Goal: Task Accomplishment & Management: Manage account settings

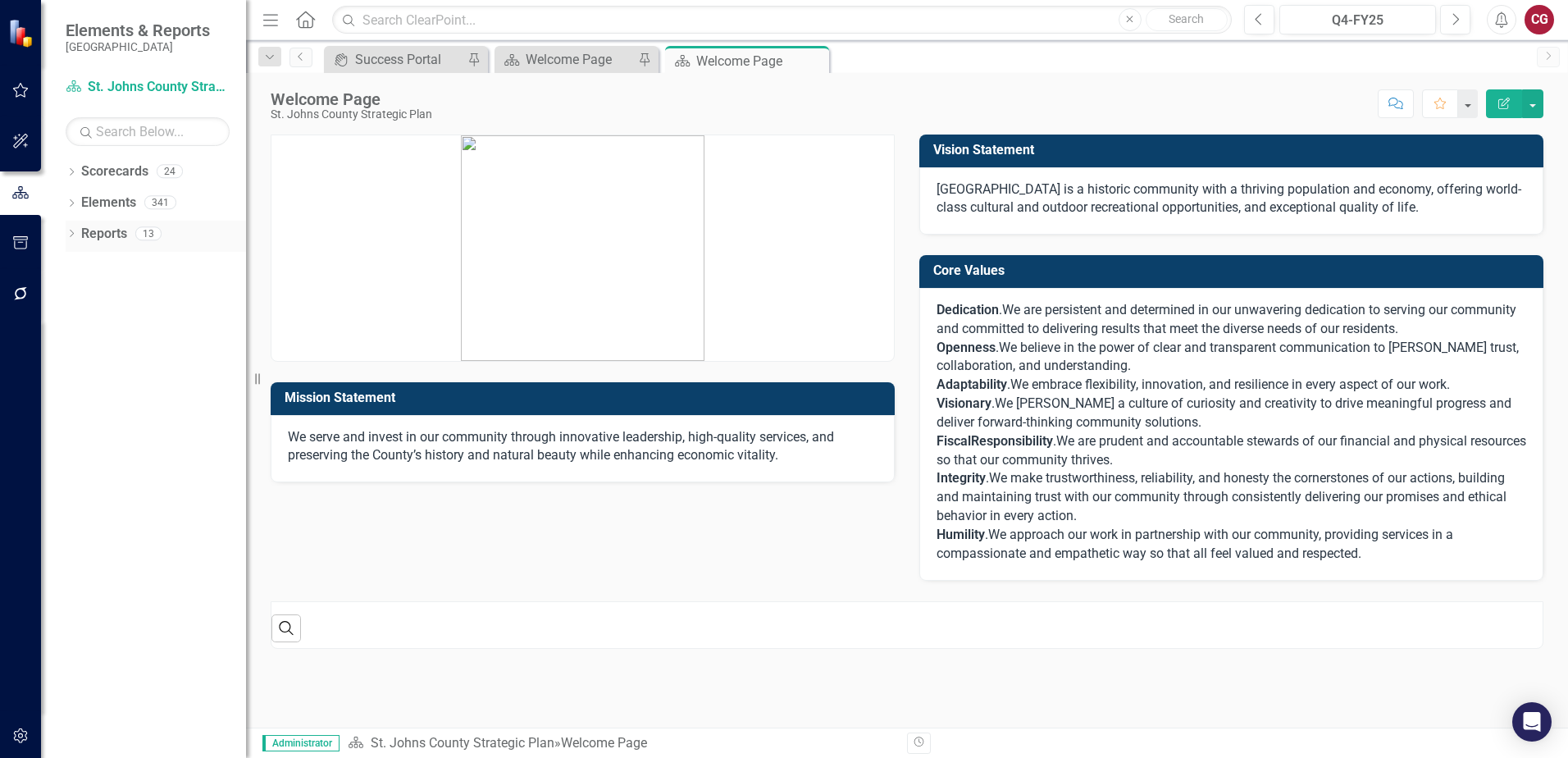
click at [69, 231] on icon "Dropdown" at bounding box center [72, 234] width 11 height 9
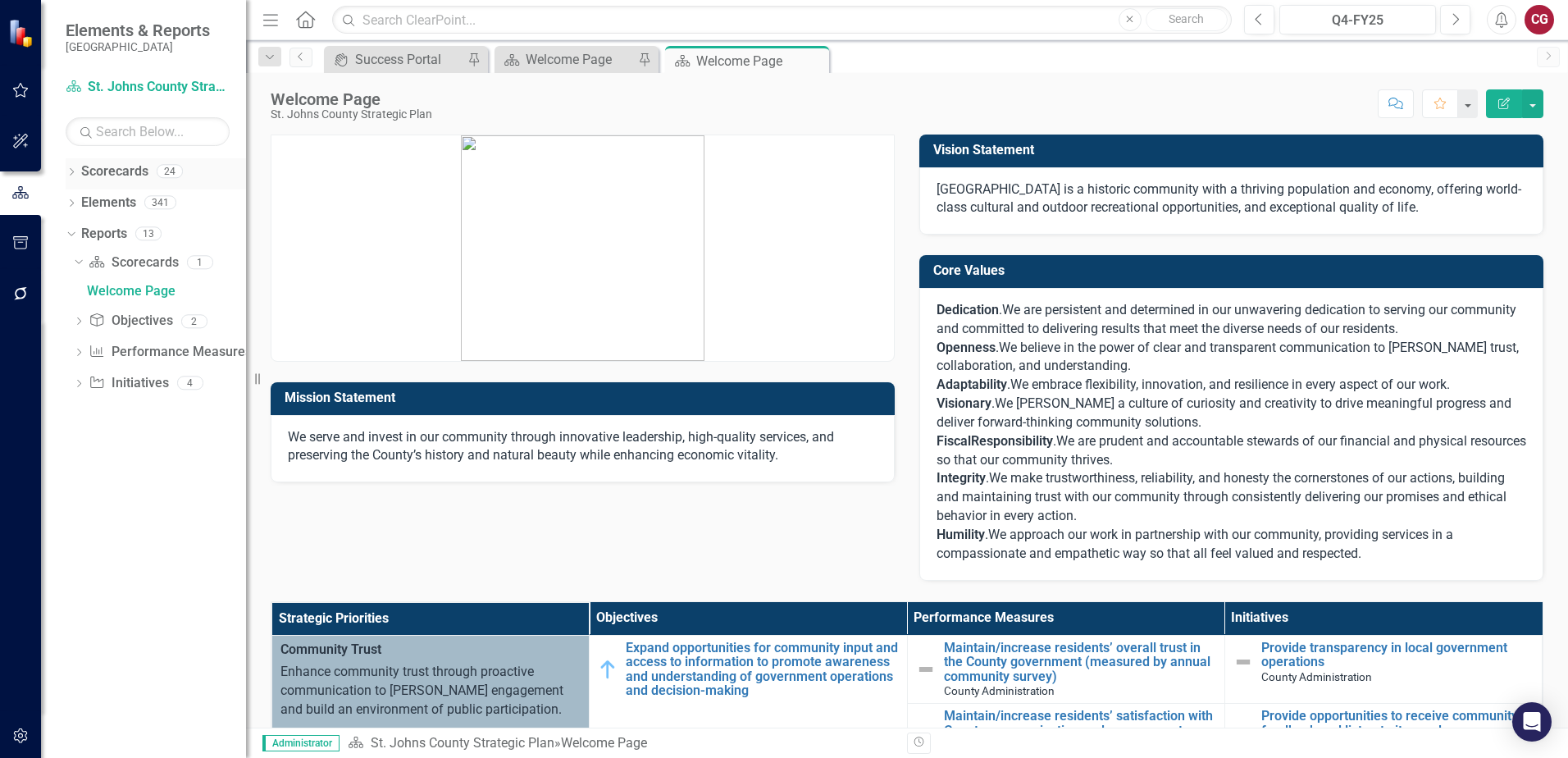
click at [77, 173] on icon "Dropdown" at bounding box center [72, 173] width 11 height 9
click at [82, 200] on icon "Dropdown" at bounding box center [79, 202] width 12 height 10
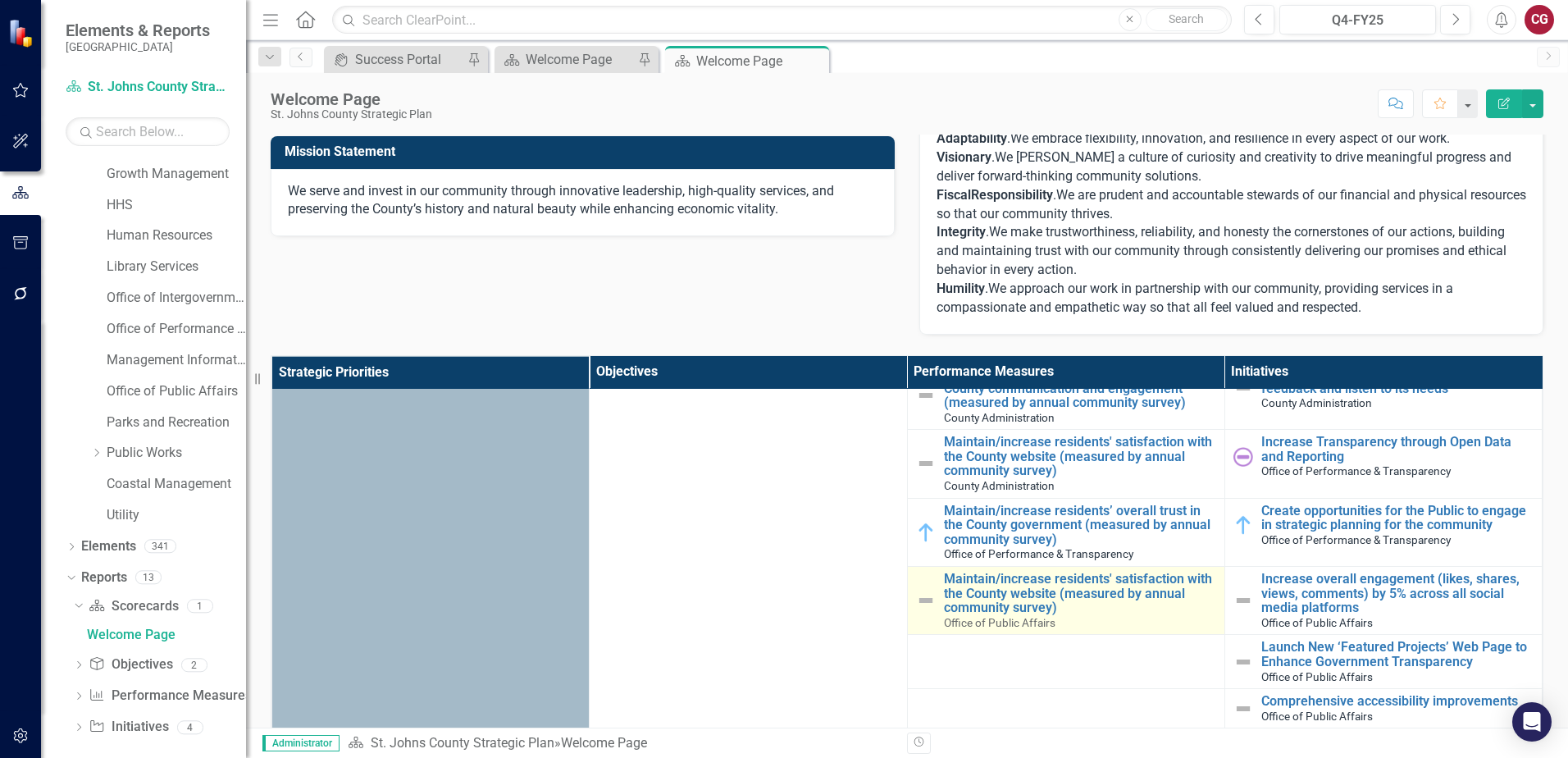
scroll to position [164, 0]
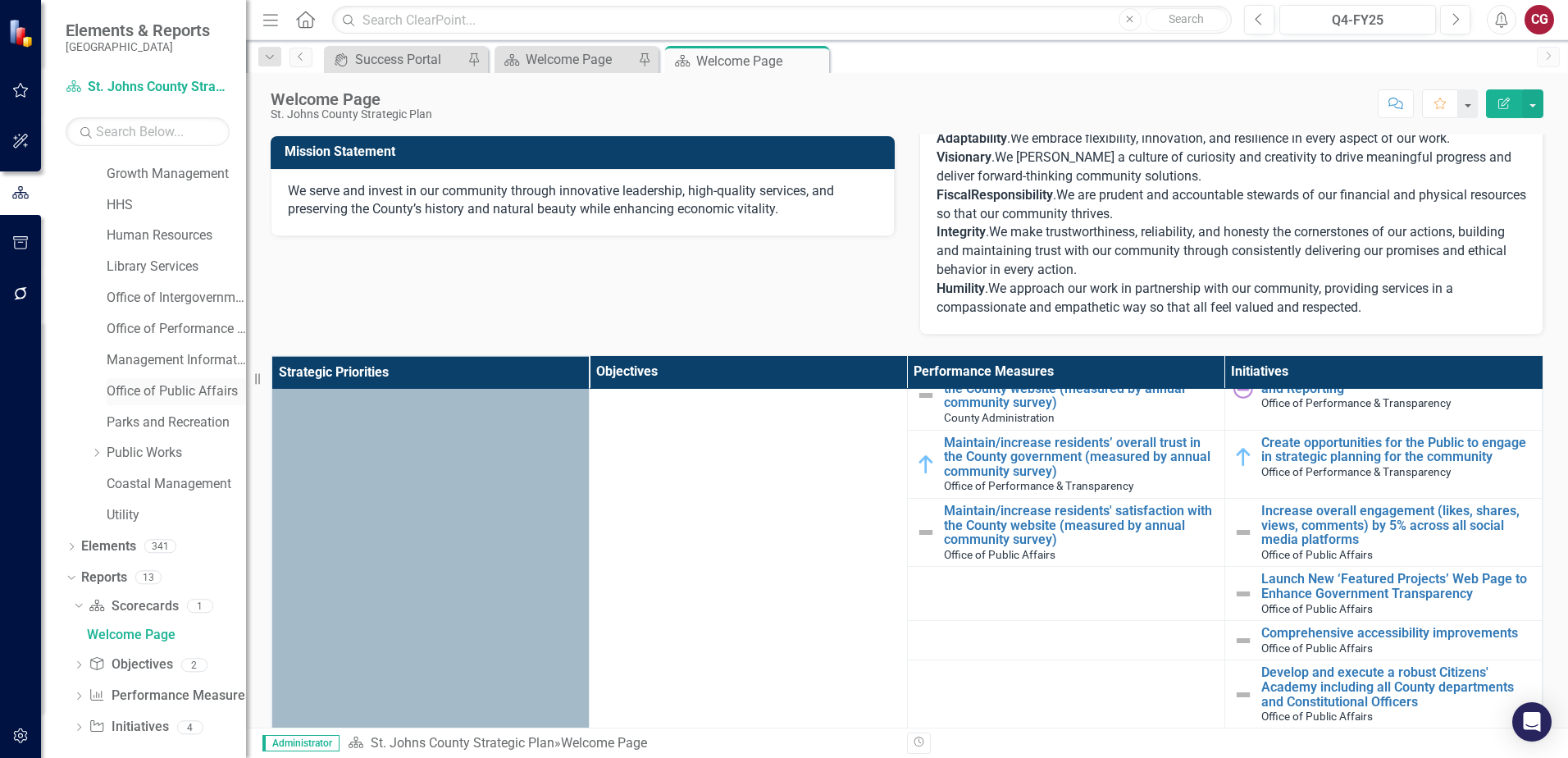
click at [126, 389] on link "Office of Public Affairs" at bounding box center [176, 391] width 140 height 19
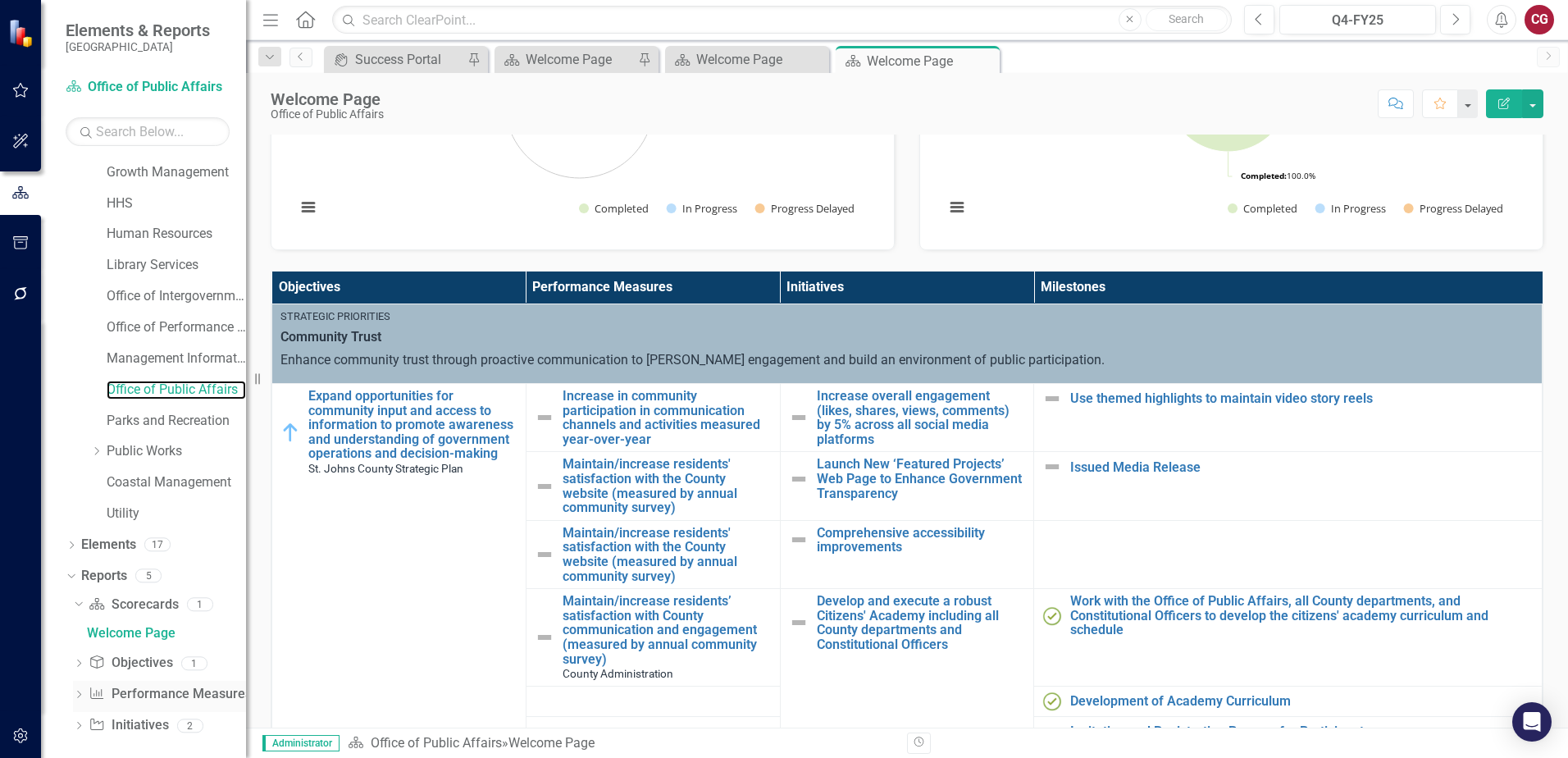
scroll to position [257, 0]
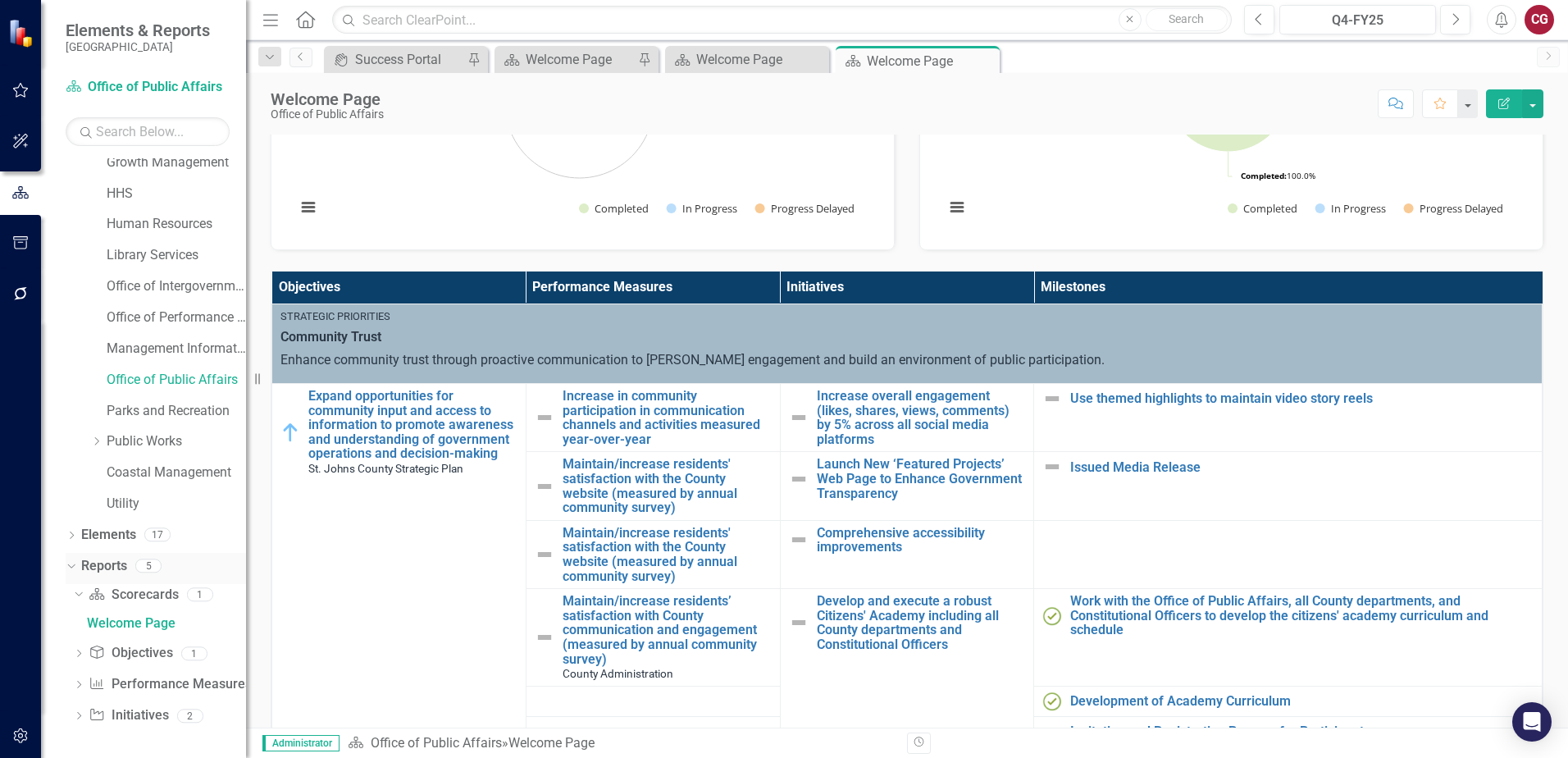
click at [107, 568] on link "Reports" at bounding box center [104, 567] width 46 height 19
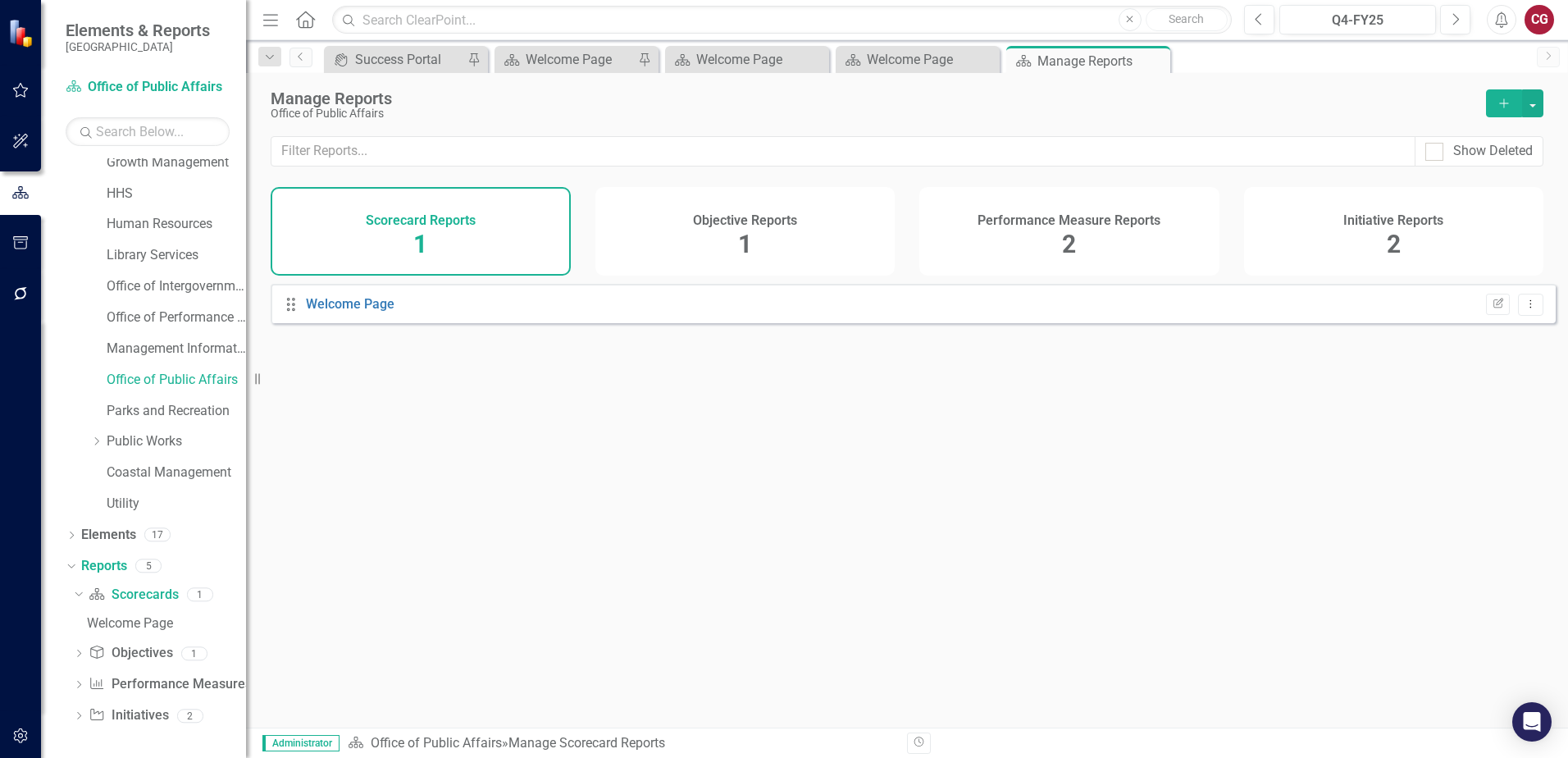
click at [1069, 224] on h4 "Performance Measure Reports" at bounding box center [1068, 220] width 183 height 14
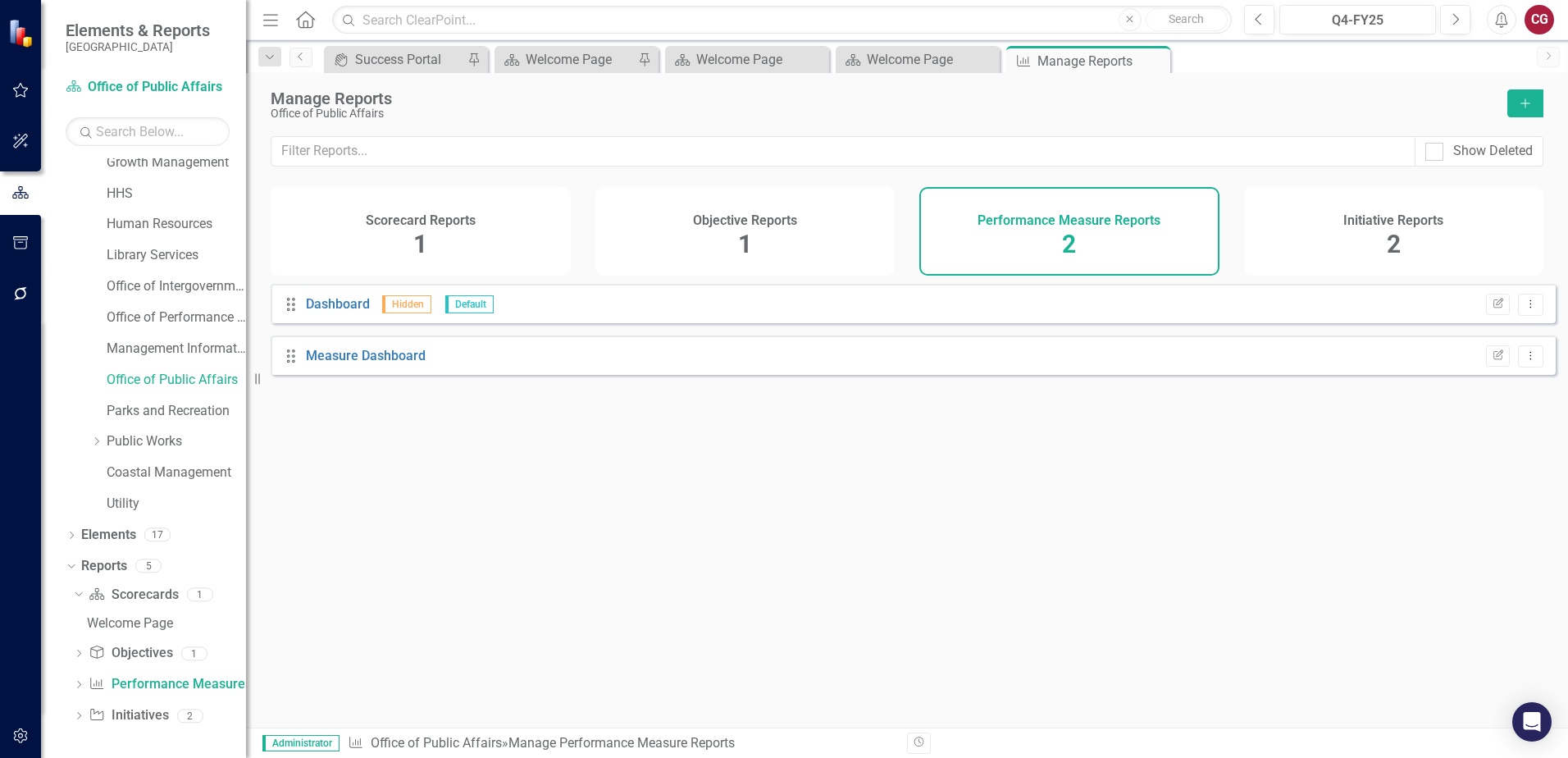
click at [758, 214] on h4 "Objective Reports" at bounding box center [745, 220] width 104 height 14
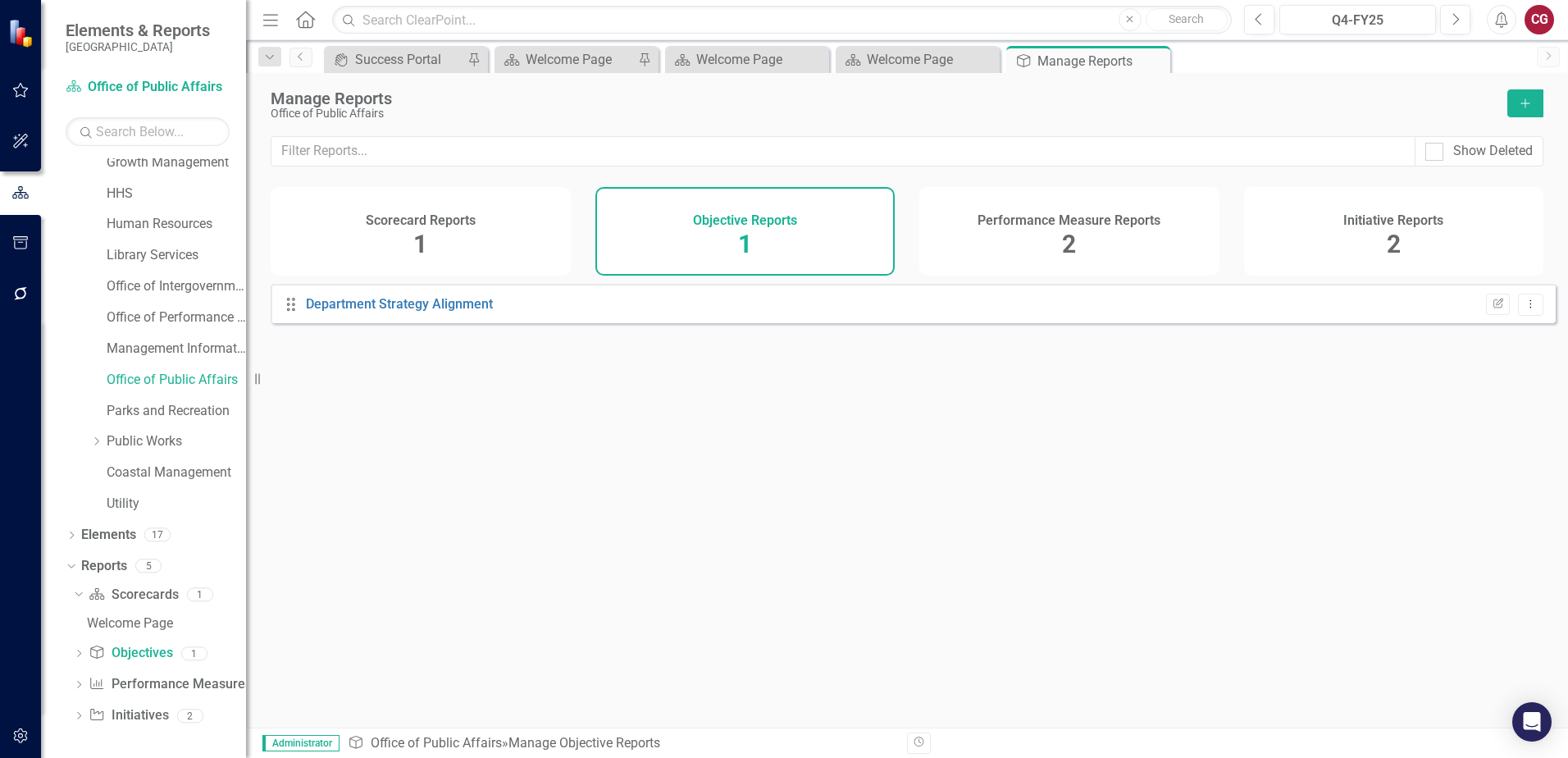
click at [1532, 101] on icon "Add" at bounding box center [1525, 103] width 14 height 11
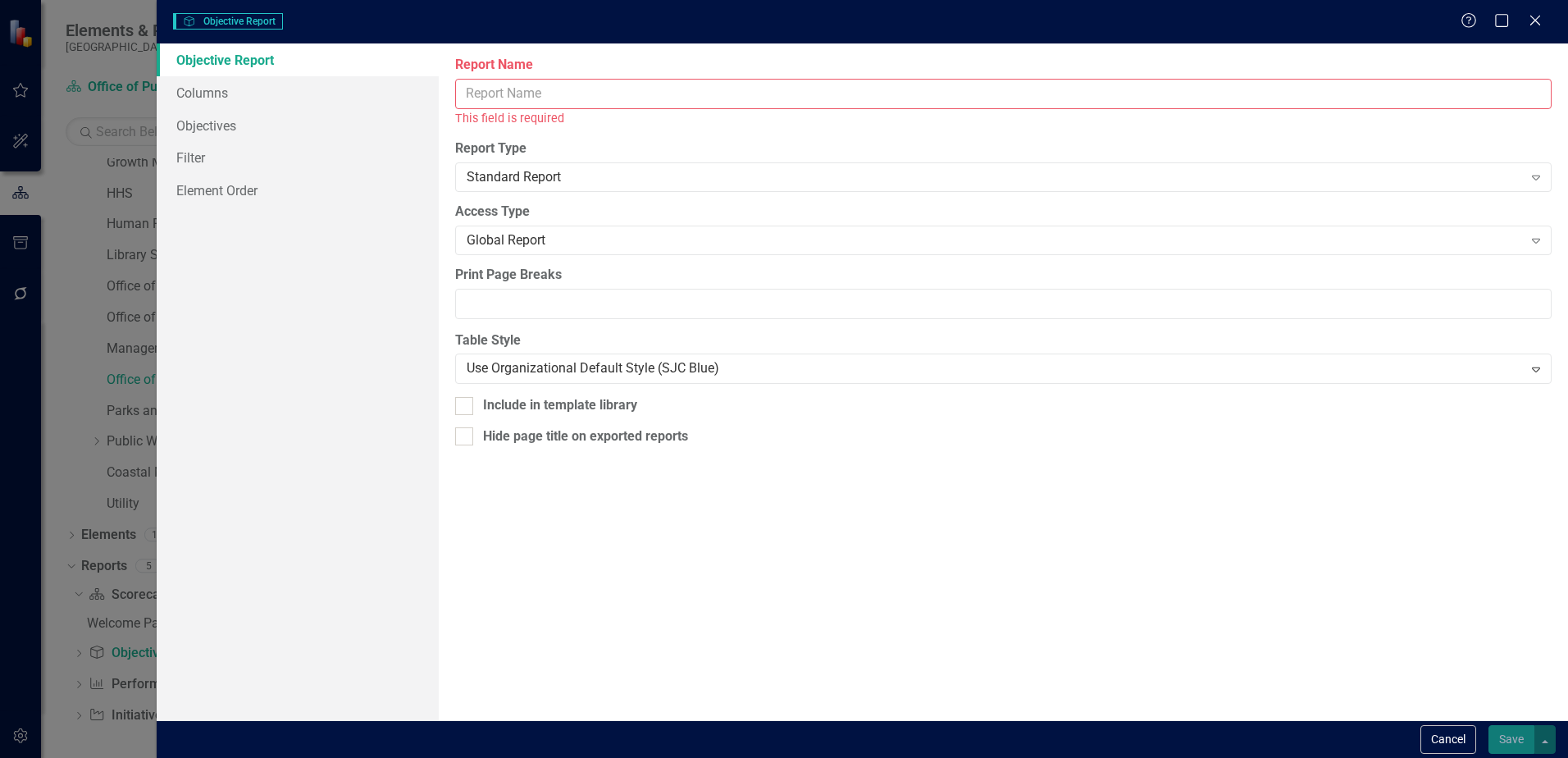
click at [574, 100] on input "Report Name" at bounding box center [1004, 94] width 1097 height 31
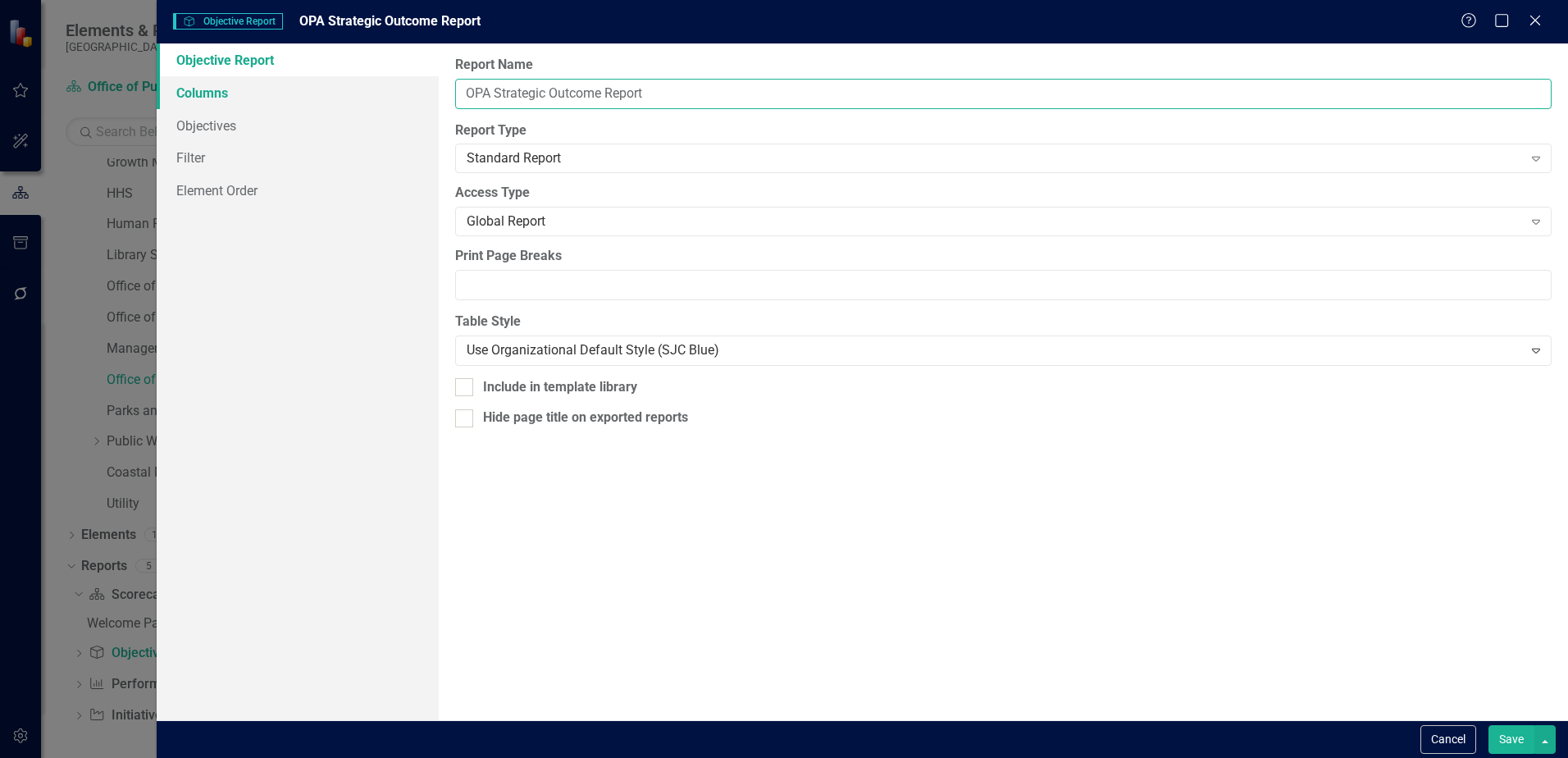
type input "OPA Strategic Outcome Report"
click at [256, 87] on link "Columns" at bounding box center [298, 93] width 282 height 33
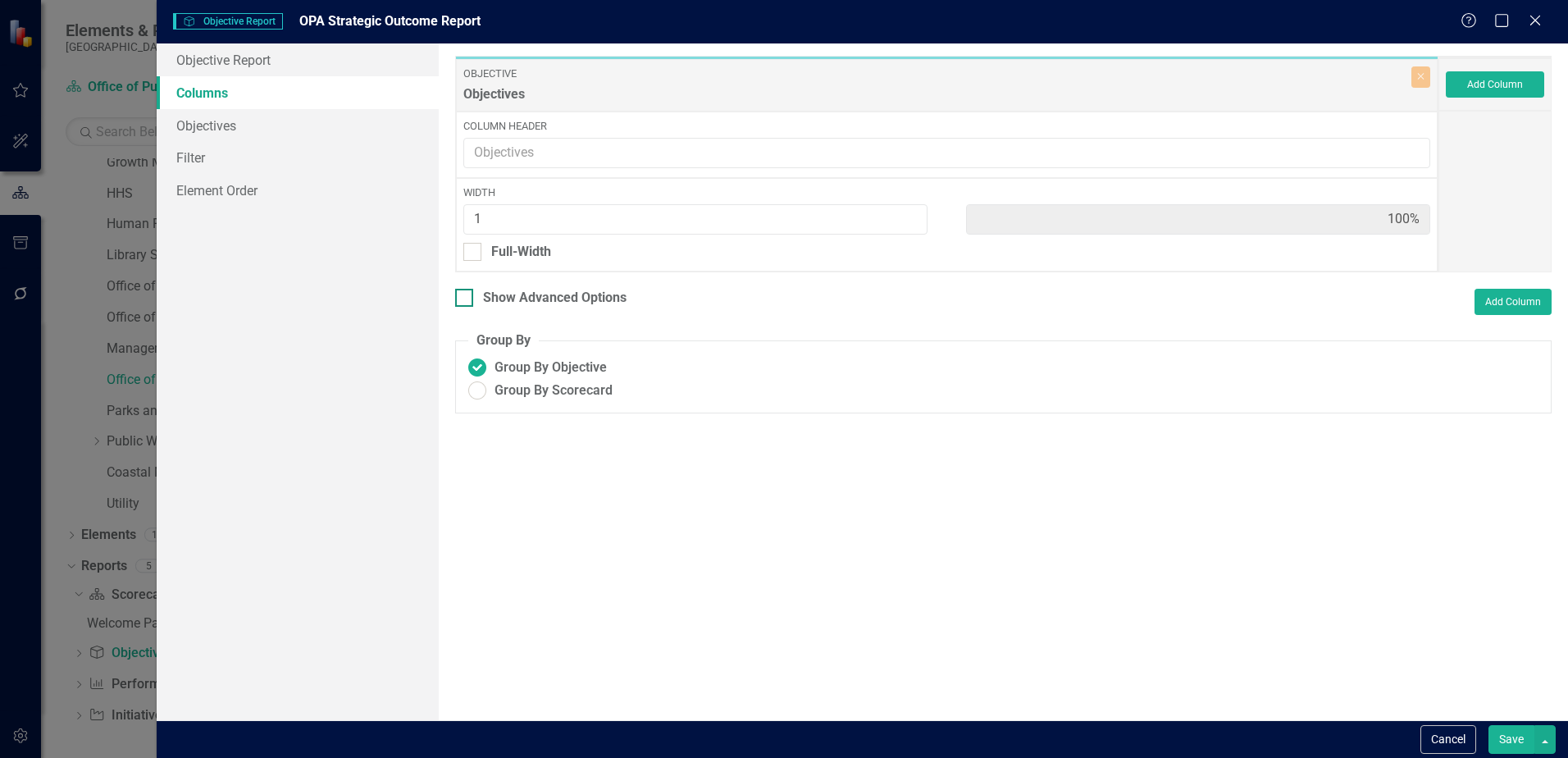
click at [553, 296] on div "Show Advanced Options" at bounding box center [555, 299] width 144 height 19
click at [466, 296] on input "Show Advanced Options" at bounding box center [460, 294] width 11 height 11
checkbox input "true"
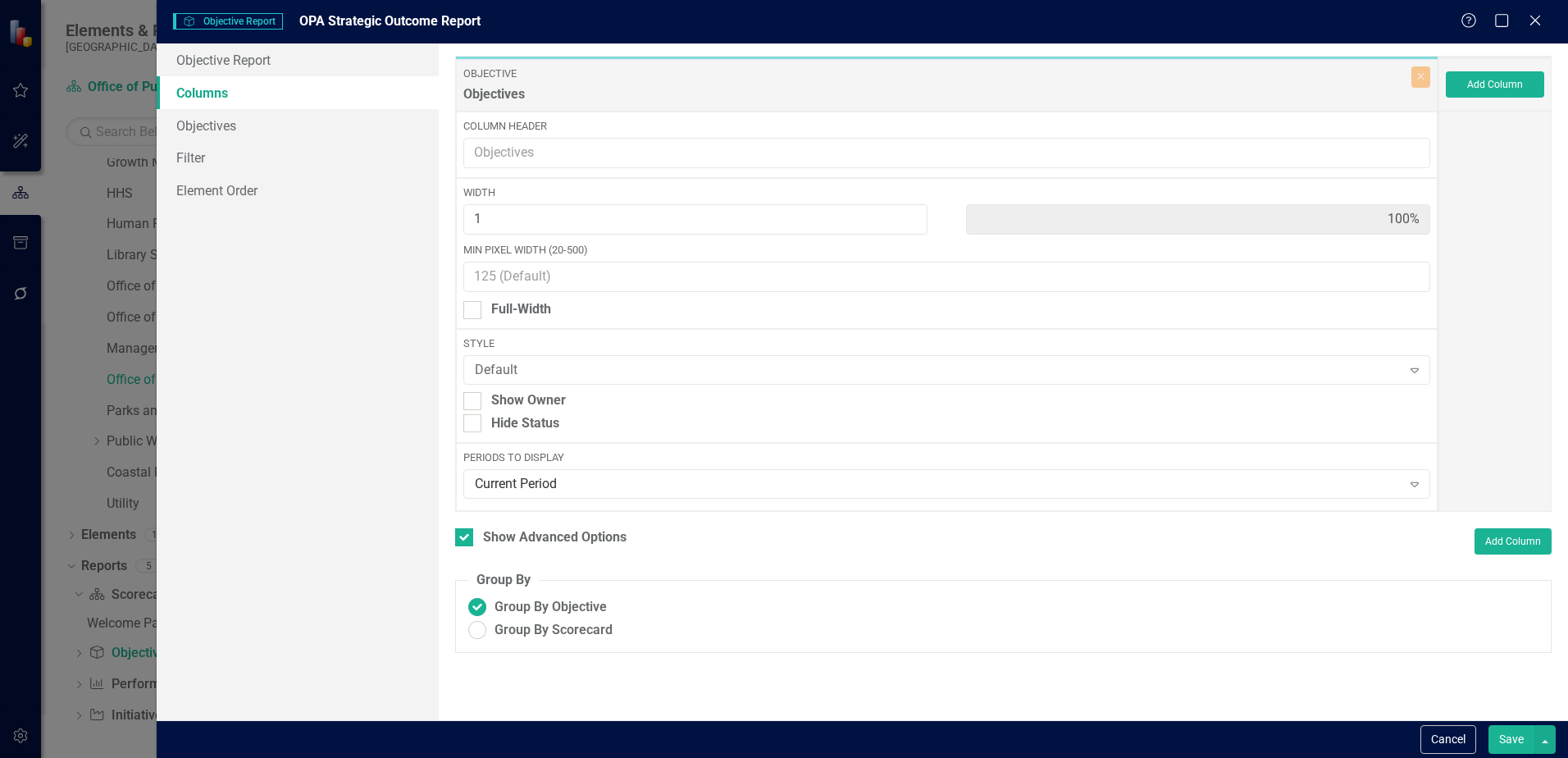
click at [517, 390] on div "Style Default Expand Show Owner Hide Status" at bounding box center [947, 386] width 982 height 114
click at [515, 395] on div "Show Owner" at bounding box center [528, 401] width 75 height 19
click at [474, 395] on input "Show Owner" at bounding box center [468, 397] width 11 height 11
checkbox input "true"
click at [1470, 83] on button "Add Column" at bounding box center [1495, 84] width 99 height 26
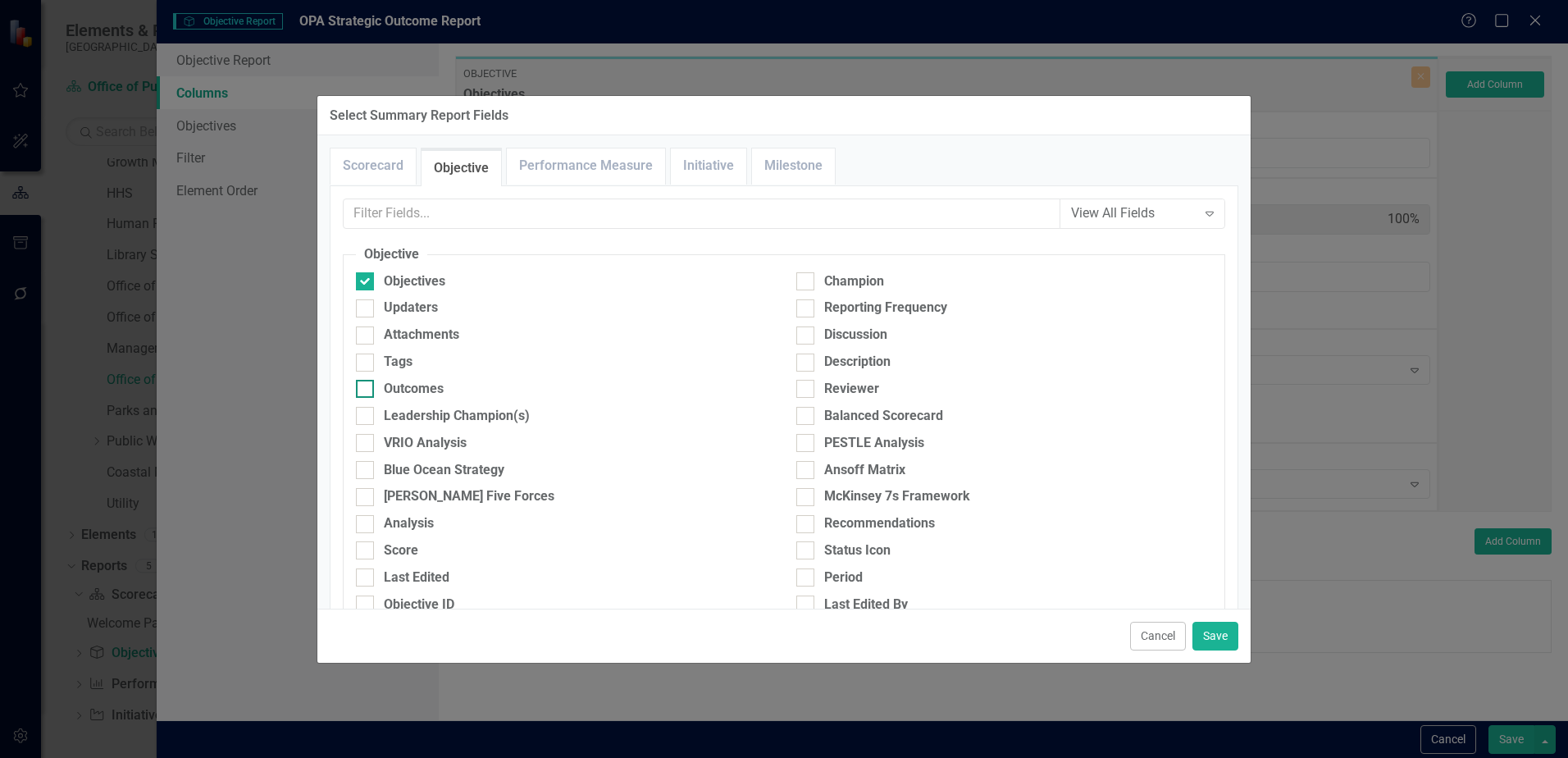
click at [403, 384] on div "Outcomes" at bounding box center [414, 390] width 60 height 19
click at [367, 384] on input "Outcomes" at bounding box center [361, 385] width 11 height 11
checkbox input "true"
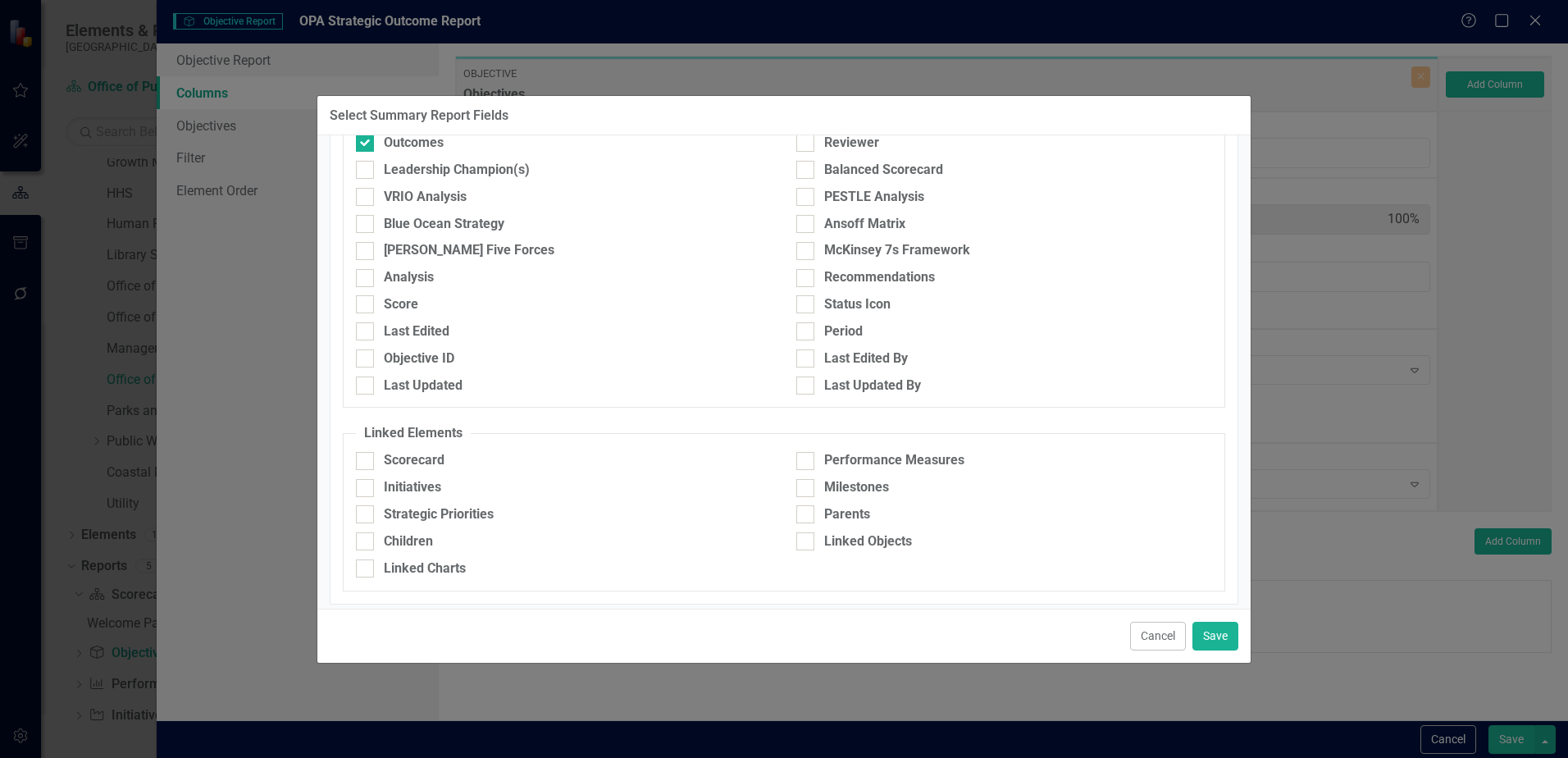
scroll to position [255, 0]
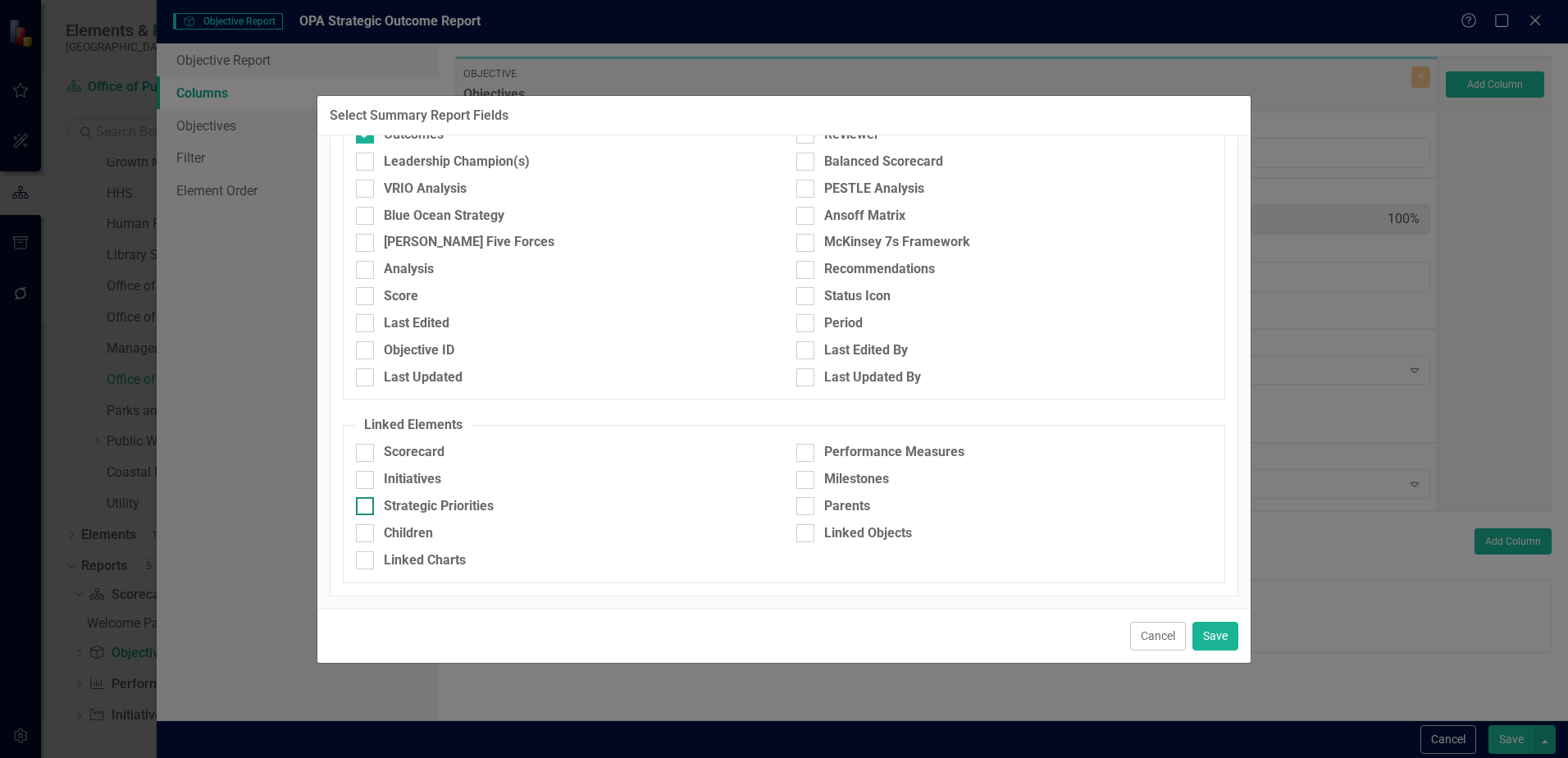
click at [439, 509] on div "Strategic Priorities" at bounding box center [438, 506] width 110 height 19
click at [367, 507] on input "Strategic Priorities" at bounding box center [361, 502] width 11 height 11
checkbox input "true"
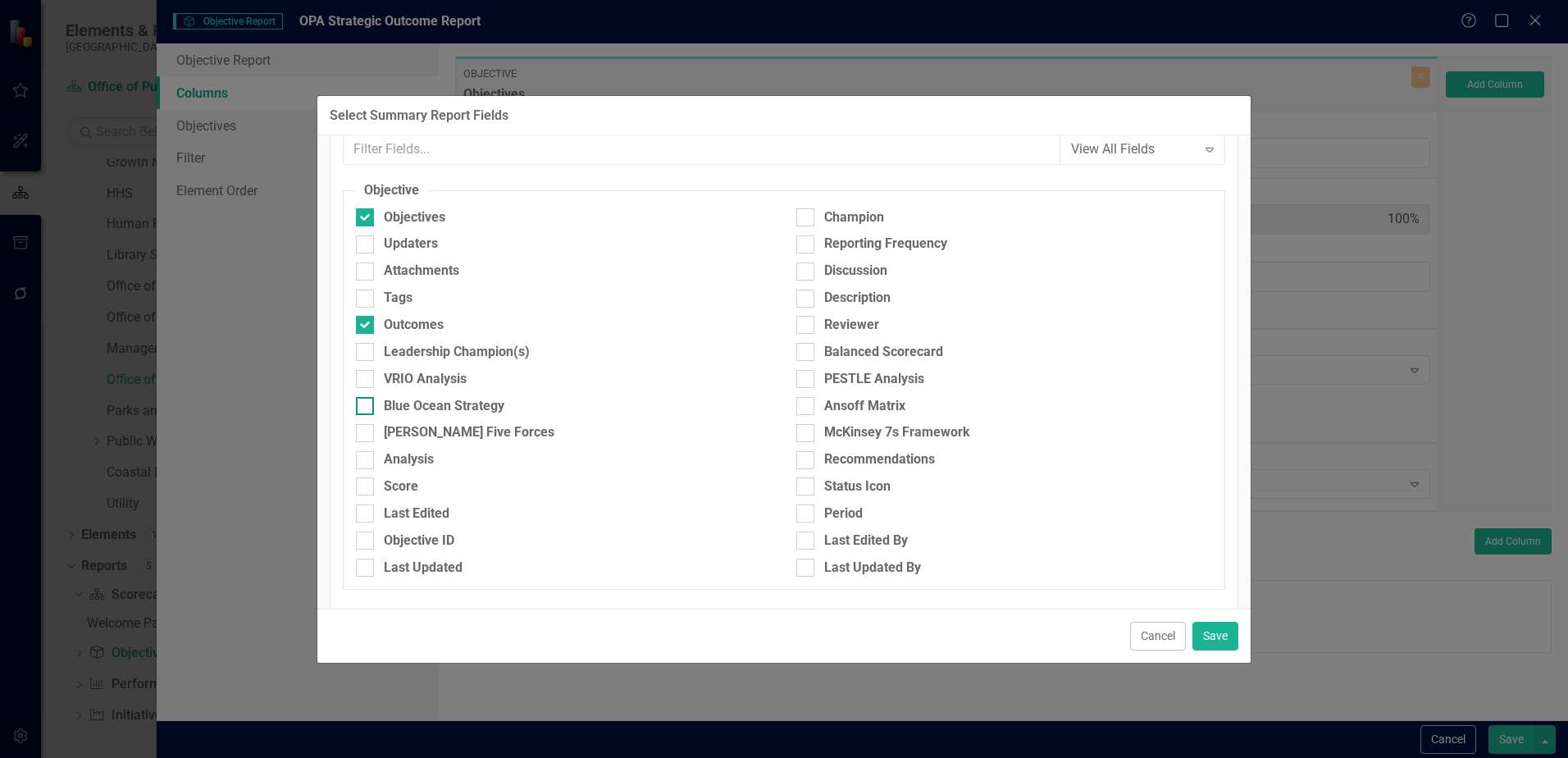
scroll to position [90, 0]
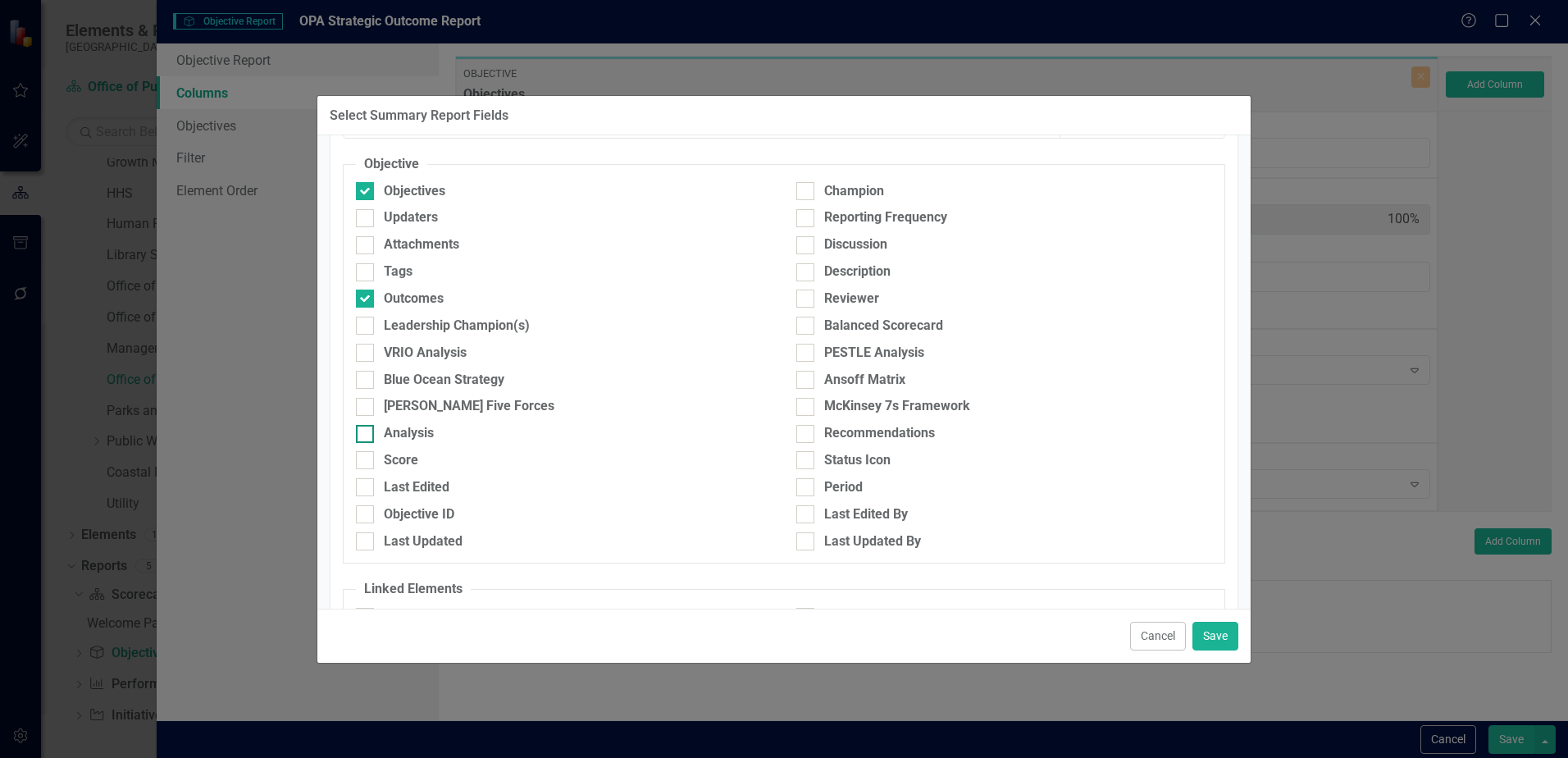
click at [401, 433] on div "Analysis" at bounding box center [409, 434] width 50 height 19
click at [367, 433] on input "Analysis" at bounding box center [361, 430] width 11 height 11
checkbox input "true"
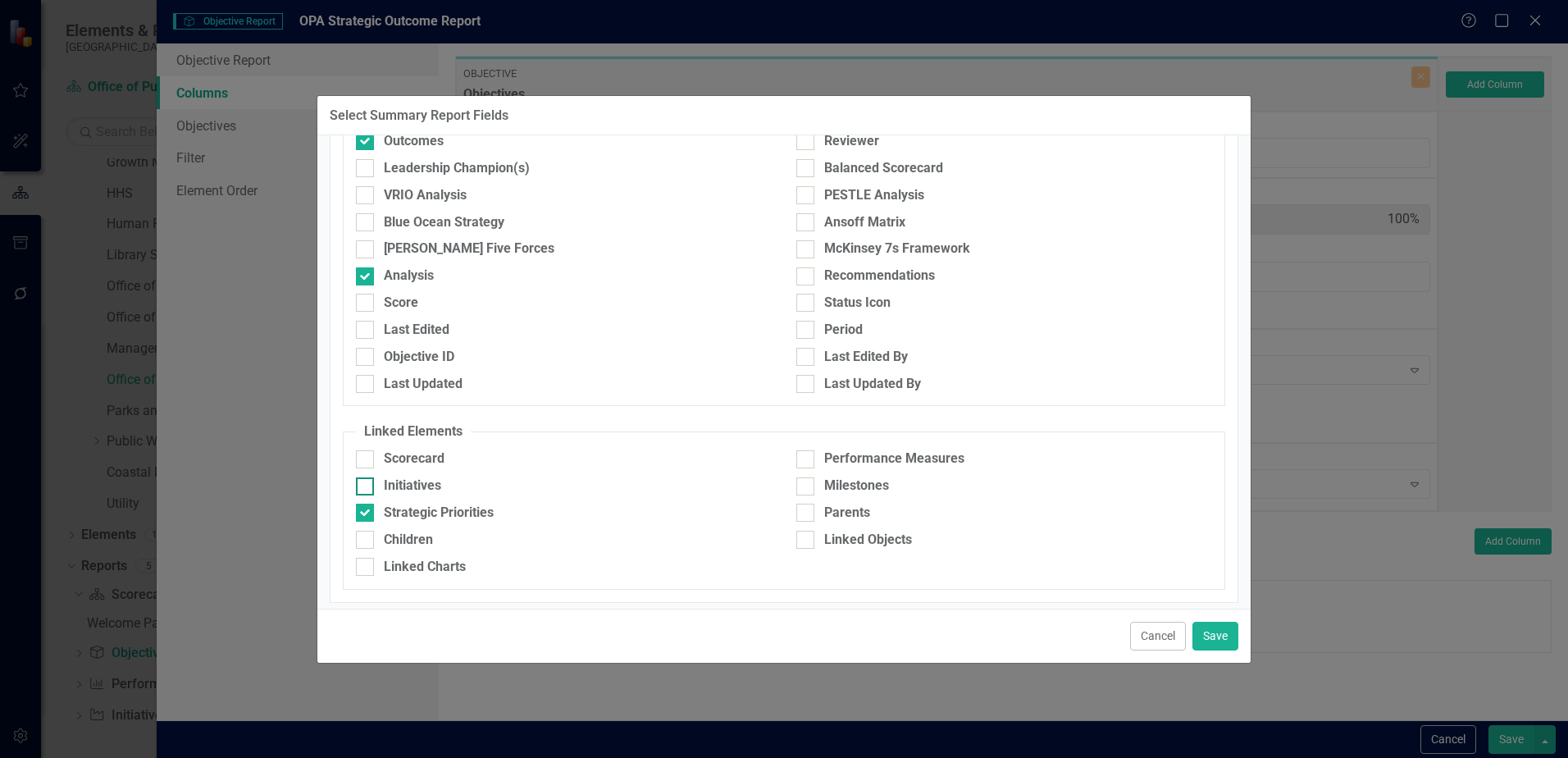
scroll to position [255, 0]
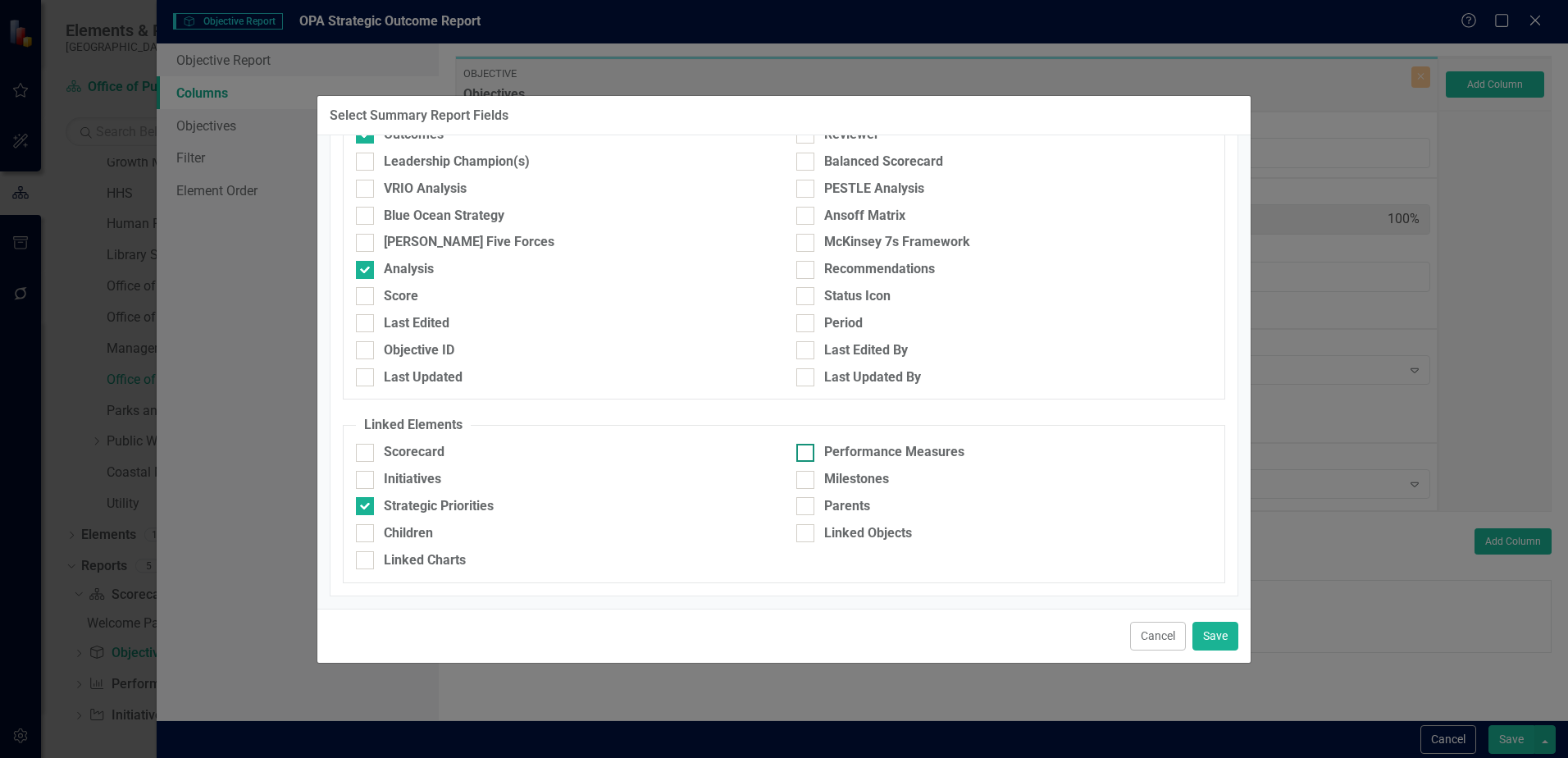
click at [804, 453] on div at bounding box center [805, 453] width 18 height 18
click at [804, 453] on input "Performance Measures" at bounding box center [801, 449] width 11 height 11
checkbox input "true"
click at [435, 486] on div "Initiatives" at bounding box center [413, 479] width 57 height 19
click at [367, 481] on input "Initiatives" at bounding box center [361, 476] width 11 height 11
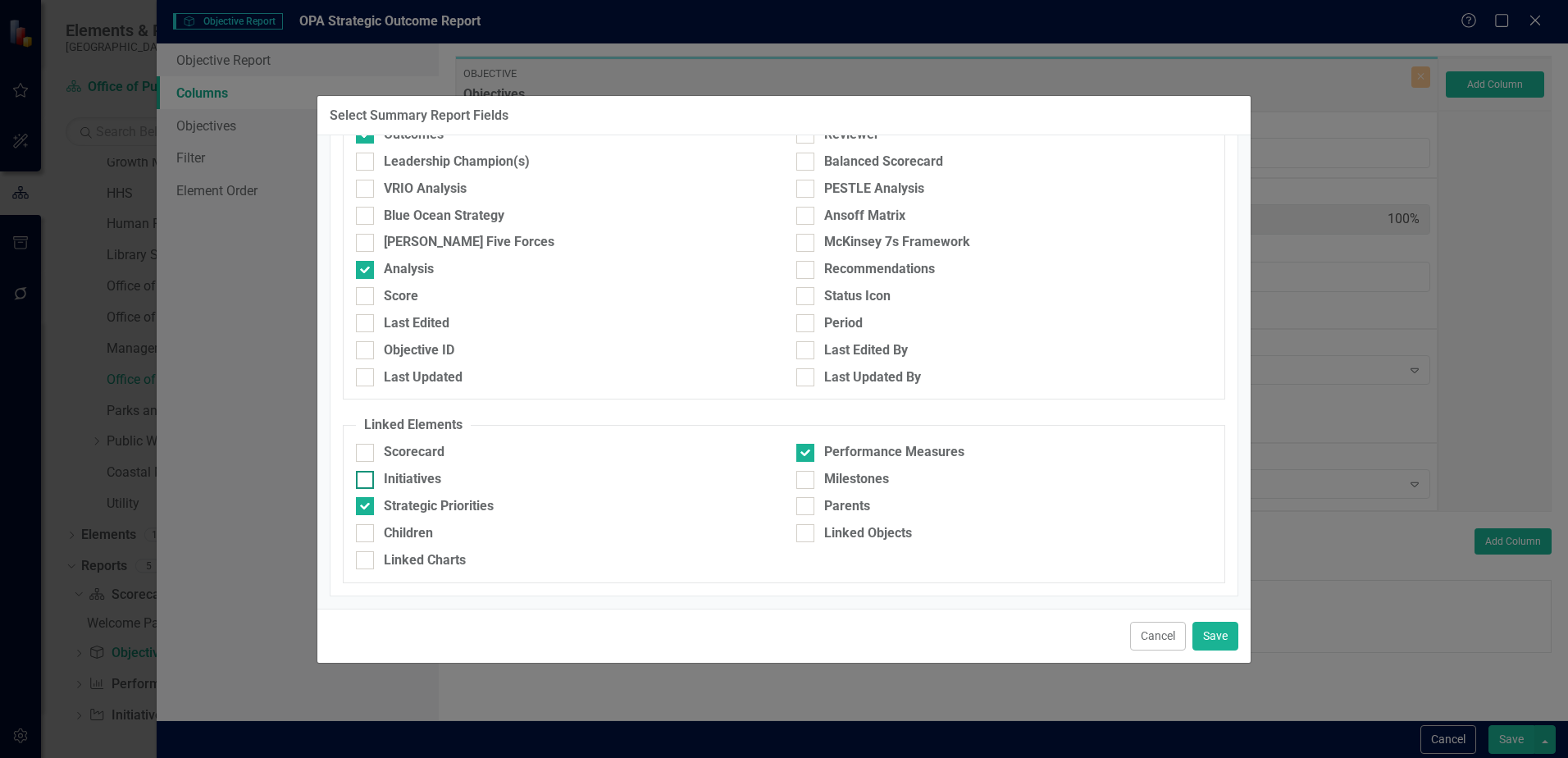
checkbox input "true"
click at [799, 487] on div at bounding box center [805, 479] width 18 height 18
click at [799, 481] on input "Milestones" at bounding box center [801, 476] width 11 height 11
checkbox input "true"
click at [1205, 637] on button "Save" at bounding box center [1216, 636] width 46 height 29
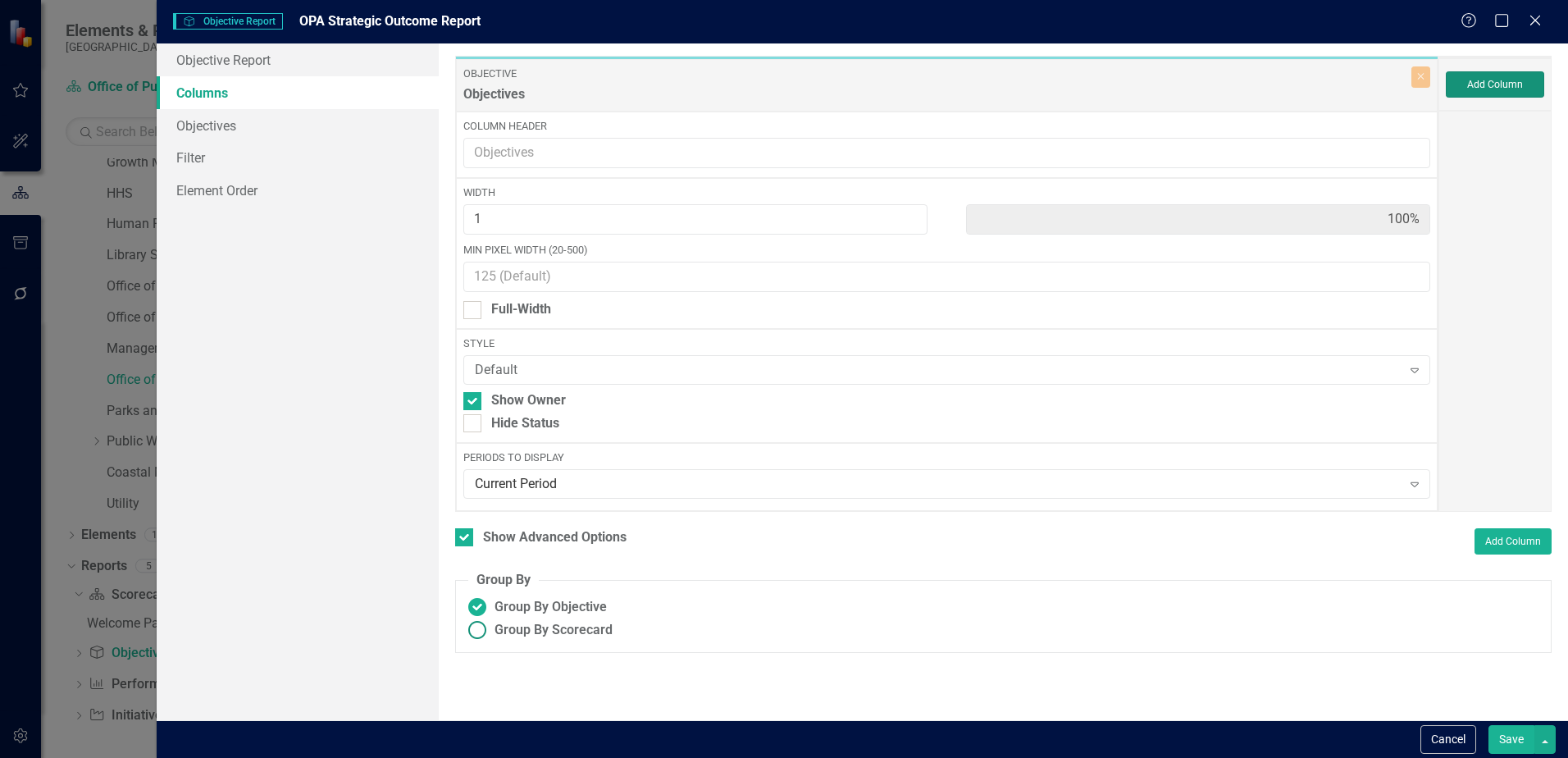
type input "14%"
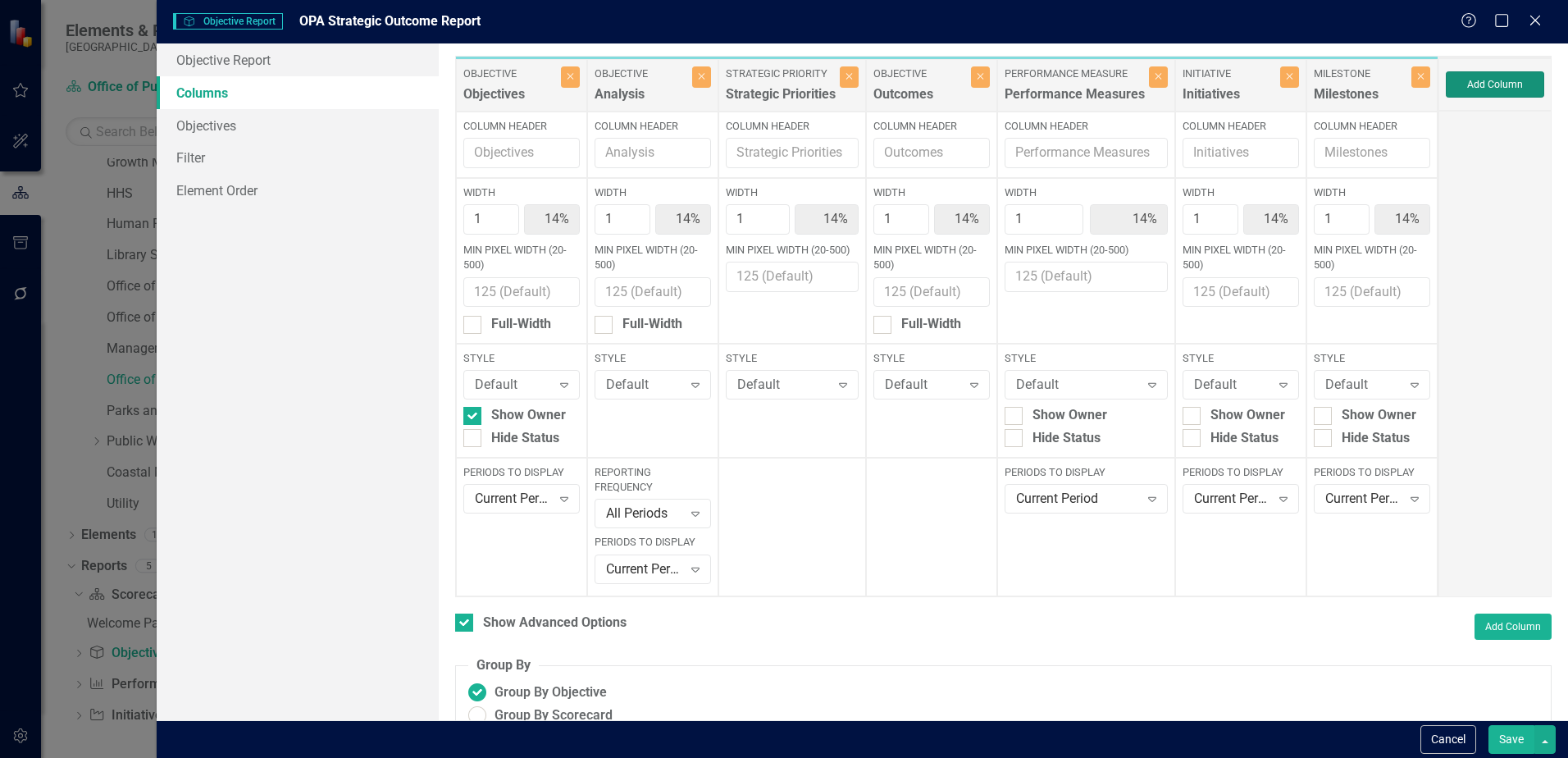
scroll to position [31, 0]
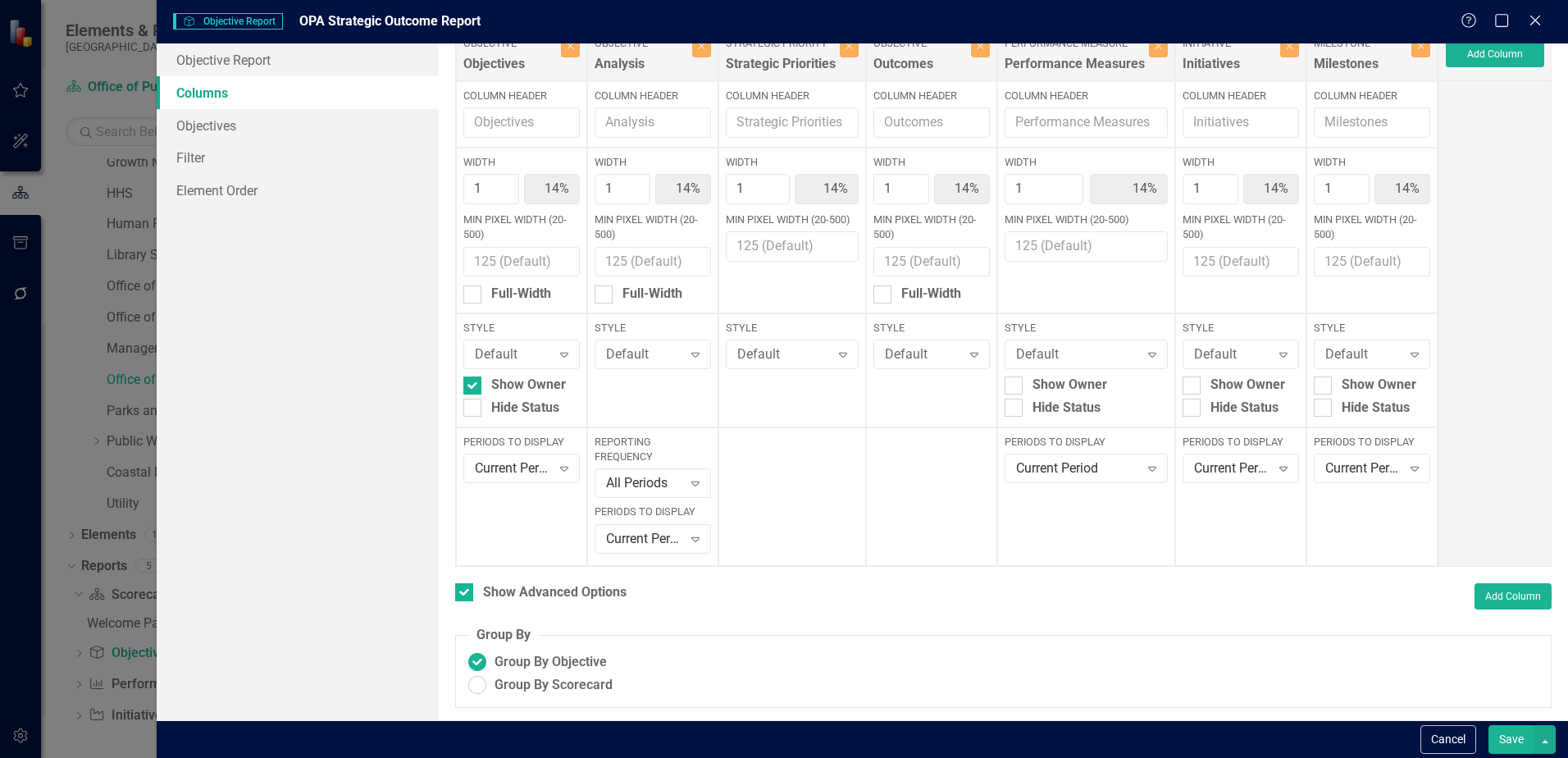
click at [1510, 746] on button "Save" at bounding box center [1512, 739] width 46 height 29
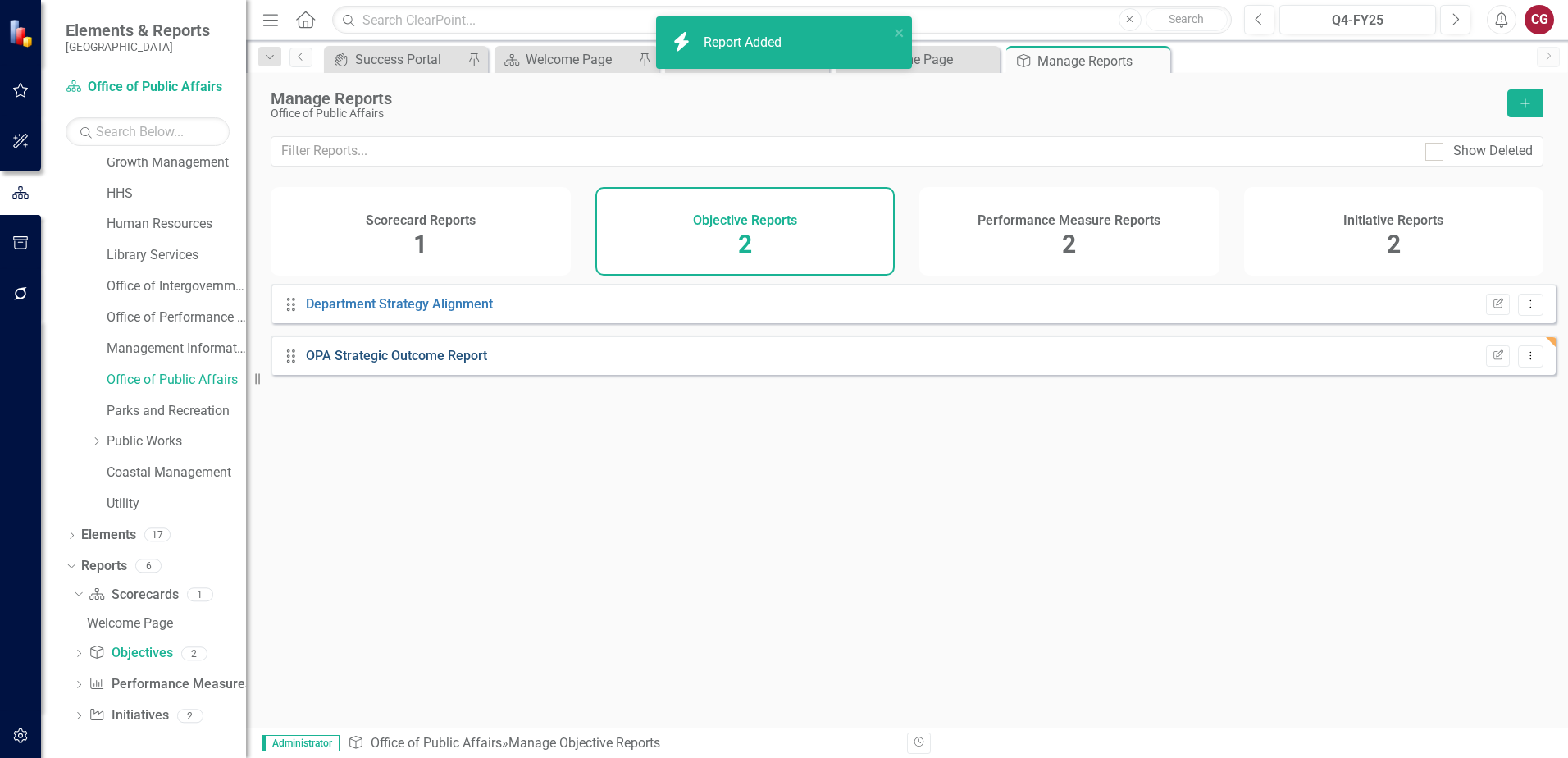
click at [388, 364] on link "OPA Strategic Outcome Report" at bounding box center [396, 355] width 181 height 15
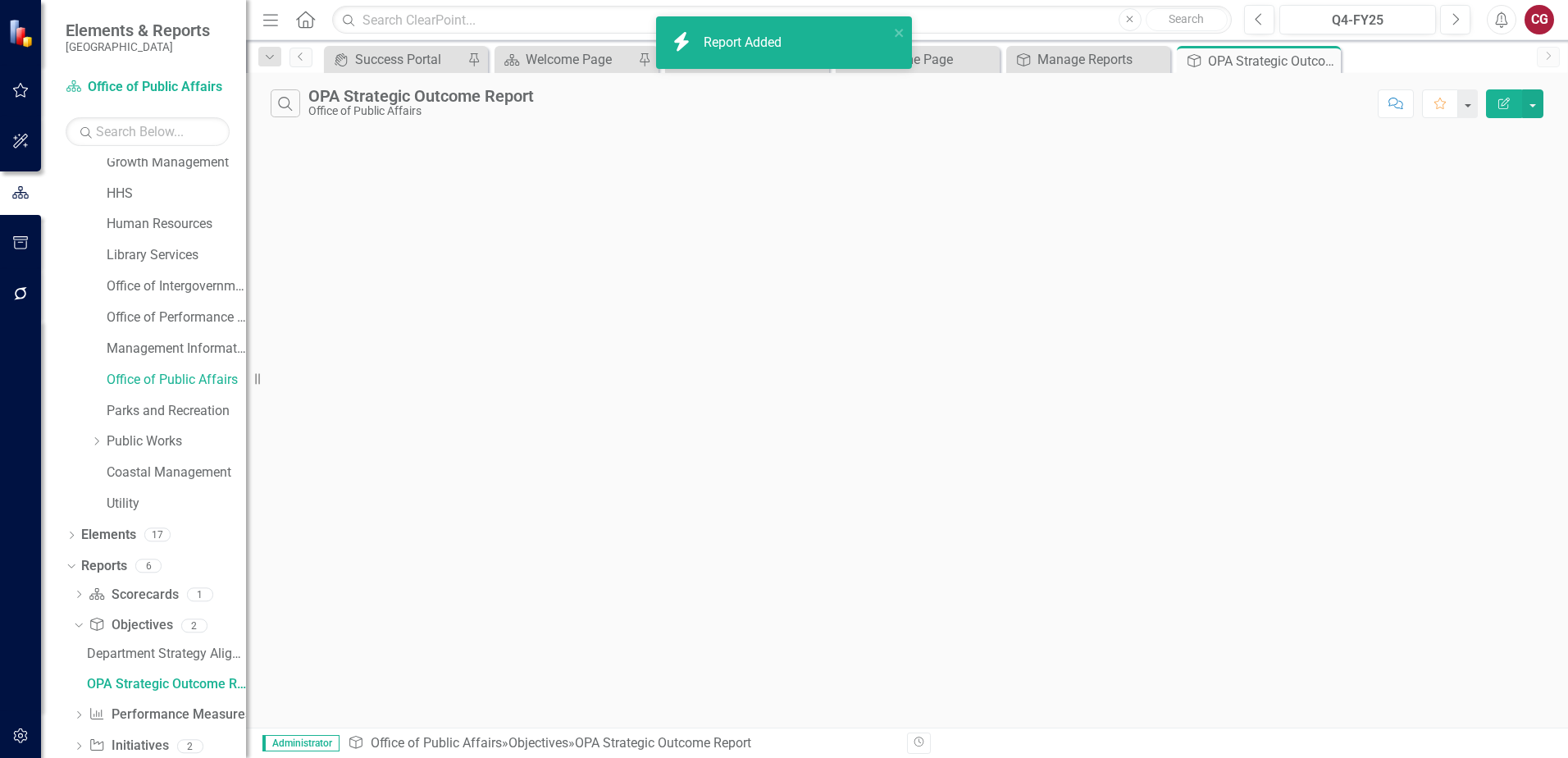
scroll to position [197, 0]
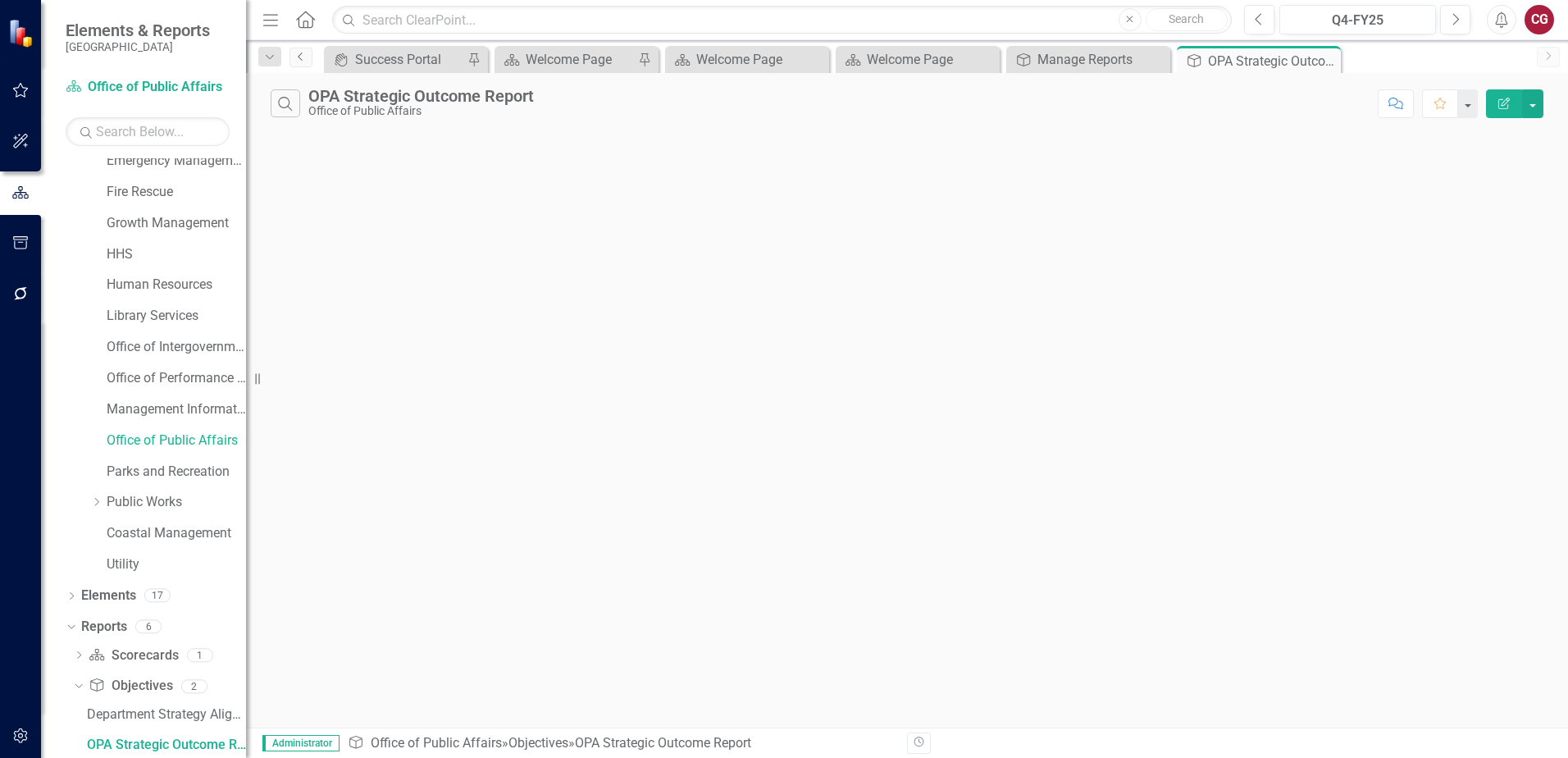
click at [302, 57] on icon "Previous" at bounding box center [302, 56] width 13 height 10
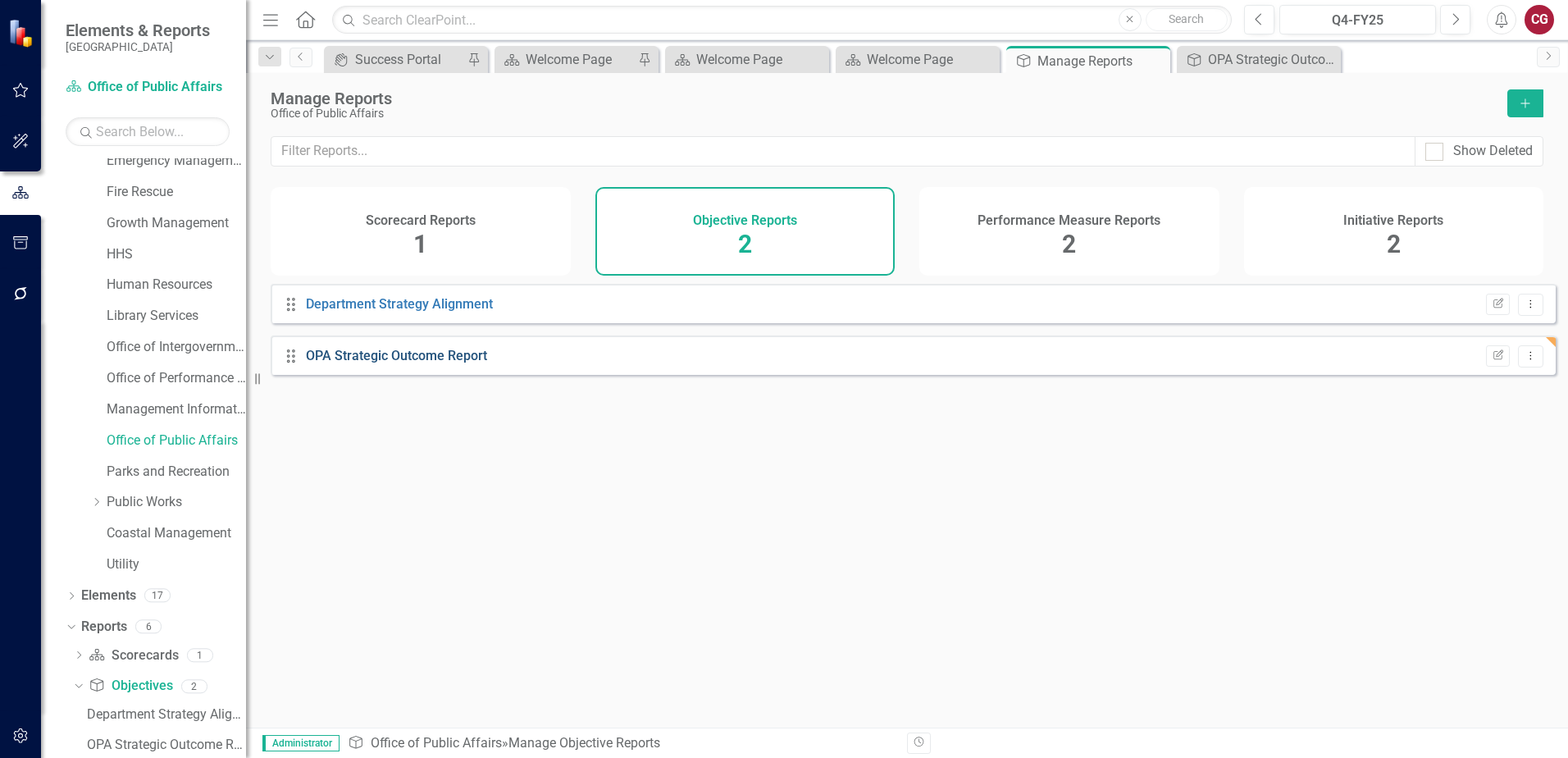
click at [442, 364] on link "OPA Strategic Outcome Report" at bounding box center [396, 355] width 181 height 15
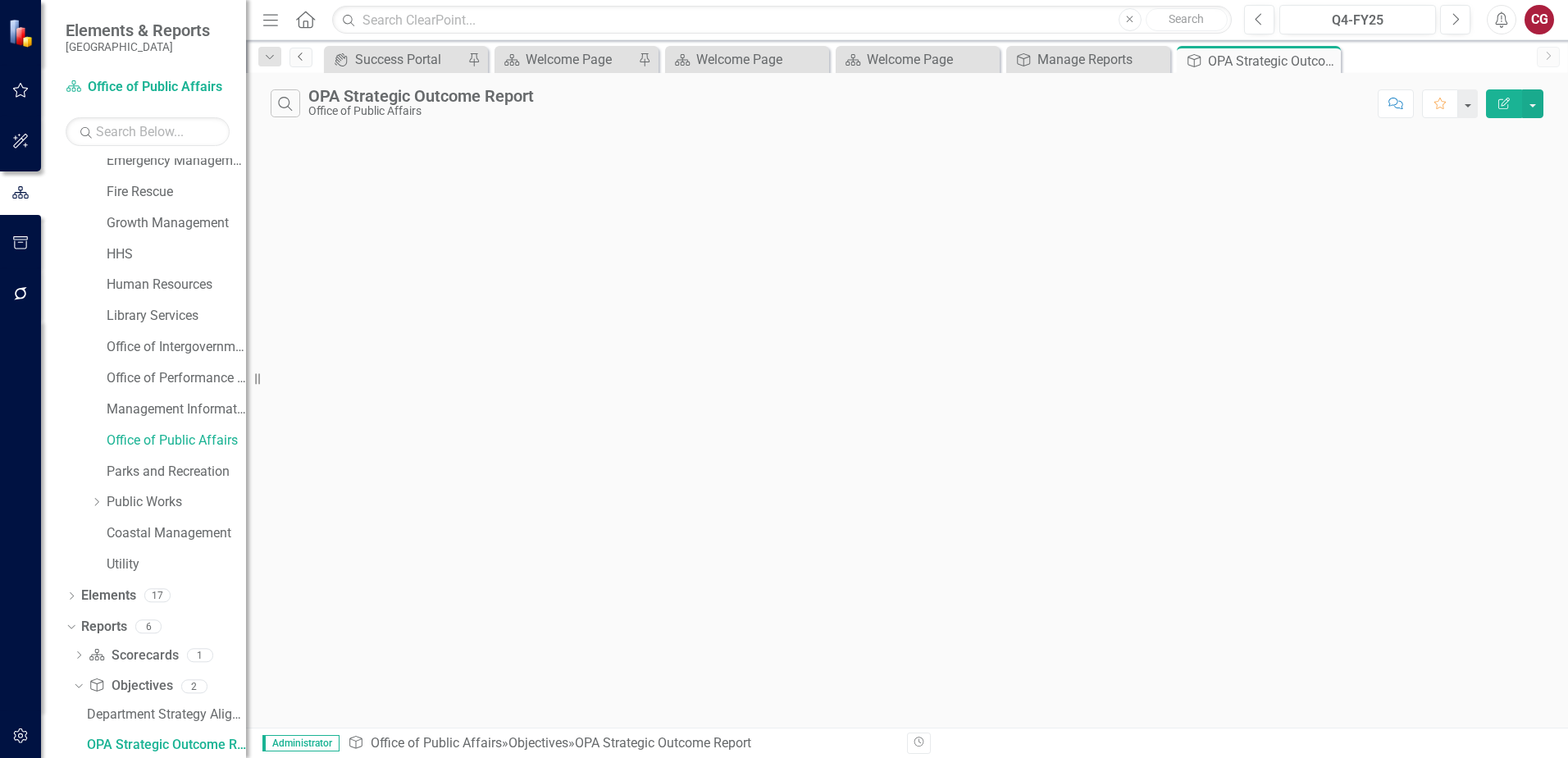
click at [296, 55] on icon "Previous" at bounding box center [302, 56] width 13 height 10
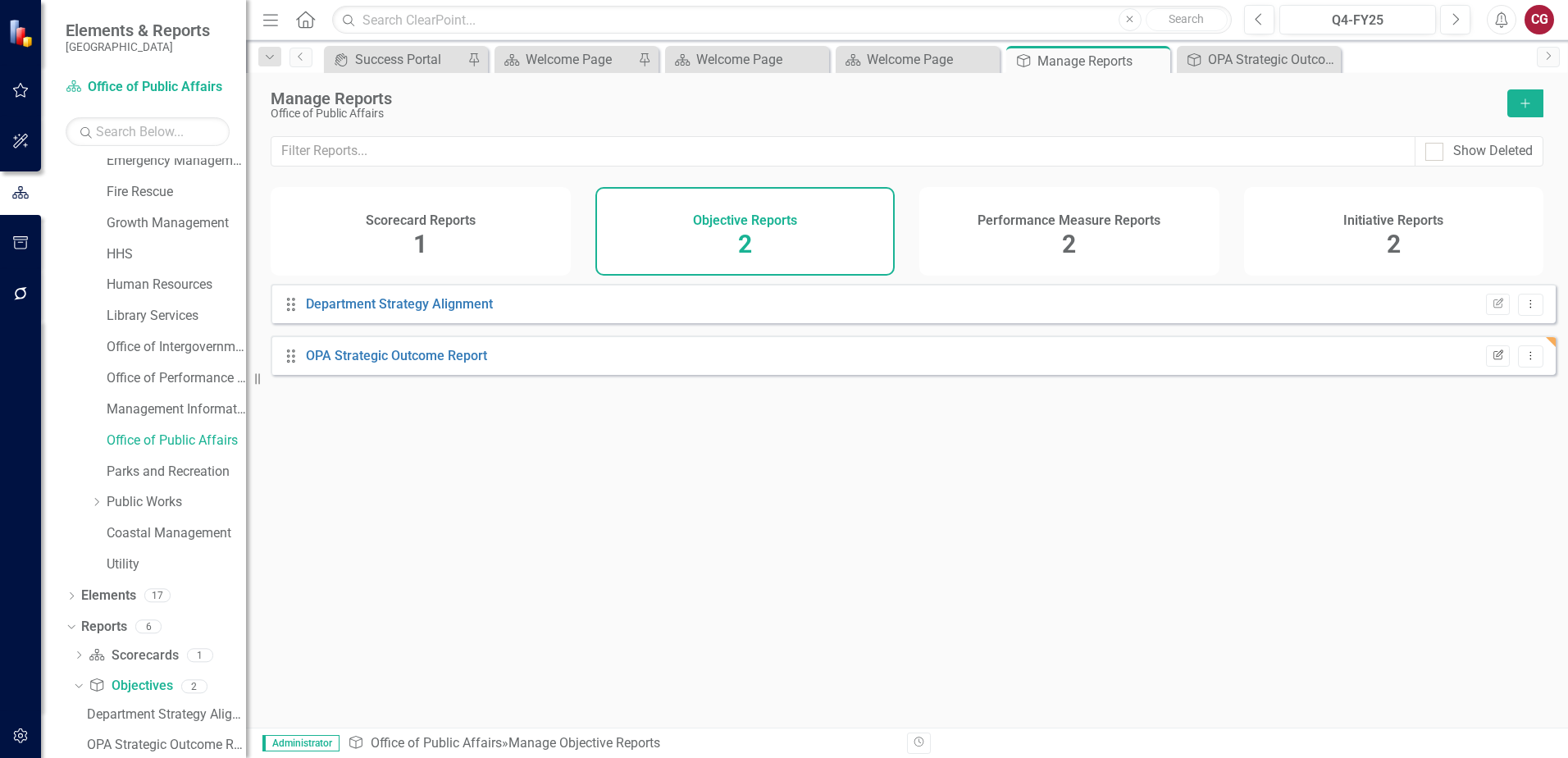
click at [1492, 361] on icon "Edit Report" at bounding box center [1498, 356] width 12 height 10
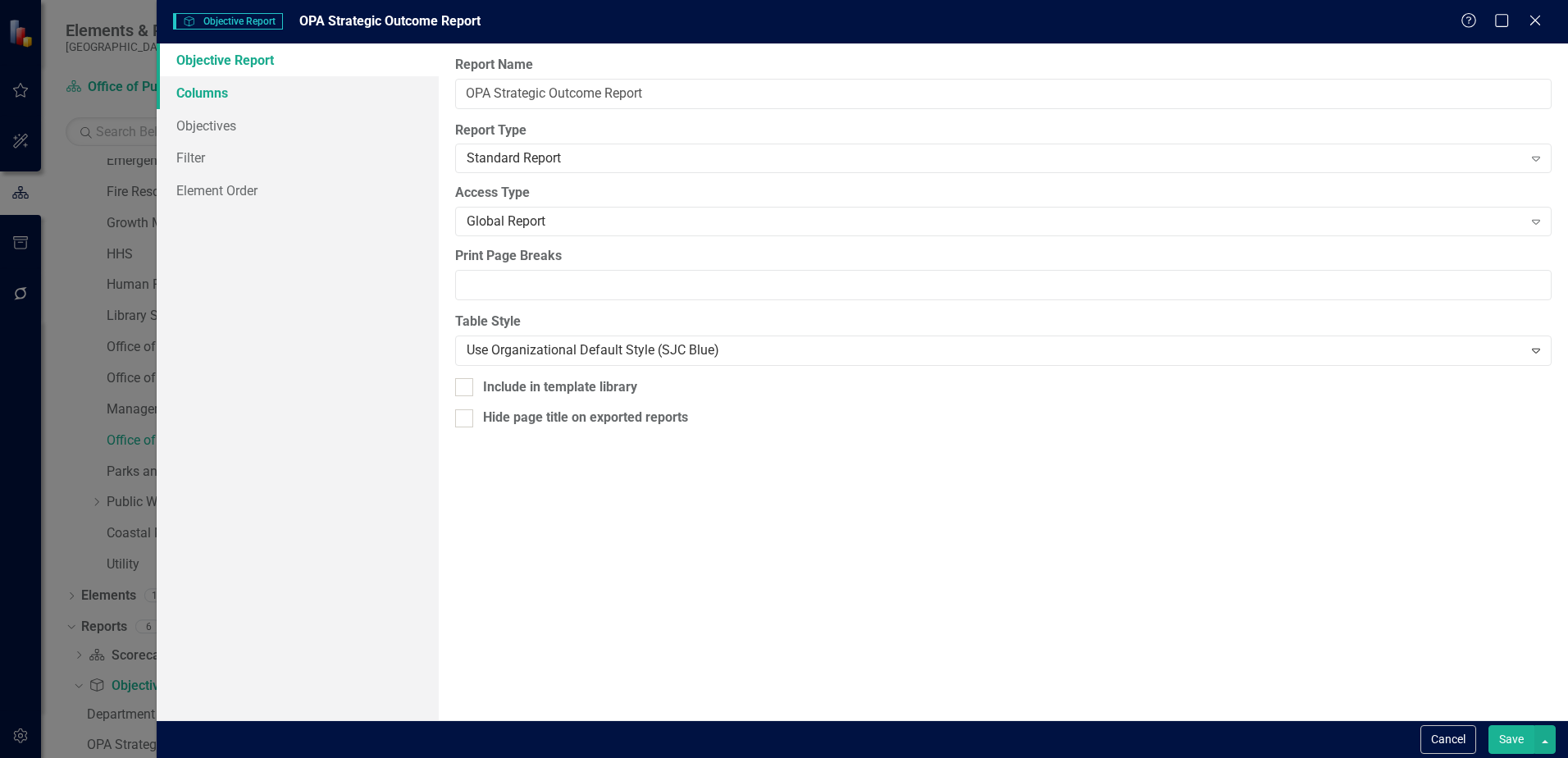
click at [207, 98] on link "Columns" at bounding box center [298, 93] width 282 height 33
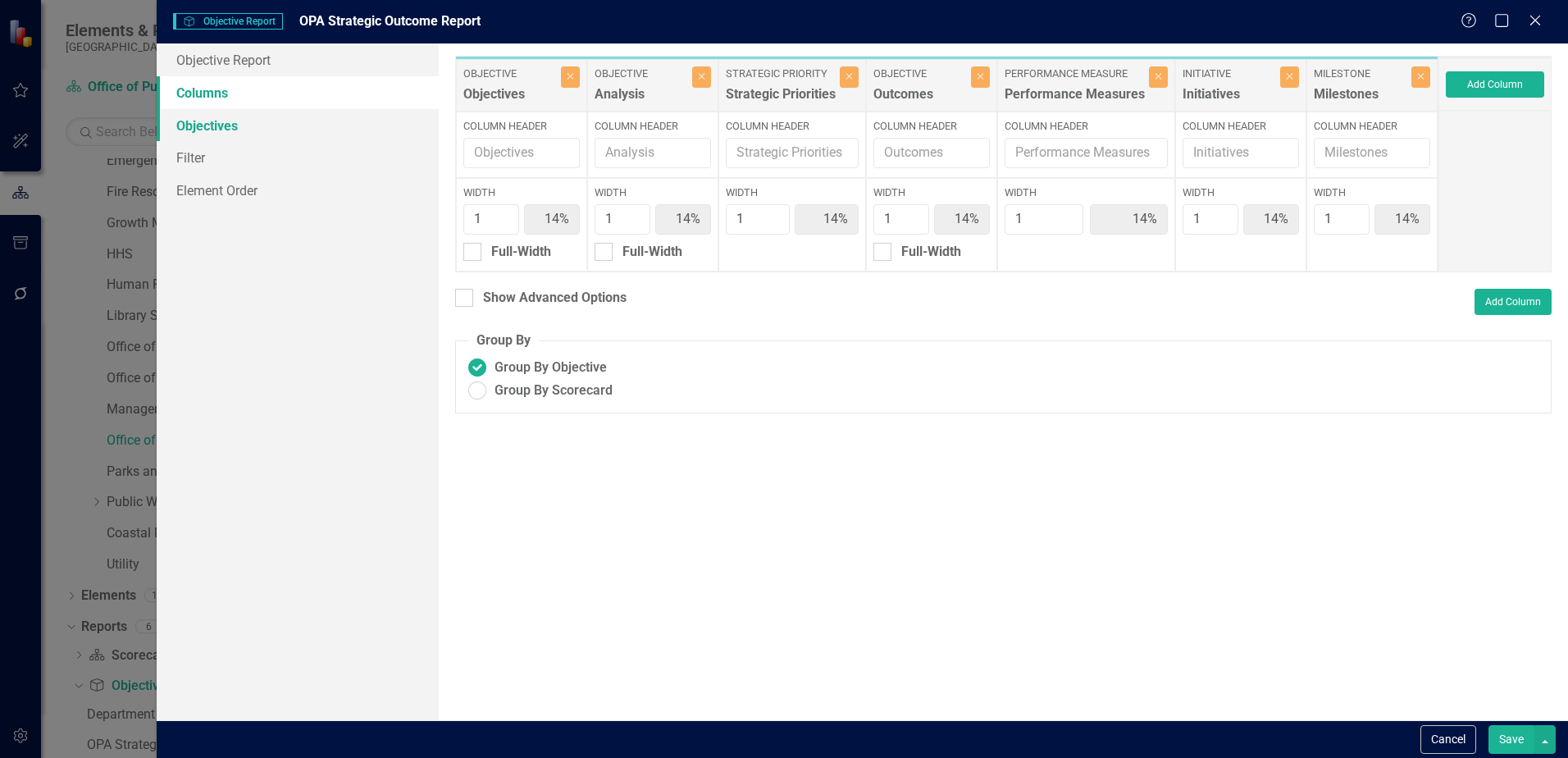
click at [204, 126] on link "Objectives" at bounding box center [298, 125] width 282 height 33
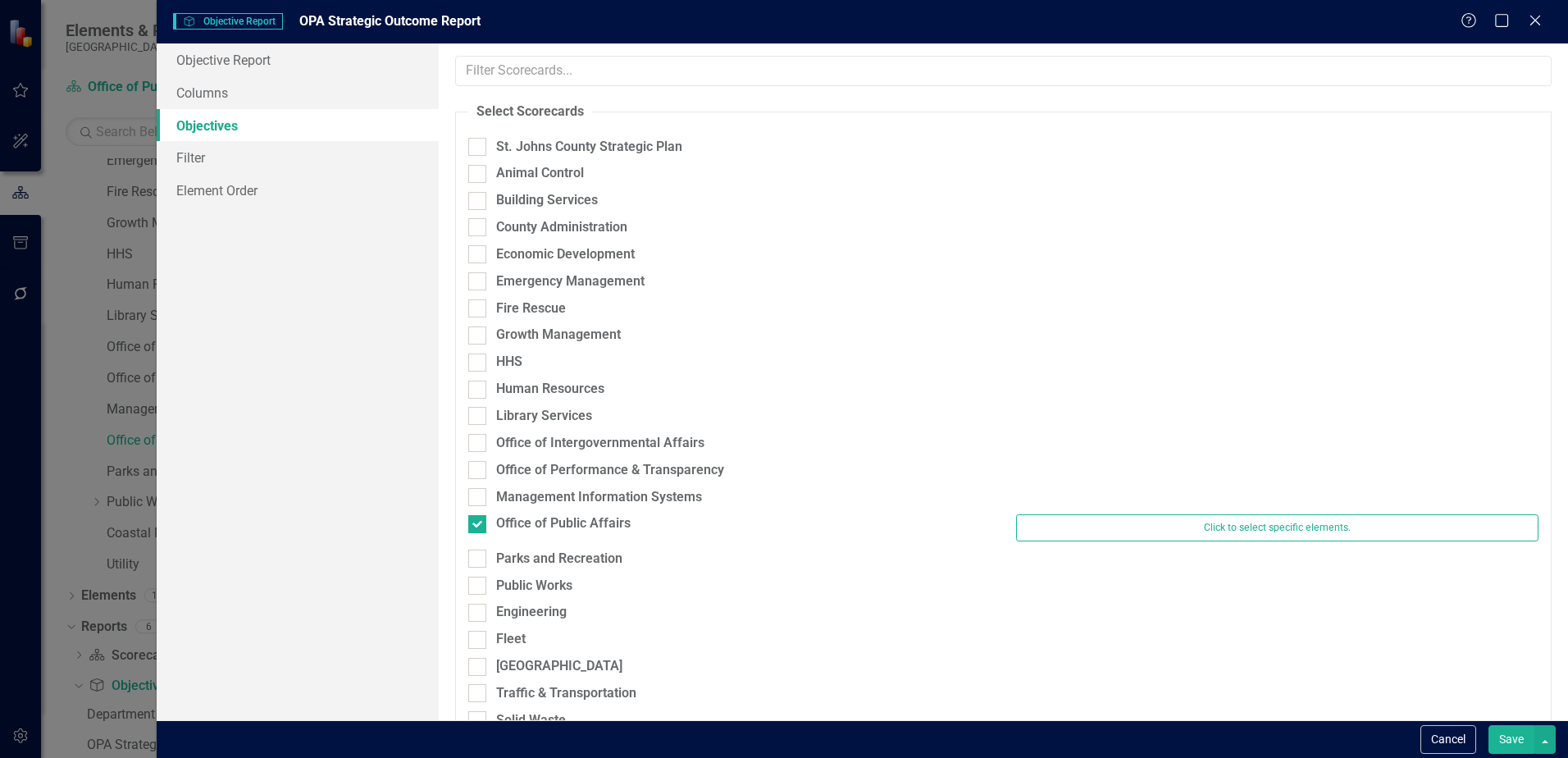
click at [1510, 734] on button "Save" at bounding box center [1512, 739] width 46 height 29
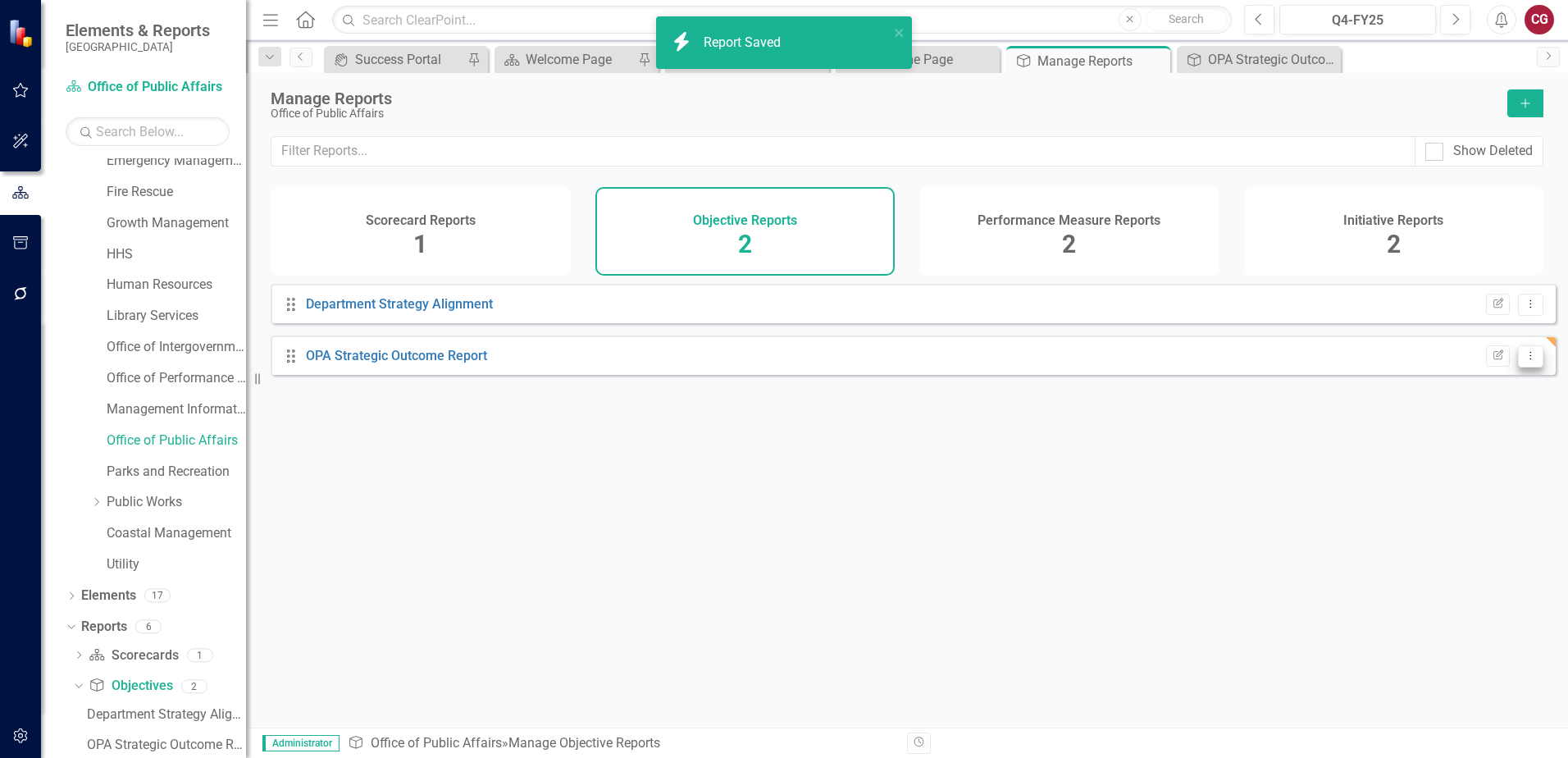
click at [1524, 361] on icon "Dropdown Menu" at bounding box center [1531, 355] width 14 height 11
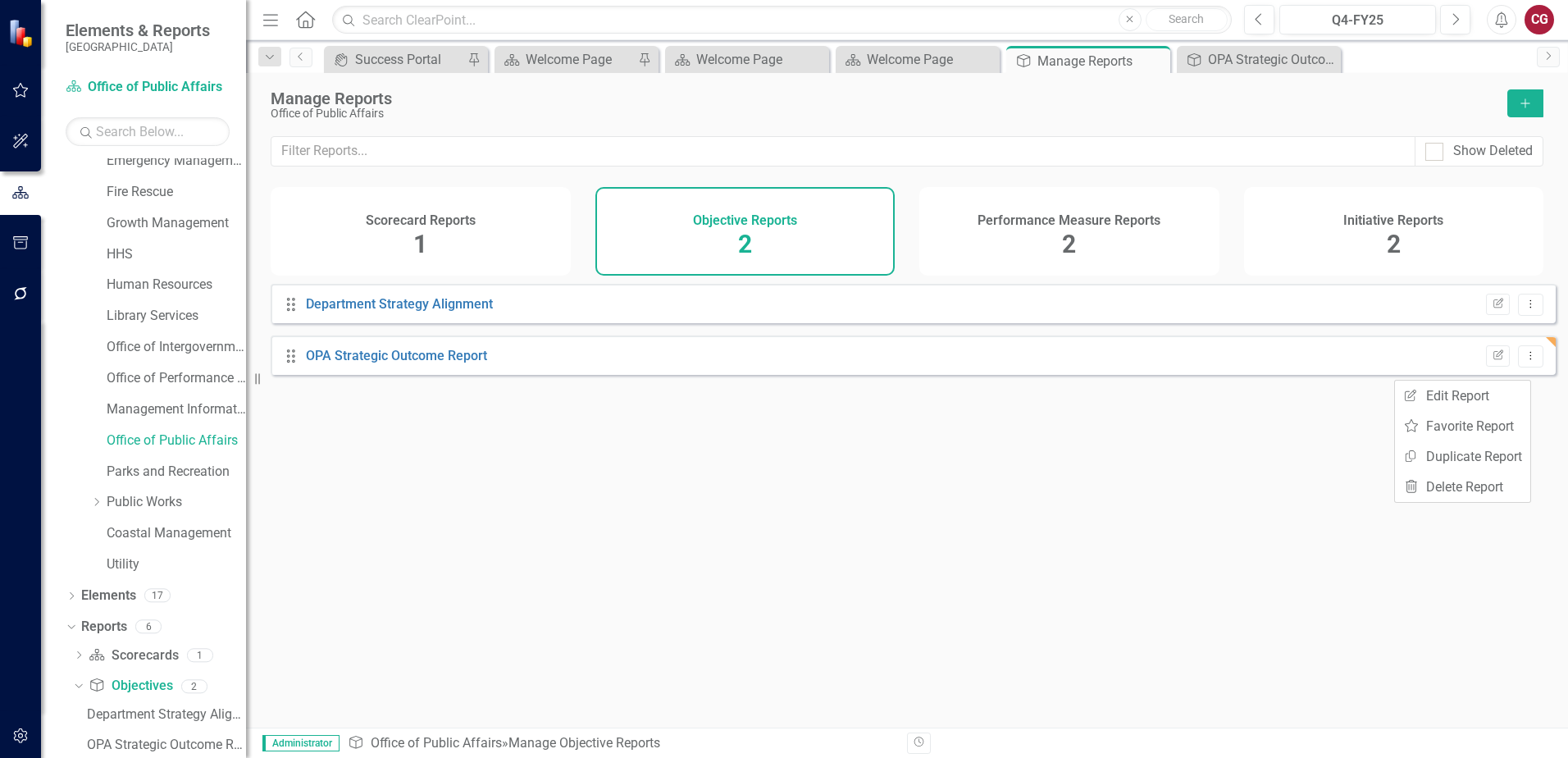
drag, startPoint x: 1160, startPoint y: 450, endPoint x: 1127, endPoint y: 444, distance: 33.5
click at [1160, 450] on div "Drag Department Strategy Alignment Edit Report Dropdown Menu Drag OPA Strategic…" at bounding box center [907, 499] width 1322 height 432
click at [465, 364] on link "OPA Strategic Outcome Report" at bounding box center [396, 355] width 181 height 15
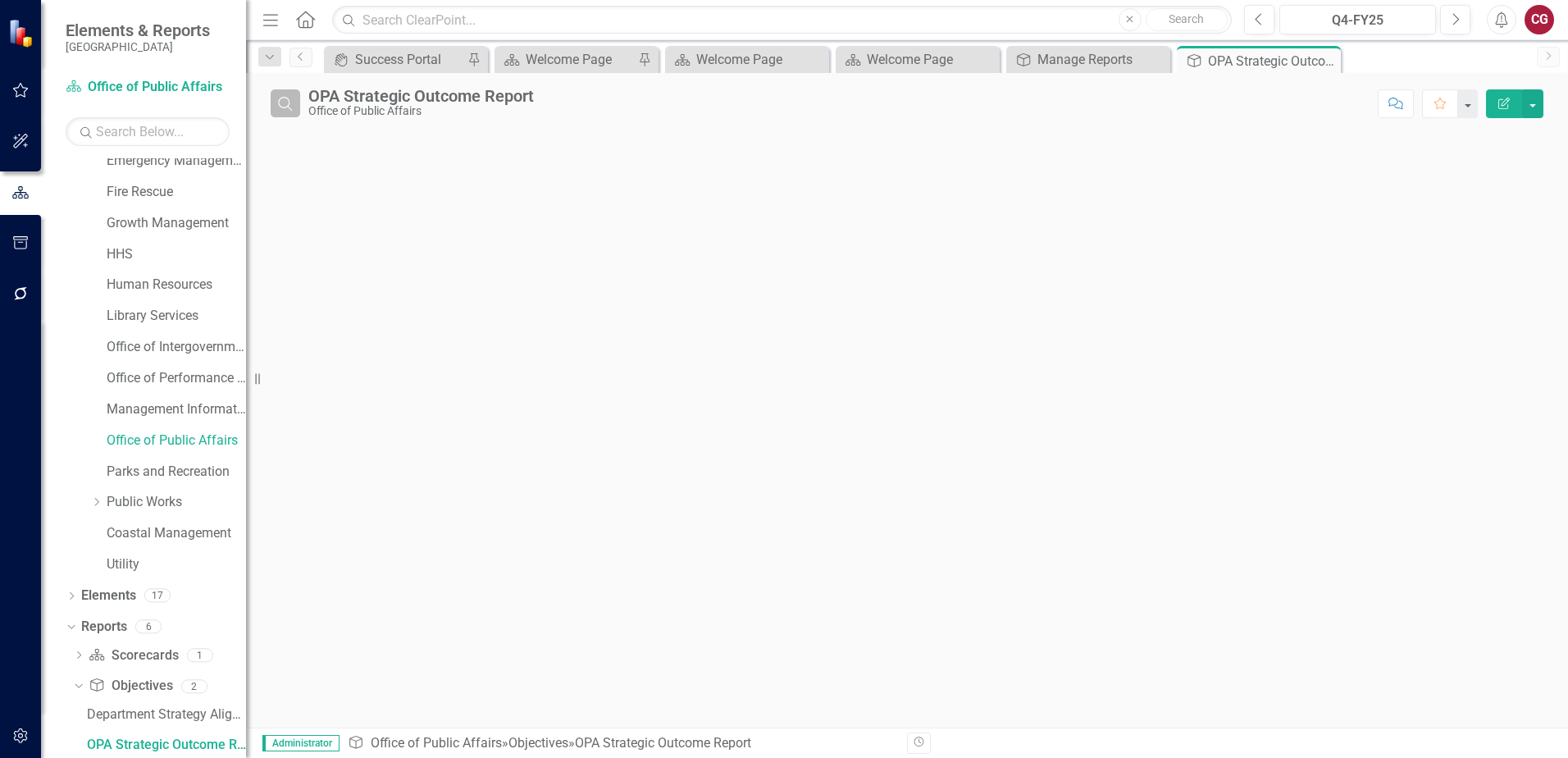
click at [284, 104] on icon "Search" at bounding box center [285, 102] width 18 height 14
click at [395, 105] on input "text" at bounding box center [839, 104] width 1062 height 31
click at [284, 104] on icon "button" at bounding box center [285, 103] width 9 height 9
click at [295, 58] on icon "Previous" at bounding box center [302, 56] width 13 height 10
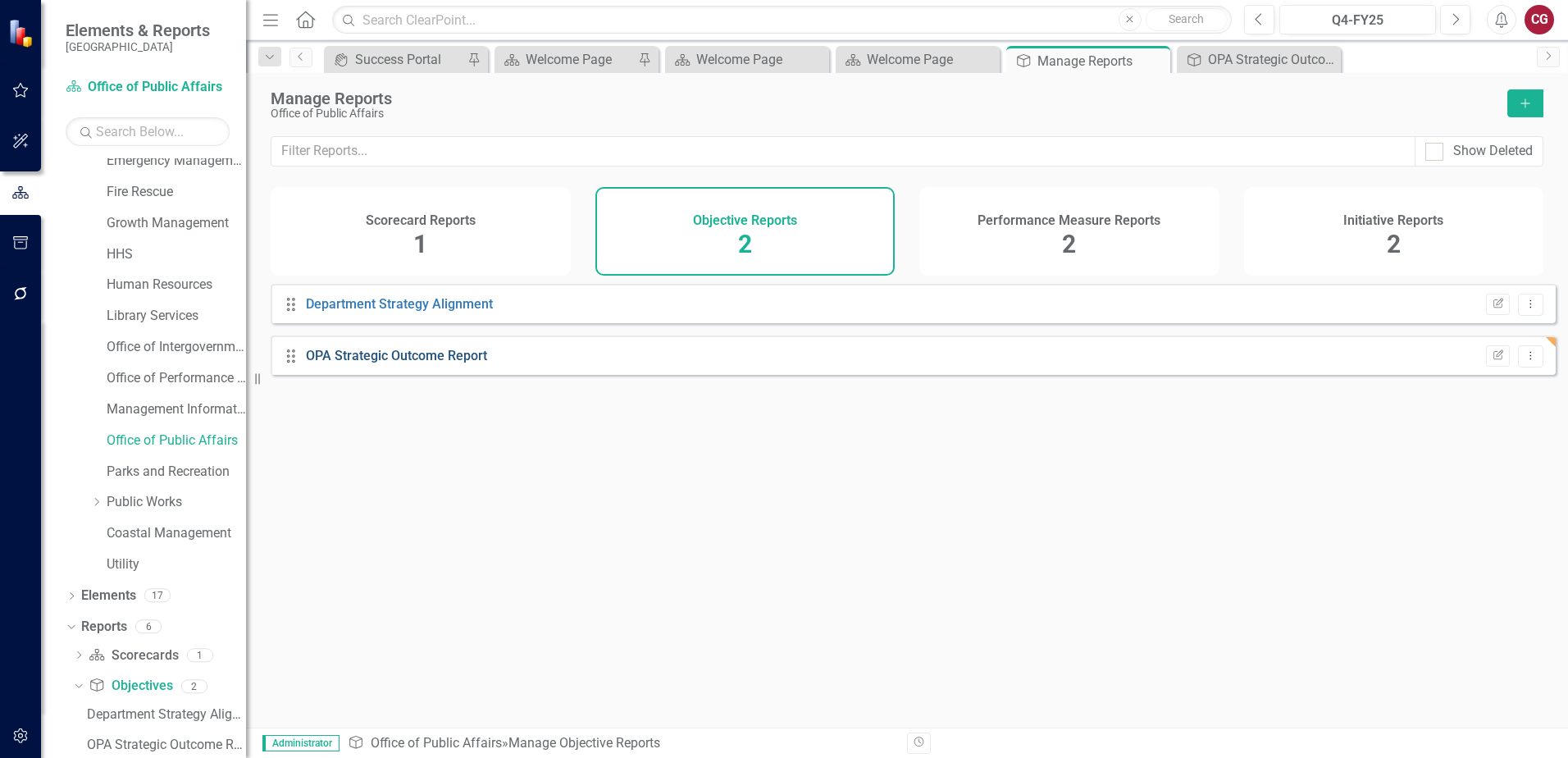
click at [432, 364] on link "OPA Strategic Outcome Report" at bounding box center [396, 355] width 181 height 15
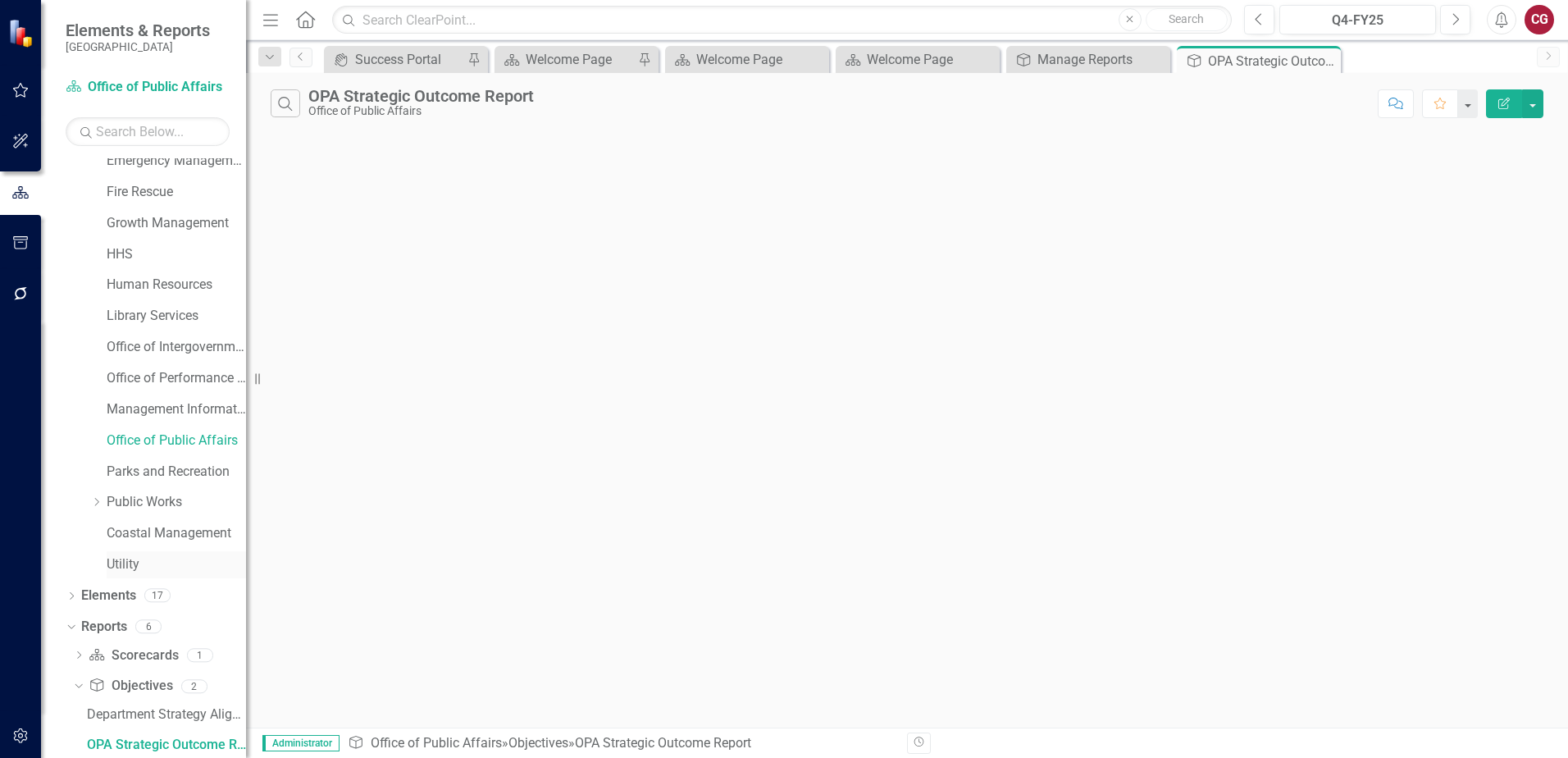
scroll to position [279, 0]
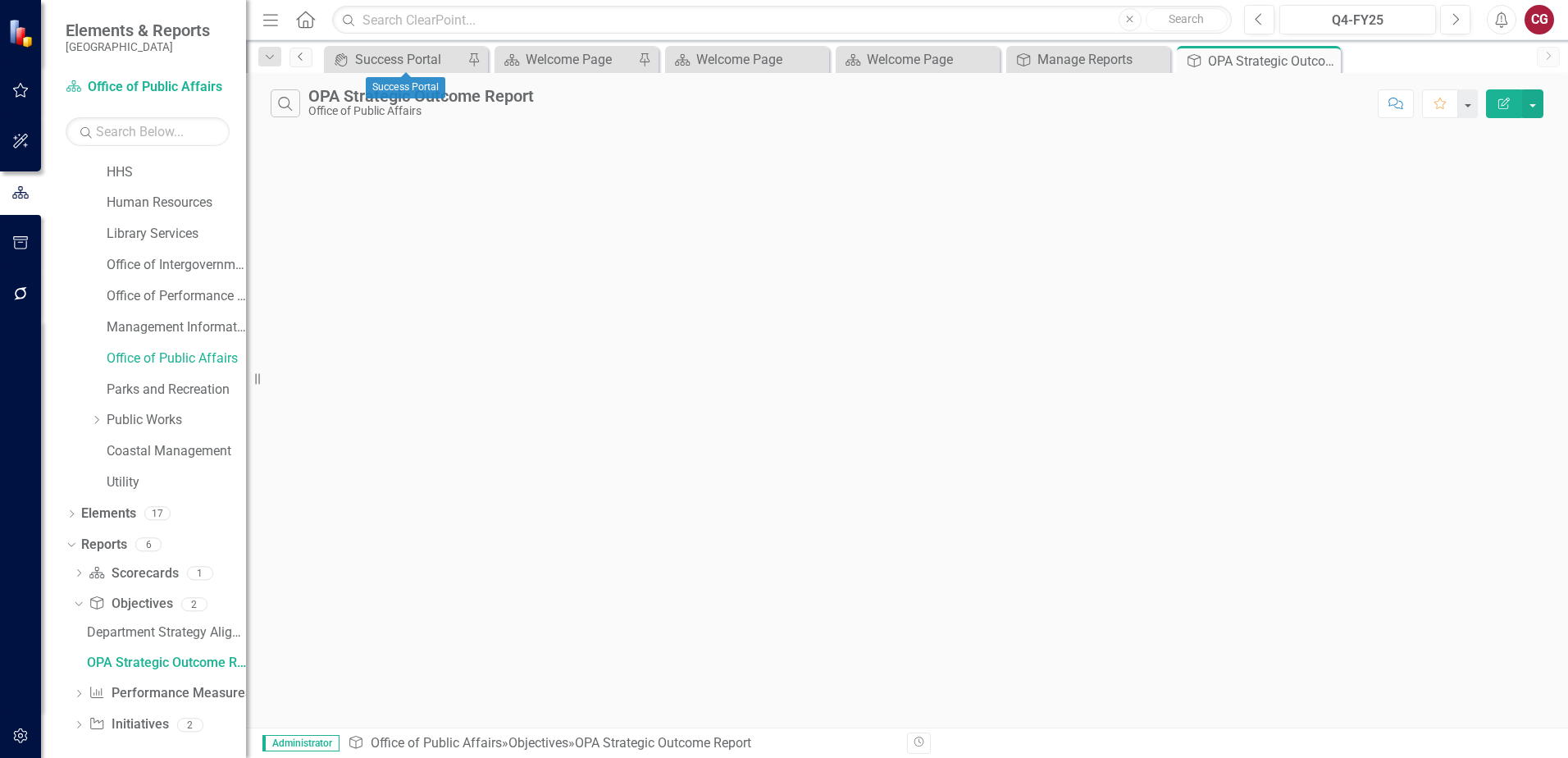
click at [302, 60] on link "Previous" at bounding box center [301, 57] width 23 height 20
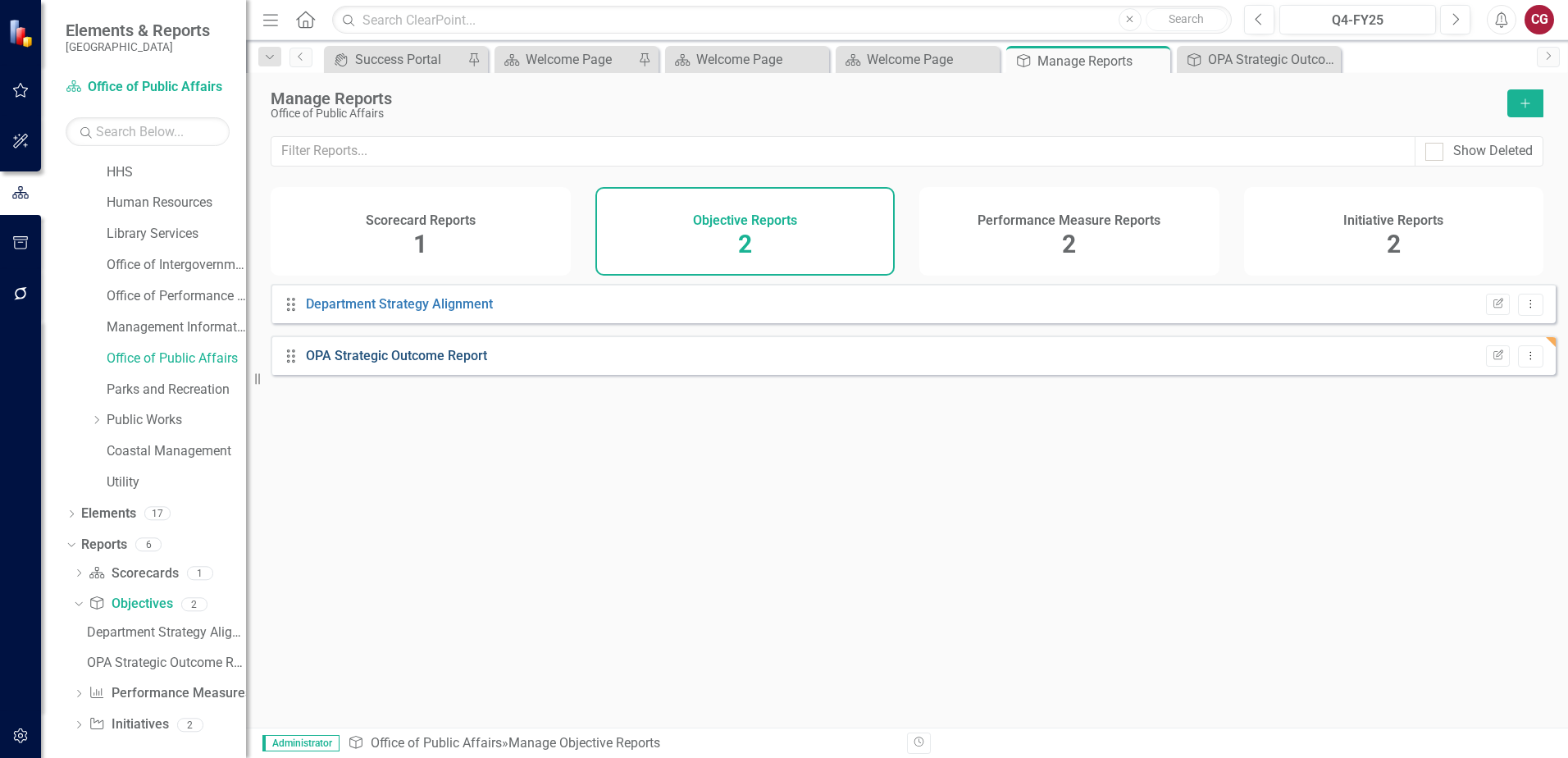
click at [463, 364] on link "OPA Strategic Outcome Report" at bounding box center [396, 355] width 181 height 15
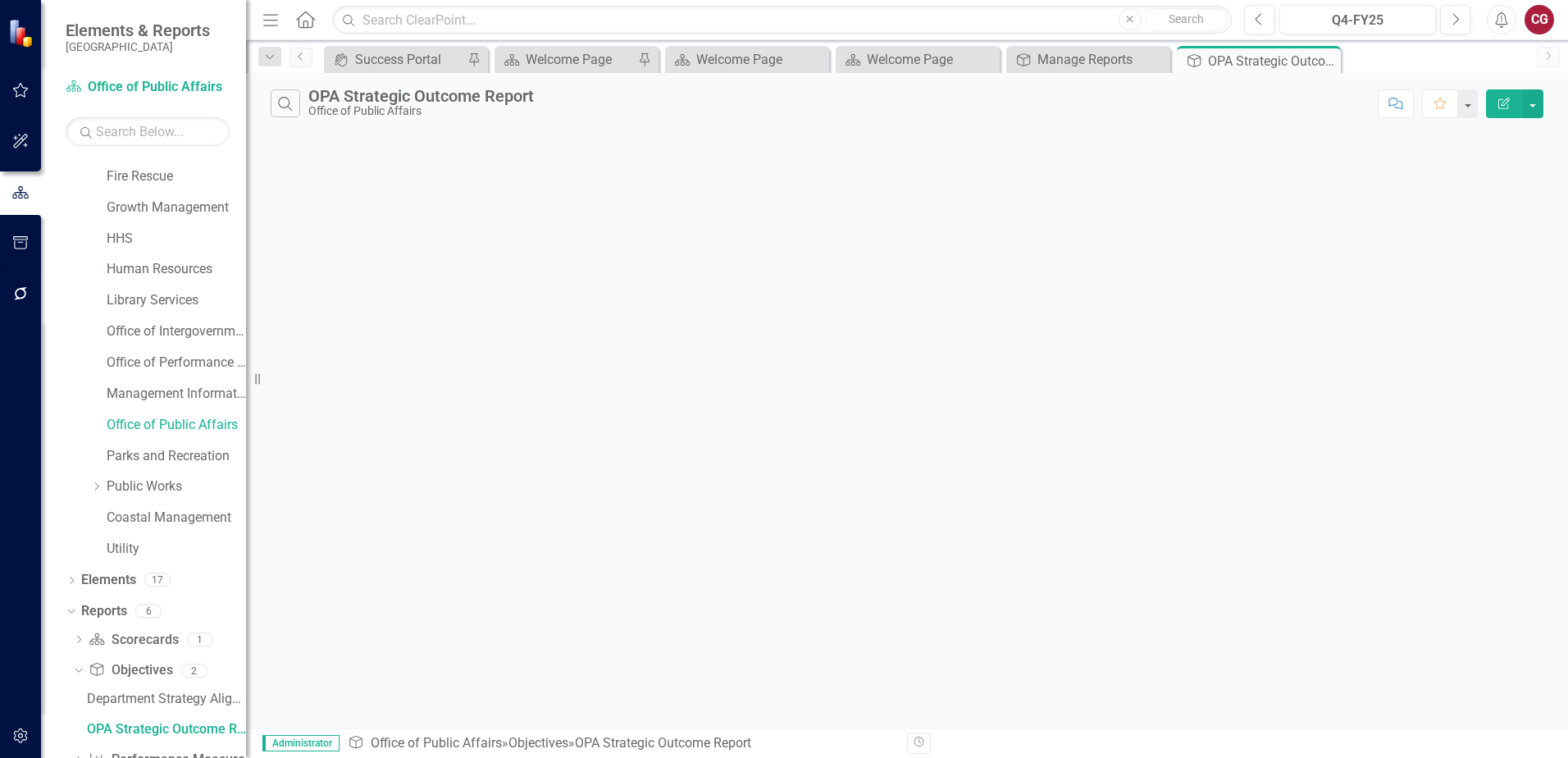
scroll to position [197, 0]
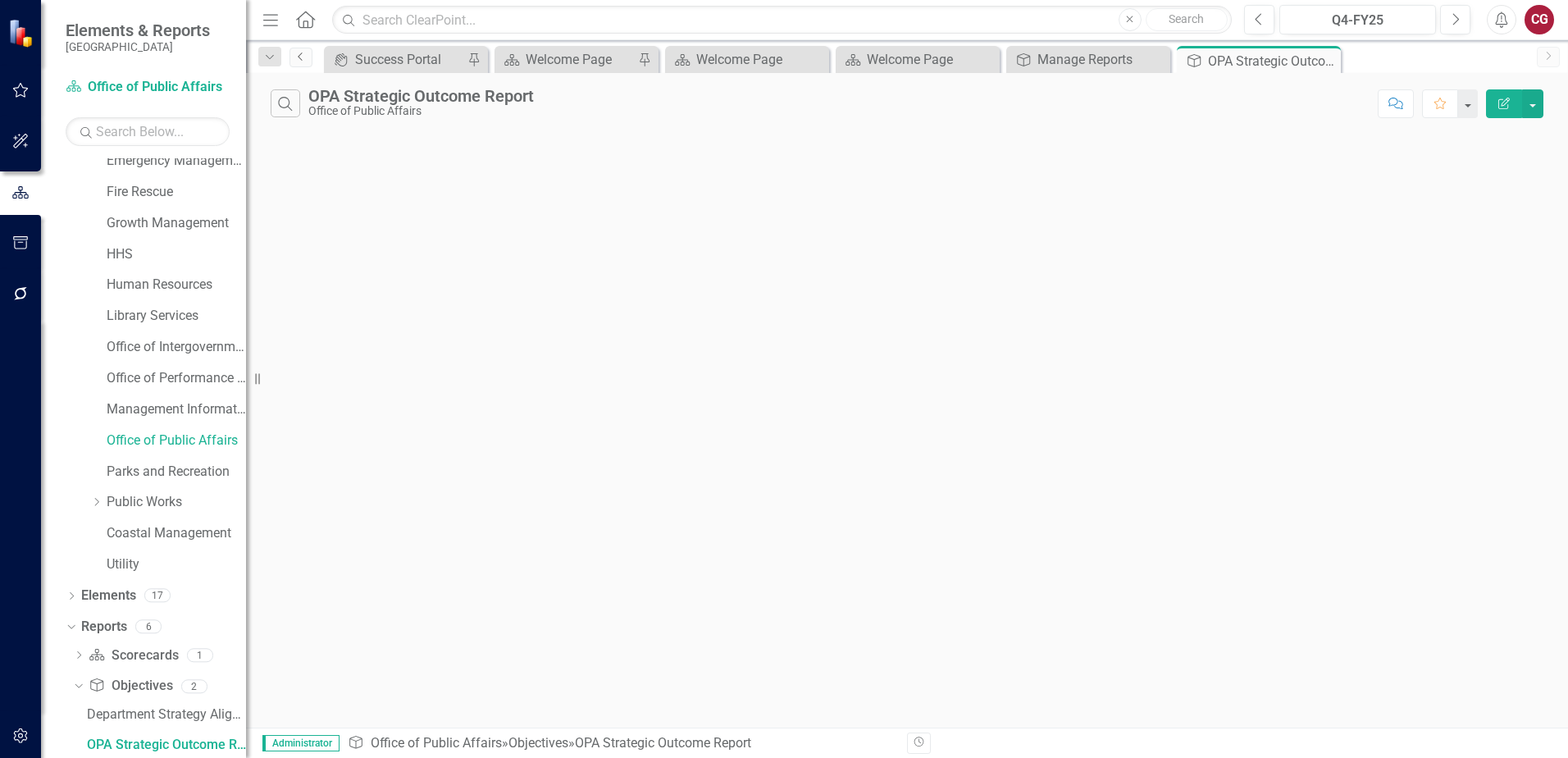
click at [306, 58] on icon "Previous" at bounding box center [302, 56] width 13 height 10
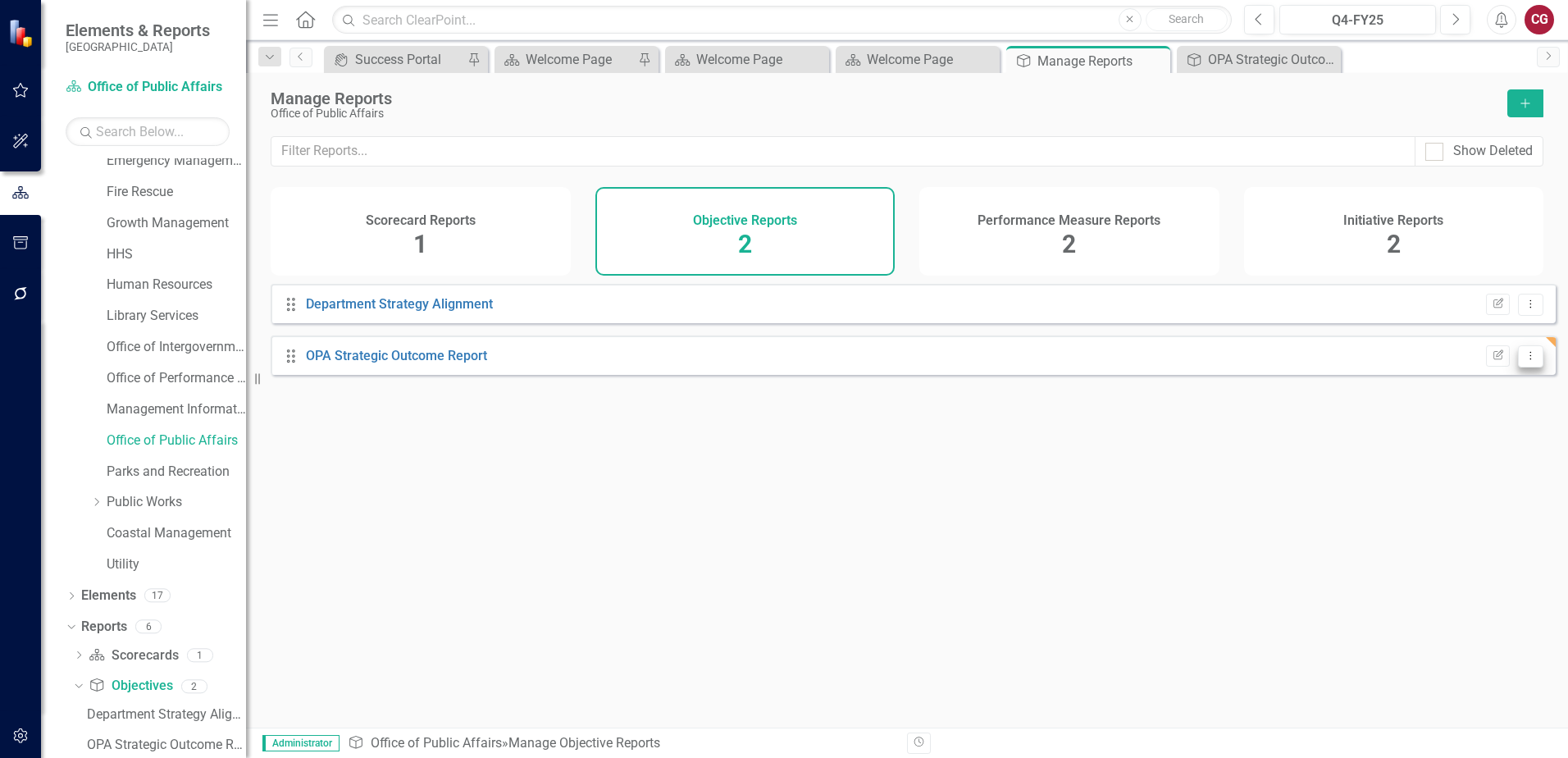
click at [1518, 368] on button "Dropdown Menu" at bounding box center [1531, 356] width 26 height 22
click at [1475, 392] on link "Edit Report Edit Report" at bounding box center [1463, 396] width 135 height 31
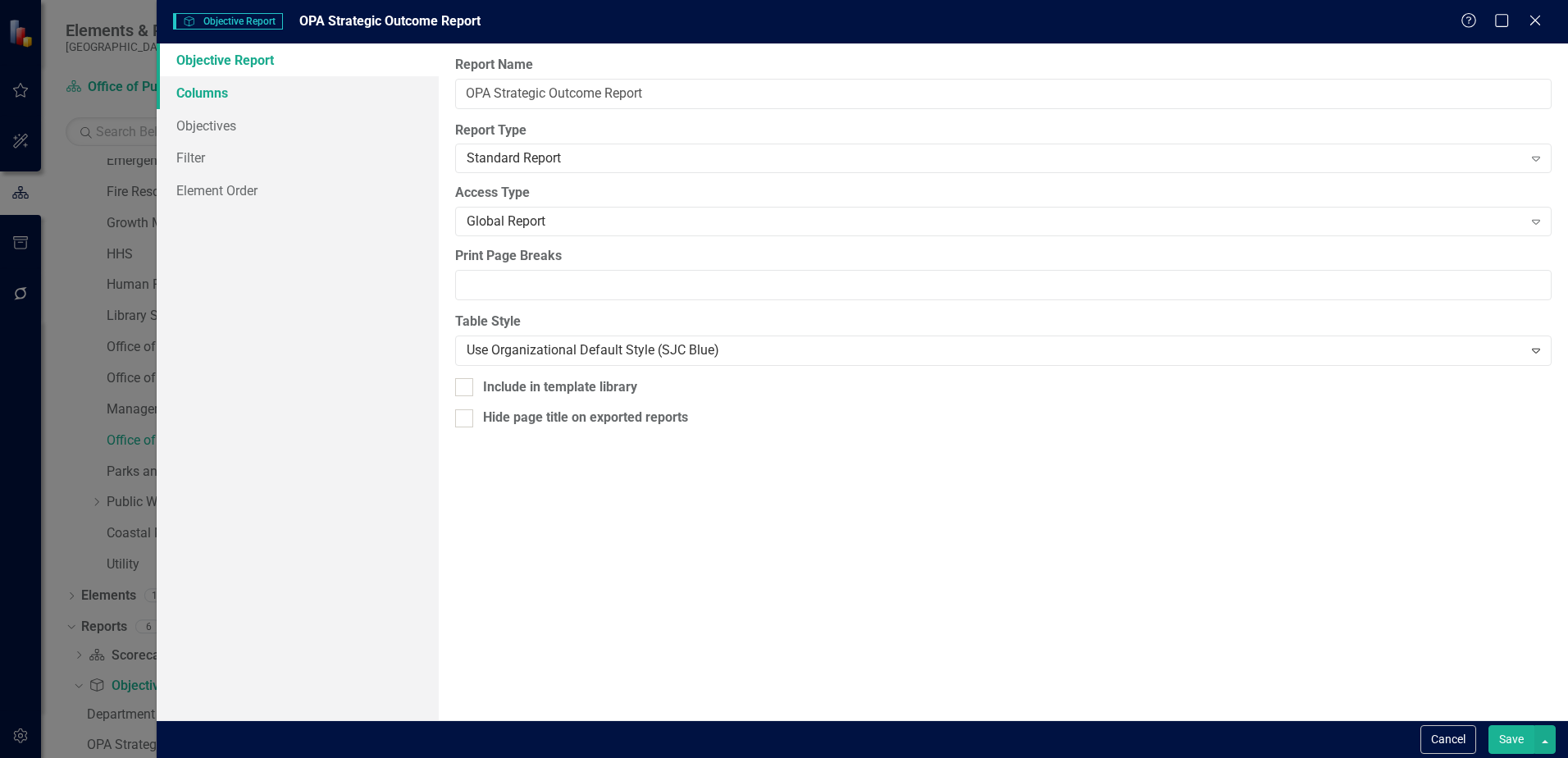
click at [217, 93] on link "Columns" at bounding box center [298, 93] width 282 height 33
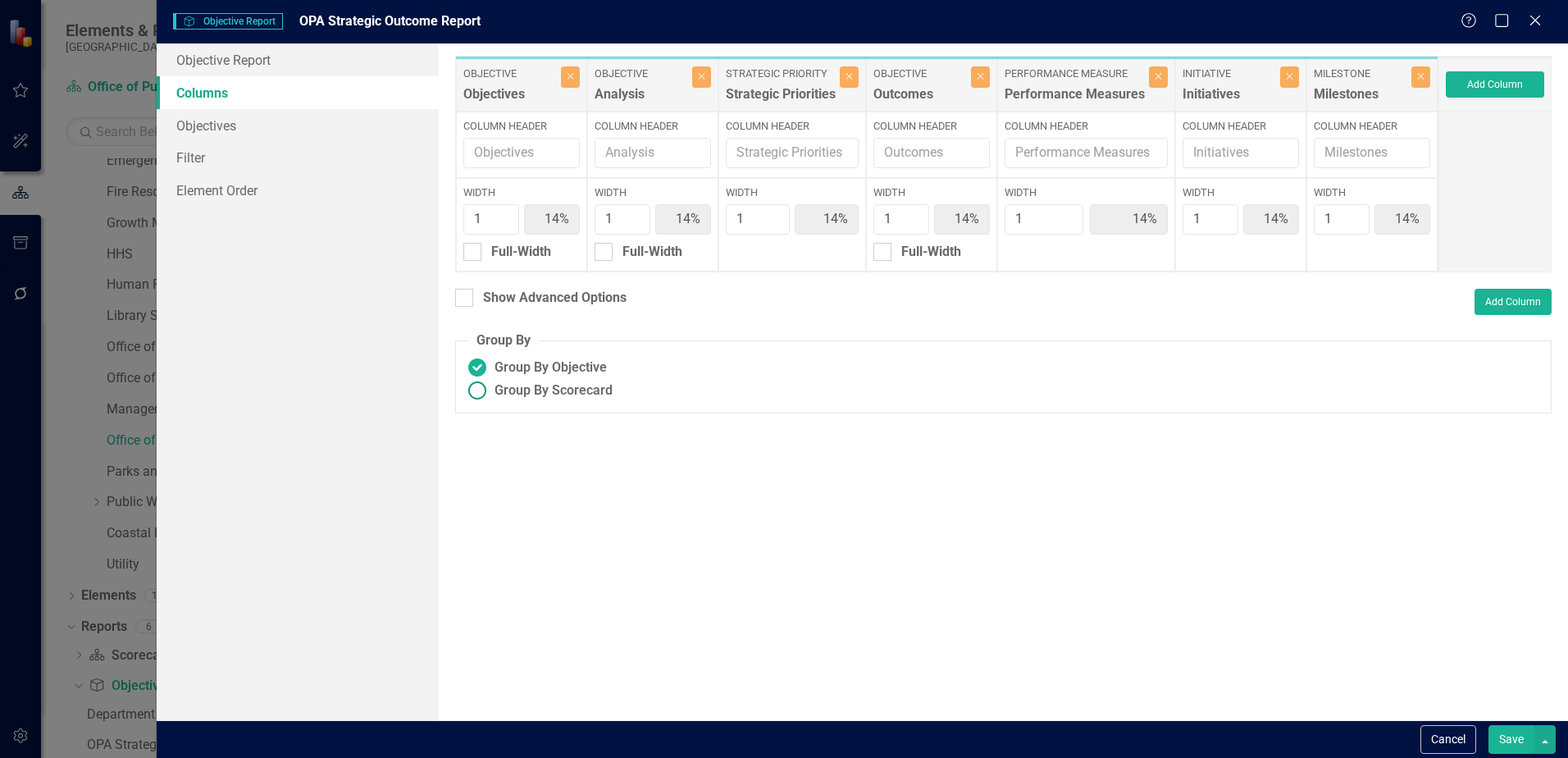
click at [517, 388] on span "Group By Scorecard" at bounding box center [553, 390] width 118 height 19
click at [490, 388] on input "Group By Scorecard" at bounding box center [478, 390] width 26 height 26
radio input "true"
click at [507, 455] on div at bounding box center [502, 448] width 18 height 18
click at [504, 450] on input "Group By Strategic Priority" at bounding box center [498, 444] width 11 height 11
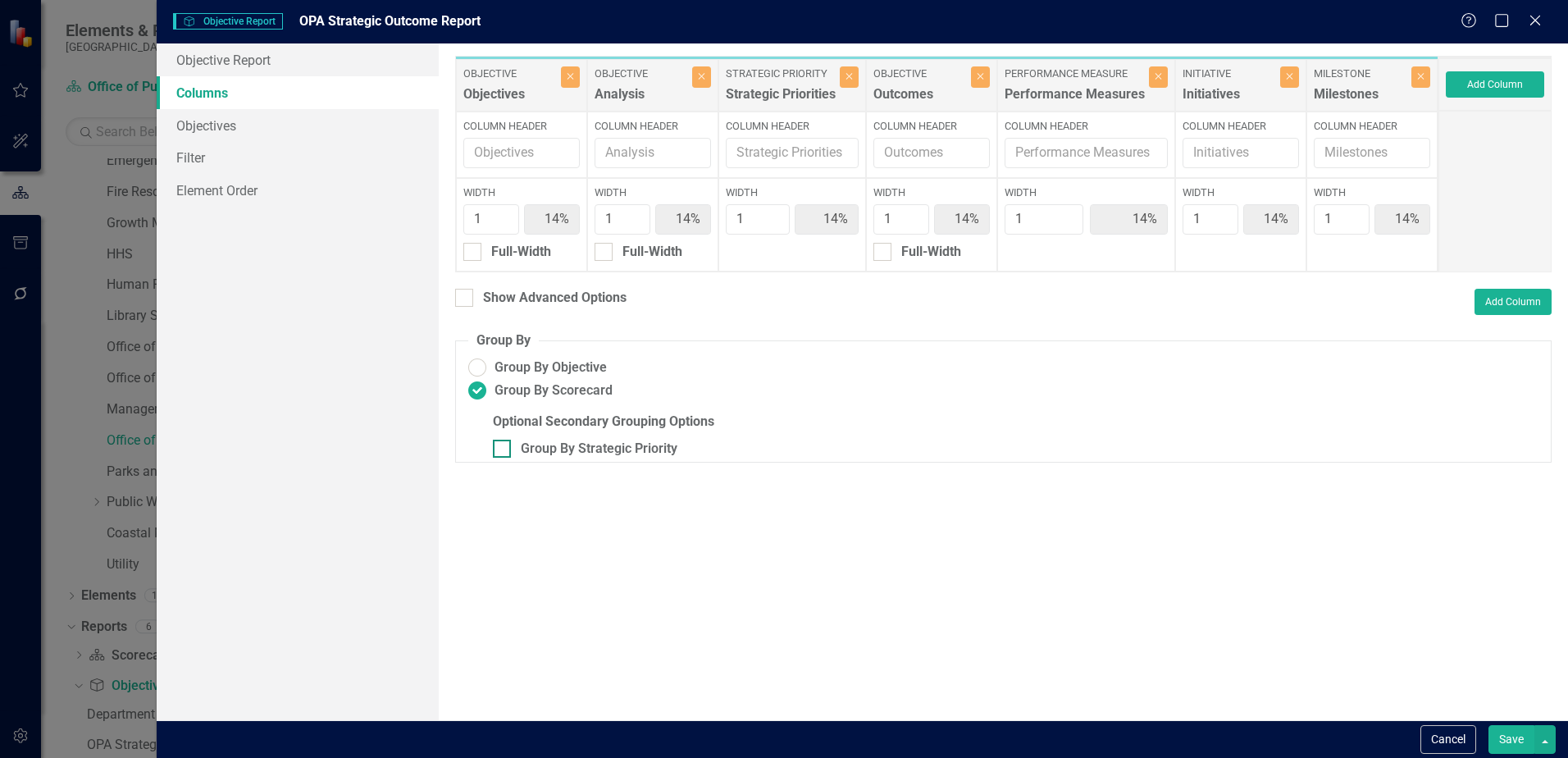
checkbox input "true"
click at [1525, 736] on button "Save" at bounding box center [1512, 739] width 46 height 29
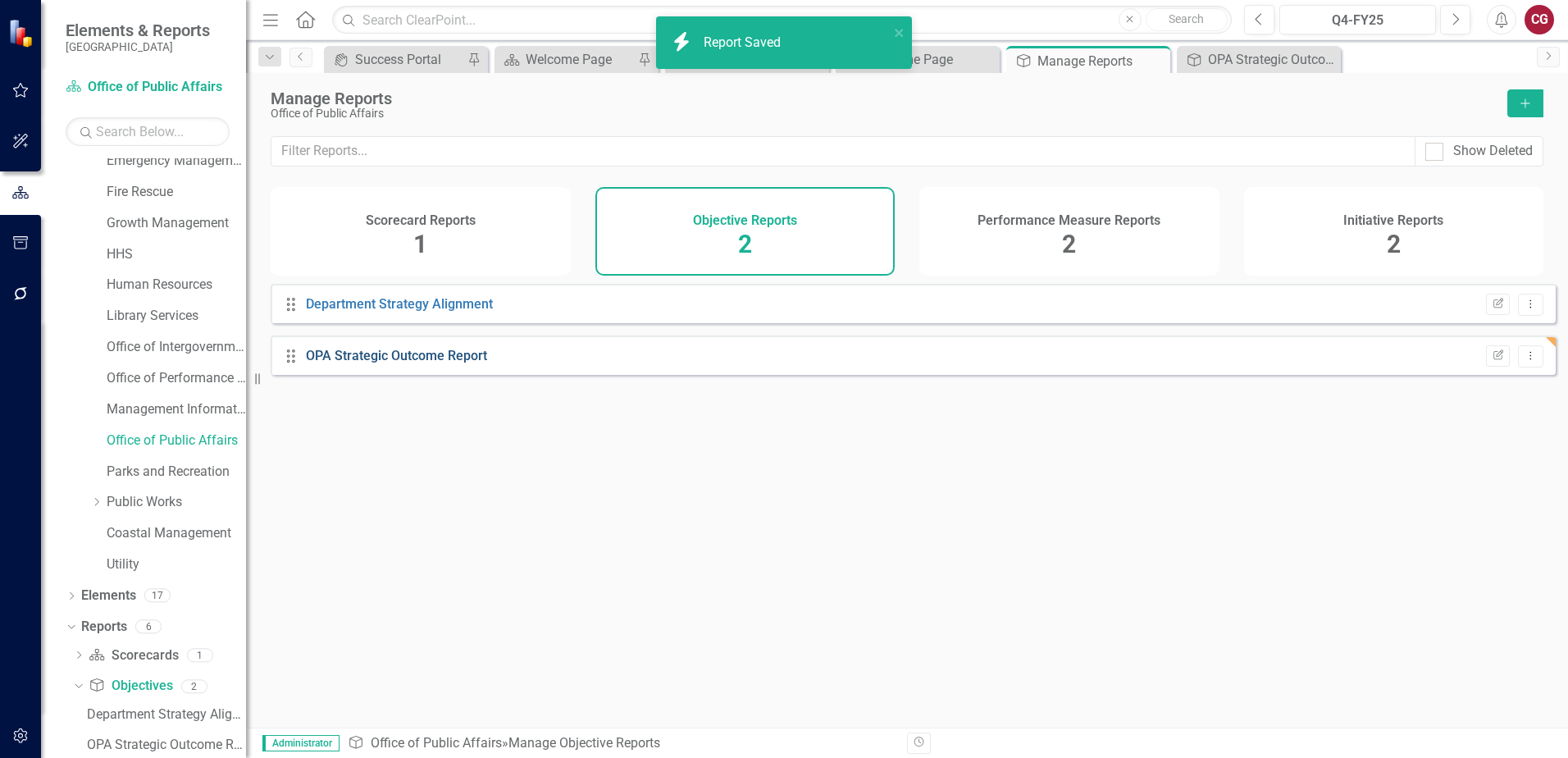
click at [433, 364] on link "OPA Strategic Outcome Report" at bounding box center [396, 355] width 181 height 15
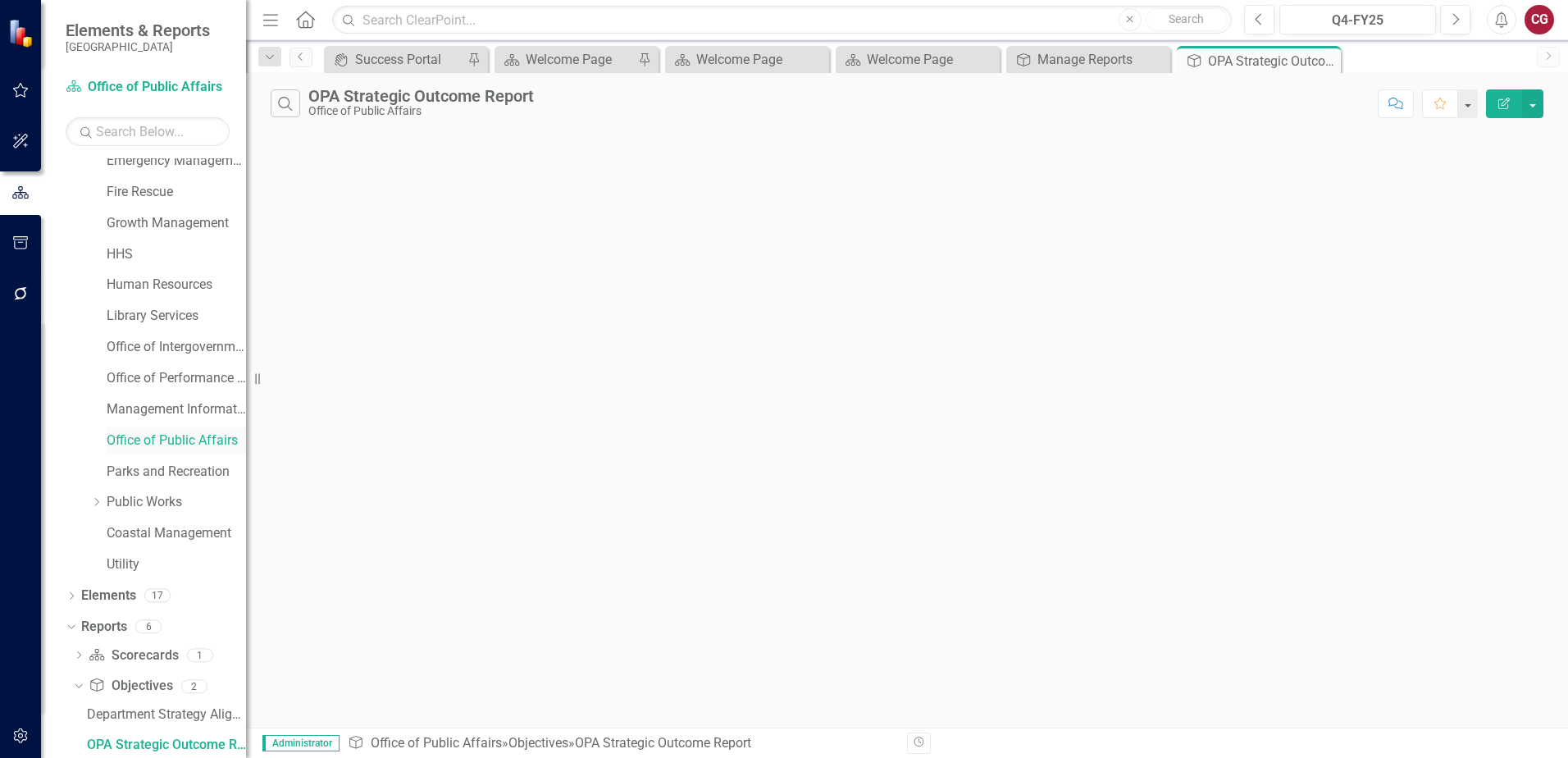
click at [152, 439] on link "Office of Public Affairs" at bounding box center [176, 441] width 140 height 19
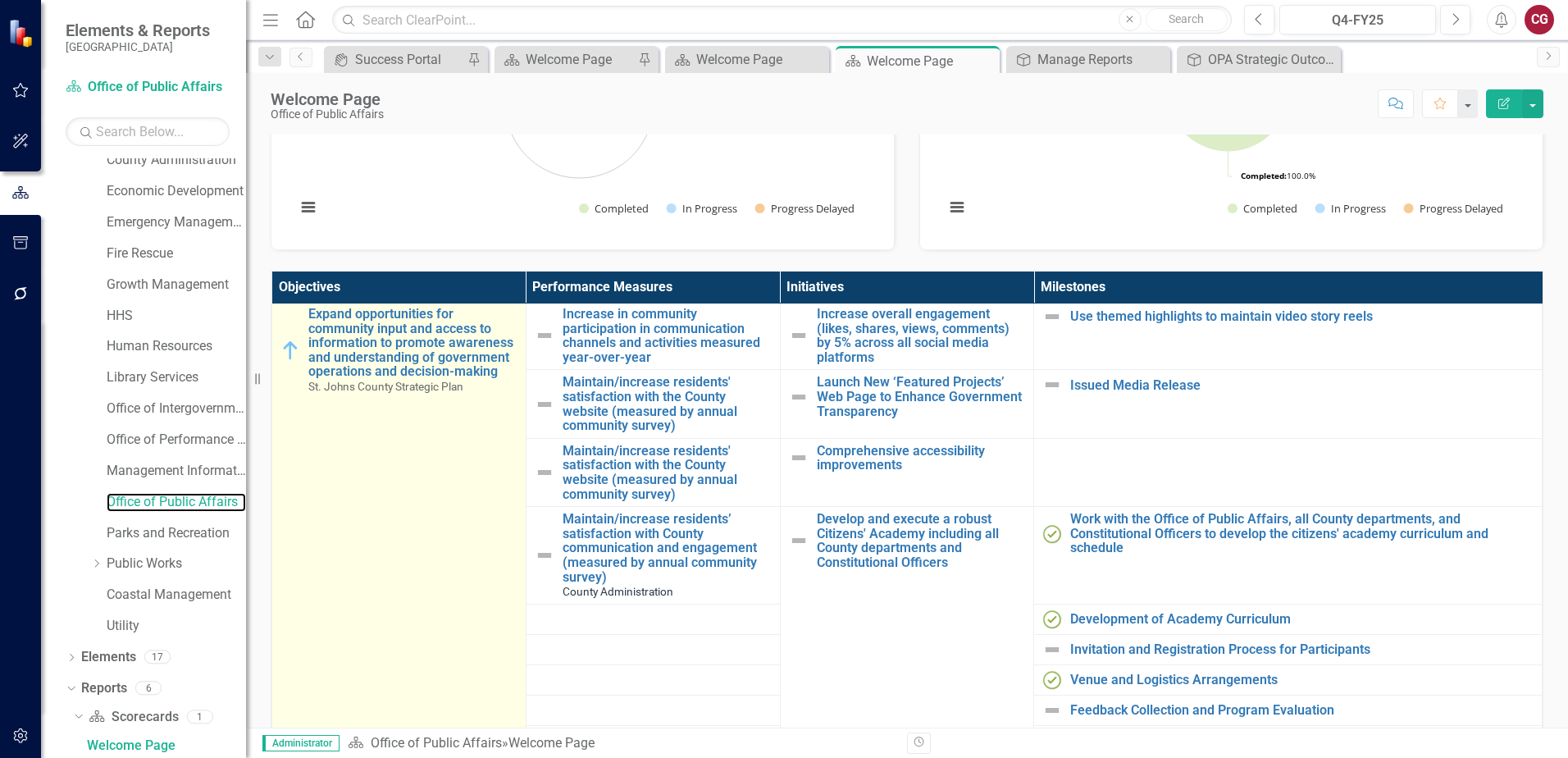
scroll to position [164, 0]
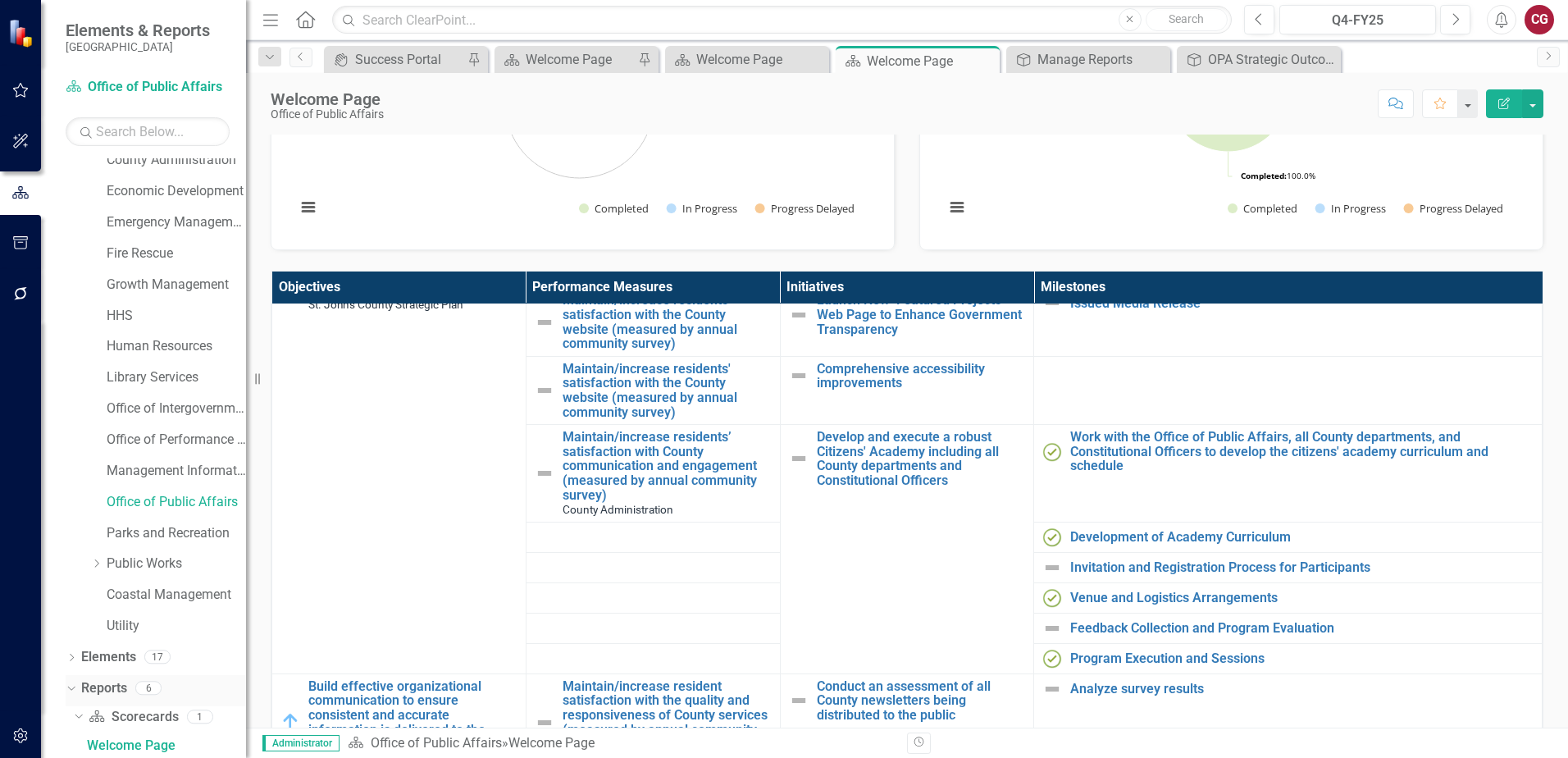
click at [113, 684] on link "Reports" at bounding box center [104, 688] width 46 height 19
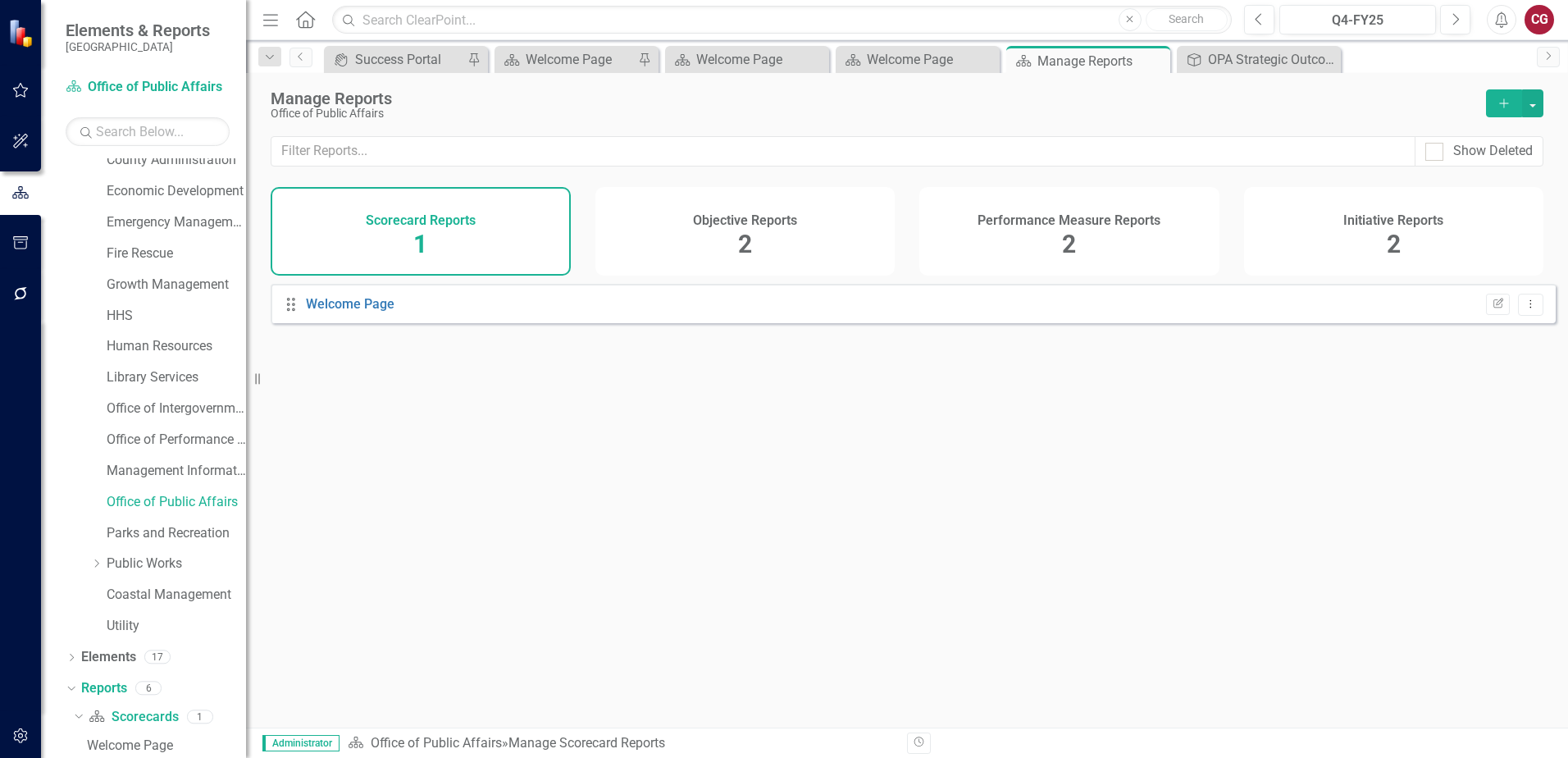
click at [725, 237] on div "Objective Reports 2" at bounding box center [746, 231] width 301 height 89
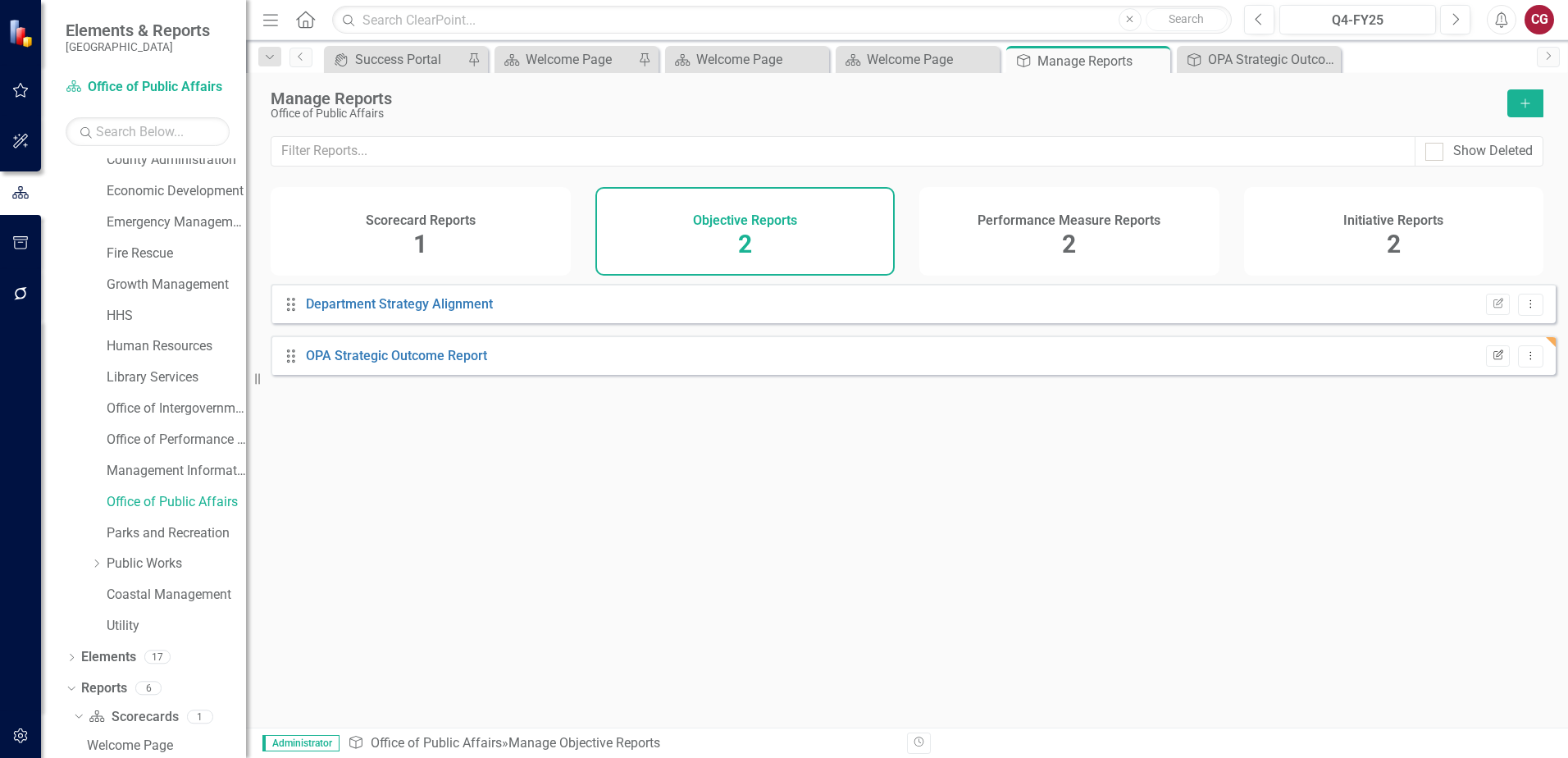
click at [1487, 367] on button "Edit Report" at bounding box center [1498, 356] width 24 height 21
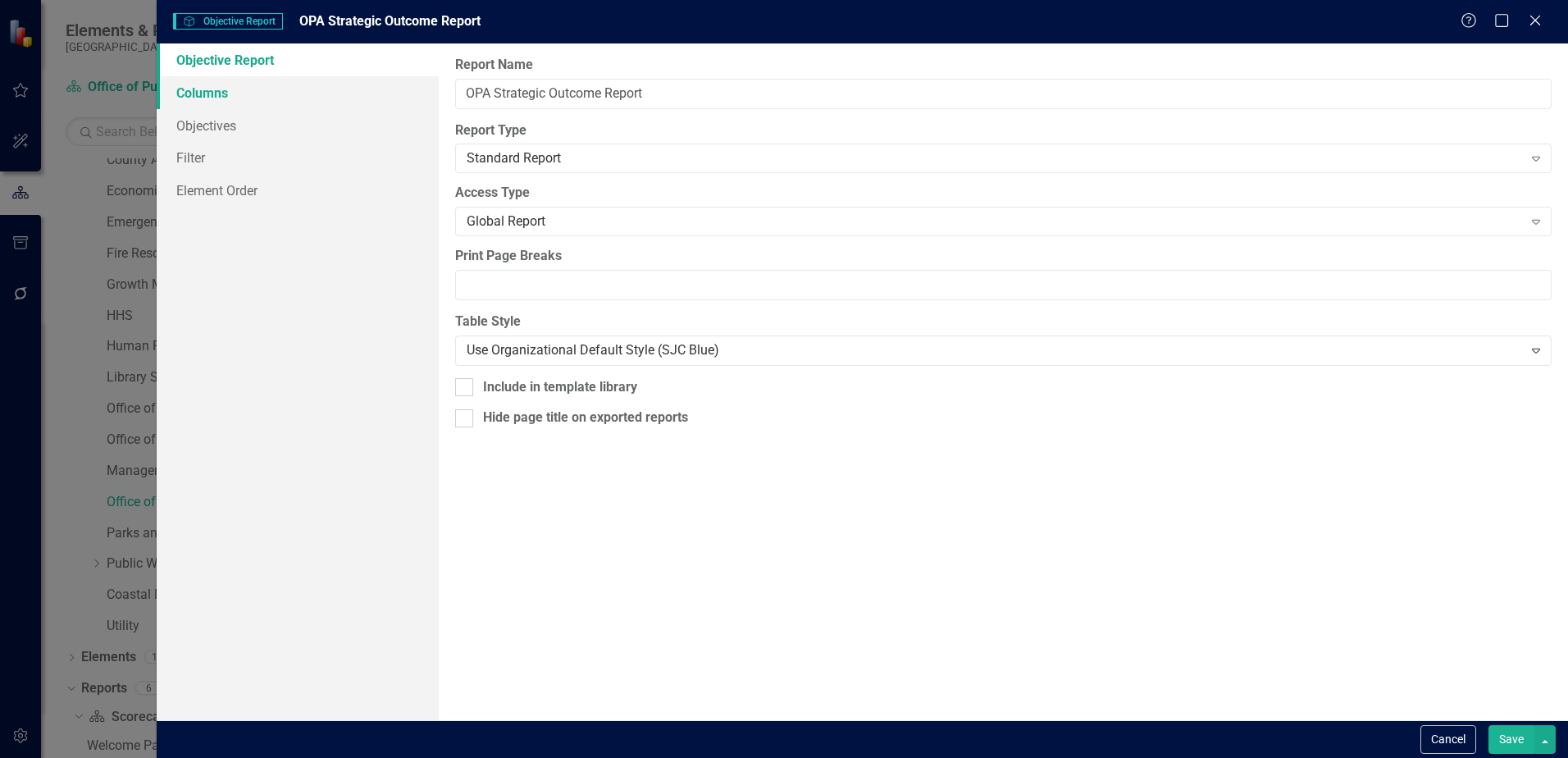
click at [272, 96] on link "Columns" at bounding box center [298, 93] width 282 height 33
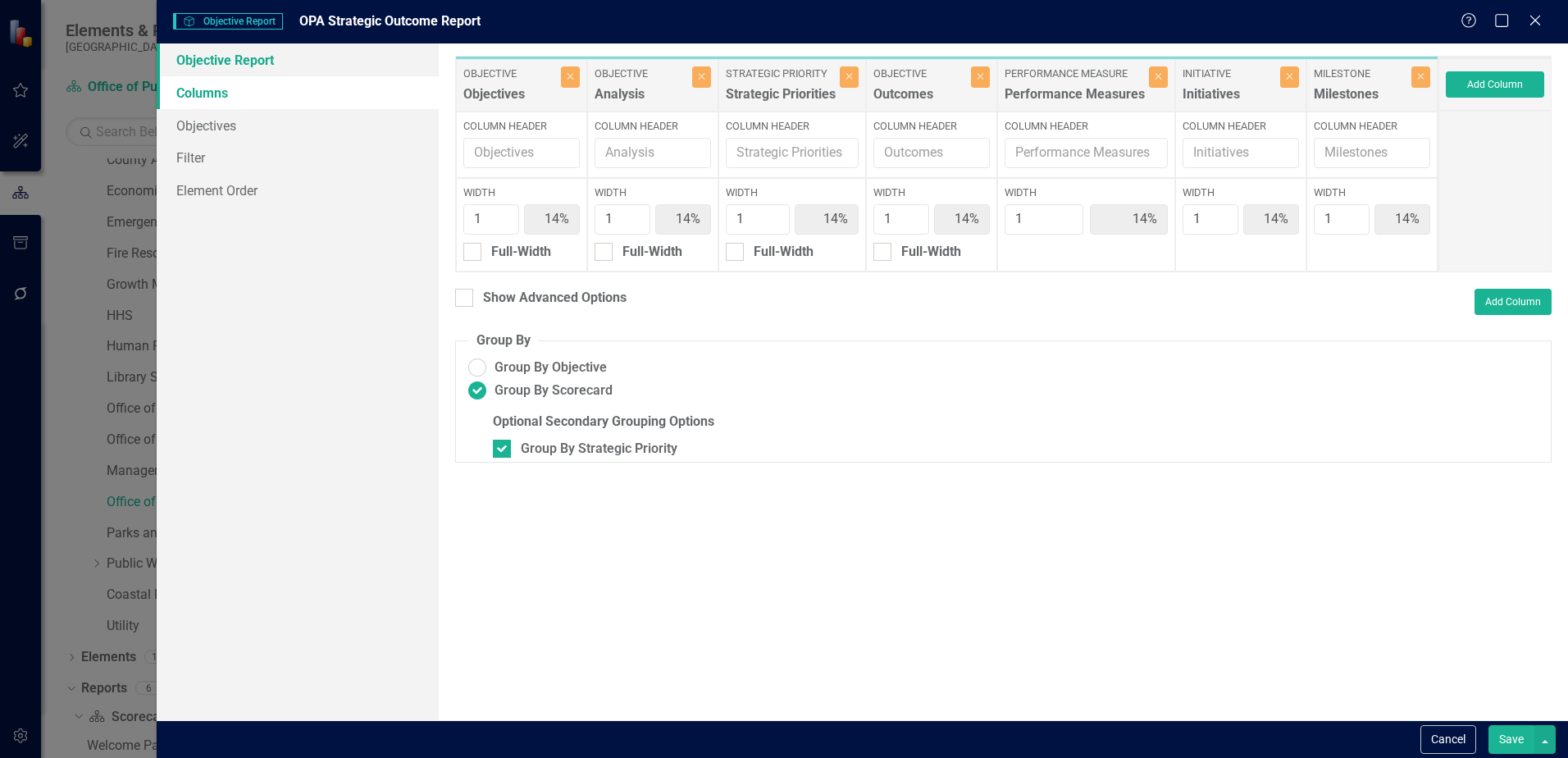
click at [227, 59] on link "Objective Report" at bounding box center [298, 59] width 282 height 33
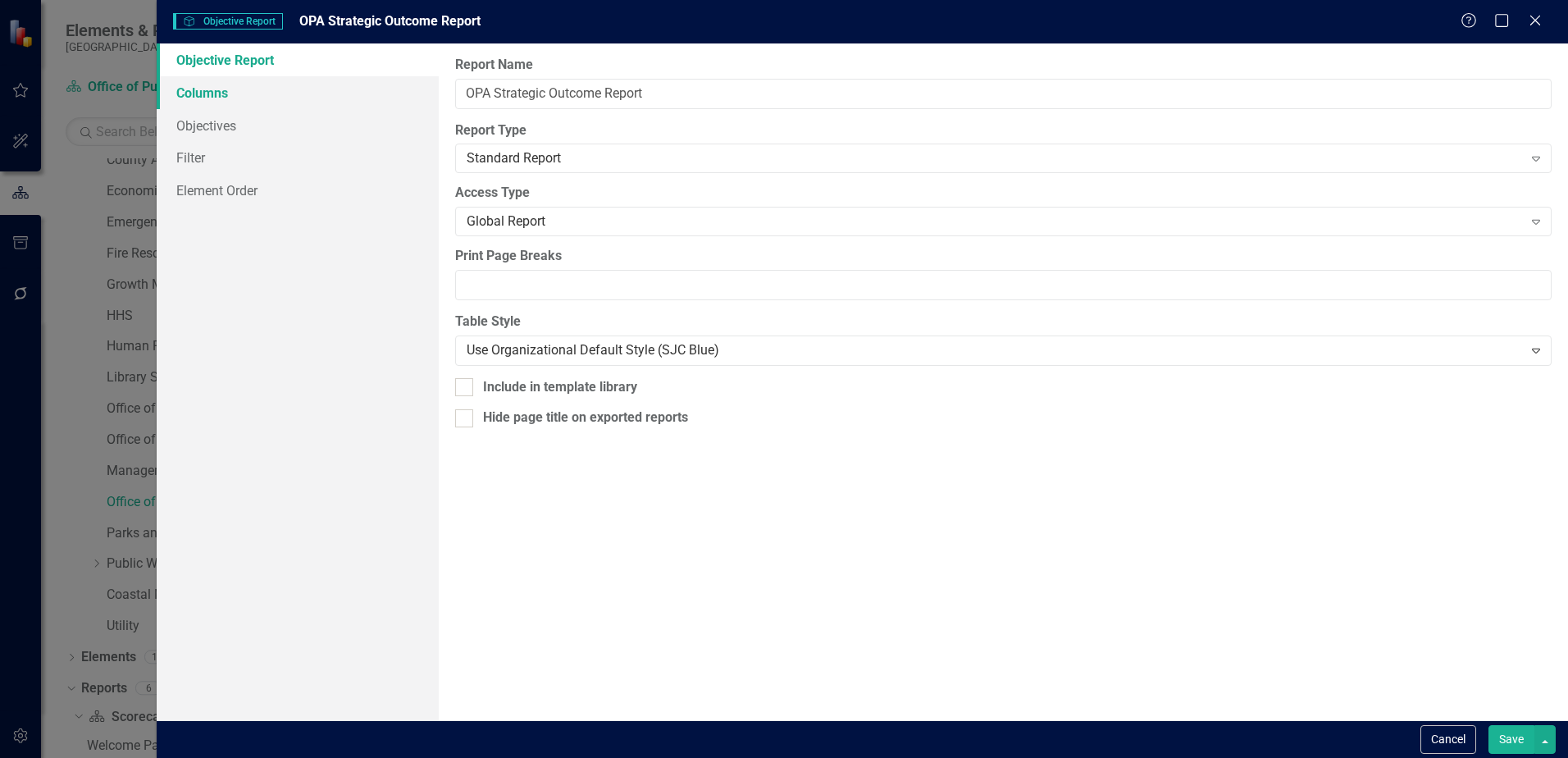
click at [244, 96] on link "Columns" at bounding box center [298, 93] width 282 height 33
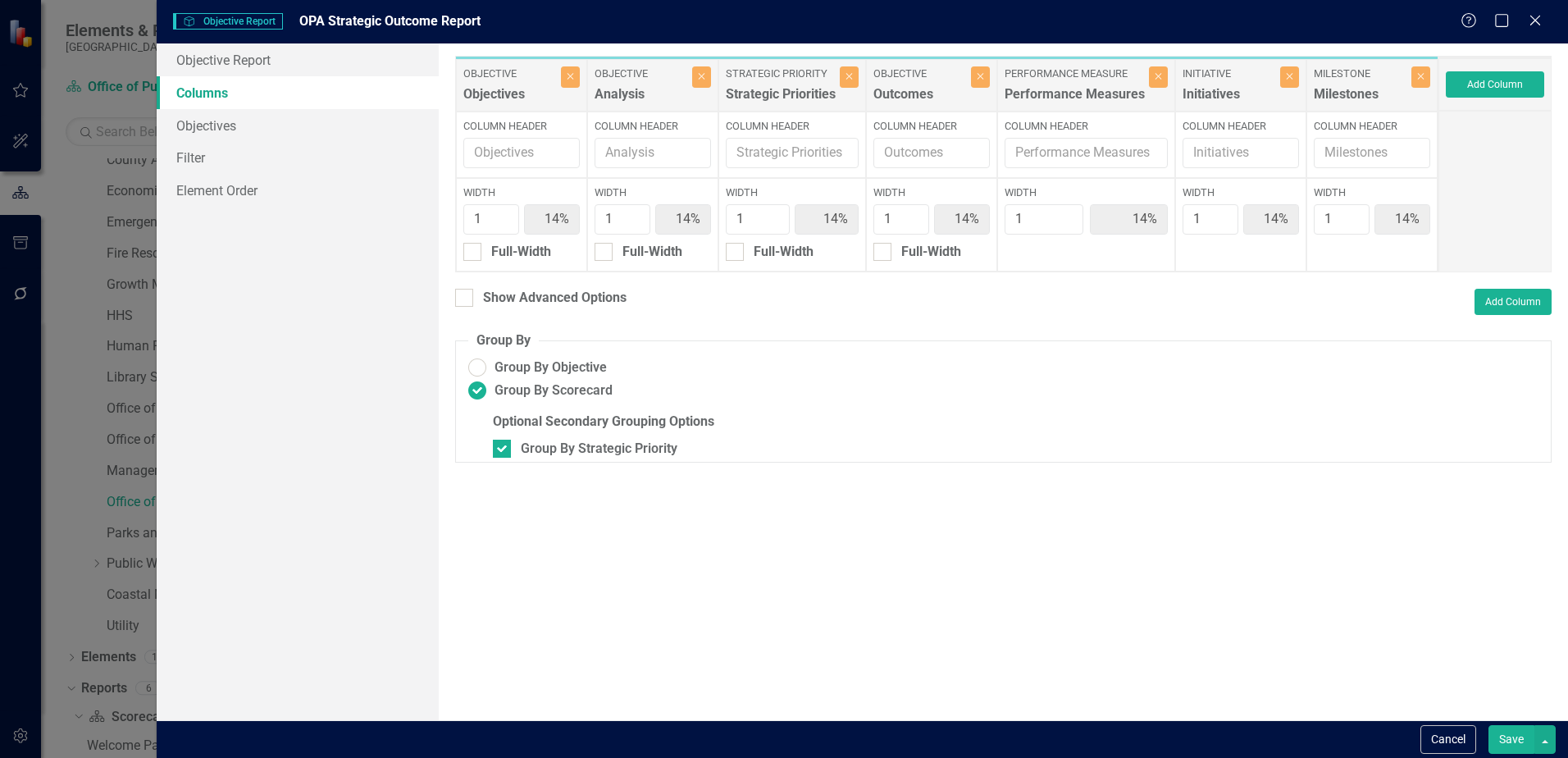
click at [505, 103] on div "Objectives" at bounding box center [510, 99] width 94 height 27
click at [192, 126] on link "Objectives" at bounding box center [298, 125] width 282 height 33
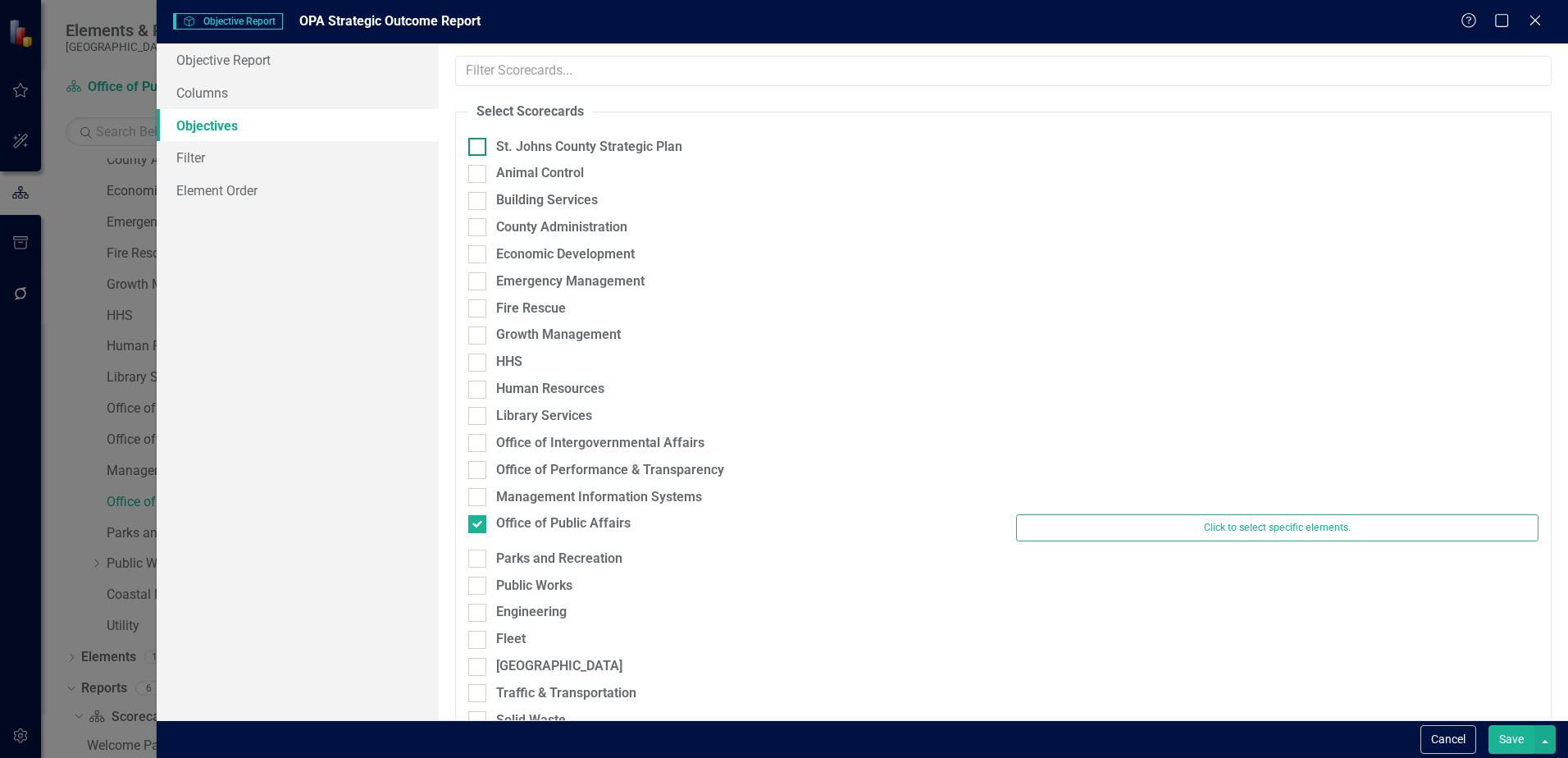
click at [473, 145] on input "St. Johns County Strategic Plan" at bounding box center [473, 143] width 11 height 11
checkbox input "true"
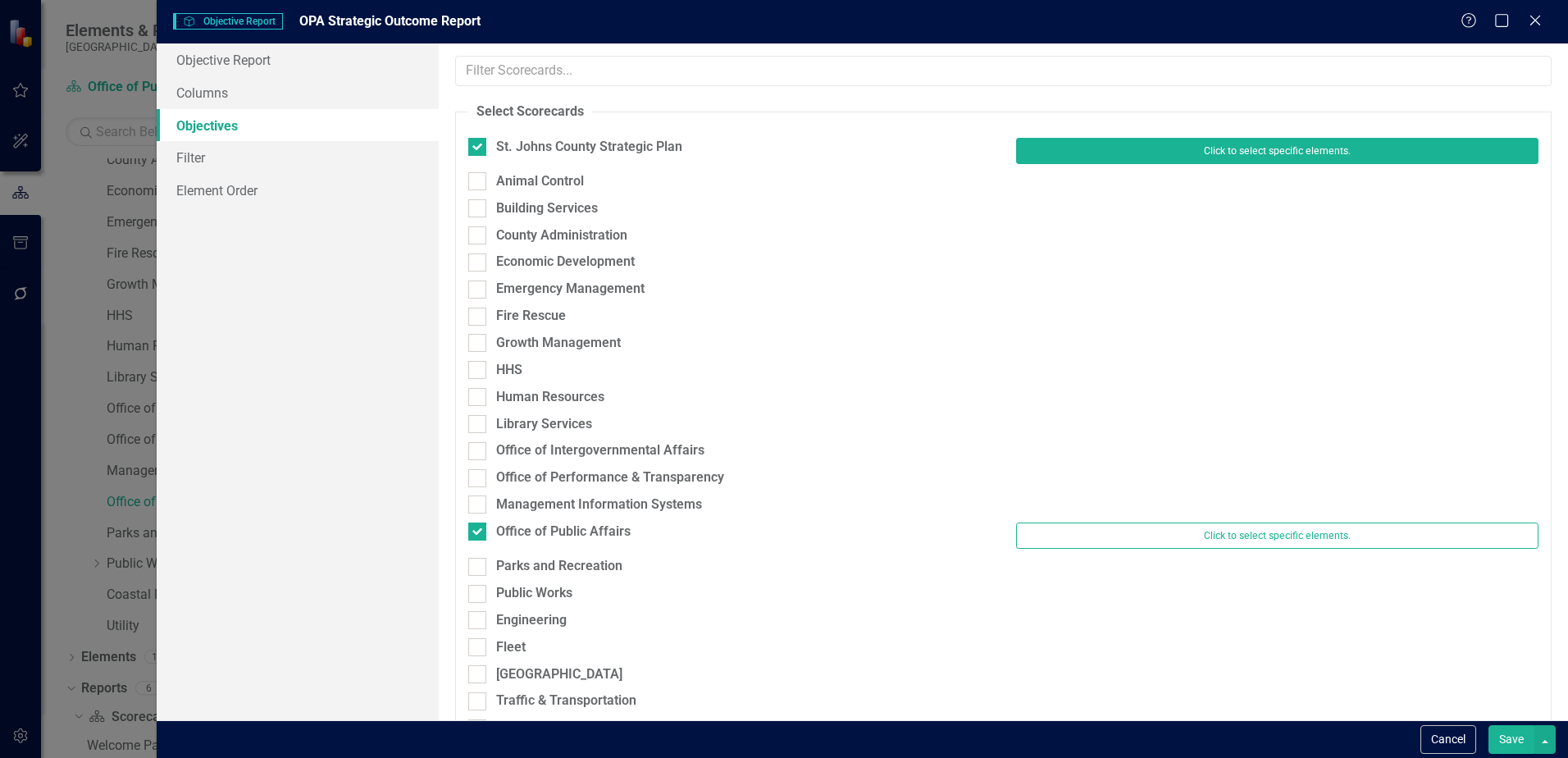
click at [1135, 150] on button "Click to select specific elements." at bounding box center [1278, 150] width 523 height 26
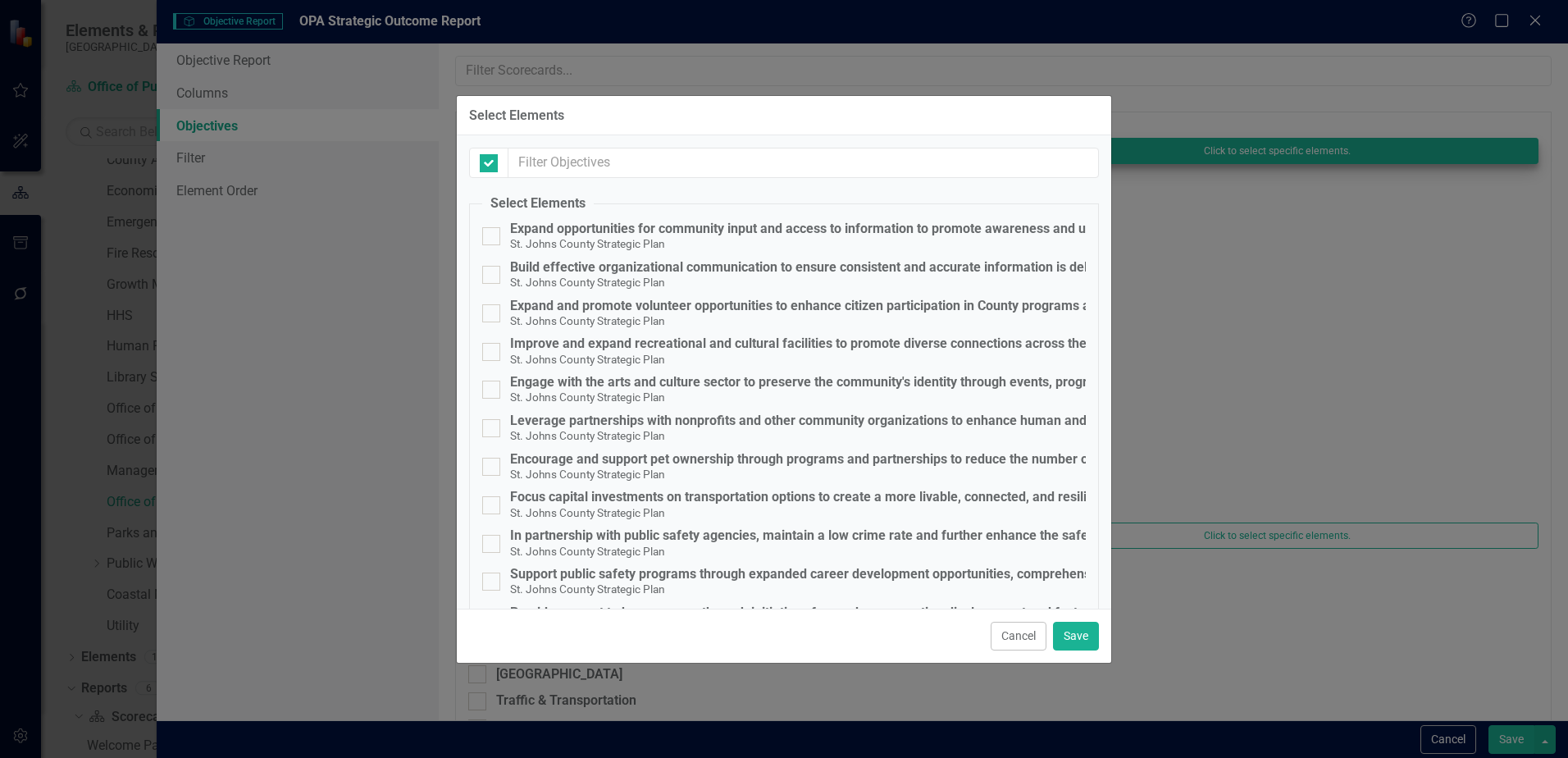
checkbox input "false"
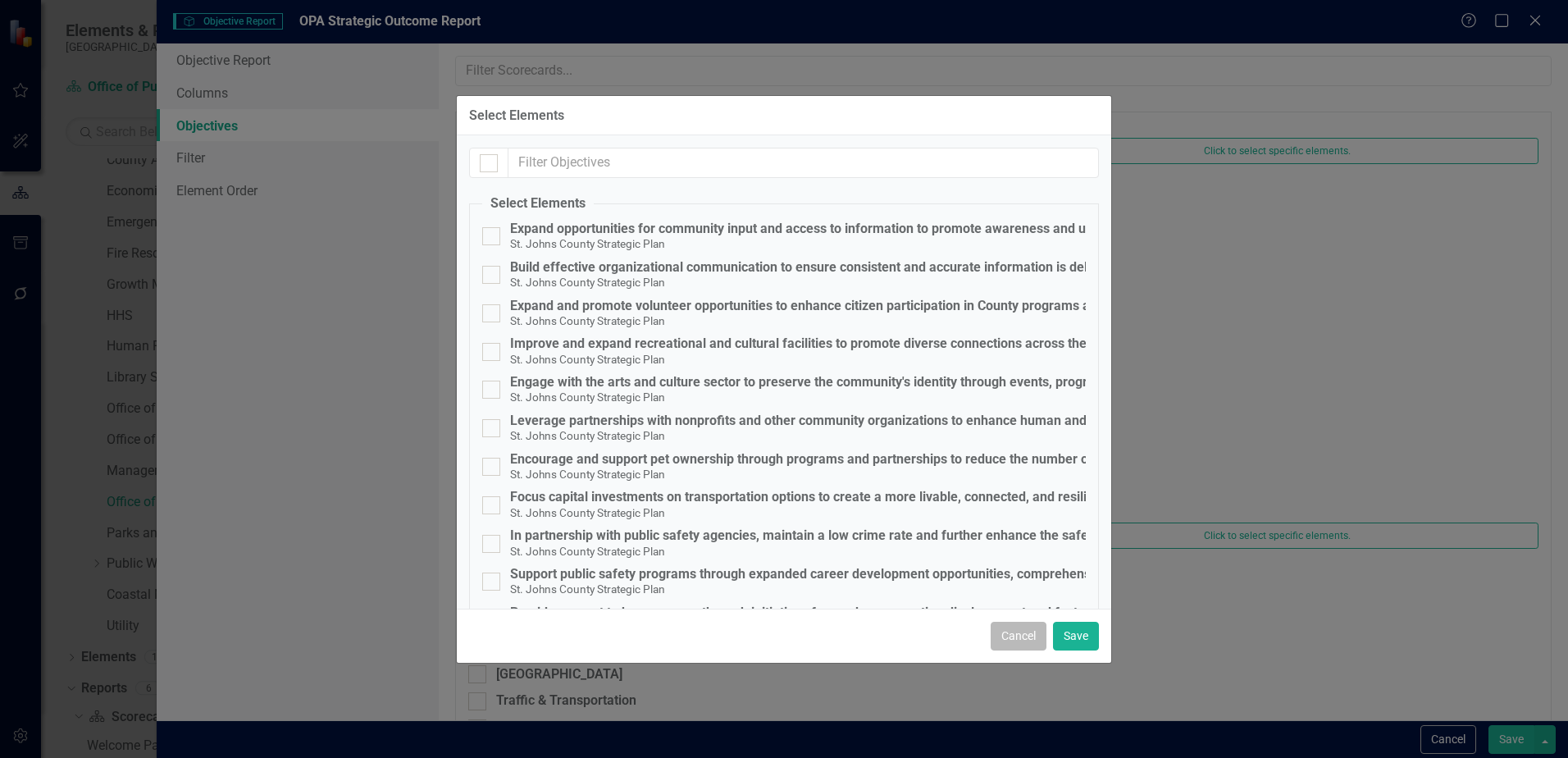
click at [1023, 638] on button "Cancel" at bounding box center [1019, 636] width 56 height 29
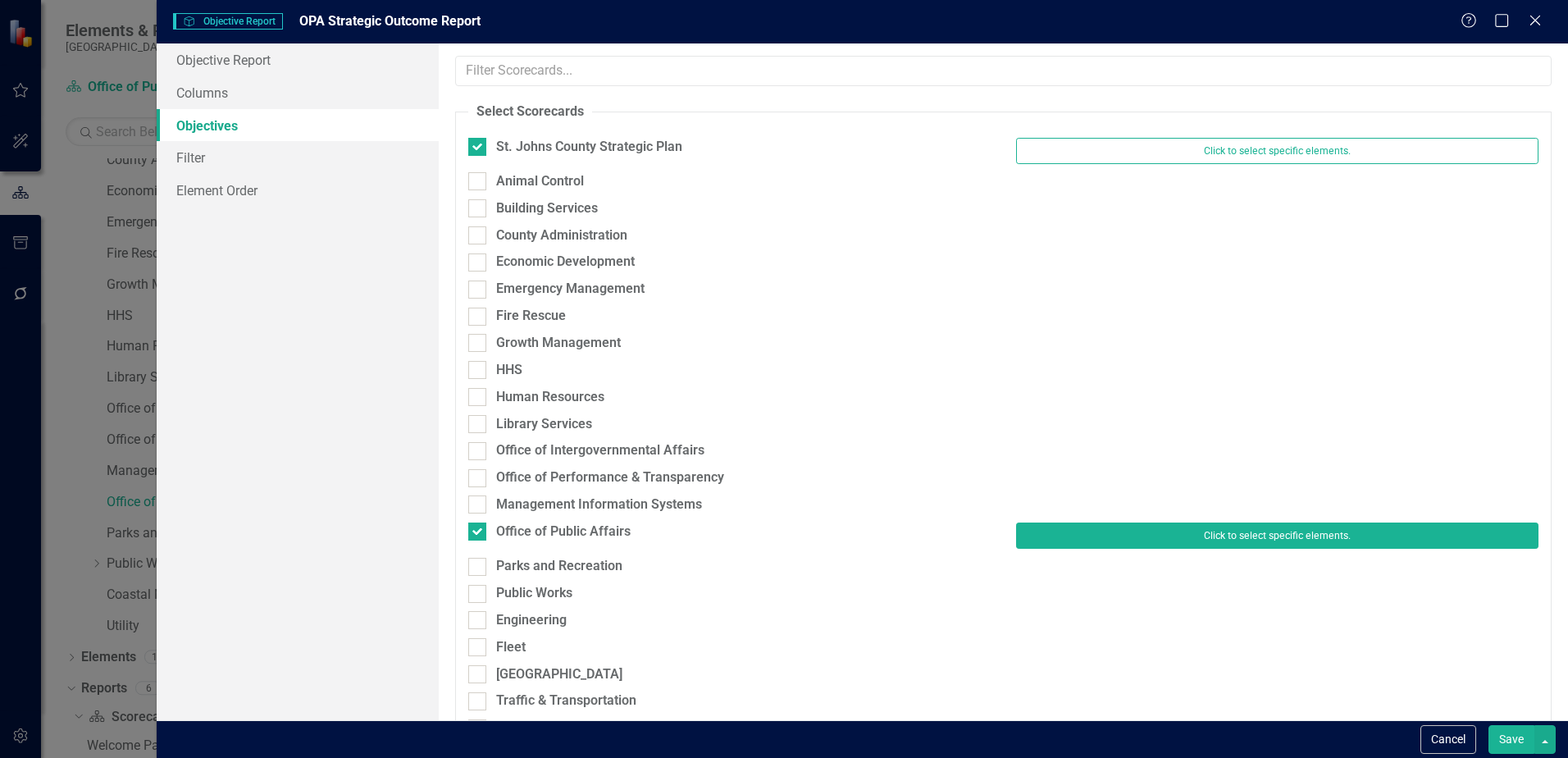
click at [1233, 529] on button "Click to select specific elements." at bounding box center [1278, 535] width 523 height 26
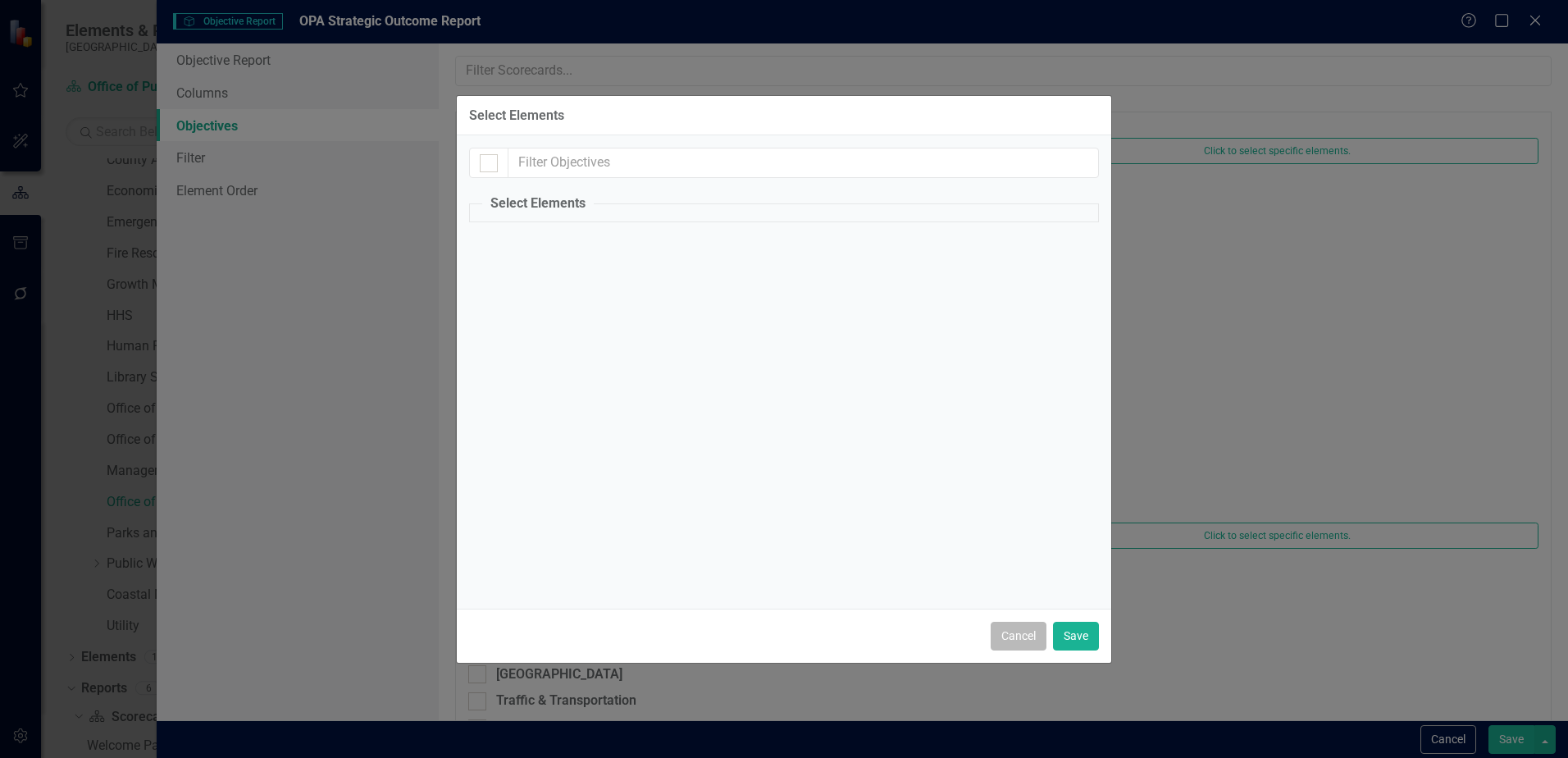
click at [1004, 639] on button "Cancel" at bounding box center [1019, 636] width 56 height 29
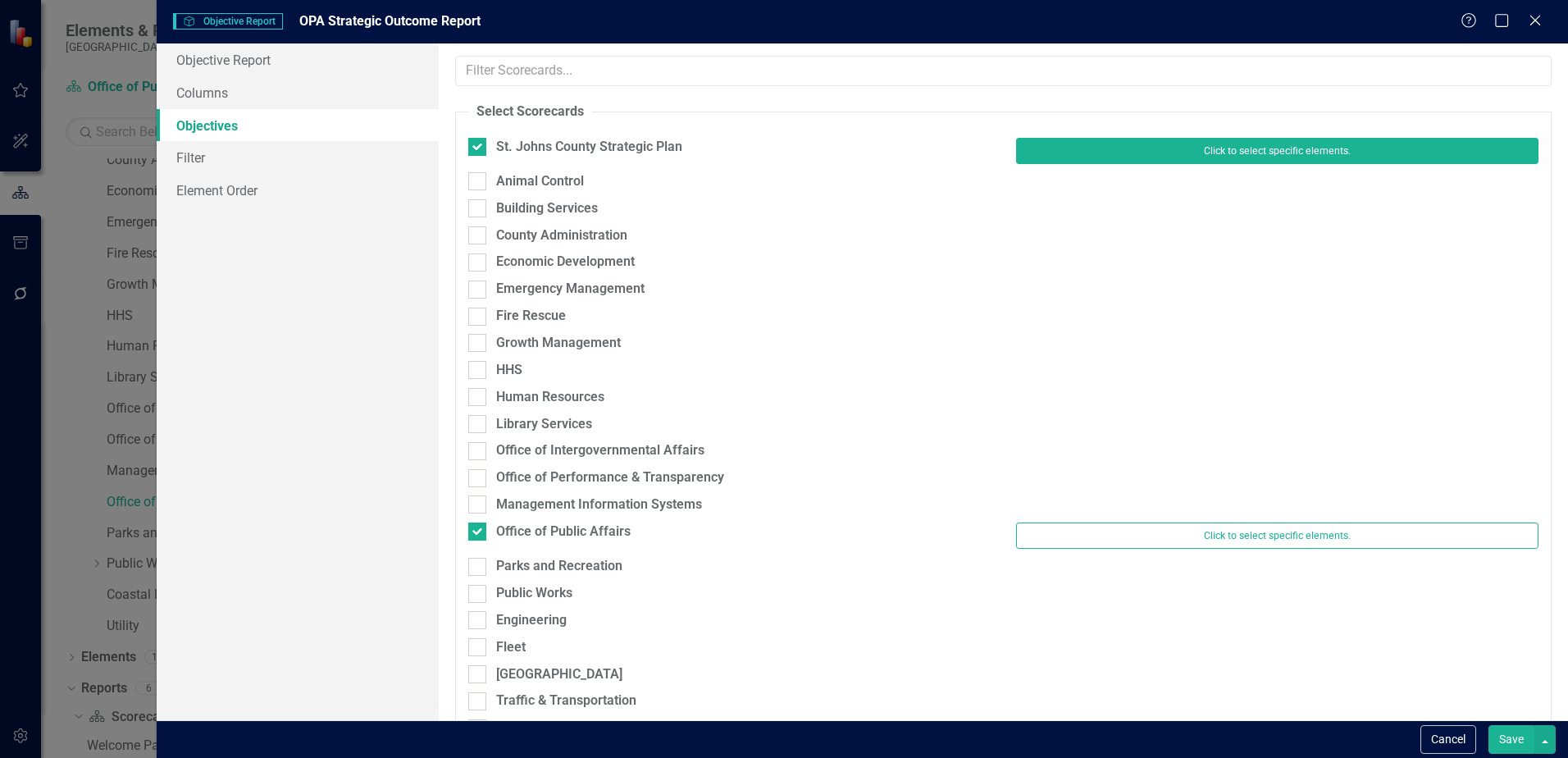
click at [1125, 160] on button "Click to select specific elements." at bounding box center [1278, 150] width 523 height 26
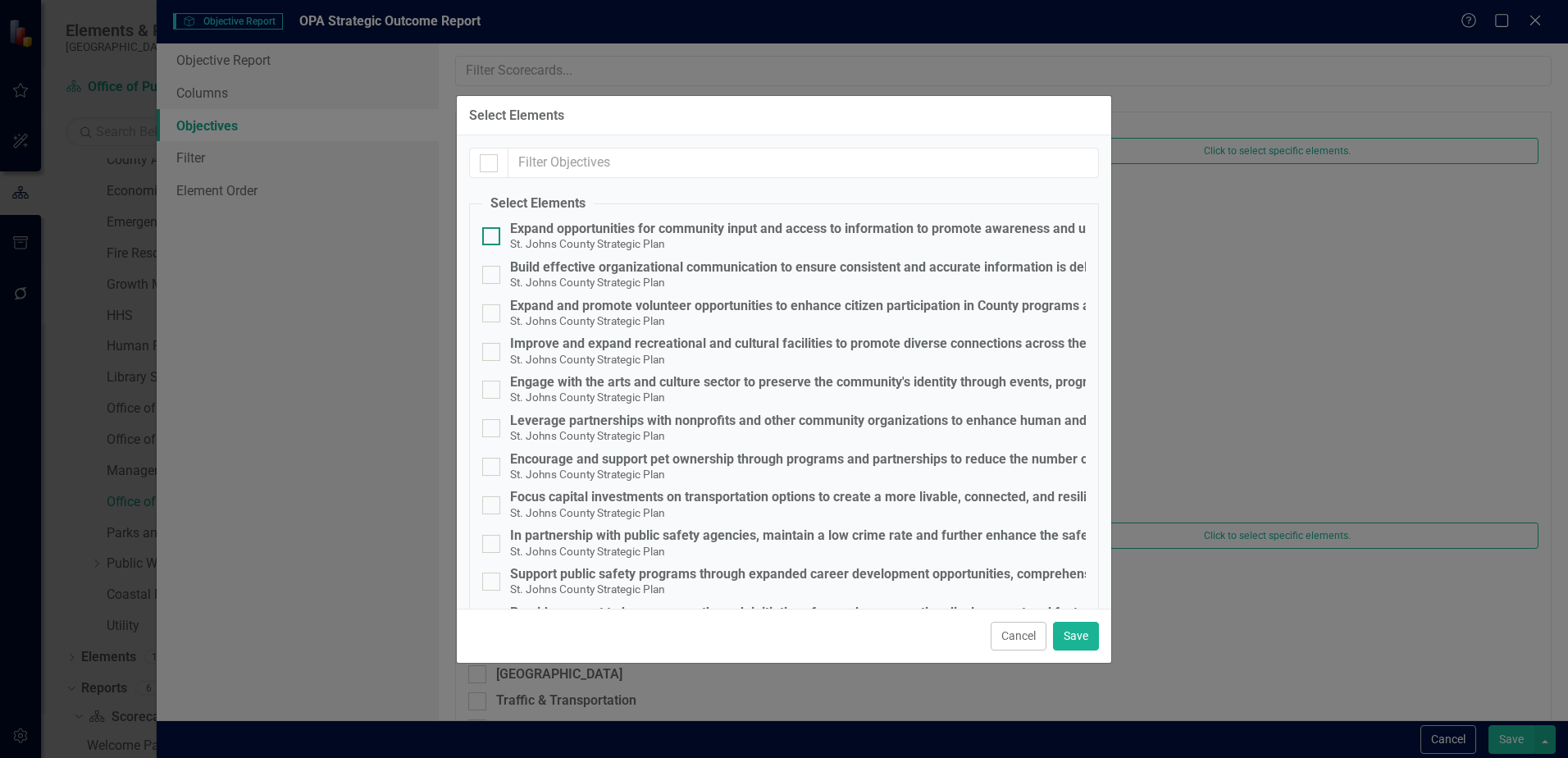
click at [489, 232] on input "Expand opportunities for community input and access to information to promote a…" at bounding box center [487, 232] width 11 height 11
checkbox input "true"
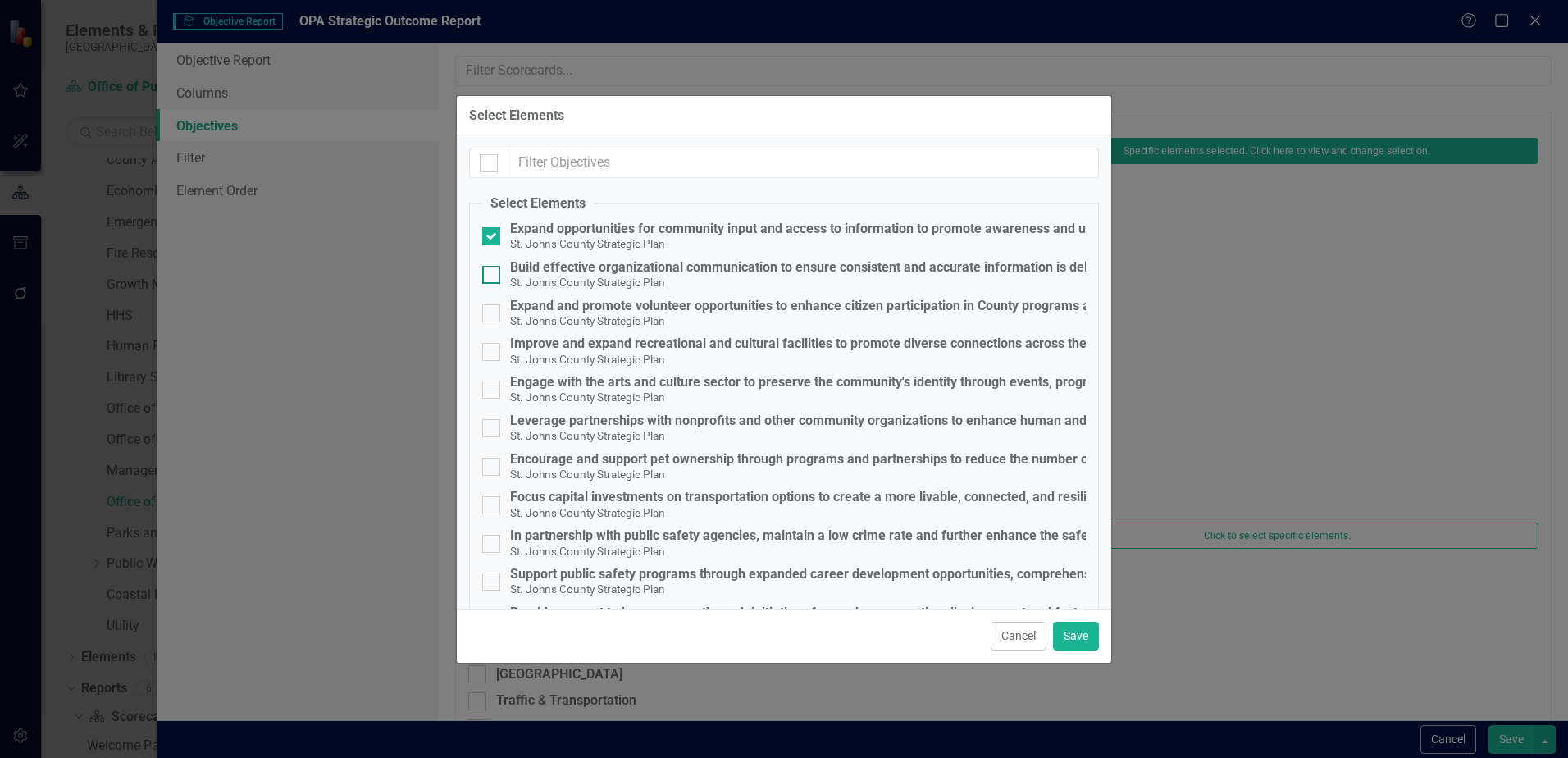
click at [494, 278] on div at bounding box center [491, 275] width 18 height 18
click at [493, 277] on input "Build effective organizational communication to ensure consistent and accurate …" at bounding box center [487, 271] width 11 height 11
checkbox input "true"
click at [609, 167] on input "text" at bounding box center [803, 163] width 591 height 31
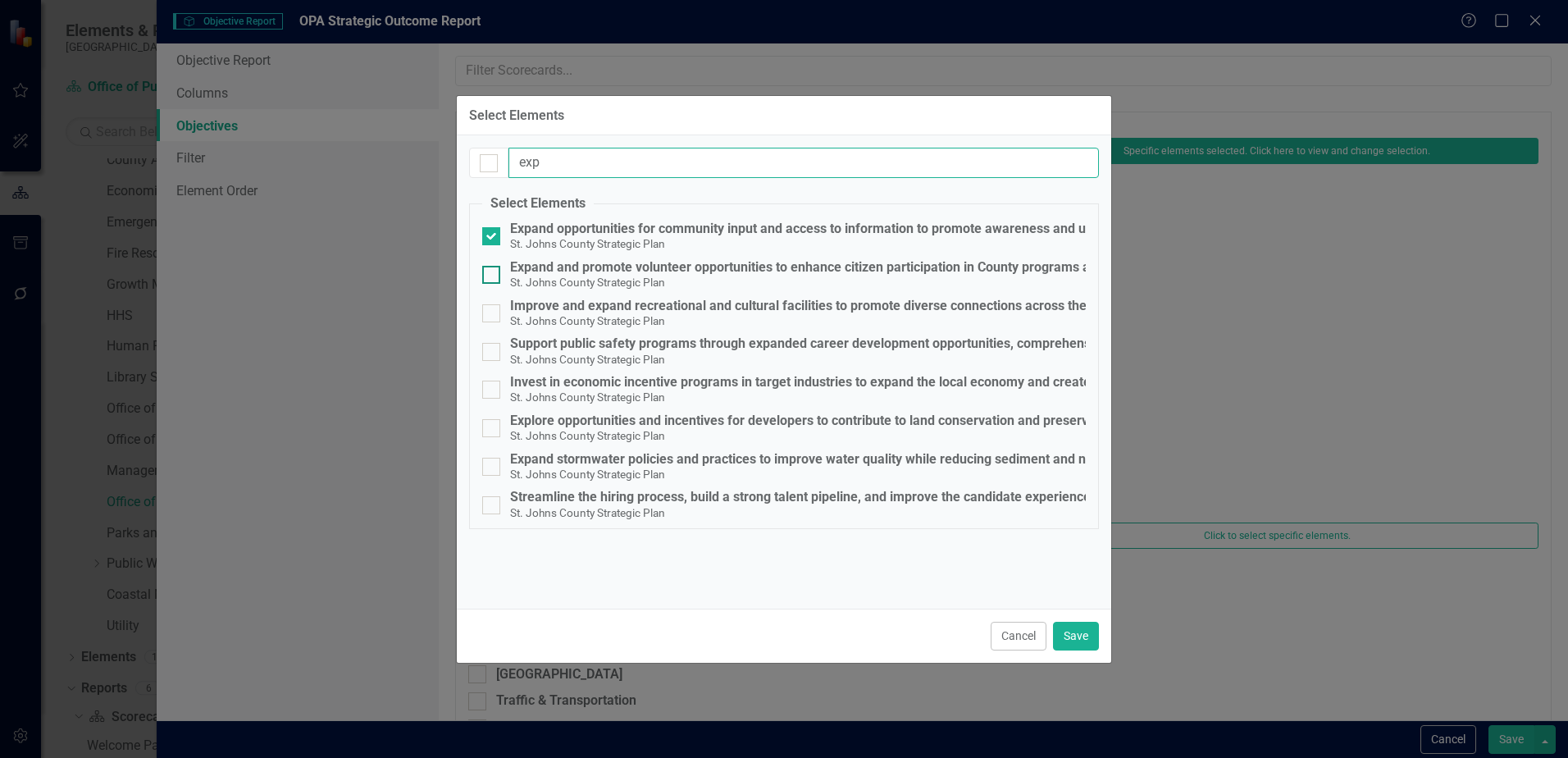
type input "exp"
click at [495, 274] on div at bounding box center [491, 275] width 18 height 18
click at [493, 274] on input "Expand and promote volunteer opportunities to enhance citizen participation in …" at bounding box center [487, 271] width 11 height 11
checkbox input "true"
click at [658, 167] on input "exp" at bounding box center [803, 163] width 591 height 31
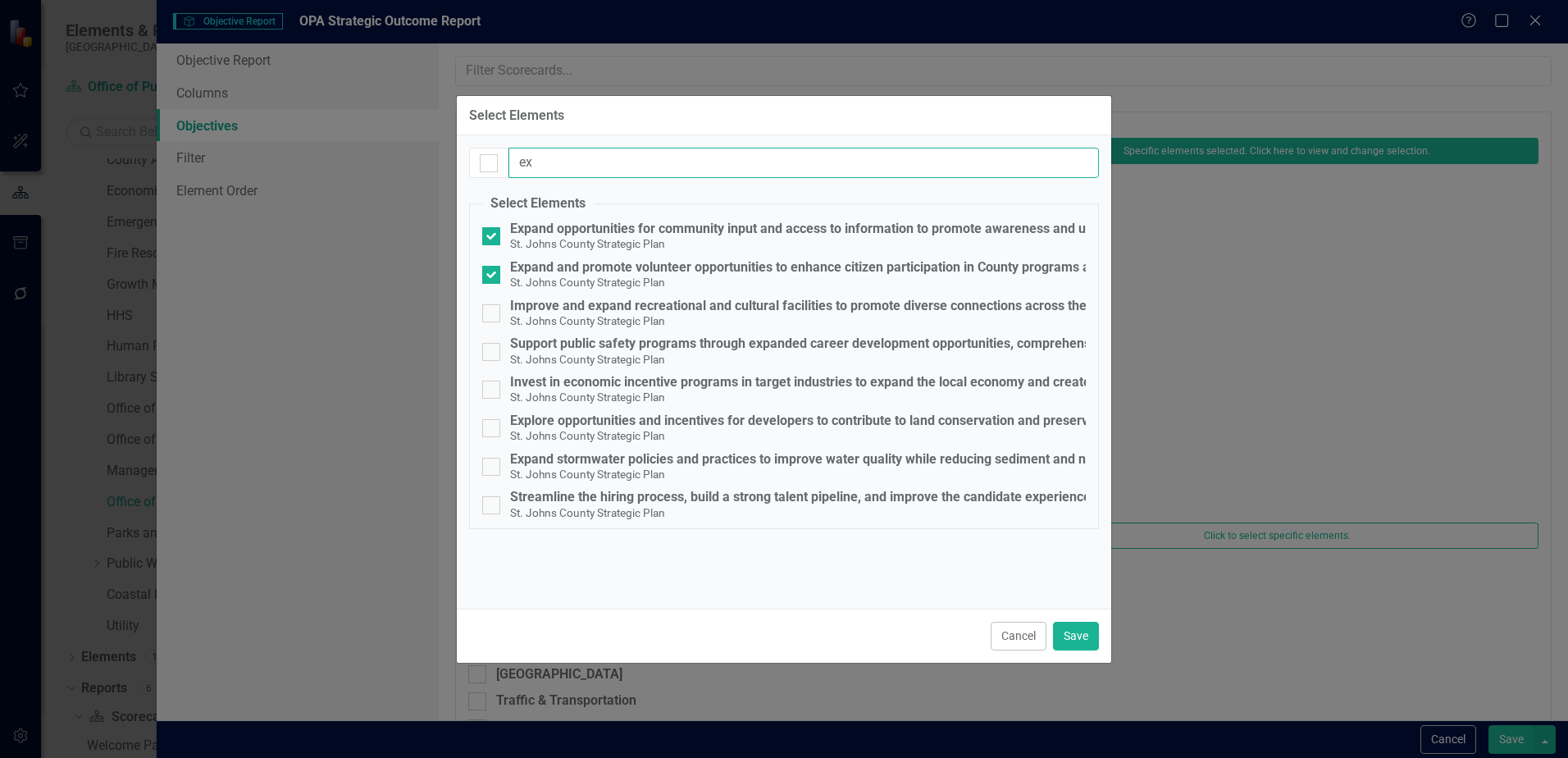
type input "e"
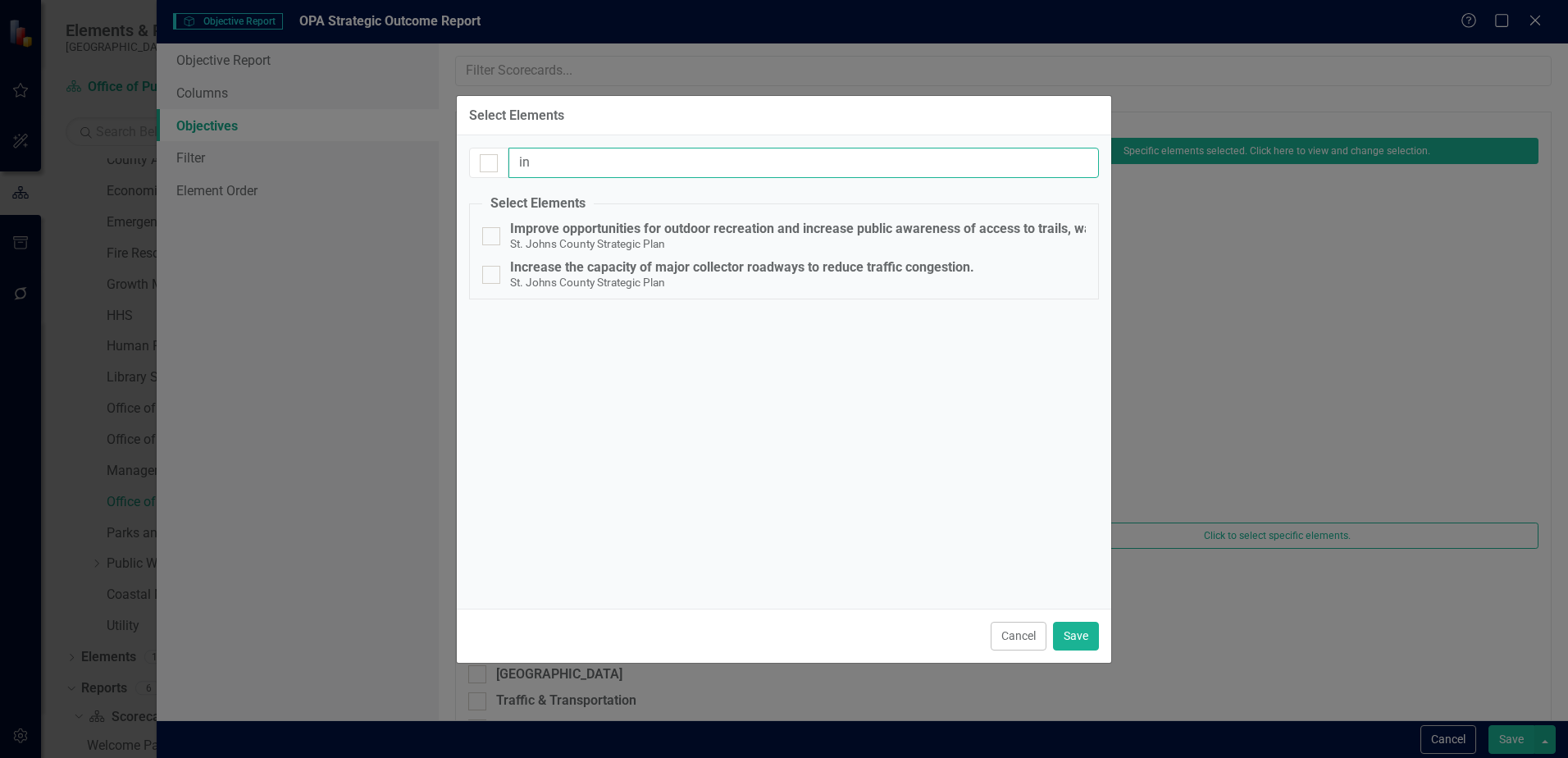
type input "i"
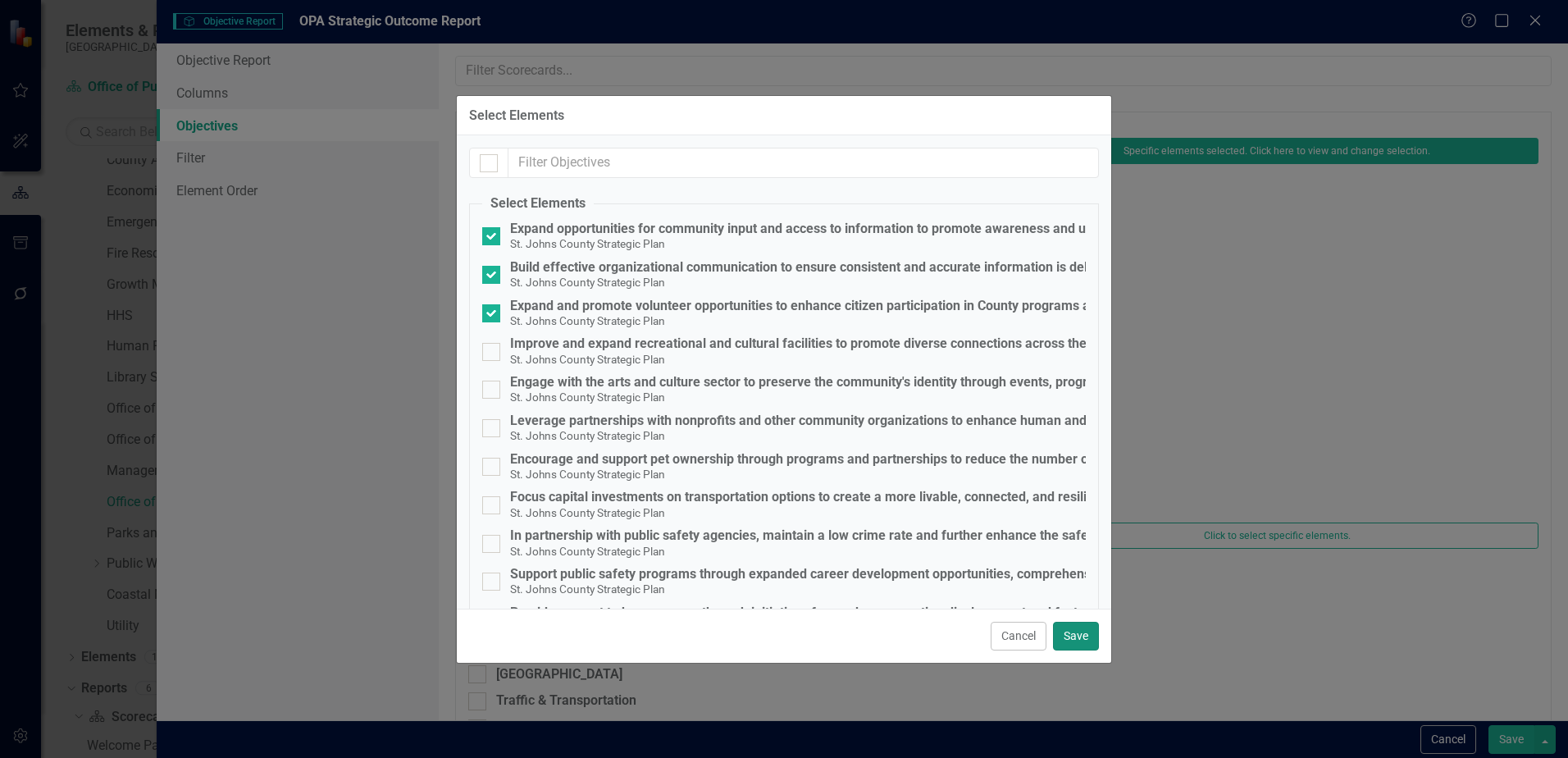
click at [1089, 641] on button "Save" at bounding box center [1076, 636] width 46 height 29
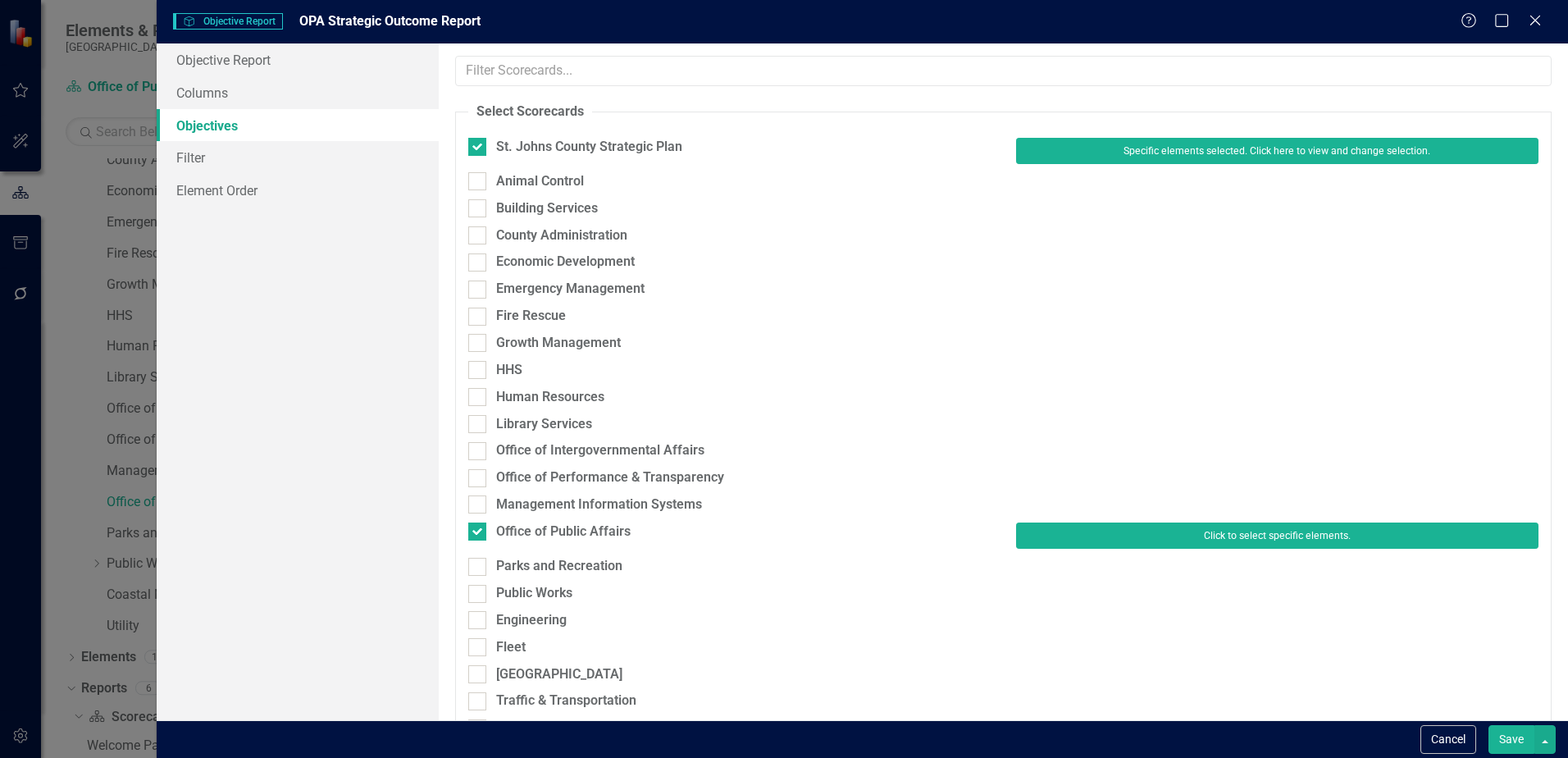
click at [1247, 540] on button "Click to select specific elements." at bounding box center [1278, 535] width 523 height 26
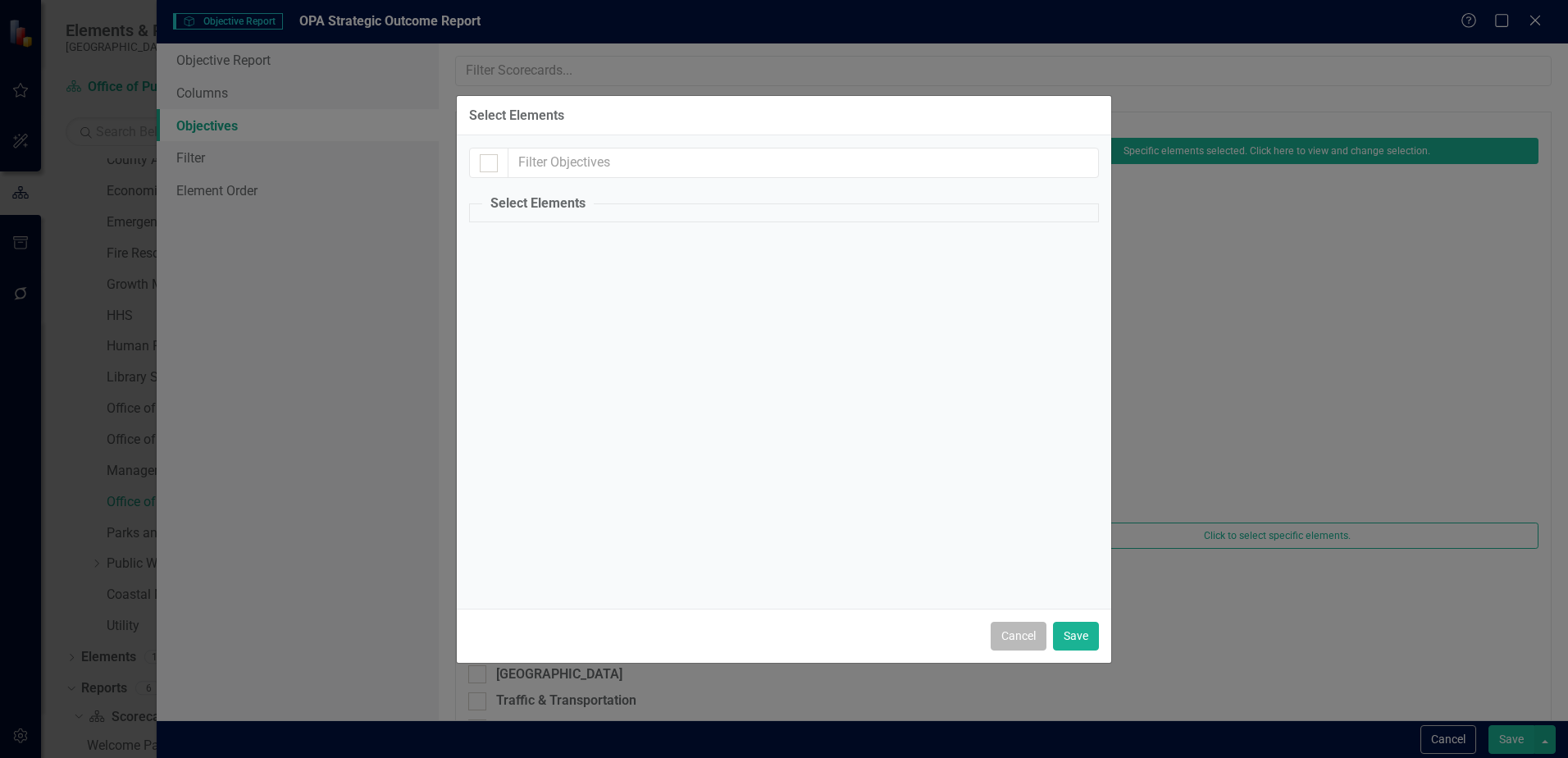
click at [1018, 644] on button "Cancel" at bounding box center [1019, 636] width 56 height 29
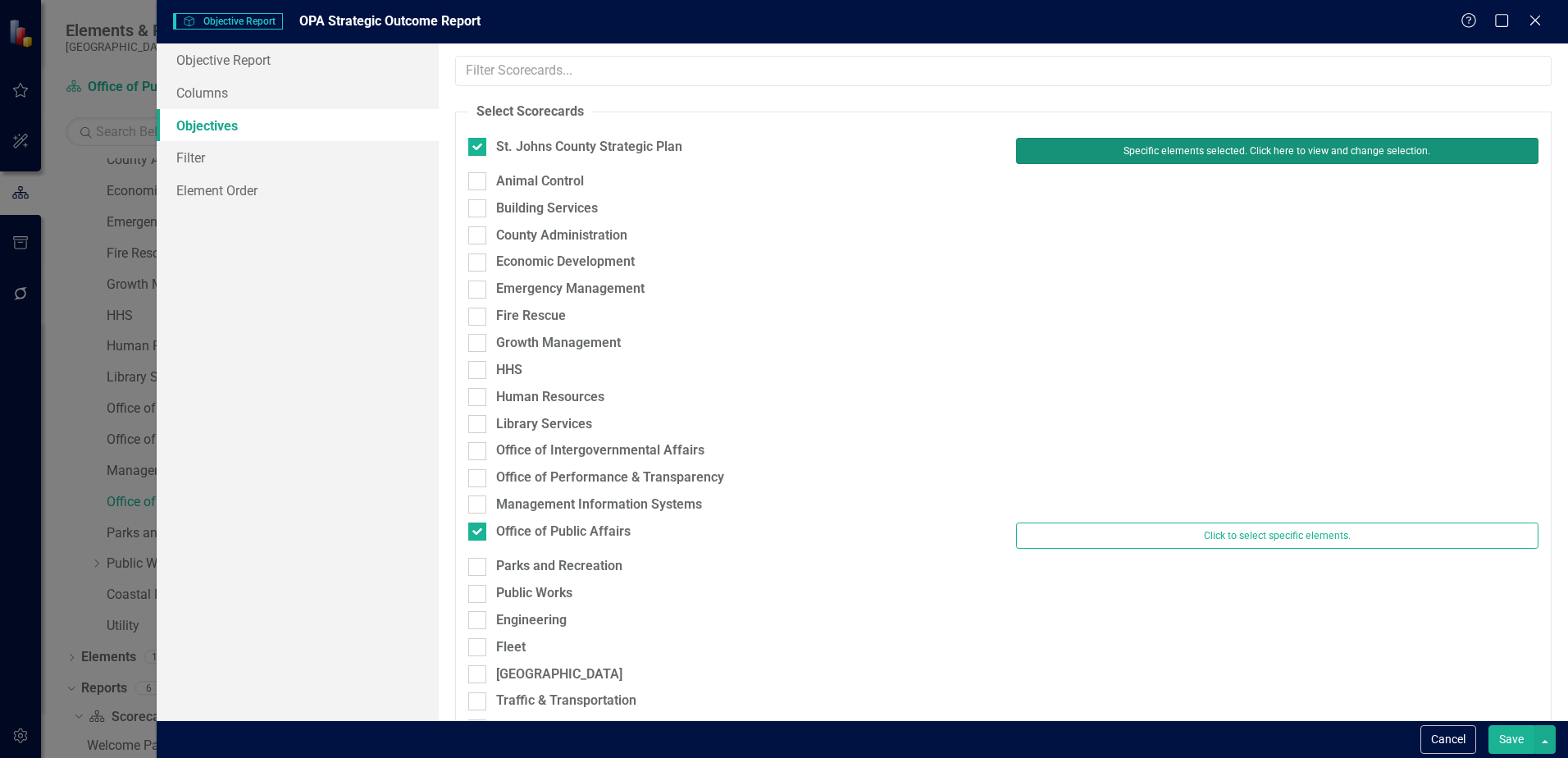
click at [1318, 153] on button "Specific elements selected. Click here to view and change selection." at bounding box center [1278, 150] width 523 height 26
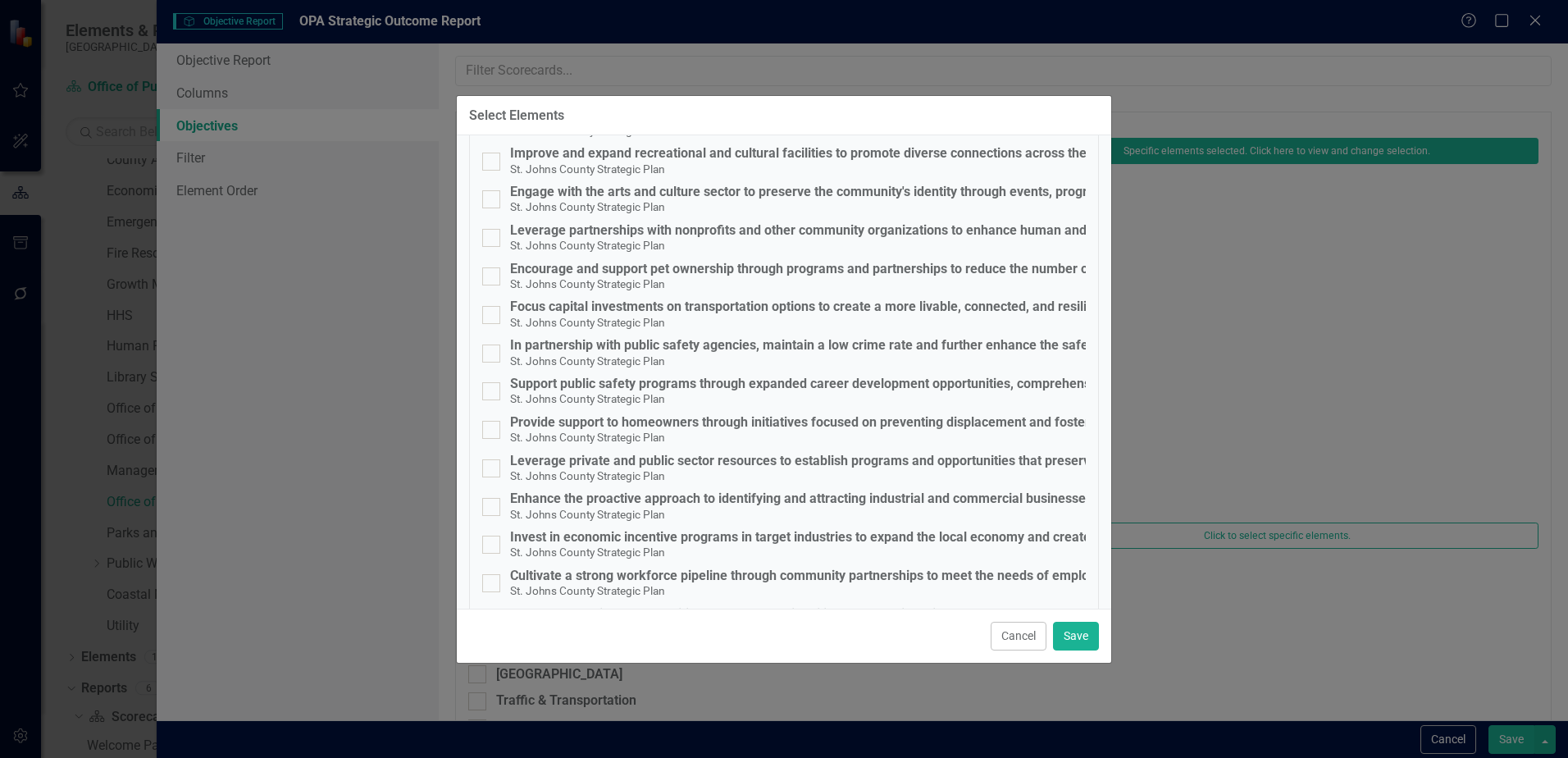
scroll to position [246, 0]
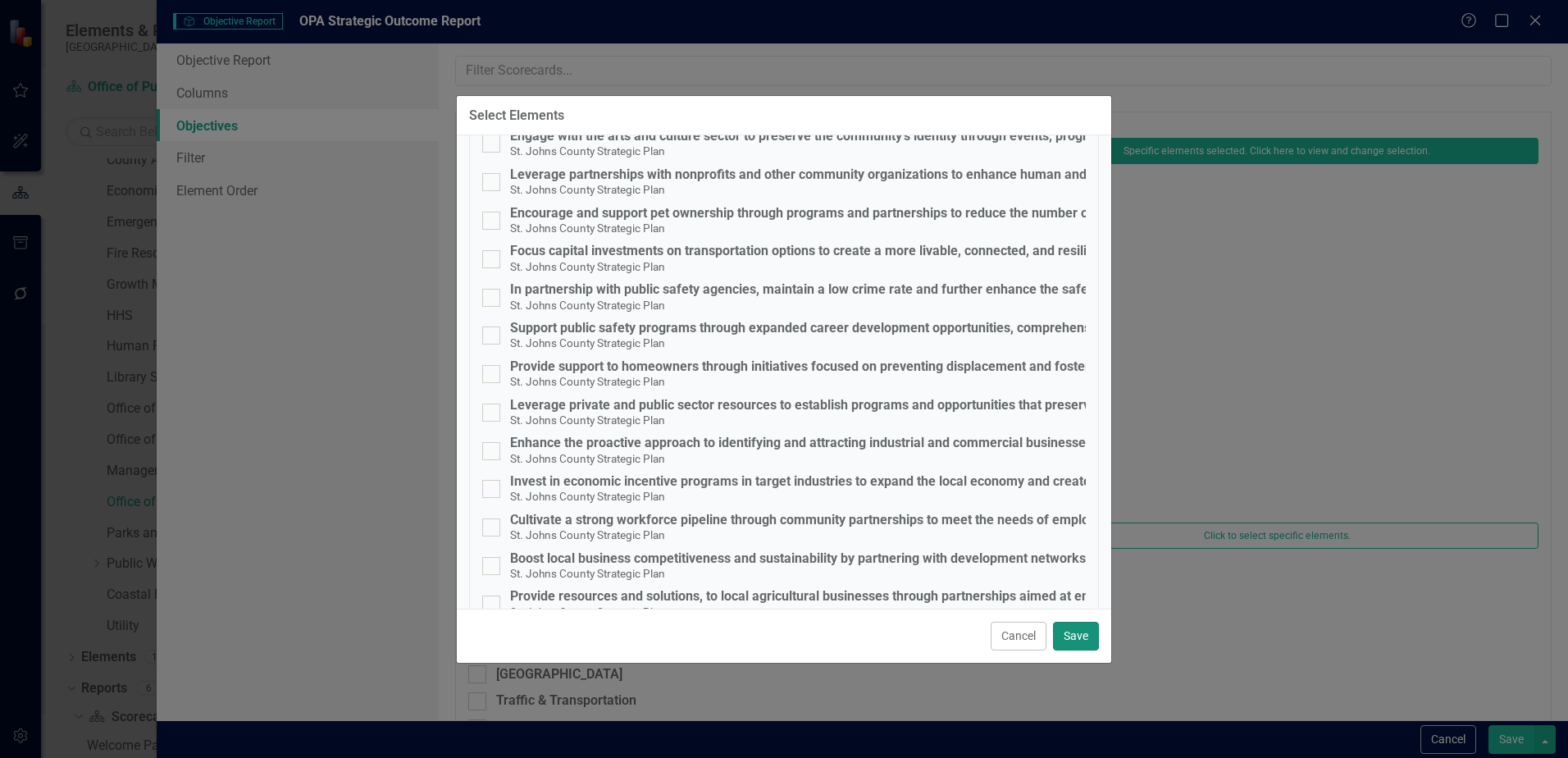
click at [1074, 639] on button "Save" at bounding box center [1076, 636] width 46 height 29
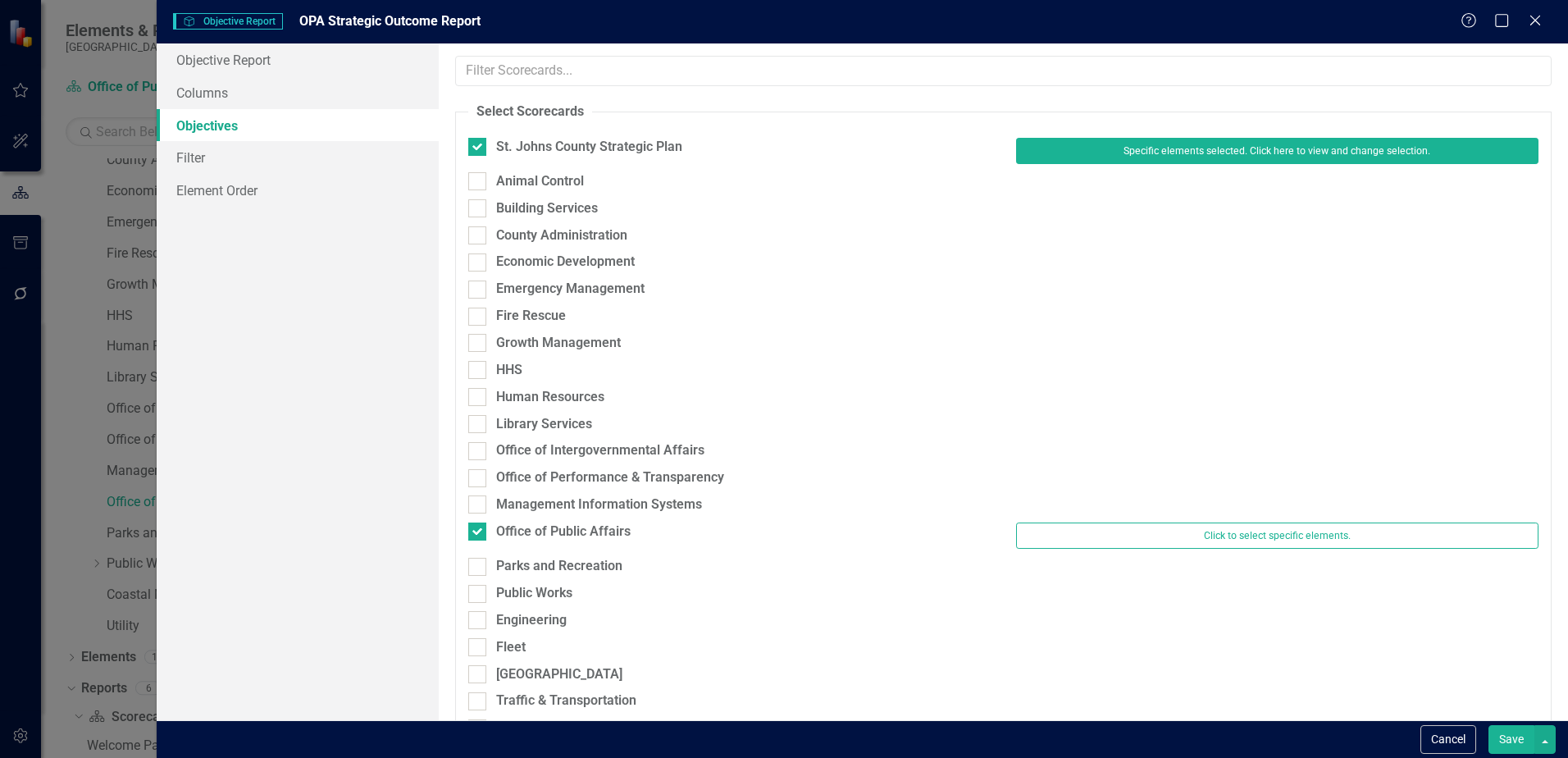
click at [1511, 747] on button "Save" at bounding box center [1512, 739] width 46 height 29
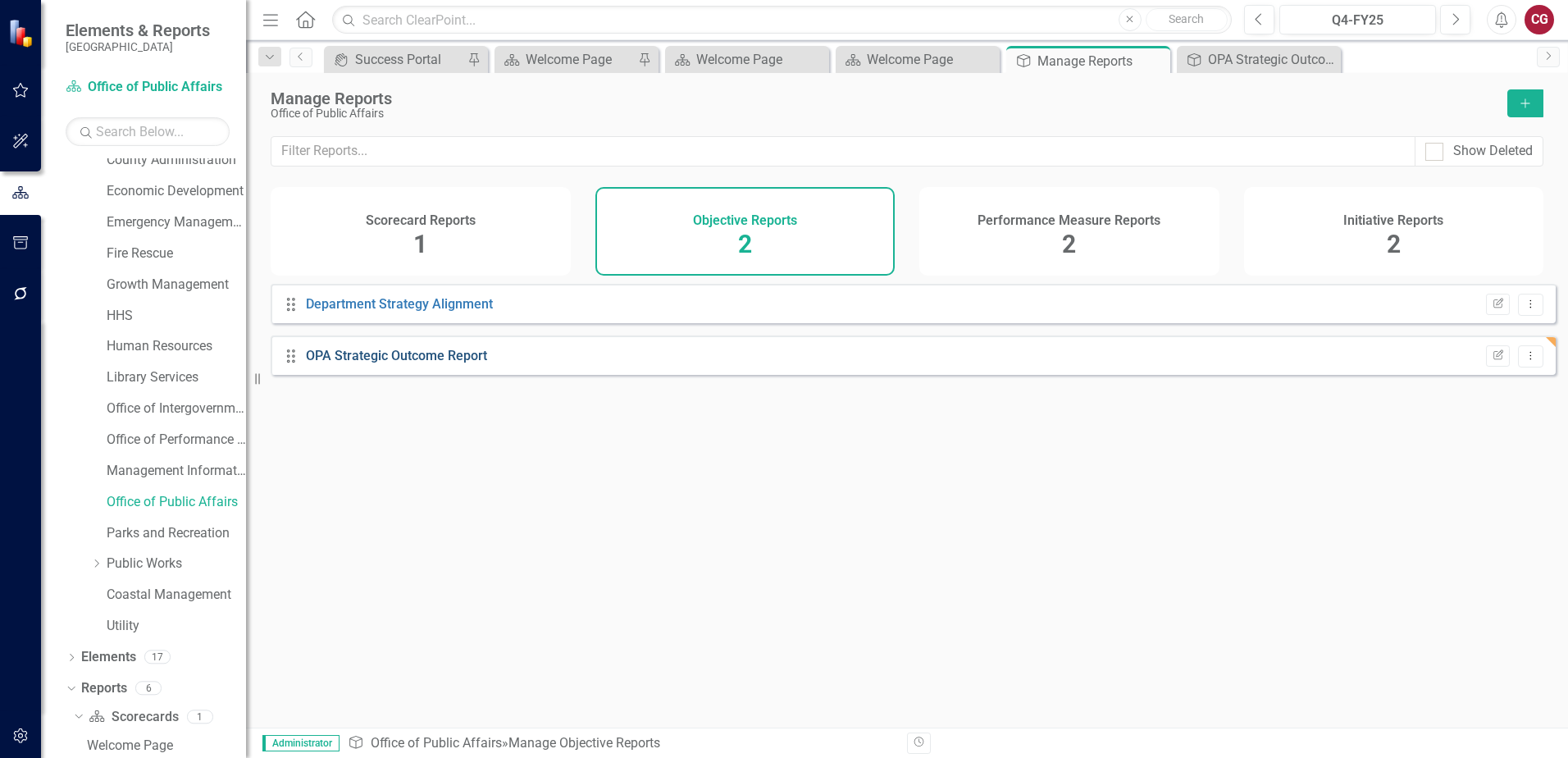
click at [380, 364] on link "OPA Strategic Outcome Report" at bounding box center [396, 355] width 181 height 15
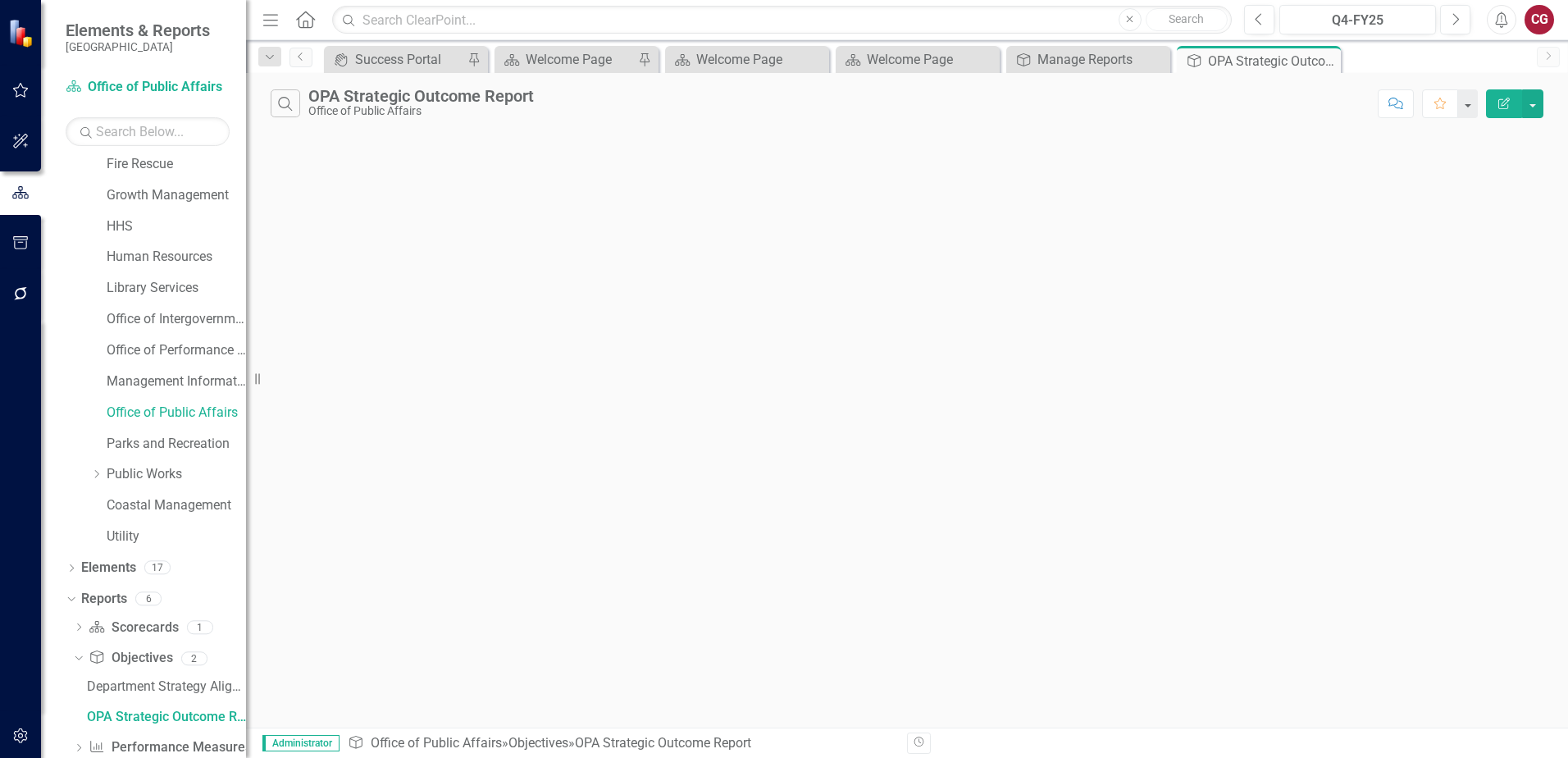
scroll to position [197, 0]
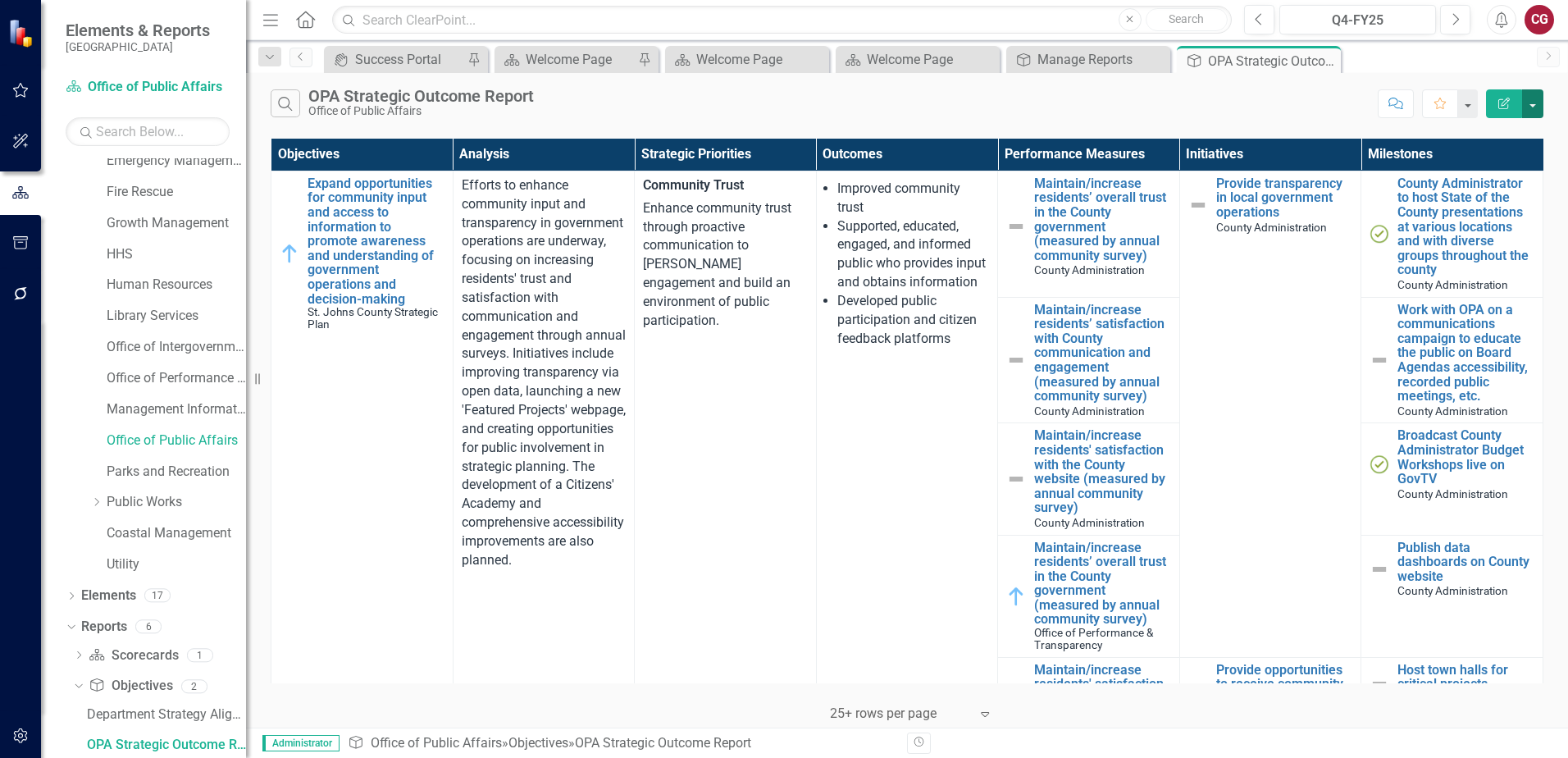
click at [1531, 116] on button "button" at bounding box center [1533, 103] width 21 height 29
click at [1463, 131] on link "Edit Report Edit Report" at bounding box center [1477, 134] width 129 height 31
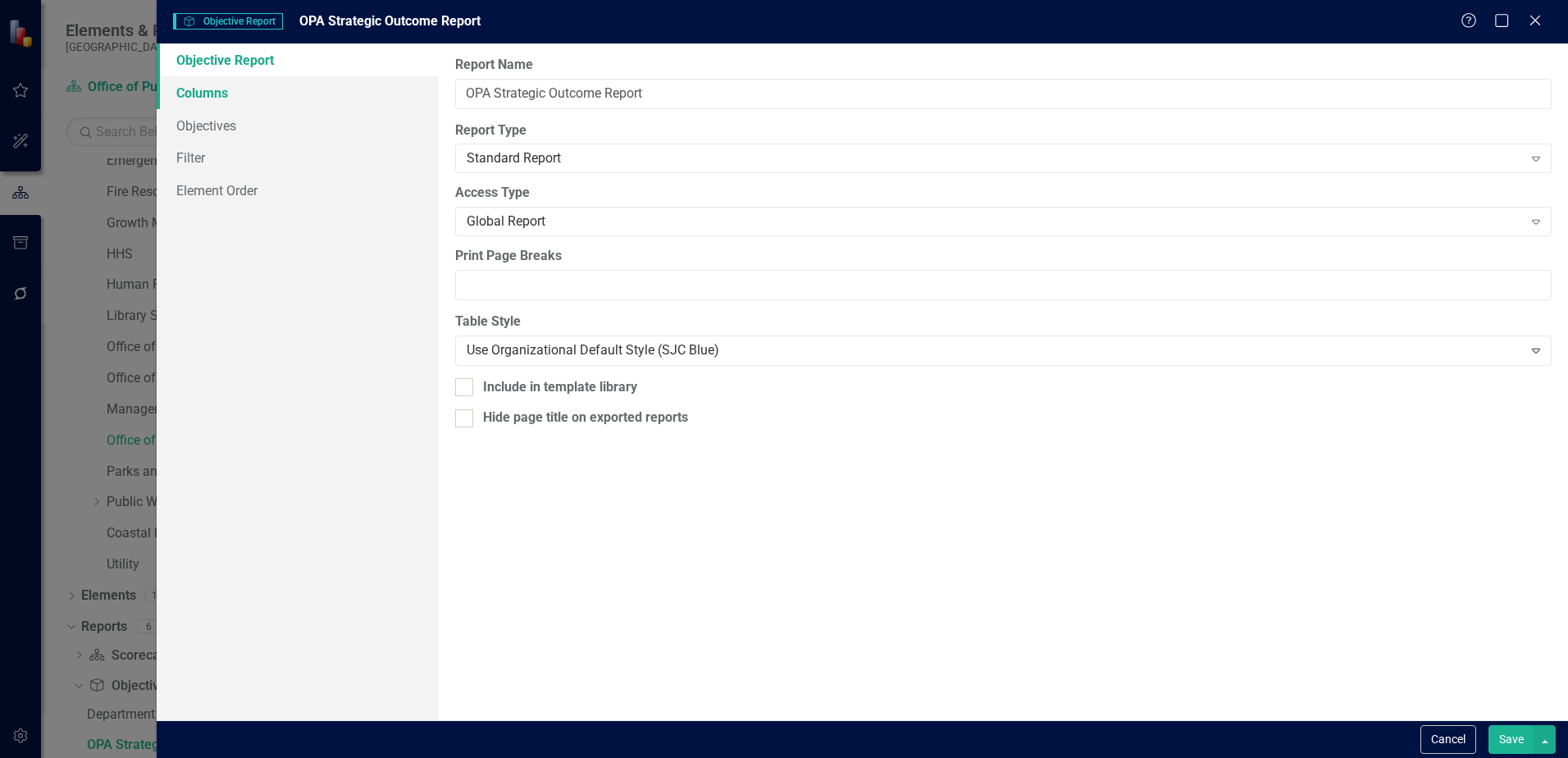
click at [210, 101] on link "Columns" at bounding box center [298, 93] width 282 height 33
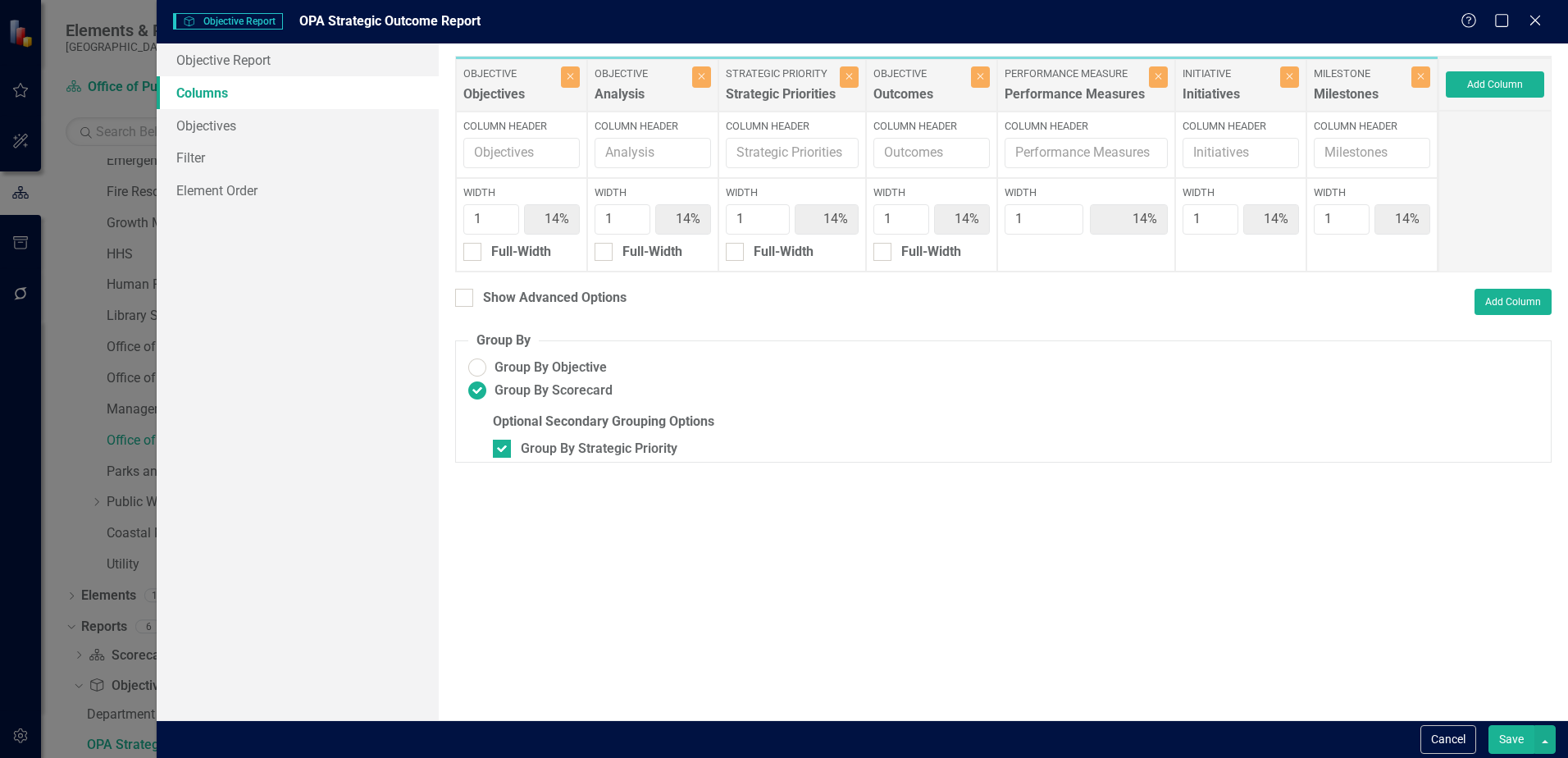
click at [1065, 98] on div "Performance Measures" at bounding box center [1075, 99] width 141 height 27
click at [1070, 119] on label "Column Header" at bounding box center [1086, 125] width 164 height 14
click at [1070, 138] on input "Column Header" at bounding box center [1086, 153] width 164 height 31
click at [1070, 103] on div "Performance Measures" at bounding box center [1075, 99] width 141 height 27
click at [1051, 89] on div "Performance Measures" at bounding box center [1075, 99] width 141 height 27
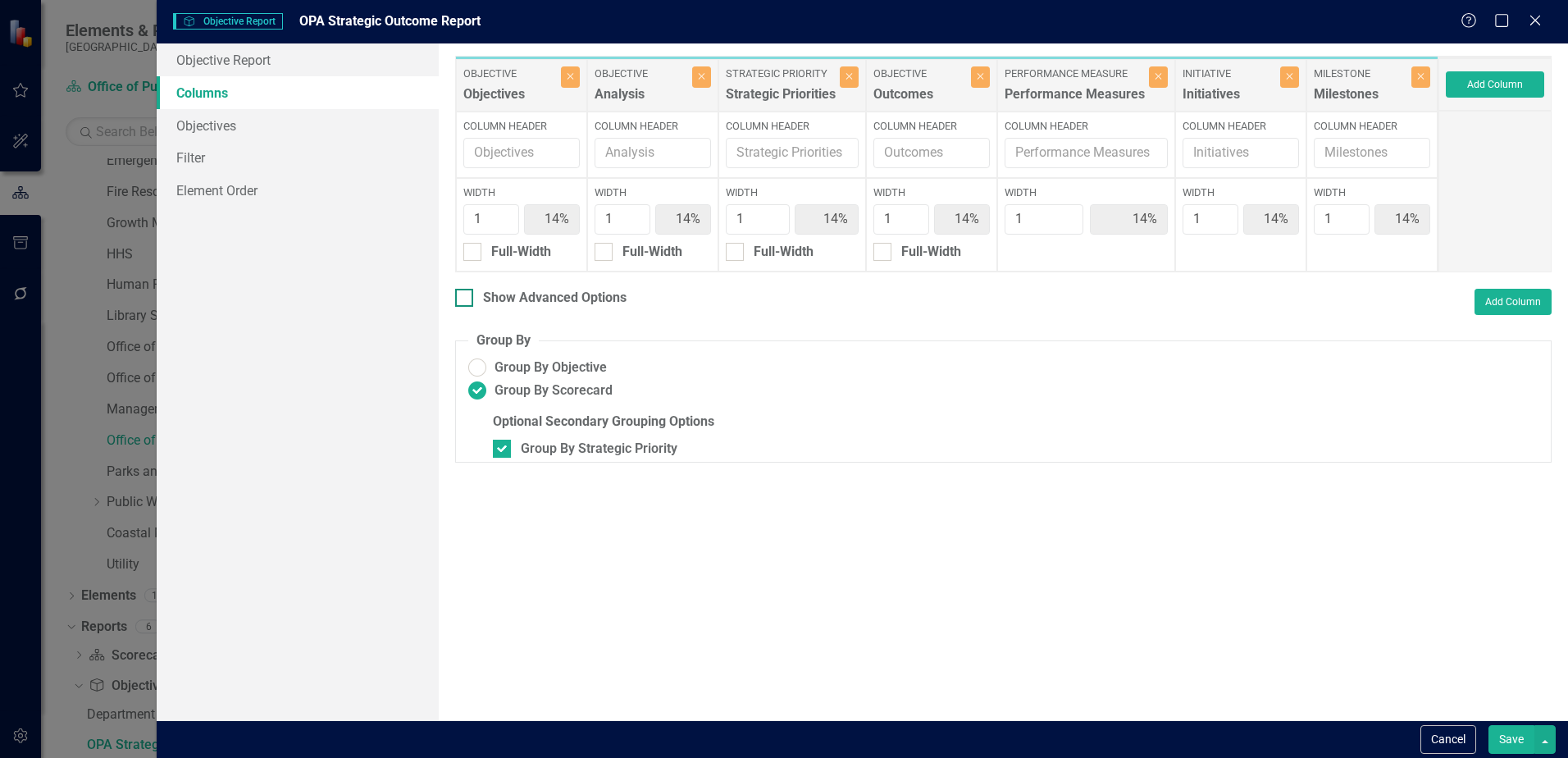
click at [513, 295] on div "Show Advanced Options" at bounding box center [555, 299] width 144 height 19
click at [466, 295] on input "Show Advanced Options" at bounding box center [460, 294] width 11 height 11
checkbox input "true"
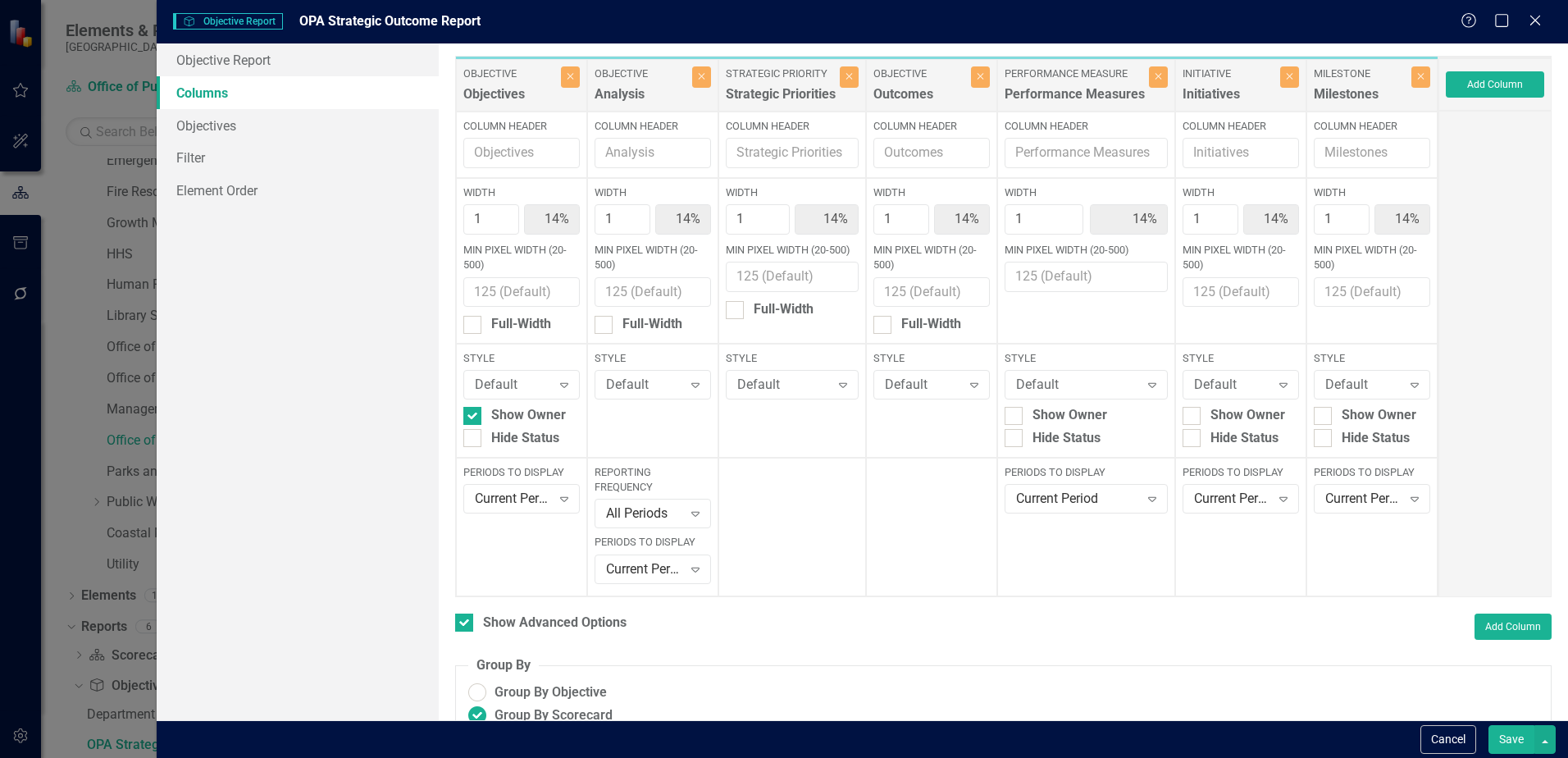
click at [1078, 94] on div "Performance Measures" at bounding box center [1075, 99] width 141 height 27
click at [217, 118] on link "Objectives" at bounding box center [298, 125] width 282 height 33
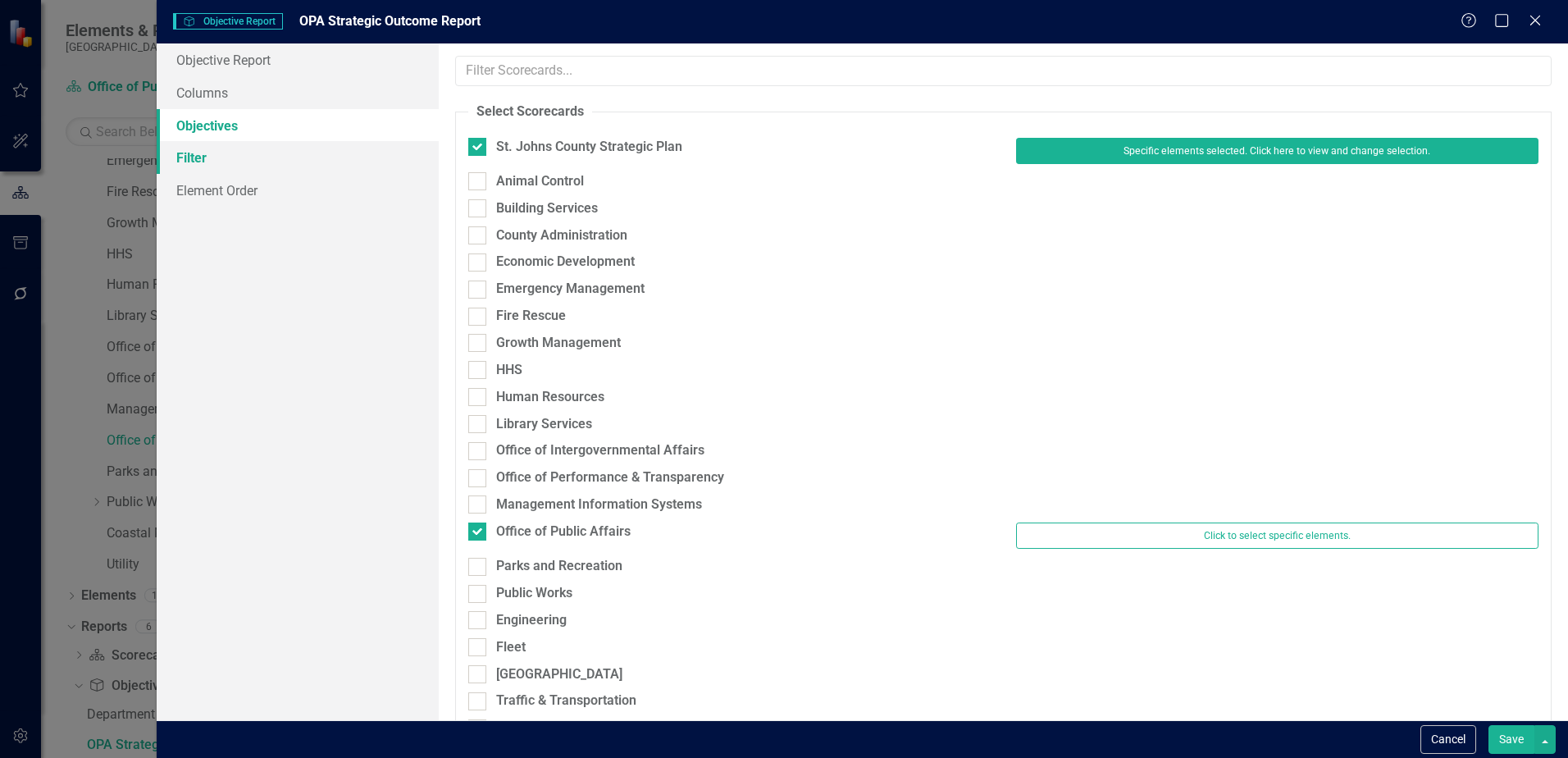
click at [181, 149] on link "Filter" at bounding box center [298, 157] width 282 height 33
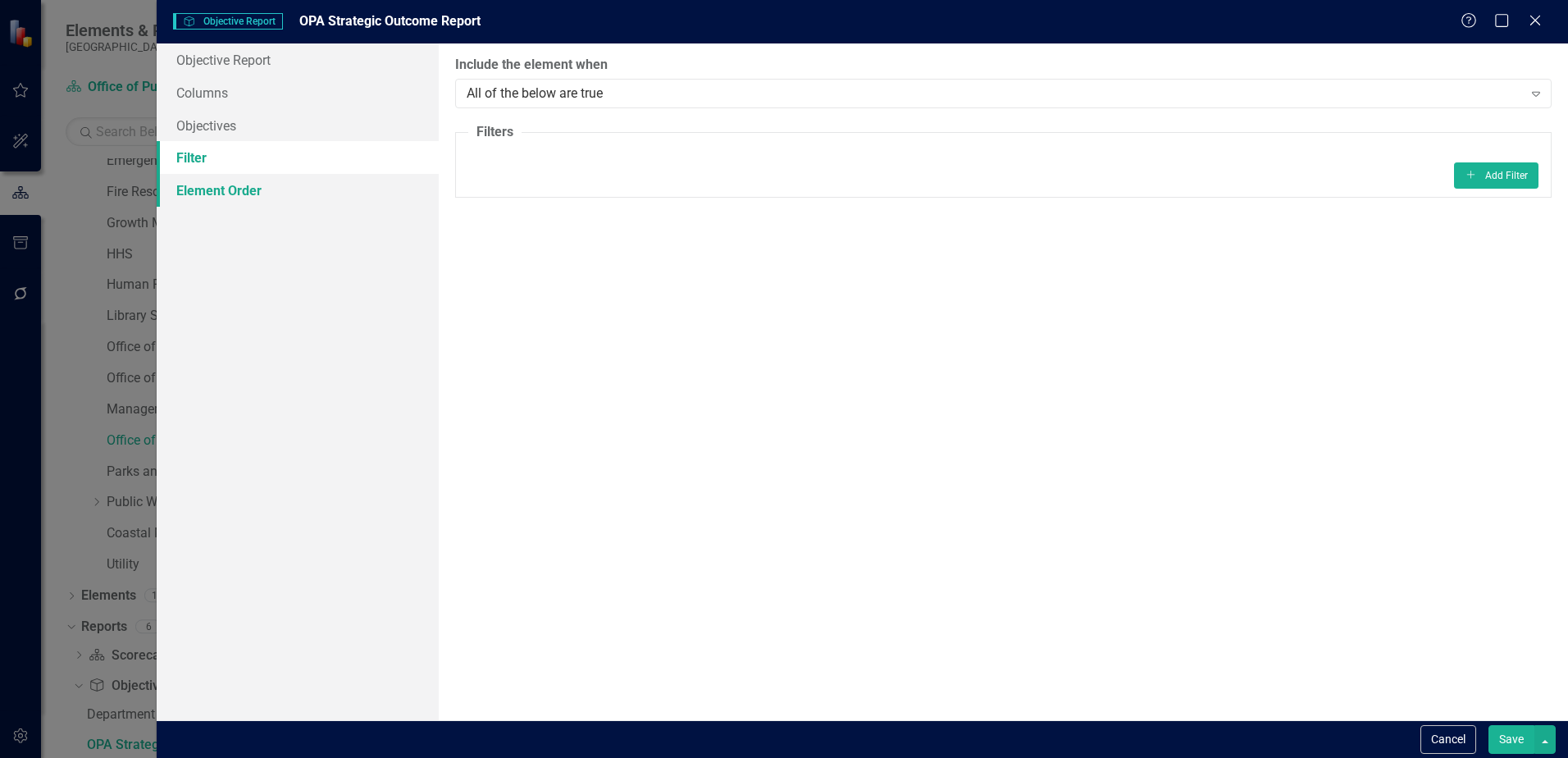
click at [213, 190] on link "Element Order" at bounding box center [298, 190] width 282 height 33
click at [205, 162] on link "Filter" at bounding box center [298, 157] width 282 height 33
click at [538, 86] on div "All of the below are true" at bounding box center [995, 93] width 1056 height 19
click at [1490, 181] on button "Add Add Filter" at bounding box center [1496, 175] width 84 height 26
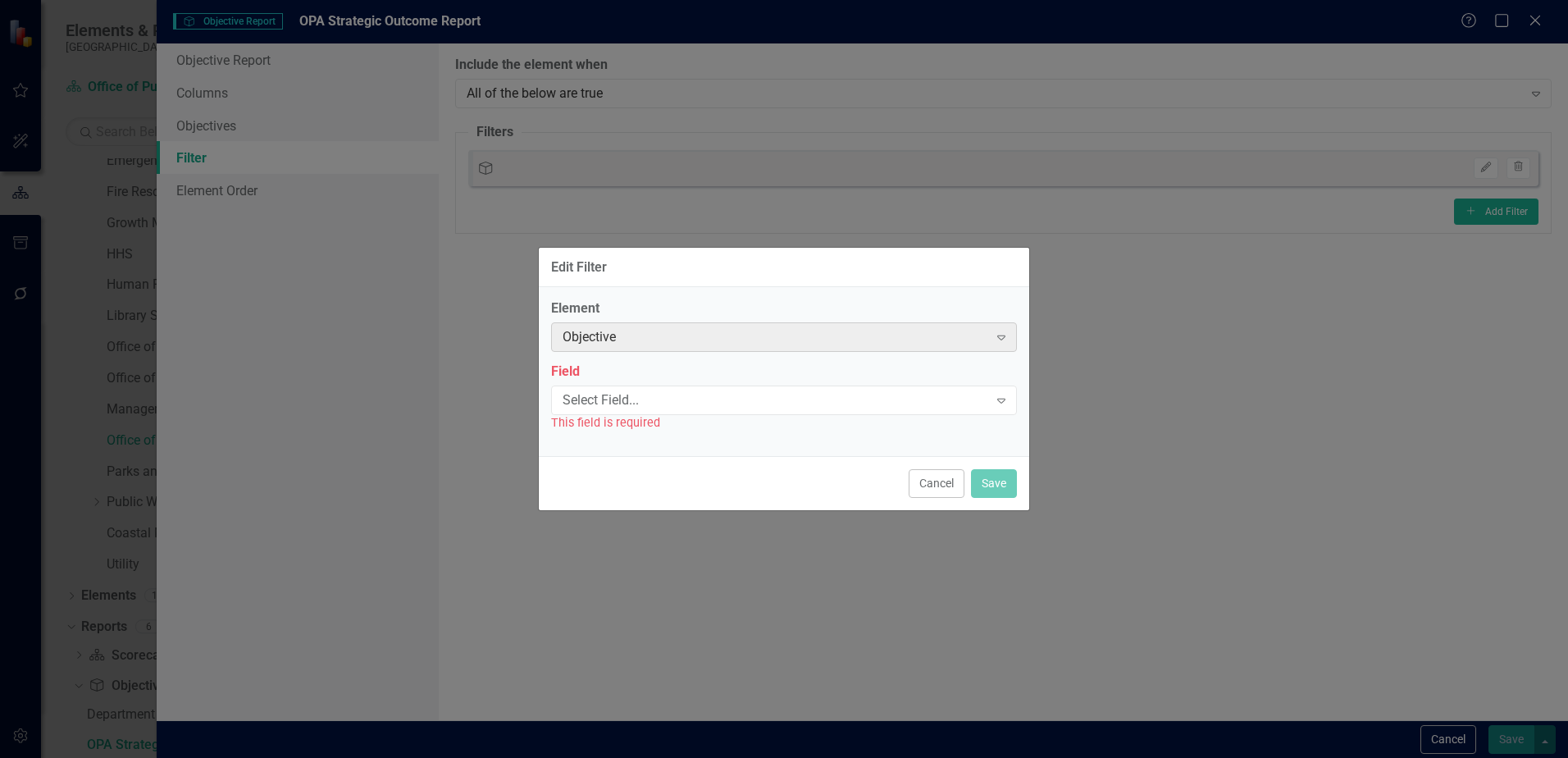
click at [759, 335] on div "Objective" at bounding box center [775, 338] width 426 height 19
click at [761, 339] on div "Objective" at bounding box center [775, 338] width 426 height 19
click at [1009, 335] on icon "Expand" at bounding box center [1001, 337] width 16 height 13
click at [943, 395] on div "Select Field..." at bounding box center [775, 400] width 426 height 19
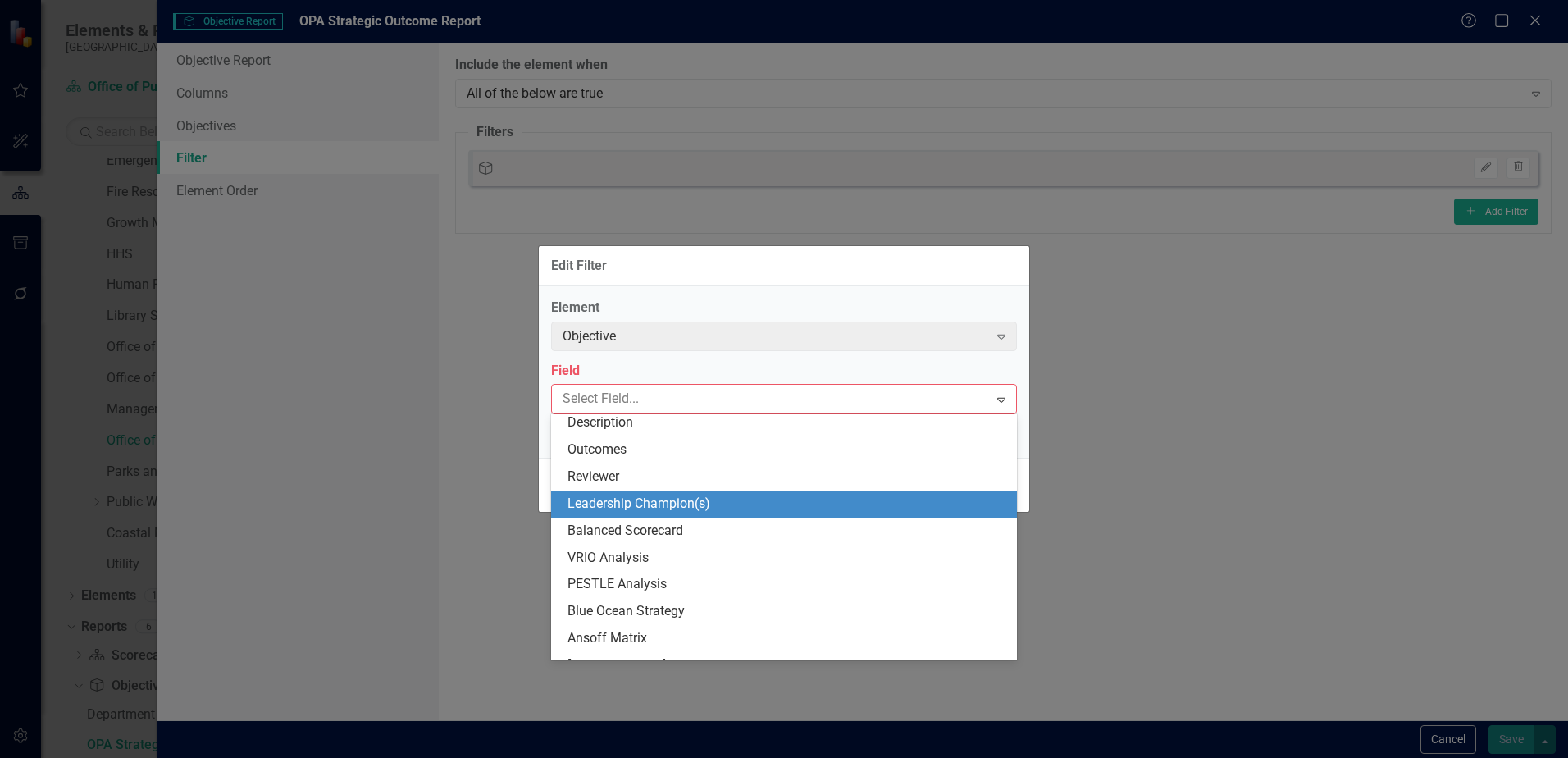
scroll to position [373, 0]
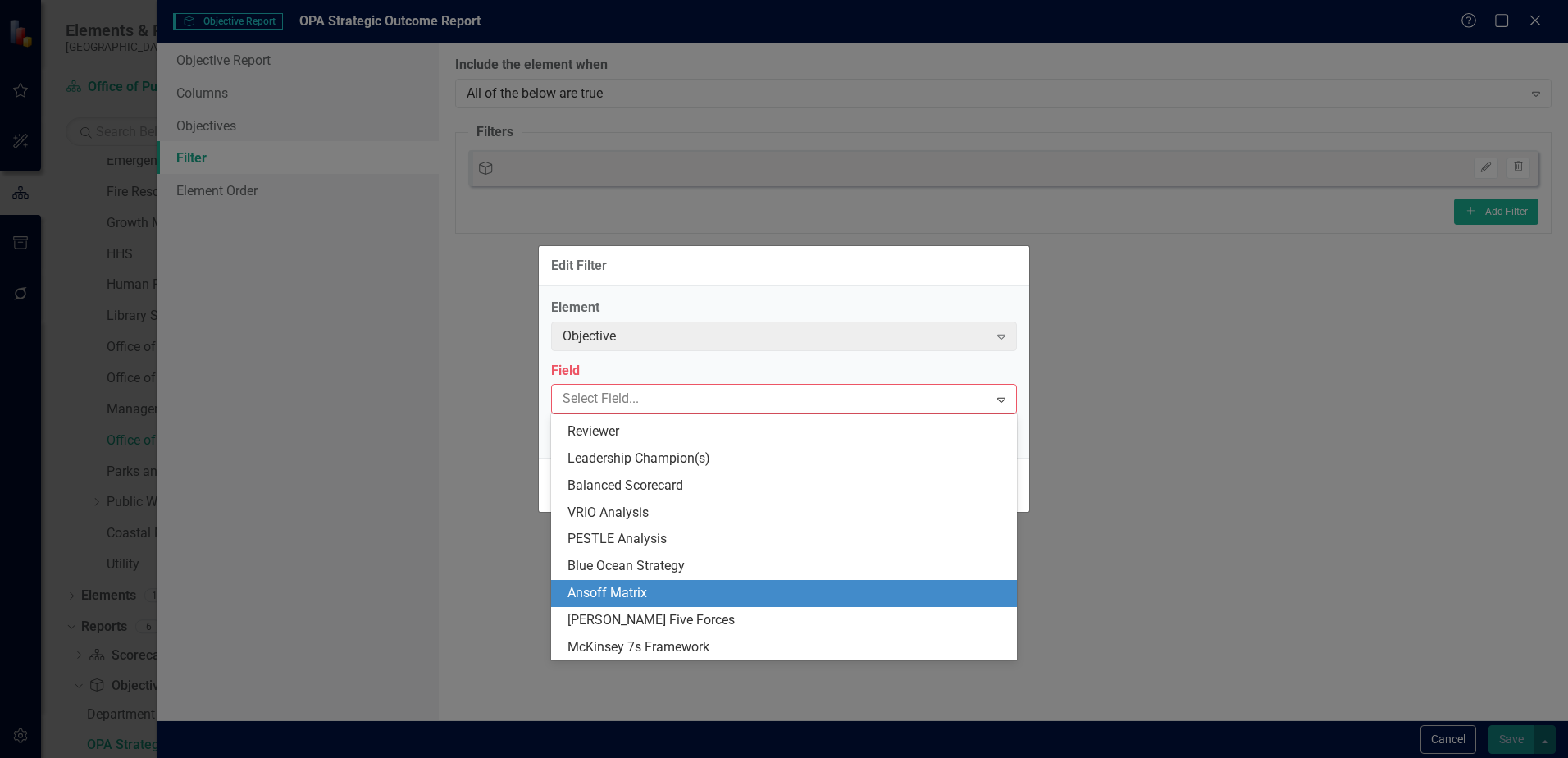
click at [930, 264] on div "Edit Filter" at bounding box center [784, 266] width 490 height 40
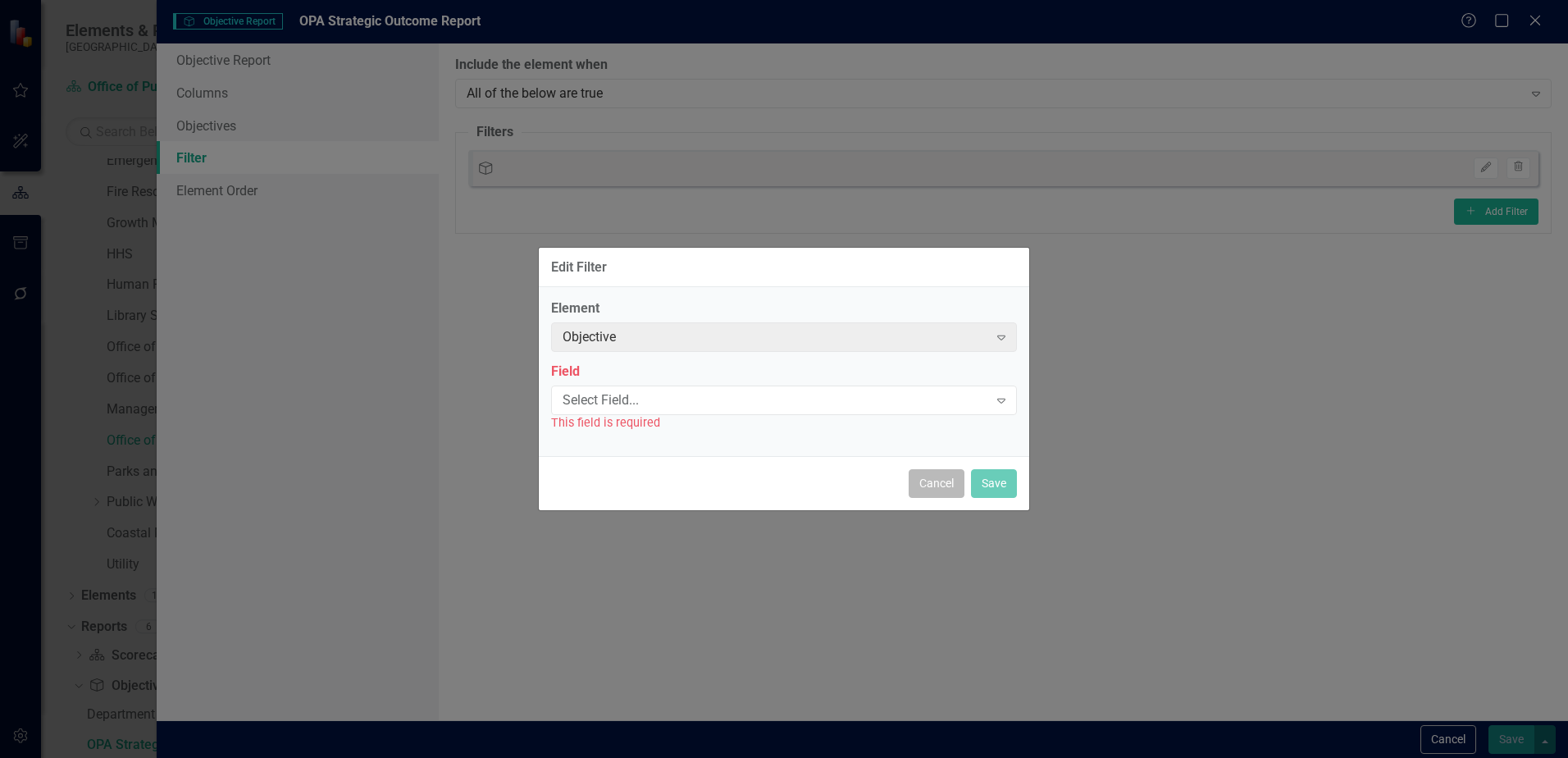
click at [930, 479] on button "Cancel" at bounding box center [936, 483] width 56 height 29
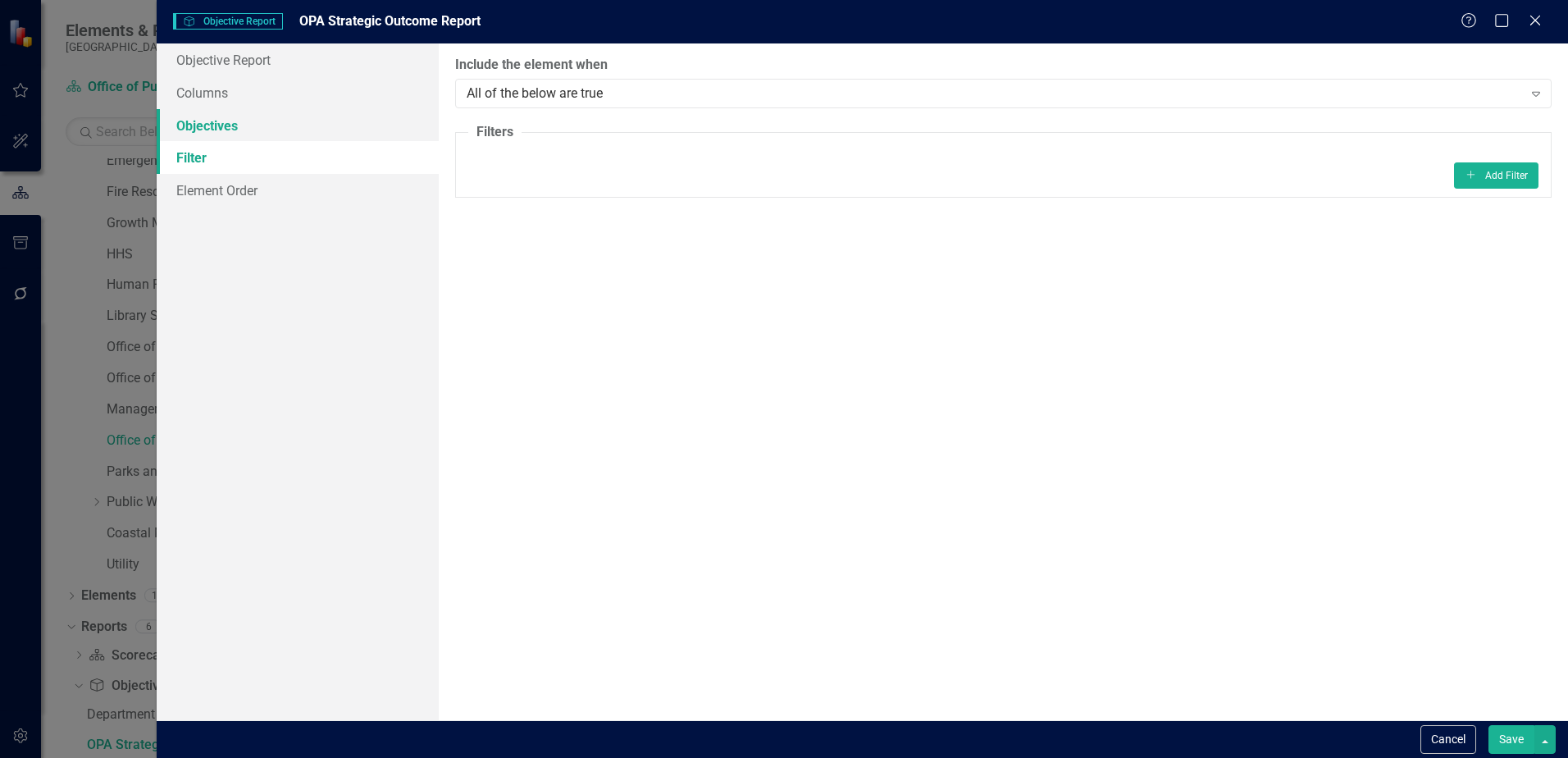
click at [203, 130] on link "Objectives" at bounding box center [298, 125] width 282 height 33
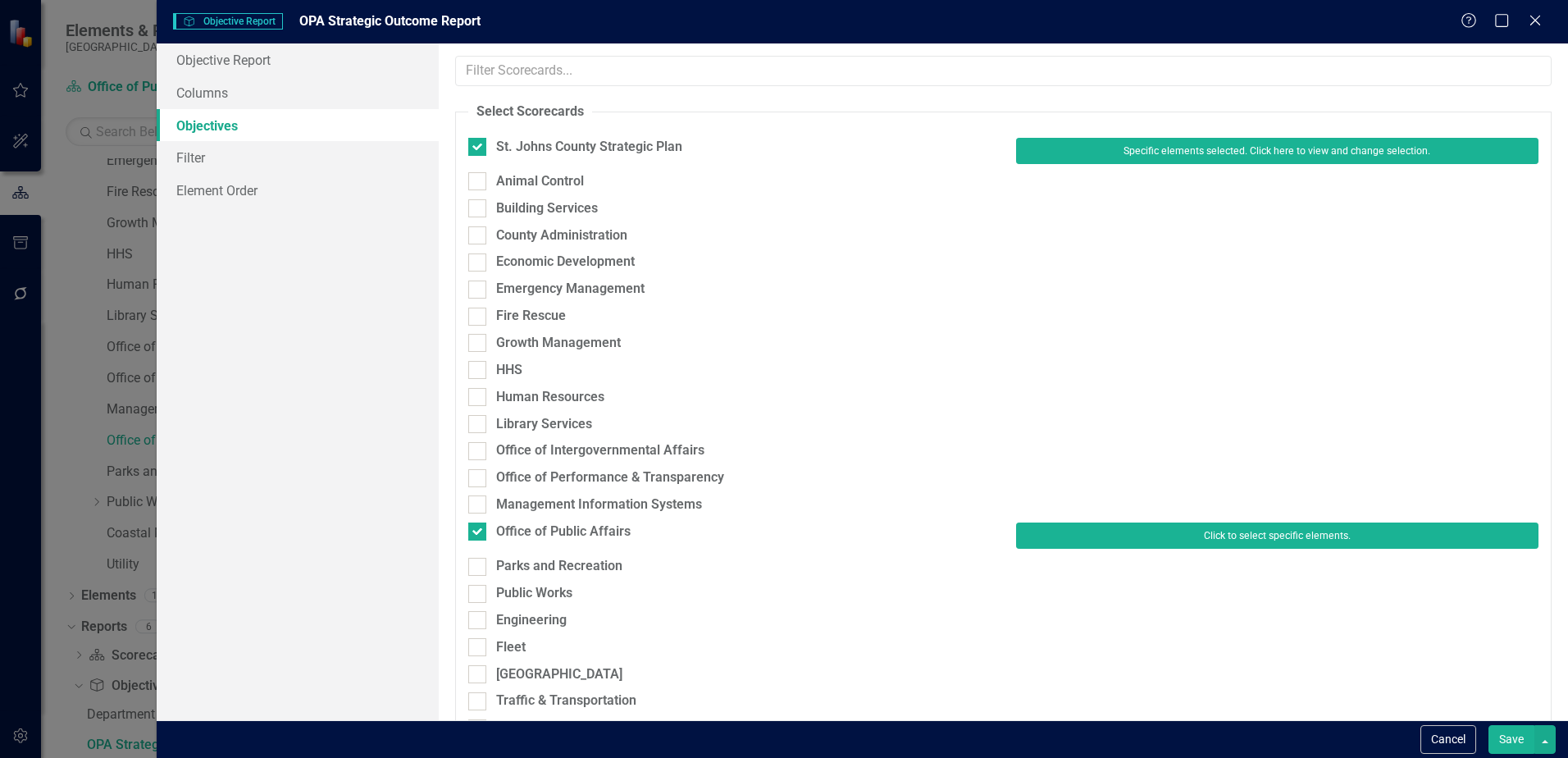
click at [1258, 536] on button "Click to select specific elements." at bounding box center [1278, 535] width 523 height 26
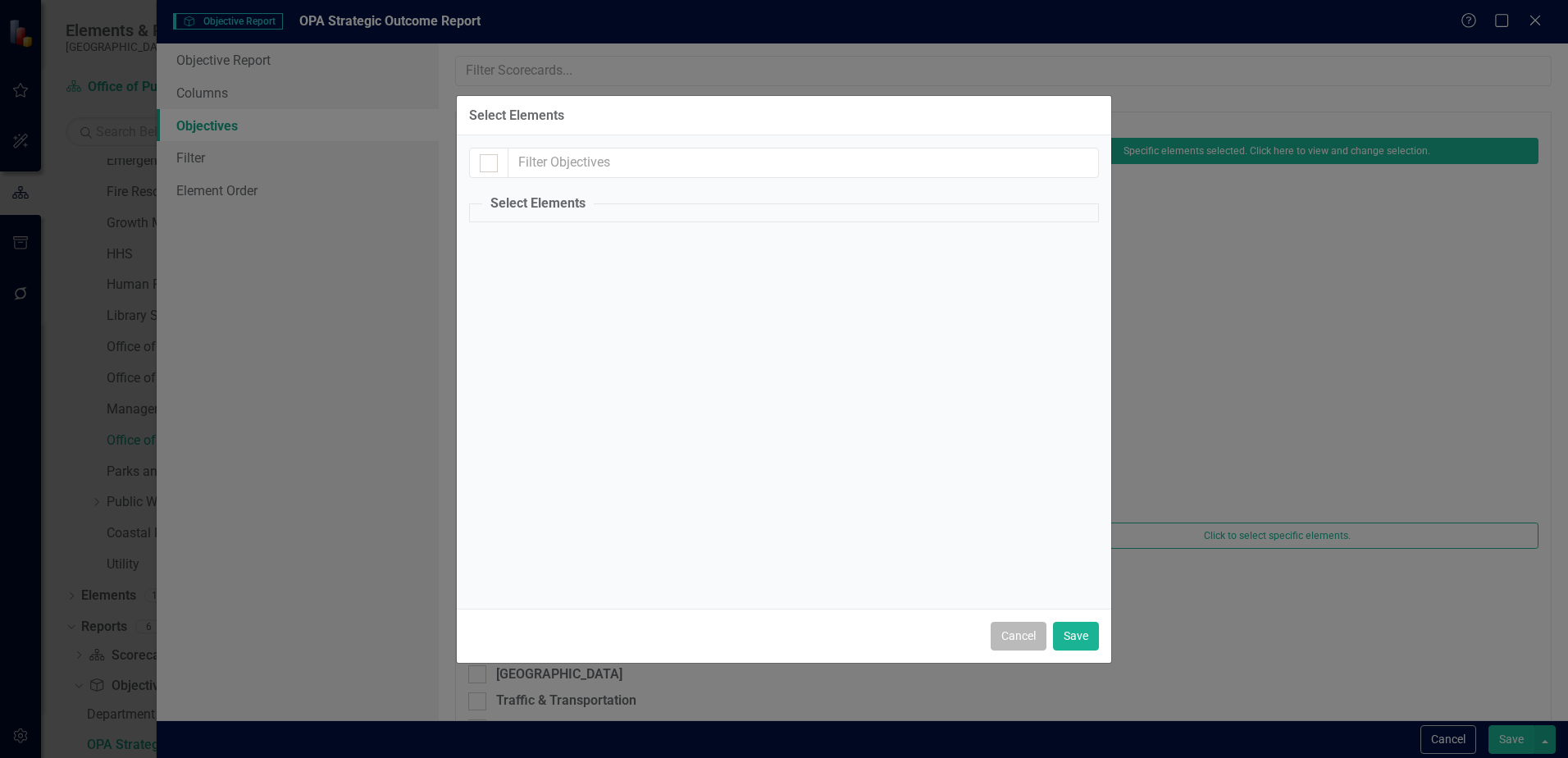
click at [1011, 642] on button "Cancel" at bounding box center [1019, 636] width 56 height 29
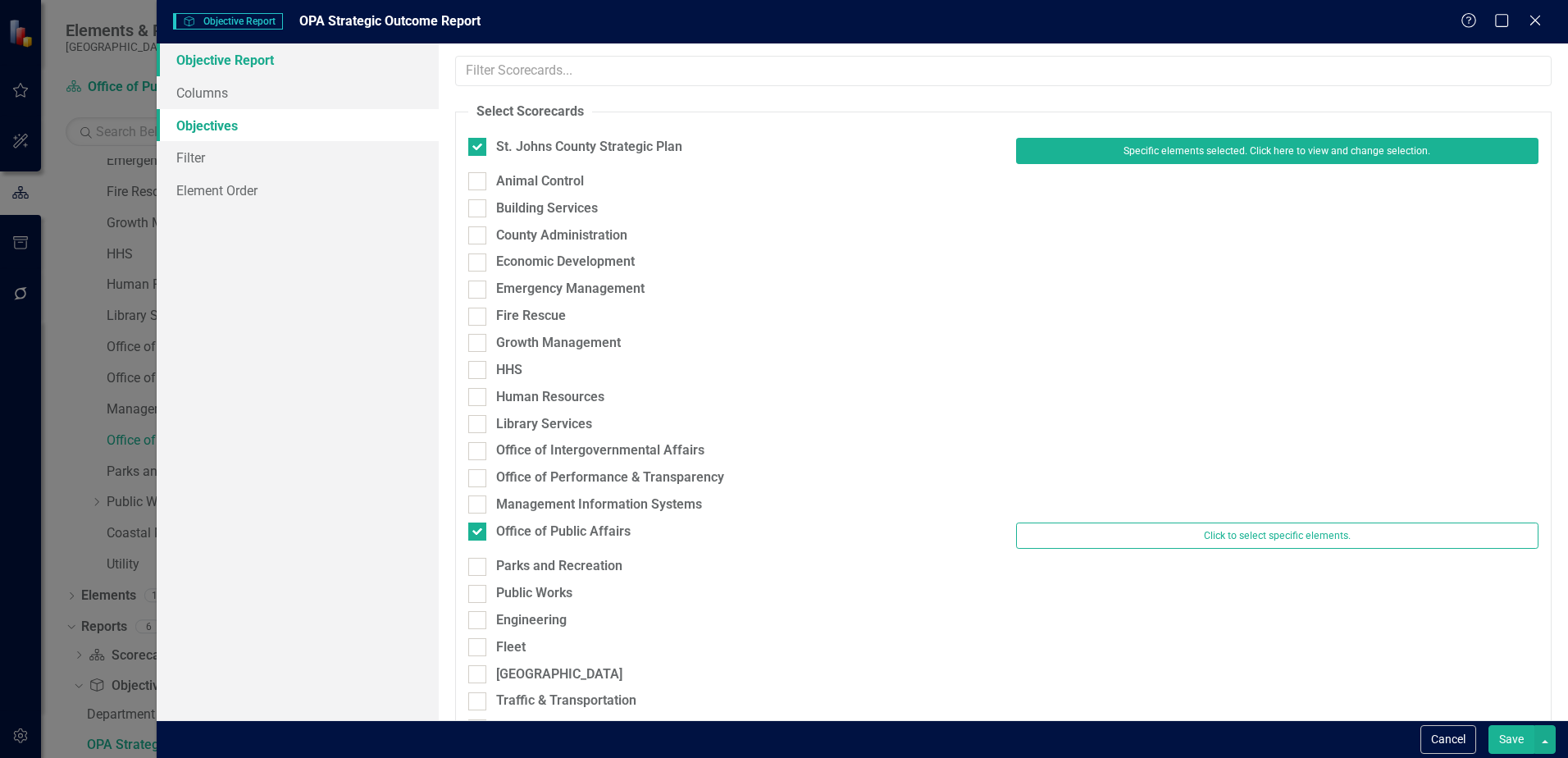
click at [224, 73] on link "Objective Report" at bounding box center [298, 59] width 282 height 33
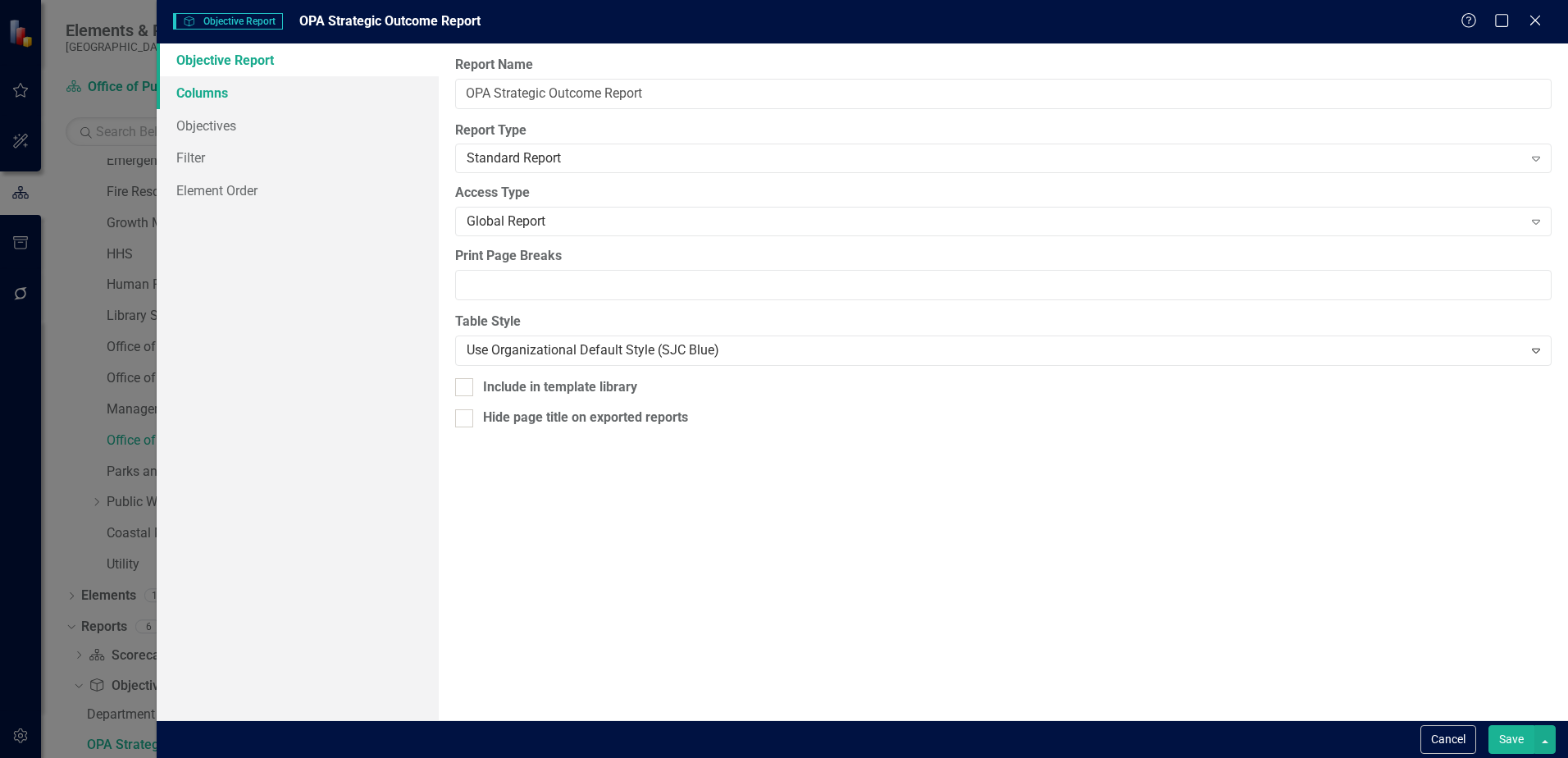
click at [171, 96] on link "Columns" at bounding box center [298, 93] width 282 height 33
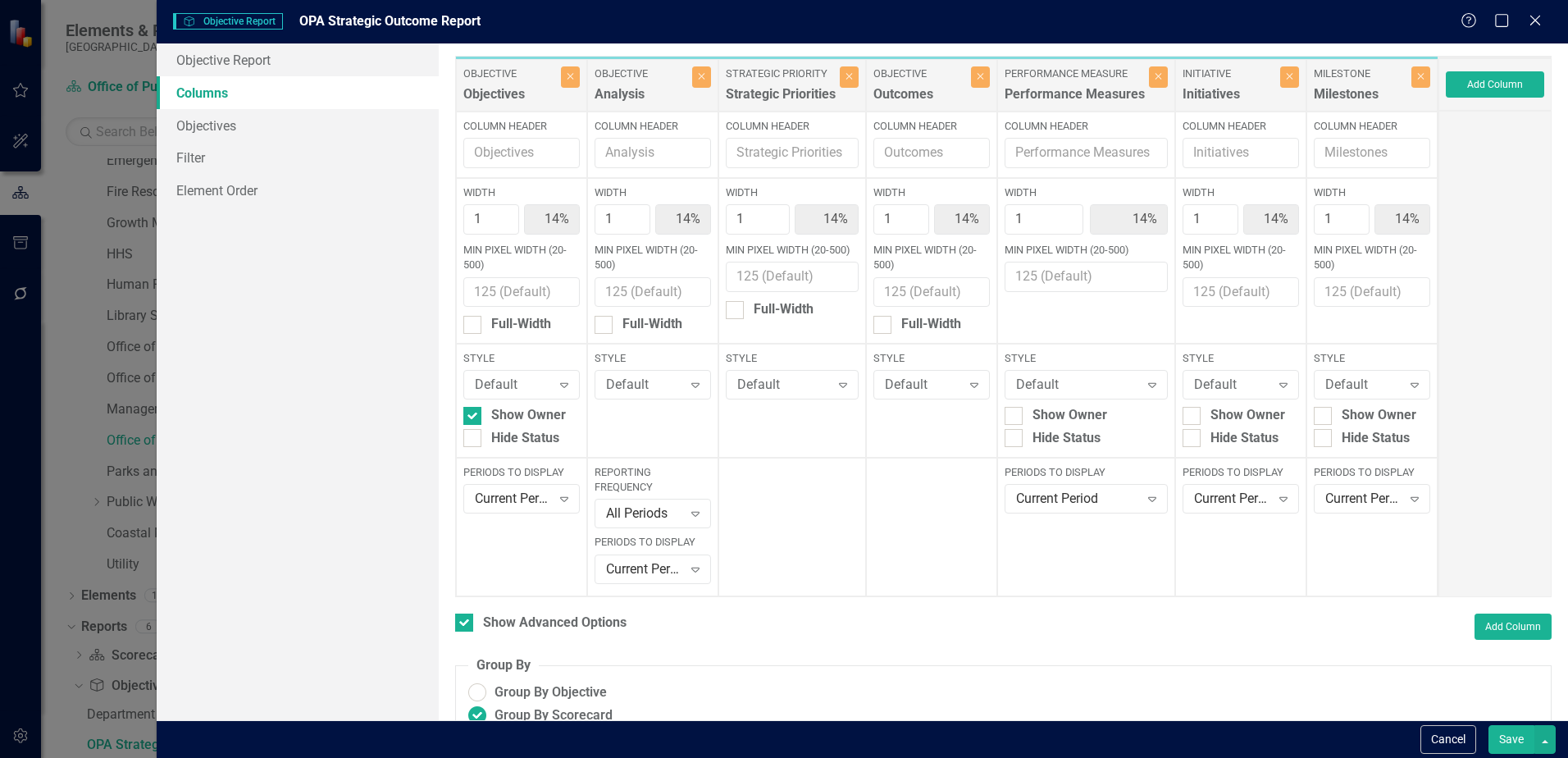
click at [1065, 105] on div "Performance Measures" at bounding box center [1075, 99] width 141 height 27
click at [1089, 152] on input "Column Header" at bounding box center [1086, 153] width 164 height 31
click at [1040, 507] on div "Current Period" at bounding box center [1078, 500] width 123 height 19
click at [1514, 738] on button "Save" at bounding box center [1512, 739] width 46 height 29
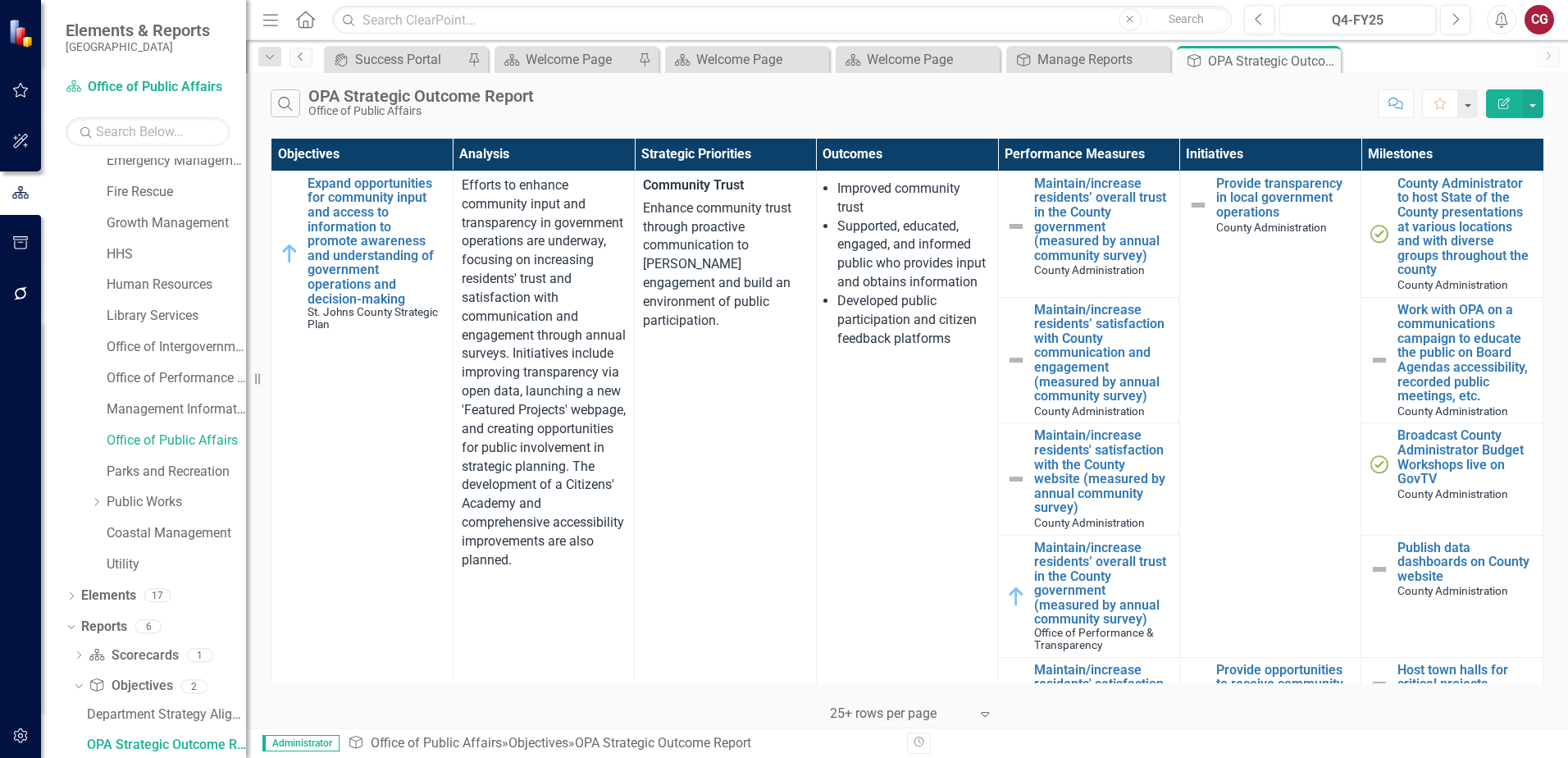
click at [292, 57] on link "Previous" at bounding box center [301, 57] width 23 height 20
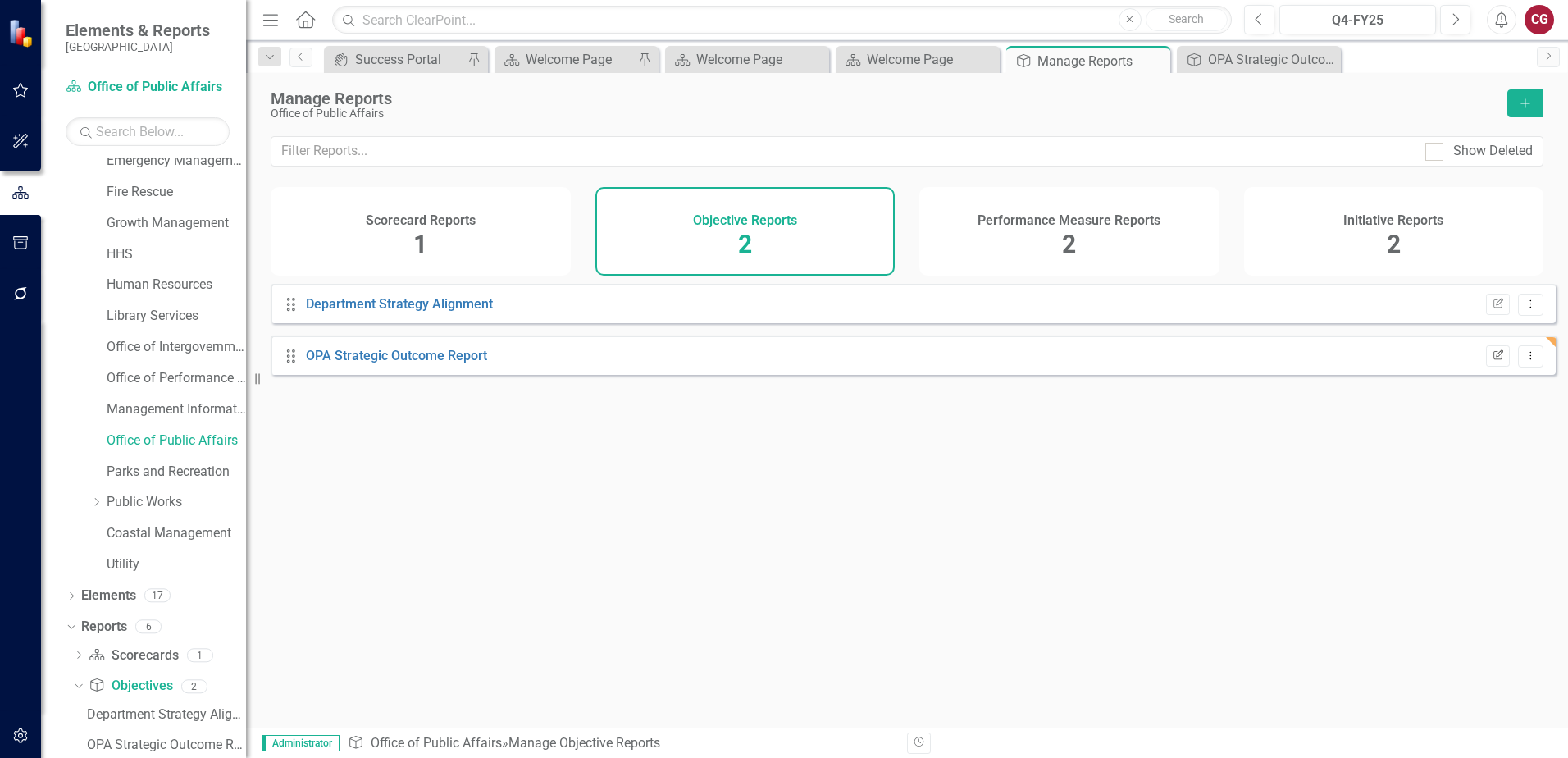
click at [1493, 359] on icon "button" at bounding box center [1498, 354] width 10 height 10
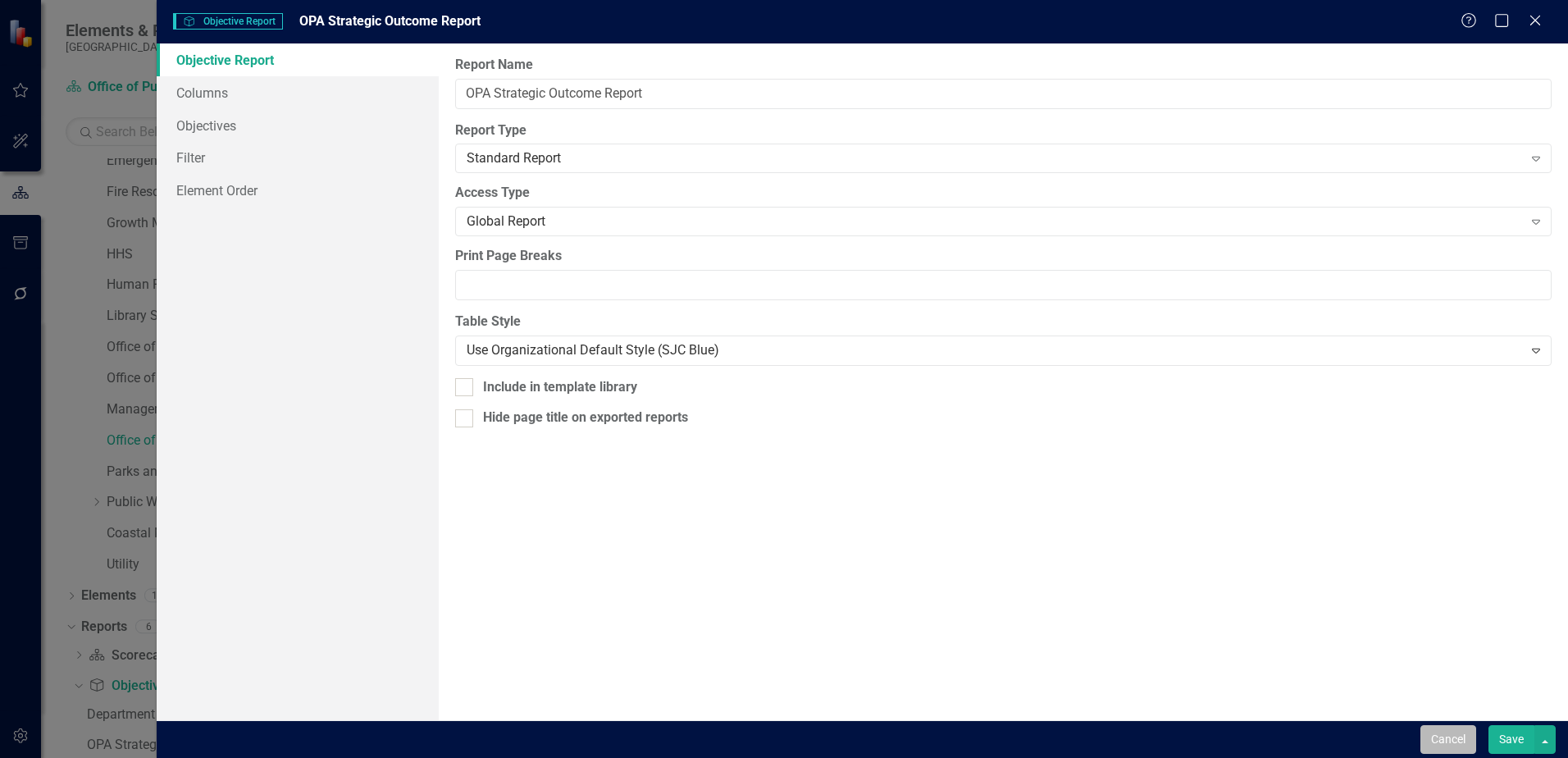
click at [1455, 737] on button "Cancel" at bounding box center [1448, 739] width 56 height 29
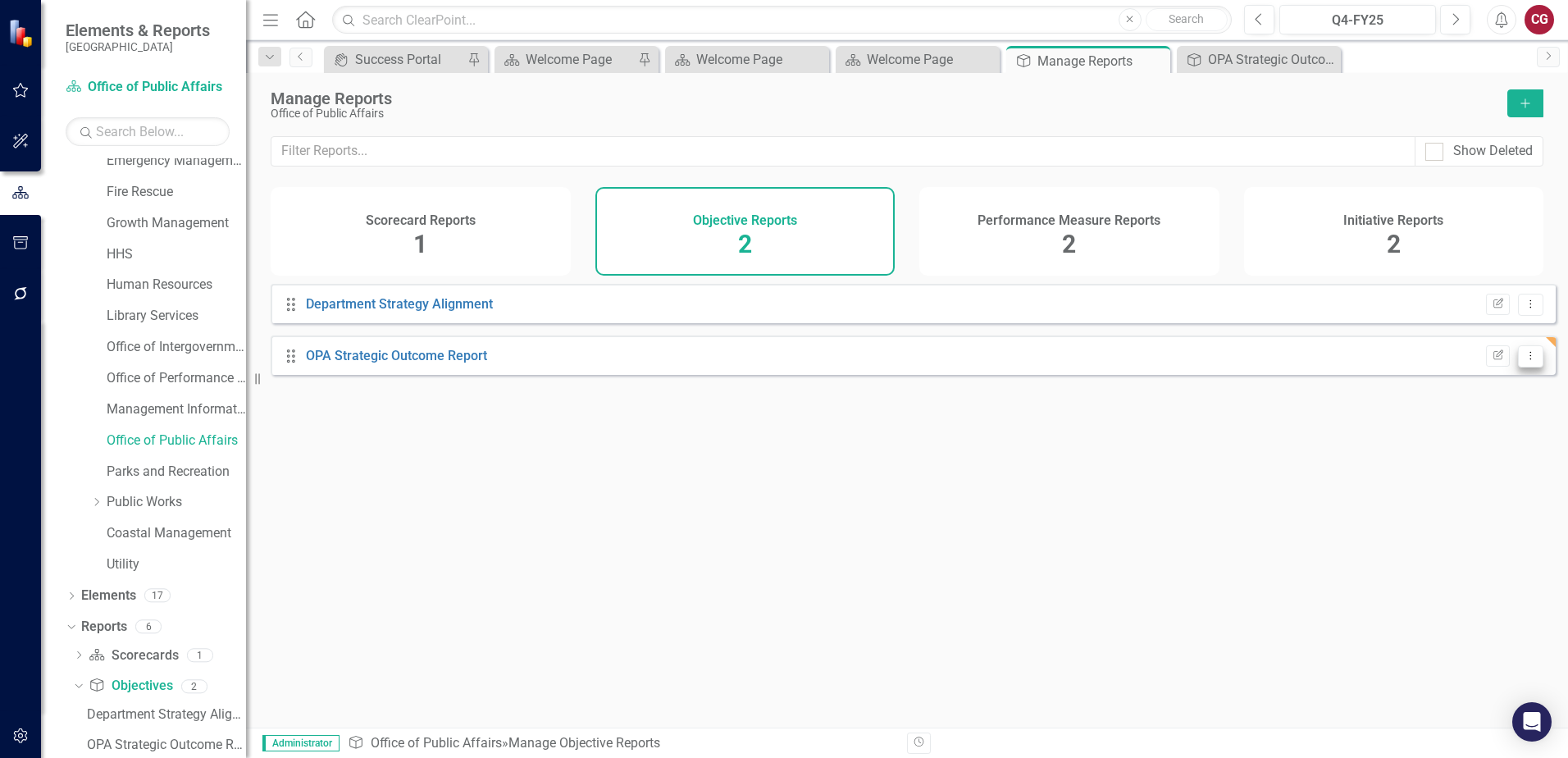
click at [1524, 361] on icon "Dropdown Menu" at bounding box center [1531, 355] width 14 height 11
click at [1472, 484] on link "Trash Delete Report" at bounding box center [1463, 487] width 135 height 31
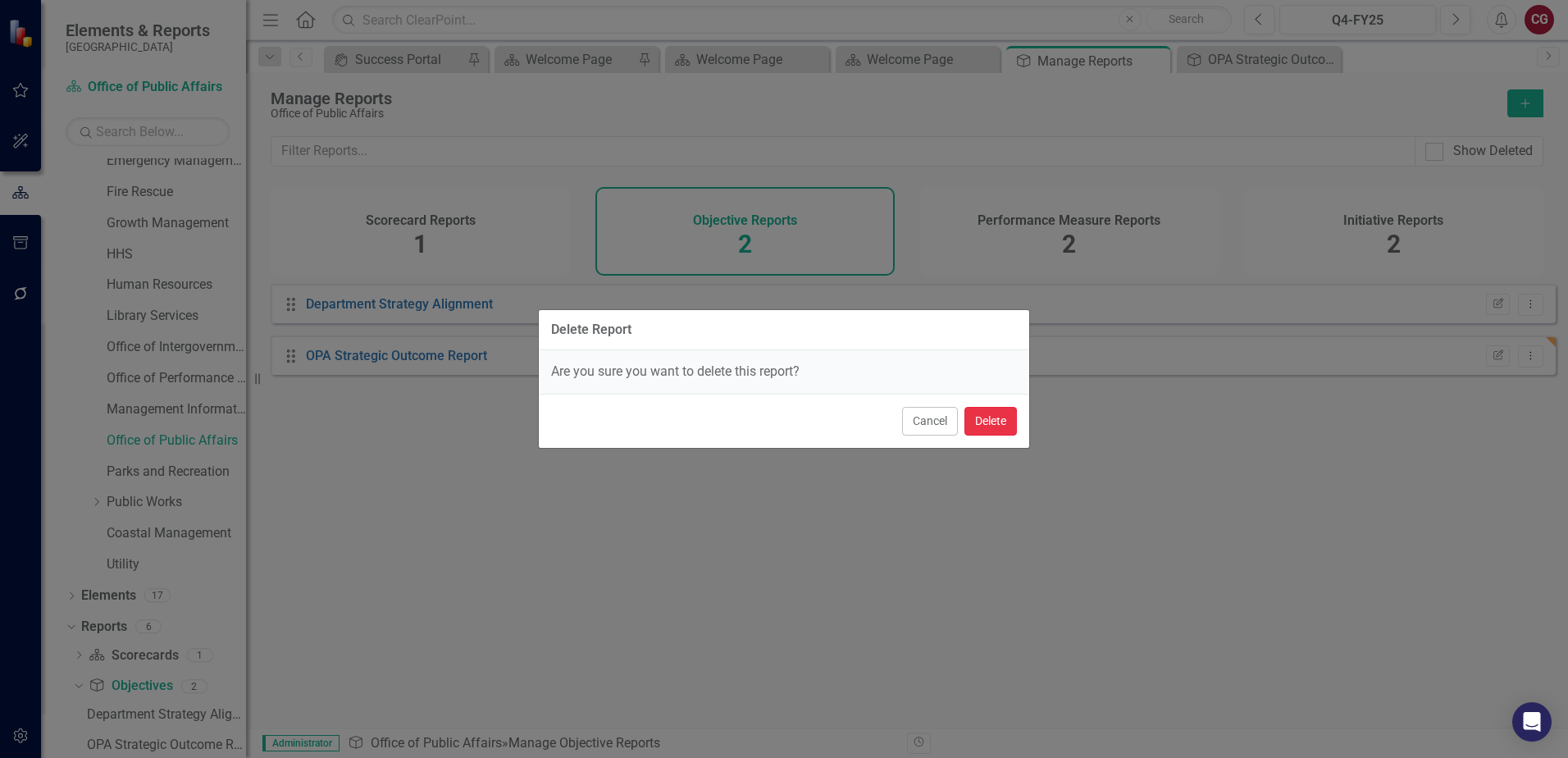
click at [1006, 416] on button "Delete" at bounding box center [991, 421] width 53 height 29
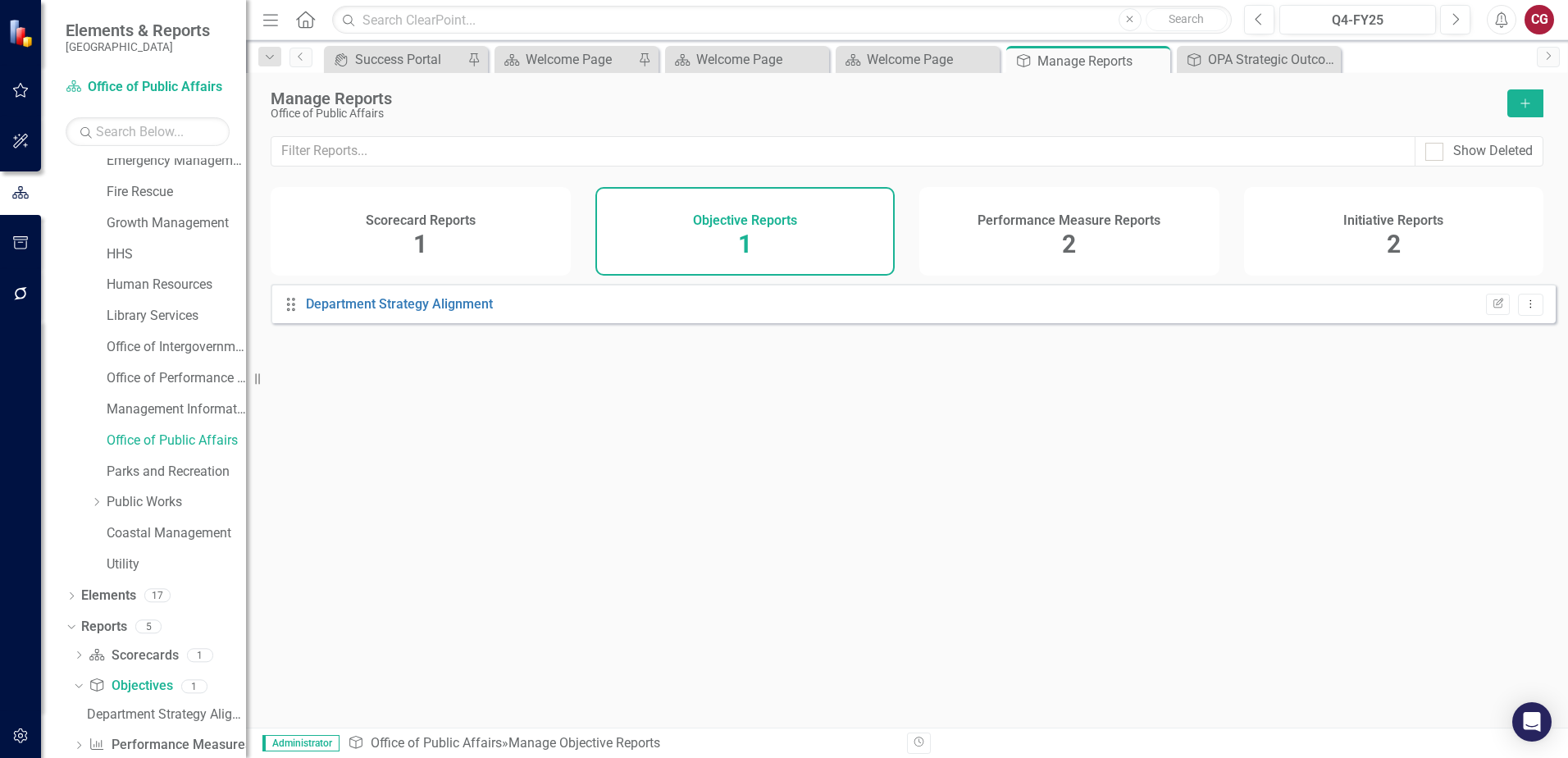
click at [1071, 250] on span "2" at bounding box center [1069, 244] width 14 height 29
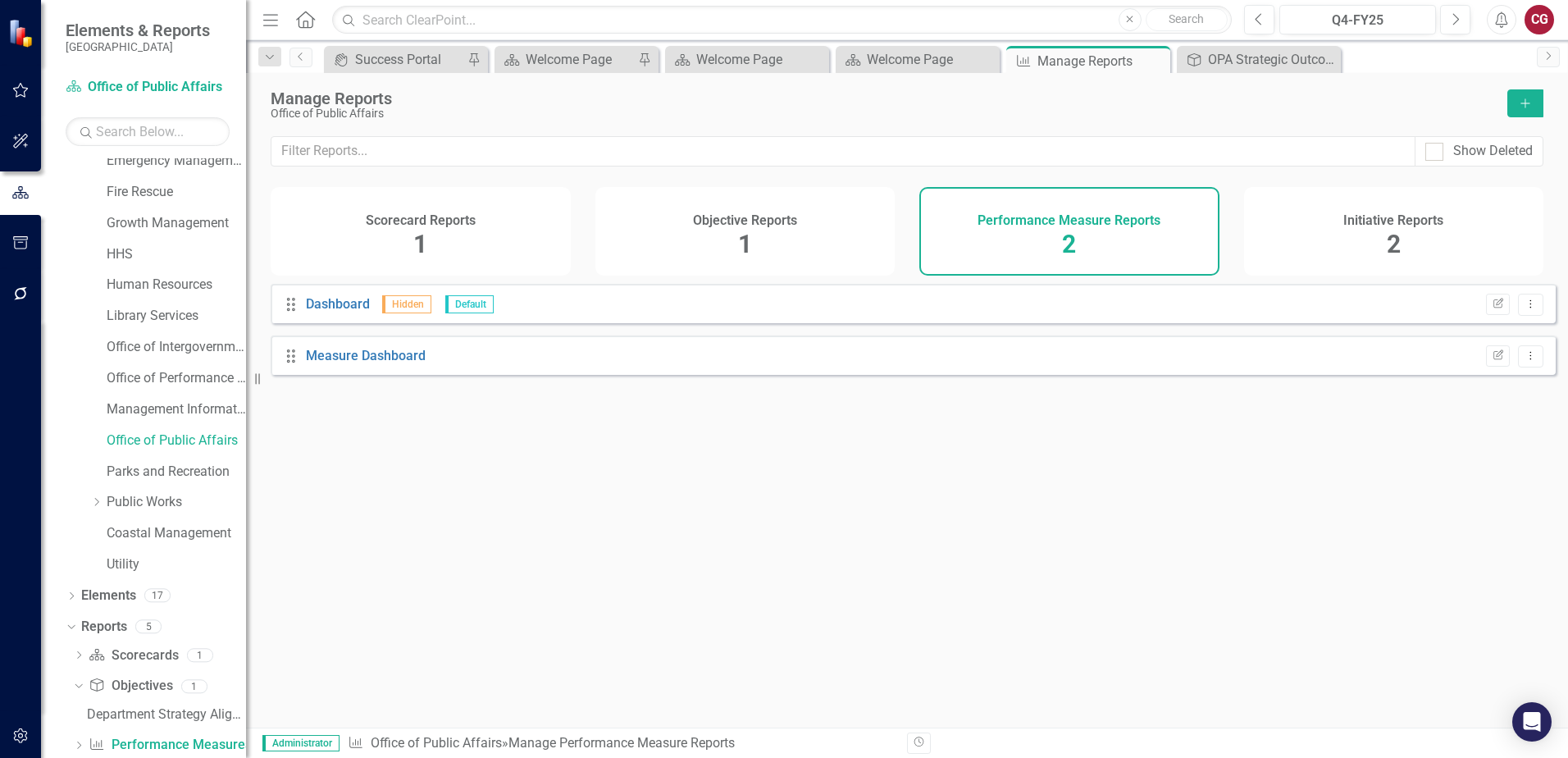
click at [1396, 241] on span "2" at bounding box center [1394, 244] width 14 height 29
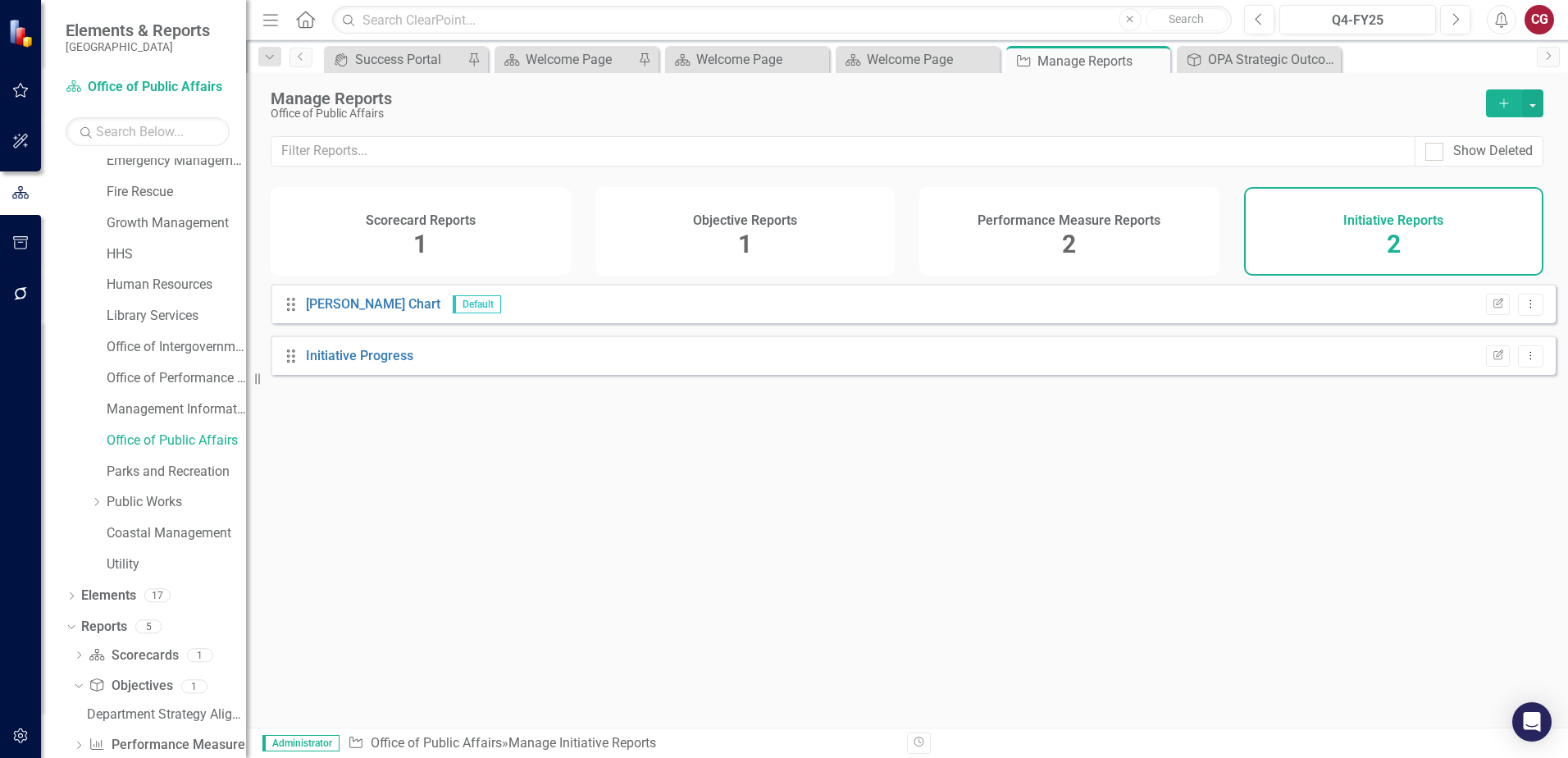
click at [1123, 230] on div "Performance Measure Reports 2" at bounding box center [1070, 231] width 301 height 89
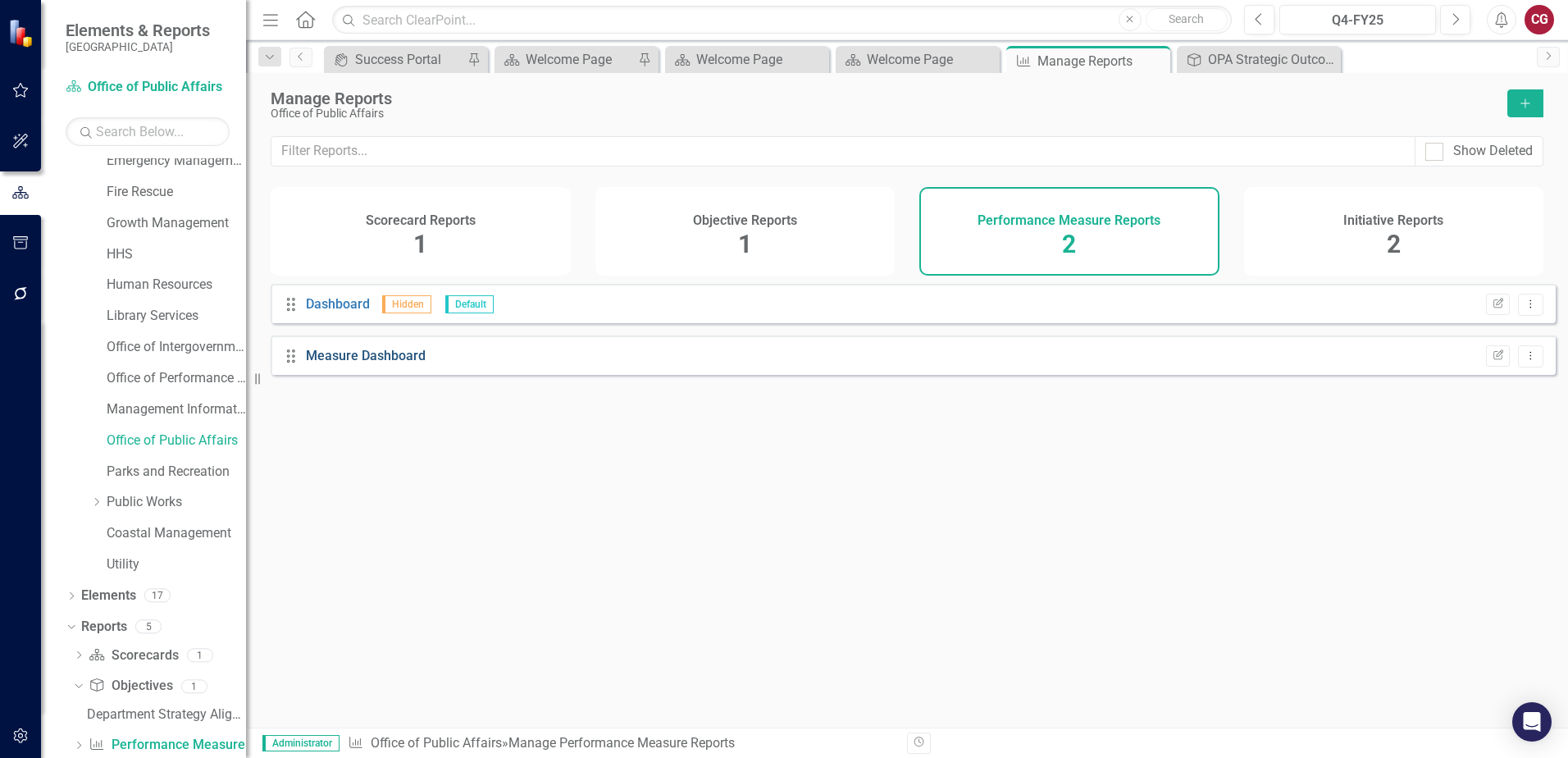
click at [357, 364] on link "Measure Dashboard" at bounding box center [366, 355] width 120 height 15
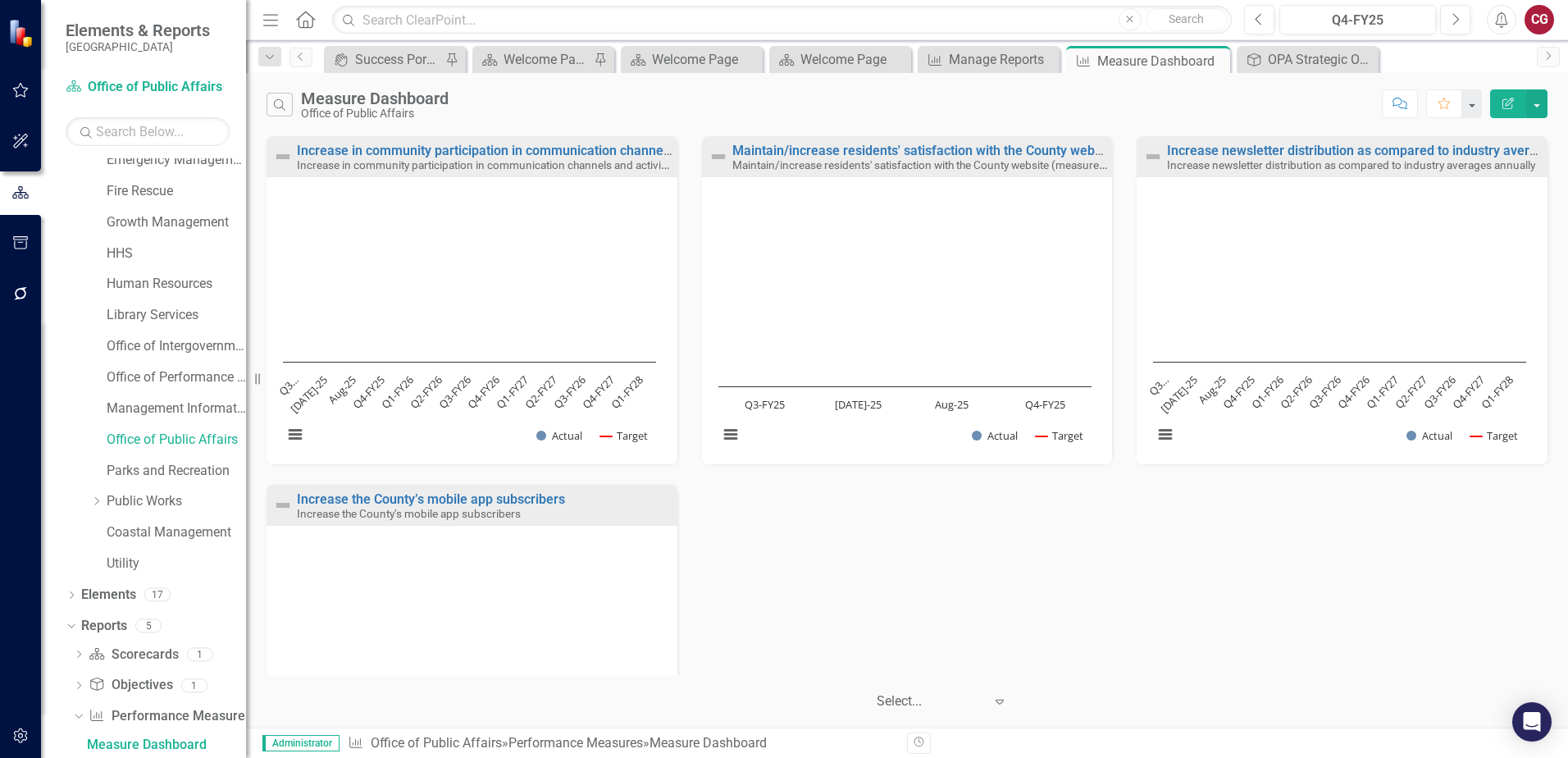
scroll to position [158, 0]
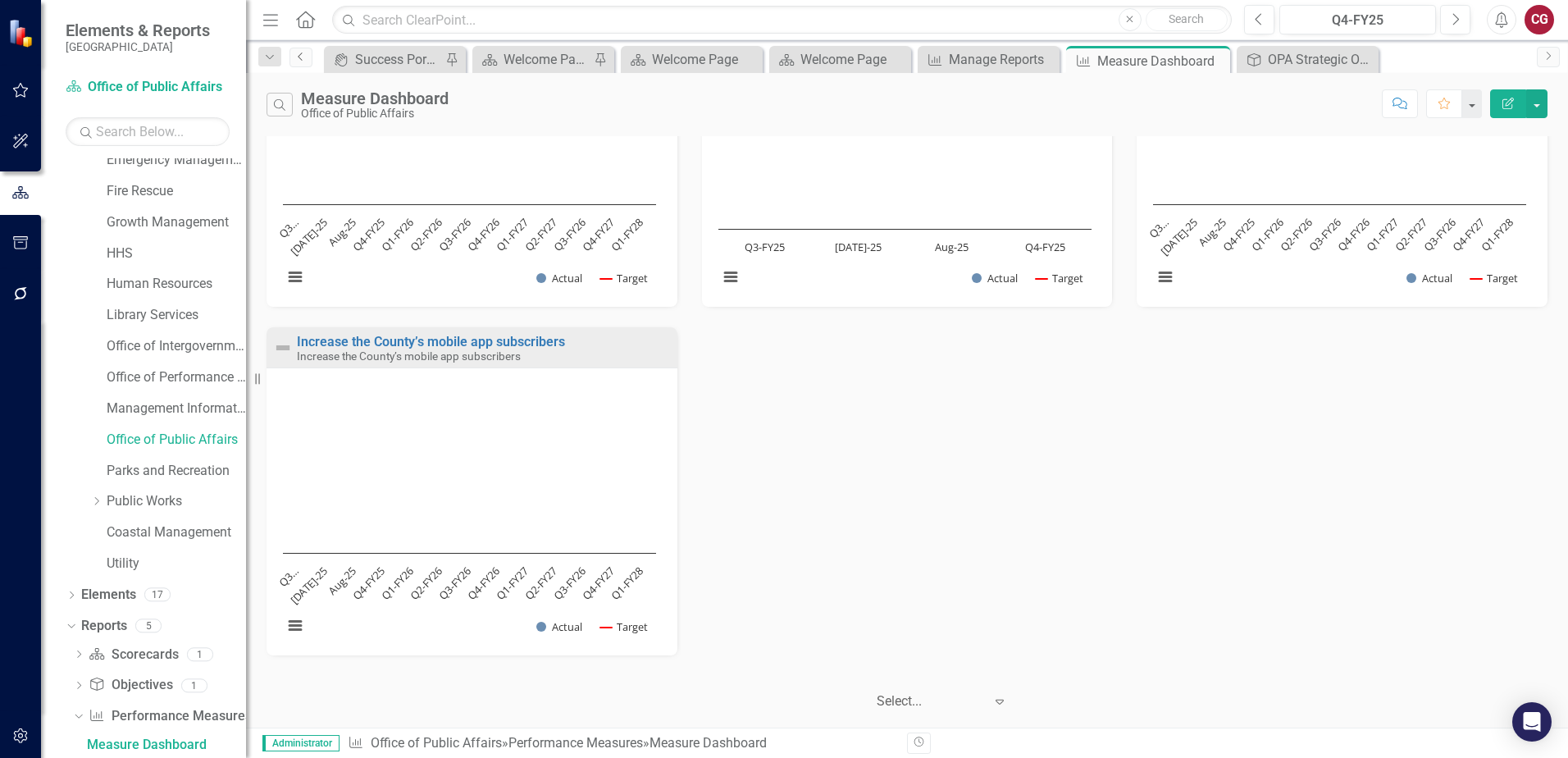
click at [295, 60] on icon "Previous" at bounding box center [302, 56] width 13 height 10
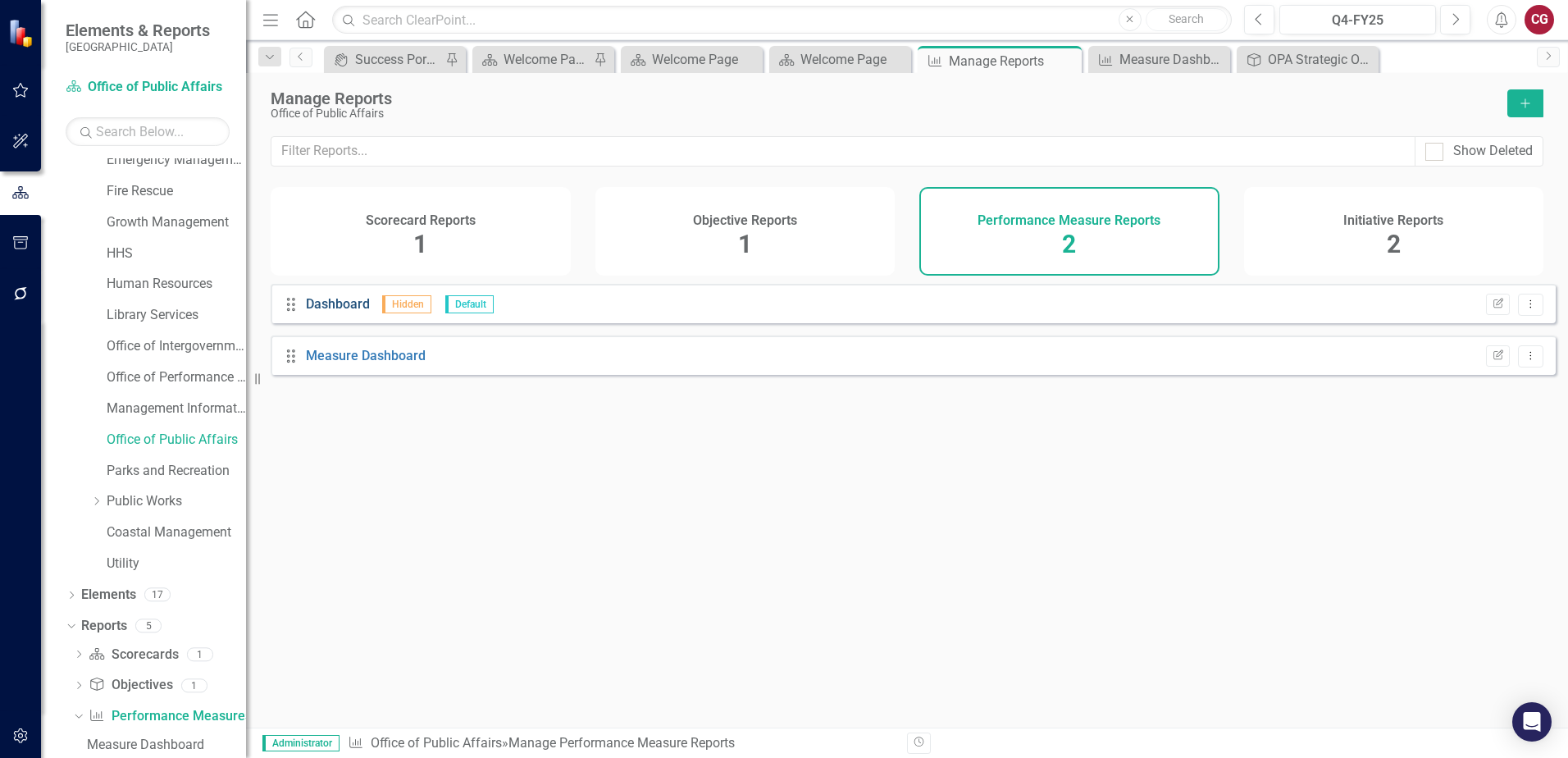
click at [342, 312] on link "Dashboard" at bounding box center [338, 303] width 64 height 15
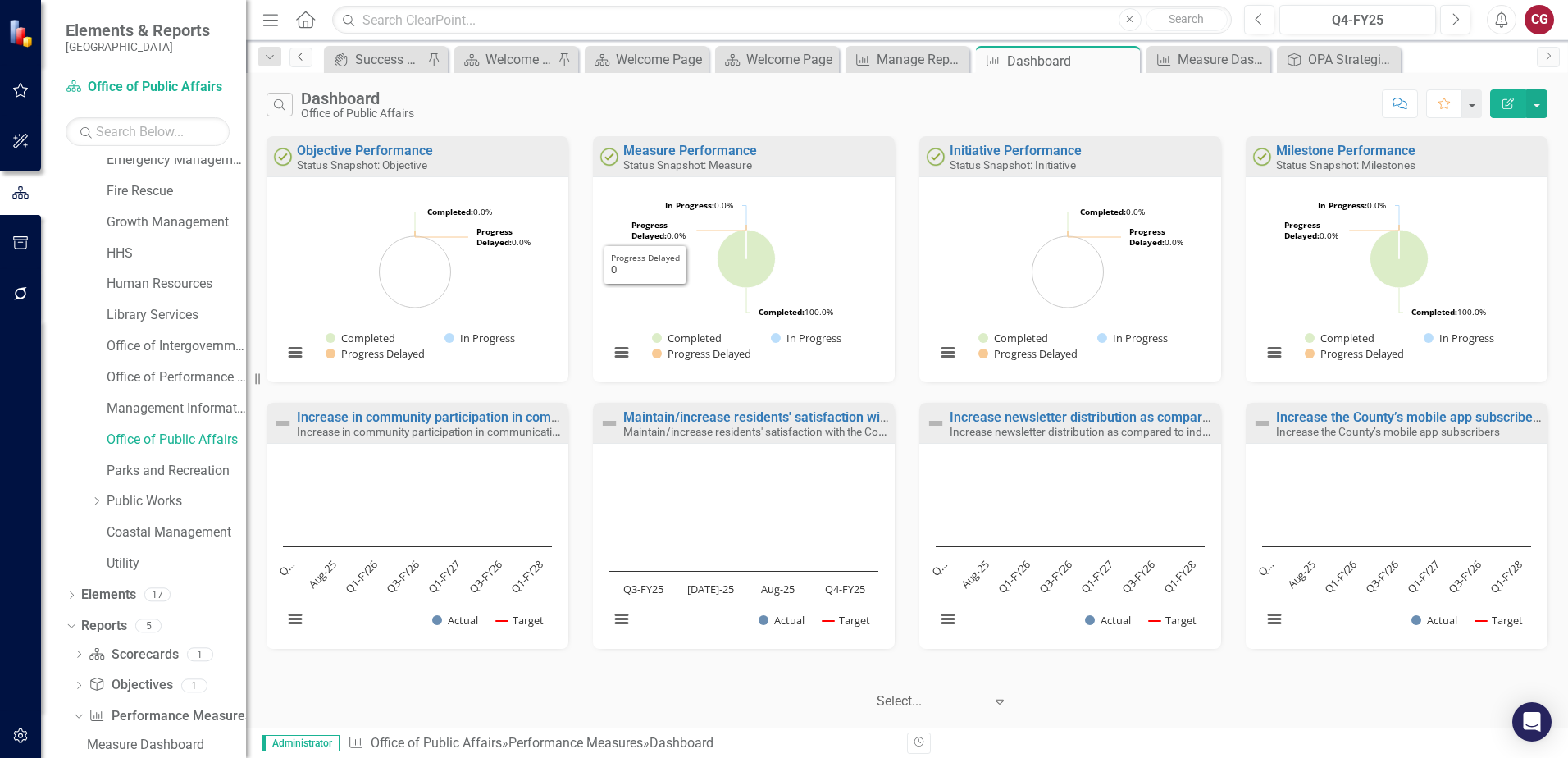
click at [298, 61] on link "Previous" at bounding box center [301, 57] width 23 height 20
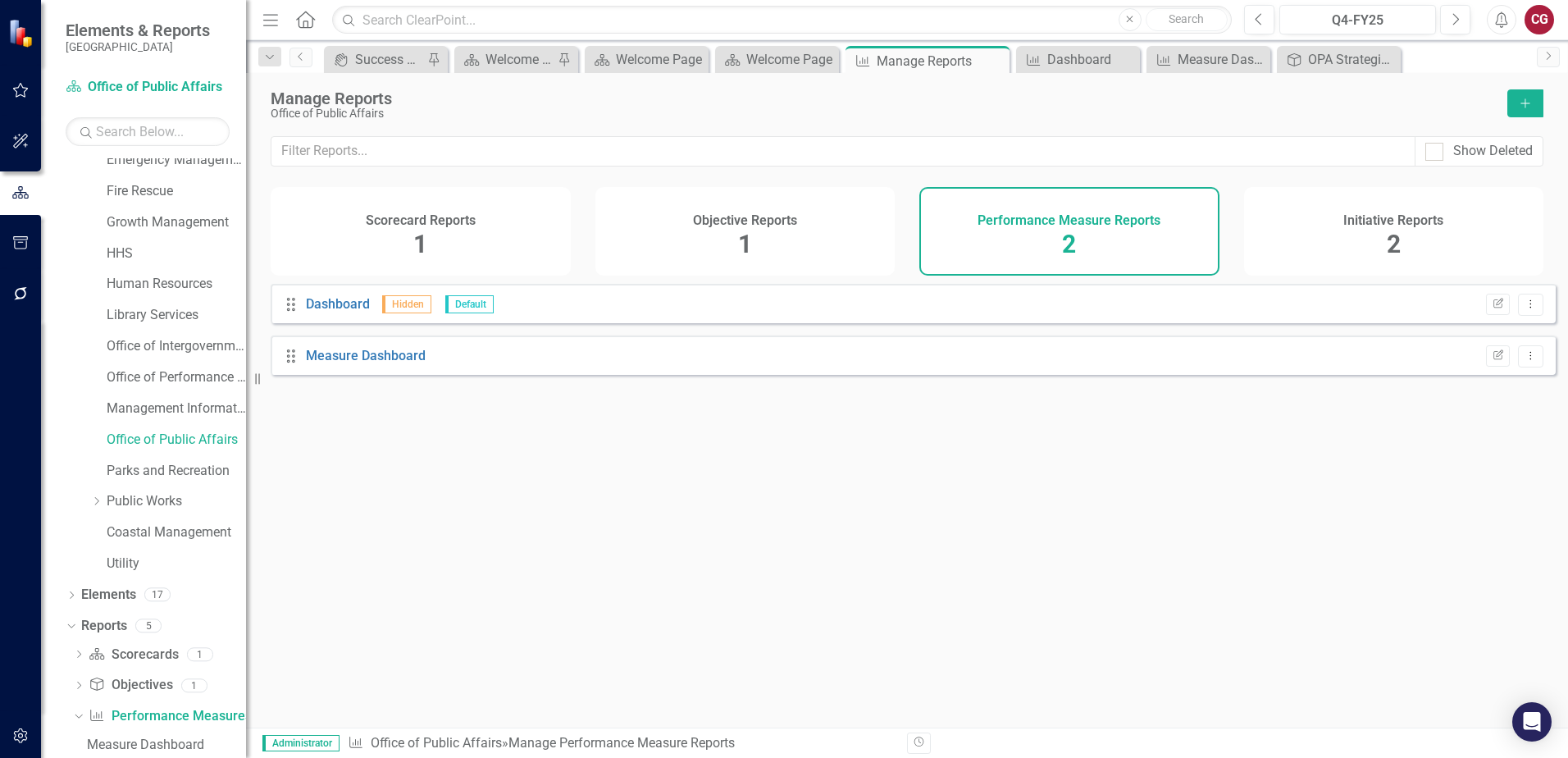
click at [1522, 100] on icon "Add" at bounding box center [1525, 103] width 14 height 11
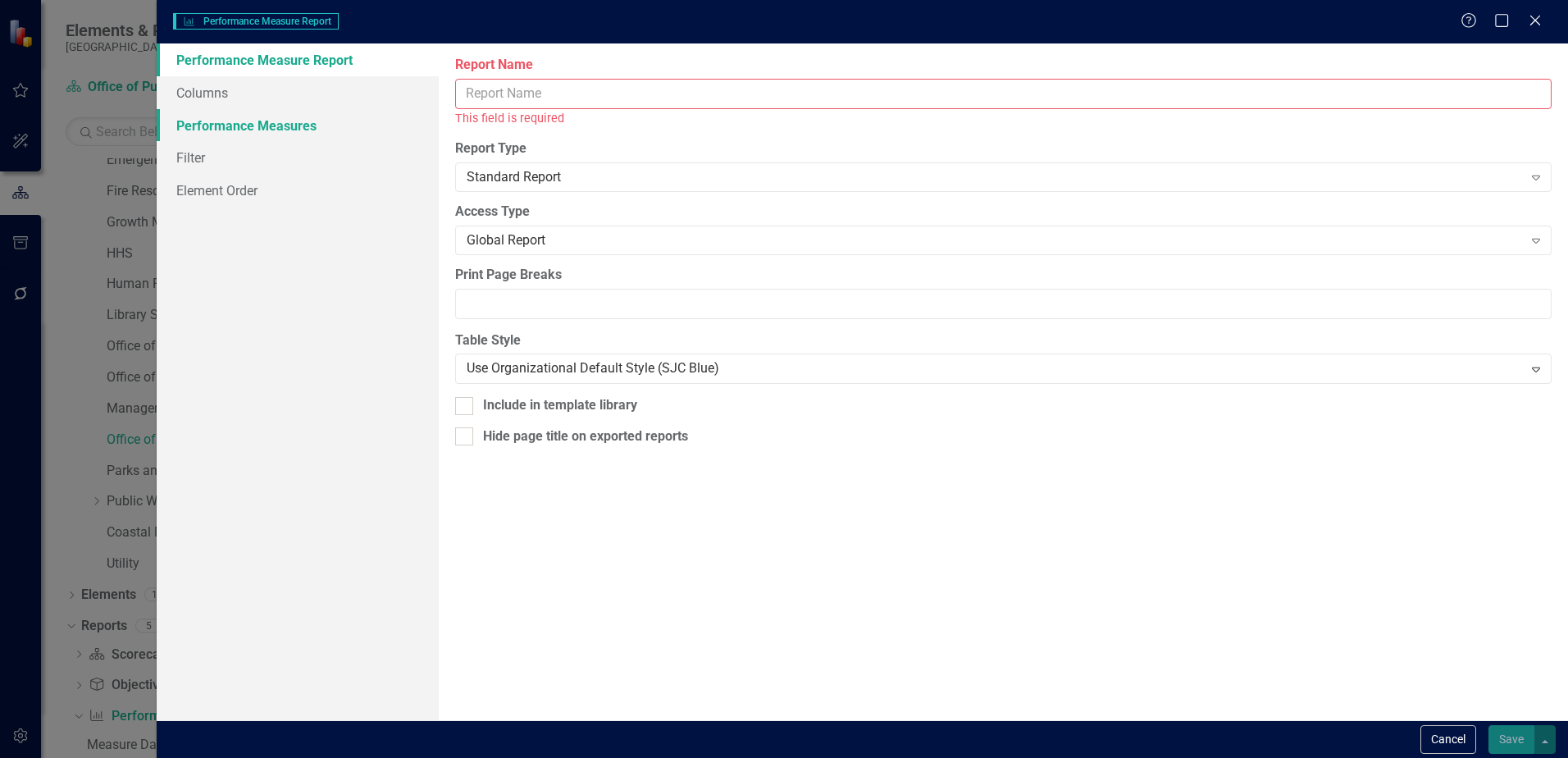
click at [254, 129] on link "Performance Measures" at bounding box center [298, 125] width 282 height 33
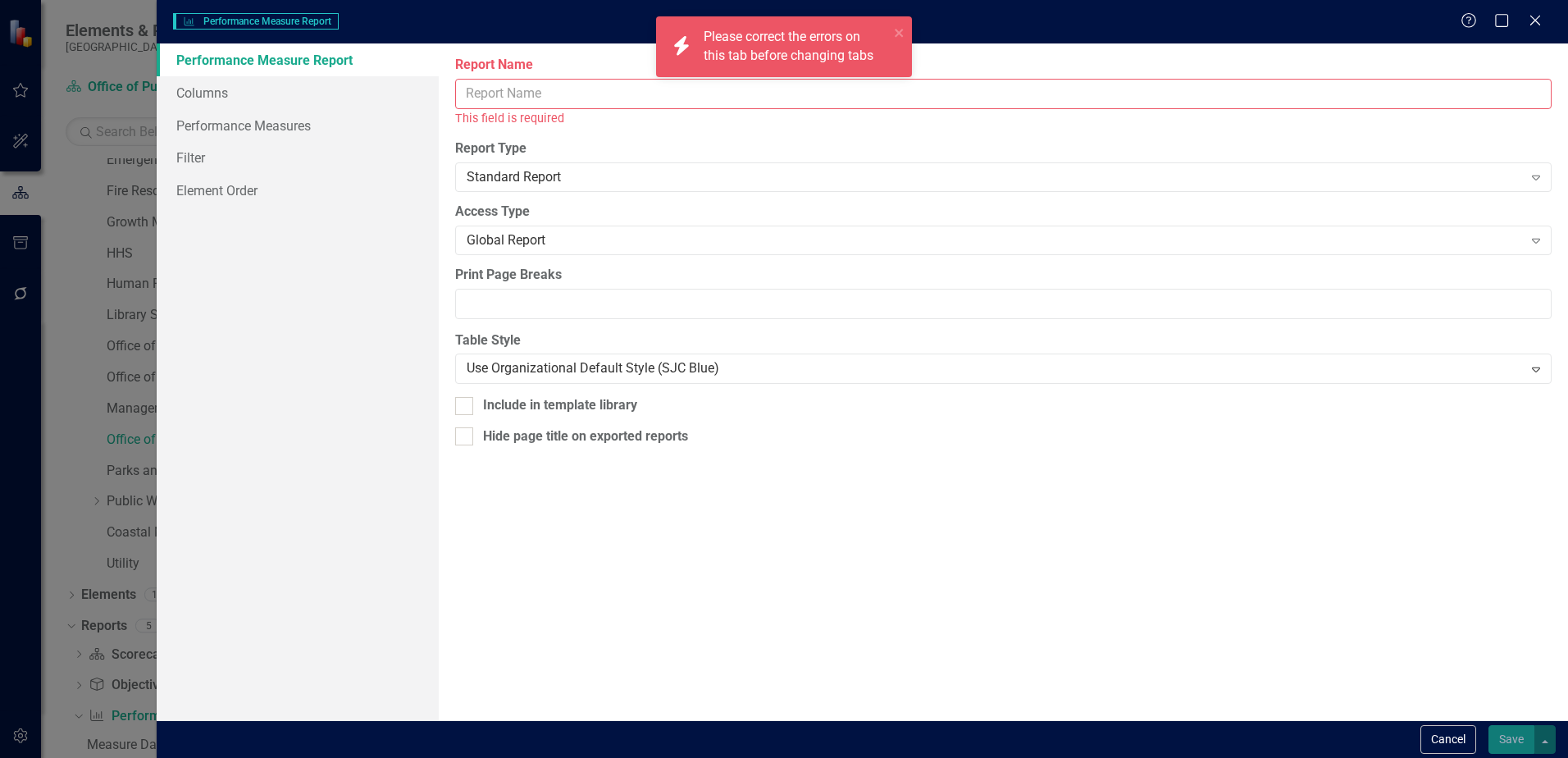
click at [495, 96] on input "Report Name" at bounding box center [1004, 94] width 1097 height 31
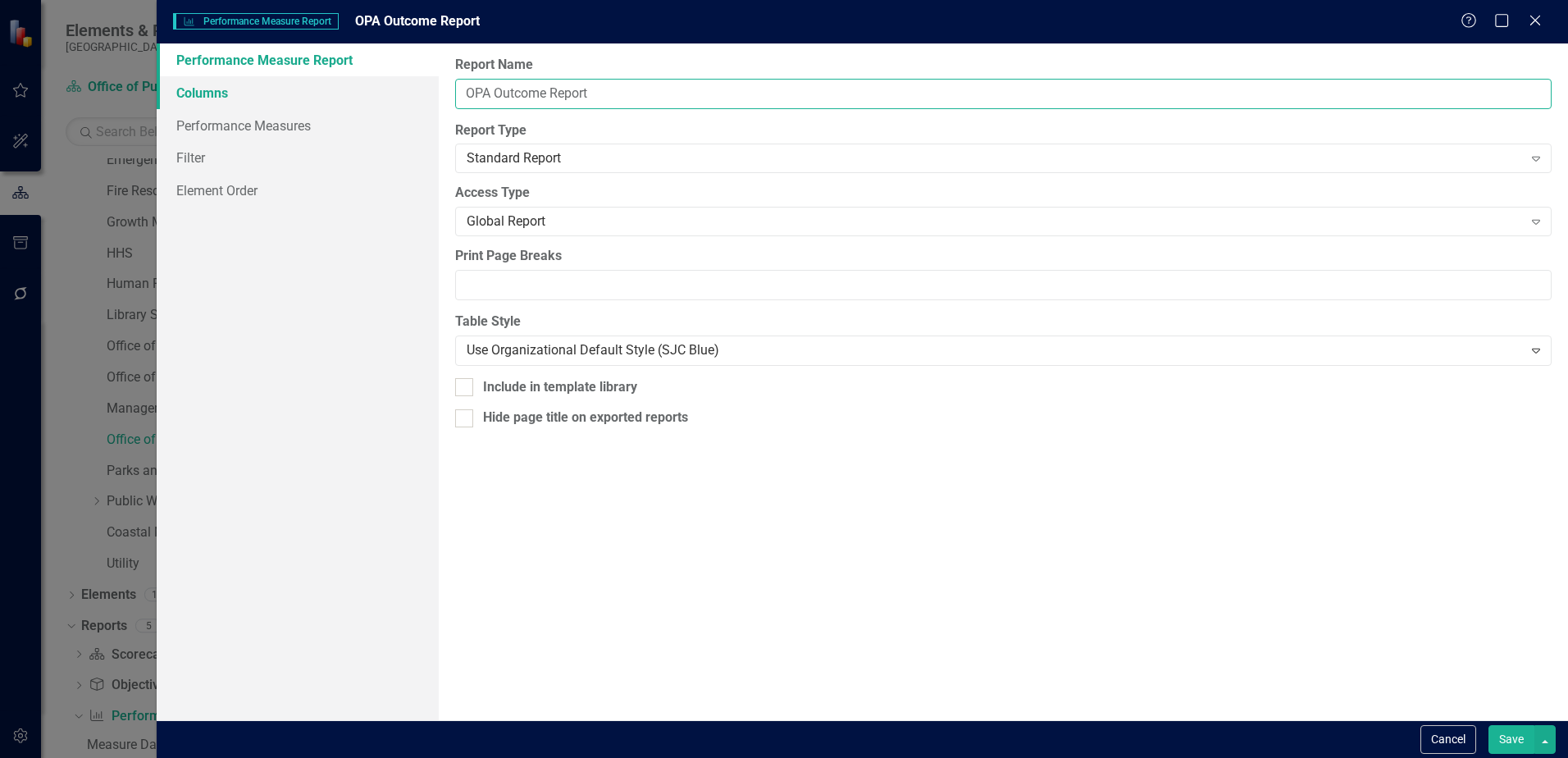
type input "OPA Outcome Report"
click at [186, 90] on link "Columns" at bounding box center [298, 93] width 282 height 33
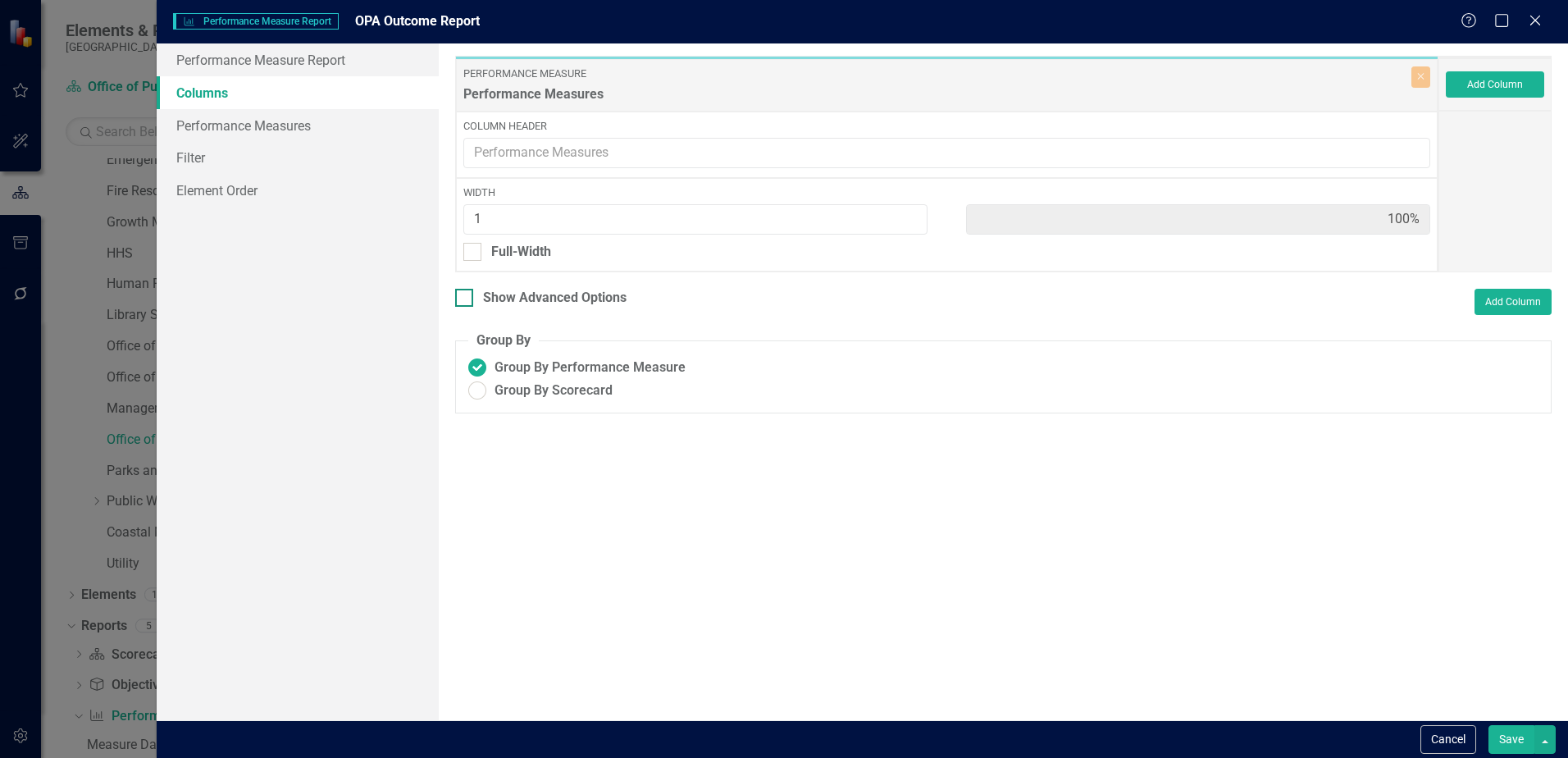
click at [484, 299] on div "Show Advanced Options" at bounding box center [555, 299] width 144 height 19
click at [466, 299] on input "Show Advanced Options" at bounding box center [460, 294] width 11 height 11
checkbox input "true"
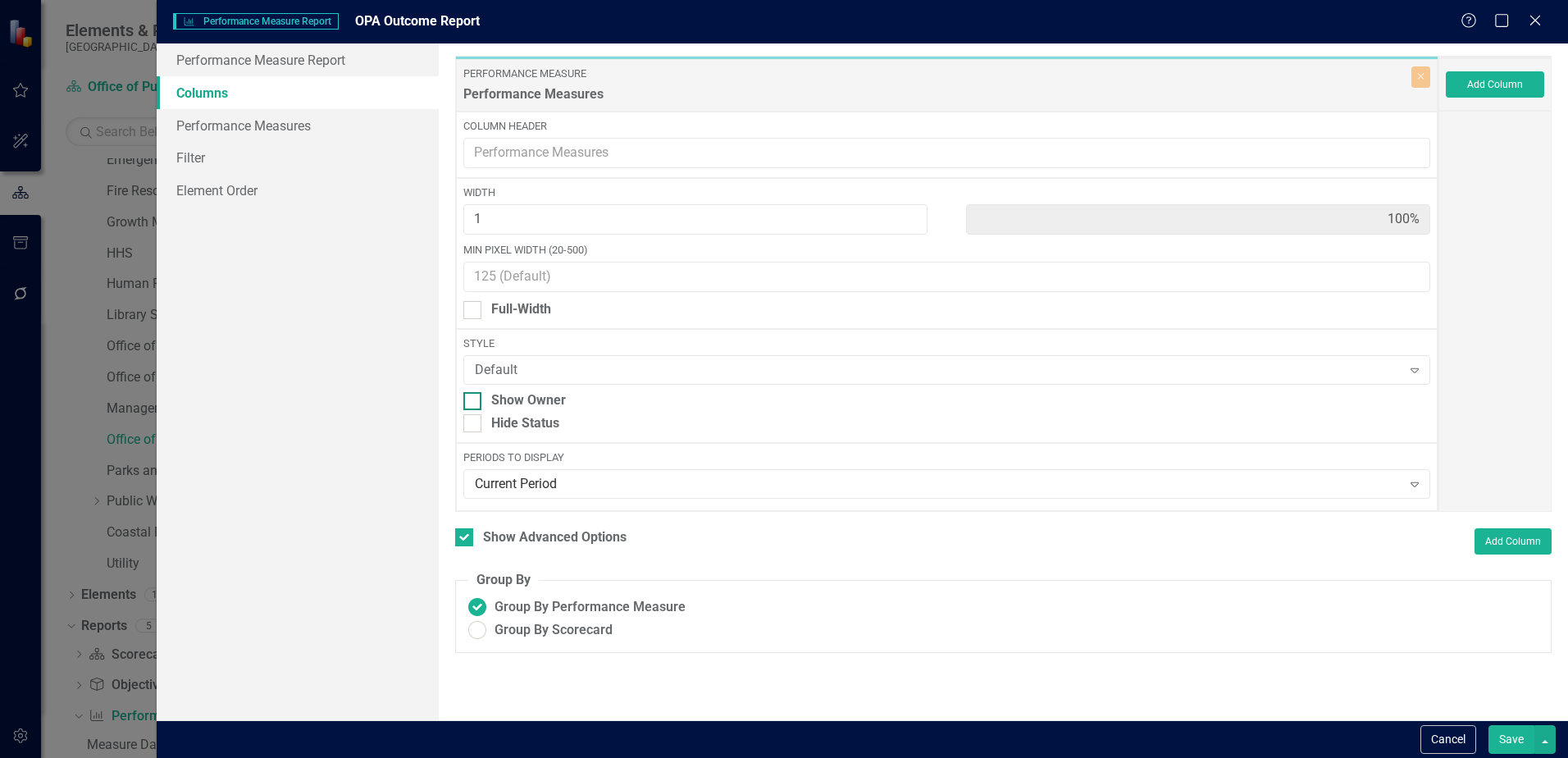
click at [482, 401] on div at bounding box center [472, 401] width 18 height 18
click at [474, 401] on input "Show Owner" at bounding box center [468, 397] width 11 height 11
checkbox input "true"
click at [294, 127] on link "Performance Measures" at bounding box center [298, 125] width 282 height 33
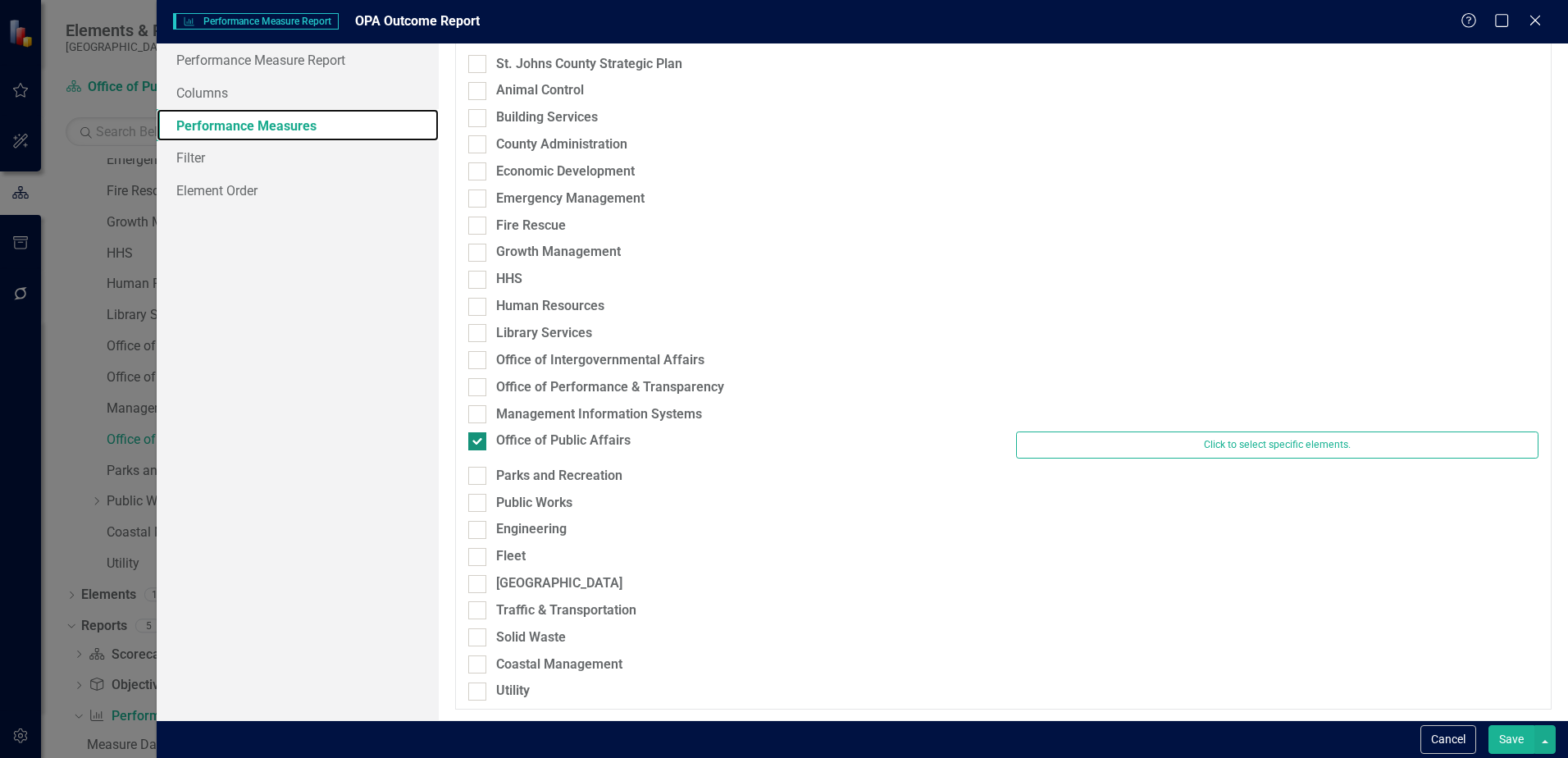
scroll to position [84, 0]
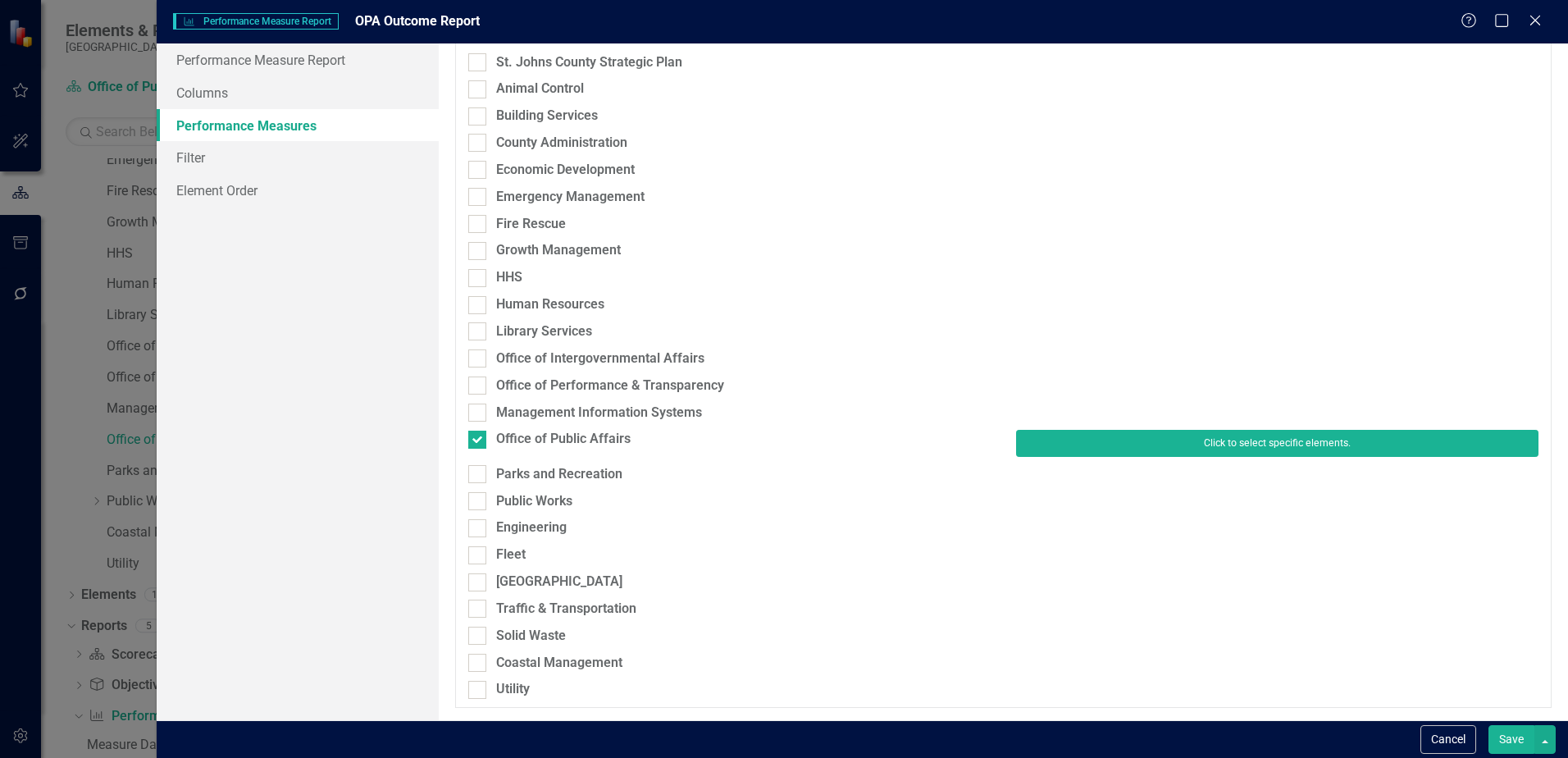
click at [1217, 443] on button "Click to select specific elements." at bounding box center [1278, 442] width 523 height 26
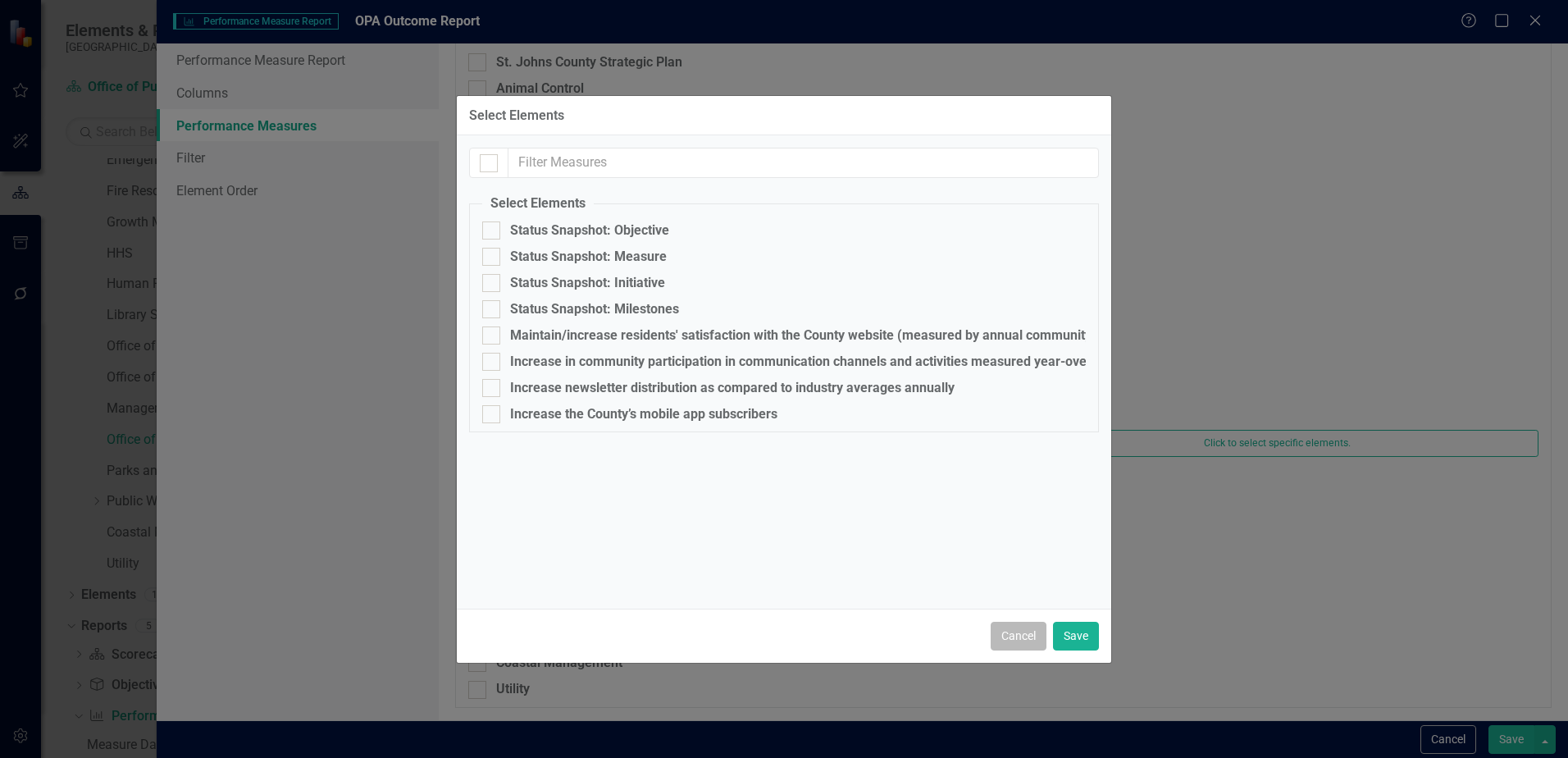
click at [1019, 634] on button "Cancel" at bounding box center [1019, 636] width 56 height 29
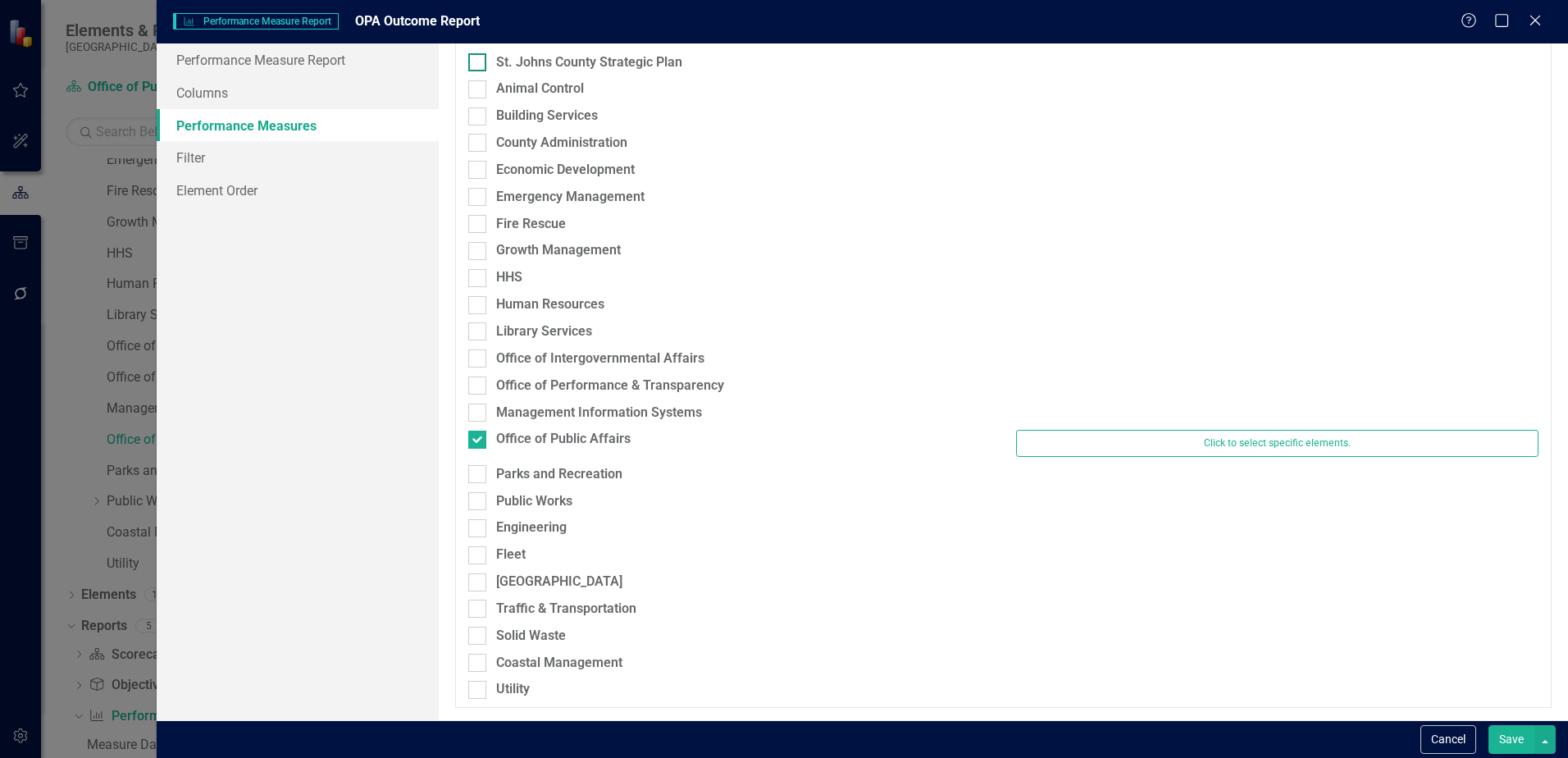
click at [478, 59] on input "St. Johns County Strategic Plan" at bounding box center [473, 58] width 11 height 11
checkbox input "true"
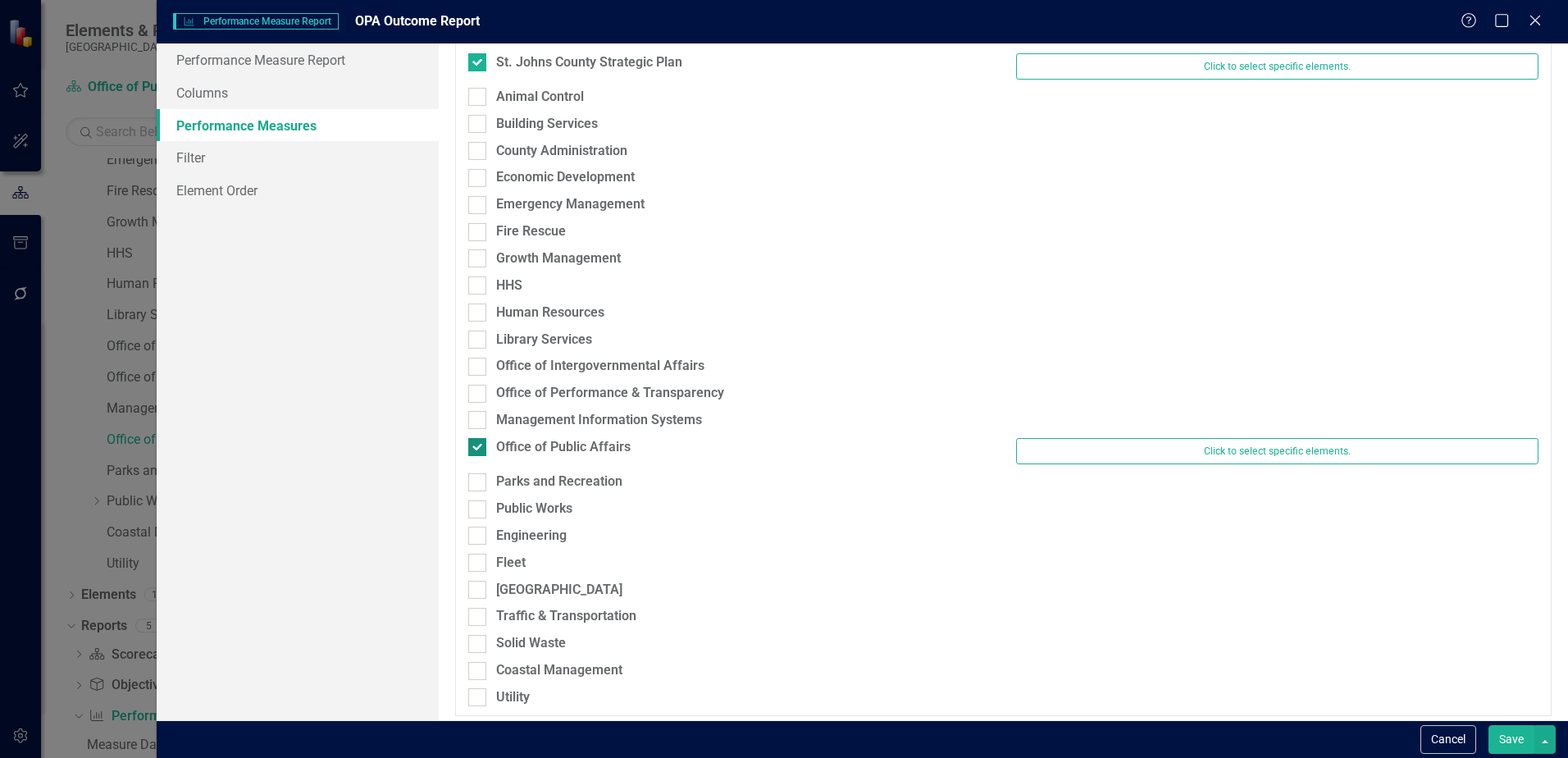
click at [481, 444] on div at bounding box center [477, 447] width 18 height 18
click at [479, 444] on input "Office of Public Affairs" at bounding box center [473, 443] width 11 height 11
checkbox input "false"
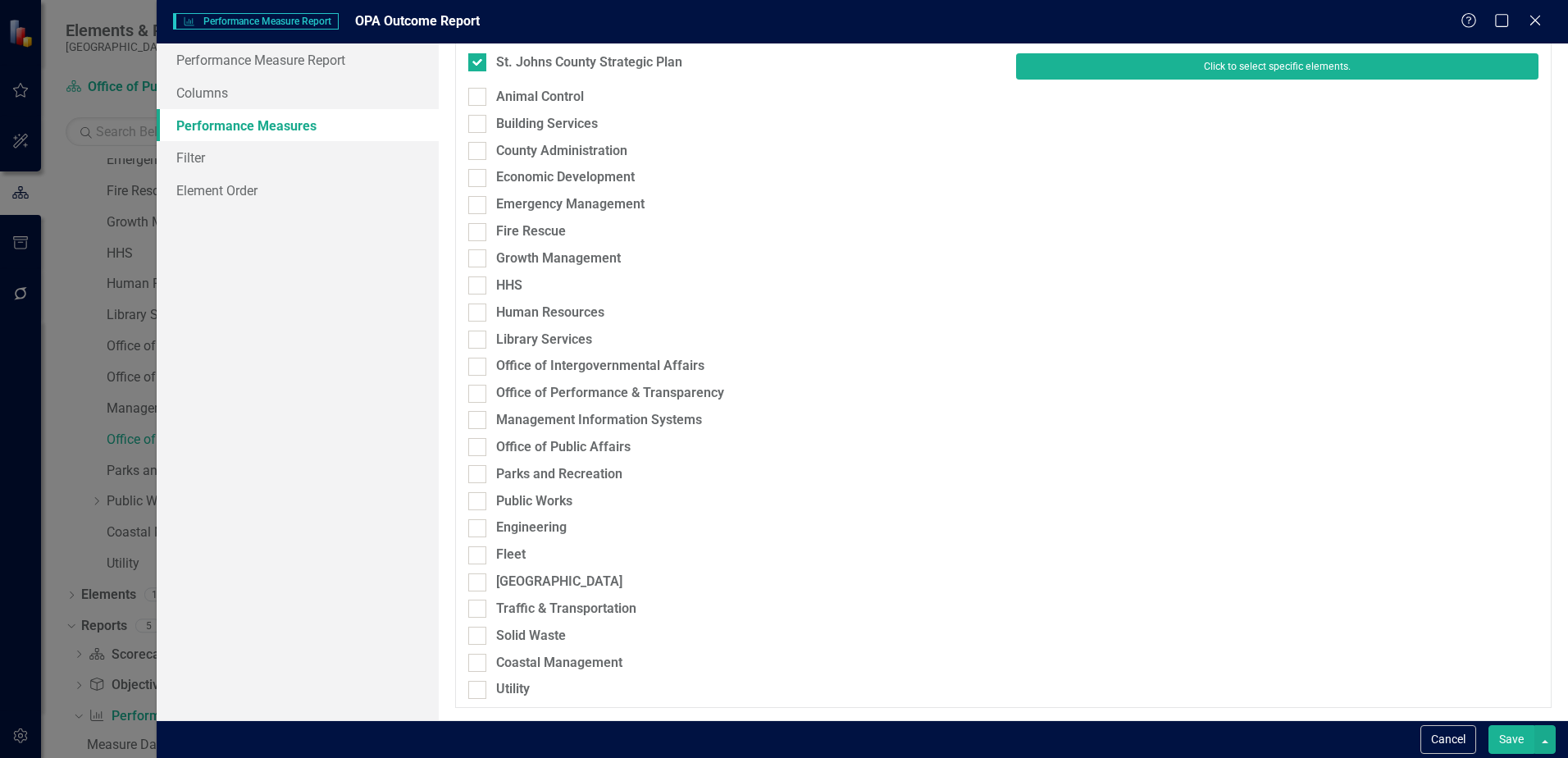
click at [1328, 72] on button "Click to select specific elements." at bounding box center [1278, 66] width 523 height 26
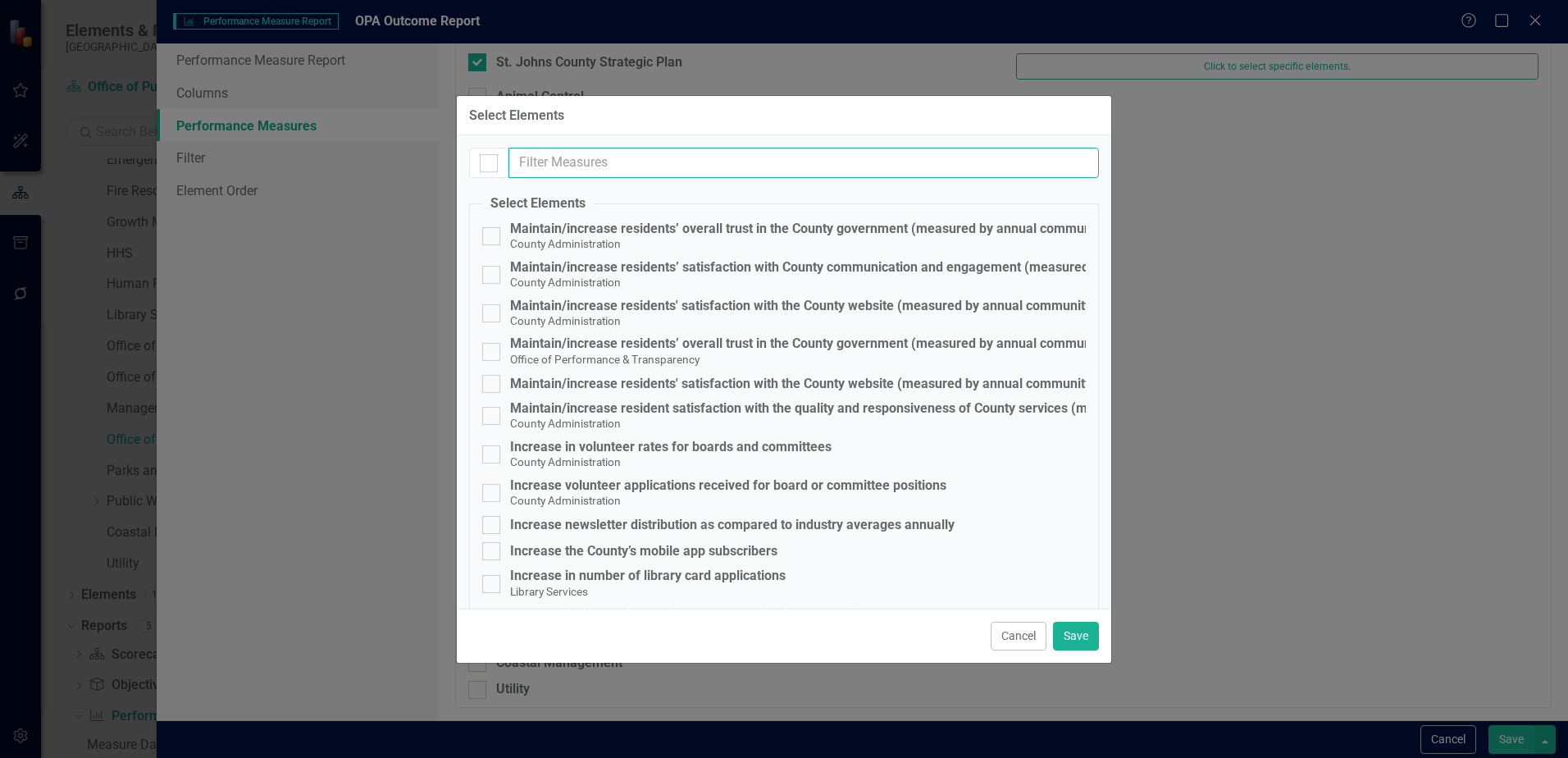
click at [578, 167] on input "text" at bounding box center [803, 163] width 591 height 31
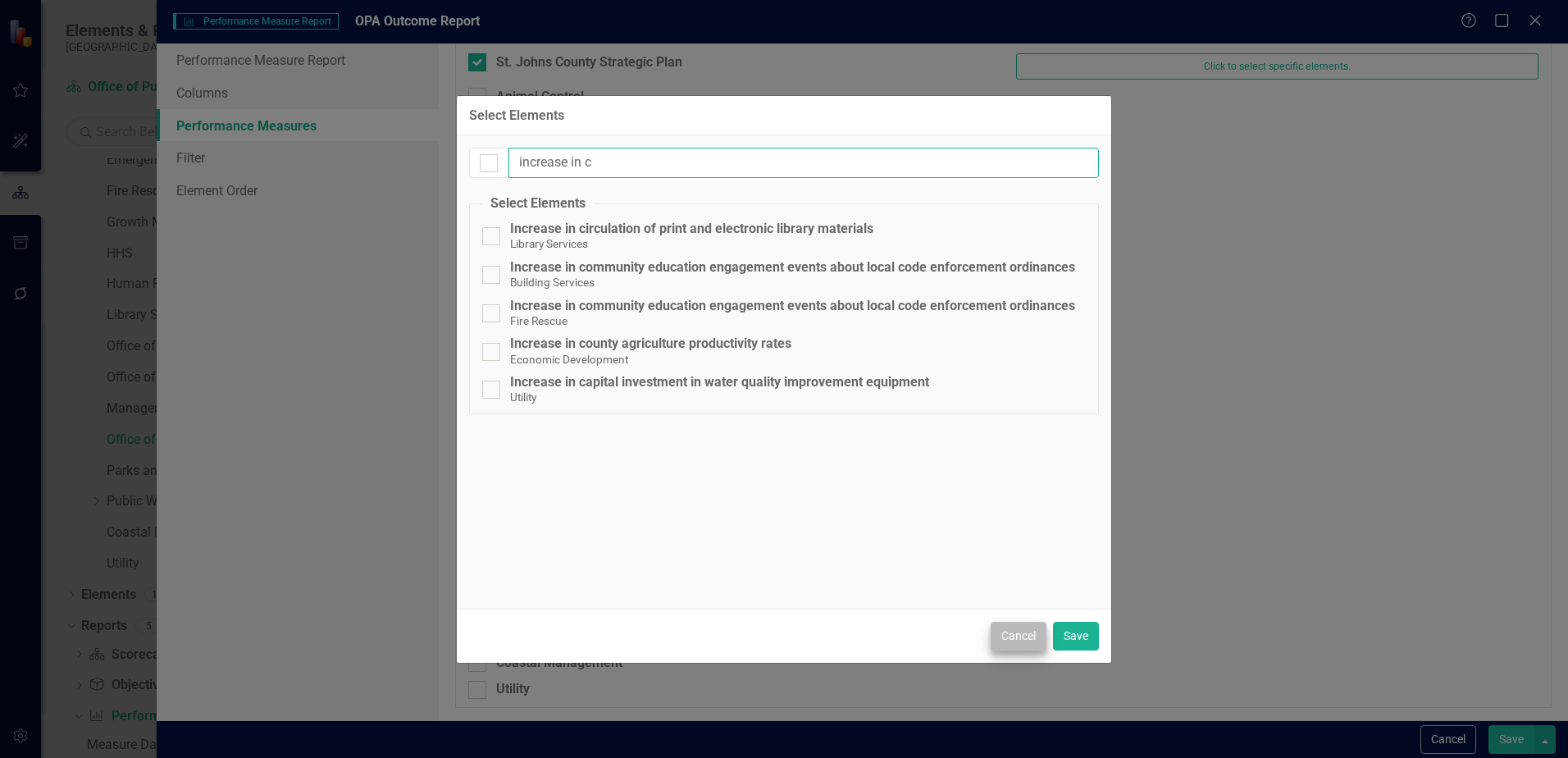
type input "increase in c"
click at [1027, 638] on button "Cancel" at bounding box center [1019, 636] width 56 height 29
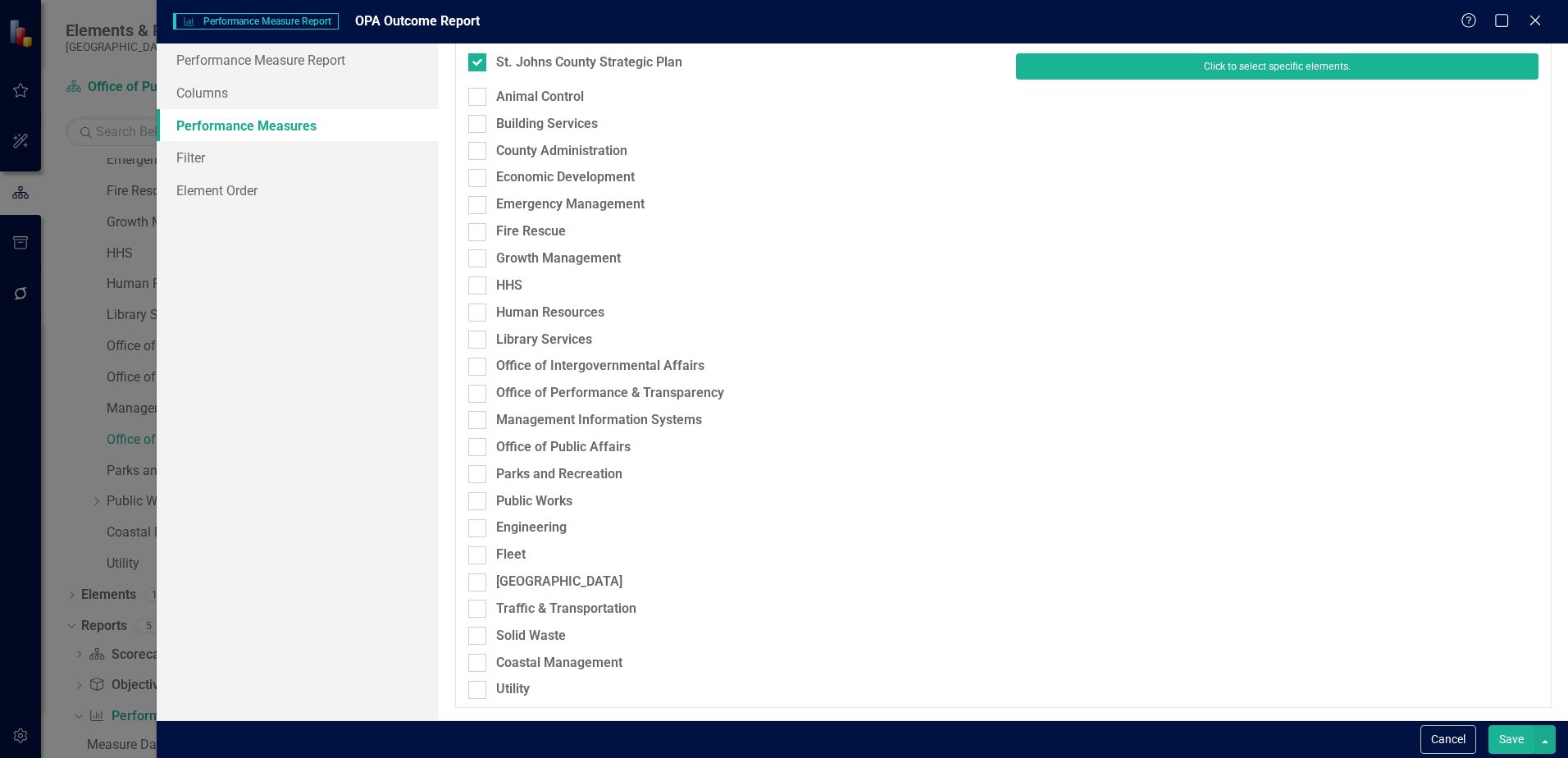
click at [1176, 70] on button "Click to select specific elements." at bounding box center [1278, 66] width 523 height 26
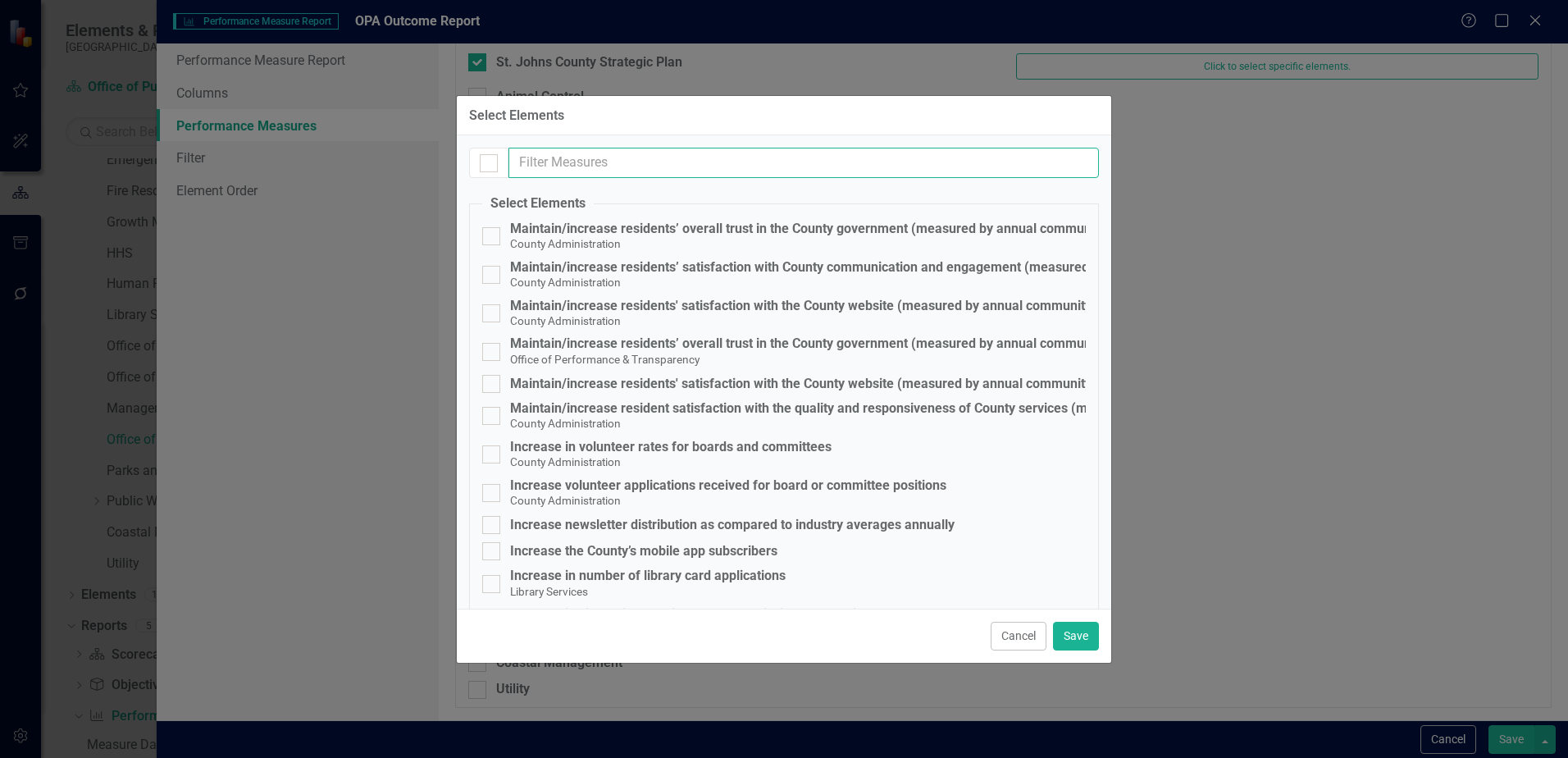
click at [716, 161] on input "text" at bounding box center [803, 163] width 591 height 31
click at [734, 152] on input "text" at bounding box center [803, 163] width 591 height 31
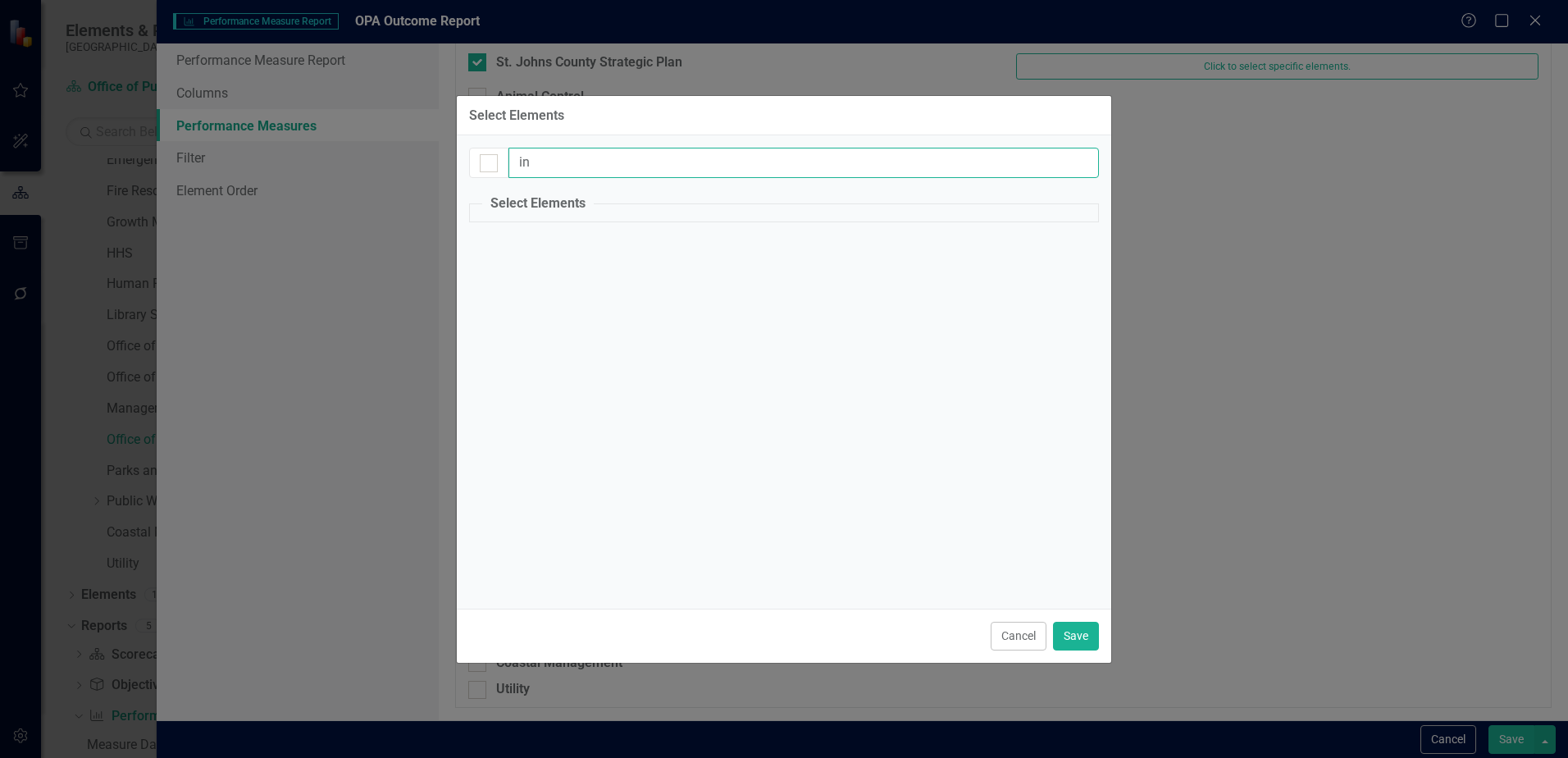
type input "i"
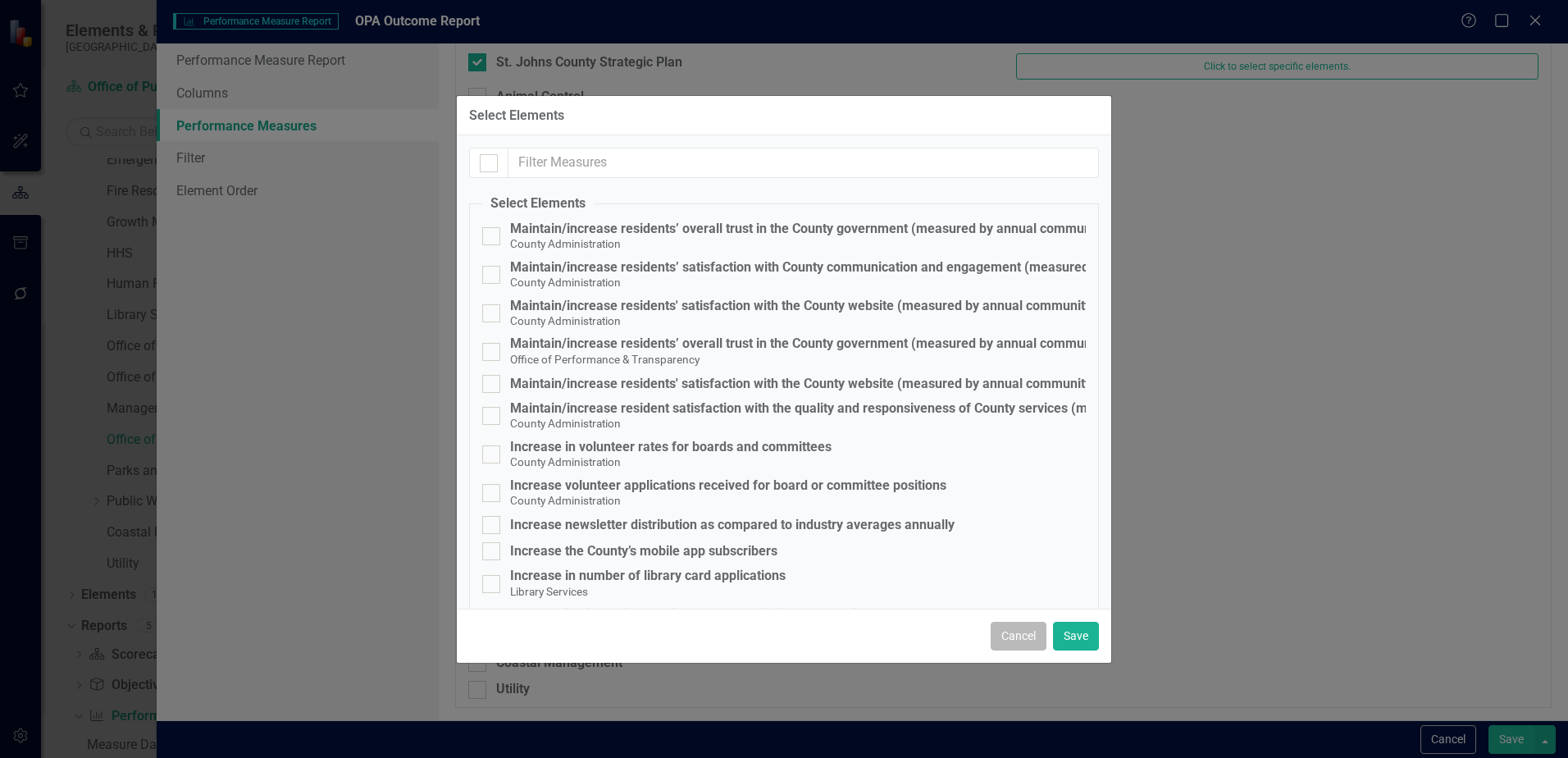
click at [1035, 627] on button "Cancel" at bounding box center [1019, 636] width 56 height 29
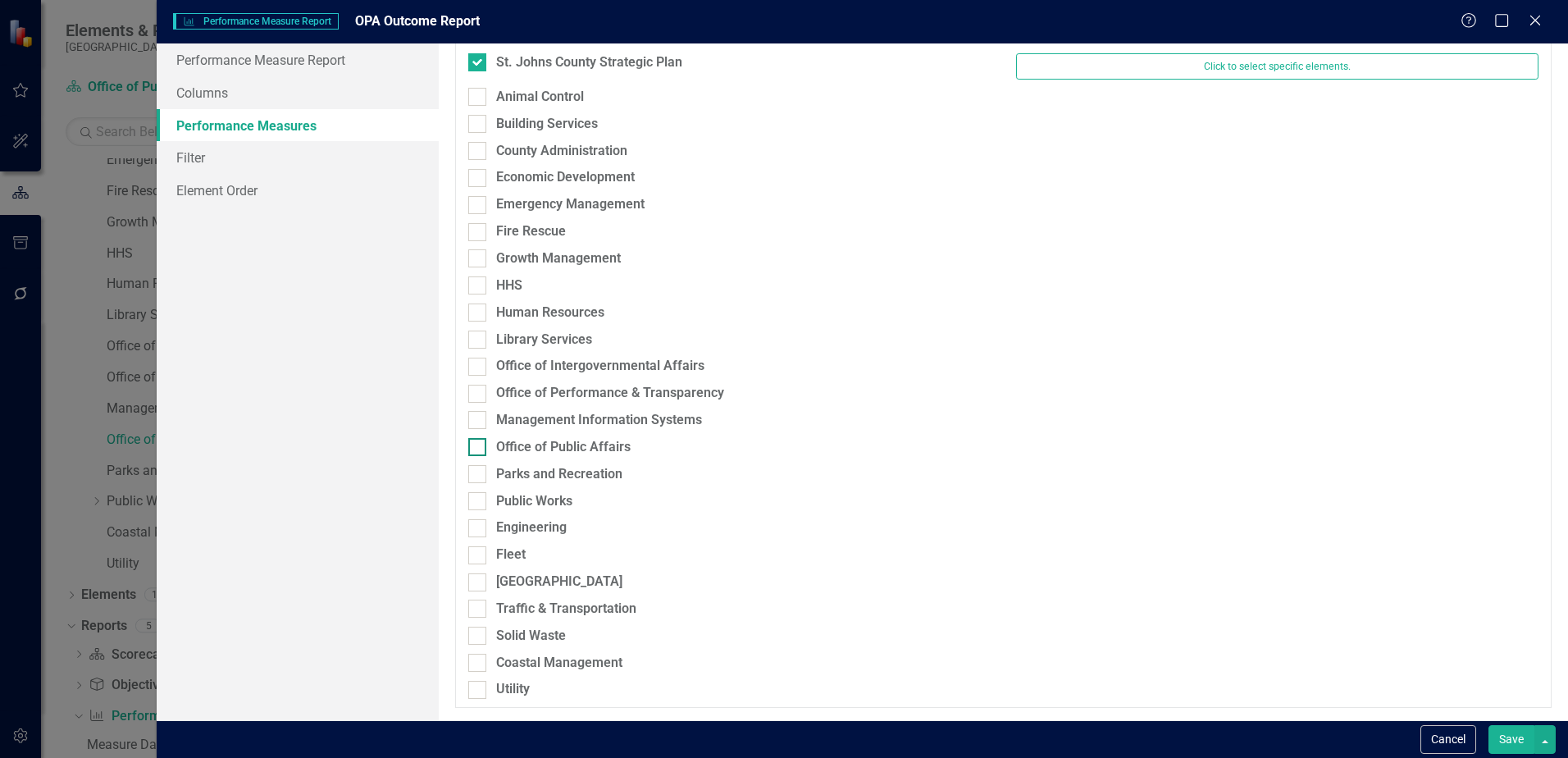
click at [538, 449] on div "Office of Public Affairs" at bounding box center [563, 448] width 135 height 19
click at [479, 449] on input "Office of Public Affairs" at bounding box center [473, 443] width 11 height 11
checkbox input "true"
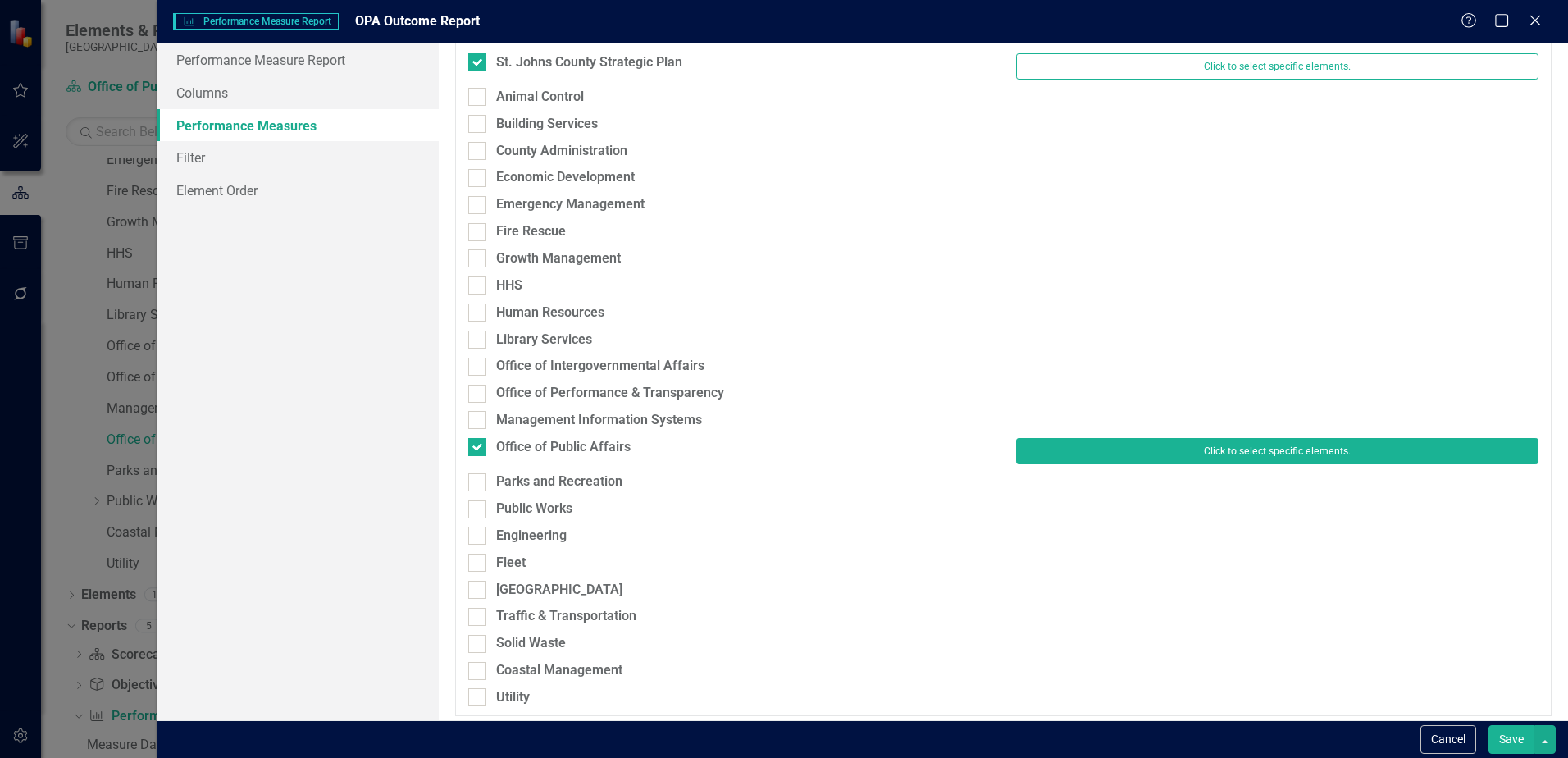
click at [1379, 457] on button "Click to select specific elements." at bounding box center [1278, 451] width 523 height 26
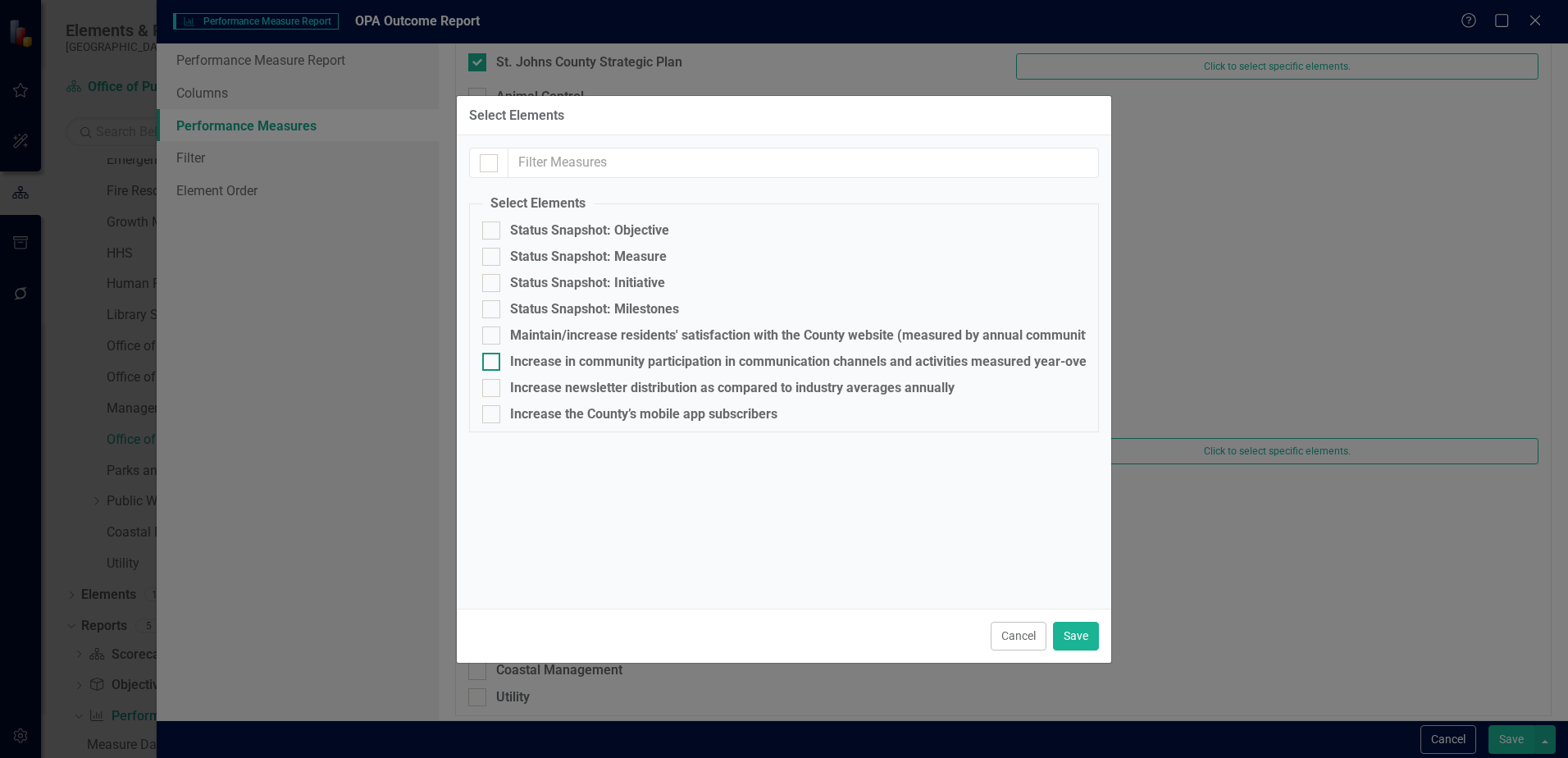
click at [592, 358] on div "Increase in community participation in communication channels and activities me…" at bounding box center [817, 361] width 613 height 14
click at [493, 358] on input "Increase in community participation in communication channels and activities me…" at bounding box center [487, 357] width 11 height 11
checkbox input "true"
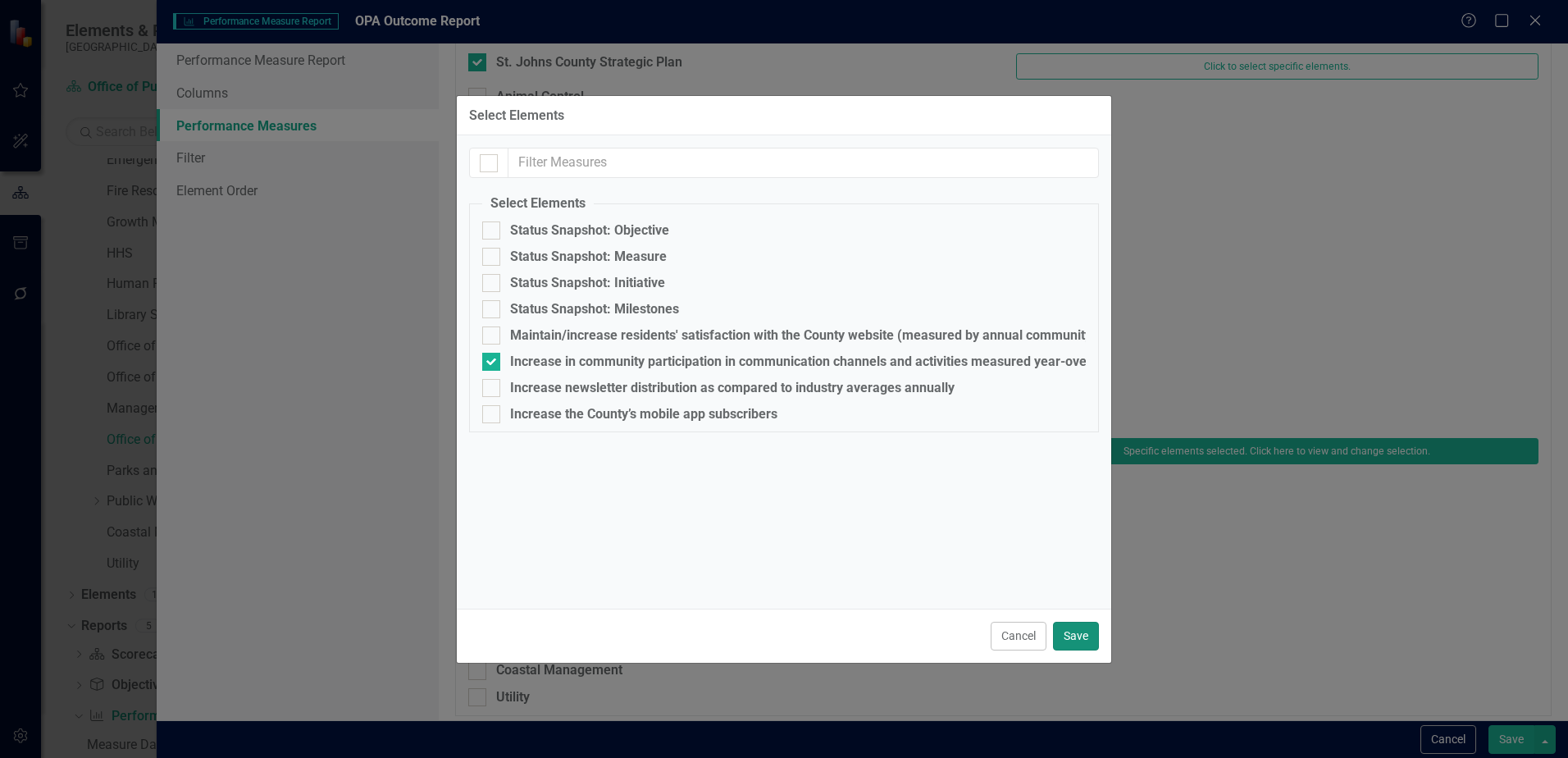
click at [1088, 635] on button "Save" at bounding box center [1076, 636] width 46 height 29
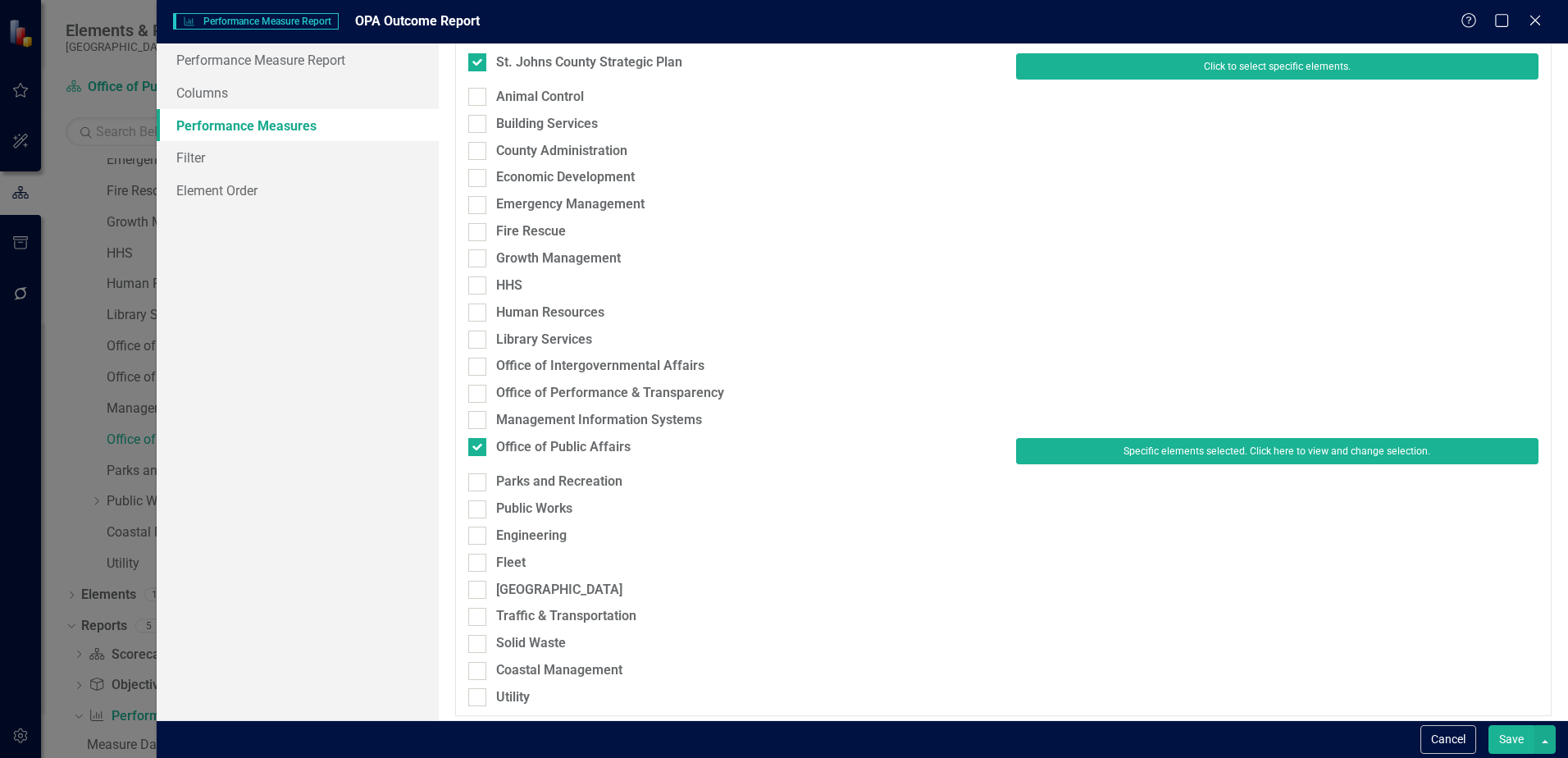
click at [1308, 66] on button "Click to select specific elements." at bounding box center [1278, 66] width 523 height 26
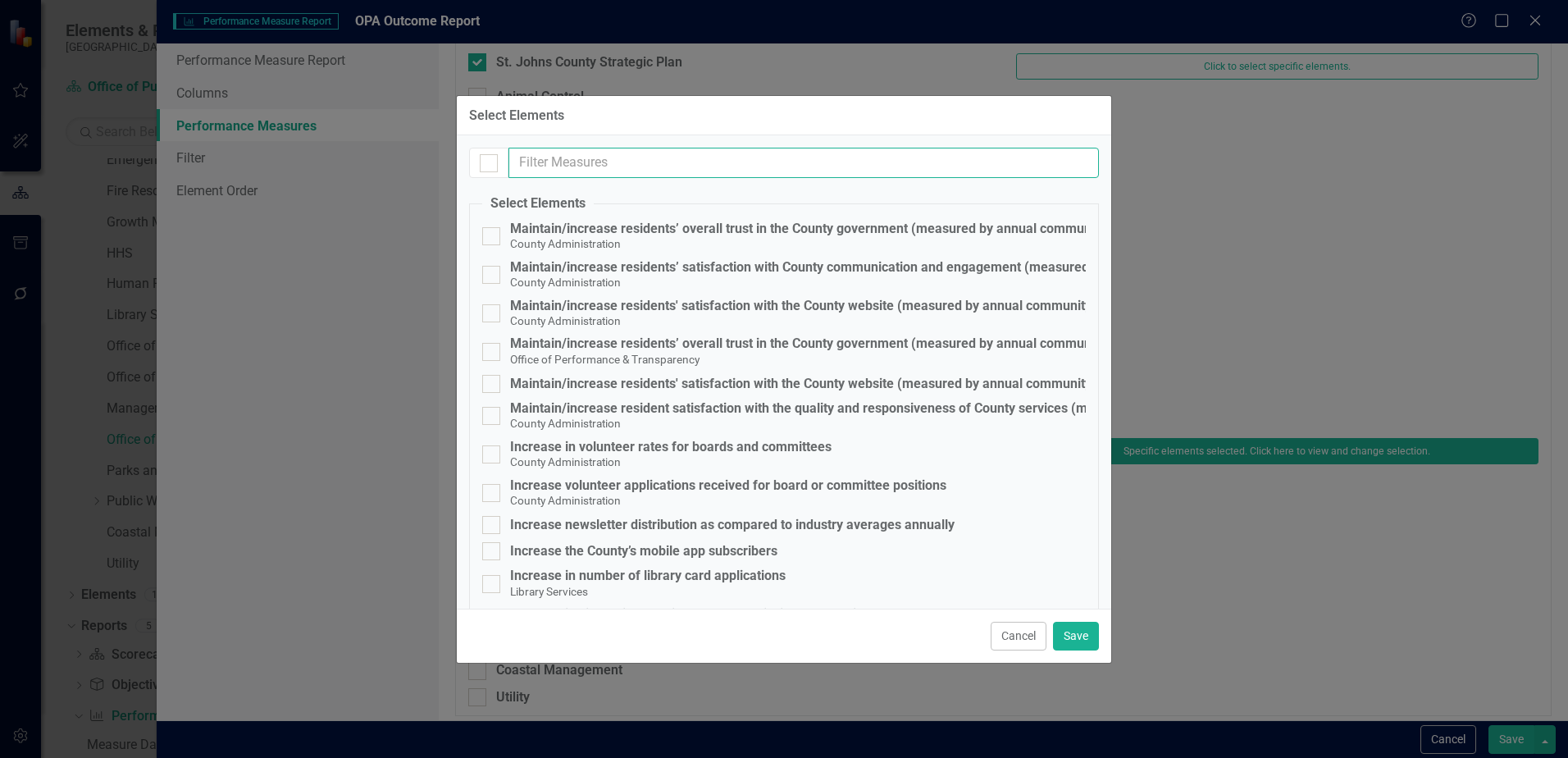
click at [539, 170] on input "text" at bounding box center [803, 163] width 591 height 31
type input "i"
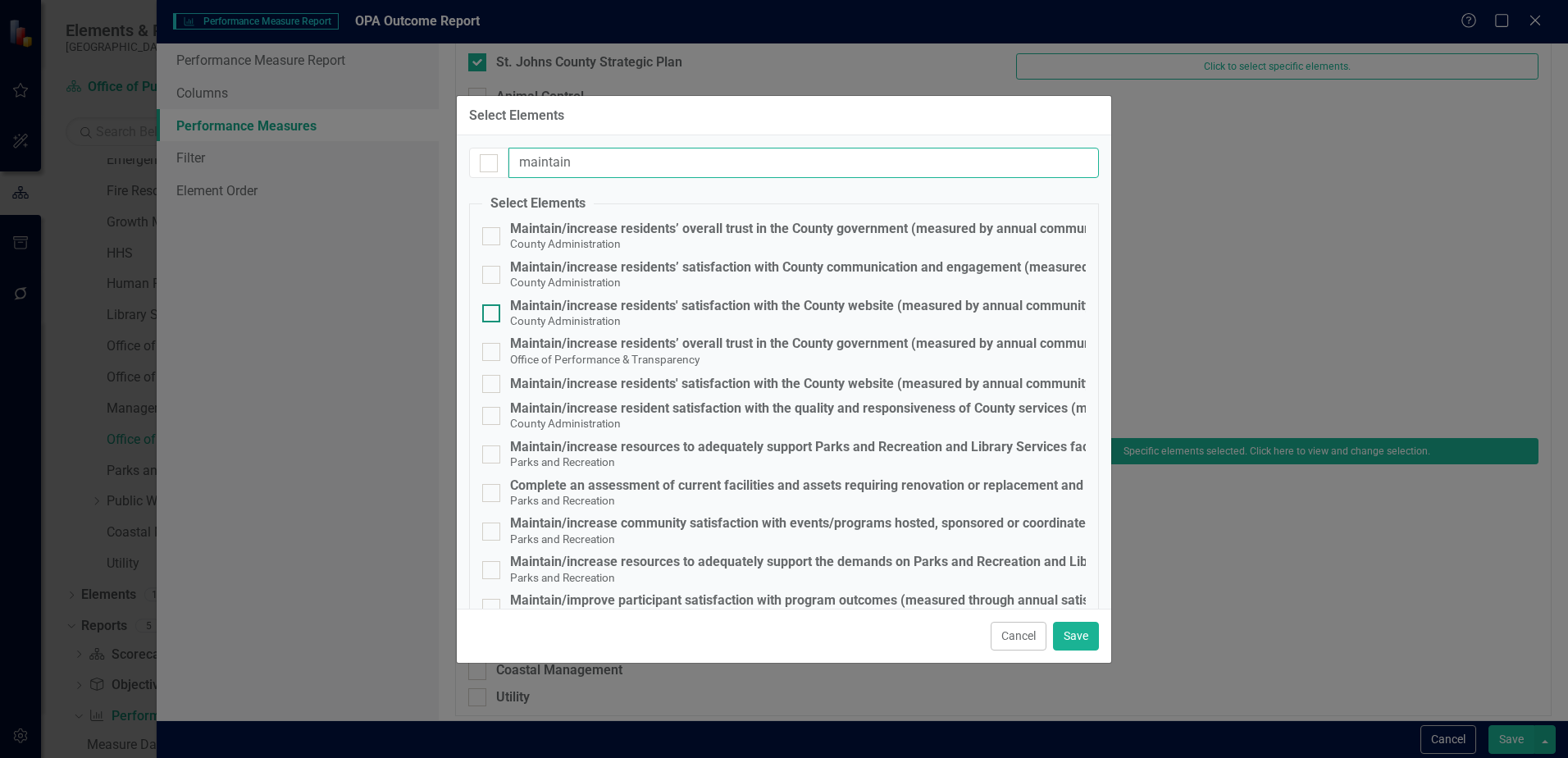
type input "maintain"
click at [574, 307] on div "Maintain/increase residents' satisfaction with the County website (measured by …" at bounding box center [824, 305] width 629 height 14
click at [493, 307] on input "Maintain/increase residents' satisfaction with the County website (measured by …" at bounding box center [487, 309] width 11 height 11
checkbox input "true"
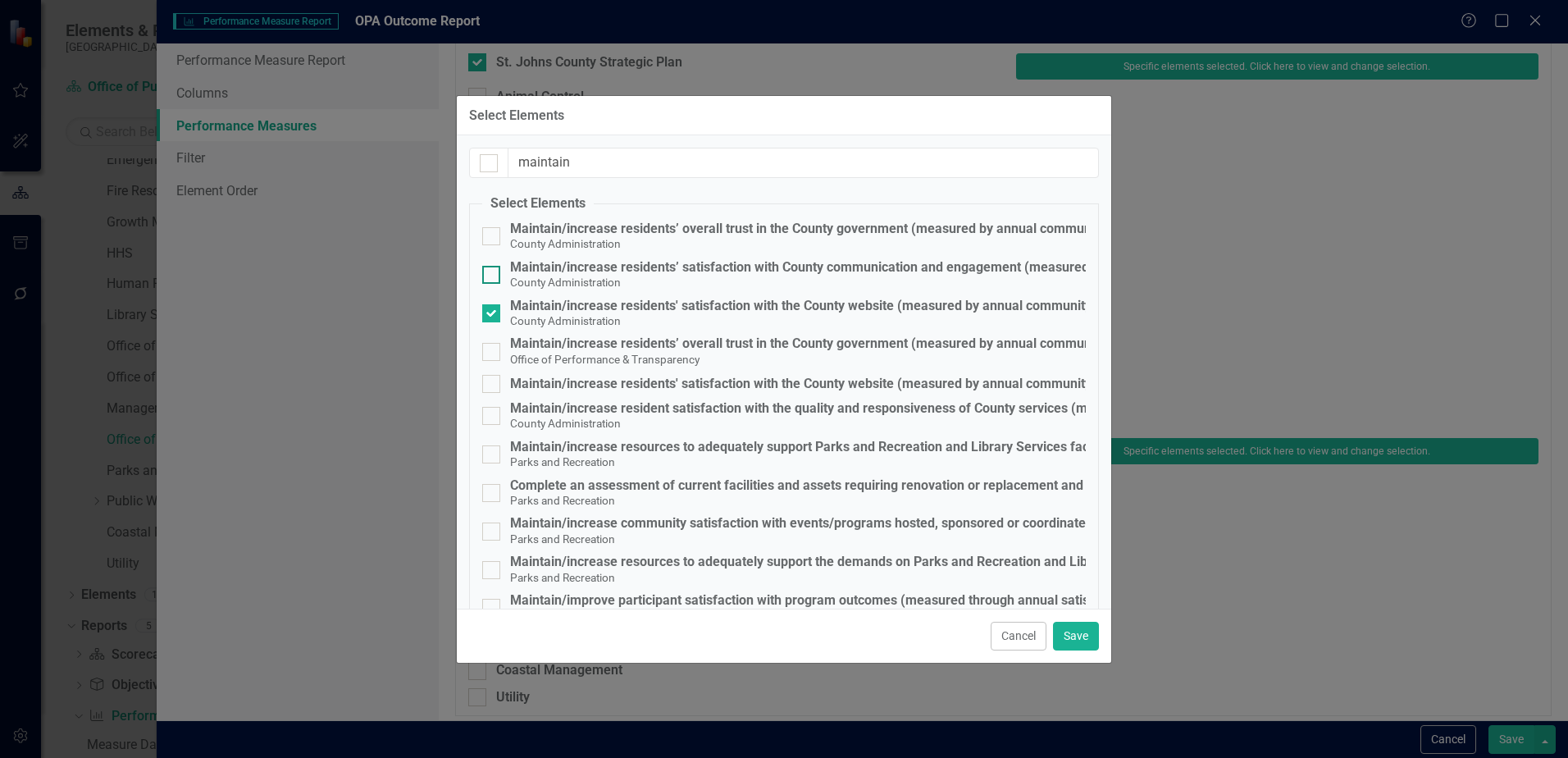
click at [596, 267] on div "Maintain/increase residents’ satisfaction with County communication and engagem…" at bounding box center [888, 267] width 756 height 14
click at [493, 267] on input "Maintain/increase residents’ satisfaction with County communication and engagem…" at bounding box center [487, 271] width 11 height 11
checkbox input "true"
click at [756, 380] on div "Maintain/increase residents' satisfaction with the County website (measured by …" at bounding box center [824, 383] width 629 height 14
click at [493, 380] on input "Maintain/increase residents' satisfaction with the County website (measured by …" at bounding box center [487, 380] width 11 height 11
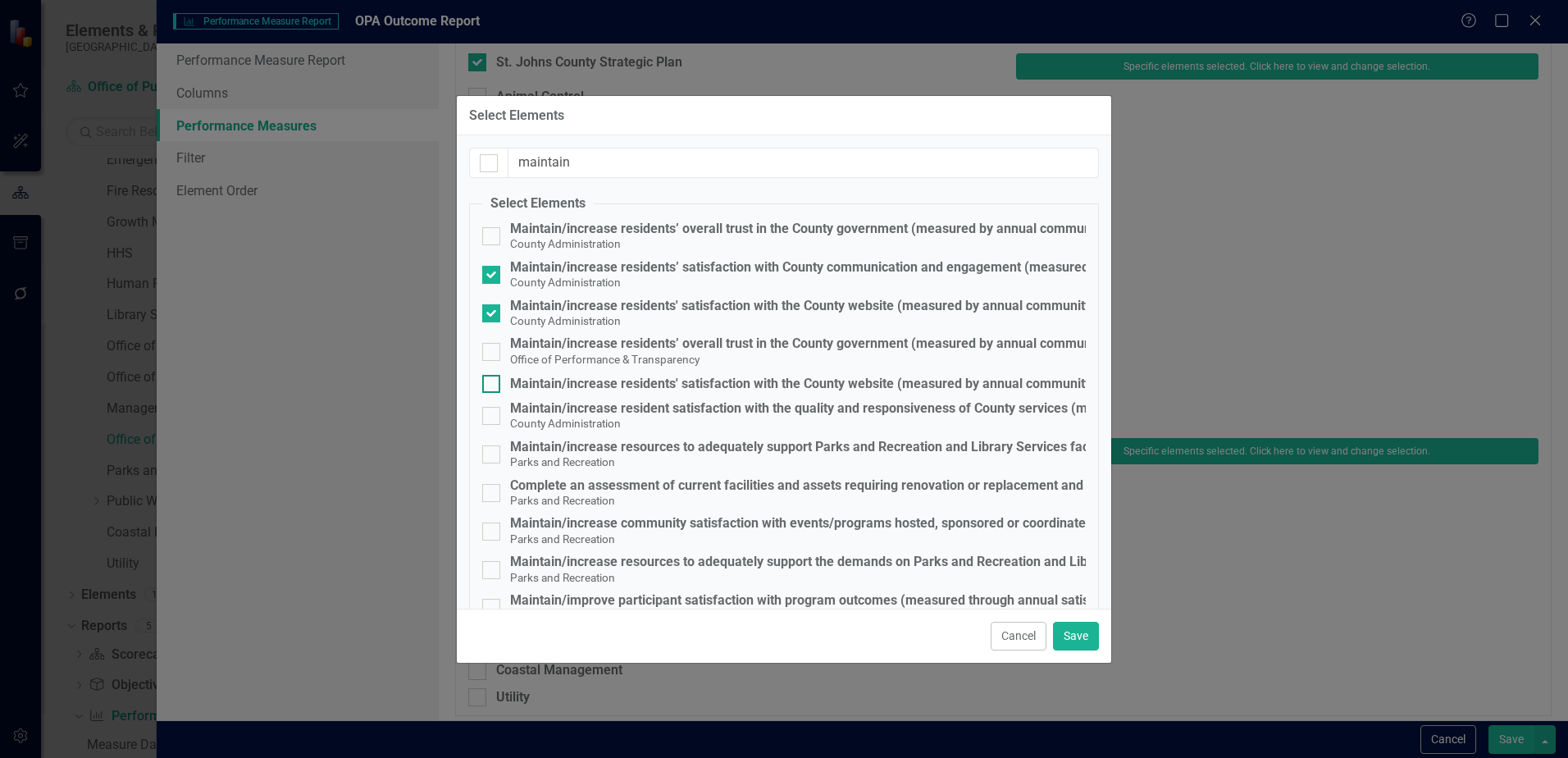
checkbox input "true"
click at [546, 279] on small "County Administration" at bounding box center [566, 282] width 111 height 13
click at [493, 277] on input "Maintain/increase residents’ satisfaction with County communication and engagem…" at bounding box center [487, 271] width 11 height 11
checkbox input "false"
click at [1019, 635] on button "Cancel" at bounding box center [1019, 636] width 56 height 29
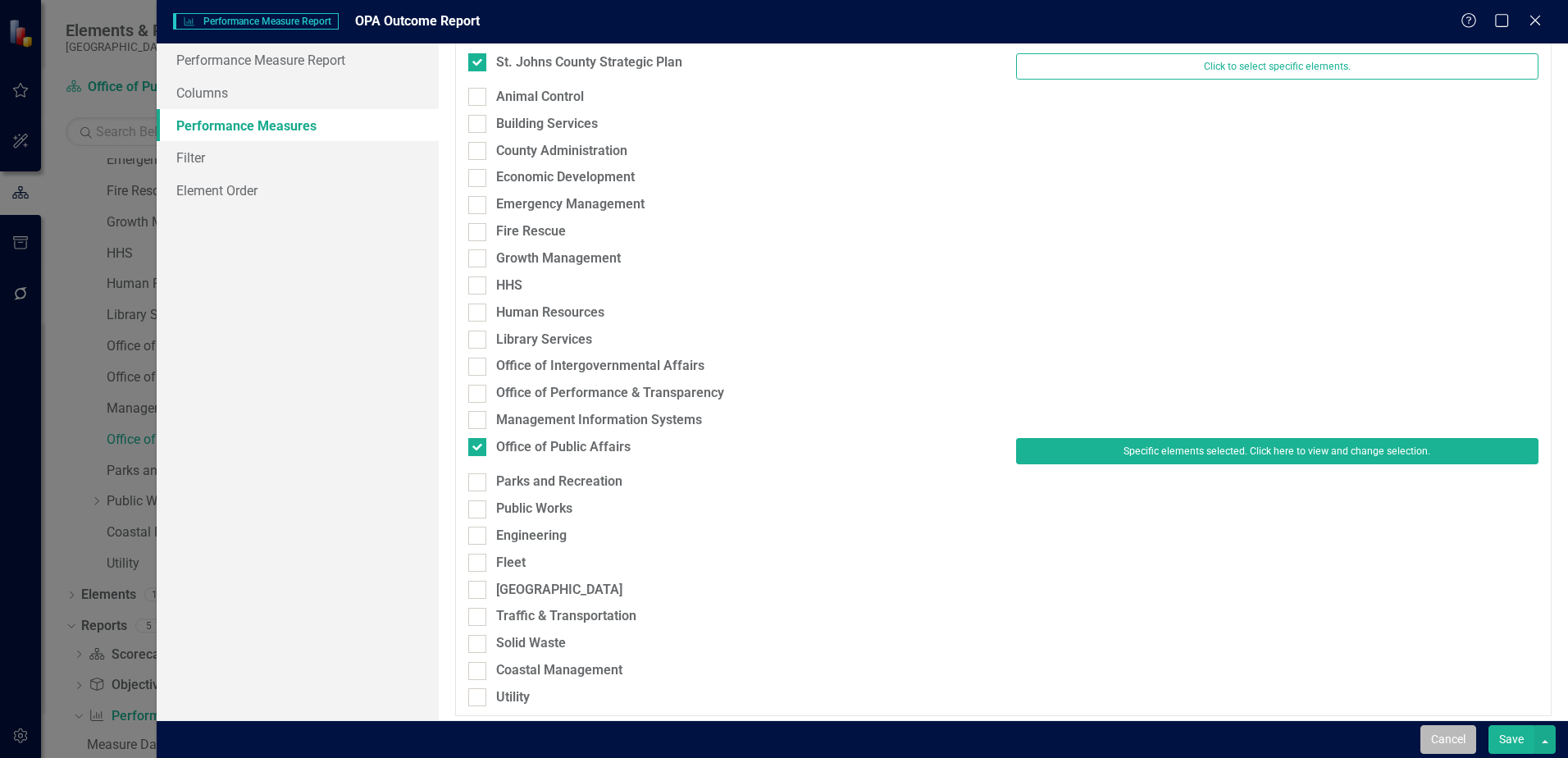
click at [1450, 749] on button "Cancel" at bounding box center [1448, 739] width 56 height 29
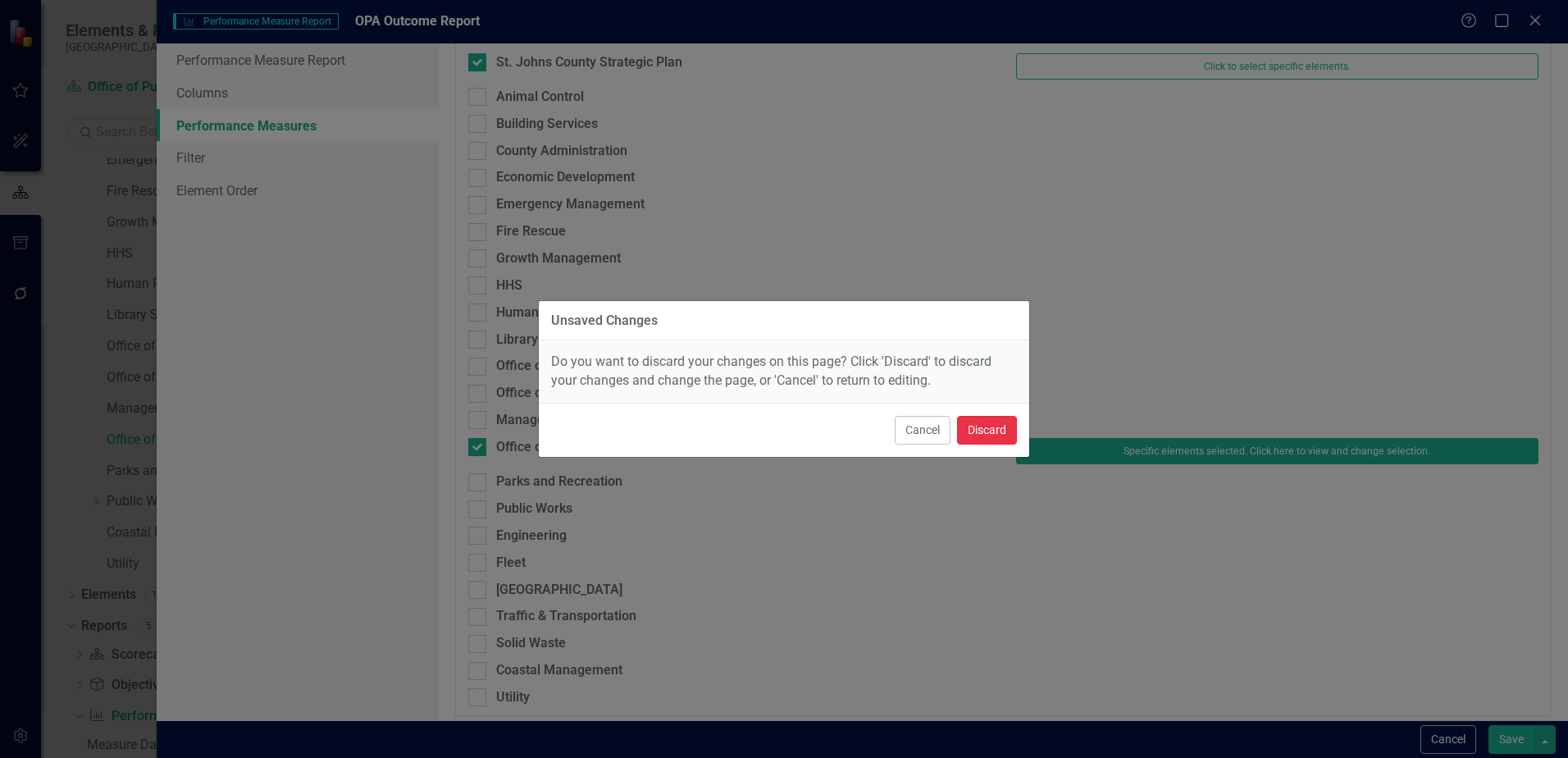
click at [983, 433] on button "Discard" at bounding box center [987, 430] width 60 height 29
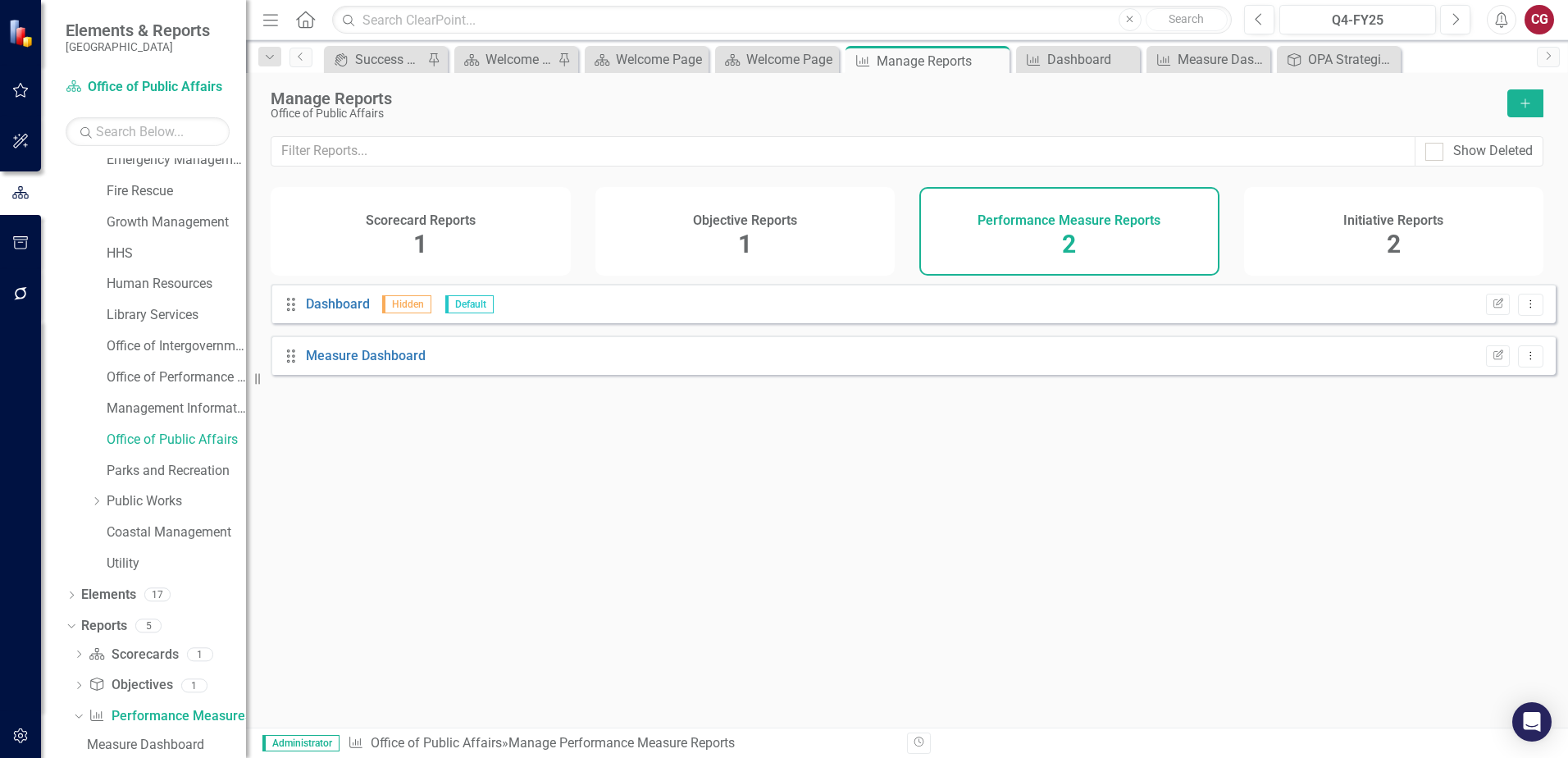
click at [462, 458] on div "Drag Dashboard Hidden Default Edit Report Dropdown Menu Drag Measure Dashboard …" at bounding box center [907, 499] width 1322 height 432
click at [161, 439] on link "Office of Public Affairs" at bounding box center [176, 440] width 140 height 19
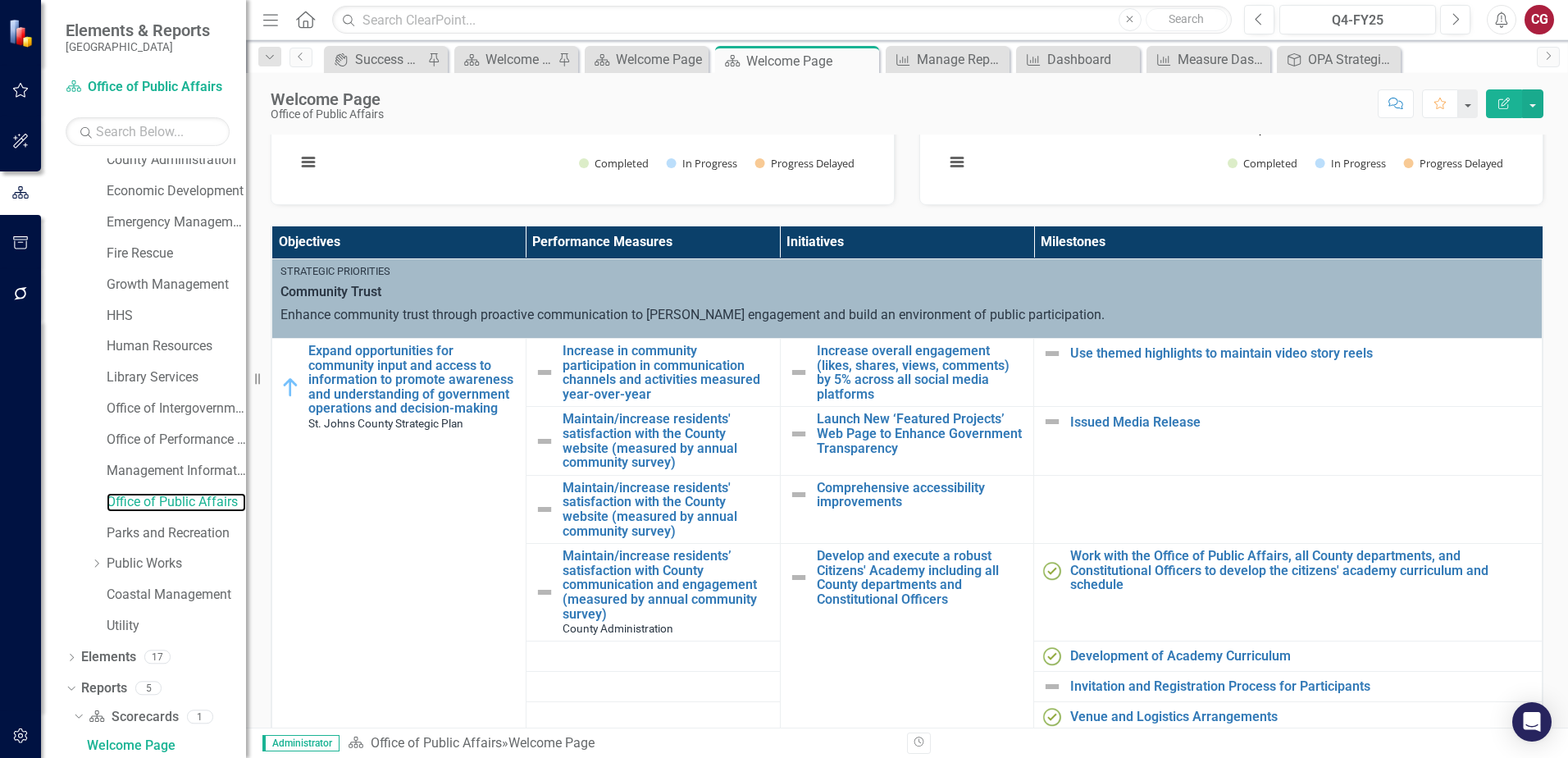
scroll to position [492, 0]
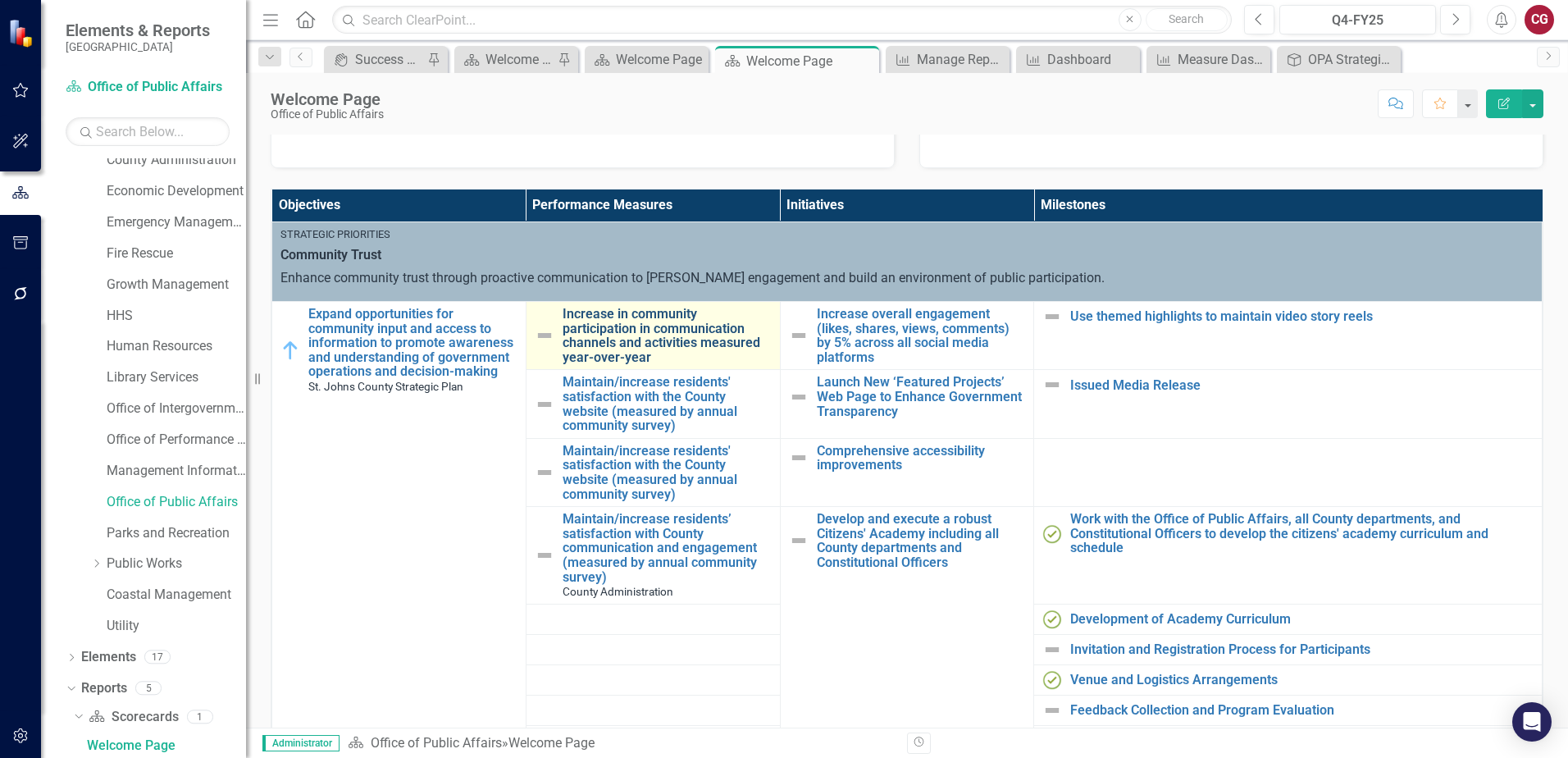
click at [672, 330] on link "Increase in community participation in communication channels and activities me…" at bounding box center [667, 335] width 210 height 57
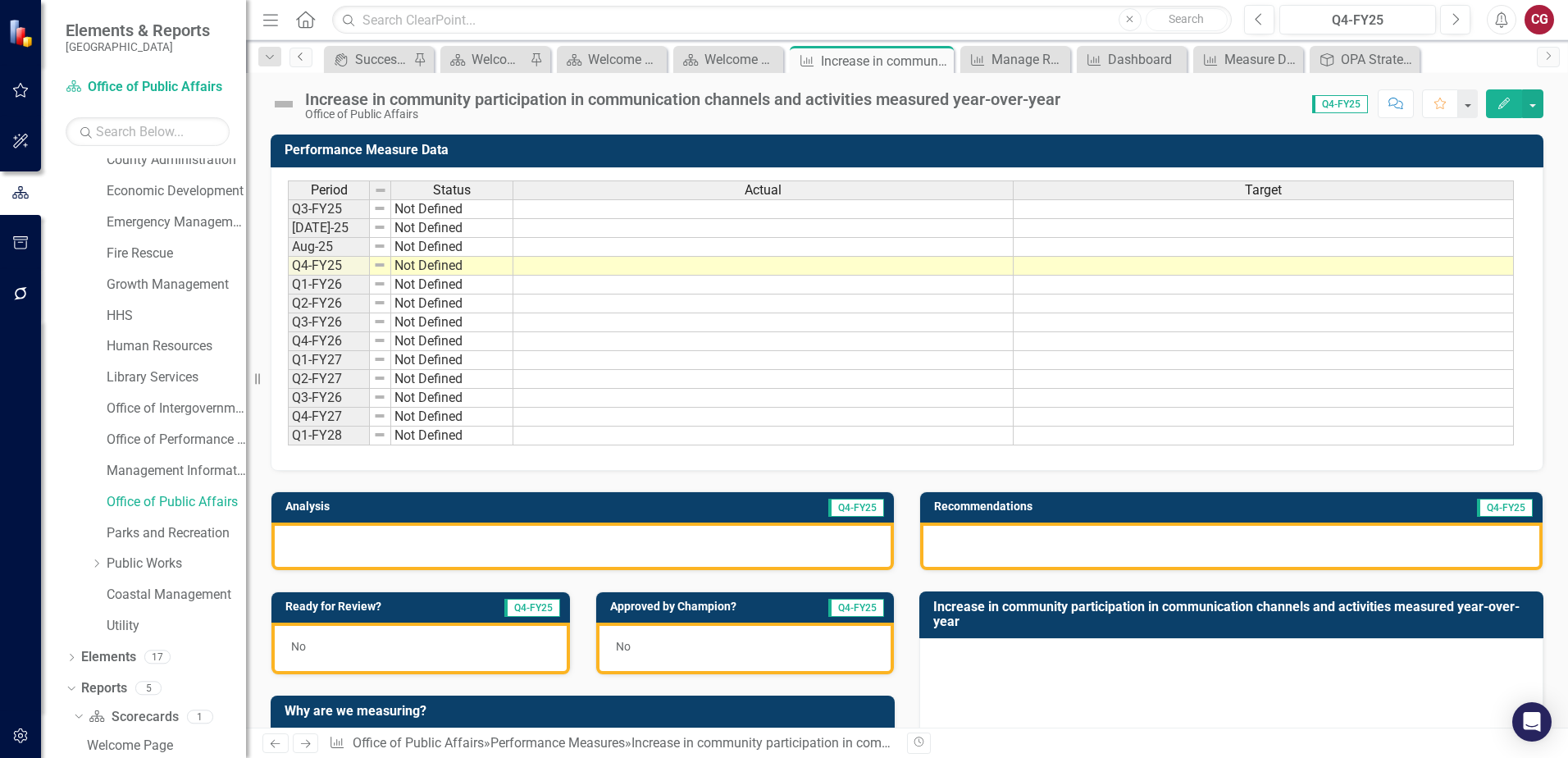
click at [301, 55] on icon at bounding box center [300, 56] width 4 height 9
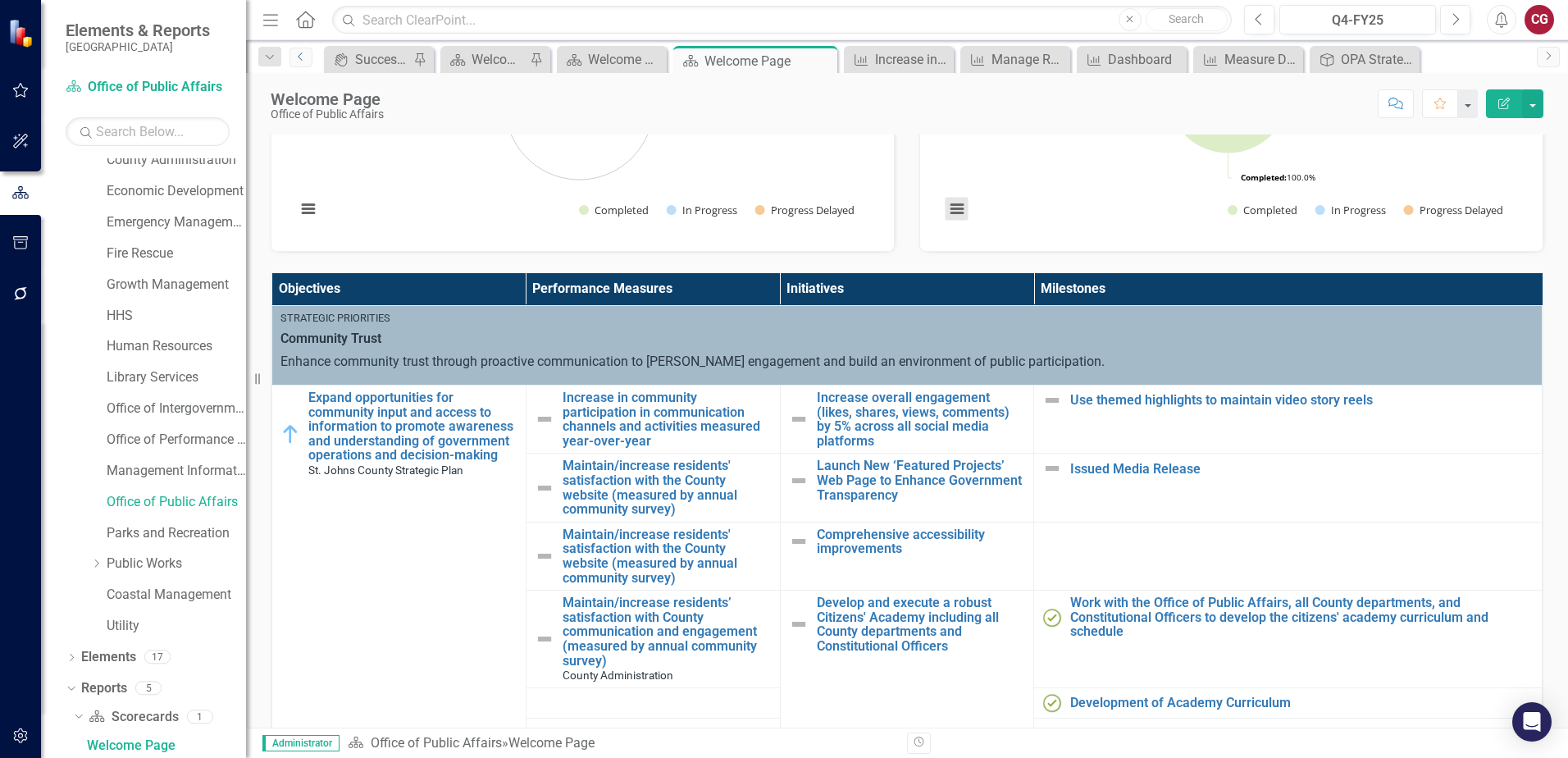
scroll to position [410, 0]
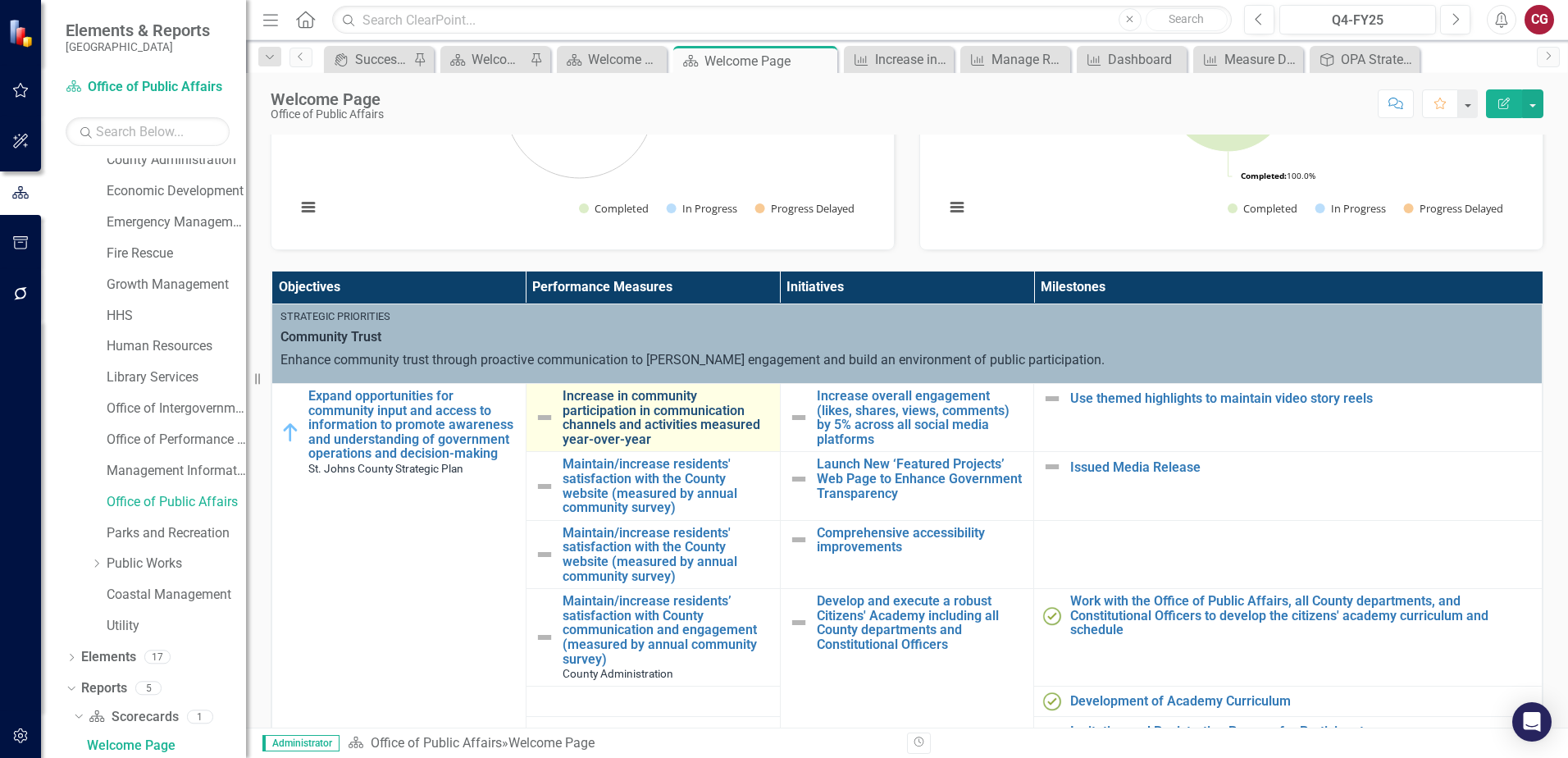
click at [626, 415] on link "Increase in community participation in communication channels and activities me…" at bounding box center [667, 417] width 210 height 57
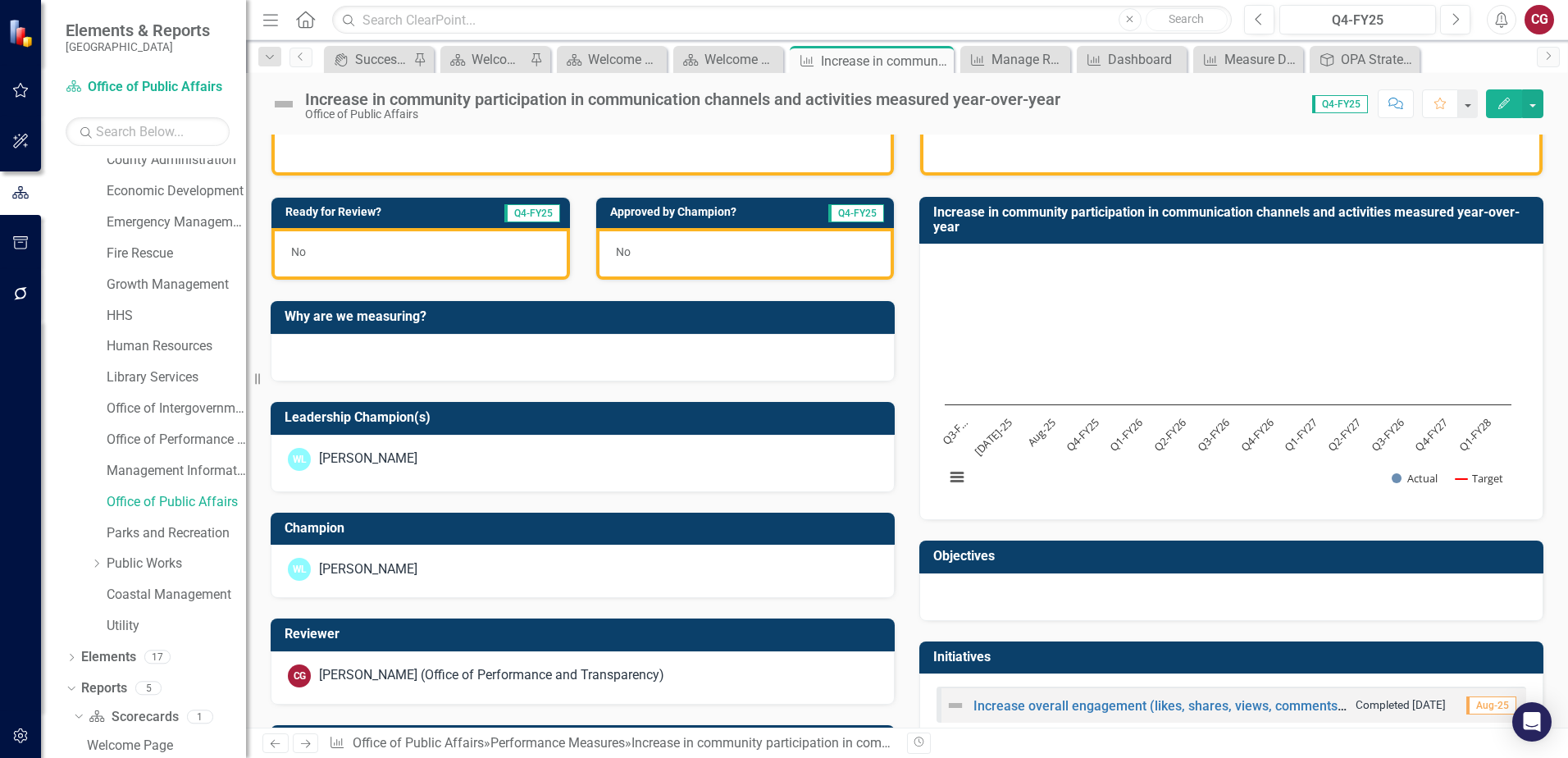
scroll to position [498, 0]
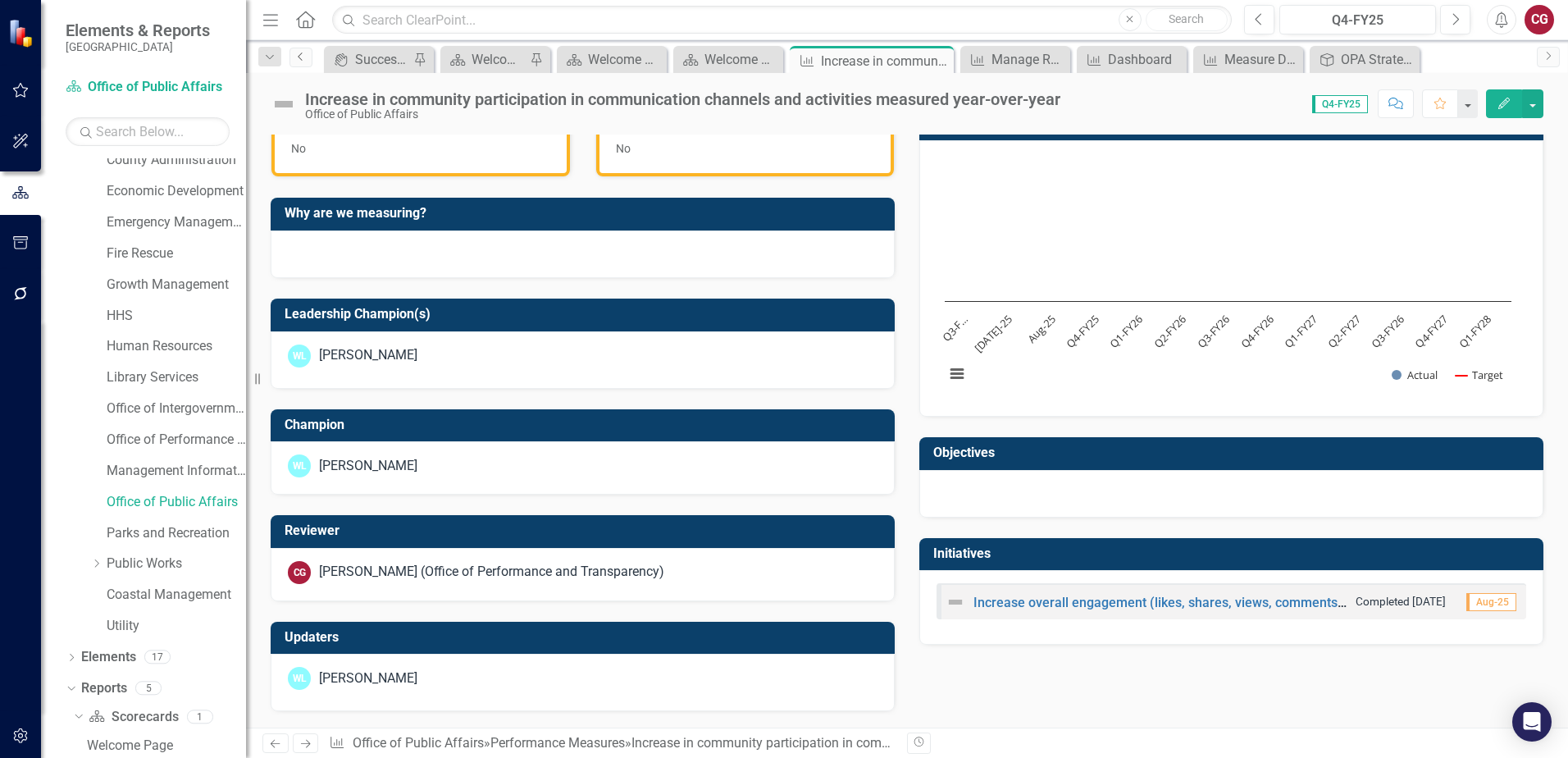
click at [301, 60] on icon "Previous" at bounding box center [302, 56] width 13 height 10
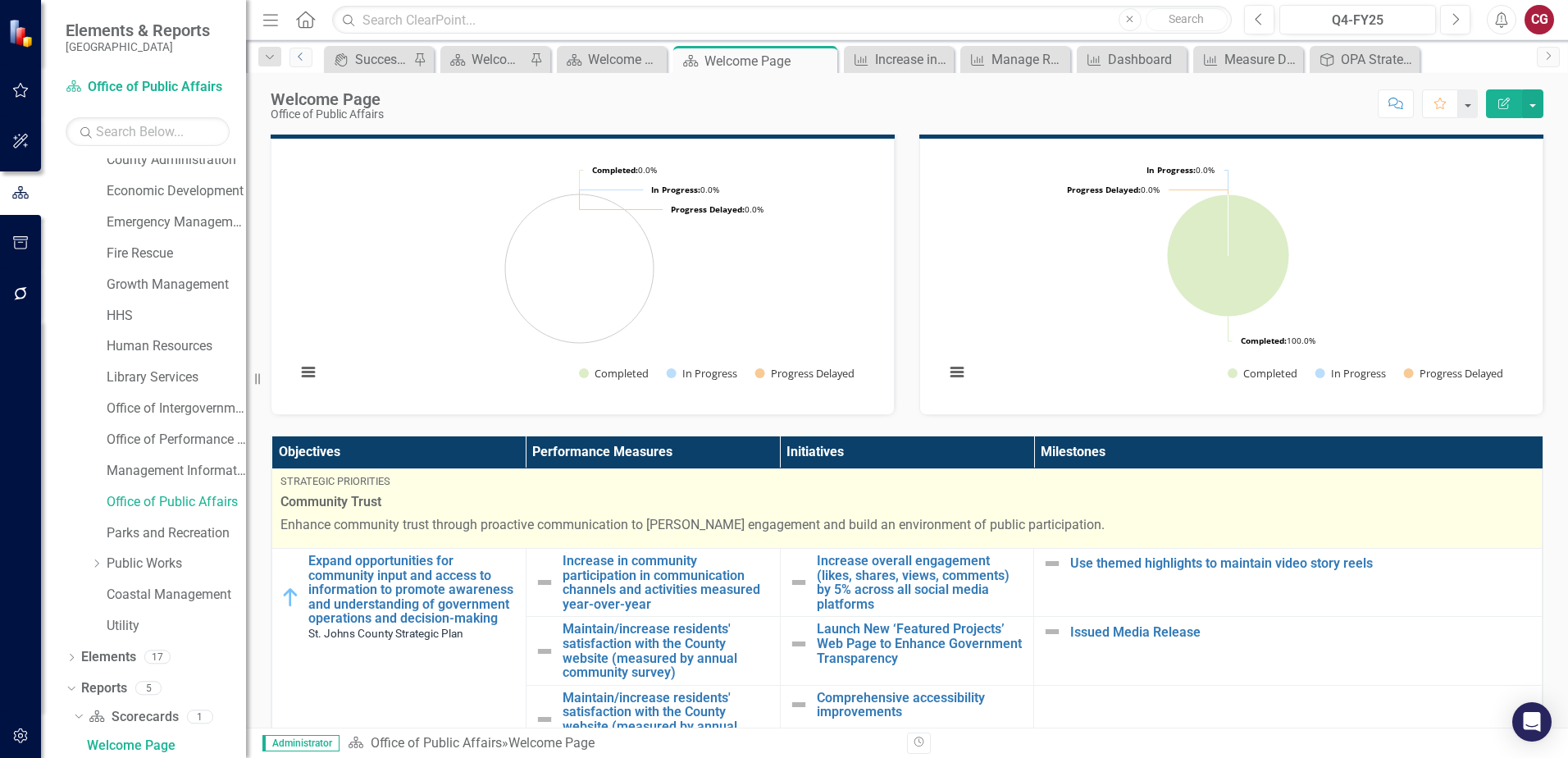
scroll to position [246, 0]
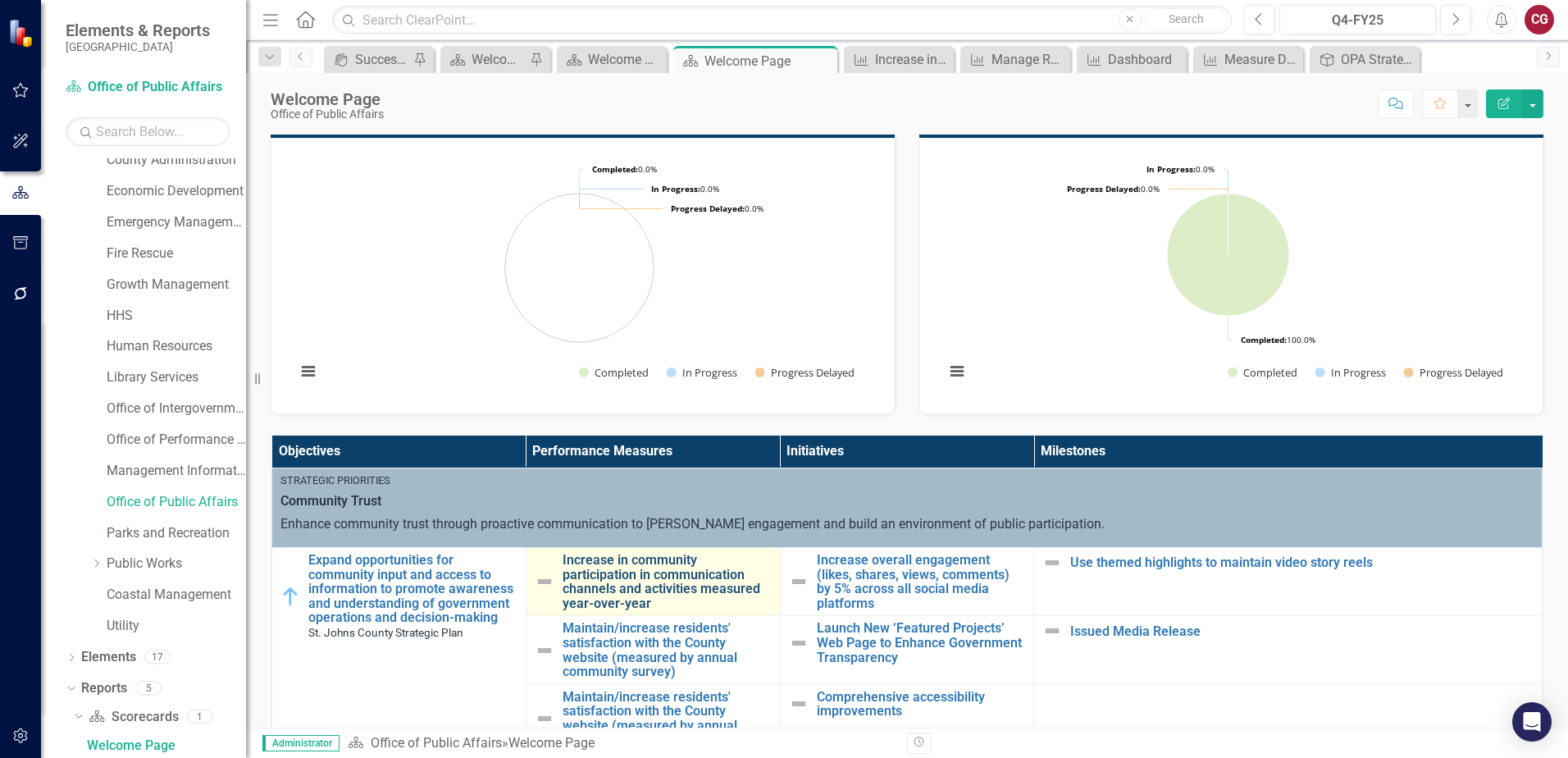
click at [628, 593] on link "Increase in community participation in communication channels and activities me…" at bounding box center [667, 582] width 210 height 57
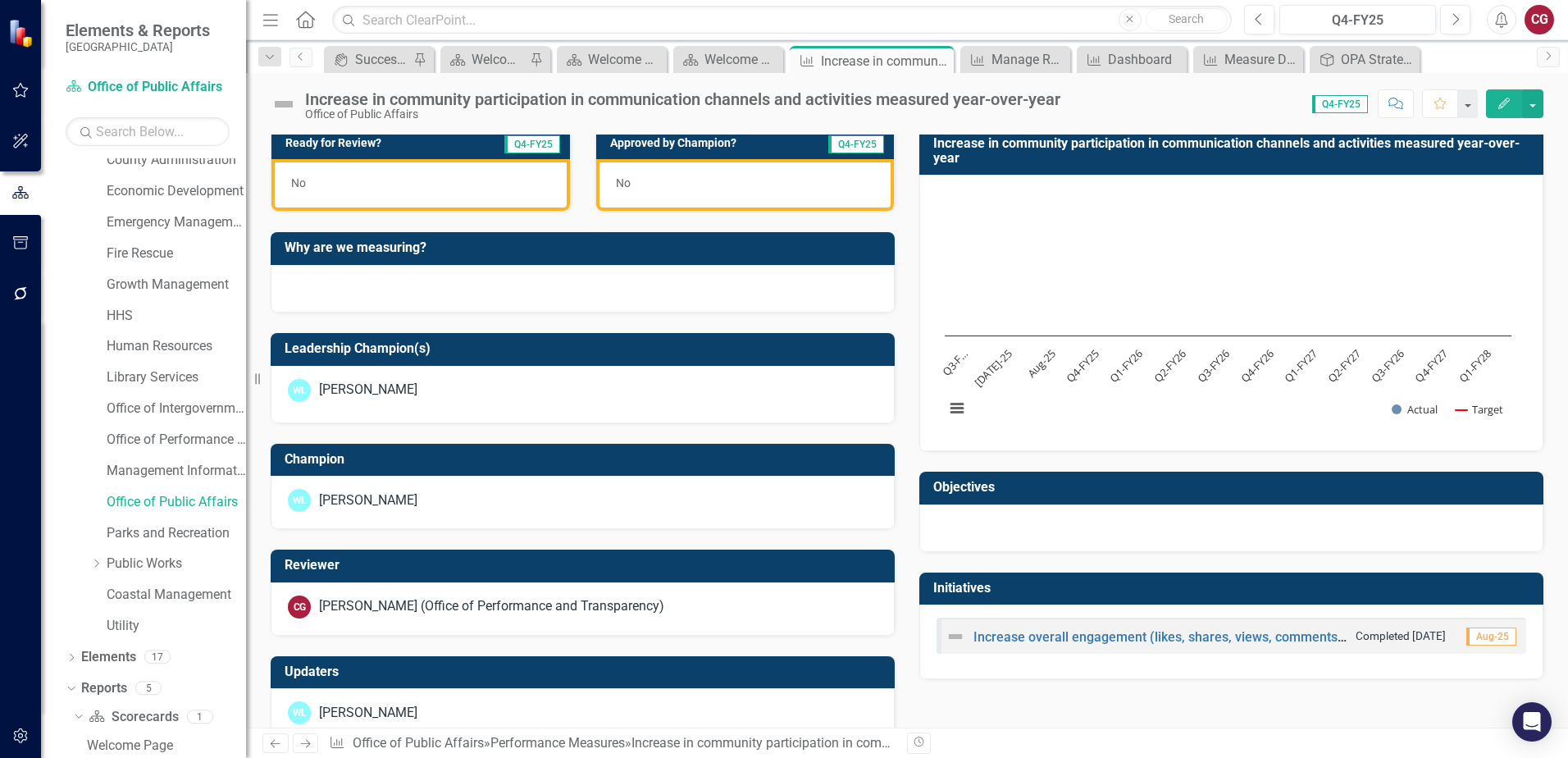
scroll to position [492, 0]
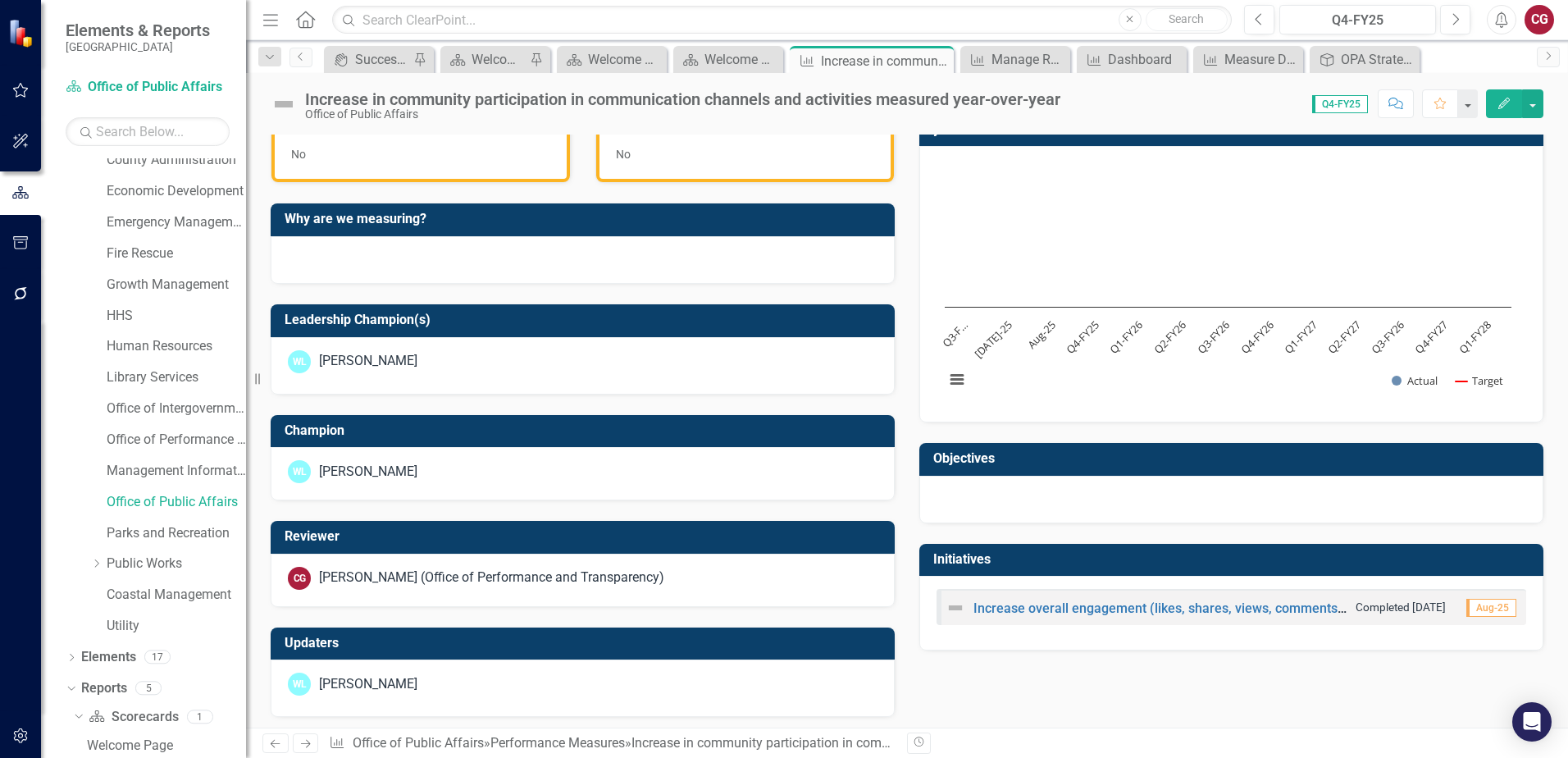
click at [1080, 509] on div at bounding box center [1232, 500] width 624 height 48
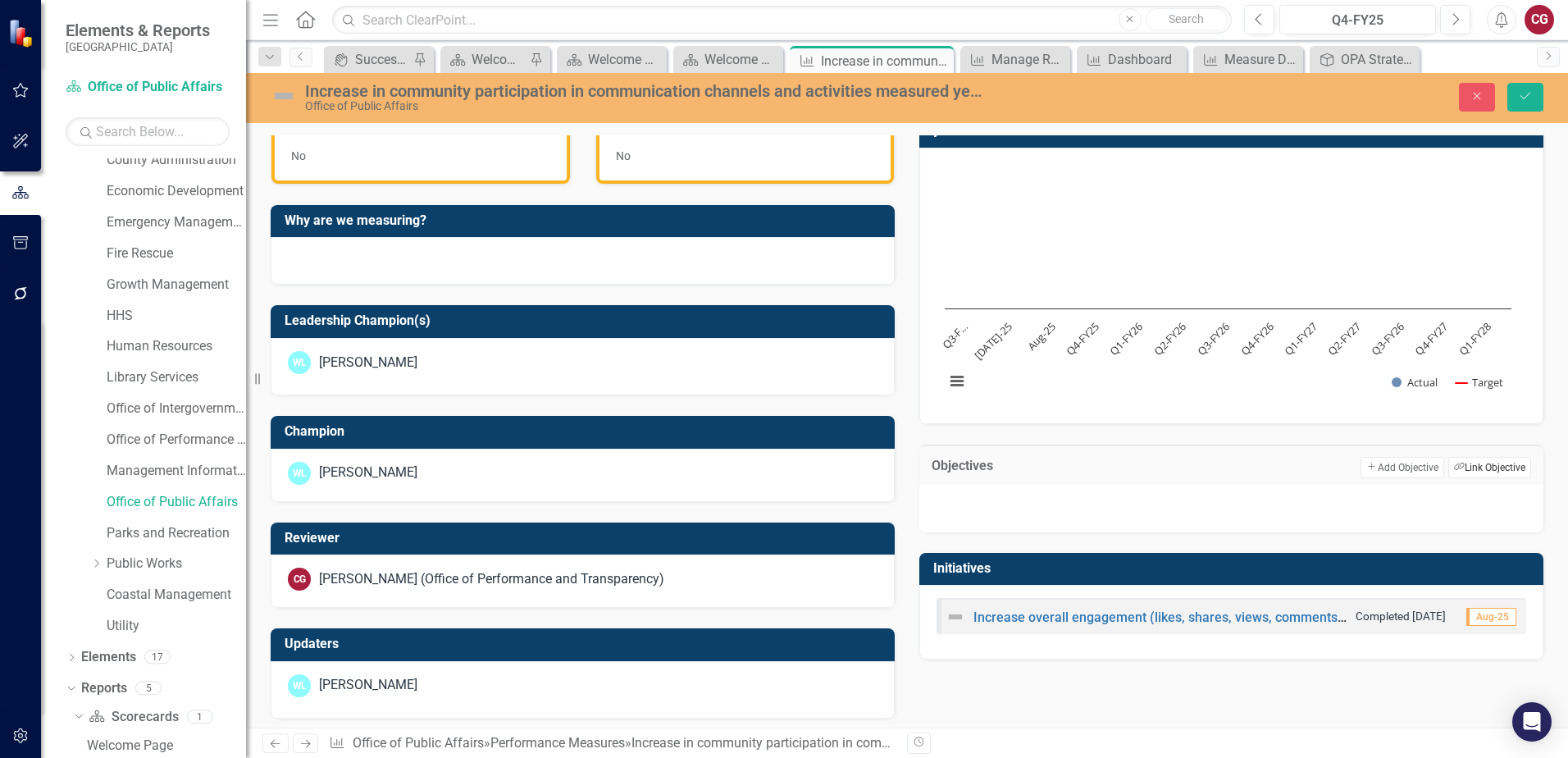
click at [1454, 469] on icon "Link Tag" at bounding box center [1459, 466] width 11 height 9
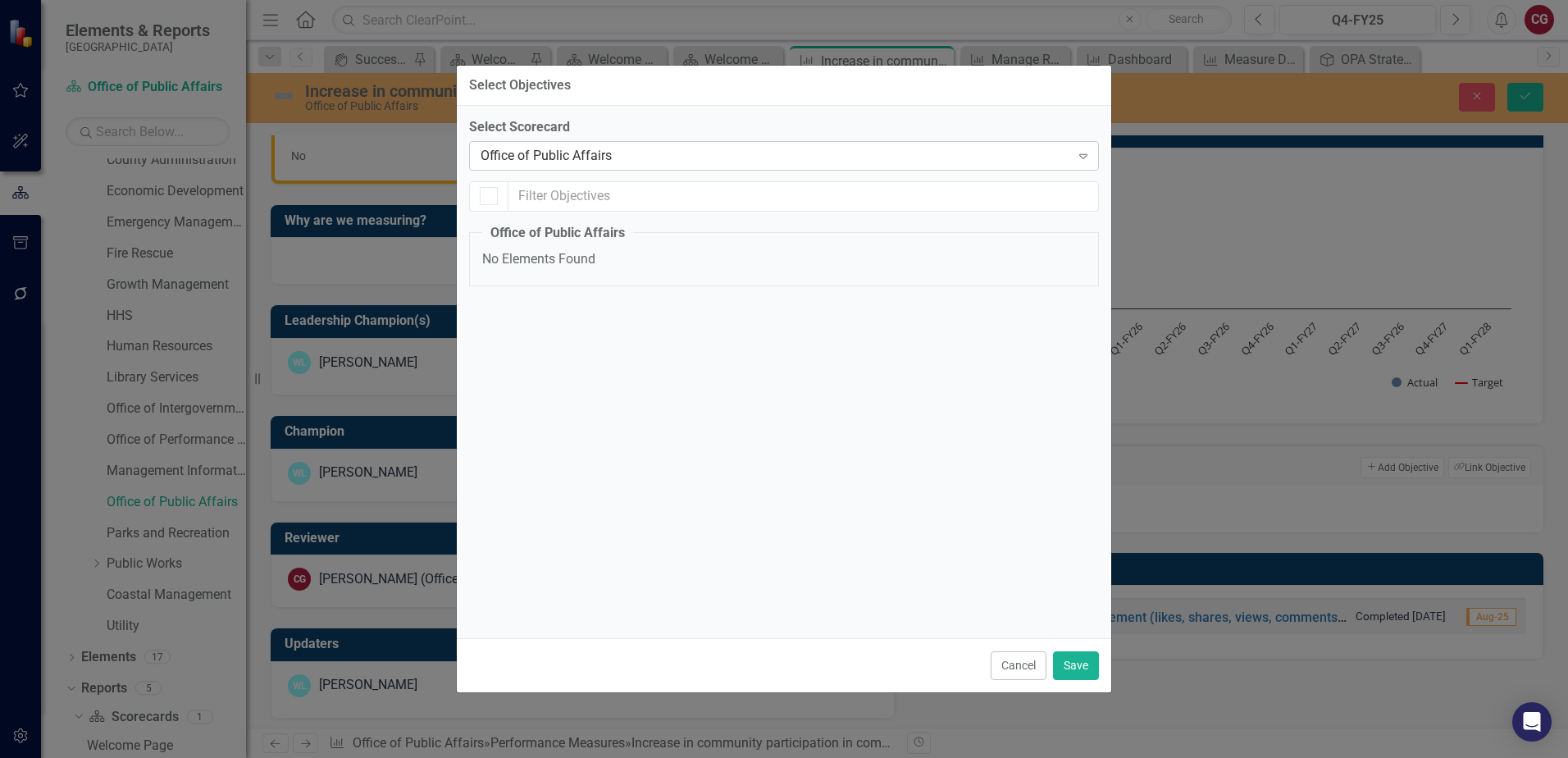
click at [582, 153] on div "Office of Public Affairs" at bounding box center [775, 156] width 590 height 19
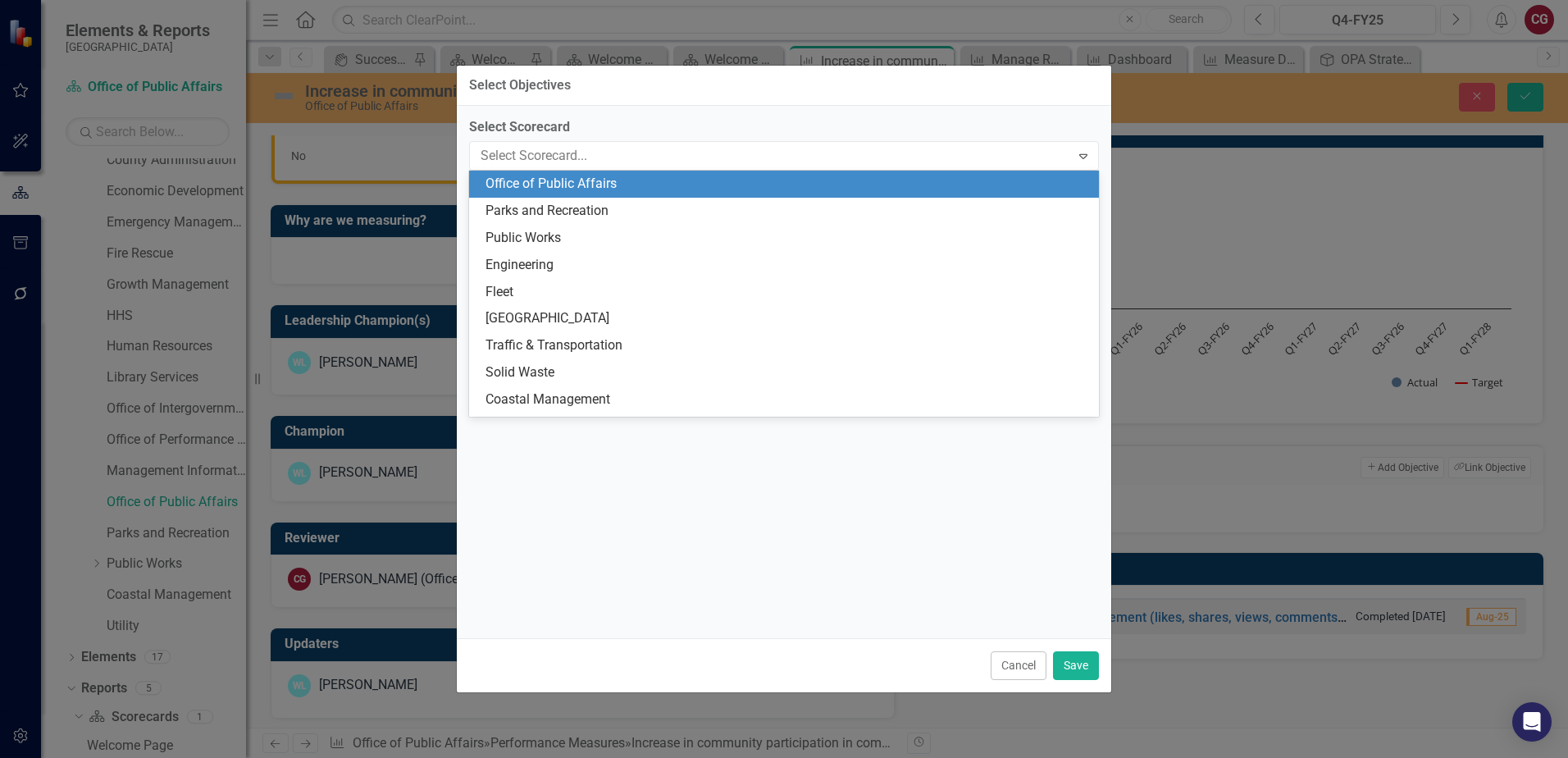
scroll to position [0, 0]
click at [592, 194] on div "St. Johns County Strategic Plan" at bounding box center [784, 184] width 630 height 27
checkbox input "false"
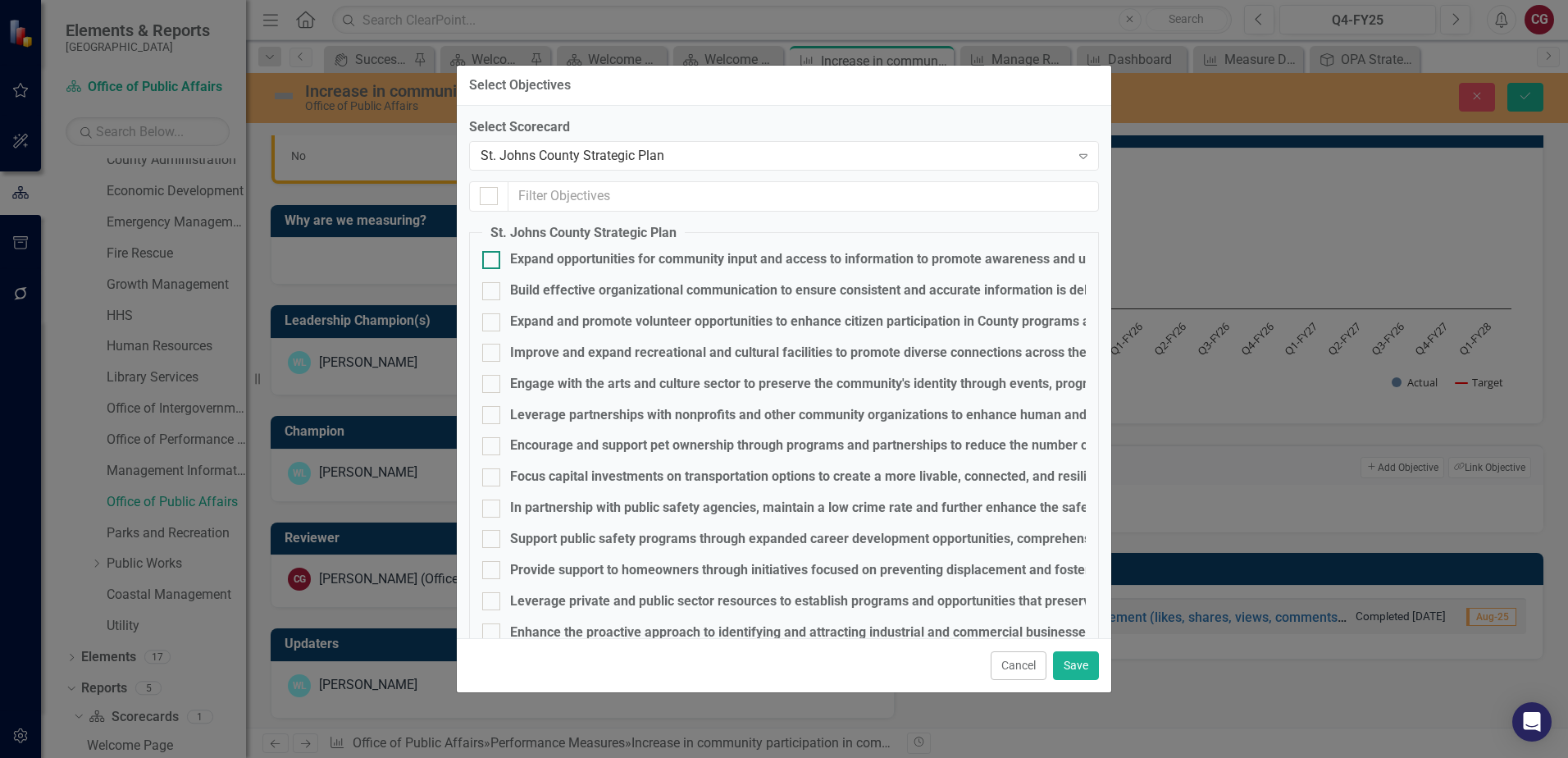
click at [638, 258] on div "Expand opportunities for community input and access to information to promote a…" at bounding box center [978, 259] width 937 height 19
click at [493, 258] on input "Expand opportunities for community input and access to information to promote a…" at bounding box center [487, 256] width 11 height 11
checkbox input "true"
click at [1086, 670] on button "Save" at bounding box center [1076, 665] width 46 height 29
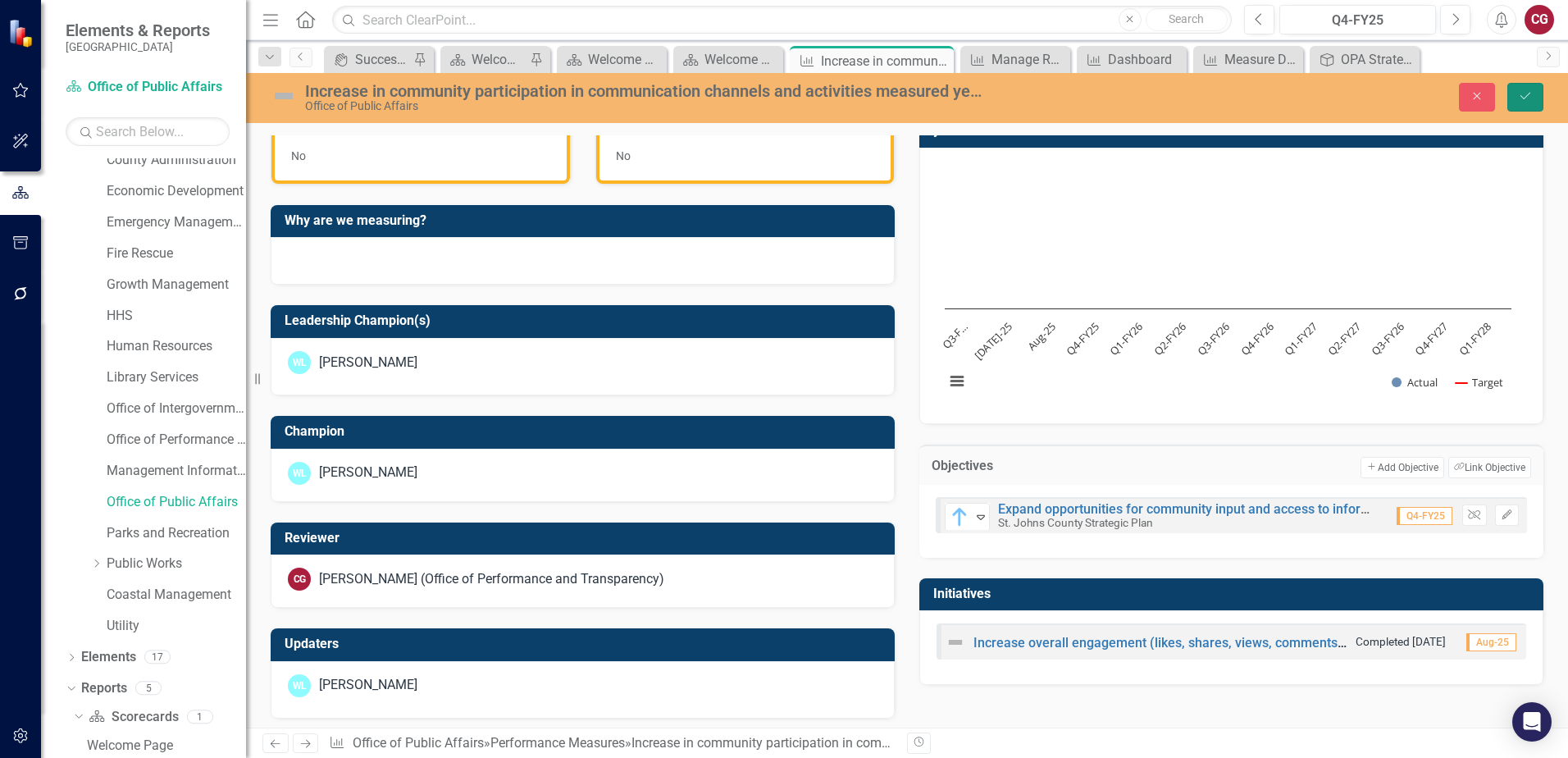
click at [1526, 102] on button "Save" at bounding box center [1526, 98] width 36 height 29
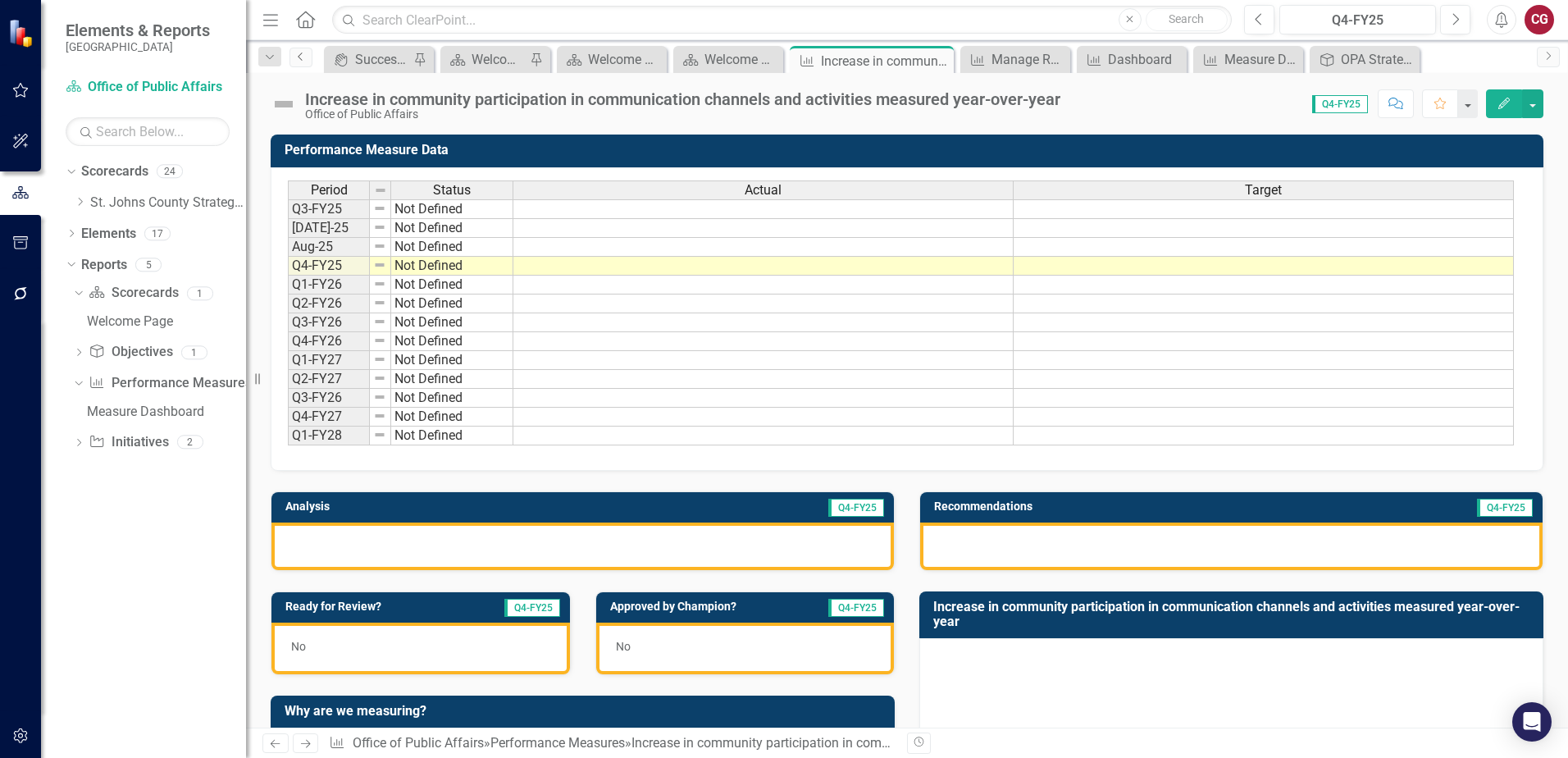
click at [301, 60] on icon "Previous" at bounding box center [302, 56] width 13 height 10
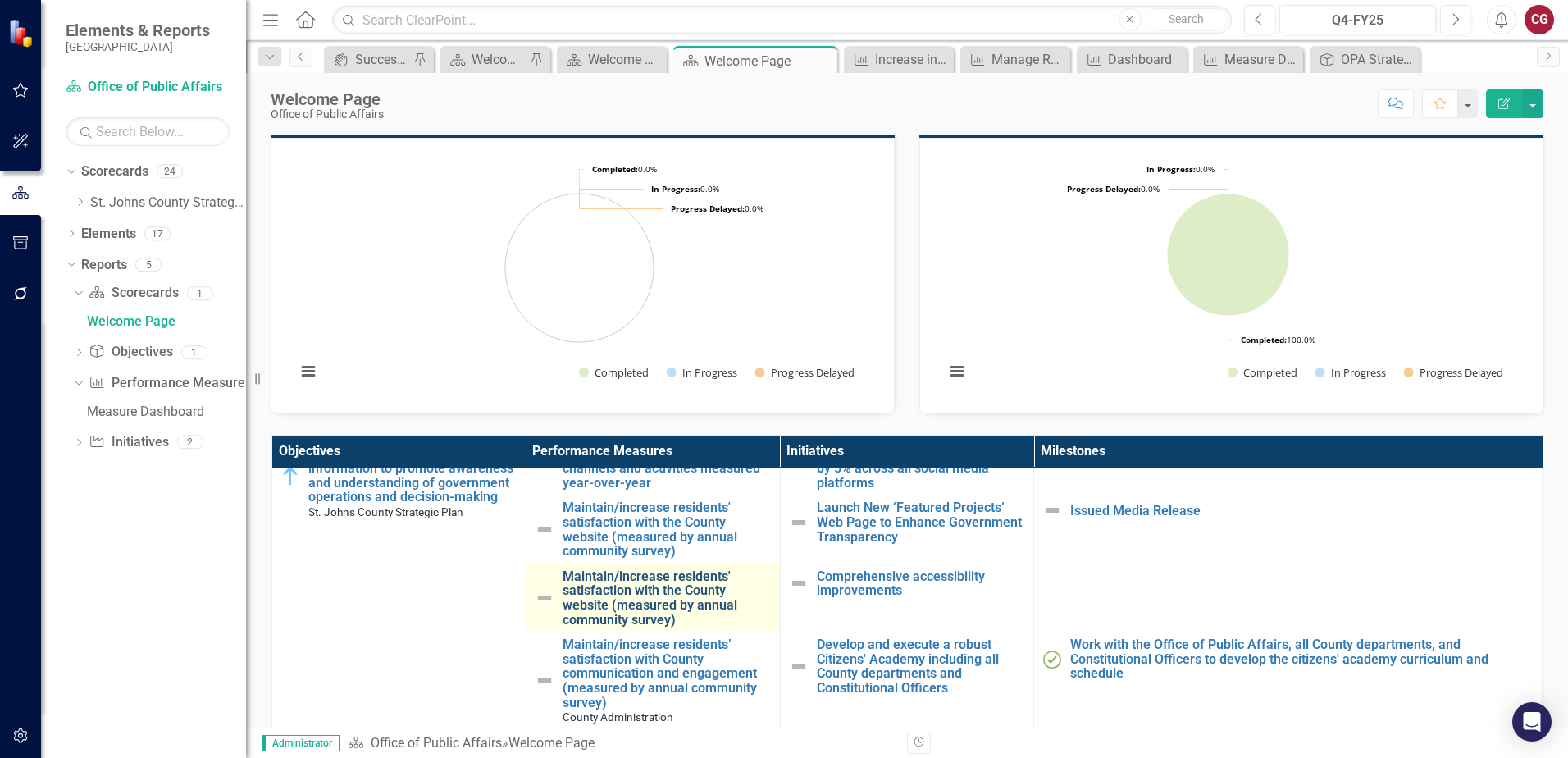
scroll to position [82, 0]
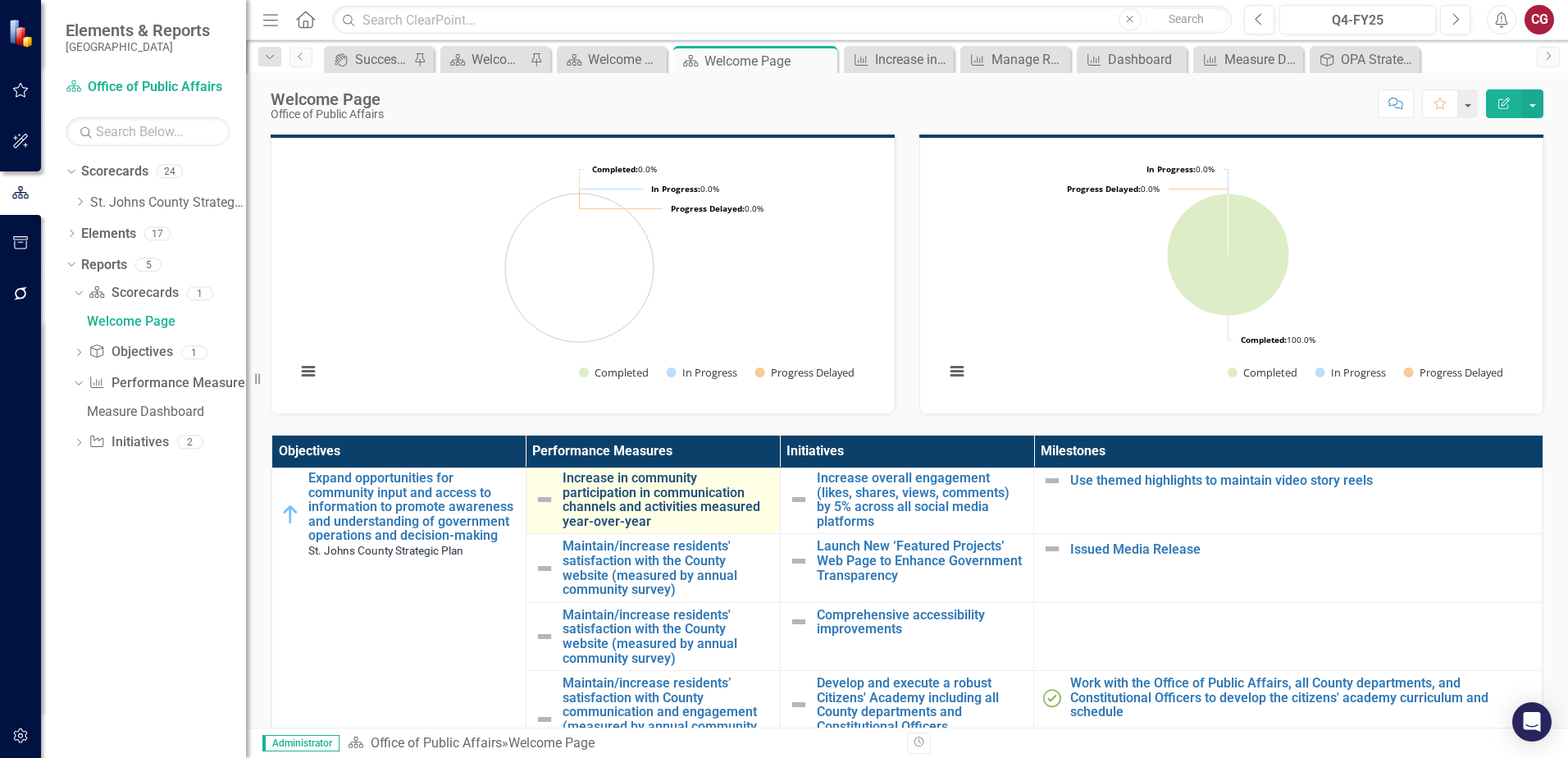
click at [621, 495] on link "Increase in community participation in communication channels and activities me…" at bounding box center [667, 500] width 210 height 57
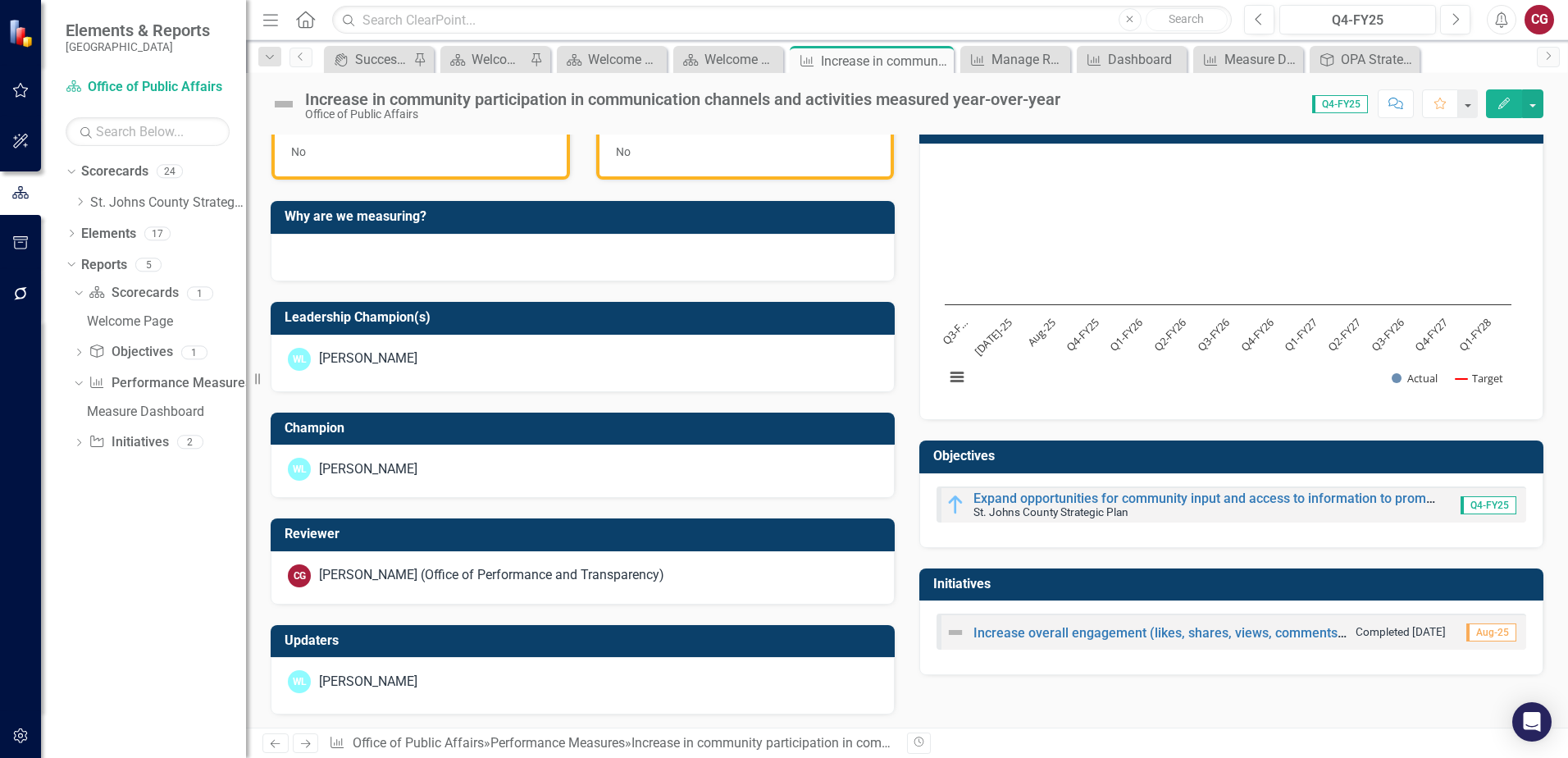
scroll to position [498, 0]
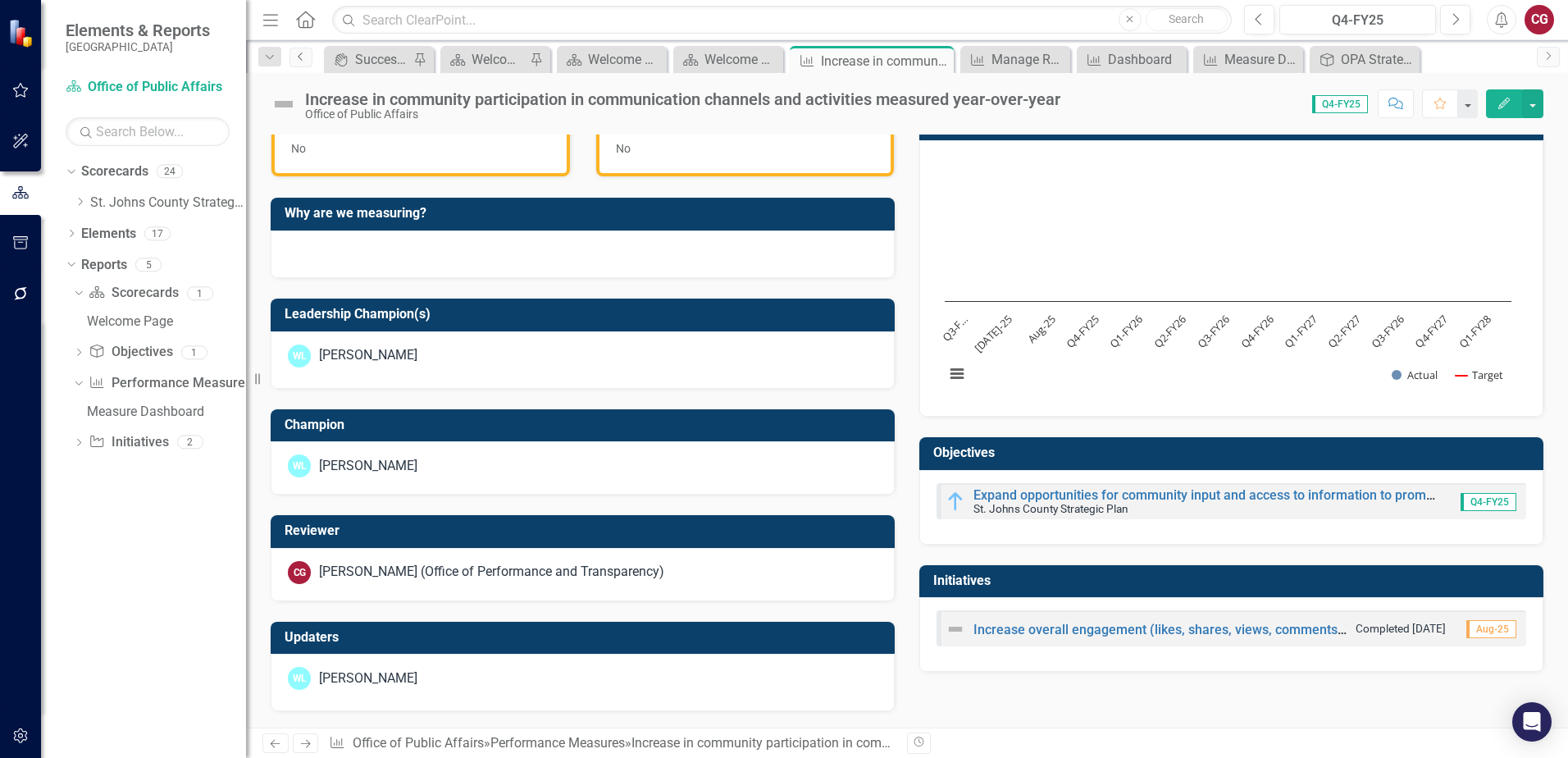
click at [302, 60] on icon "Previous" at bounding box center [302, 56] width 13 height 10
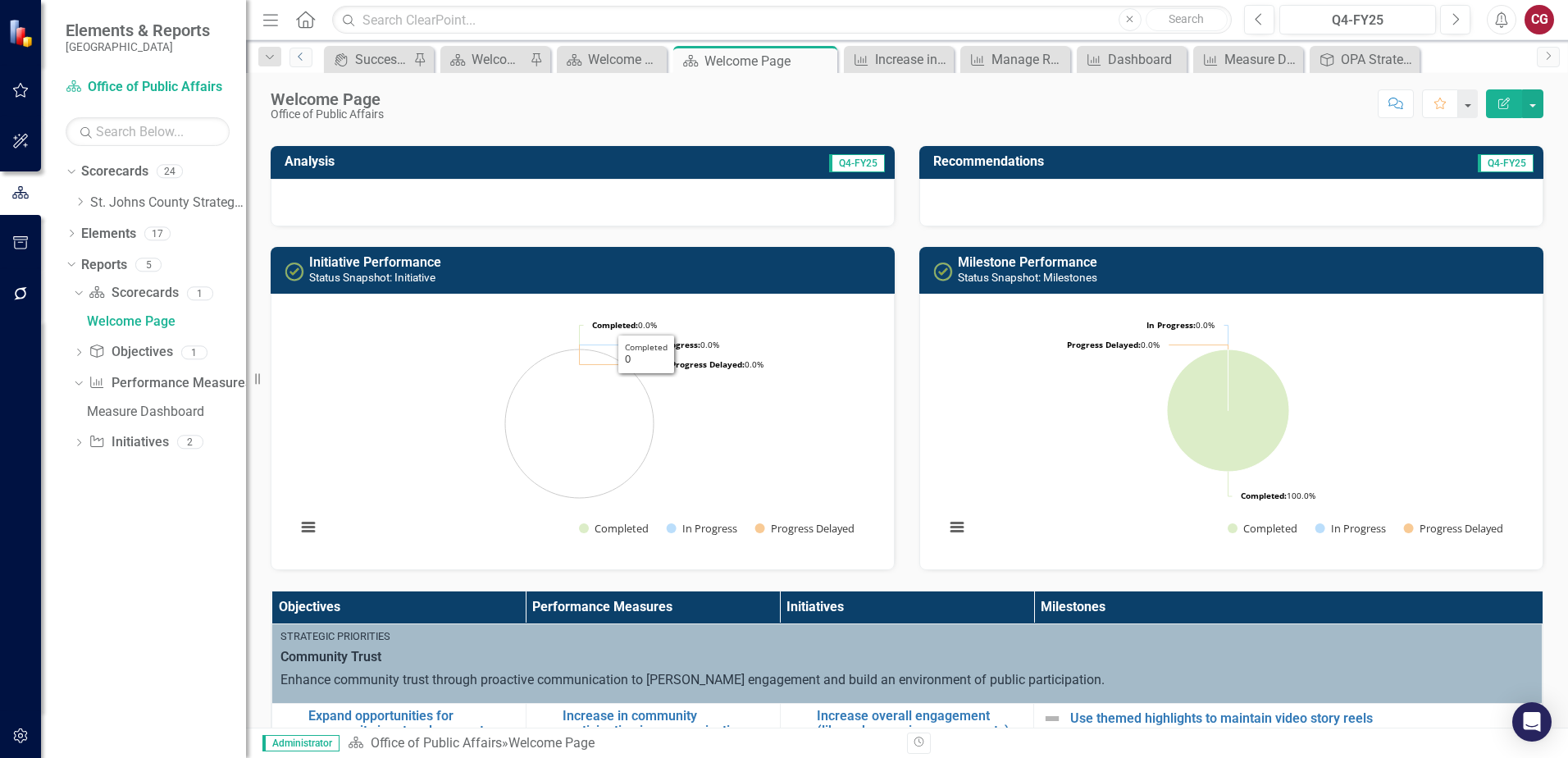
scroll to position [328, 0]
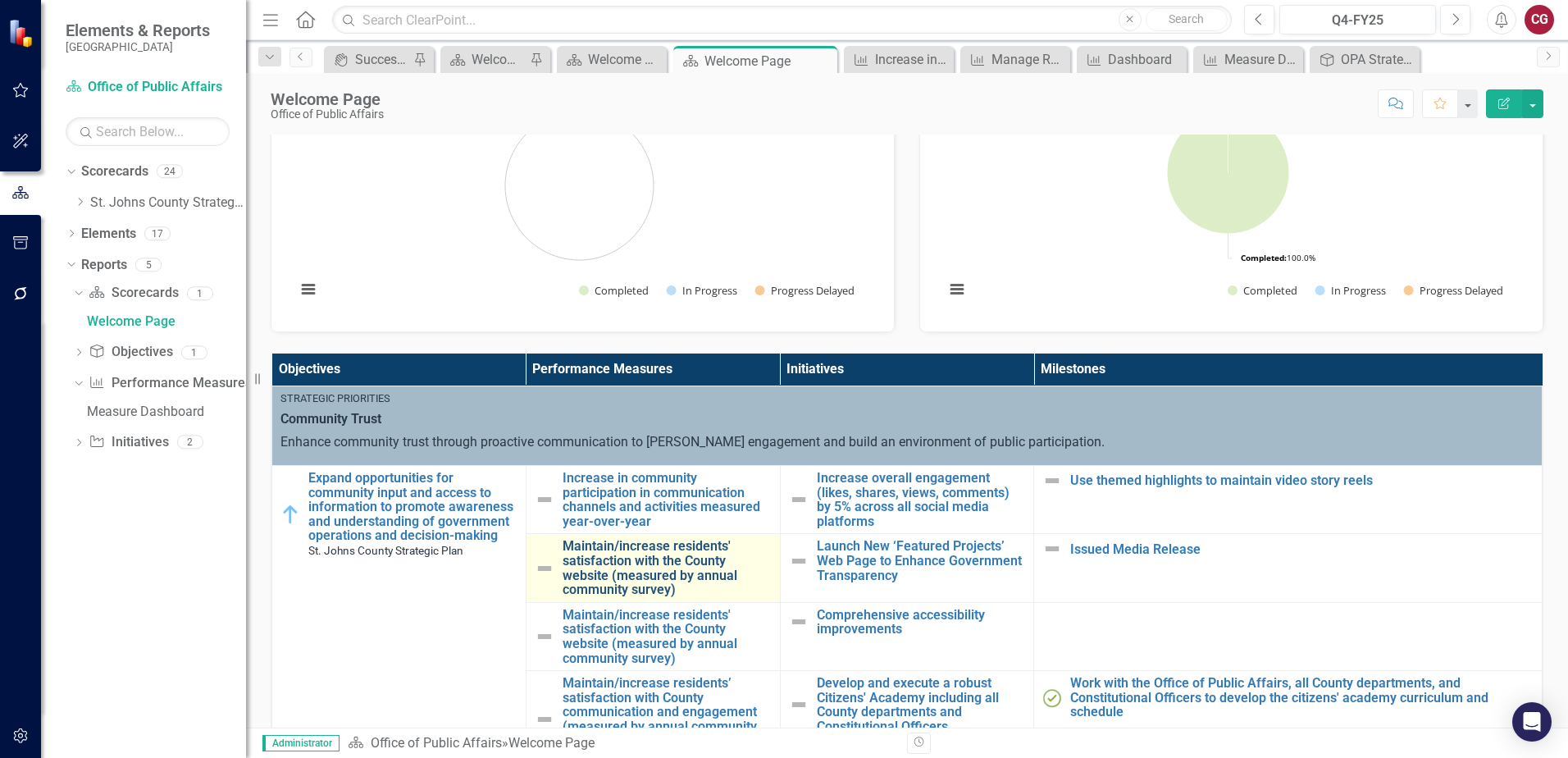
click at [616, 552] on link "Maintain/increase residents' satisfaction with the County website (measured by …" at bounding box center [667, 568] width 210 height 57
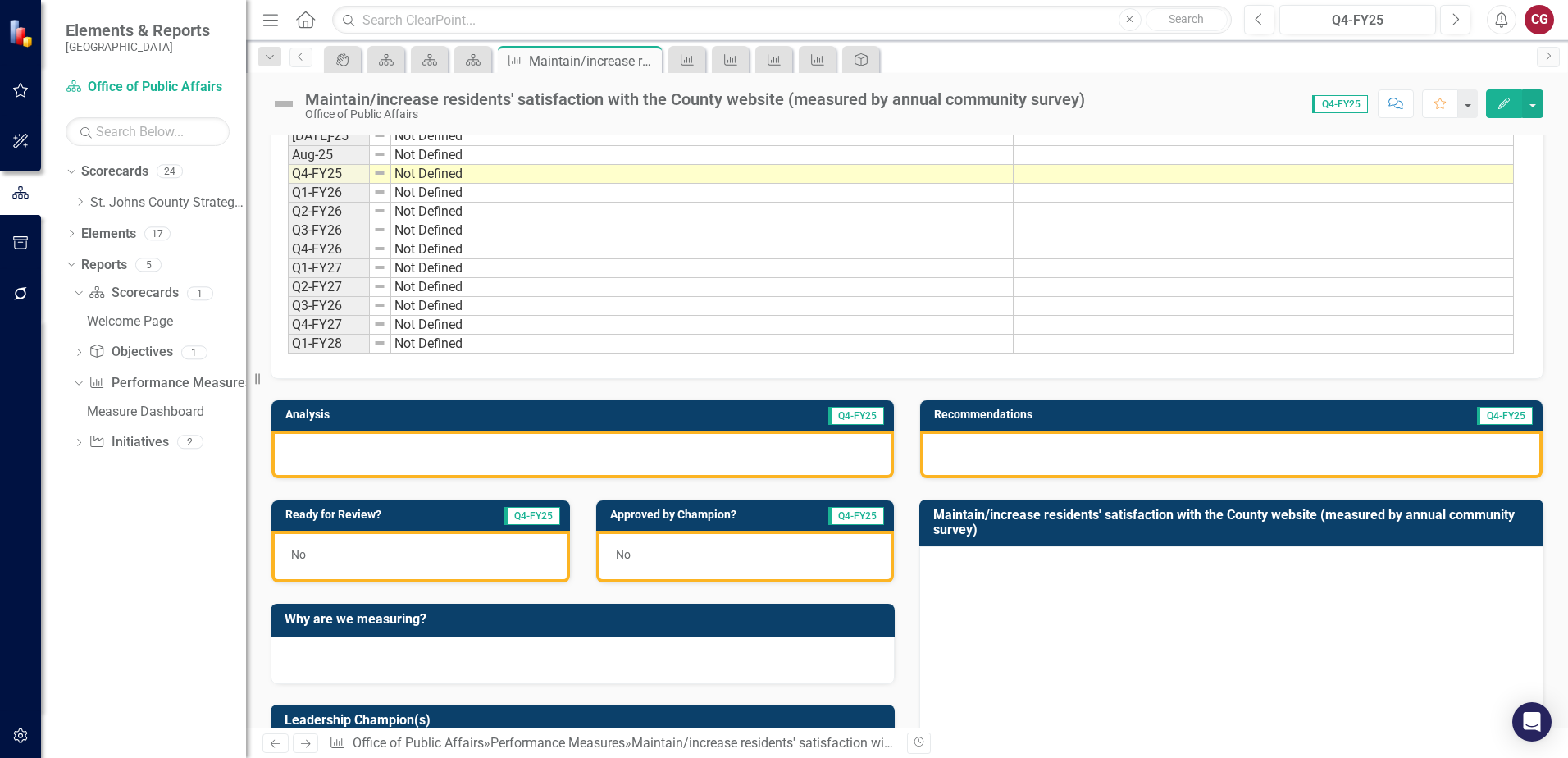
scroll to position [82, 0]
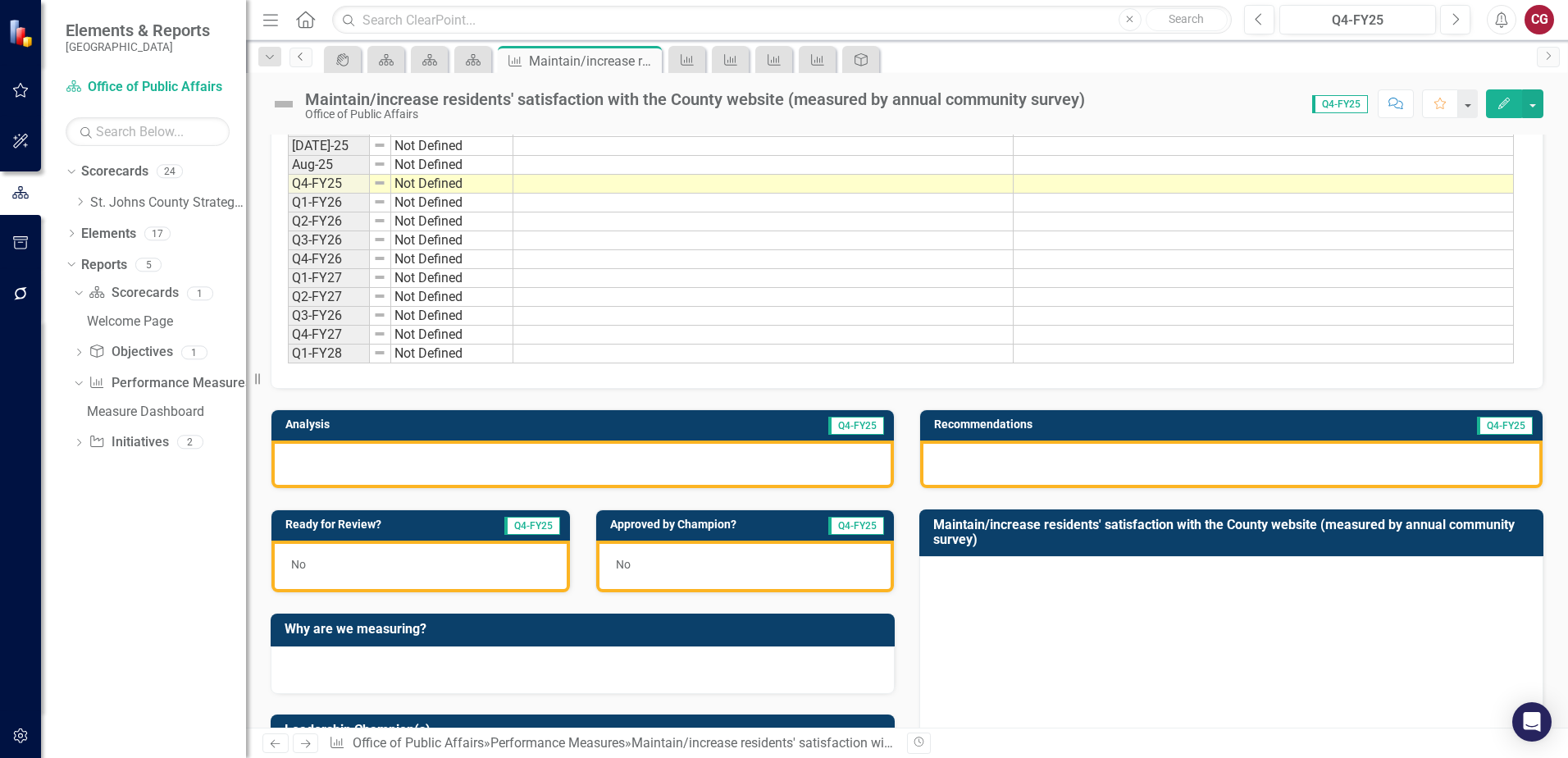
click at [303, 56] on icon "Previous" at bounding box center [302, 56] width 13 height 10
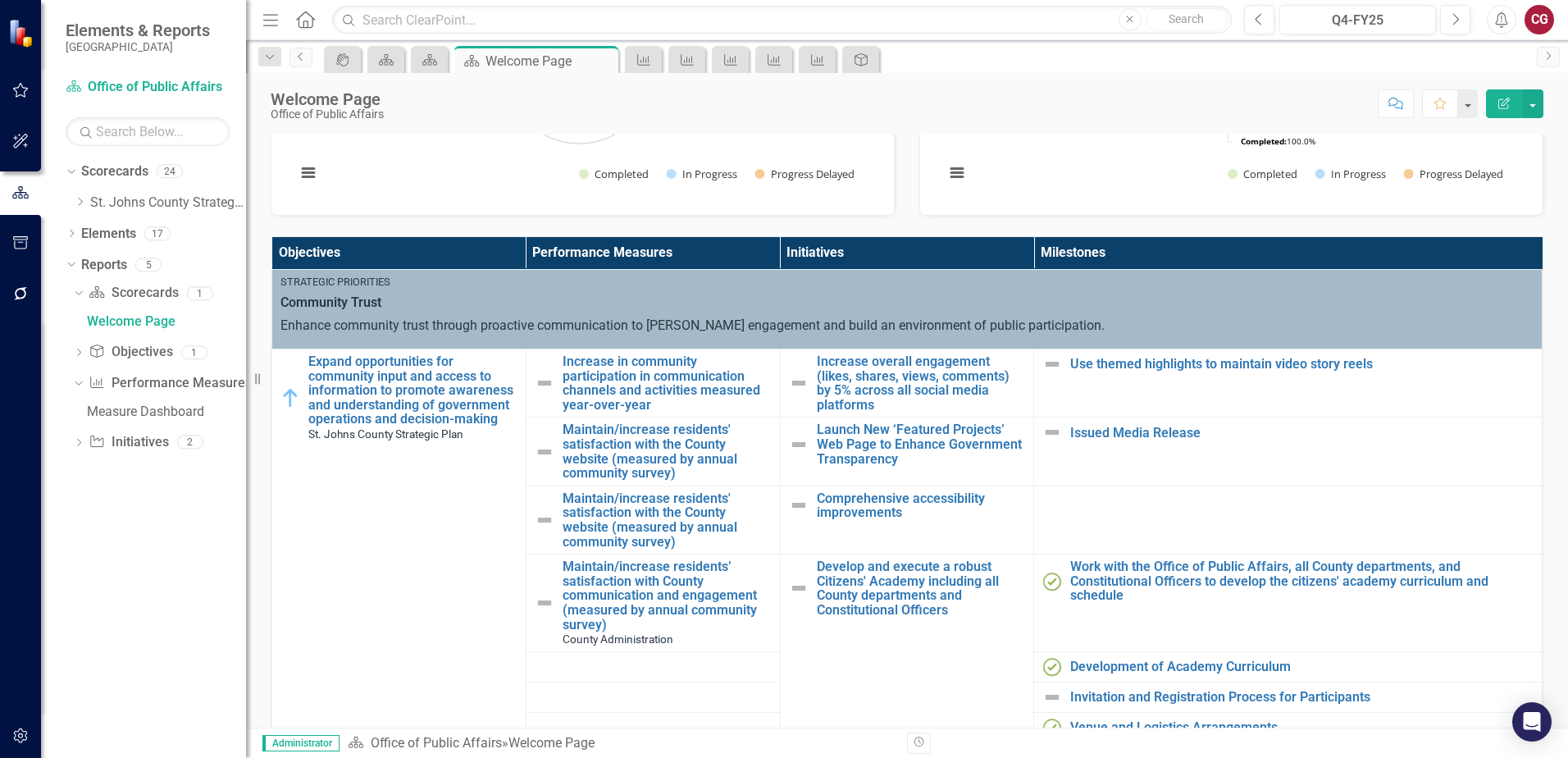
scroll to position [492, 0]
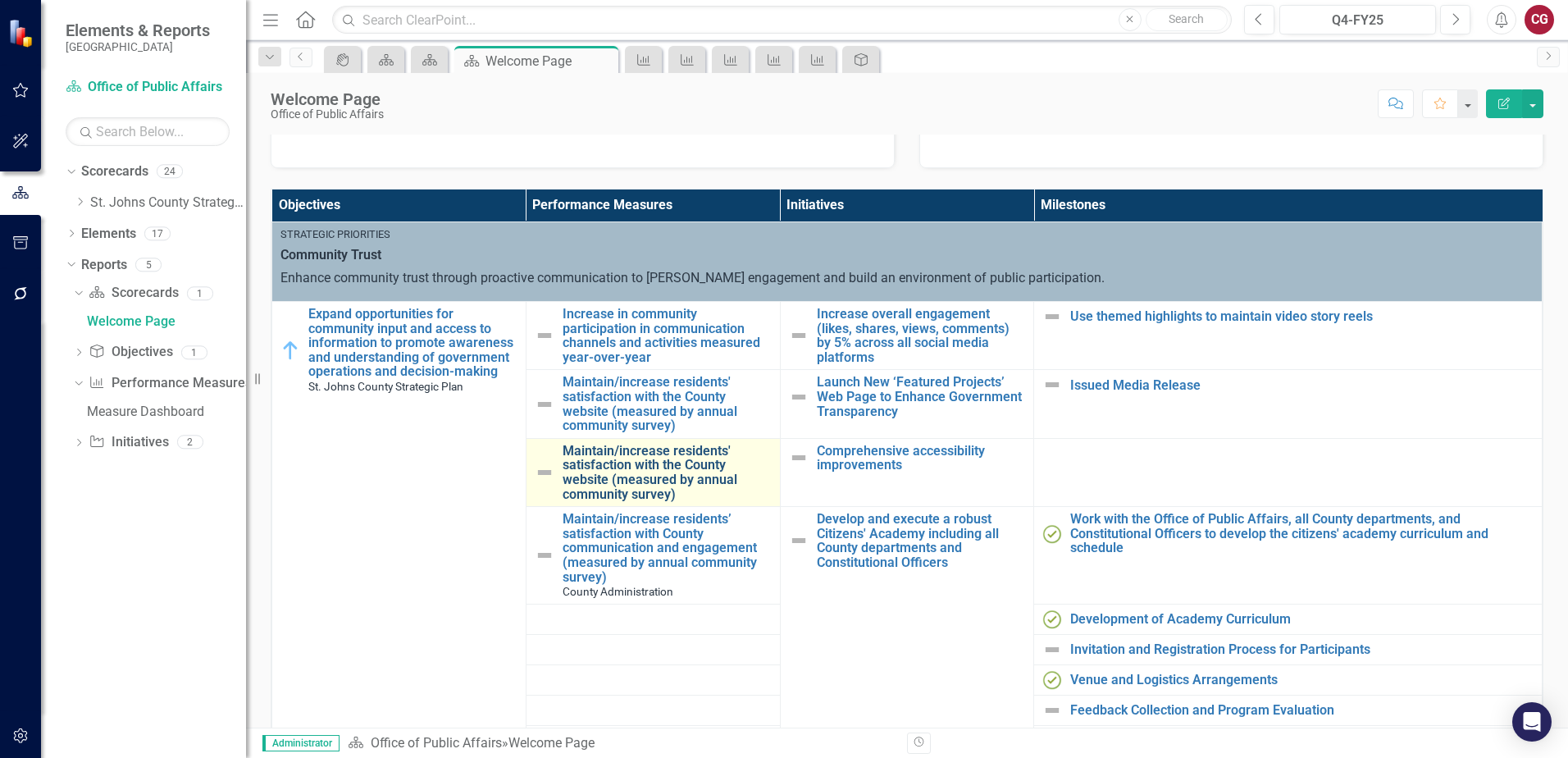
click at [661, 459] on link "Maintain/increase residents' satisfaction with the County website (measured by …" at bounding box center [667, 473] width 210 height 57
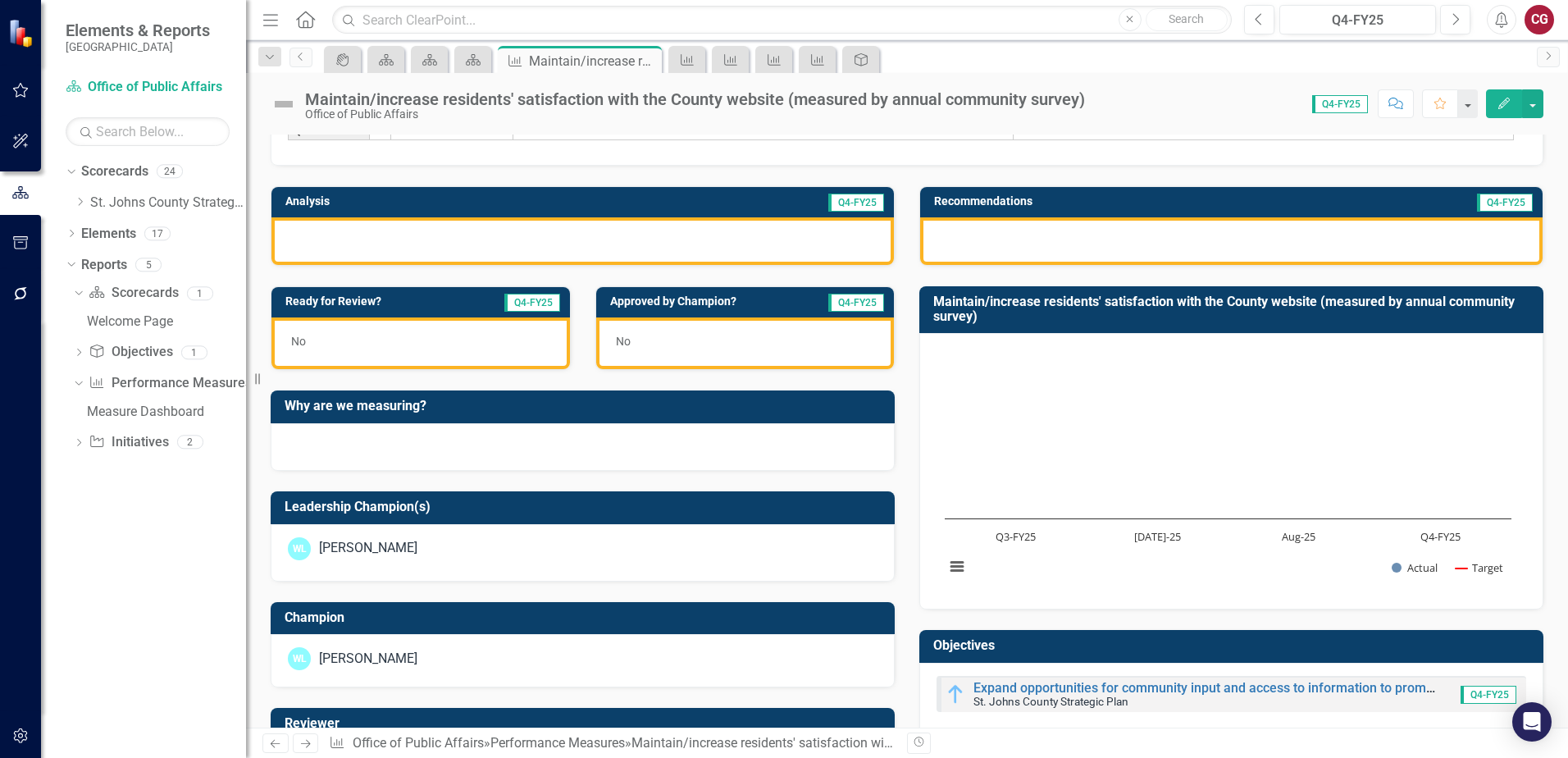
scroll to position [410, 0]
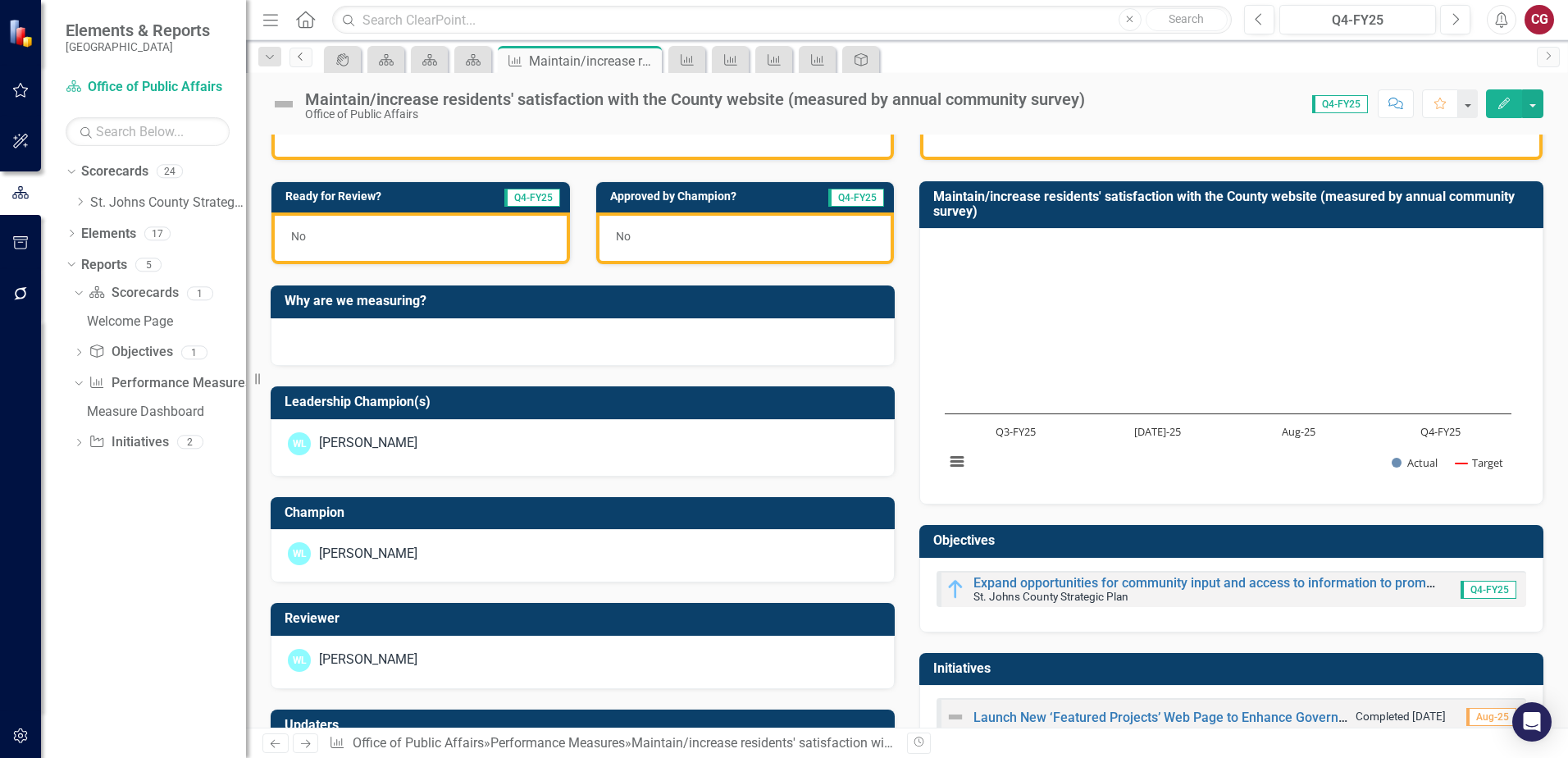
click at [292, 60] on link "Previous" at bounding box center [301, 57] width 23 height 20
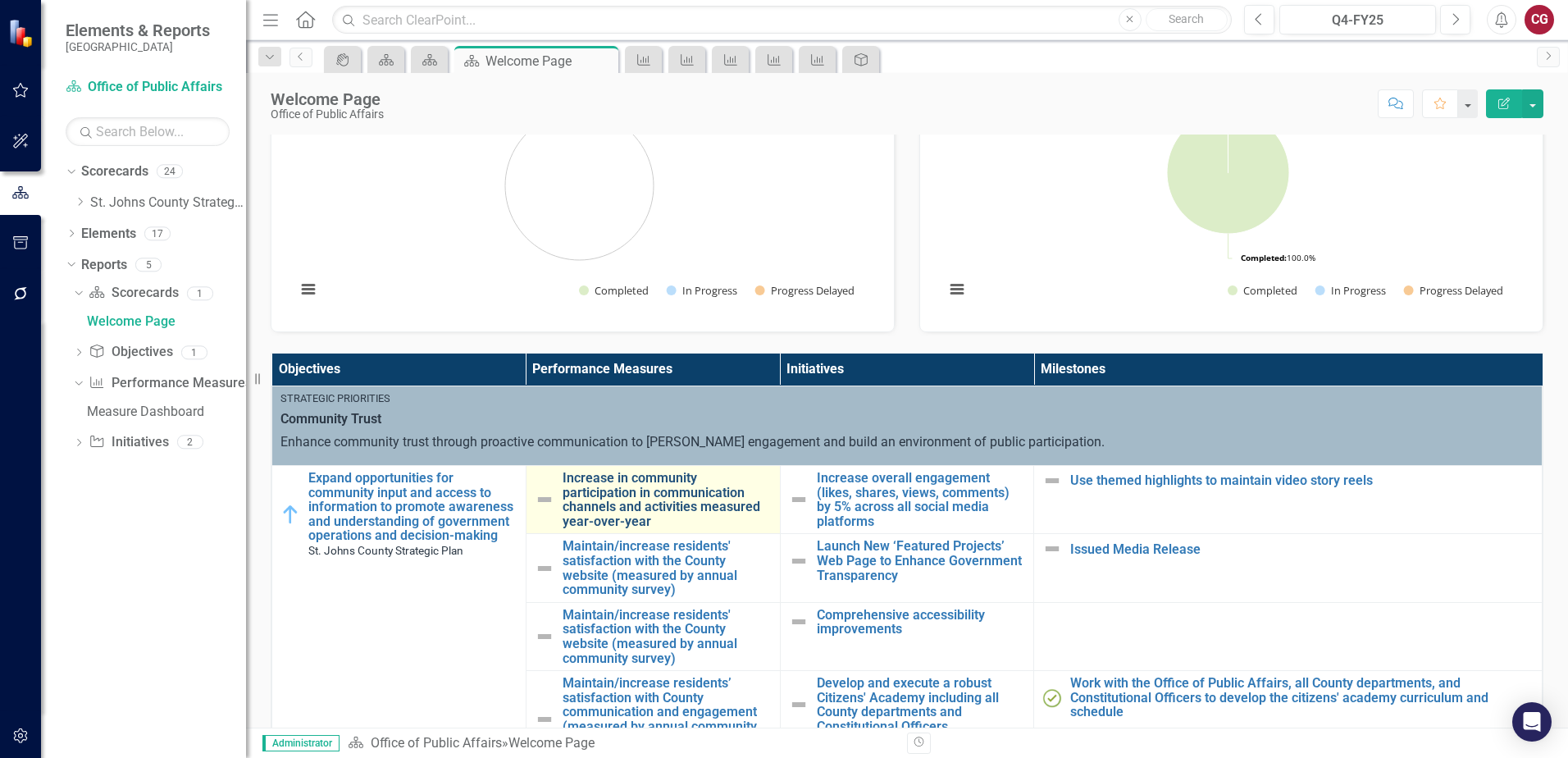
click at [681, 509] on link "Increase in community participation in communication channels and activities me…" at bounding box center [667, 500] width 210 height 57
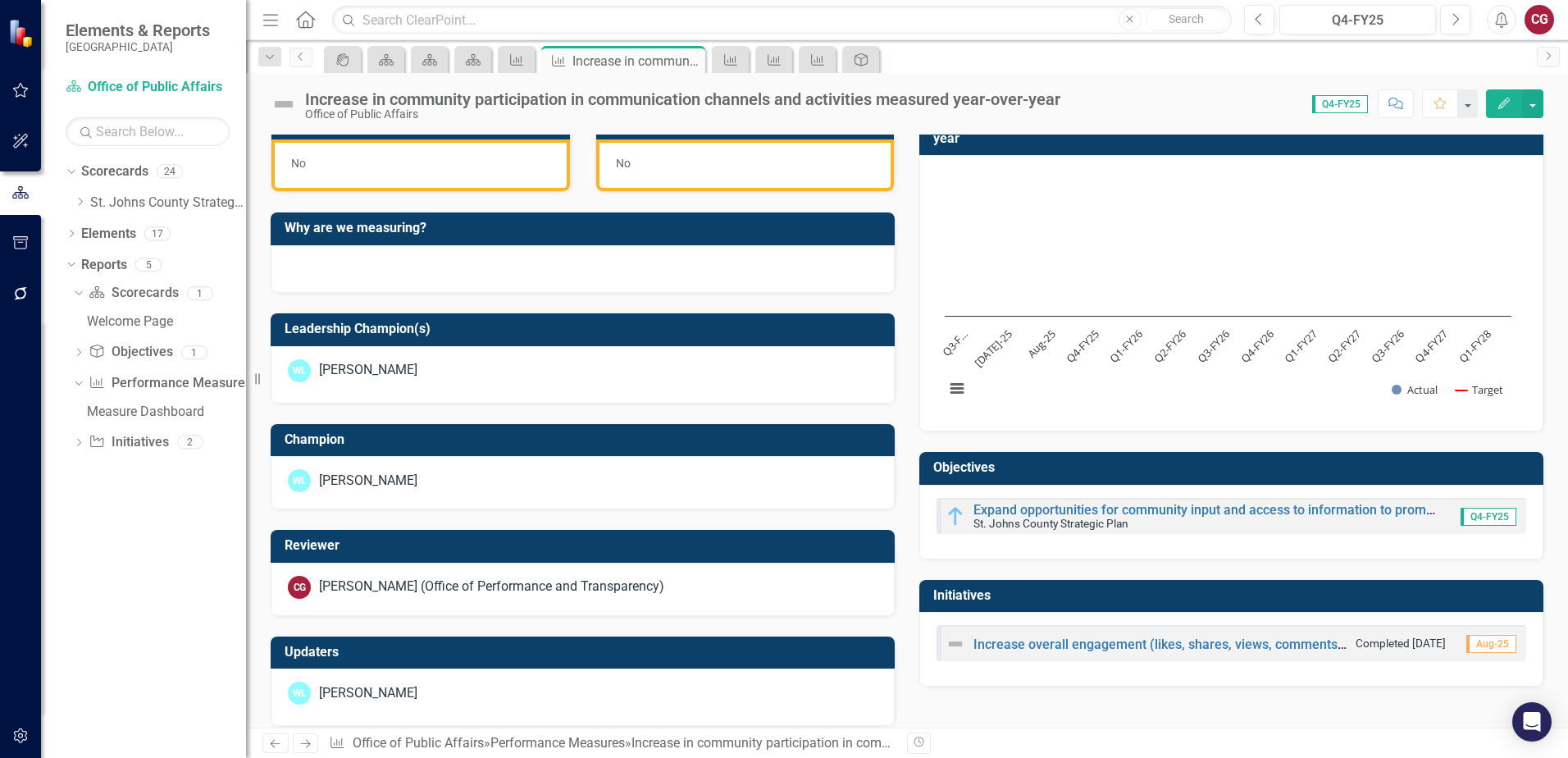
scroll to position [492, 0]
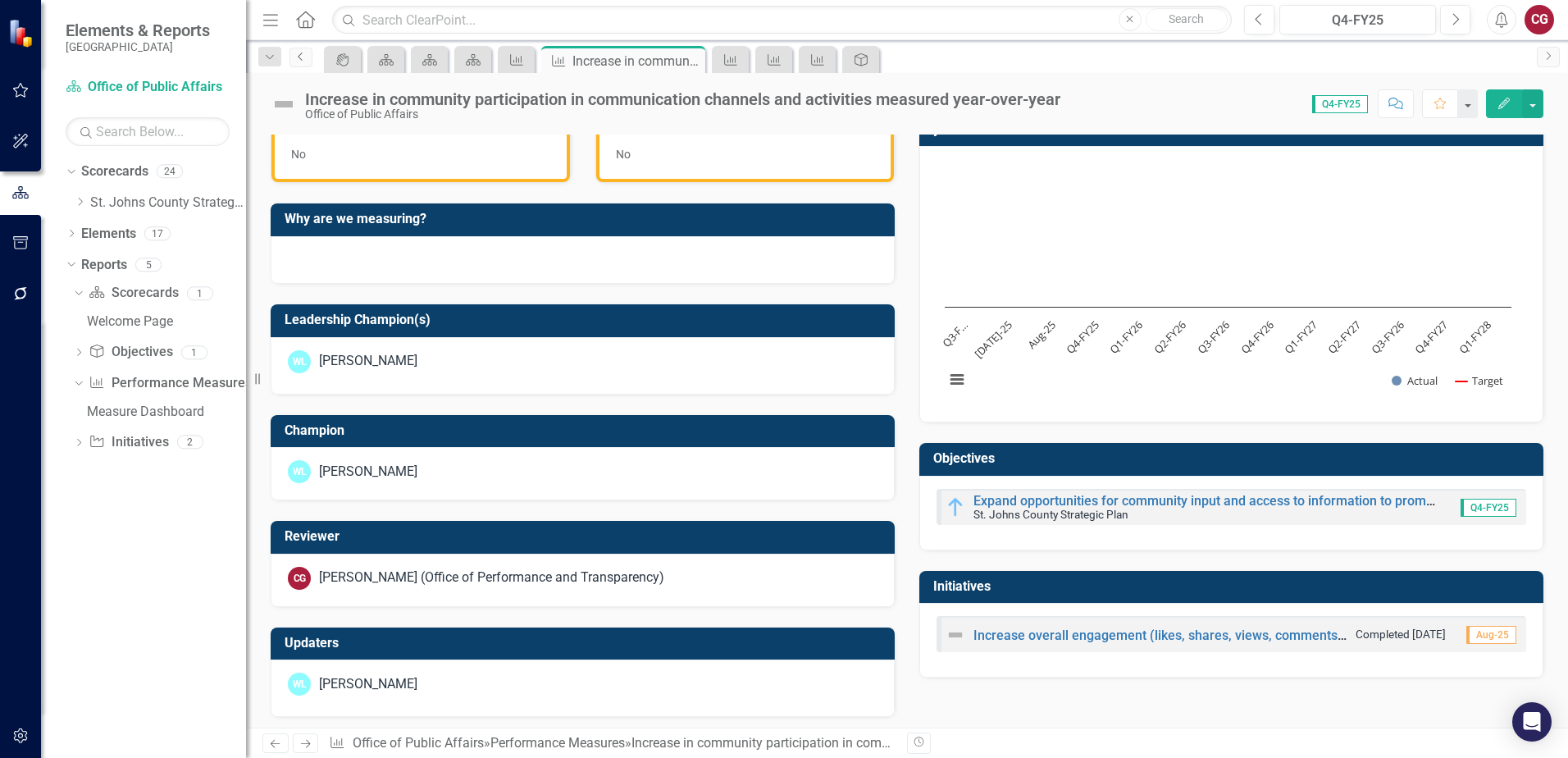
click at [301, 63] on link "Previous" at bounding box center [301, 57] width 23 height 20
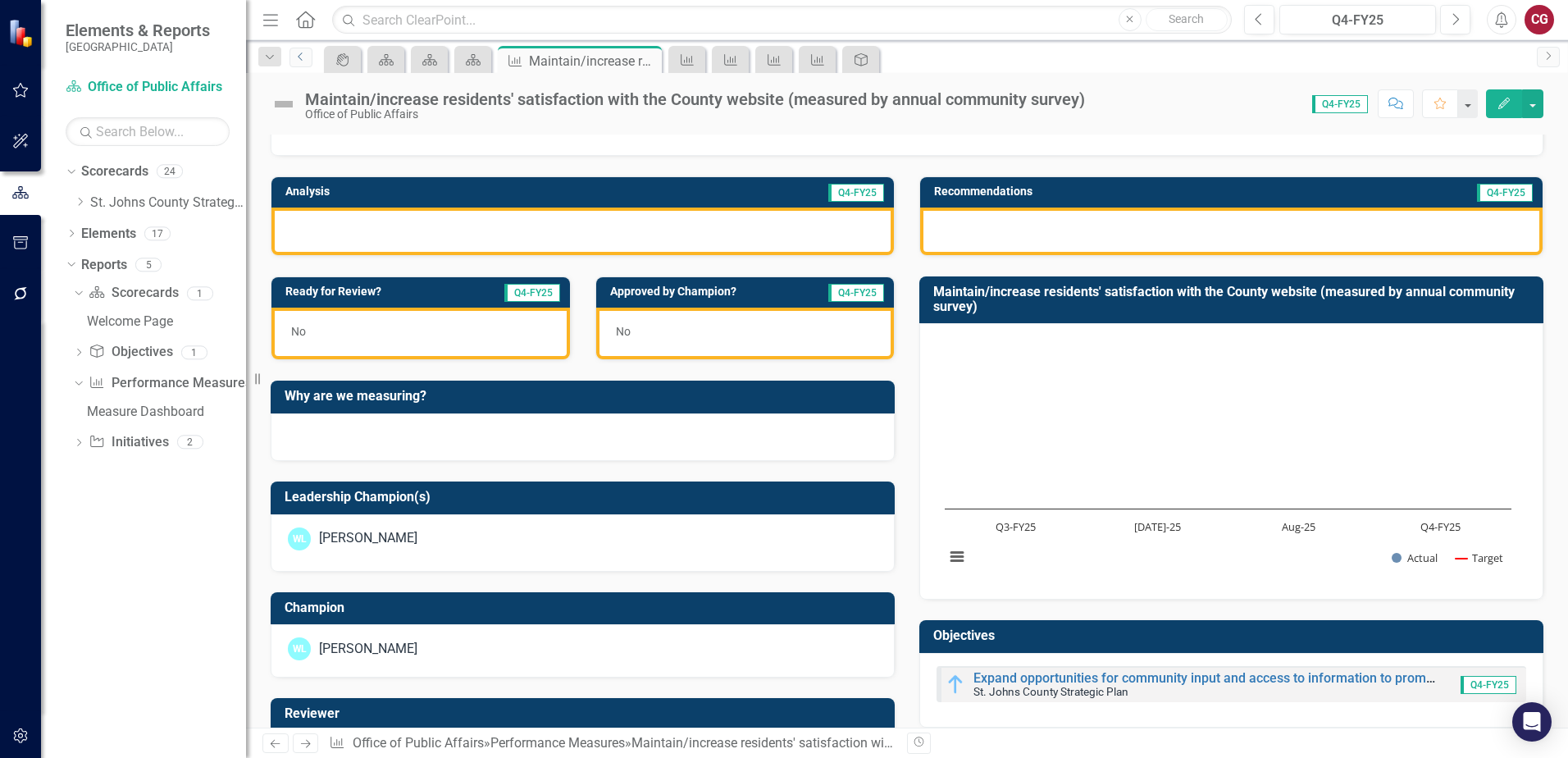
scroll to position [328, 0]
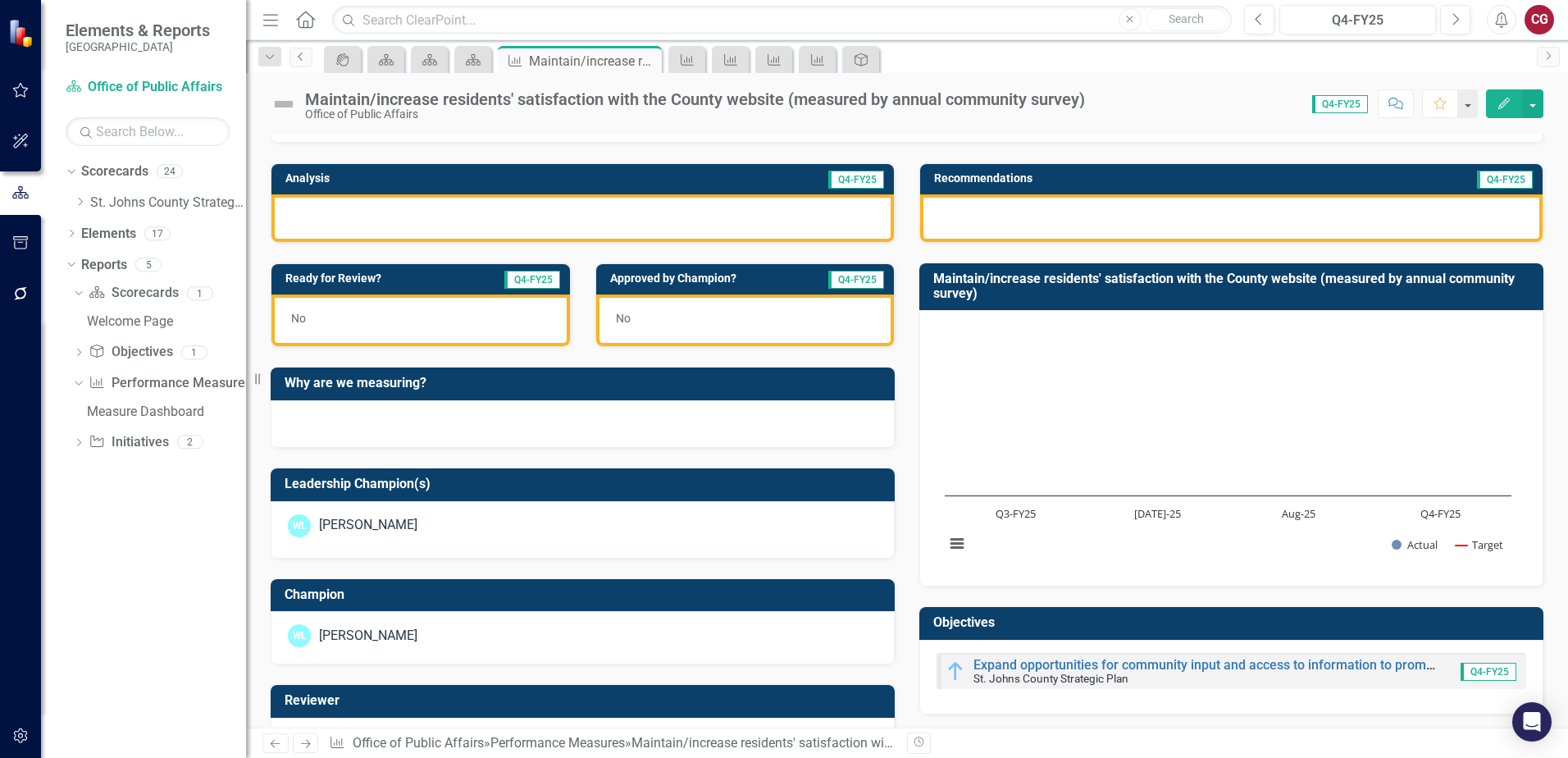
click at [302, 52] on icon "Previous" at bounding box center [302, 56] width 13 height 10
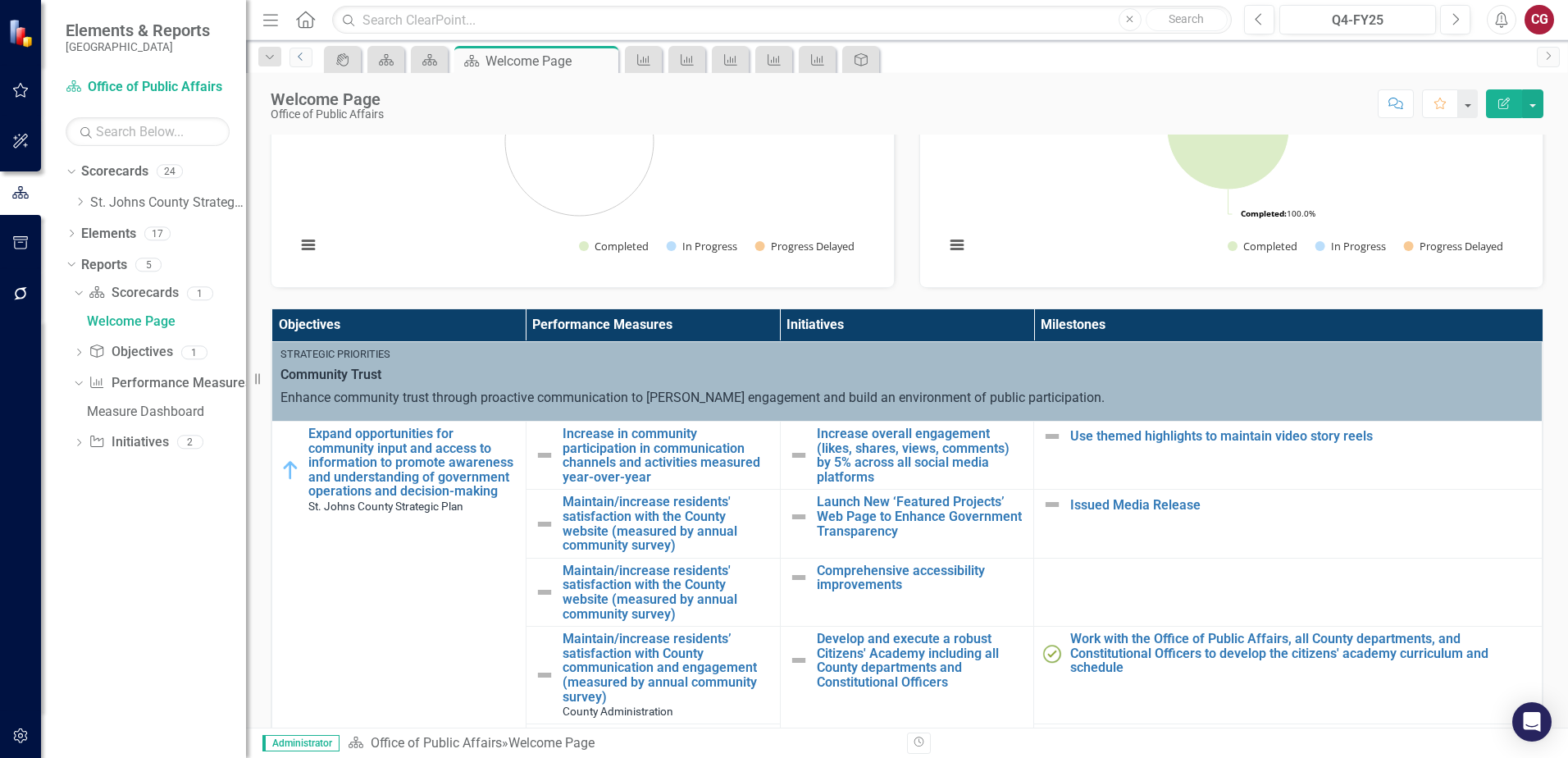
scroll to position [410, 0]
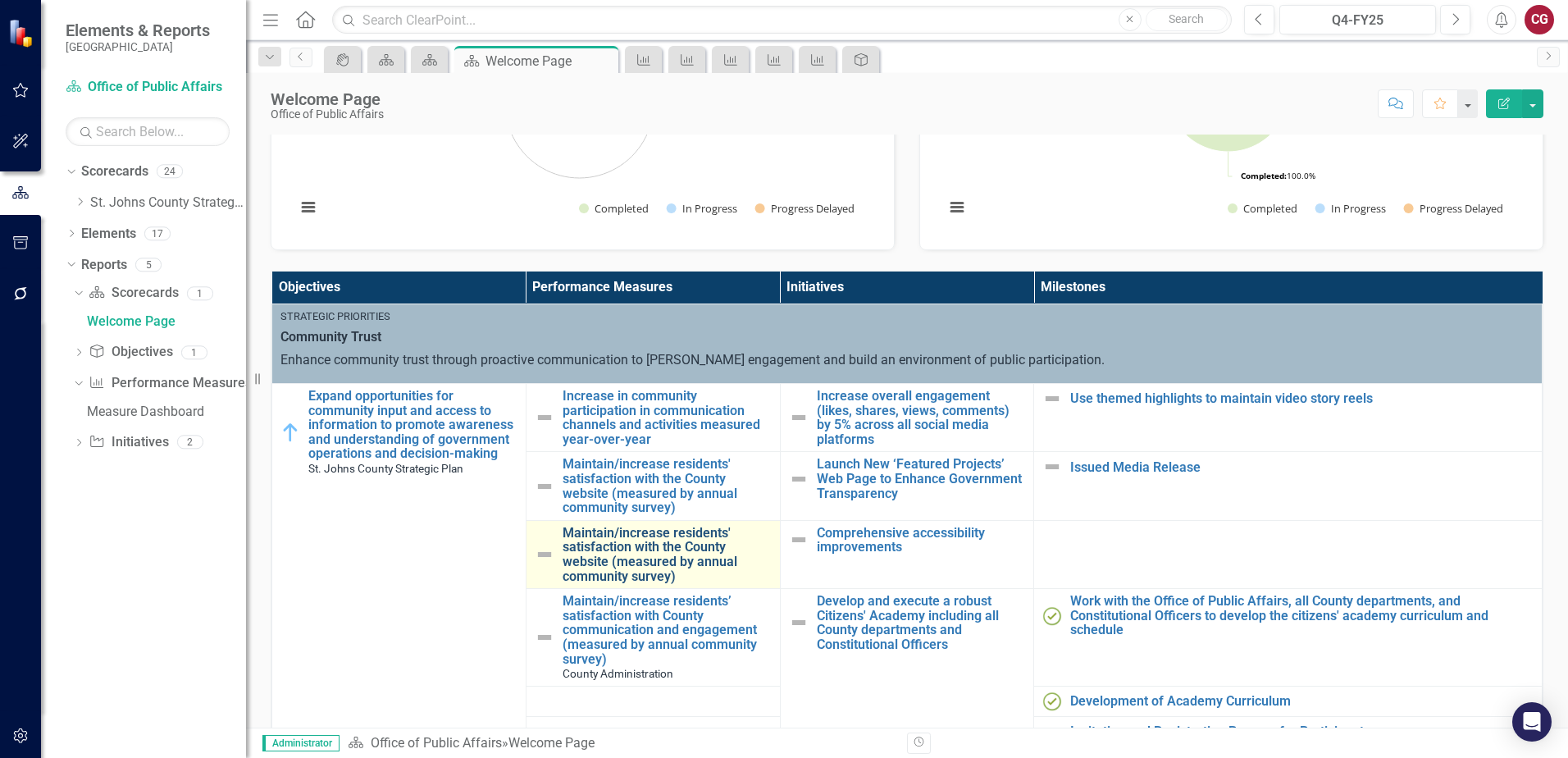
click at [686, 542] on link "Maintain/increase residents' satisfaction with the County website (measured by …" at bounding box center [667, 554] width 210 height 57
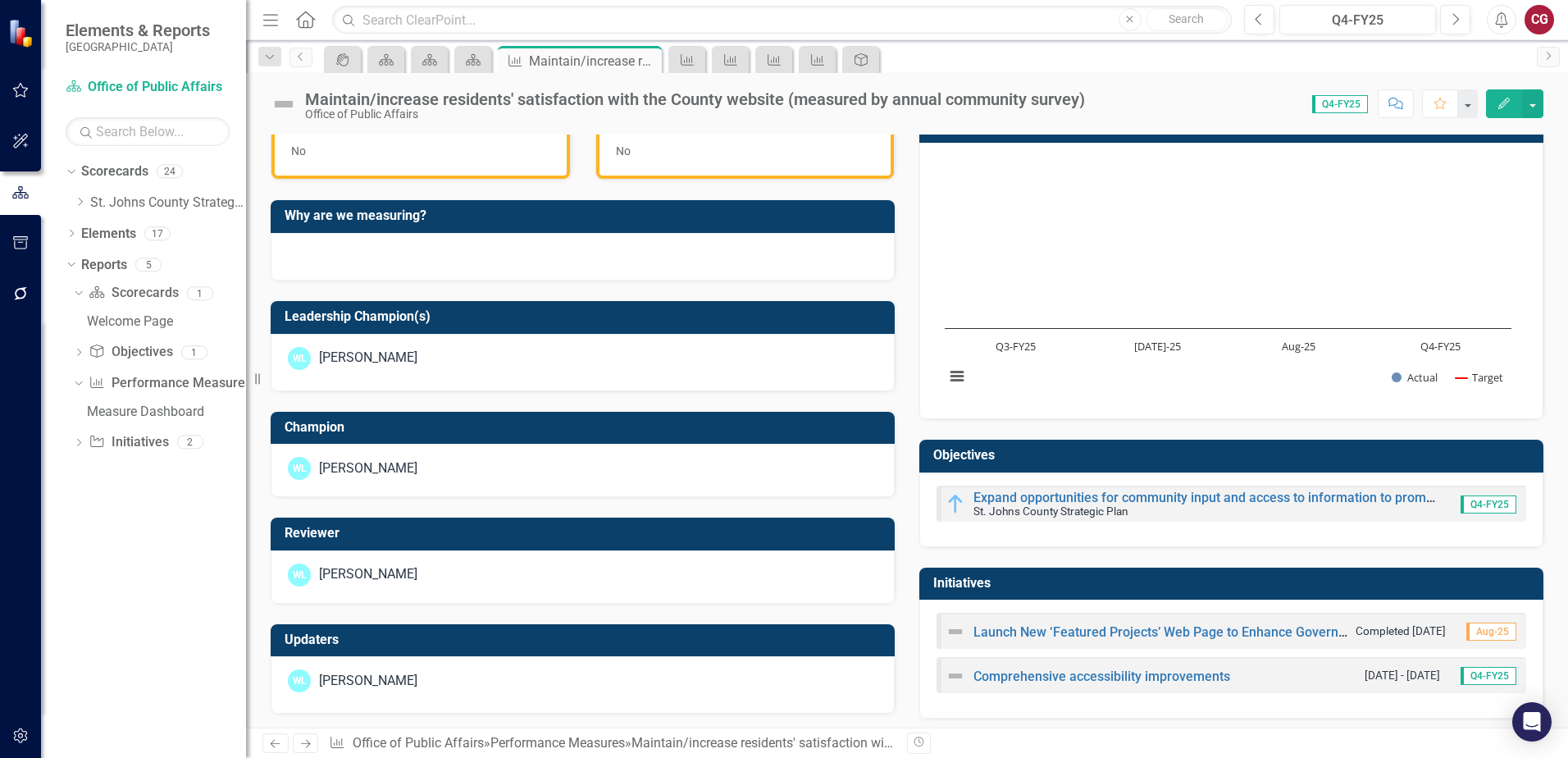
scroll to position [502, 0]
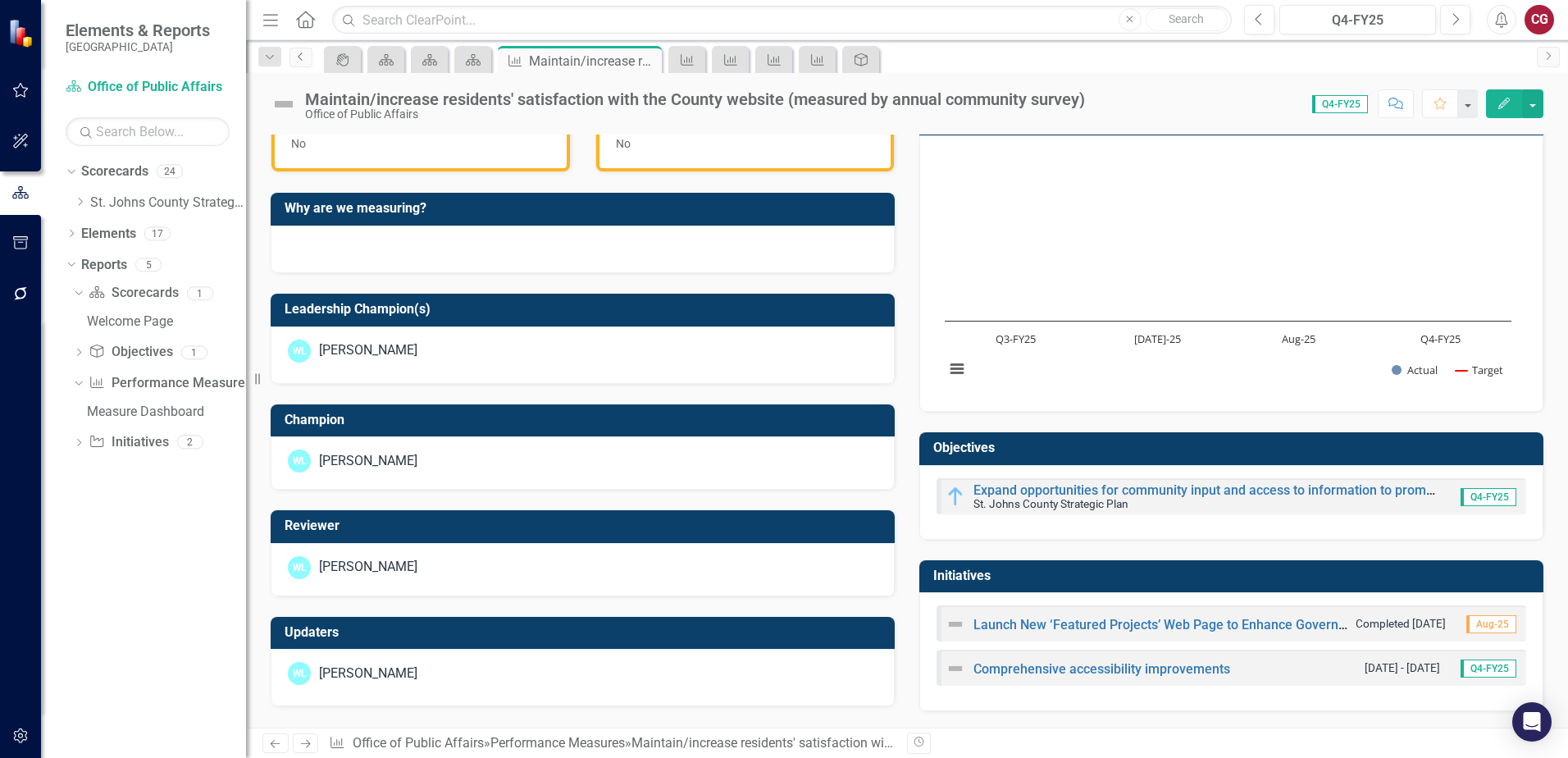
click at [300, 63] on link "Previous" at bounding box center [301, 57] width 23 height 20
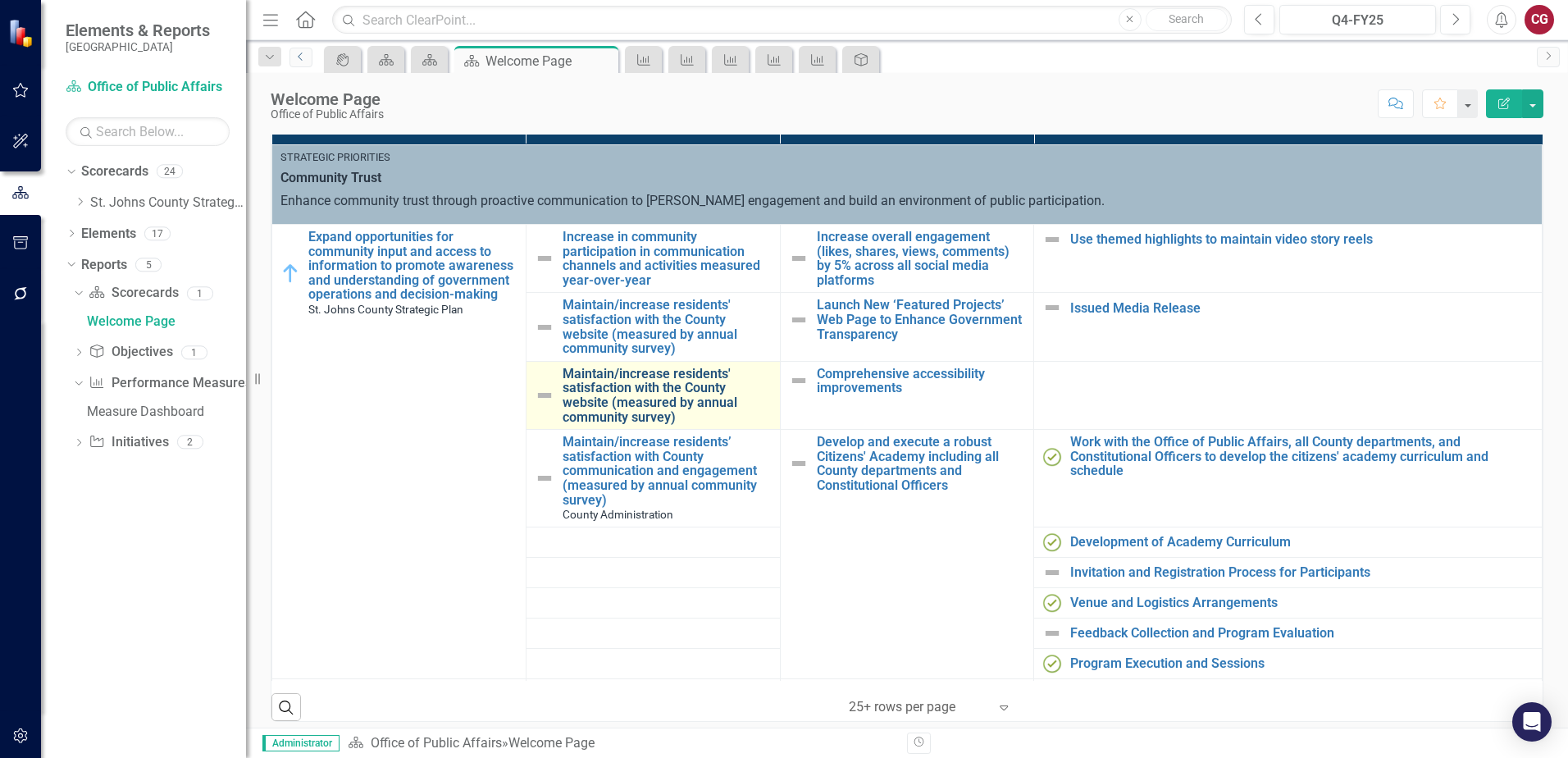
scroll to position [574, 0]
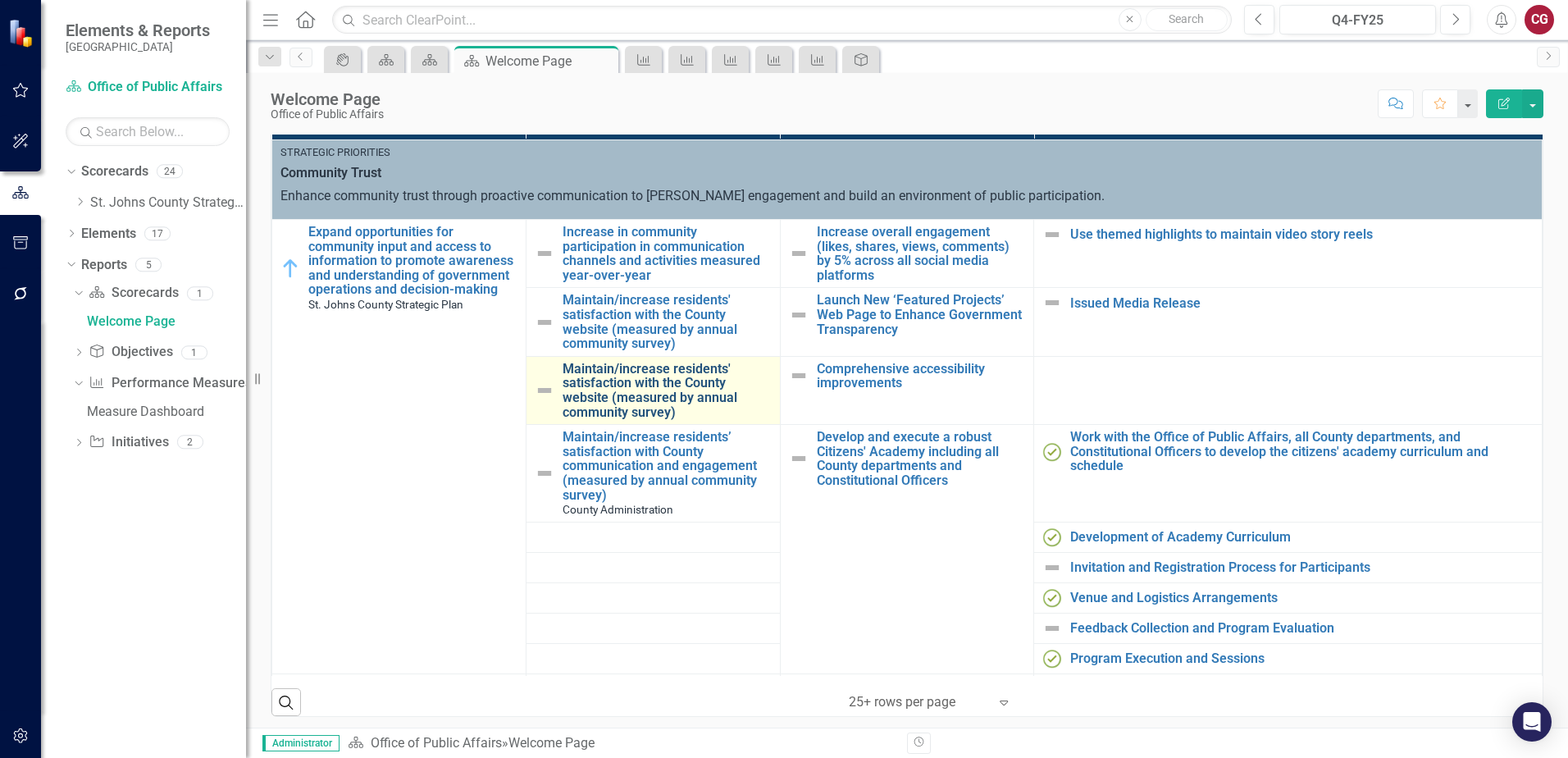
click at [647, 396] on link "Maintain/increase residents' satisfaction with the County website (measured by …" at bounding box center [667, 390] width 210 height 57
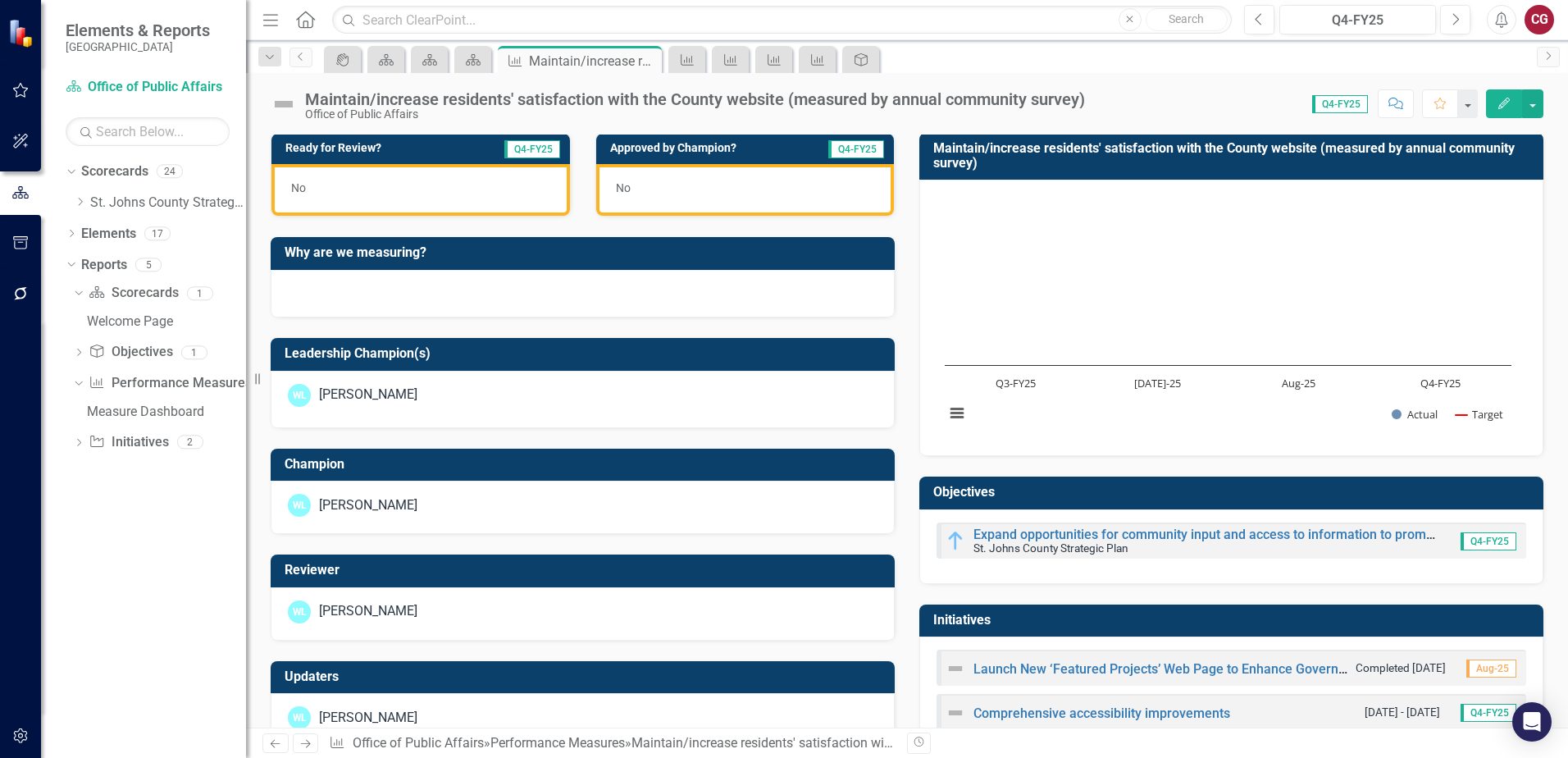
scroll to position [502, 0]
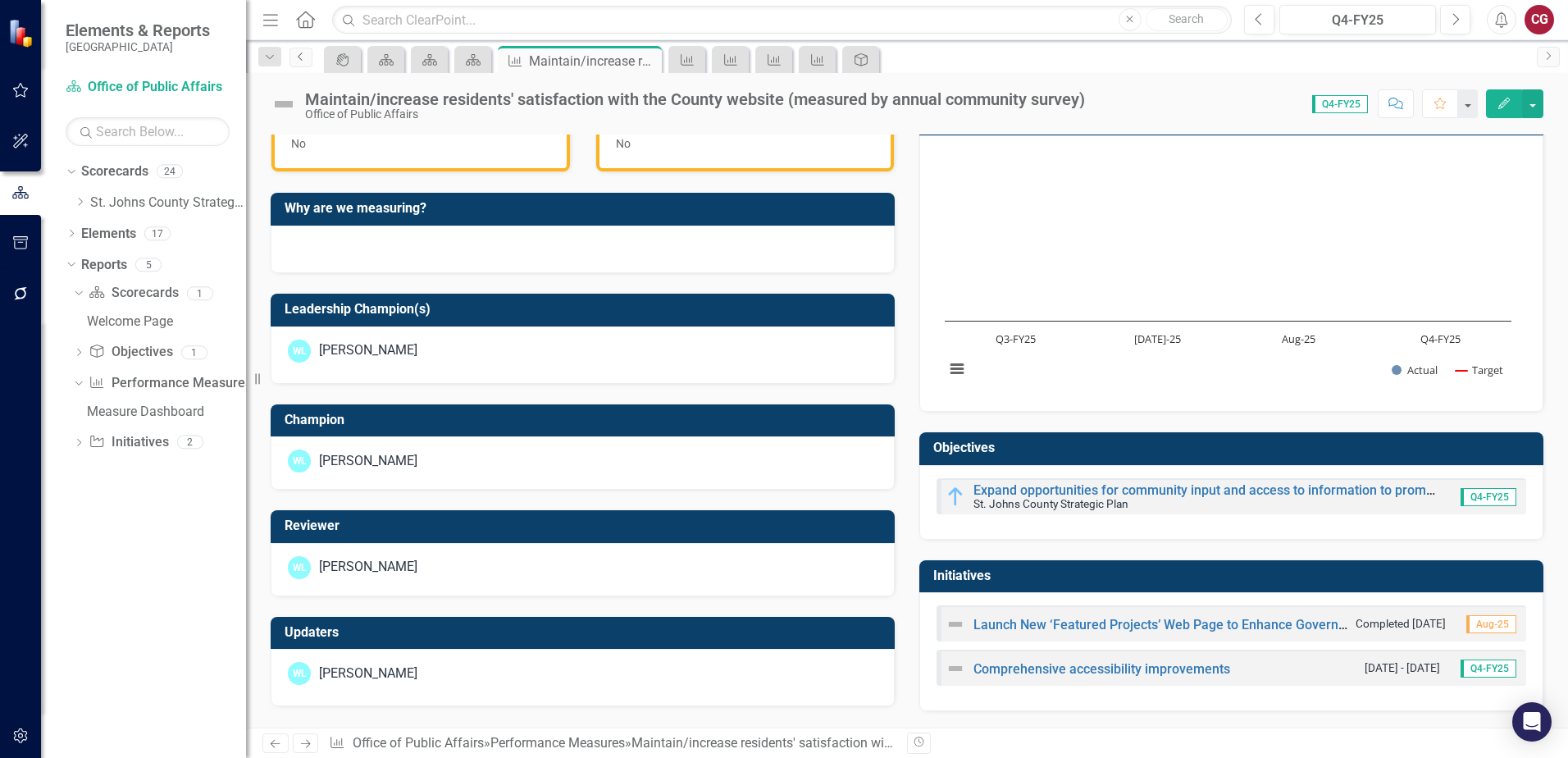
click at [300, 61] on link "Previous" at bounding box center [301, 57] width 23 height 20
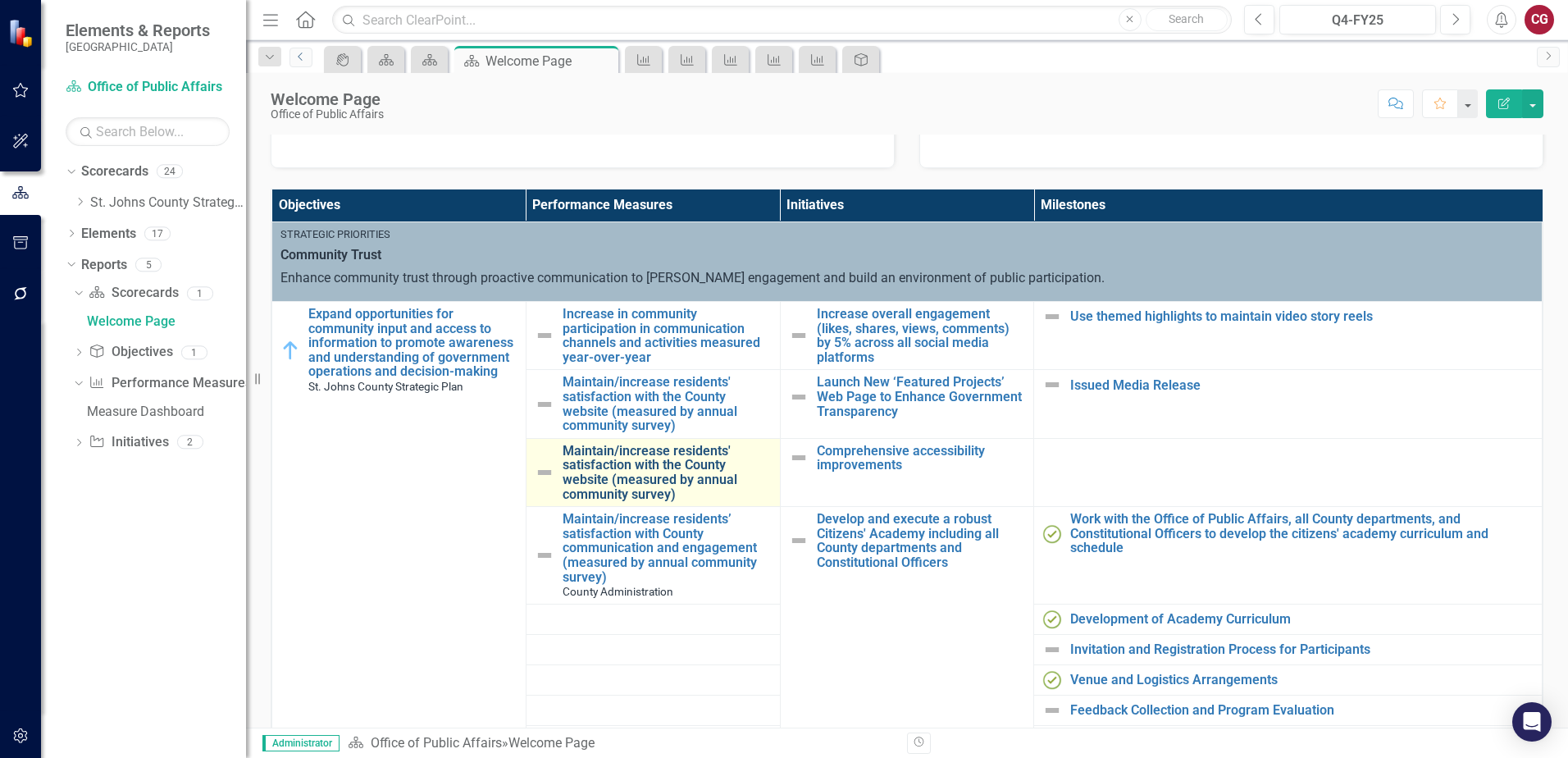
scroll to position [82, 0]
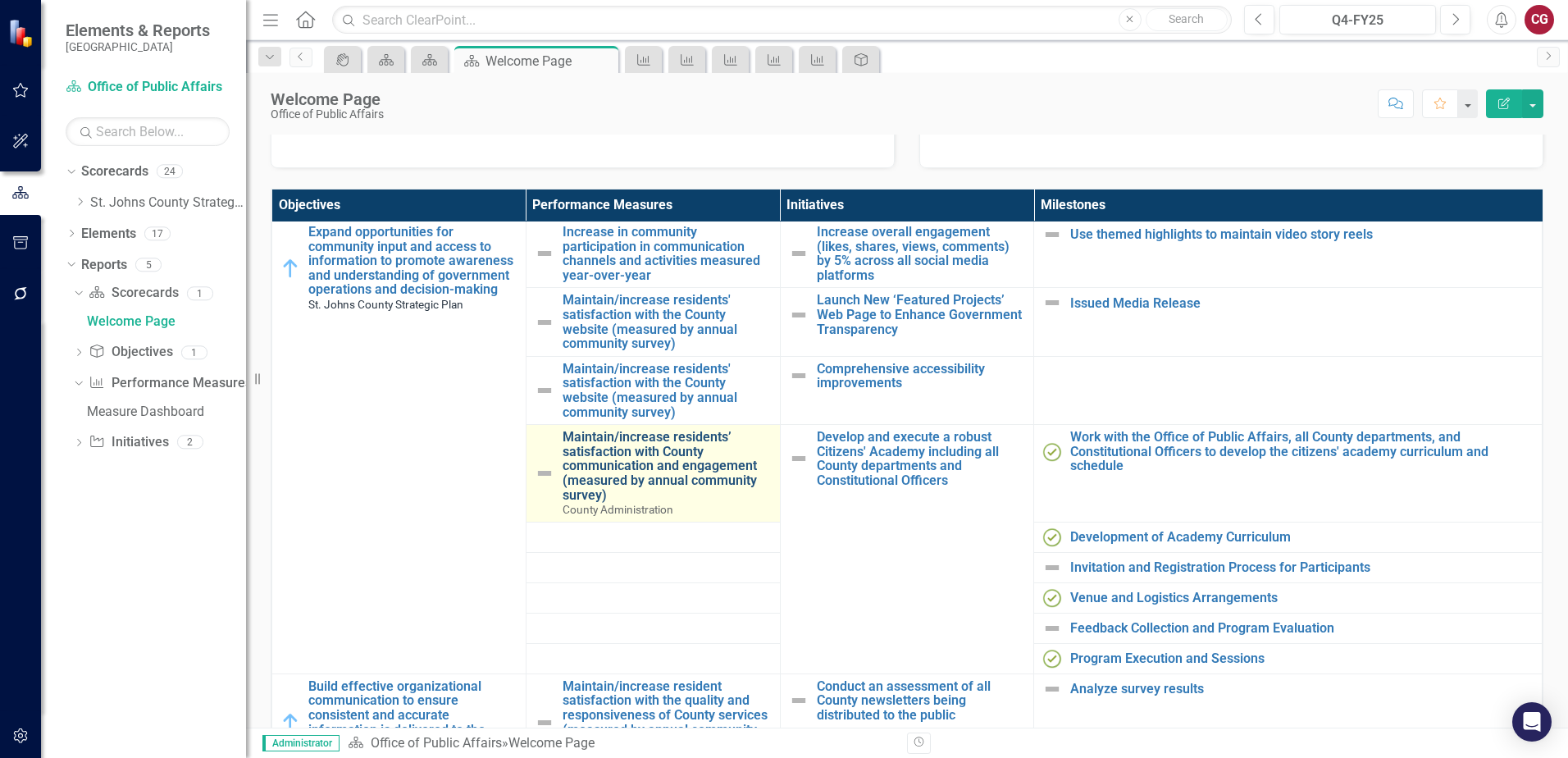
click at [628, 464] on link "Maintain/increase residents’ satisfaction with County communication and engagem…" at bounding box center [667, 465] width 210 height 72
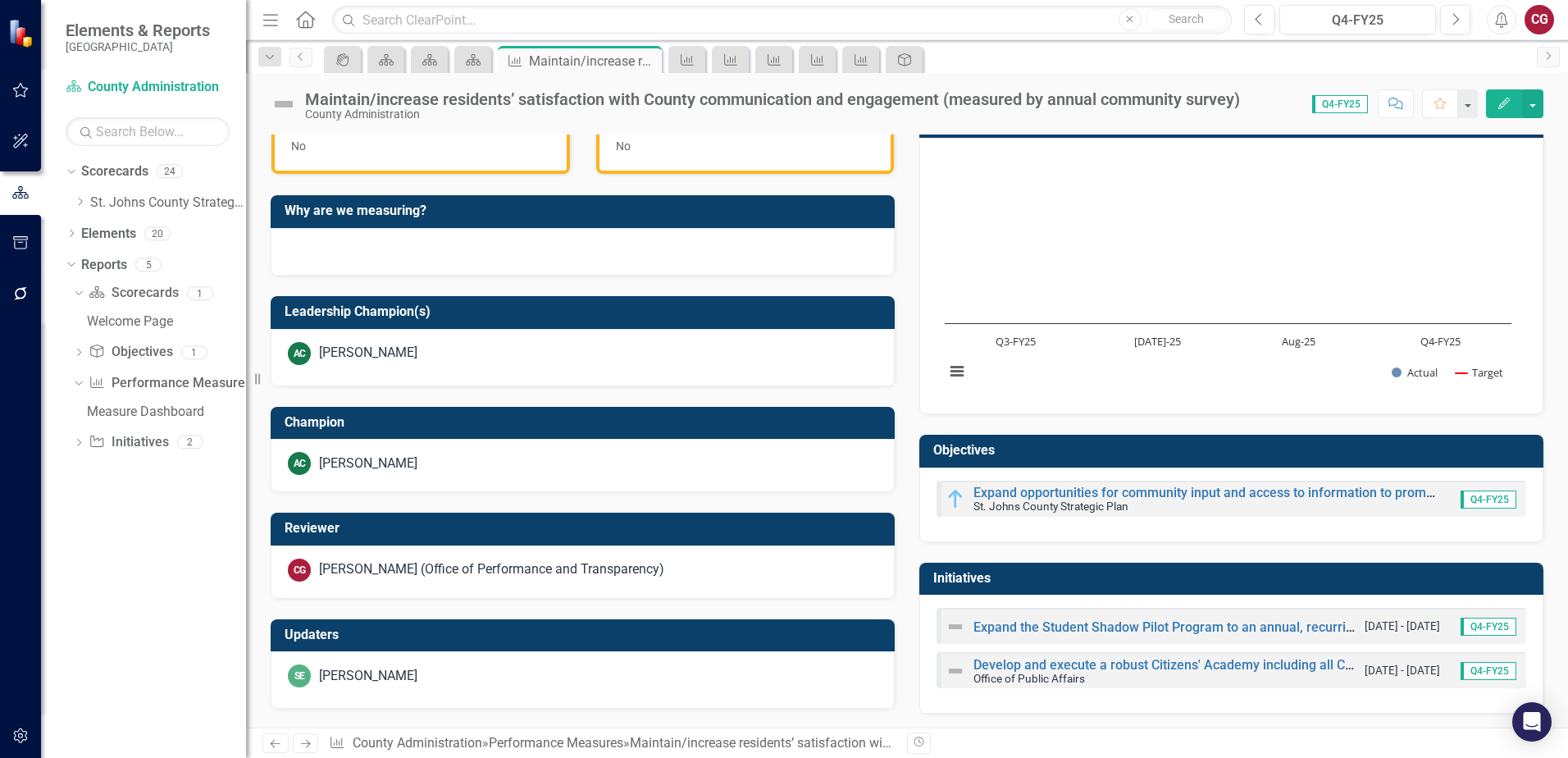
scroll to position [502, 0]
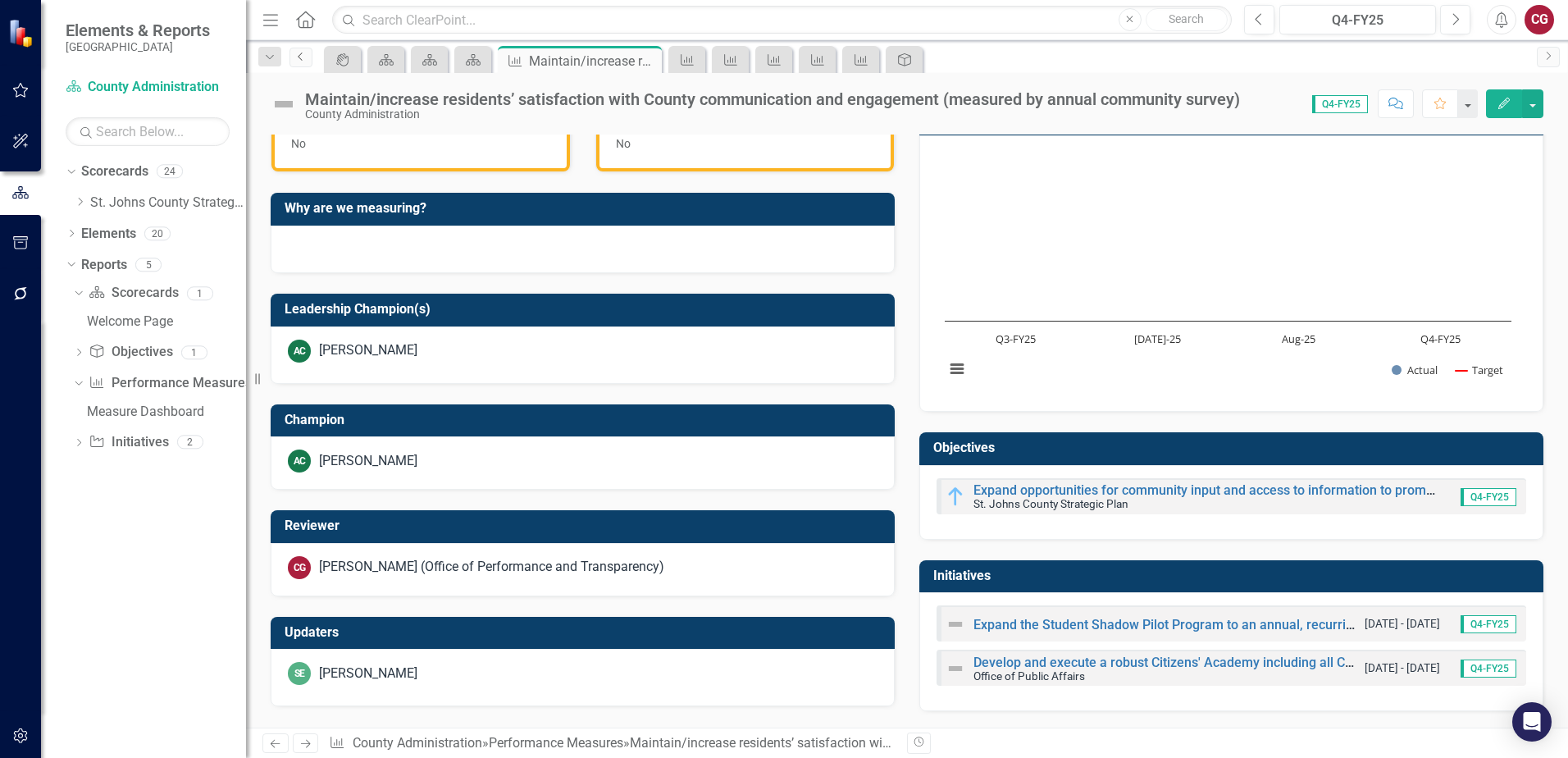
click at [292, 60] on link "Previous" at bounding box center [301, 57] width 23 height 20
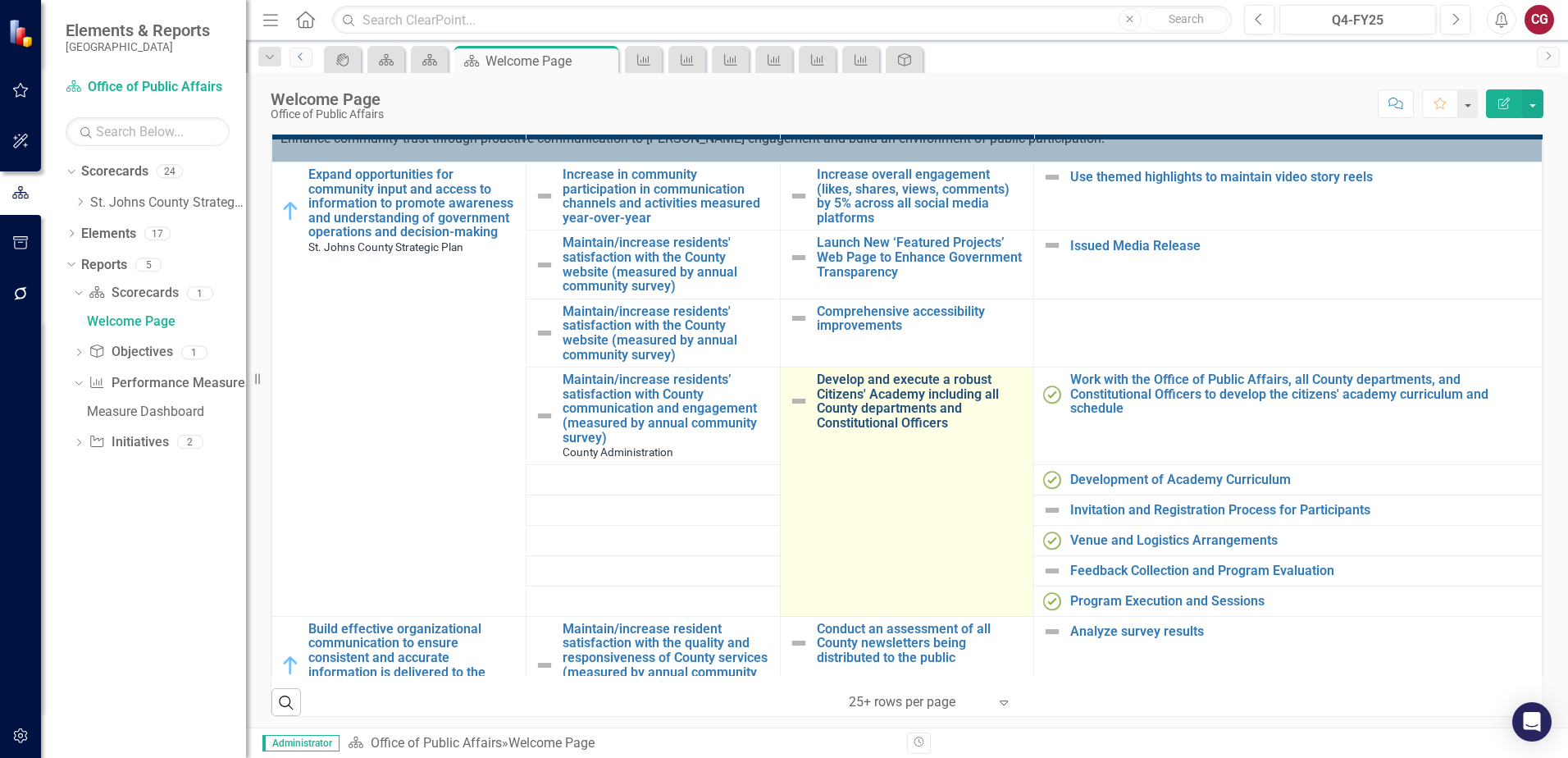
scroll to position [82, 0]
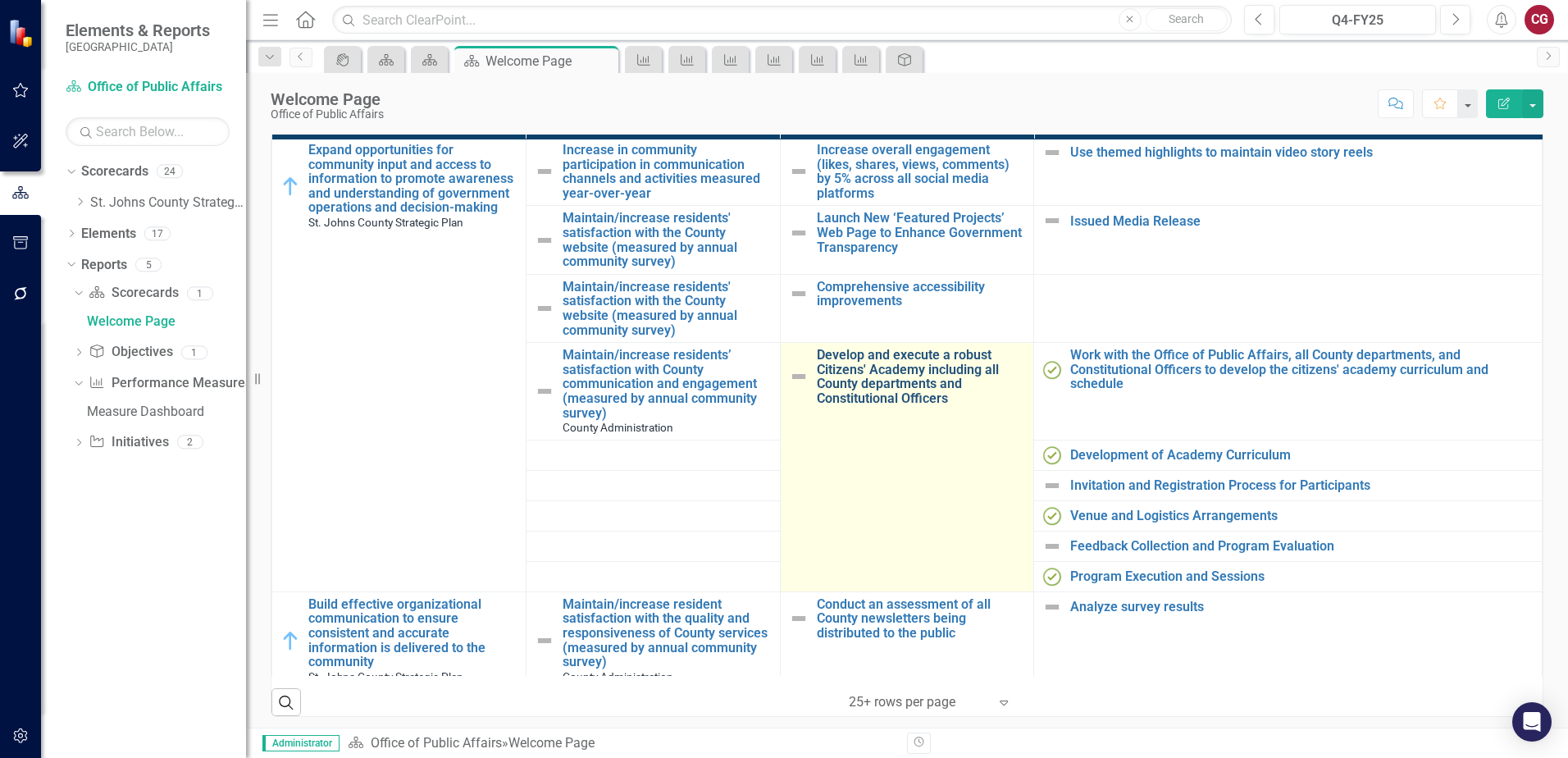
click at [876, 377] on link "Develop and execute a robust Citizens' Academy including all County departments…" at bounding box center [921, 376] width 210 height 57
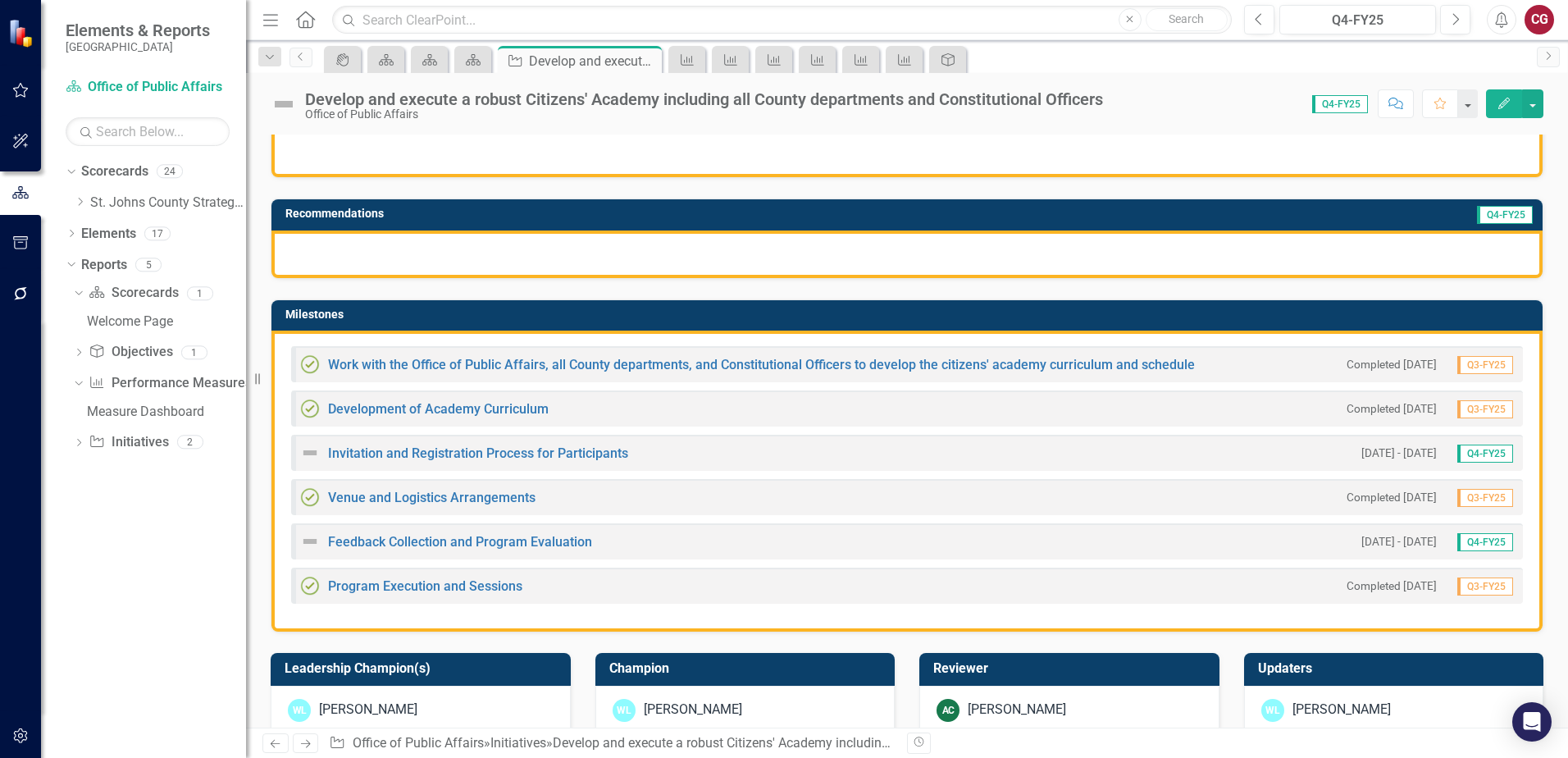
scroll to position [246, 0]
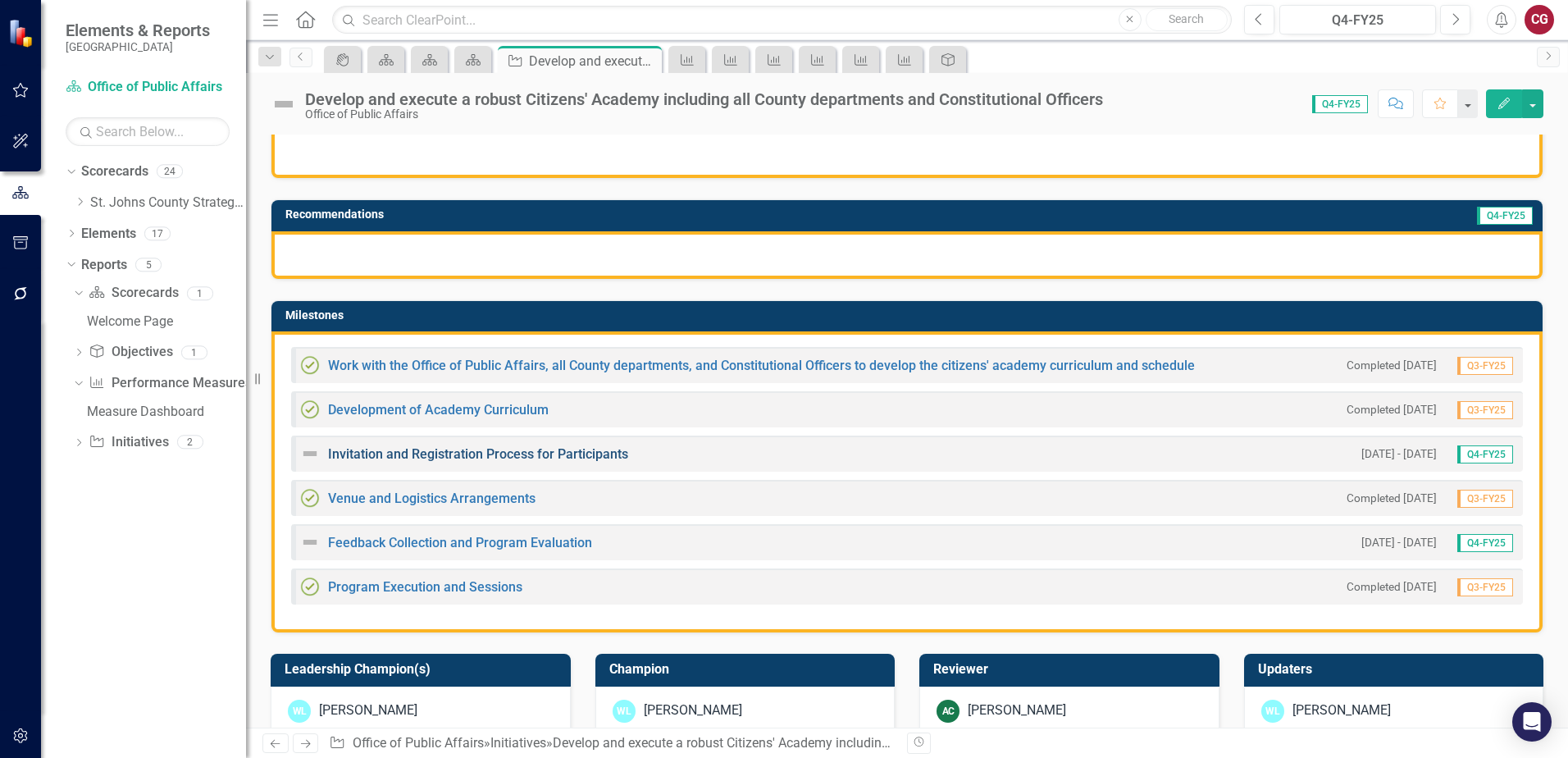
click at [420, 454] on link "Invitation and Registration Process for Participants" at bounding box center [479, 454] width 301 height 15
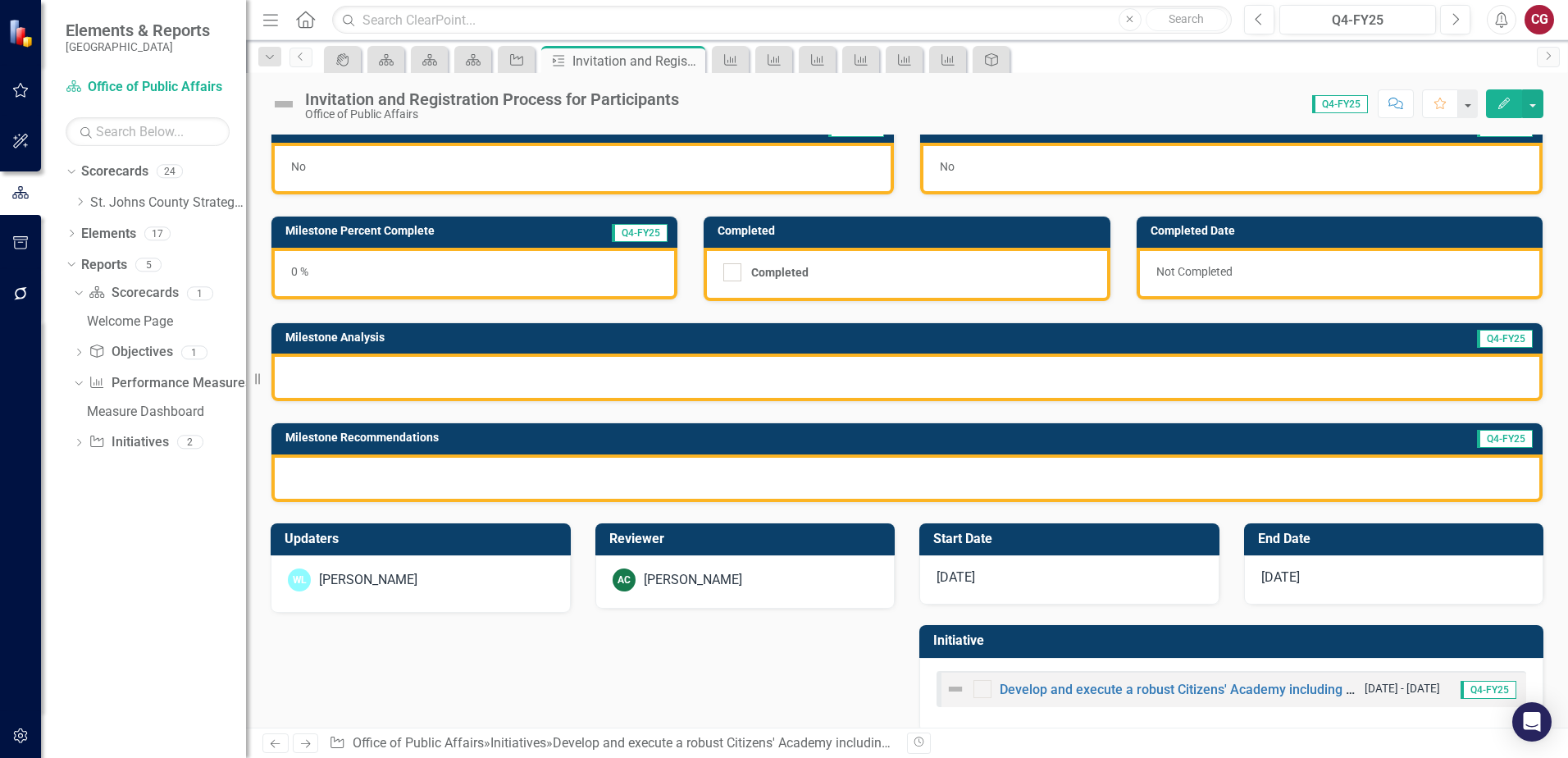
scroll to position [44, 0]
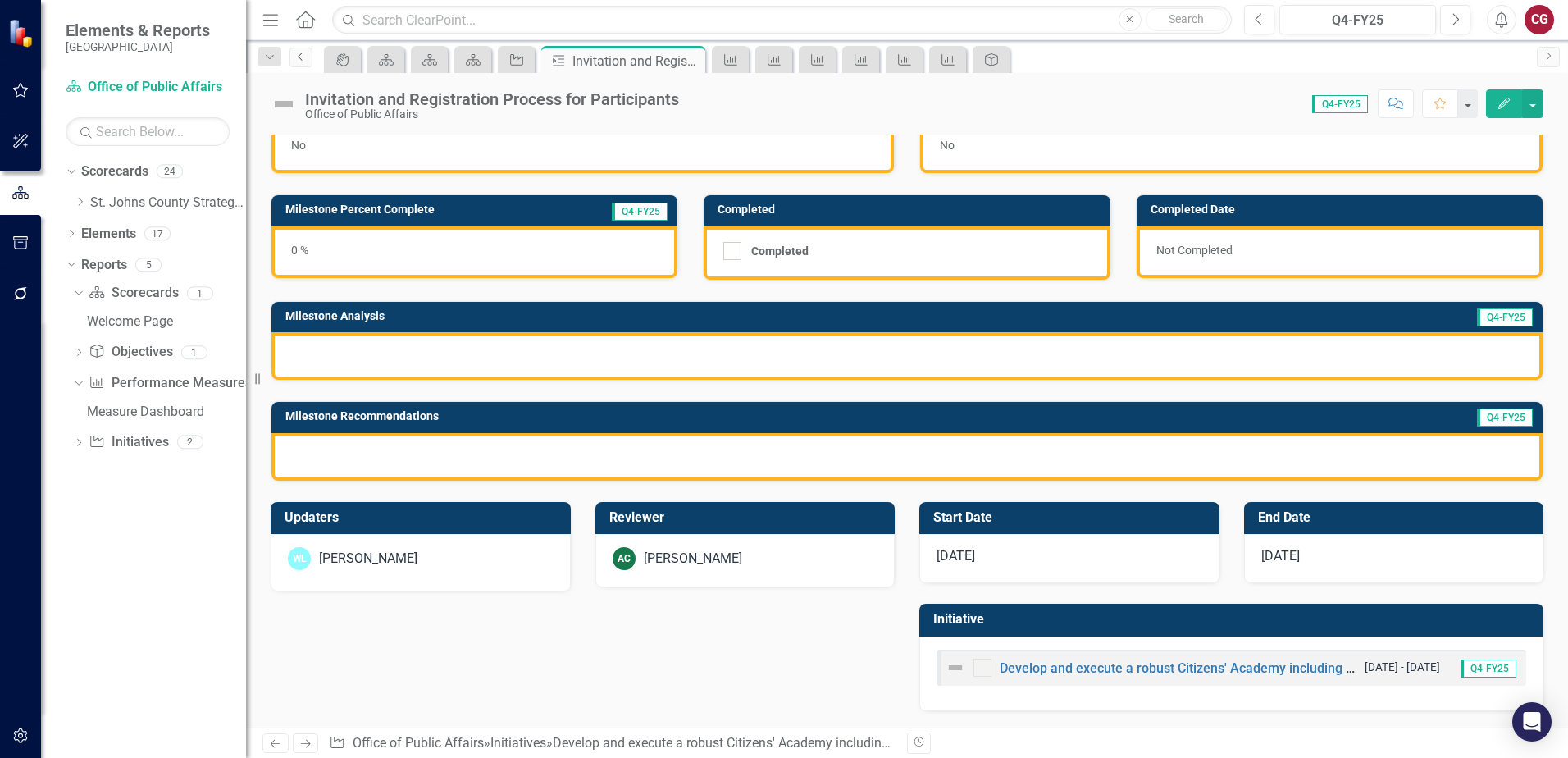
click at [301, 56] on icon "Previous" at bounding box center [302, 56] width 13 height 10
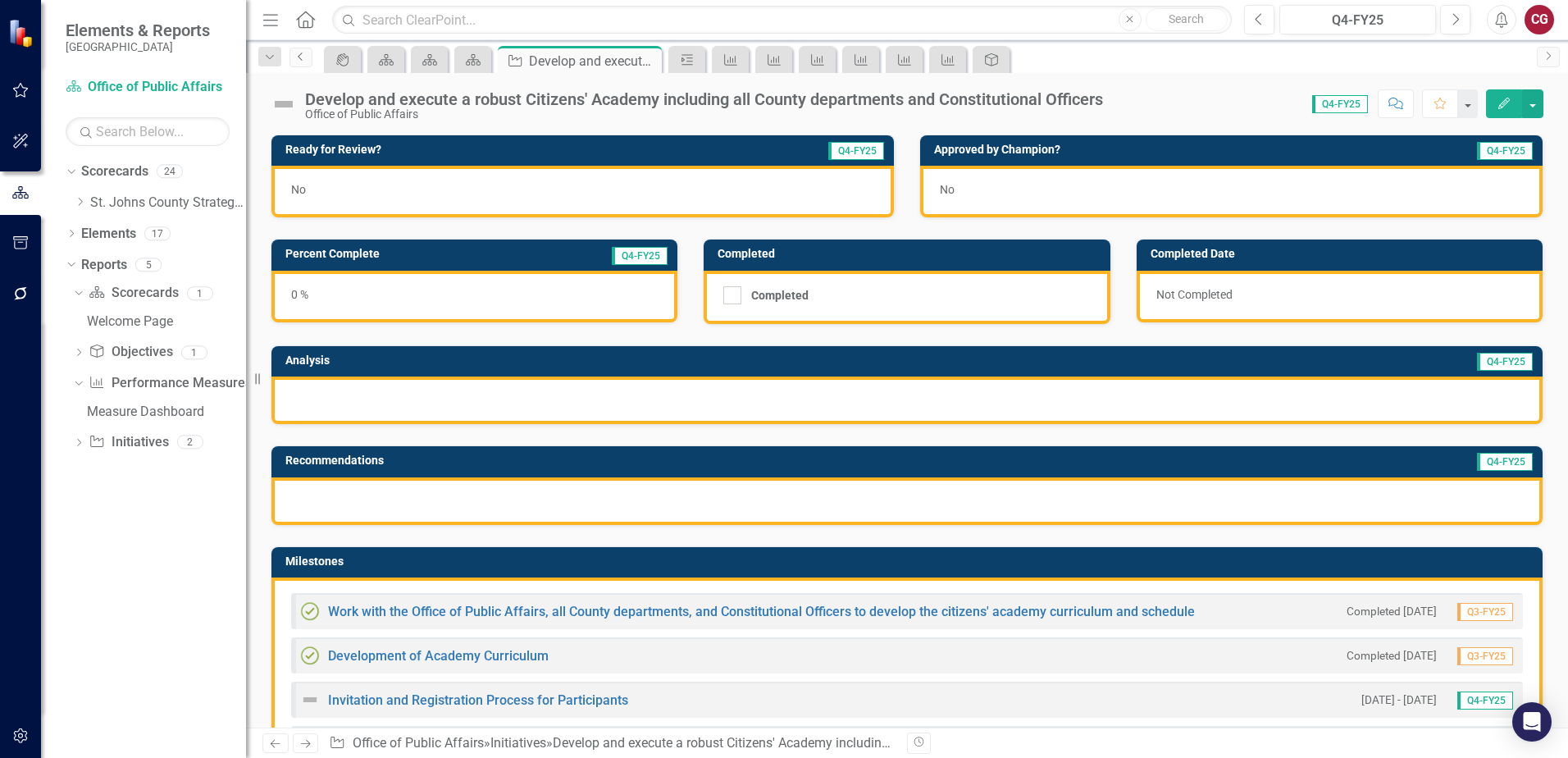
click at [295, 60] on icon "Previous" at bounding box center [302, 56] width 13 height 10
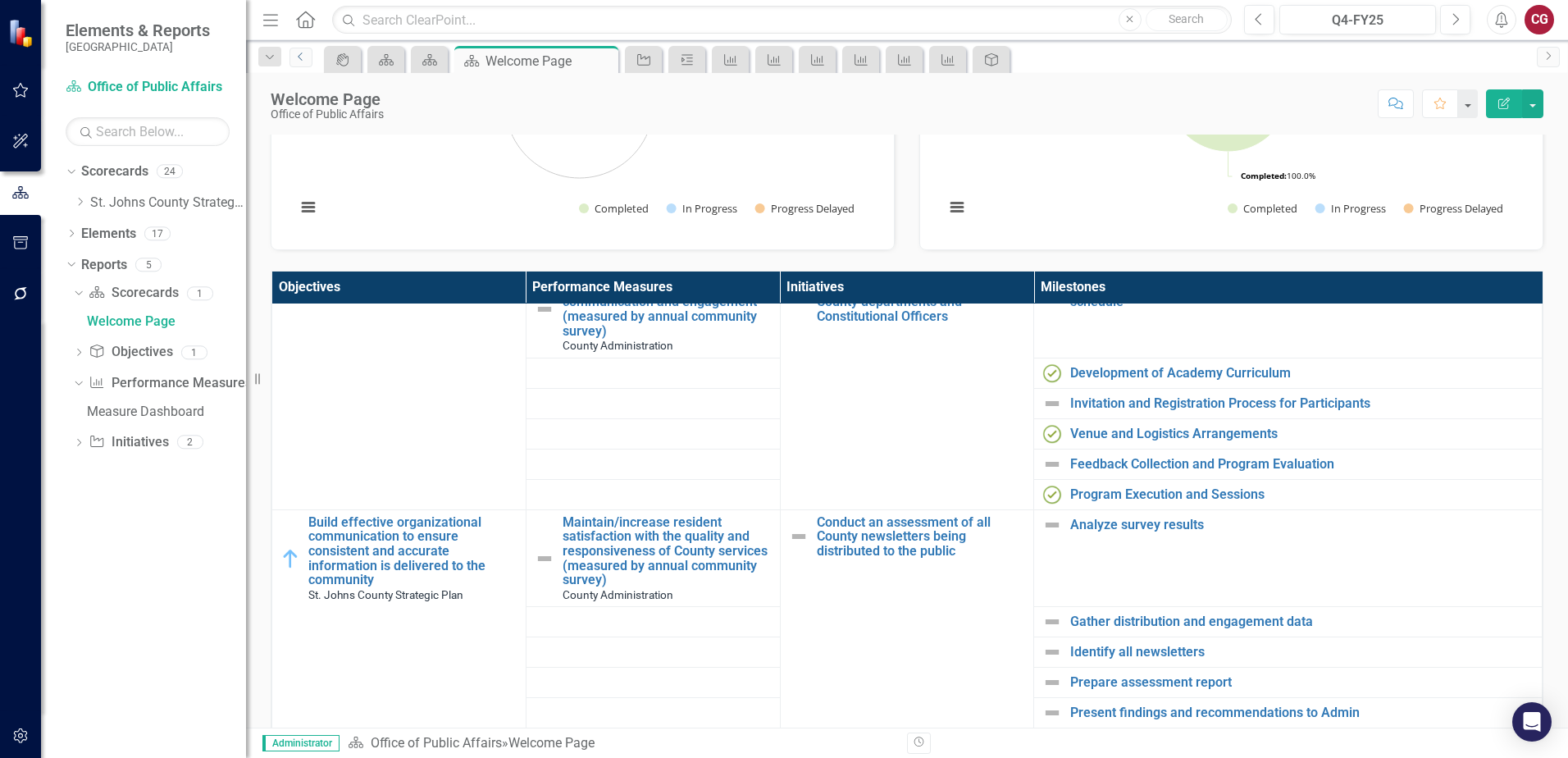
scroll to position [410, 0]
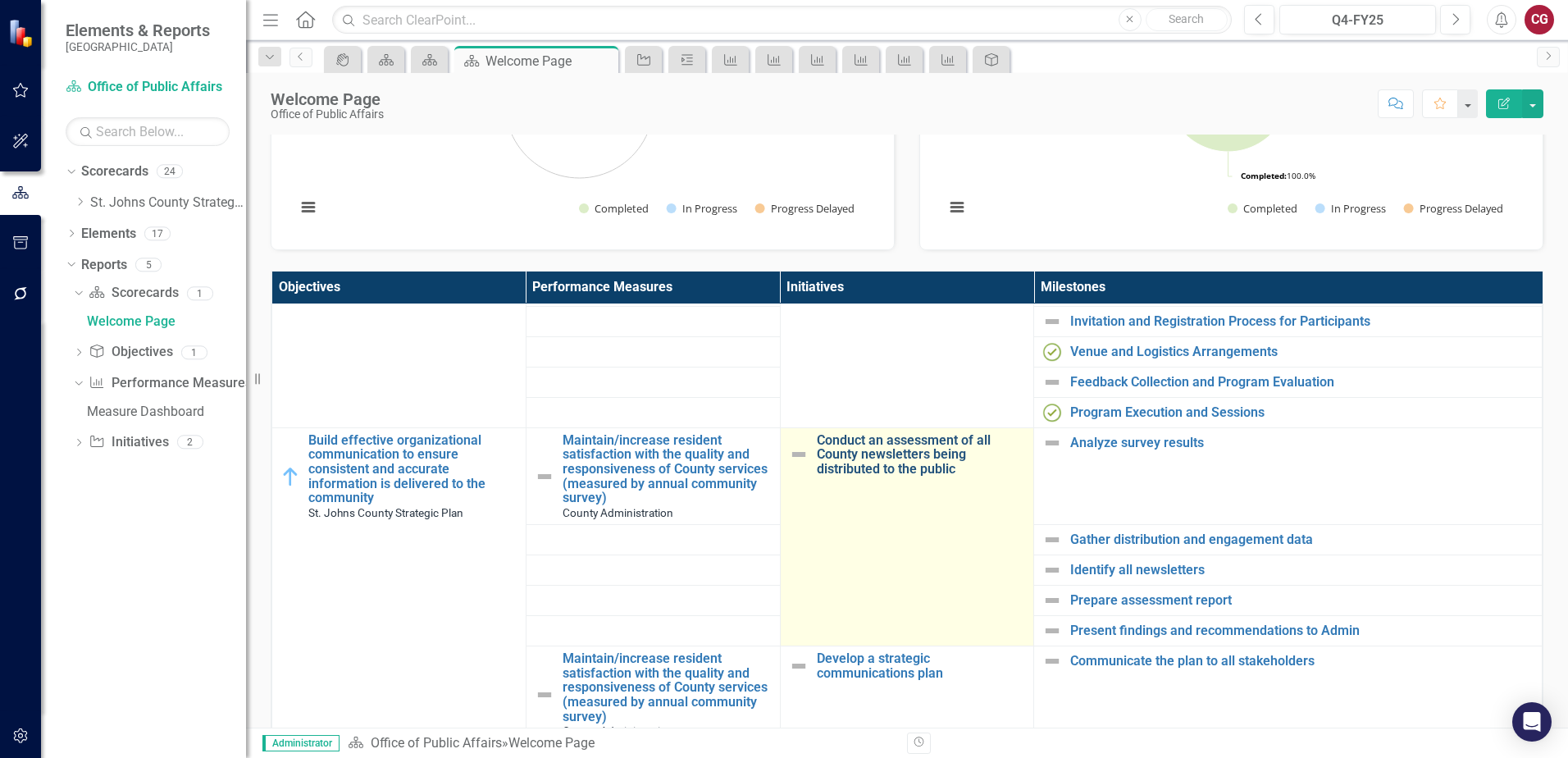
click at [891, 462] on link "Conduct an assessment of all County newsletters being distributed to the public" at bounding box center [921, 454] width 210 height 43
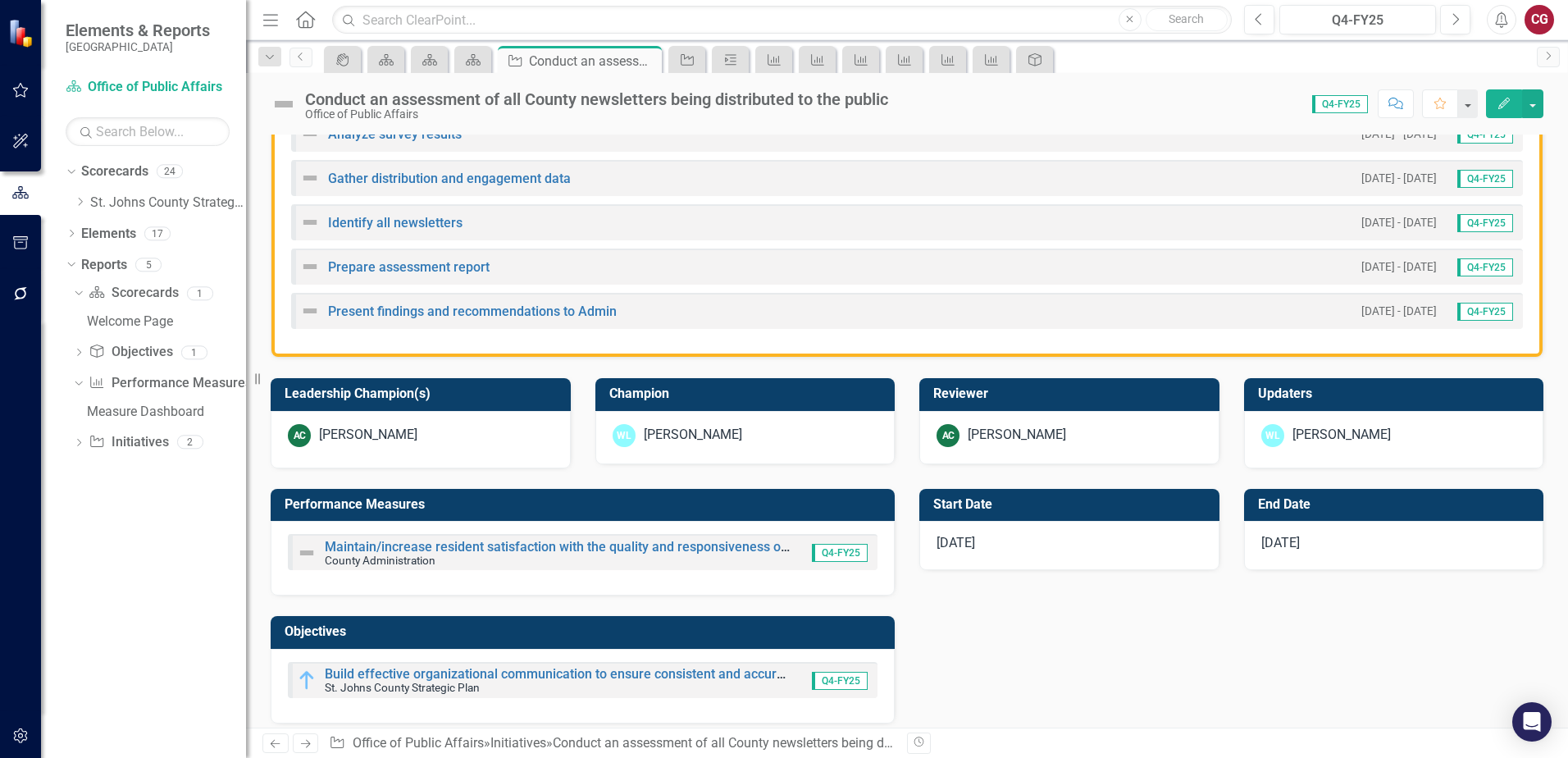
scroll to position [492, 0]
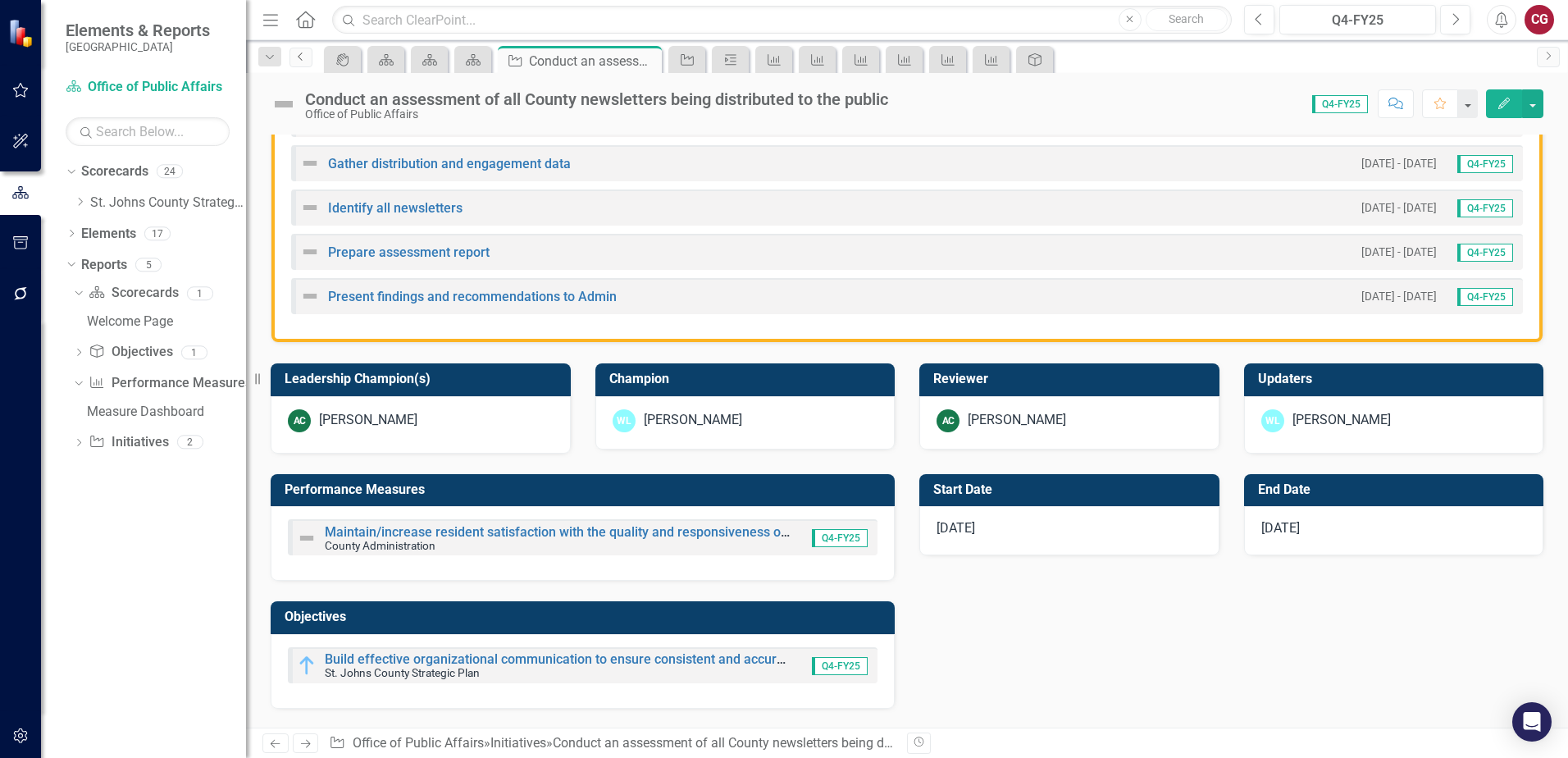
click at [299, 59] on icon "Previous" at bounding box center [302, 56] width 13 height 10
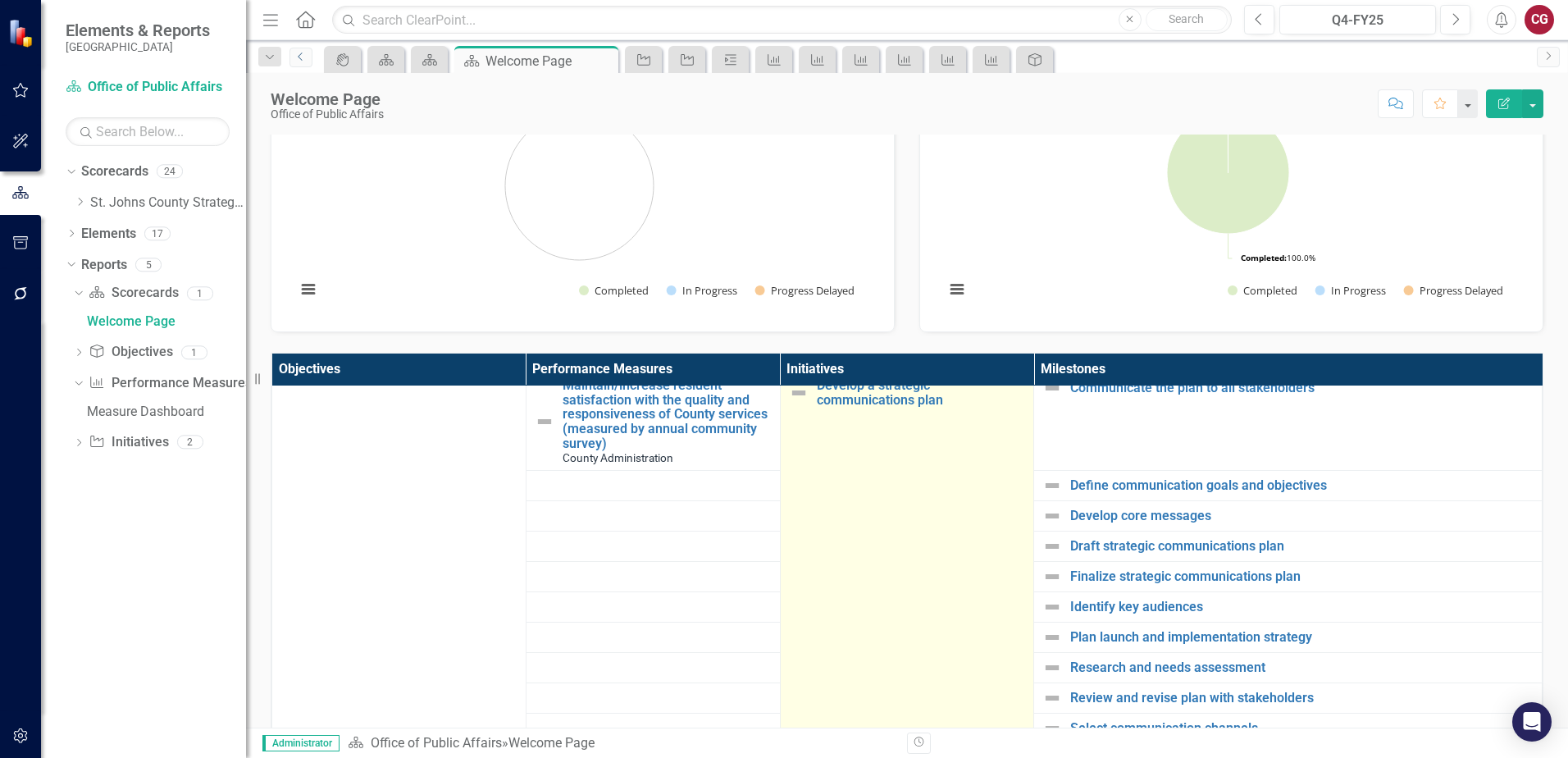
scroll to position [738, 0]
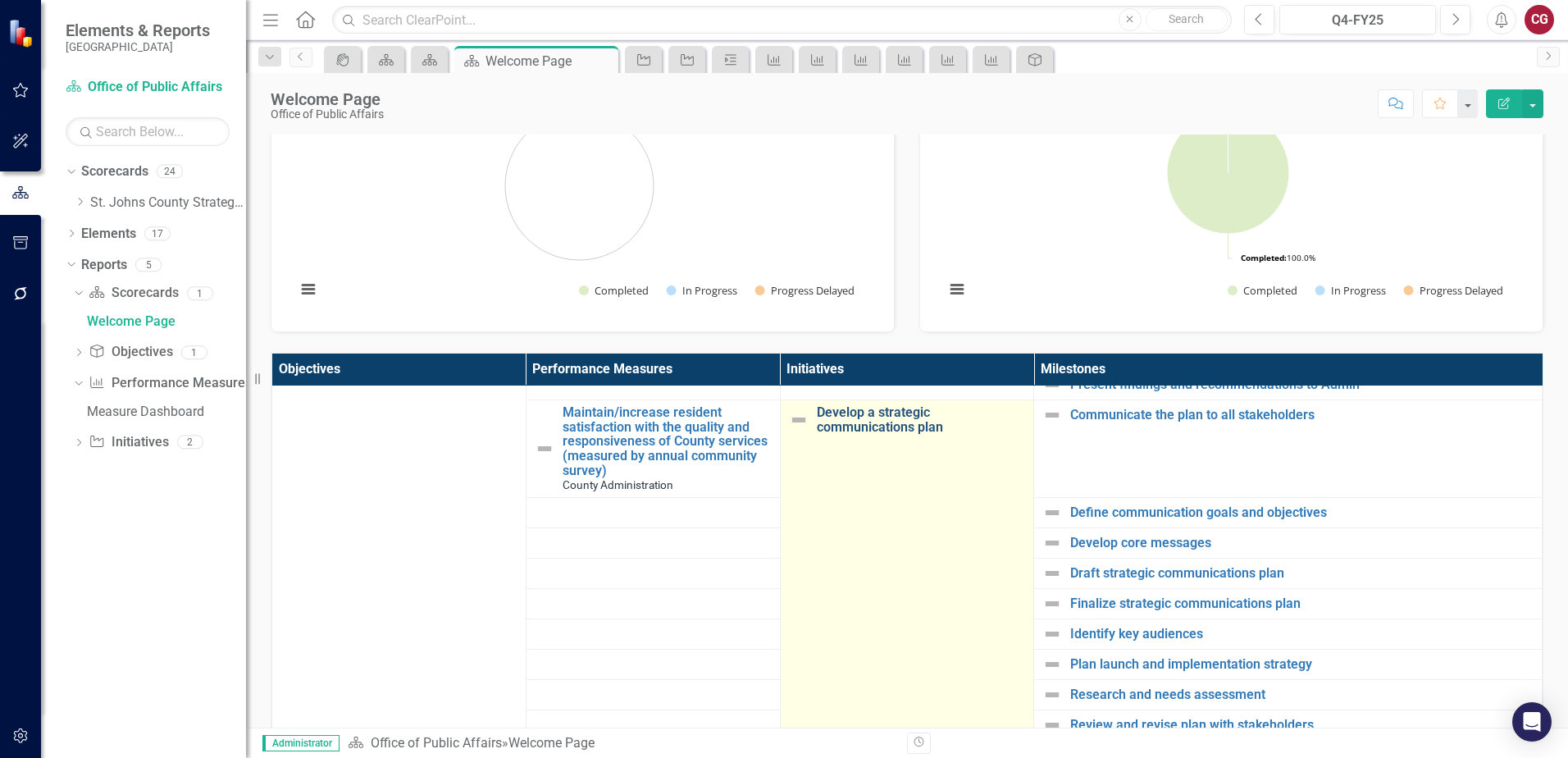
click at [841, 429] on link "Develop a strategic communications plan" at bounding box center [921, 419] width 210 height 29
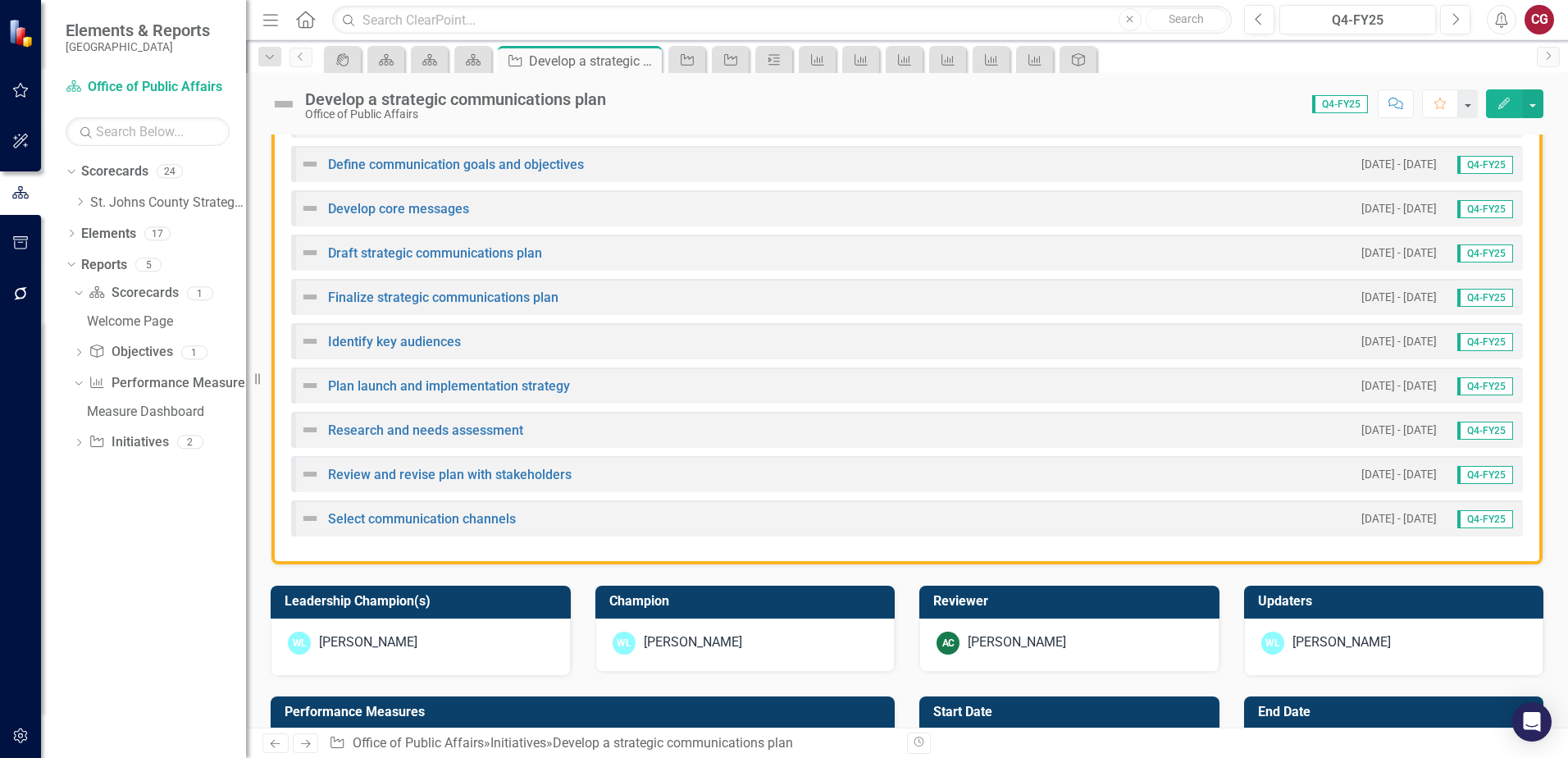
scroll to position [492, 0]
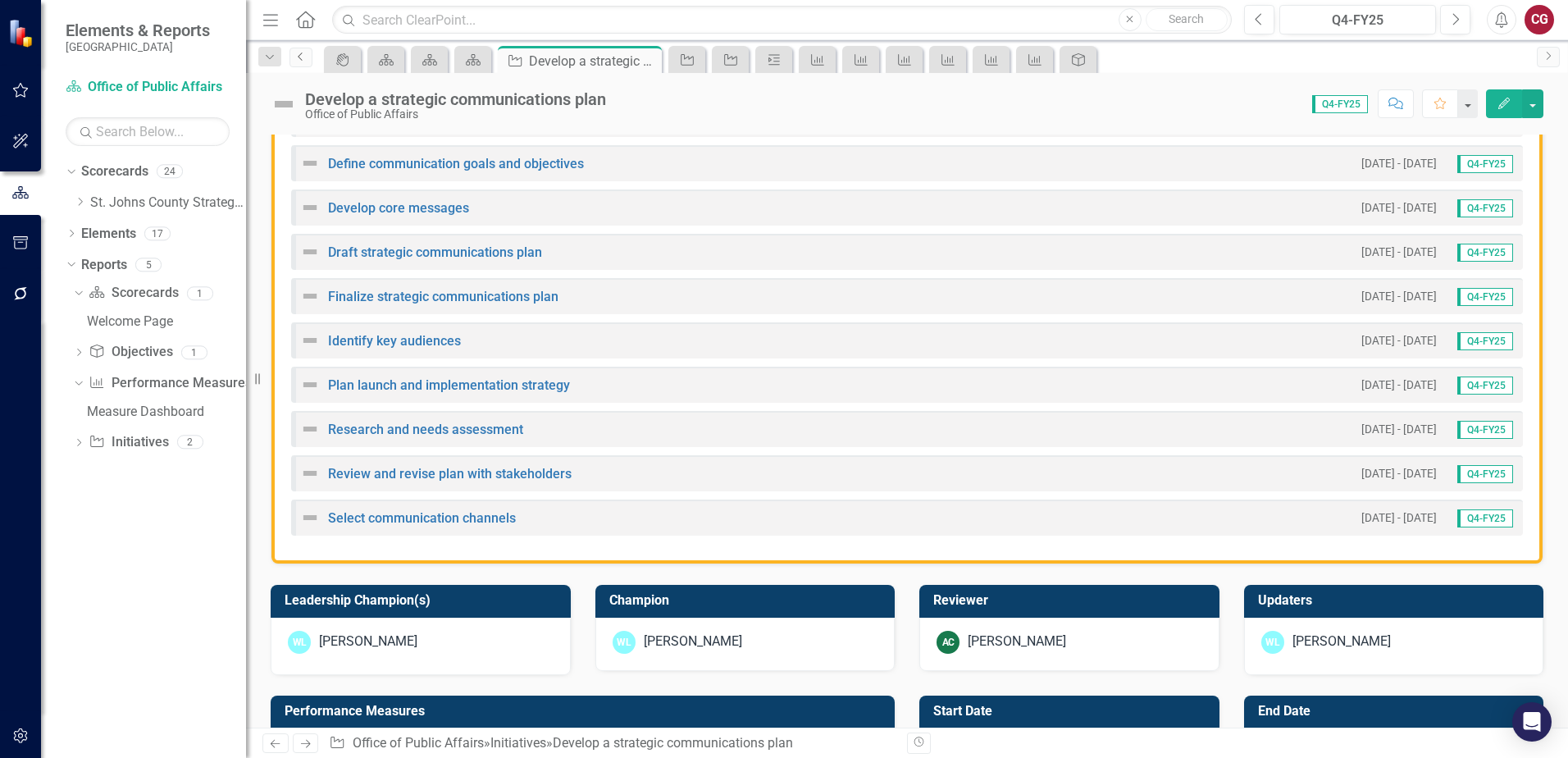
click at [310, 56] on link "Previous" at bounding box center [301, 57] width 23 height 20
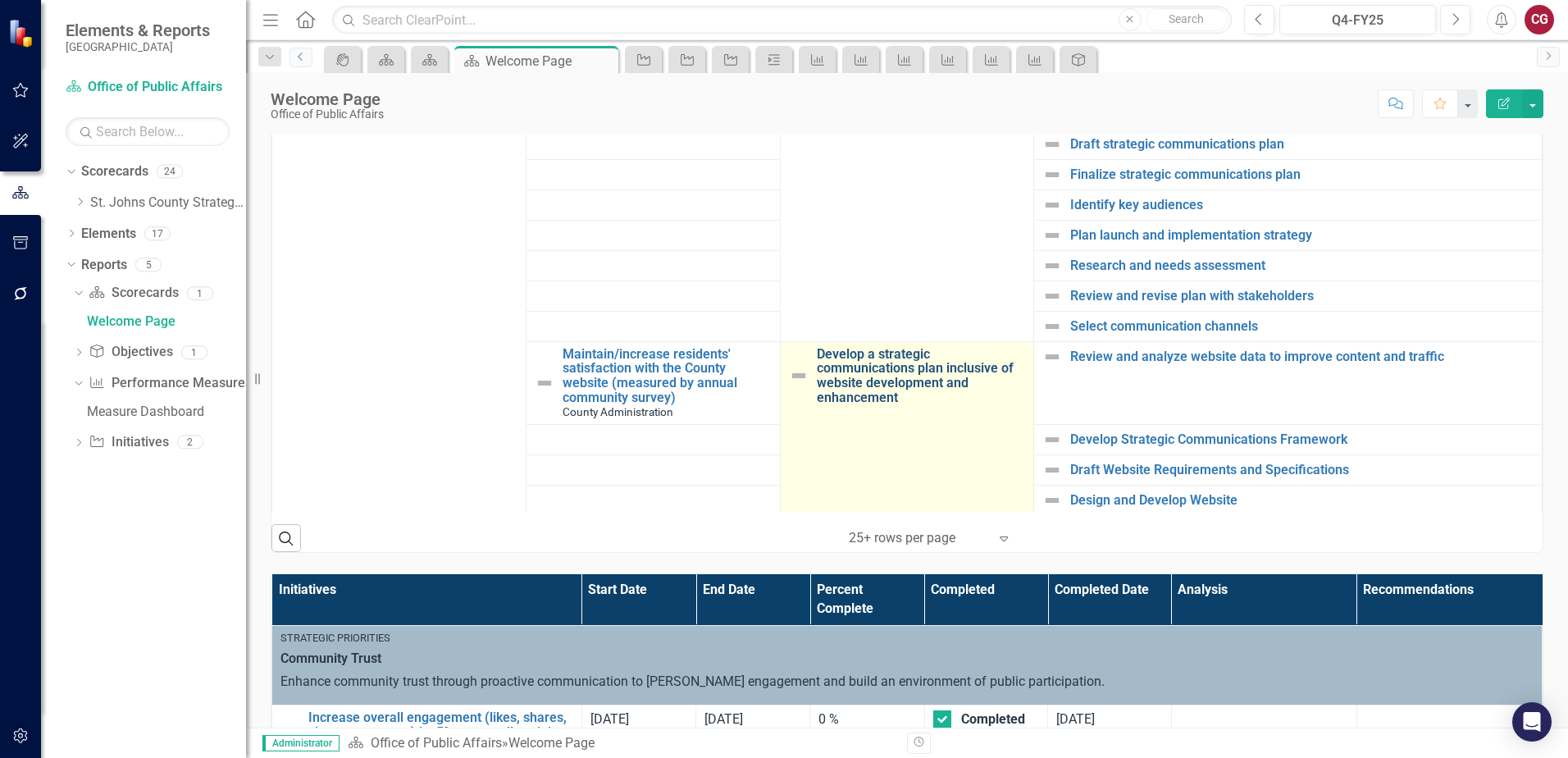
scroll to position [822, 0]
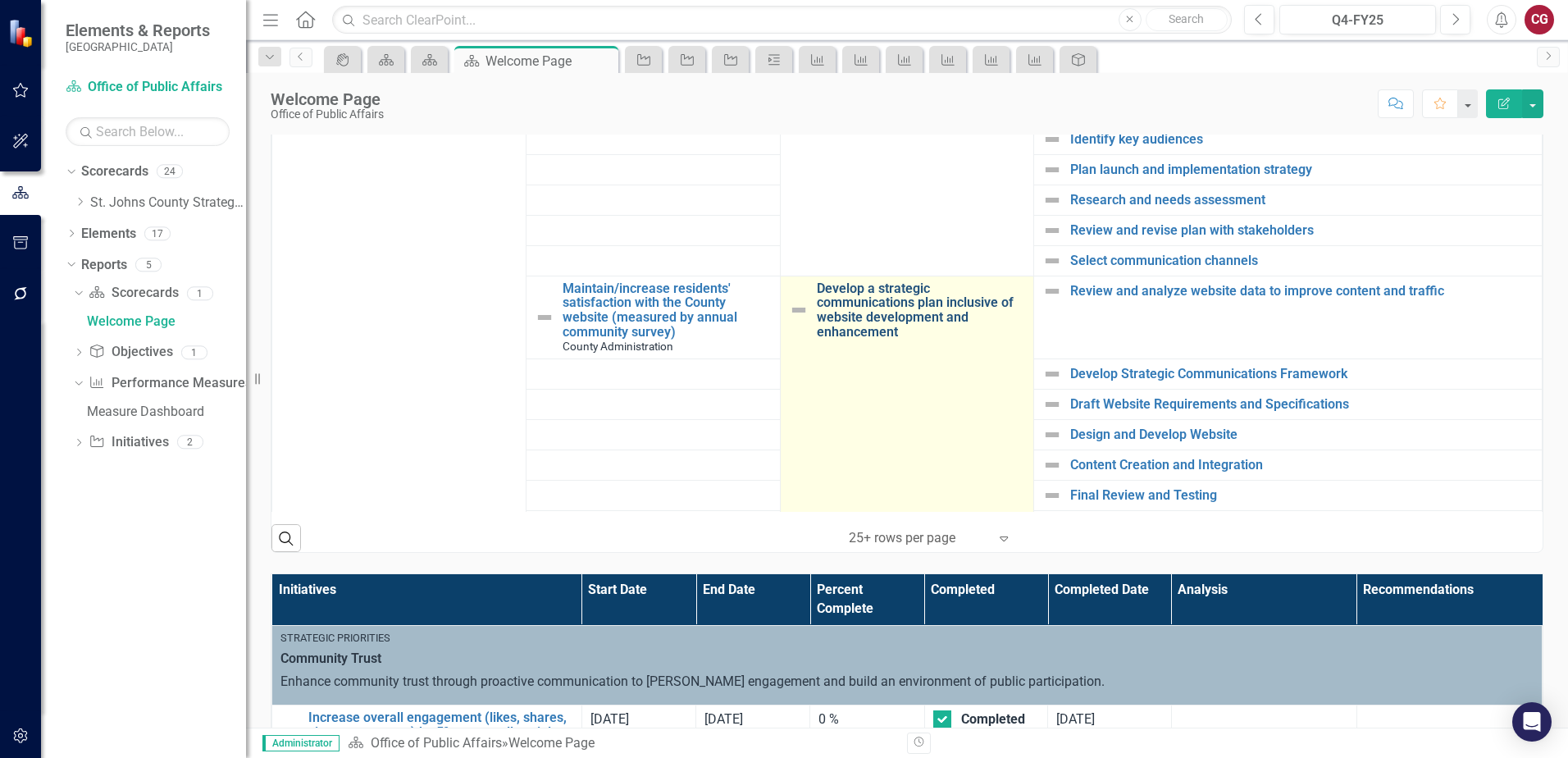
click at [870, 296] on link "Develop a strategic communications plan inclusive of website development and en…" at bounding box center [921, 310] width 210 height 57
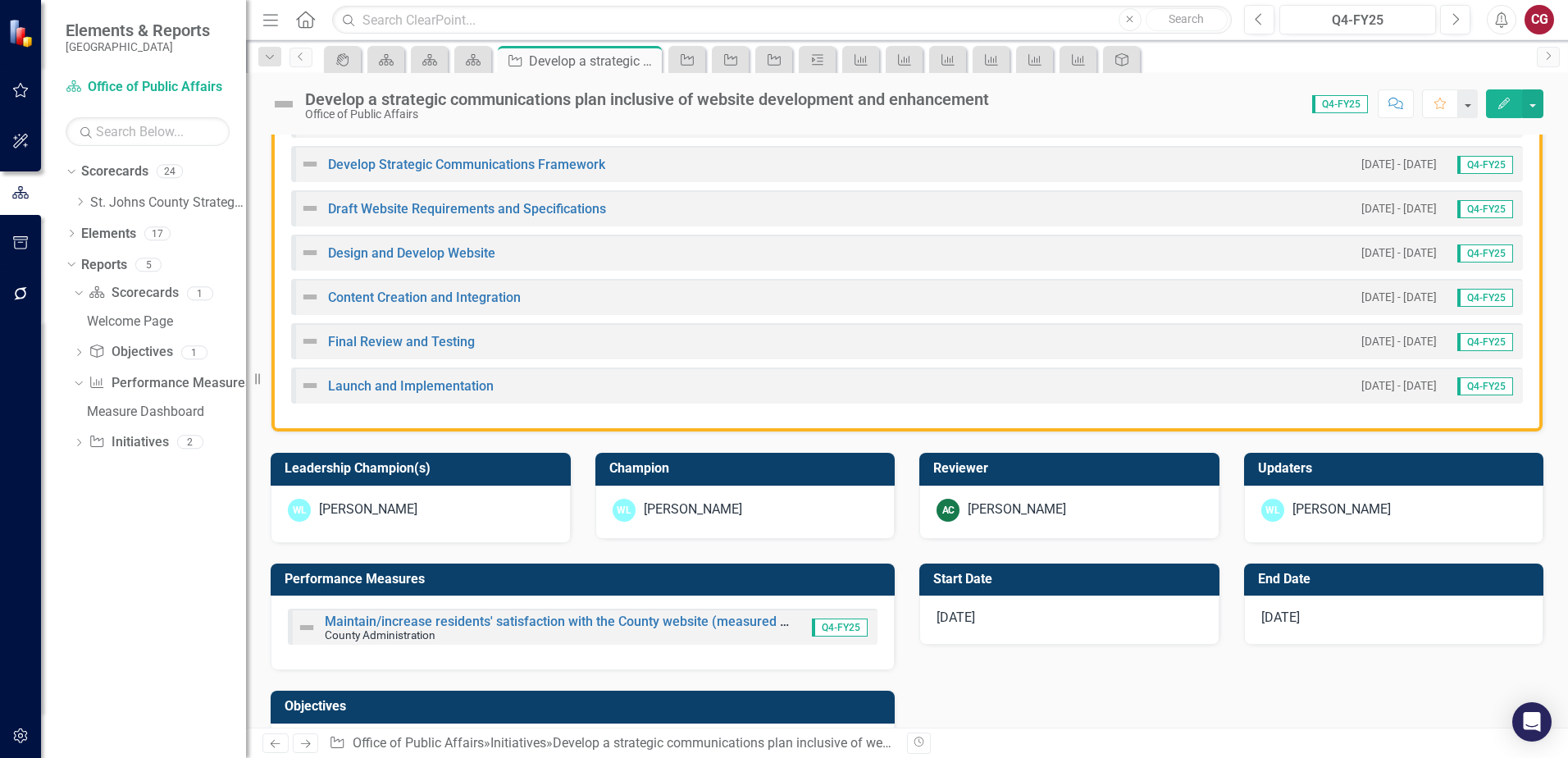
scroll to position [492, 0]
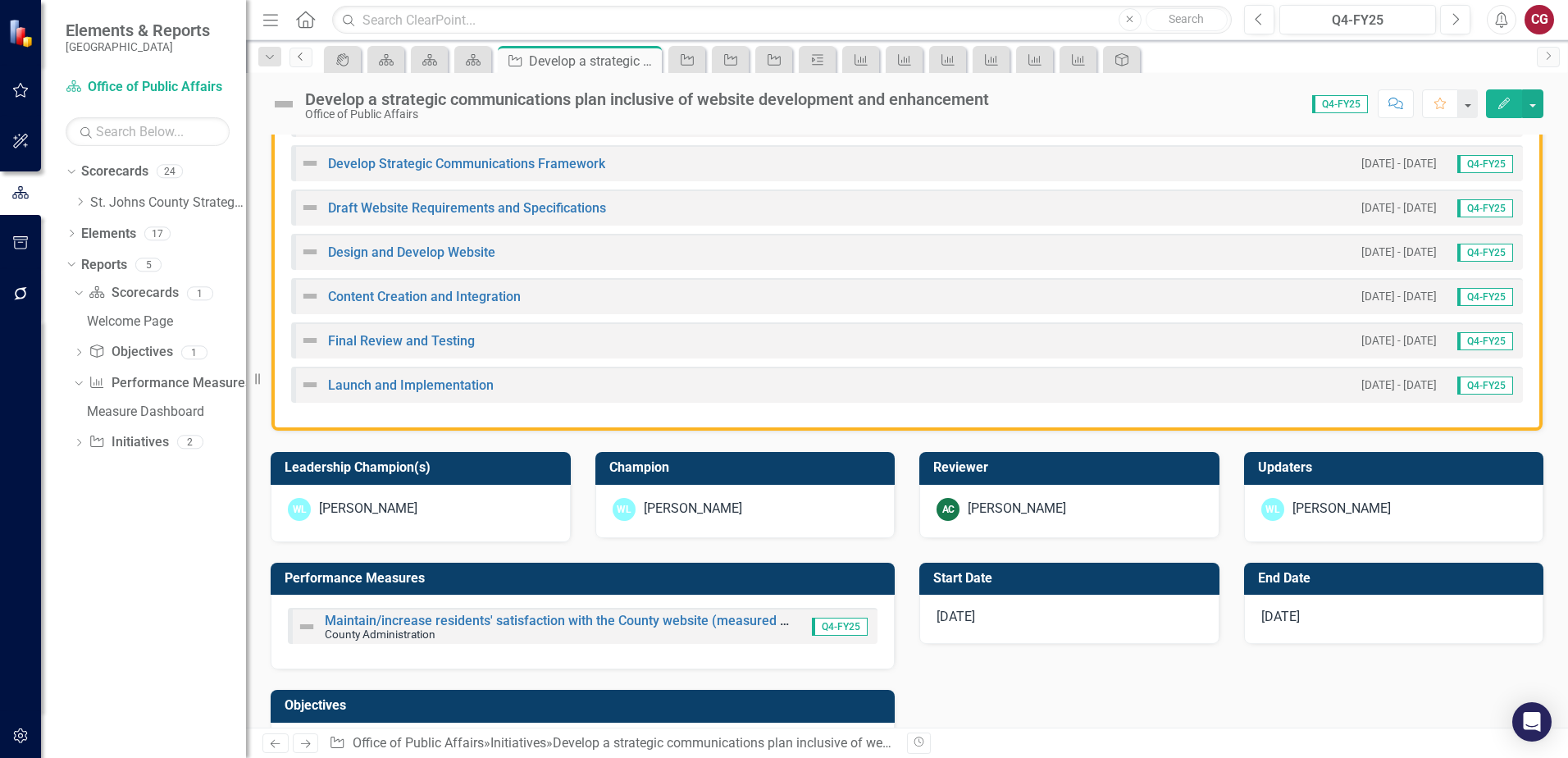
click at [298, 64] on link "Previous" at bounding box center [301, 57] width 23 height 20
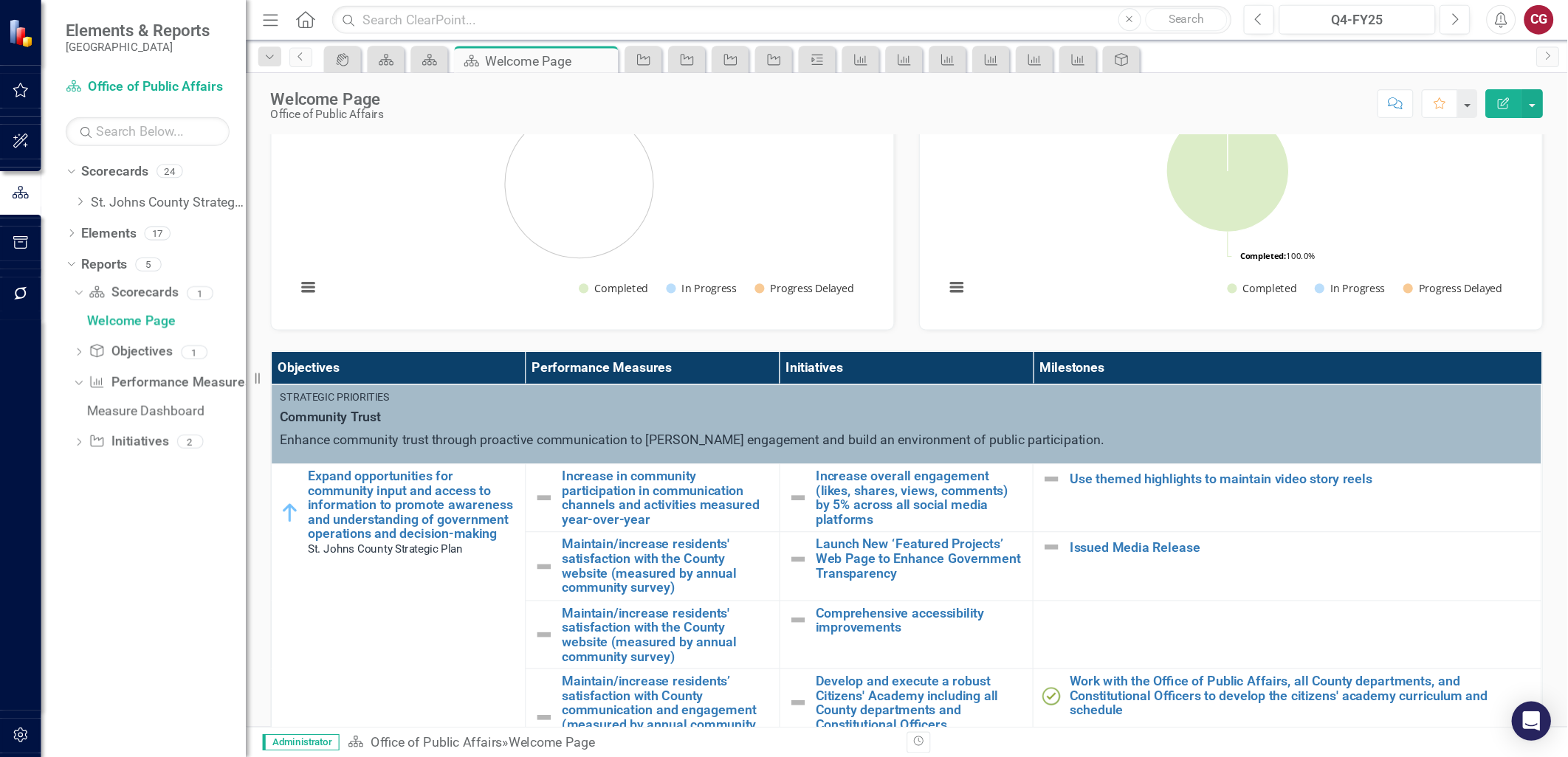
scroll to position [295, 0]
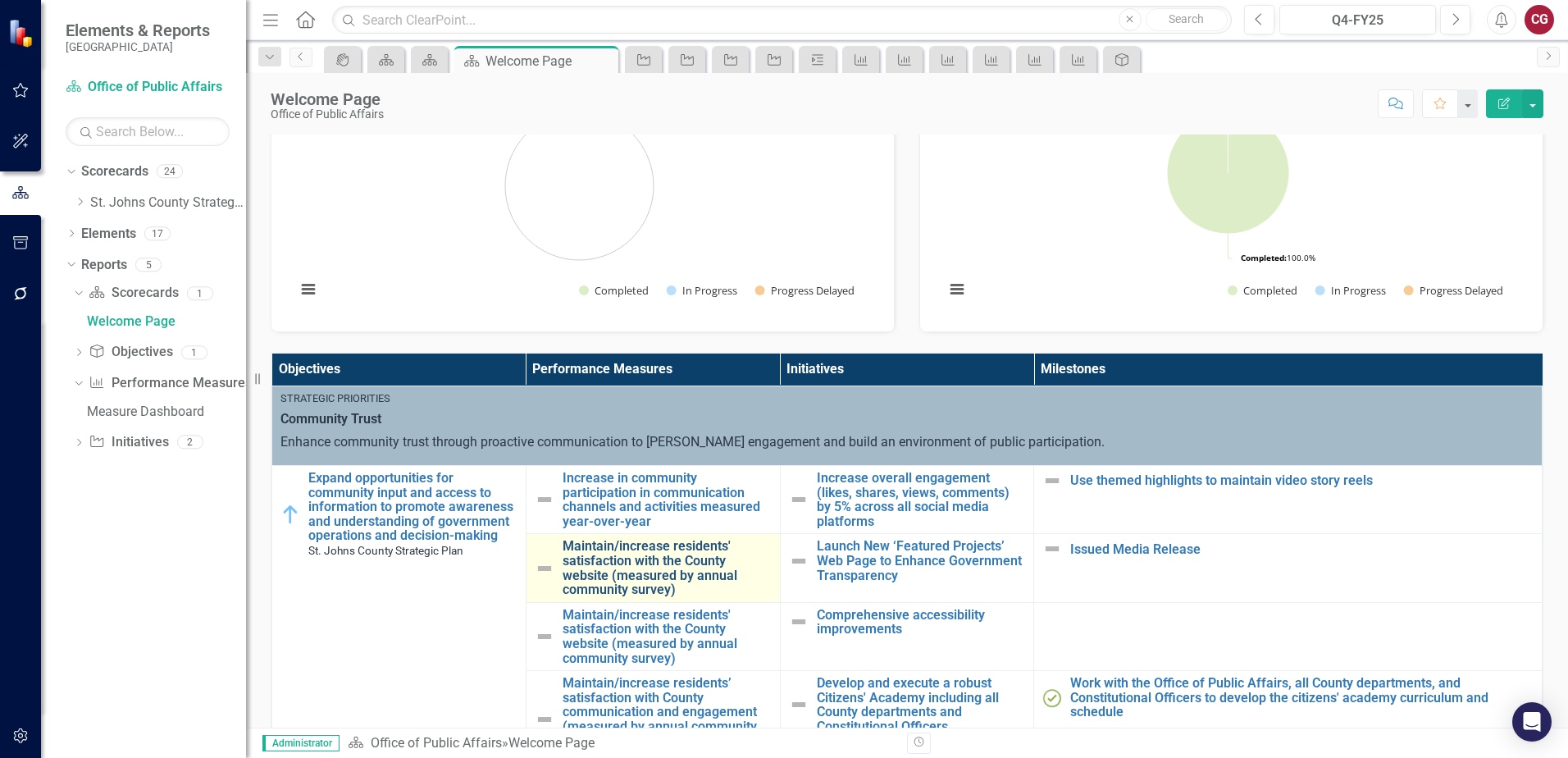
drag, startPoint x: 549, startPoint y: 466, endPoint x: 691, endPoint y: 554, distance: 167.1
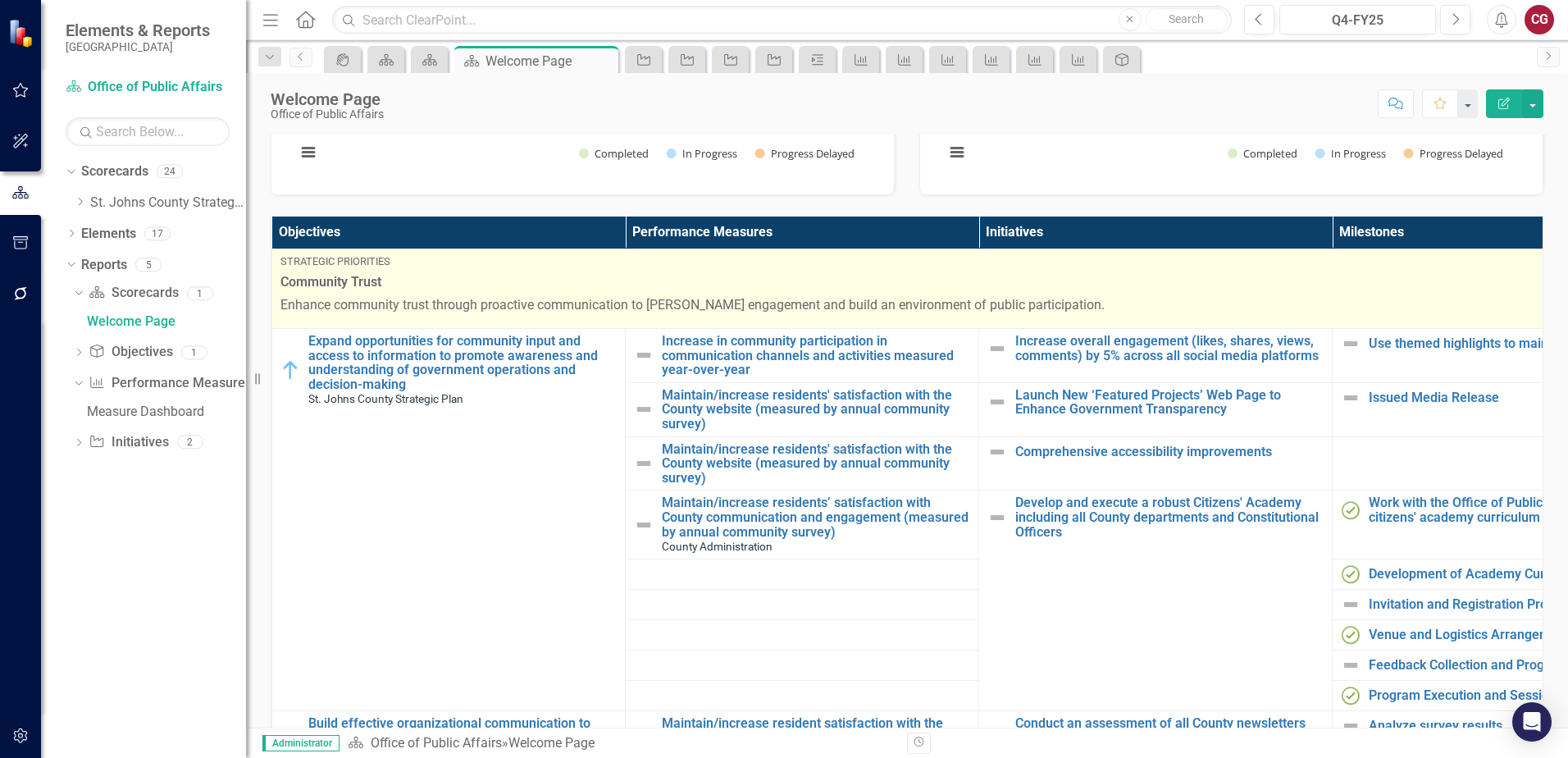
scroll to position [82, 0]
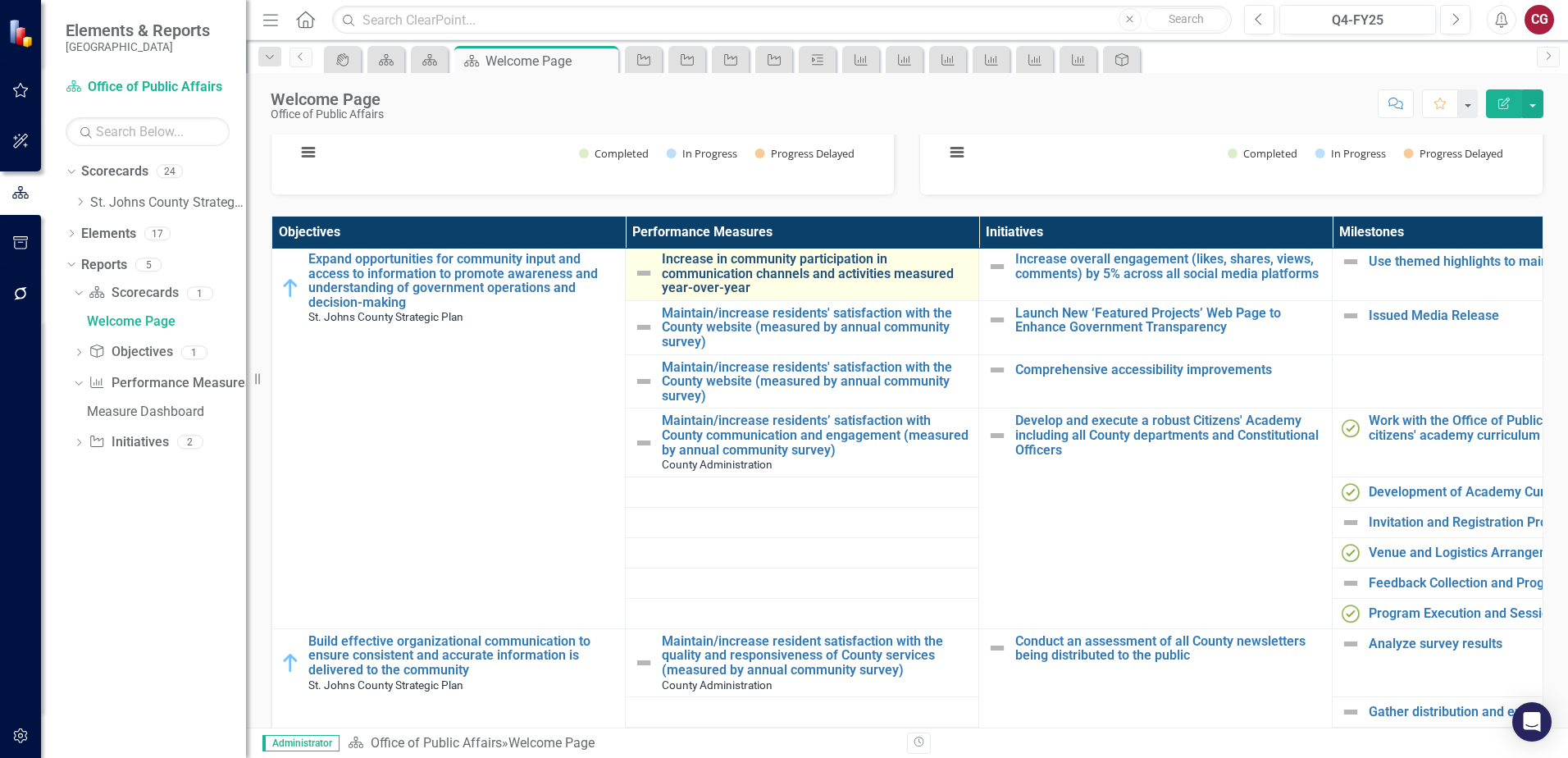
click at [892, 270] on link "Increase in community participation in communication channels and activities me…" at bounding box center [816, 273] width 308 height 43
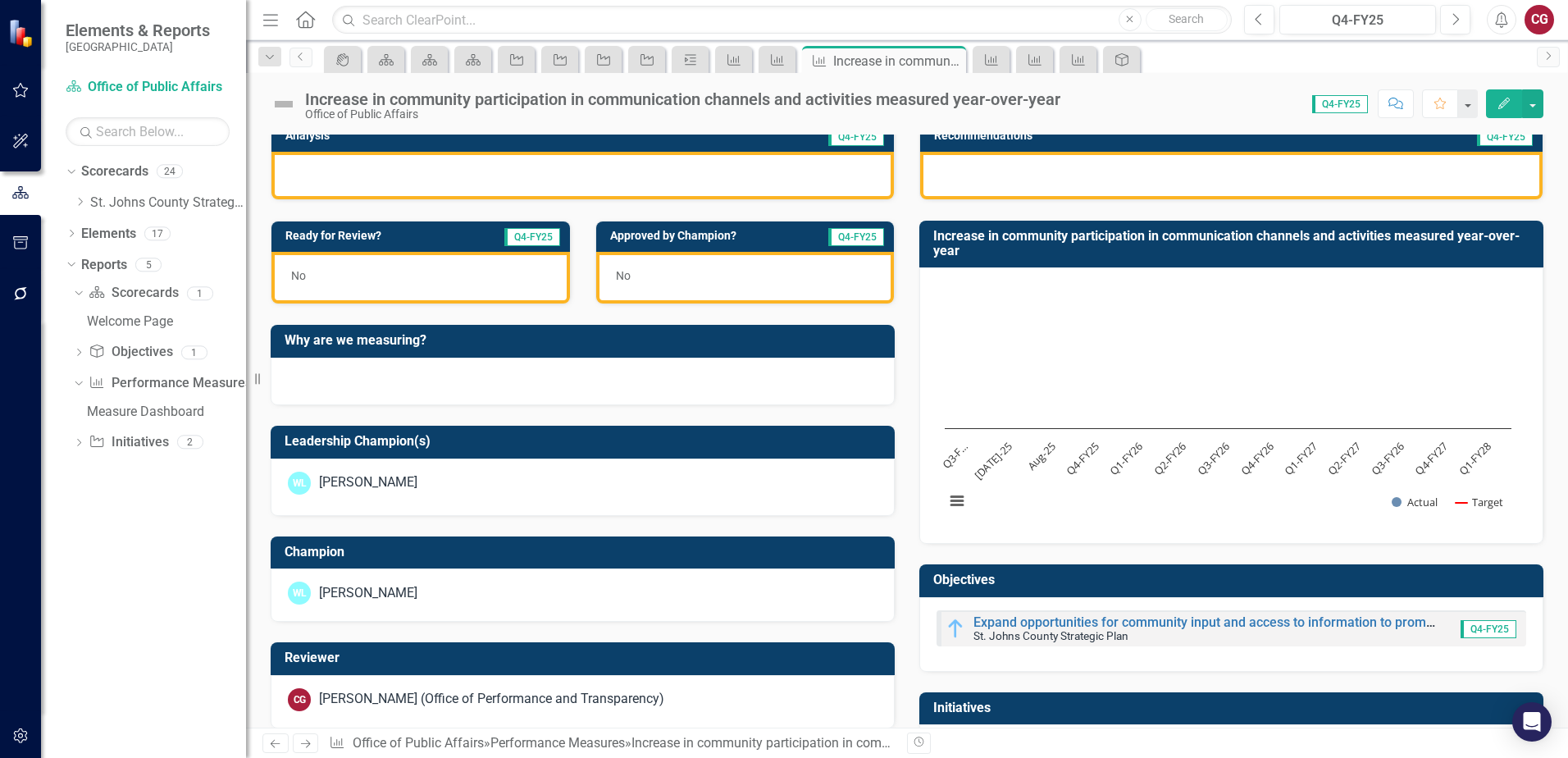
scroll to position [498, 0]
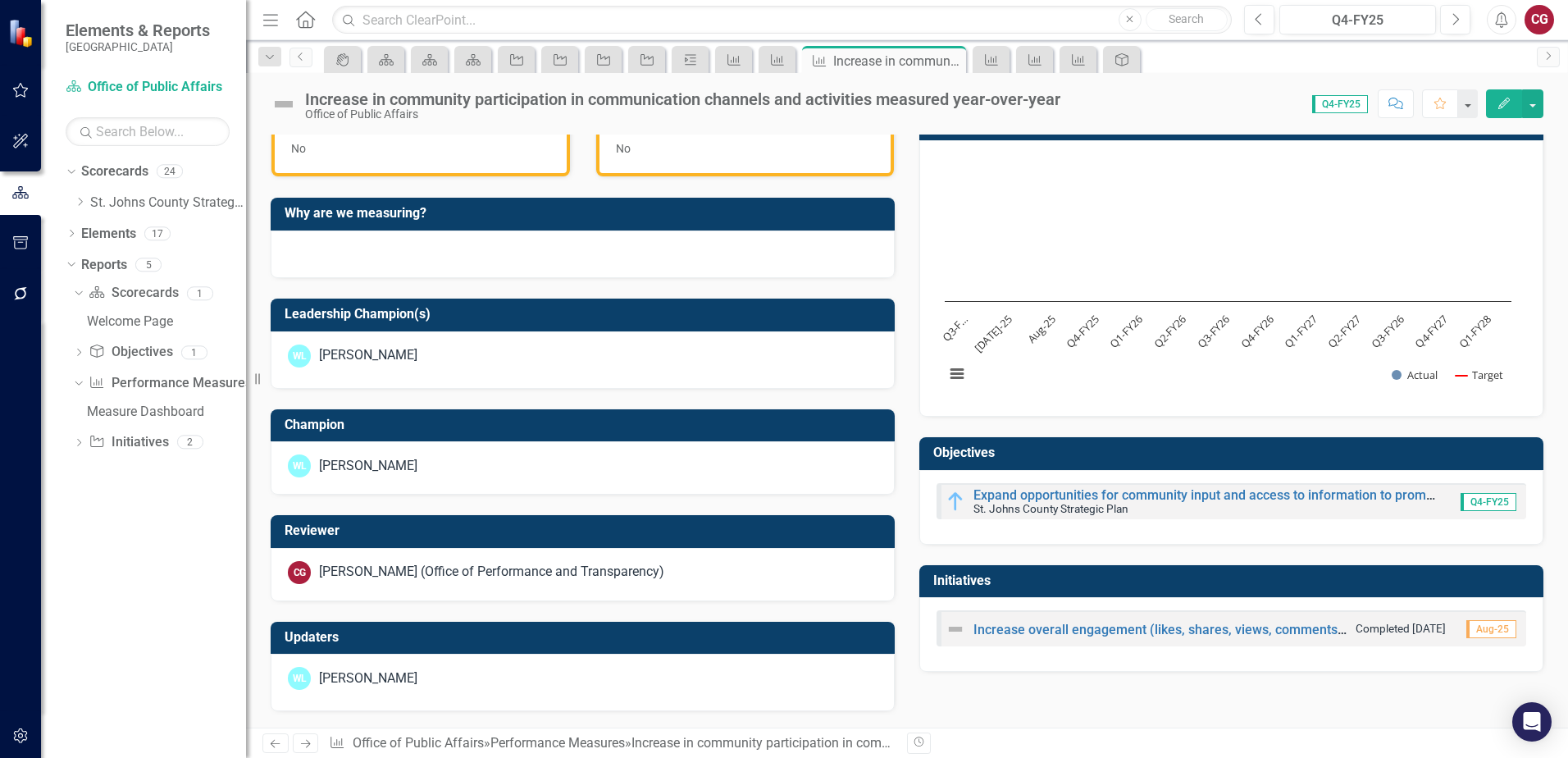
click at [1119, 585] on h3 "Initiatives" at bounding box center [1234, 580] width 602 height 14
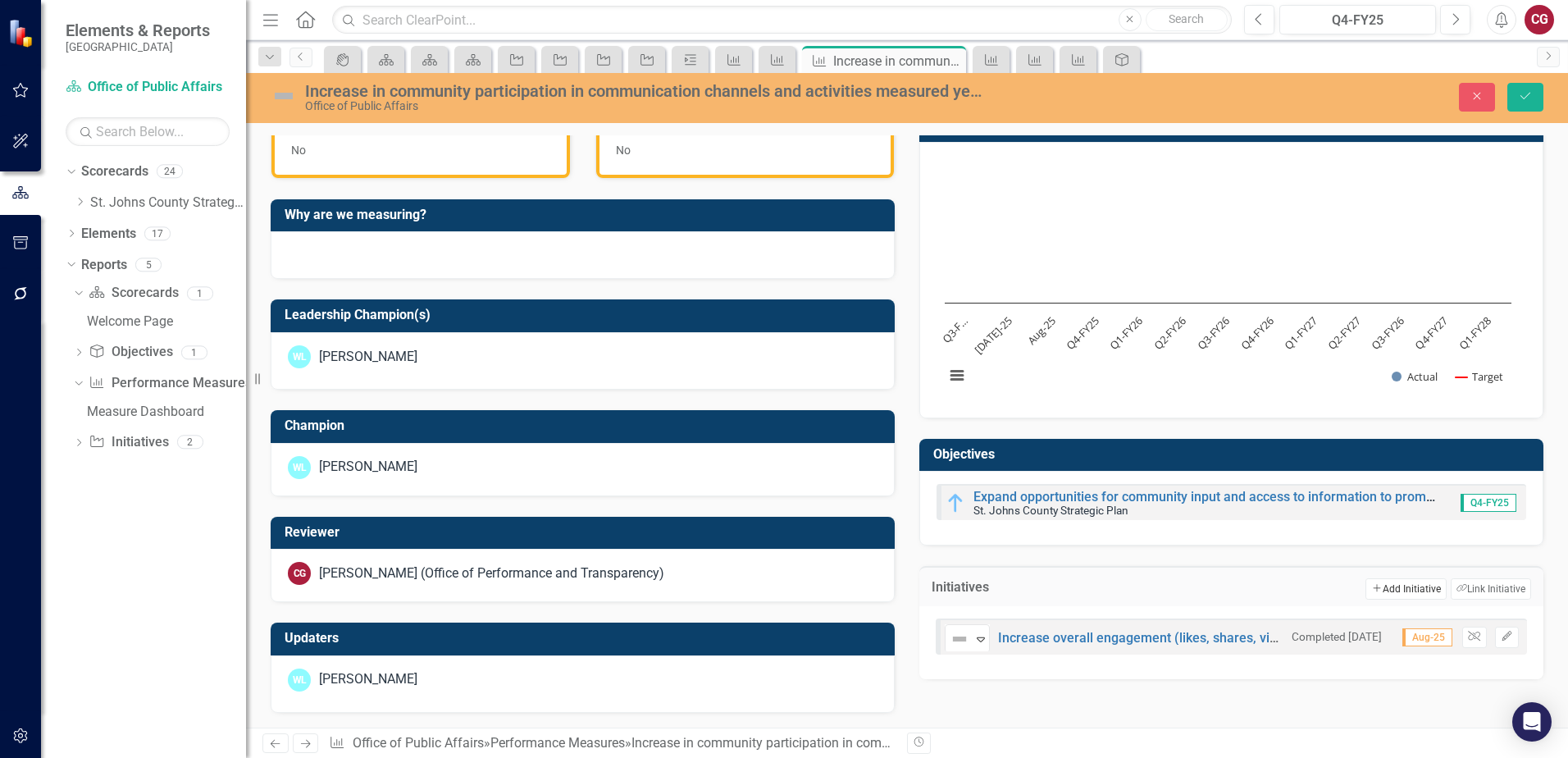
click at [1387, 592] on button "Add Add Initiative" at bounding box center [1406, 589] width 80 height 21
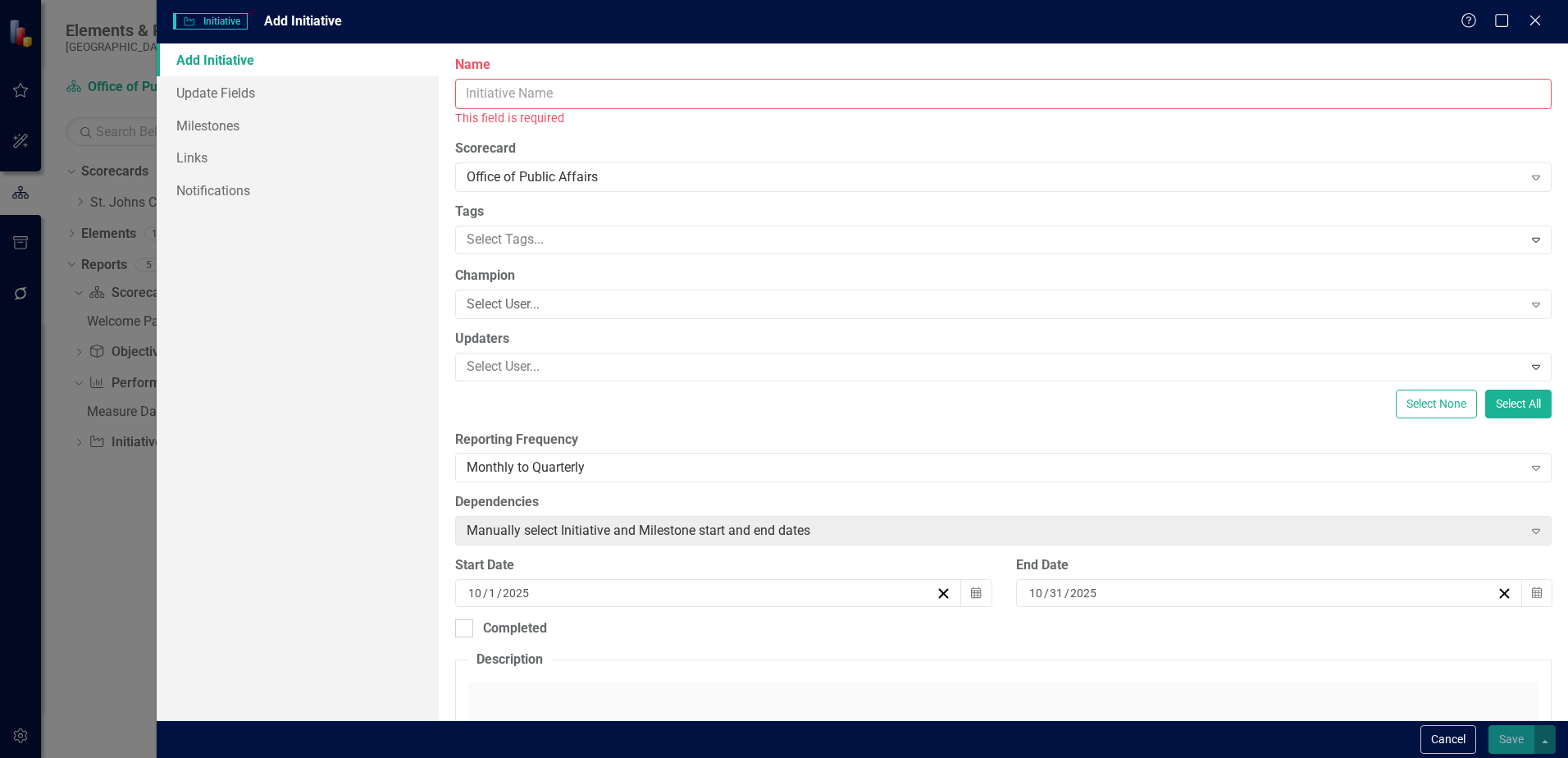
click at [493, 86] on input "Name" at bounding box center [1004, 94] width 1097 height 31
paste input "Produce and broadcast high-quality video content to enhance public understandin…"
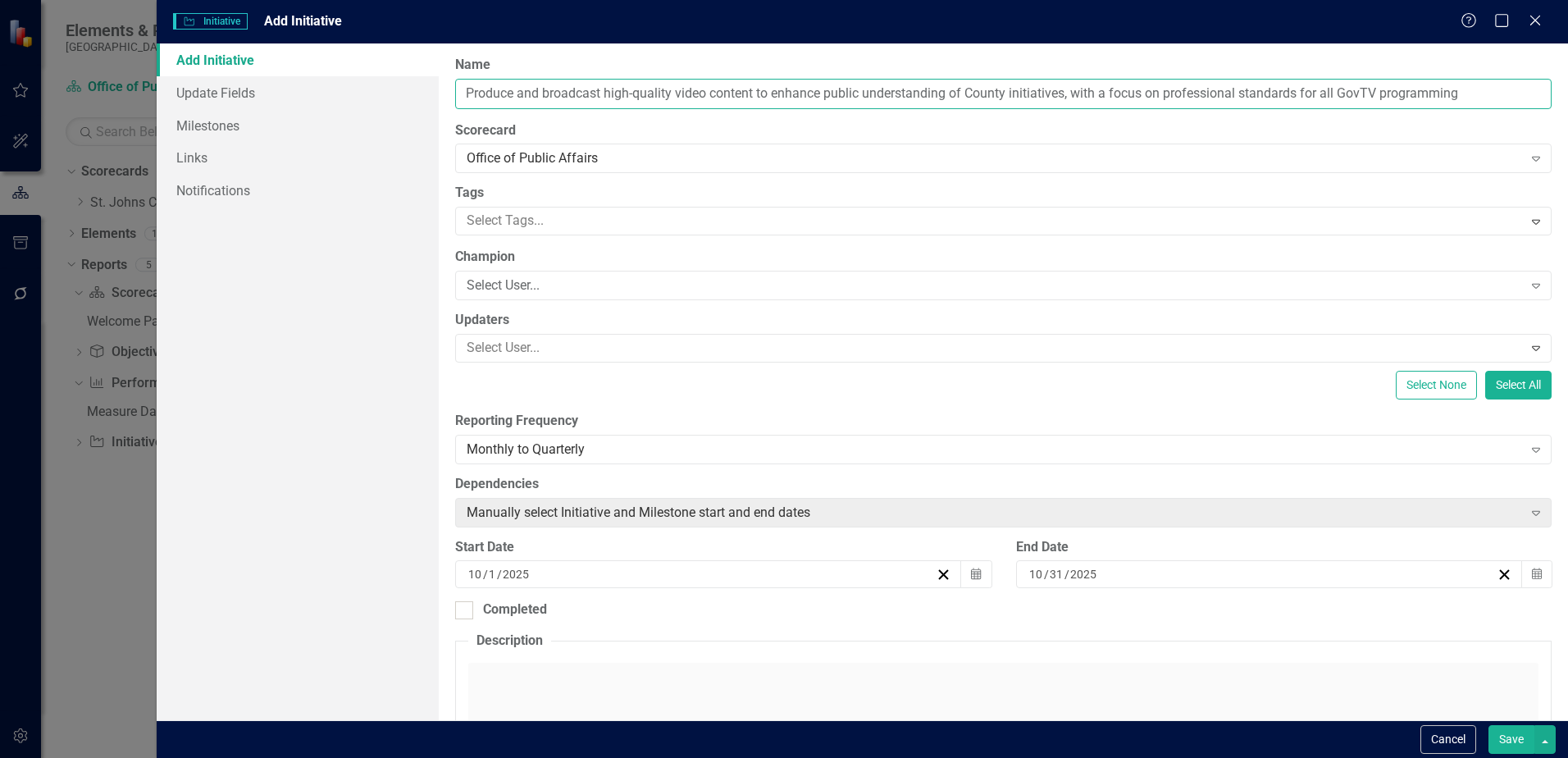
type input "Produce and broadcast high-quality video content to enhance public understandin…"
drag, startPoint x: 467, startPoint y: 92, endPoint x: 1611, endPoint y: 89, distance: 1144.0
click at [1567, 89] on html "Elements & Reports [GEOGRAPHIC_DATA] Scorecard Office of Public Affairs Search …" at bounding box center [784, 379] width 1568 height 758
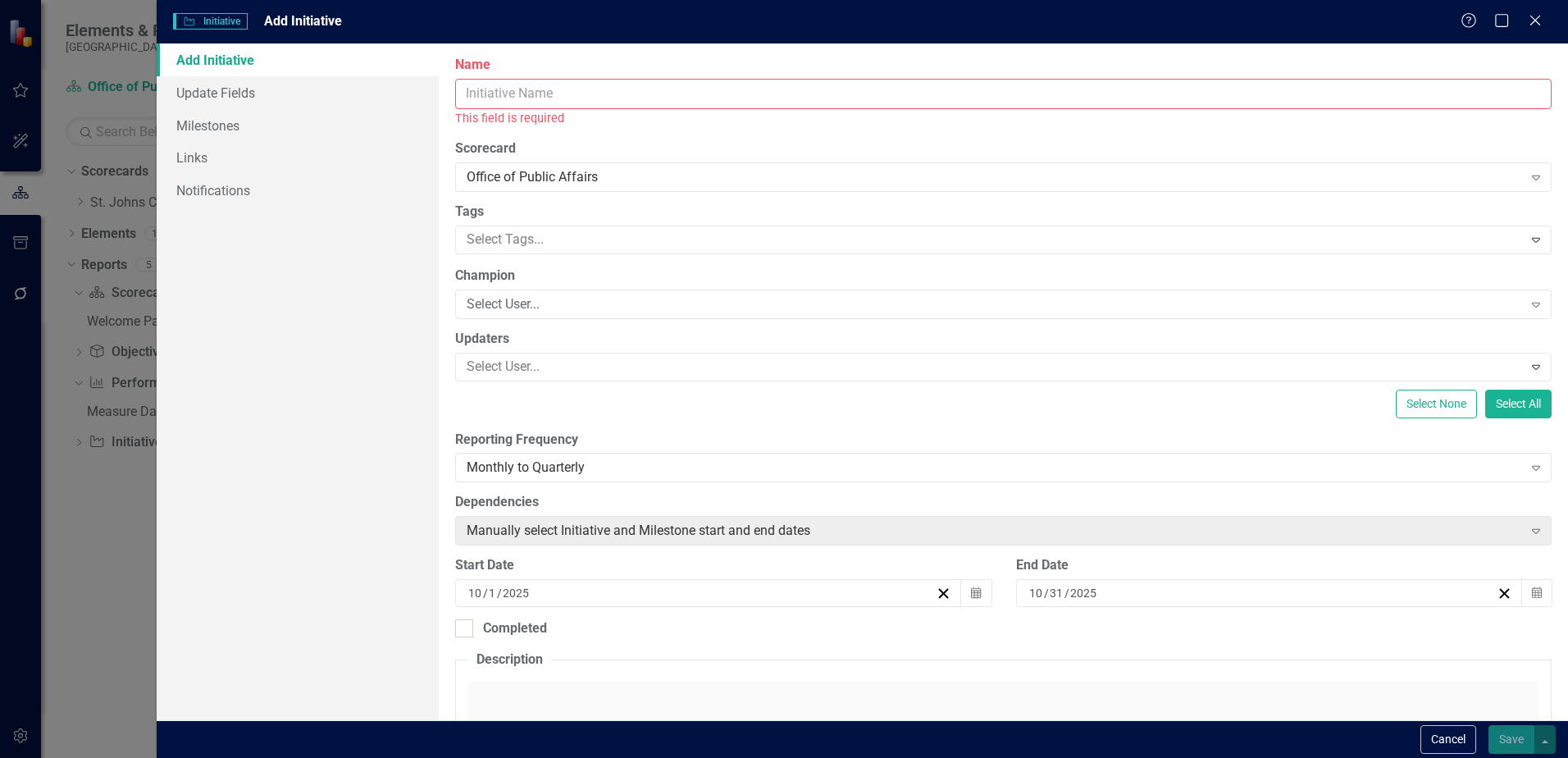
paste input "Develop and deliver high-quality video content to inform and educate the public…"
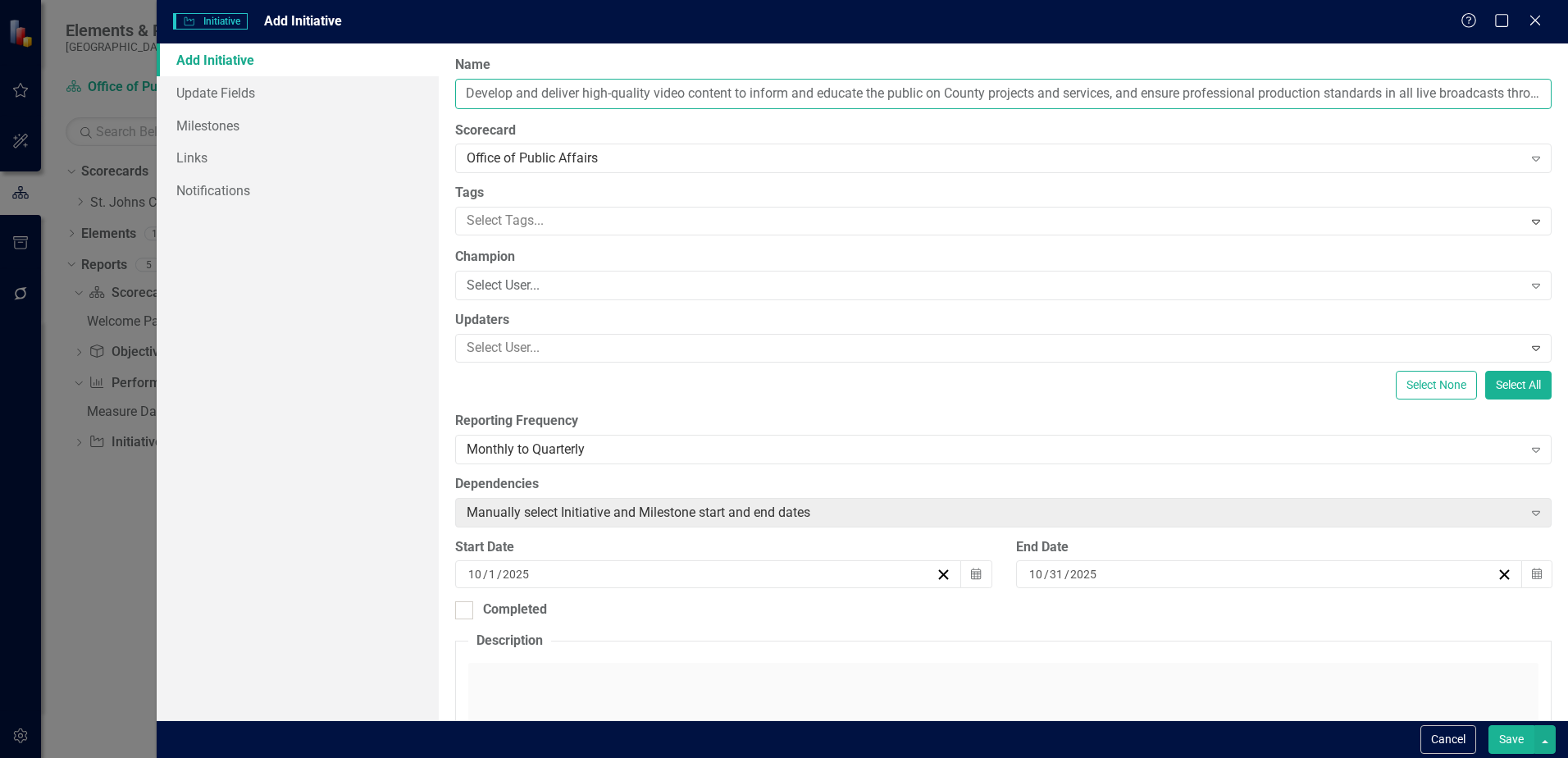
scroll to position [0, 72]
type input "Develop and deliver high-quality video content to inform and educate the public…"
click at [1533, 570] on icon "button" at bounding box center [1537, 574] width 10 height 11
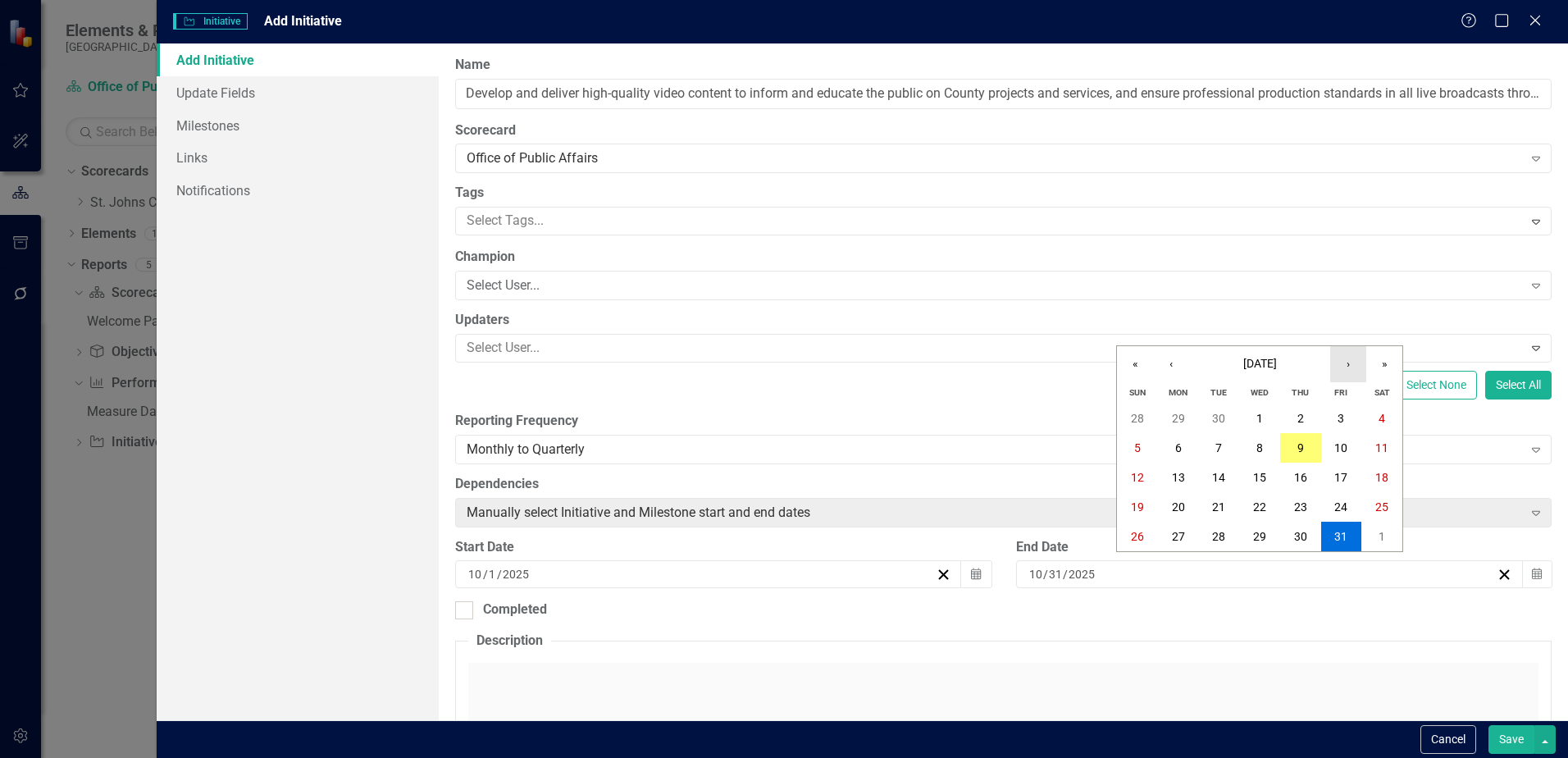
click at [1357, 367] on button "›" at bounding box center [1349, 365] width 36 height 36
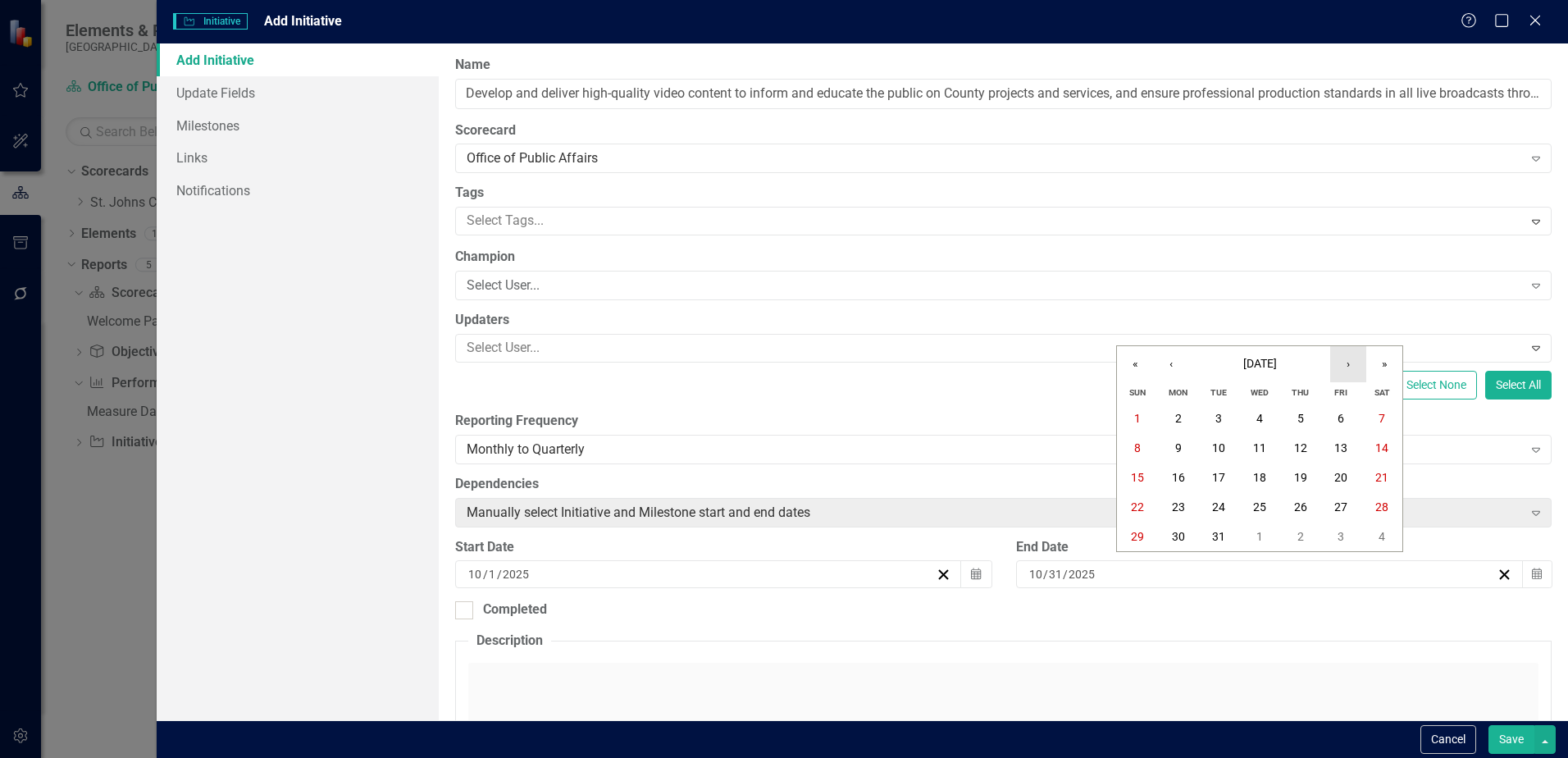
click at [1357, 367] on button "›" at bounding box center [1349, 365] width 36 height 36
click at [1348, 369] on button "›" at bounding box center [1349, 365] width 36 height 36
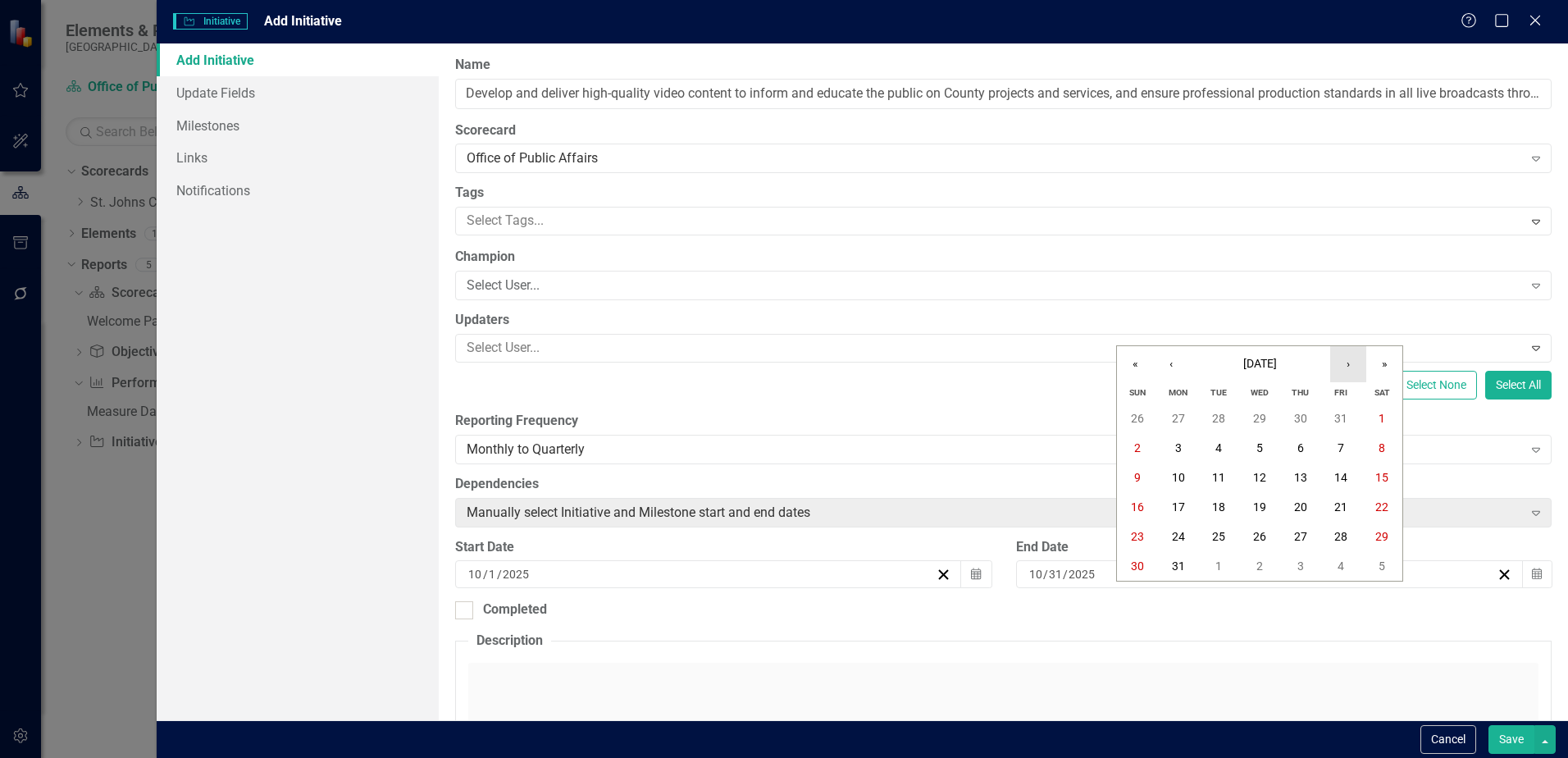
click at [1348, 369] on button "›" at bounding box center [1349, 365] width 36 height 36
click at [1149, 365] on button "«" at bounding box center [1135, 365] width 36 height 36
click at [1384, 368] on button "»" at bounding box center [1385, 365] width 36 height 36
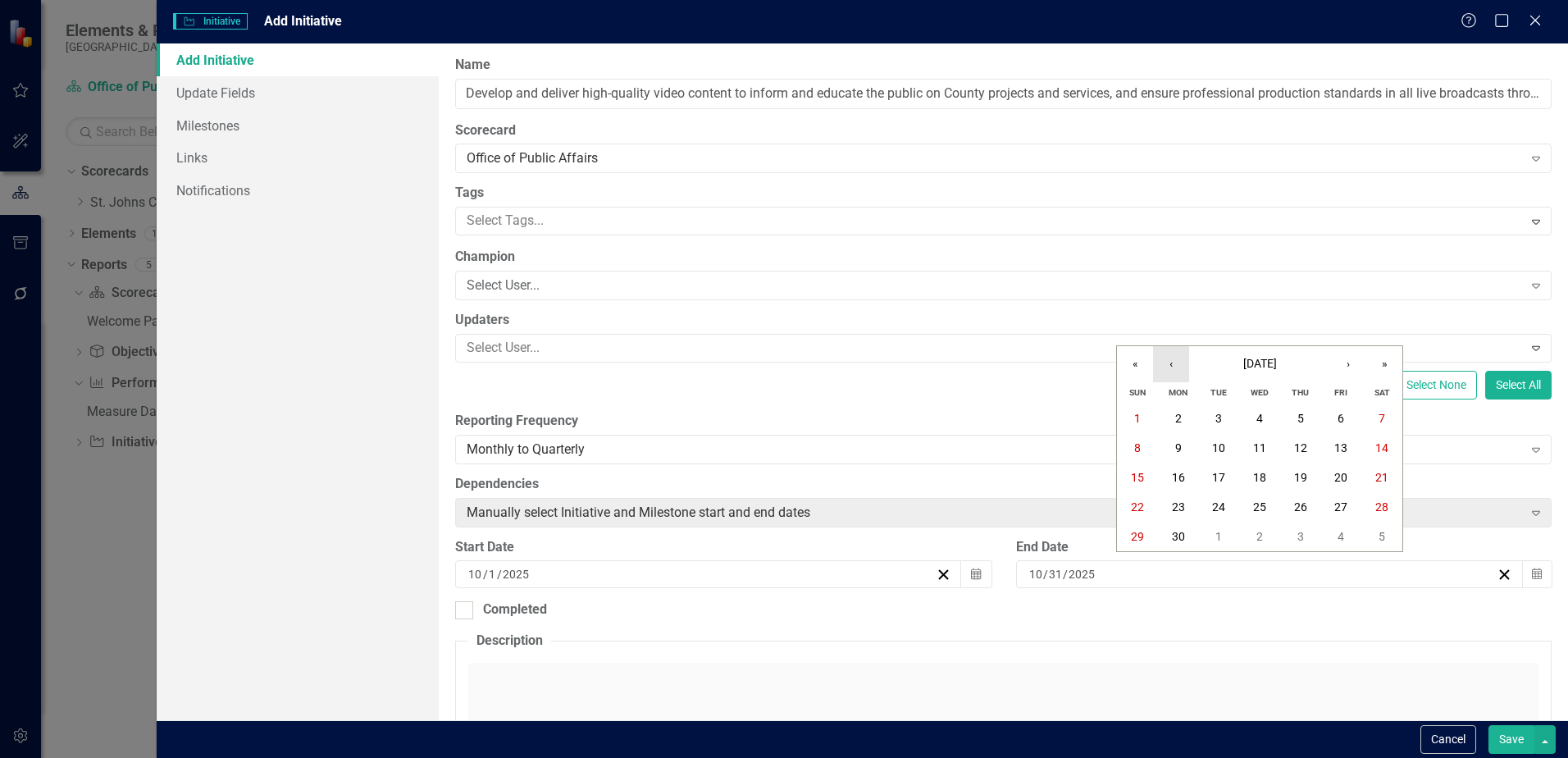
click at [1172, 364] on button "‹" at bounding box center [1172, 365] width 36 height 36
click at [1296, 421] on button "1" at bounding box center [1301, 418] width 41 height 30
click at [1507, 736] on button "Save" at bounding box center [1512, 739] width 46 height 29
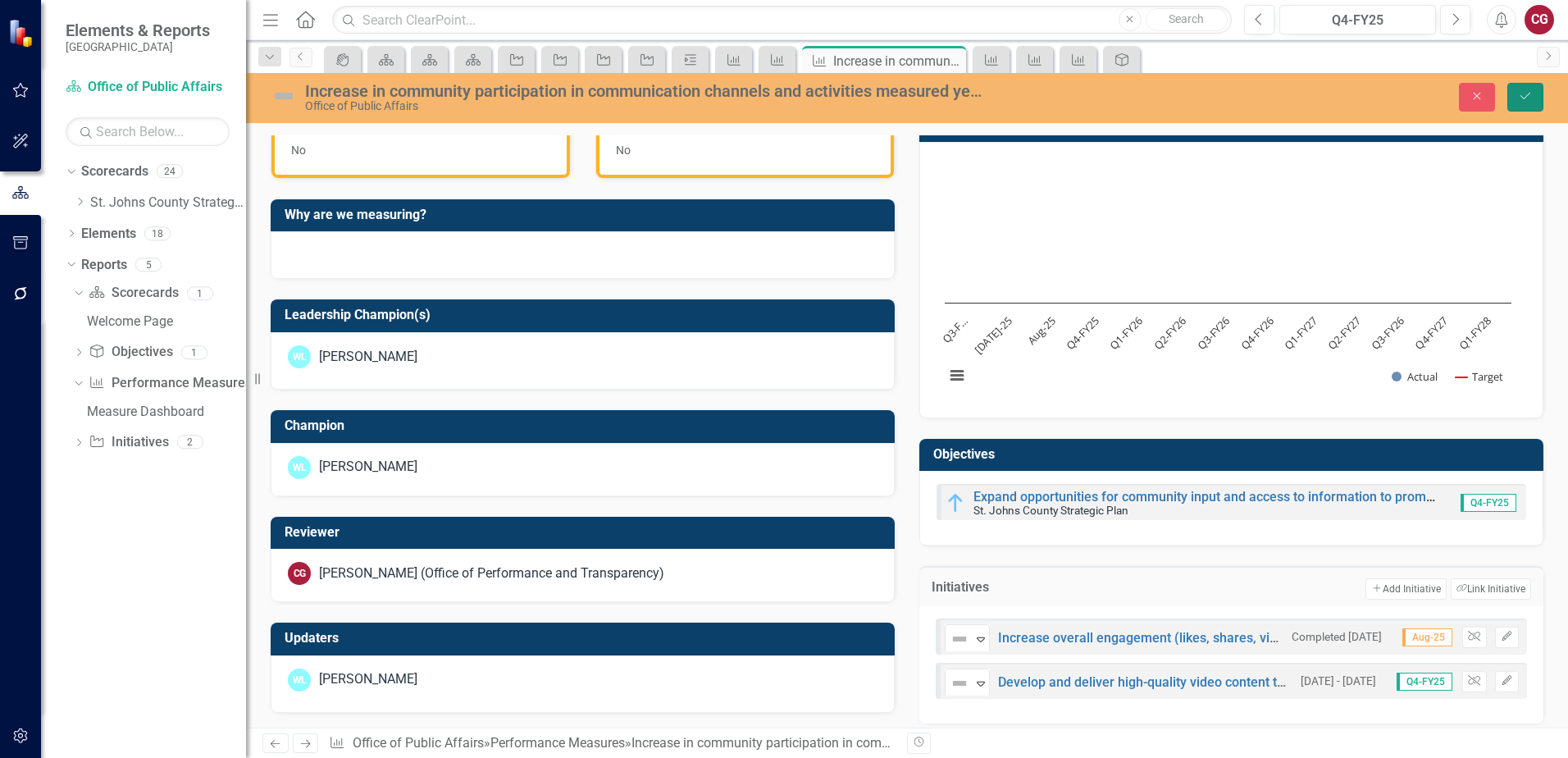
click at [1522, 100] on icon "Save" at bounding box center [1525, 96] width 14 height 11
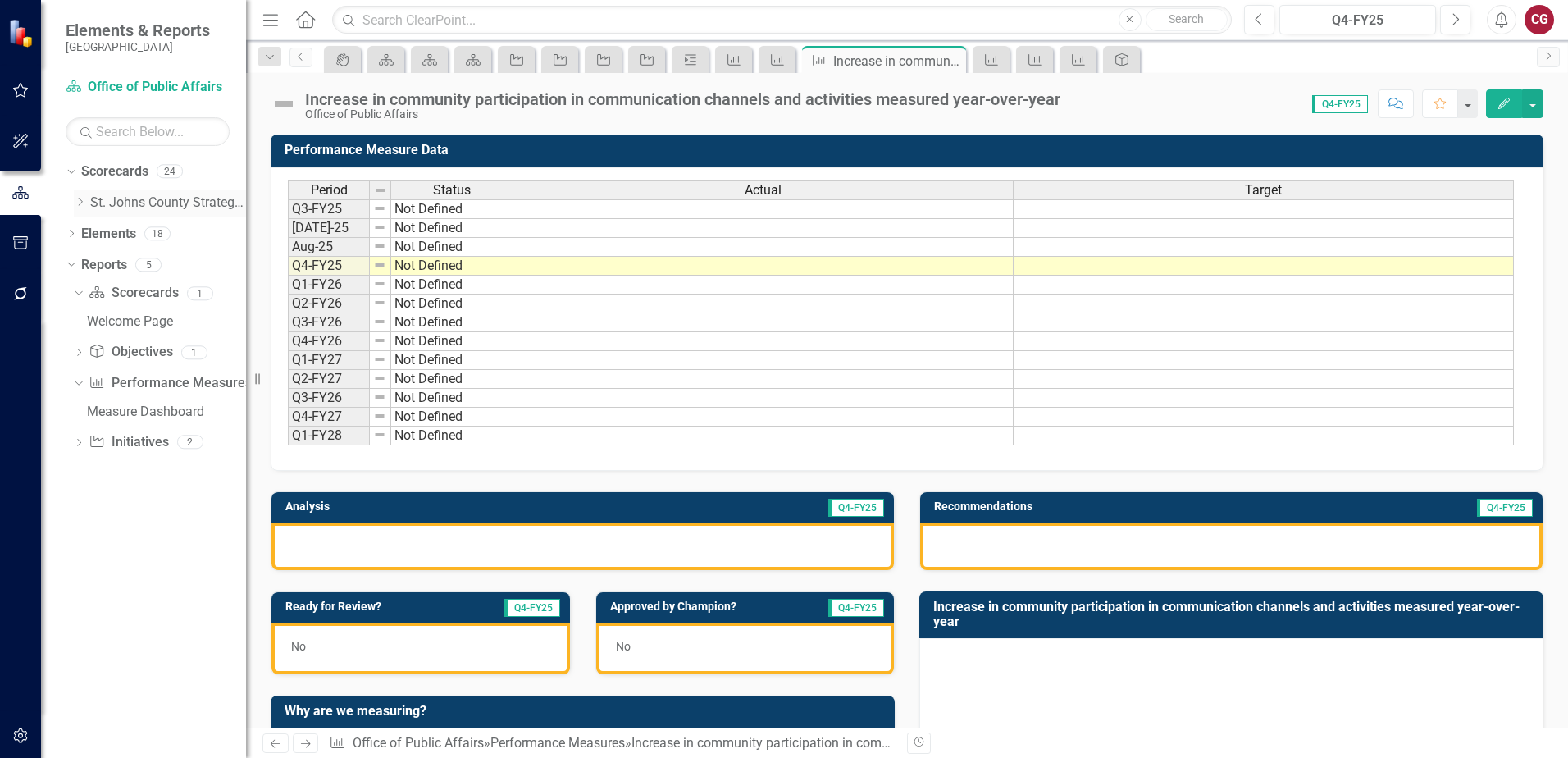
click at [106, 204] on link "St. Johns County Strategic Plan" at bounding box center [168, 203] width 156 height 19
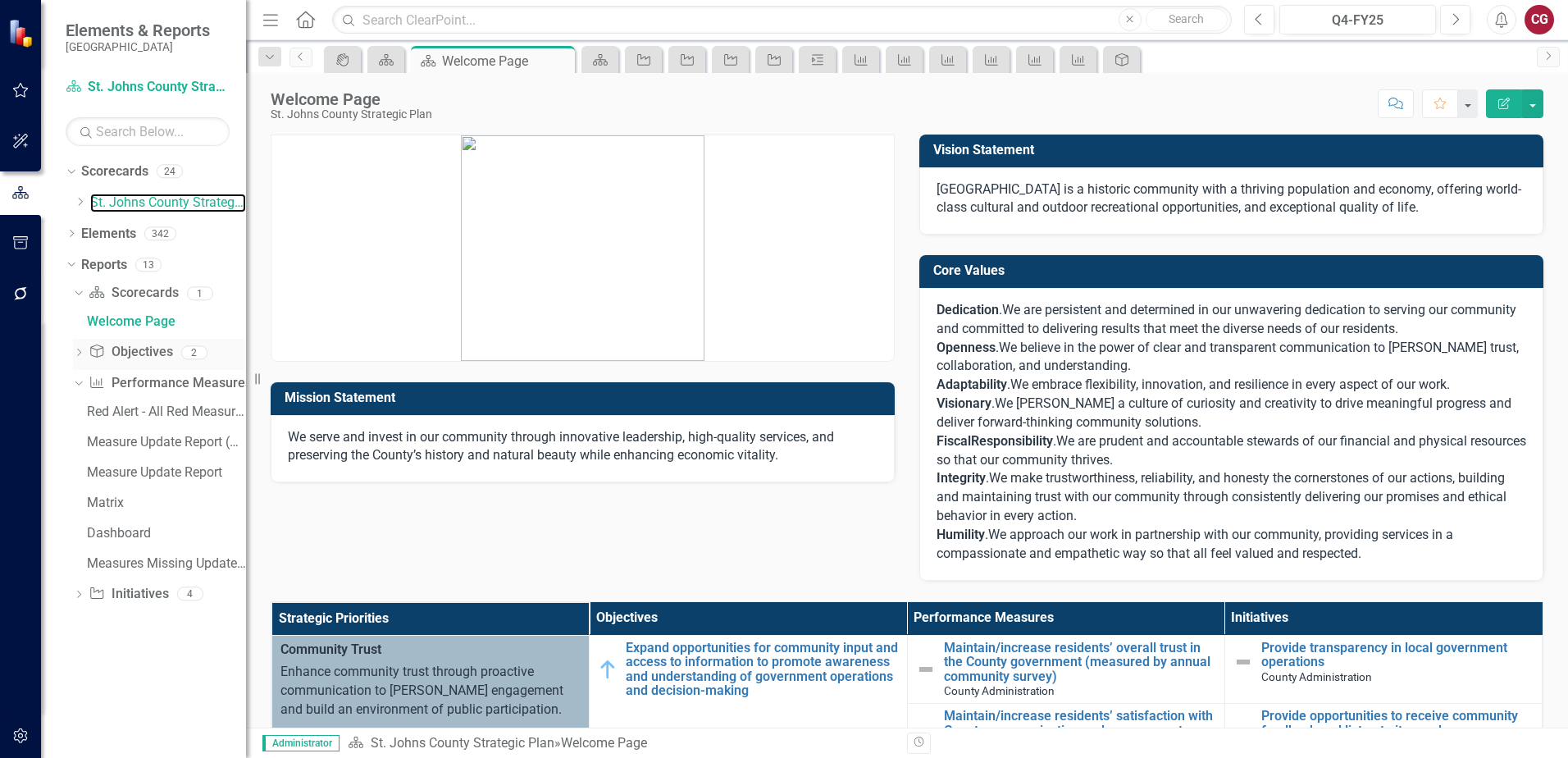
scroll to position [82, 0]
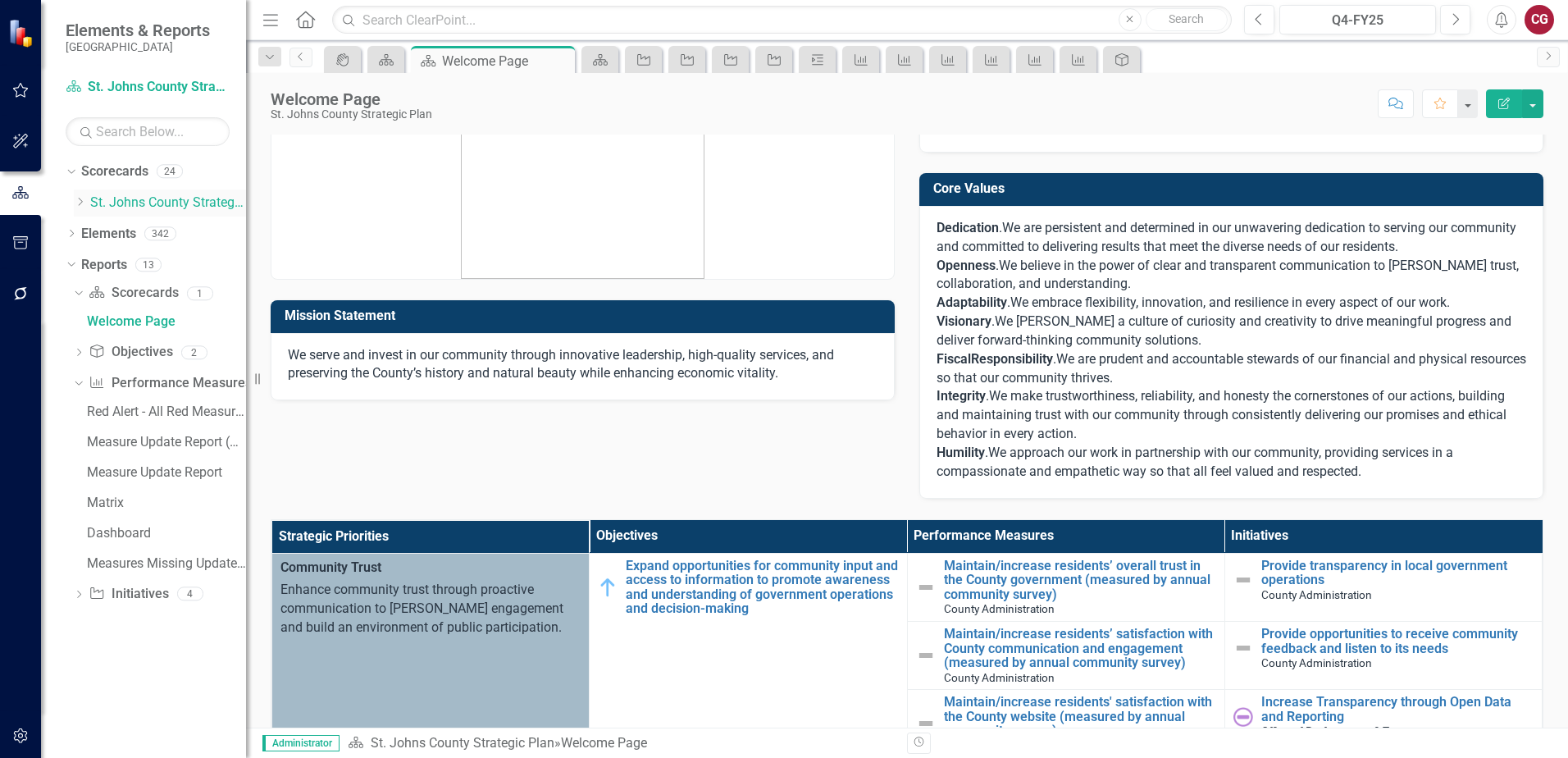
click at [83, 203] on icon "Dropdown" at bounding box center [79, 202] width 12 height 10
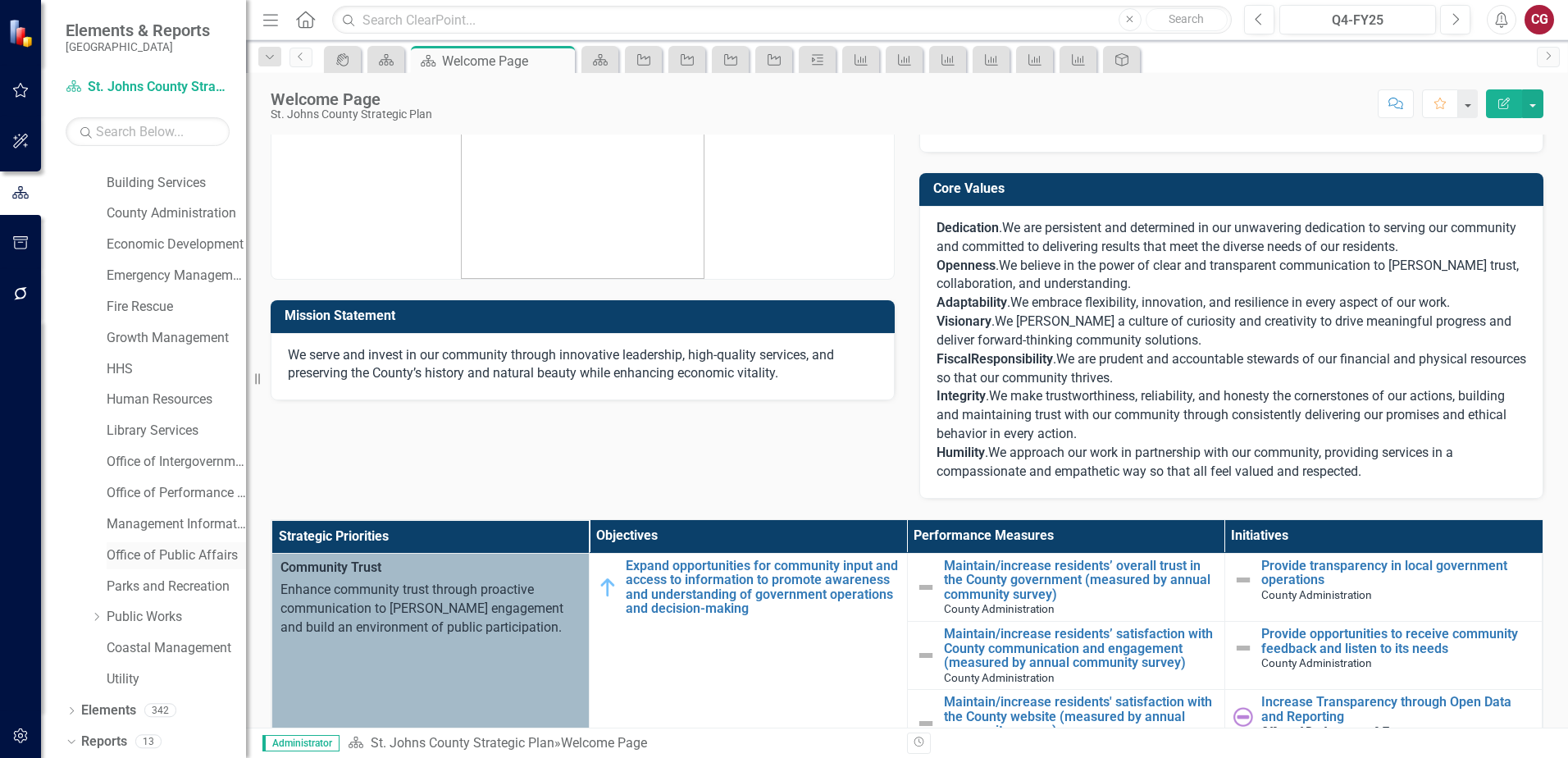
click at [144, 553] on link "Office of Public Affairs" at bounding box center [176, 556] width 140 height 19
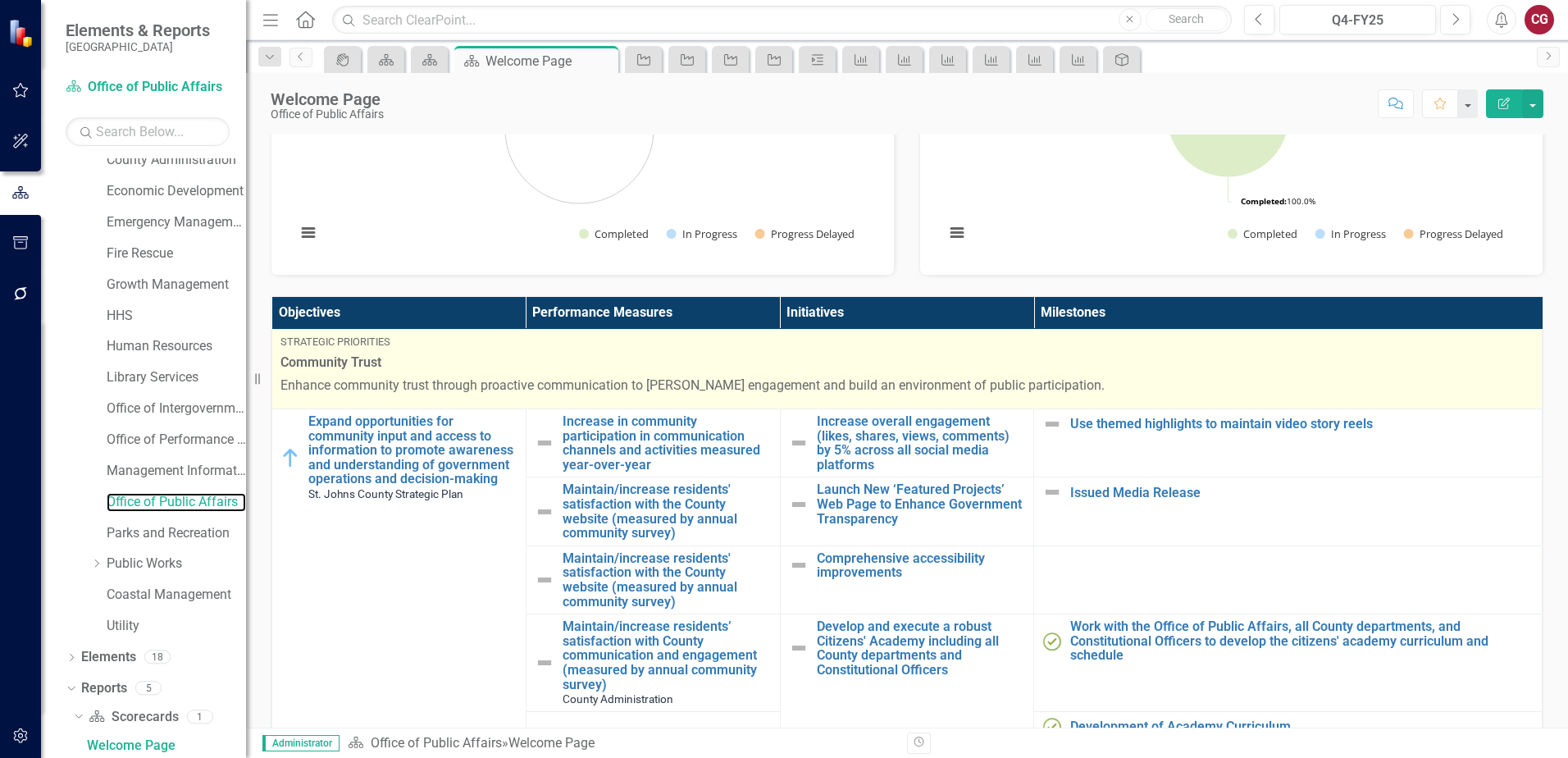
scroll to position [410, 0]
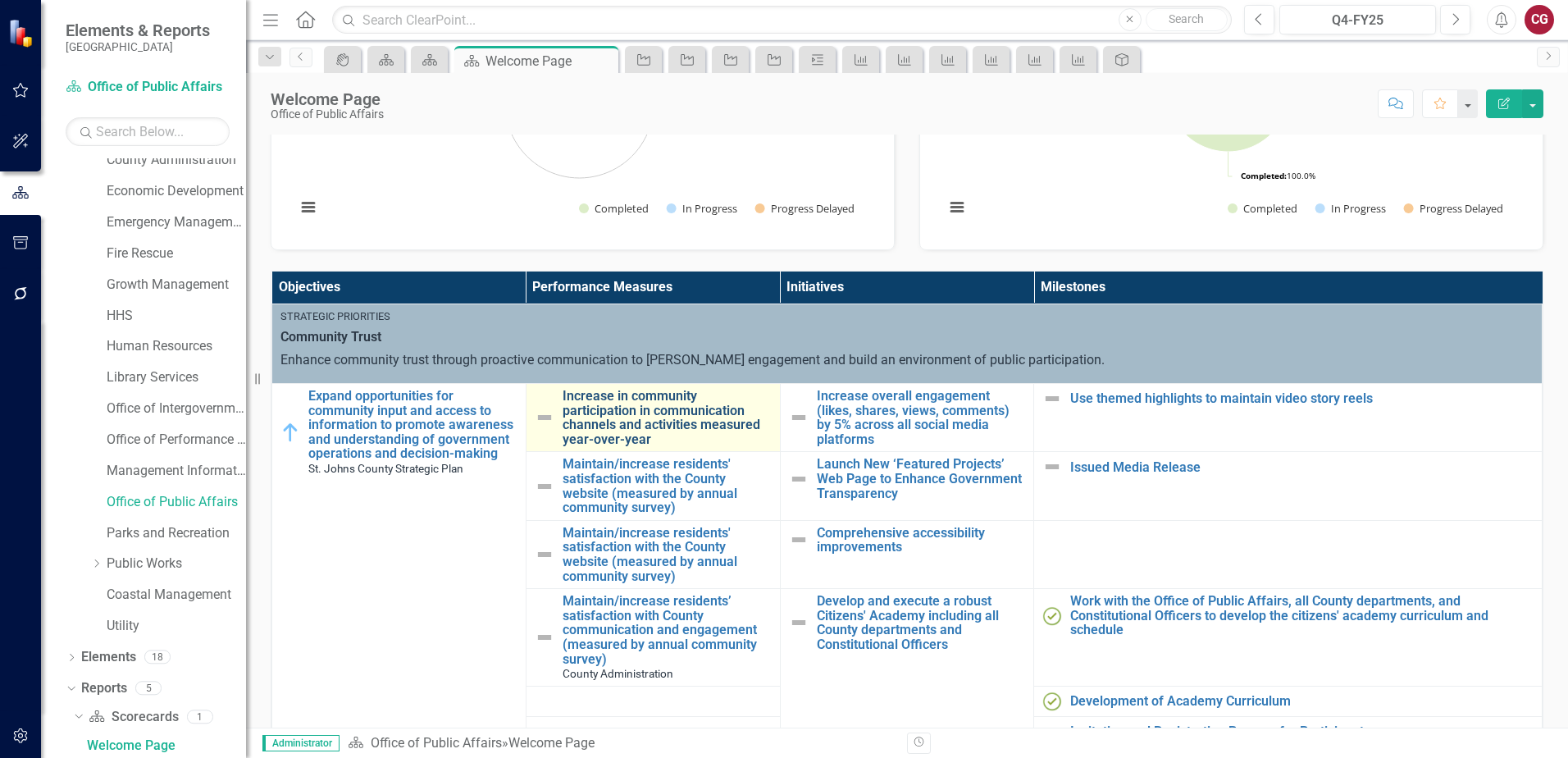
click at [673, 419] on link "Increase in community participation in communication channels and activities me…" at bounding box center [667, 417] width 210 height 57
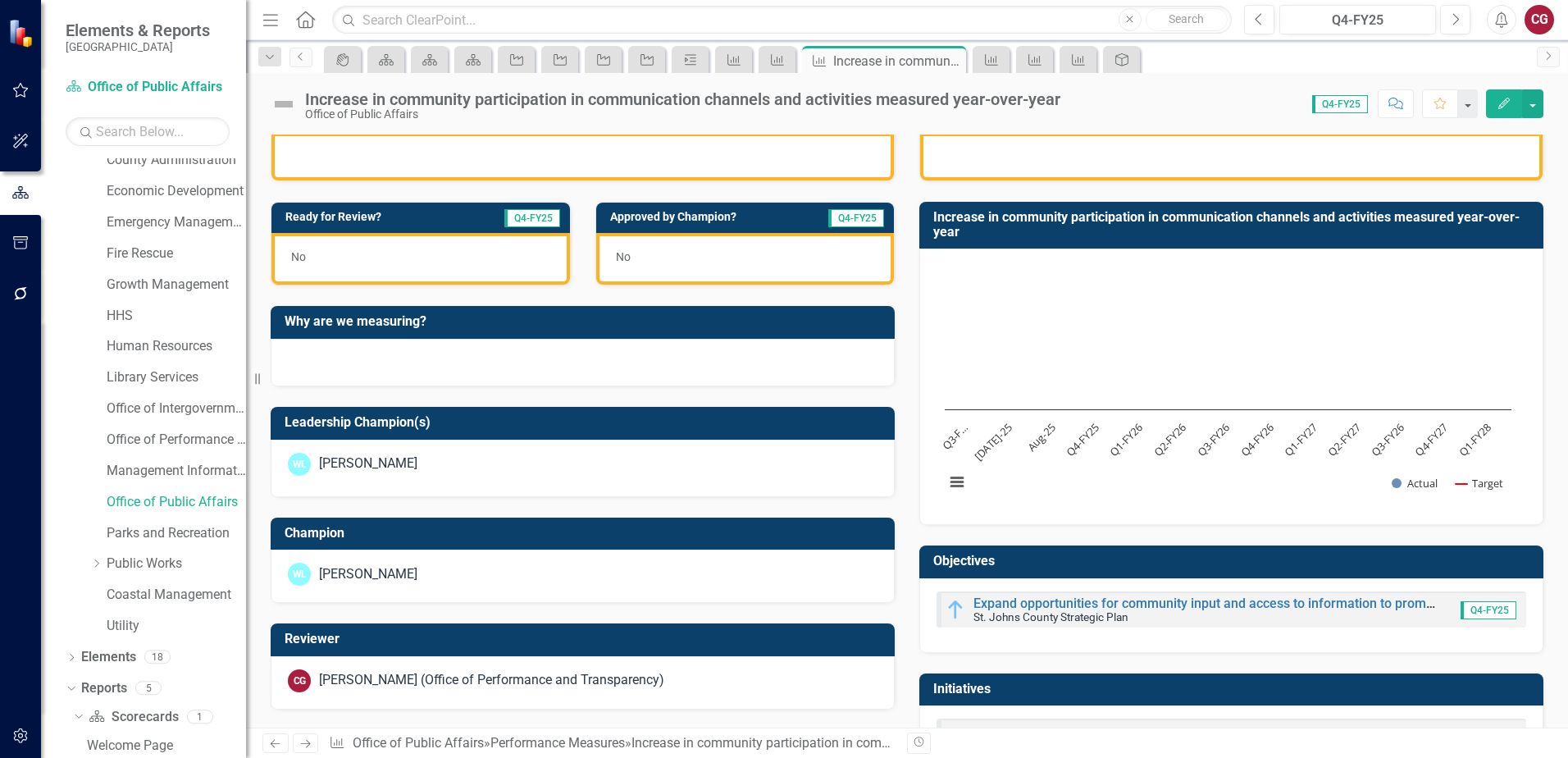
scroll to position [492, 0]
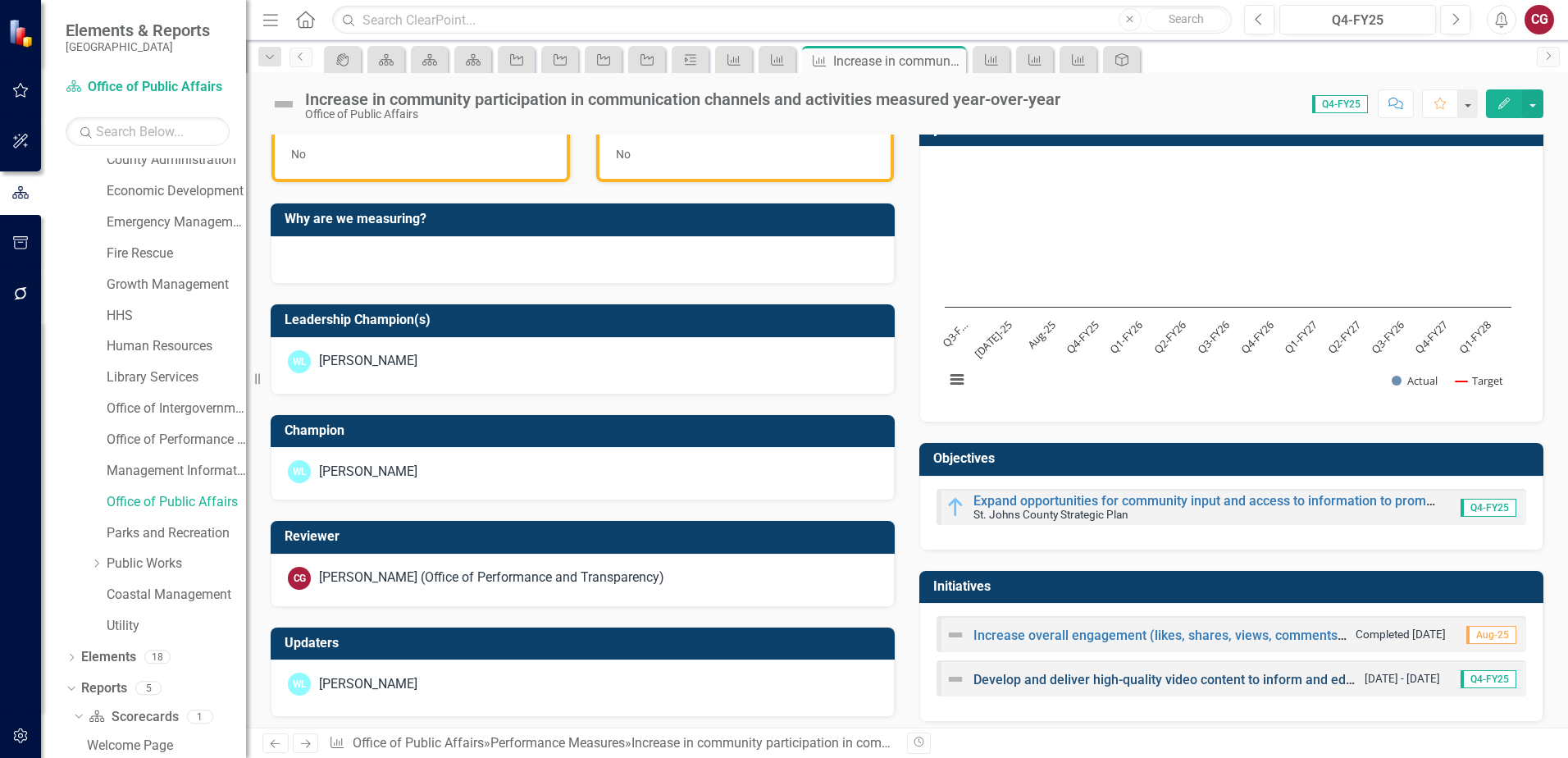
click at [1089, 680] on link "Develop and deliver high-quality video content to inform and educate the public…" at bounding box center [1549, 680] width 1152 height 15
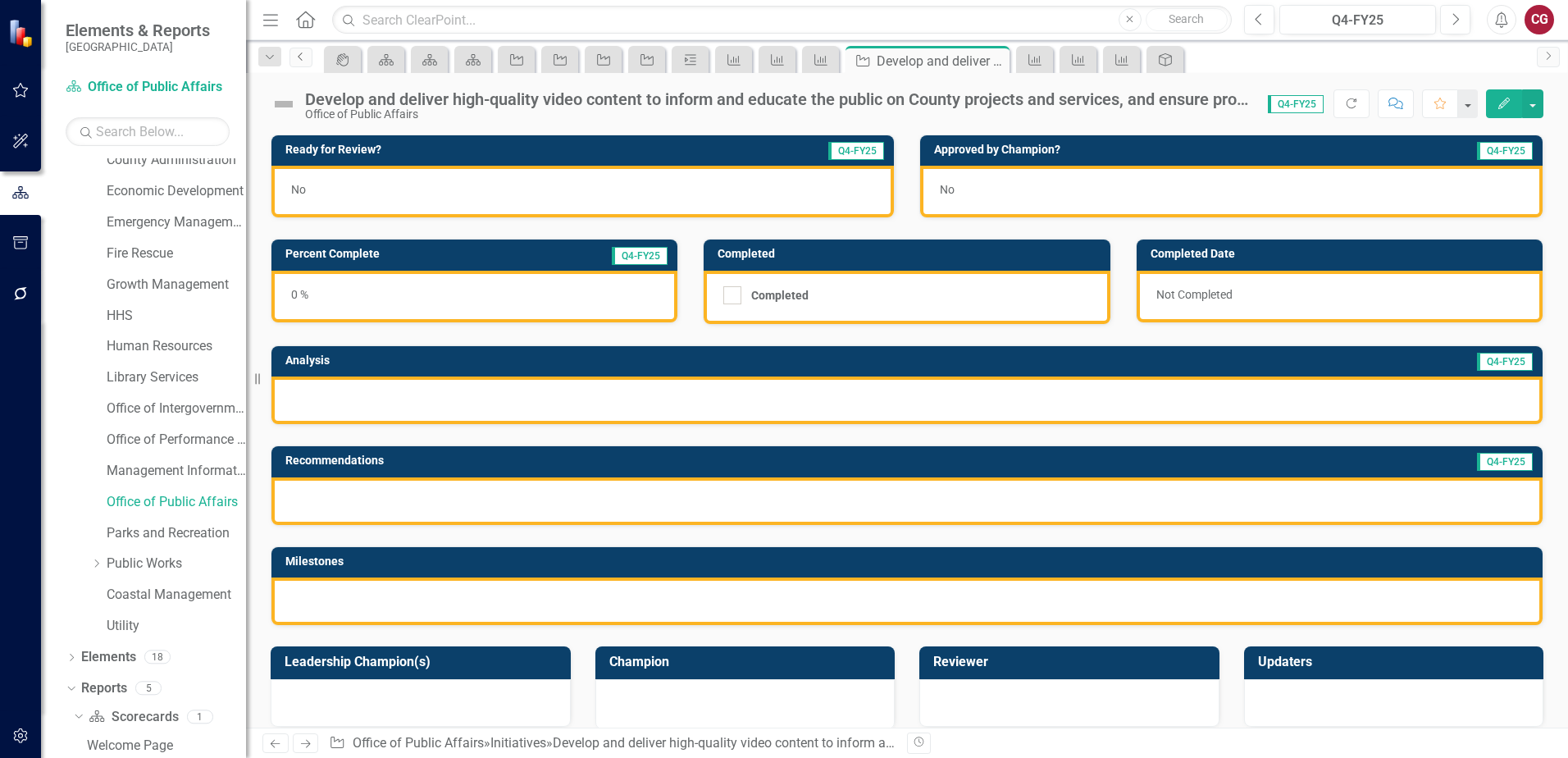
click at [301, 64] on link "Previous" at bounding box center [301, 57] width 23 height 20
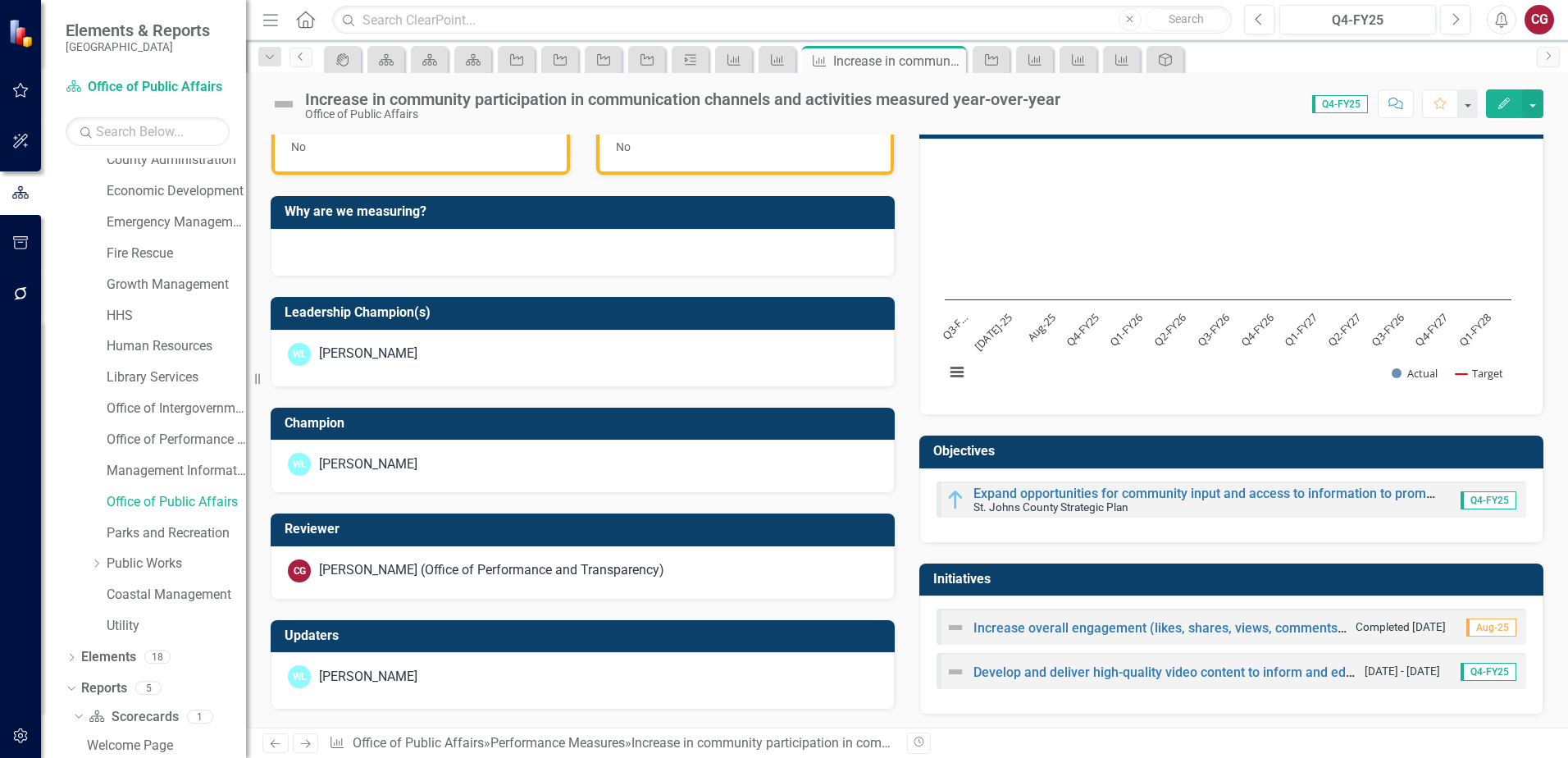
scroll to position [502, 0]
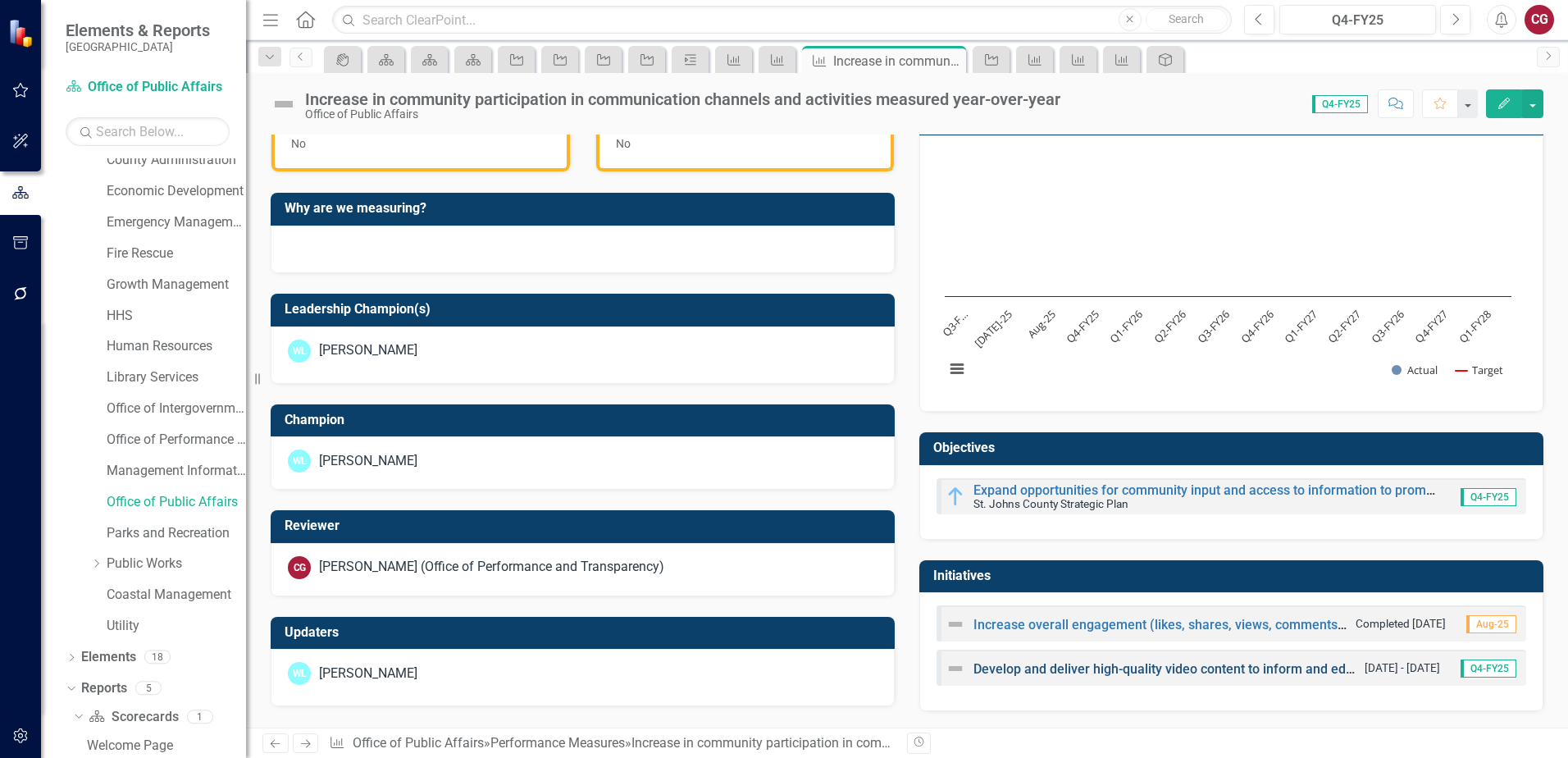
click at [1015, 667] on link "Develop and deliver high-quality video content to inform and educate the public…" at bounding box center [1549, 669] width 1152 height 15
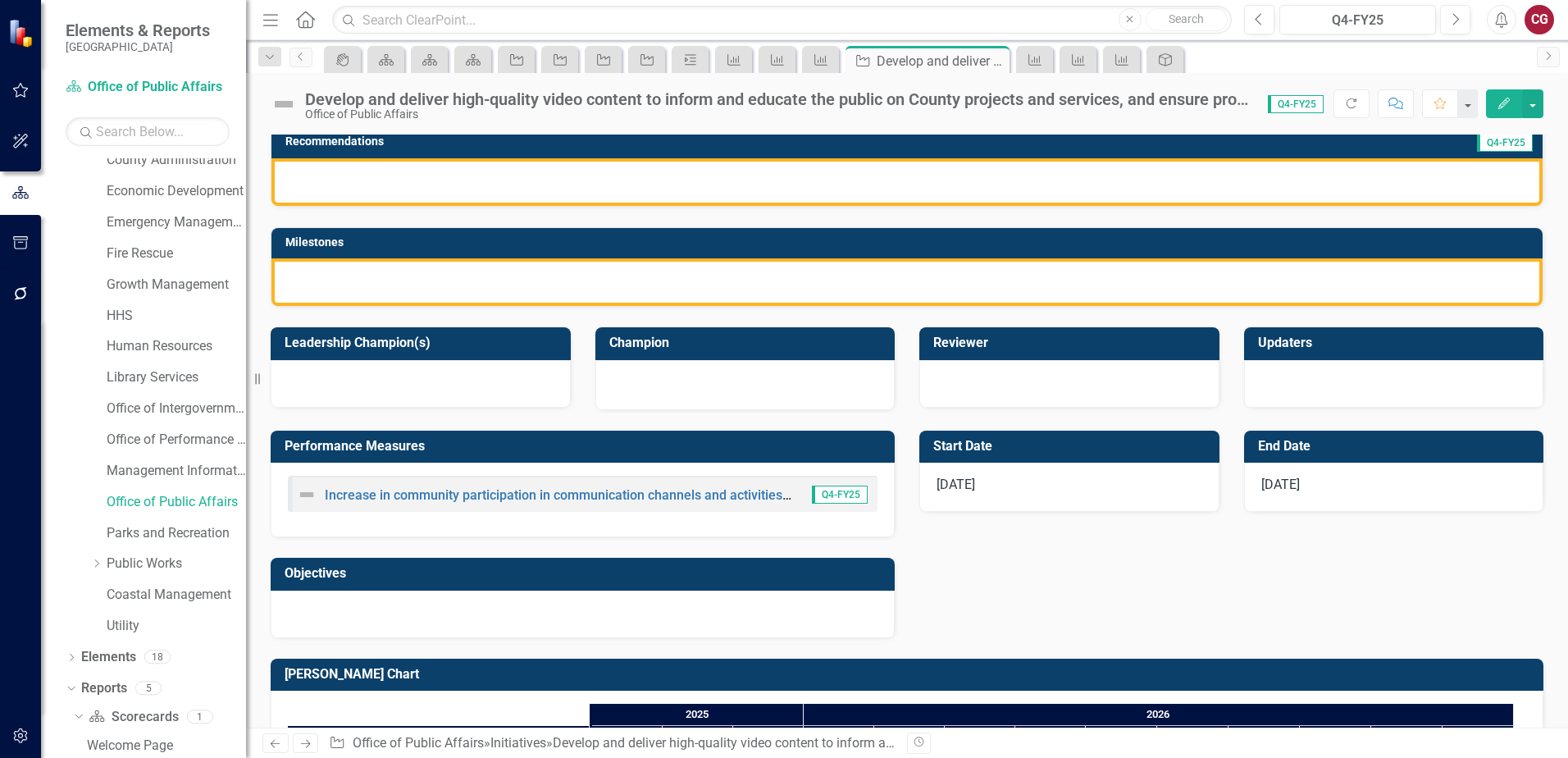
scroll to position [328, 0]
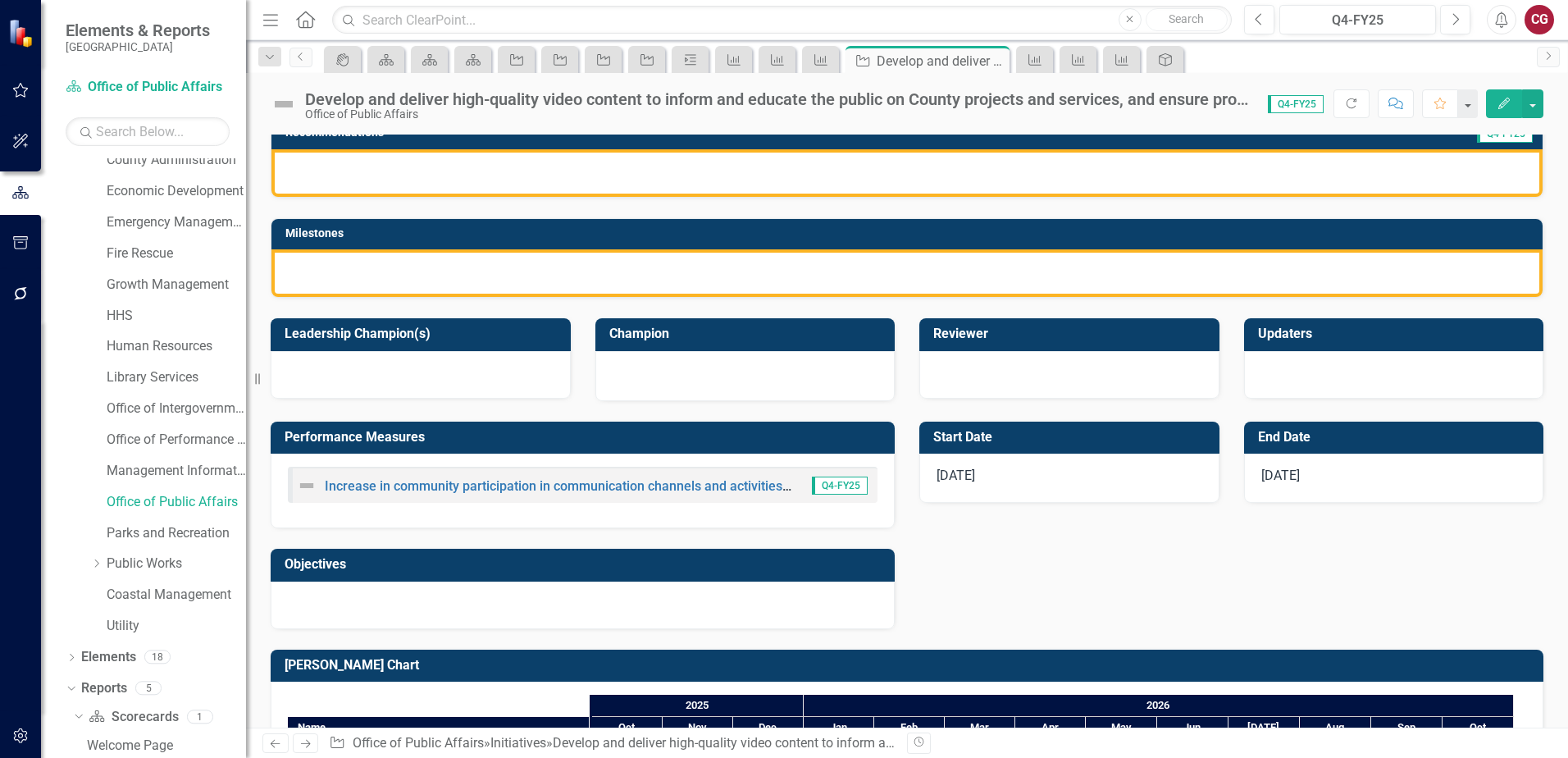
click at [503, 603] on div at bounding box center [583, 606] width 624 height 48
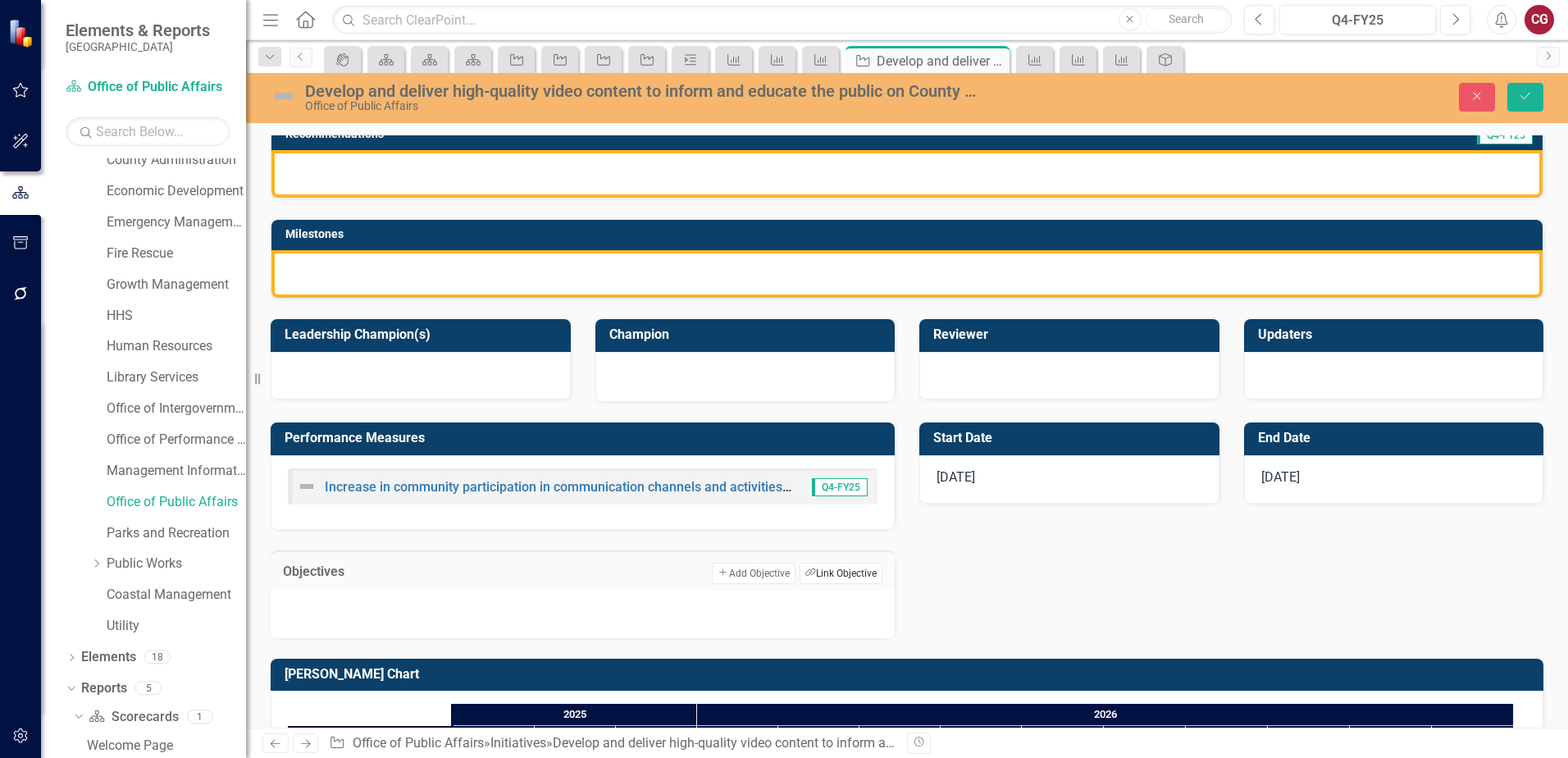
click at [836, 577] on button "Link Tag Link Objective" at bounding box center [840, 573] width 83 height 21
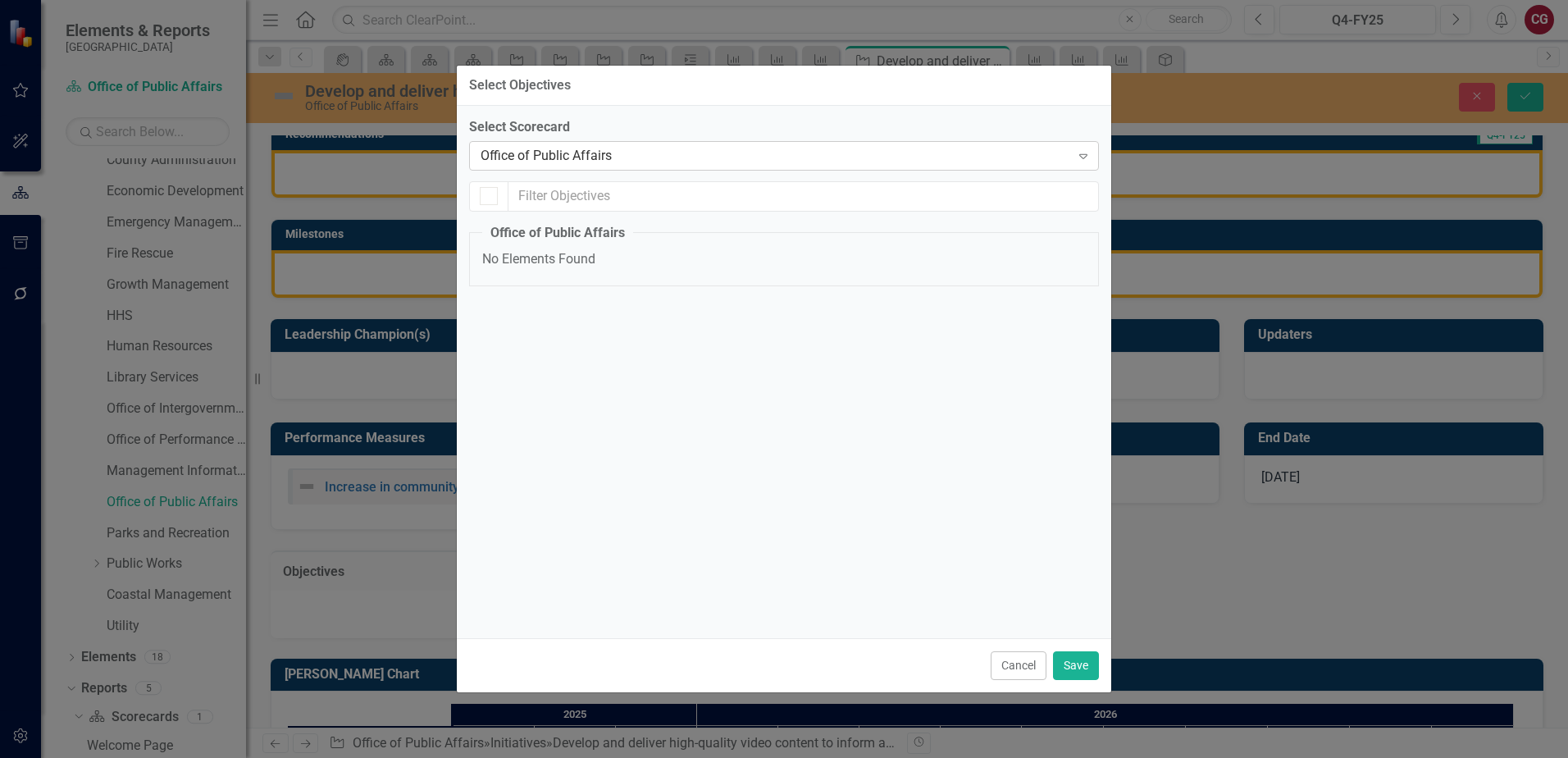
click at [565, 159] on div "Office of Public Affairs" at bounding box center [775, 156] width 590 height 19
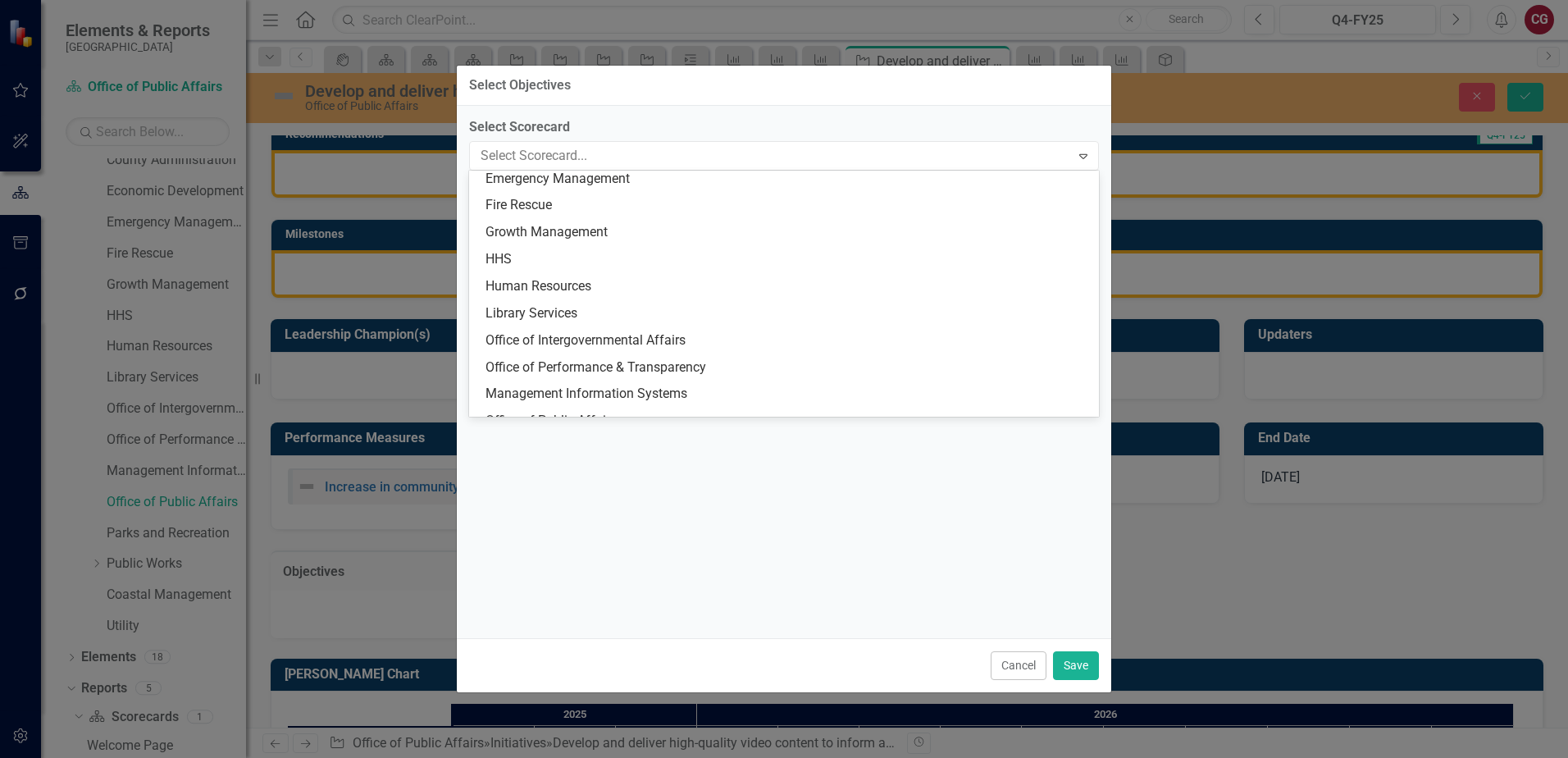
scroll to position [0, 0]
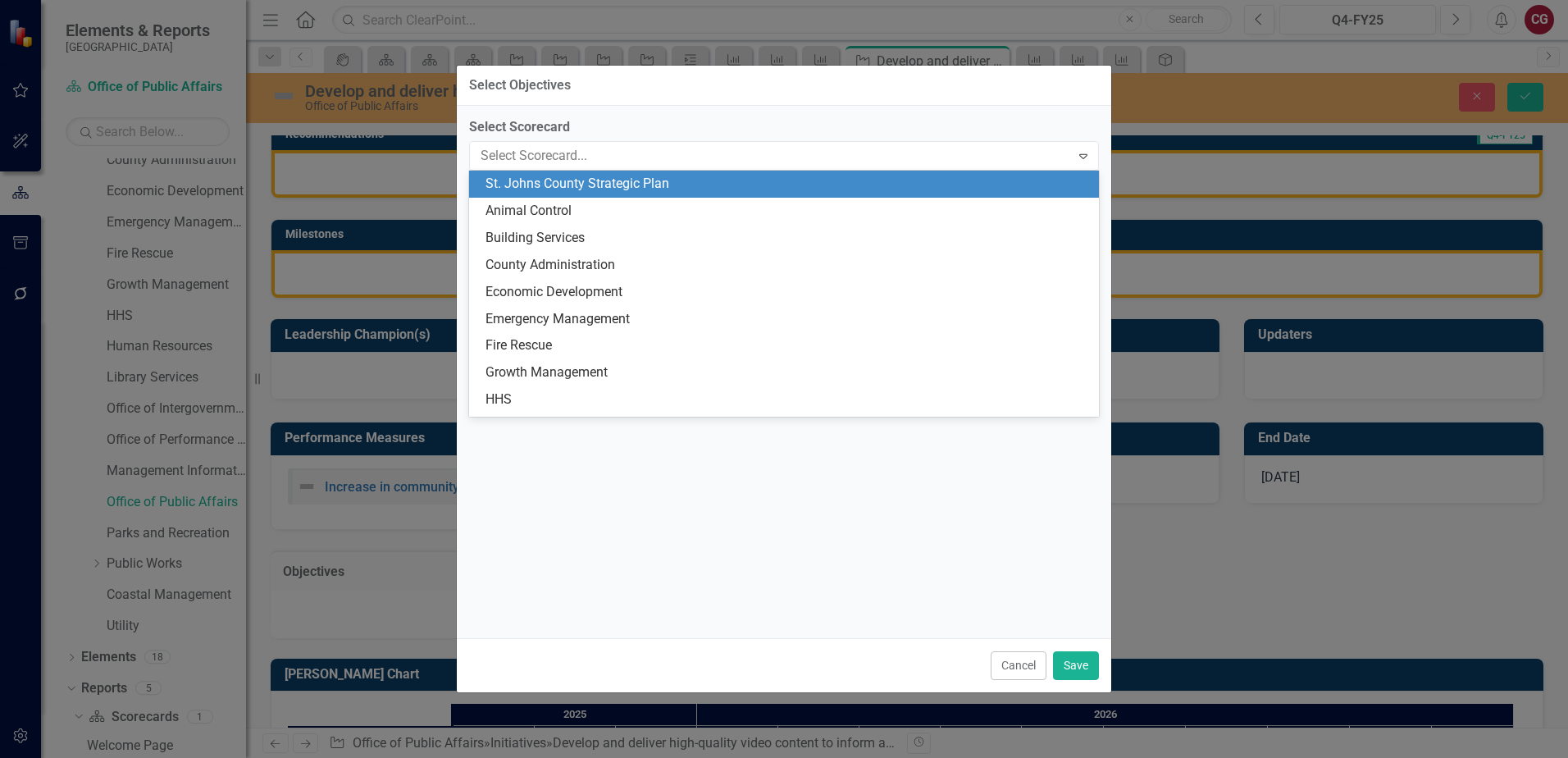
click at [577, 185] on div "St. Johns County Strategic Plan" at bounding box center [787, 185] width 604 height 19
checkbox input "false"
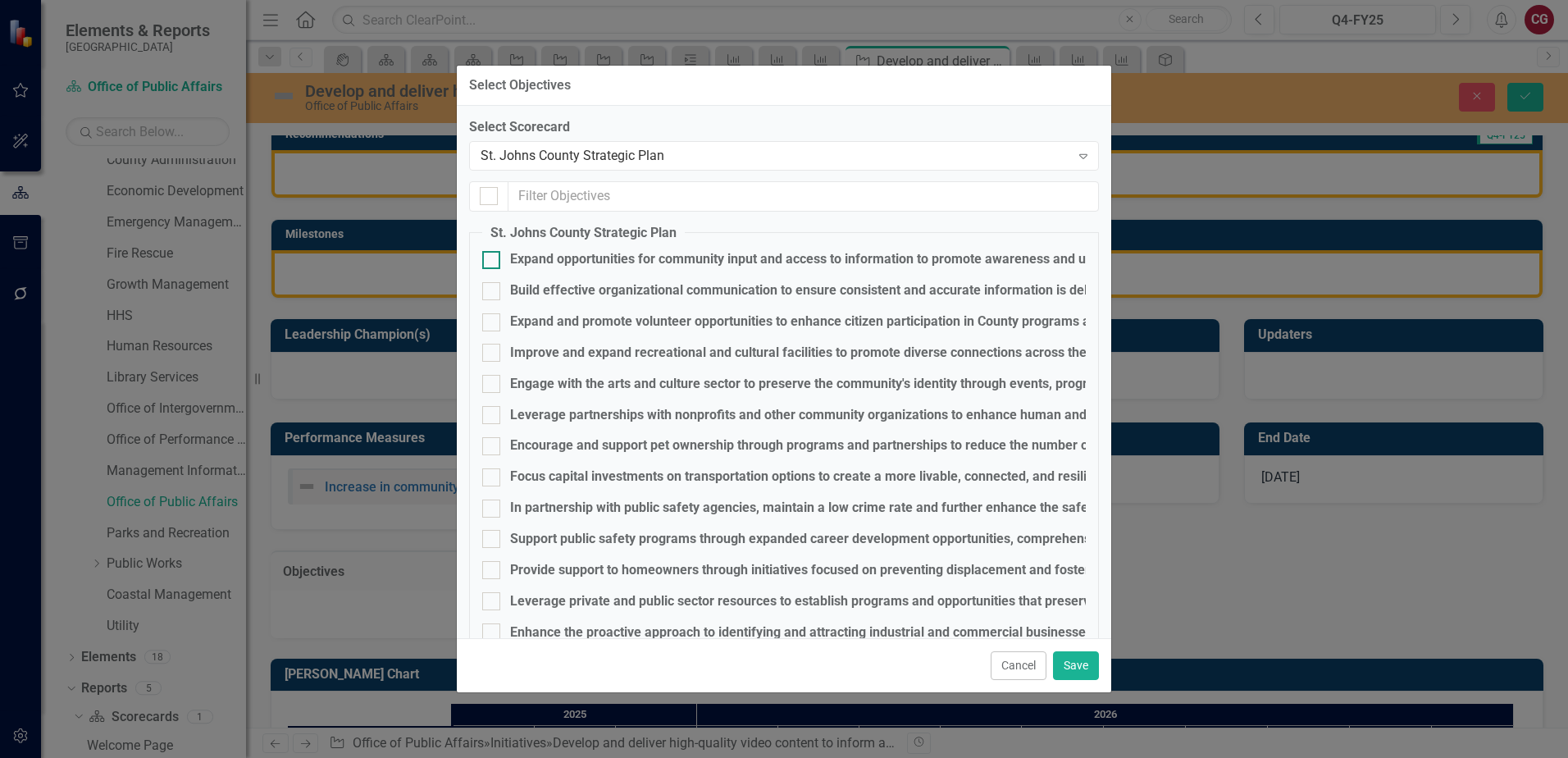
click at [625, 261] on div "Expand opportunities for community input and access to information to promote a…" at bounding box center [978, 259] width 937 height 19
click at [493, 261] on input "Expand opportunities for community input and access to information to promote a…" at bounding box center [487, 256] width 11 height 11
checkbox input "true"
click at [1066, 657] on button "Save" at bounding box center [1076, 665] width 46 height 29
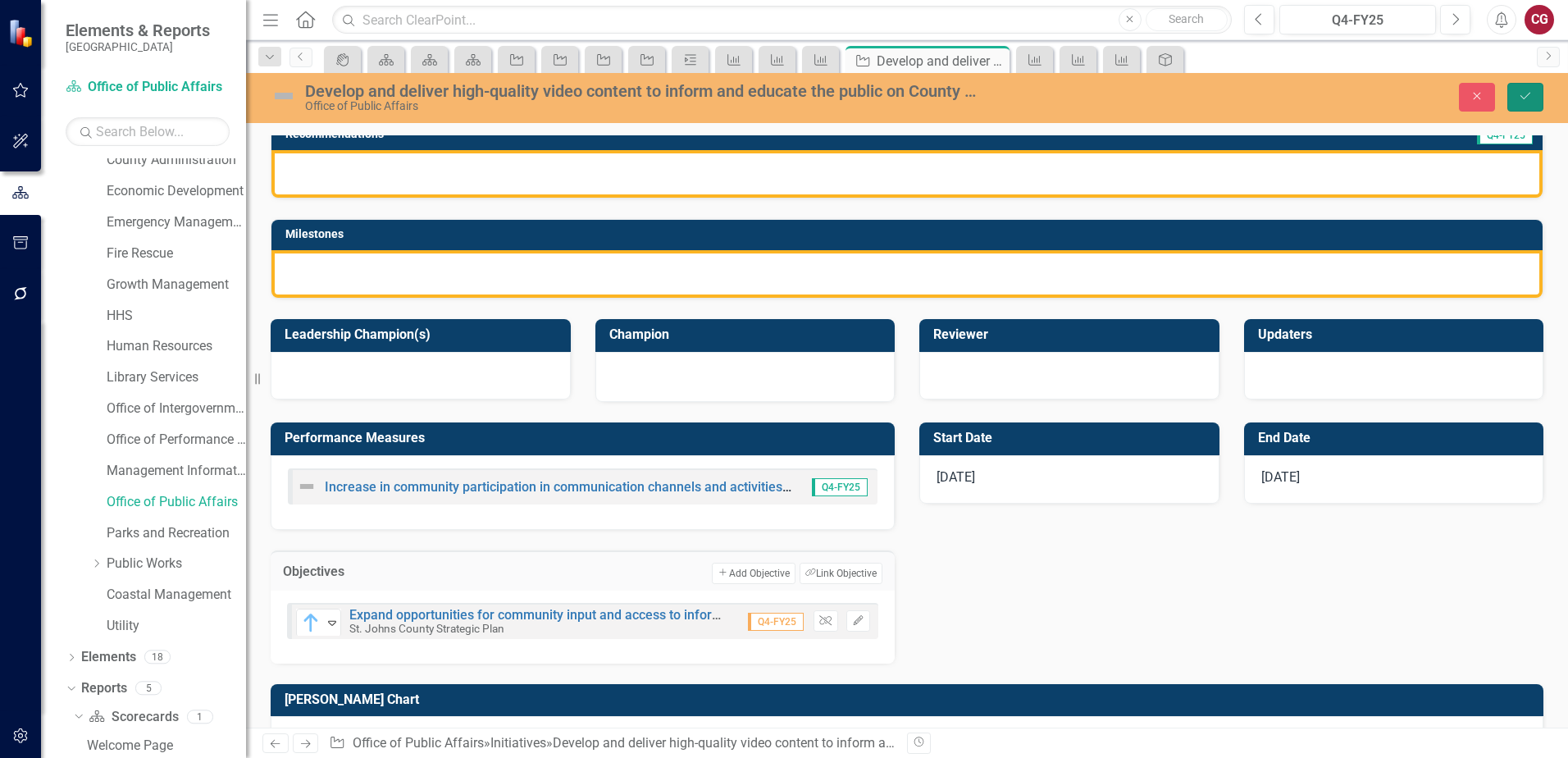
click at [1527, 100] on icon "Save" at bounding box center [1525, 96] width 14 height 11
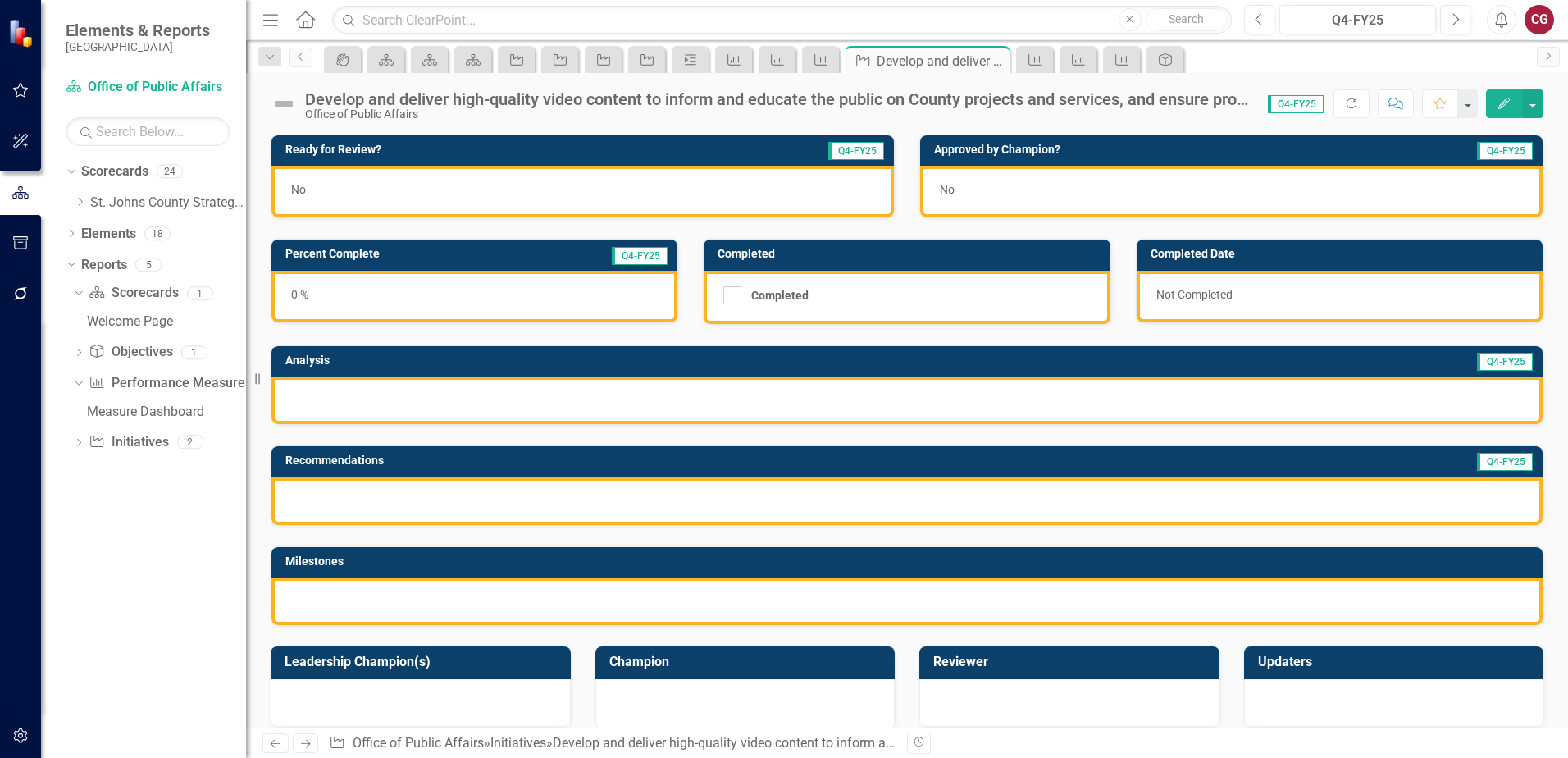
drag, startPoint x: 78, startPoint y: 203, endPoint x: 105, endPoint y: 248, distance: 52.5
click at [78, 203] on icon "Dropdown" at bounding box center [79, 202] width 12 height 10
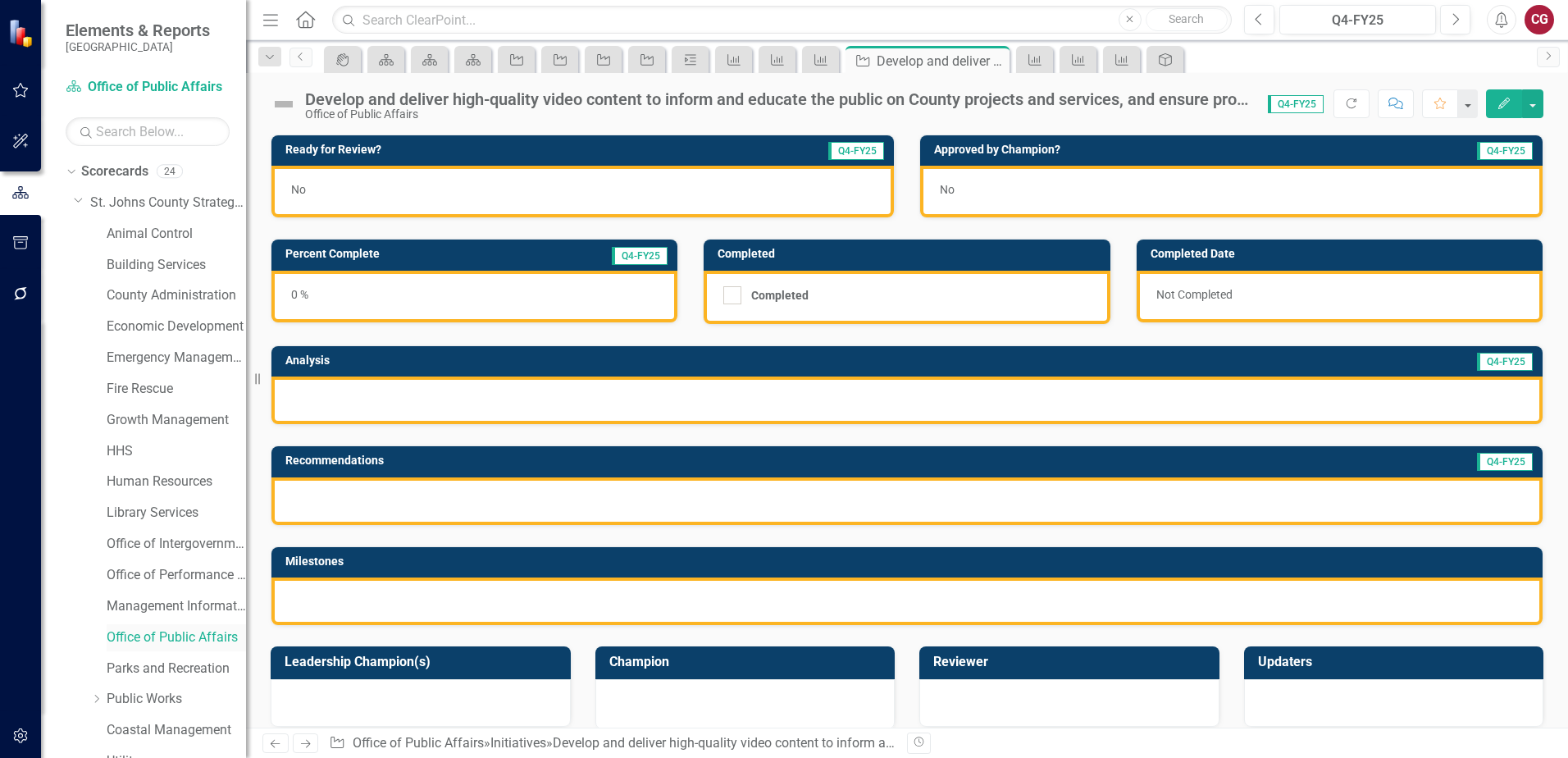
click at [152, 634] on link "Office of Public Affairs" at bounding box center [176, 637] width 140 height 19
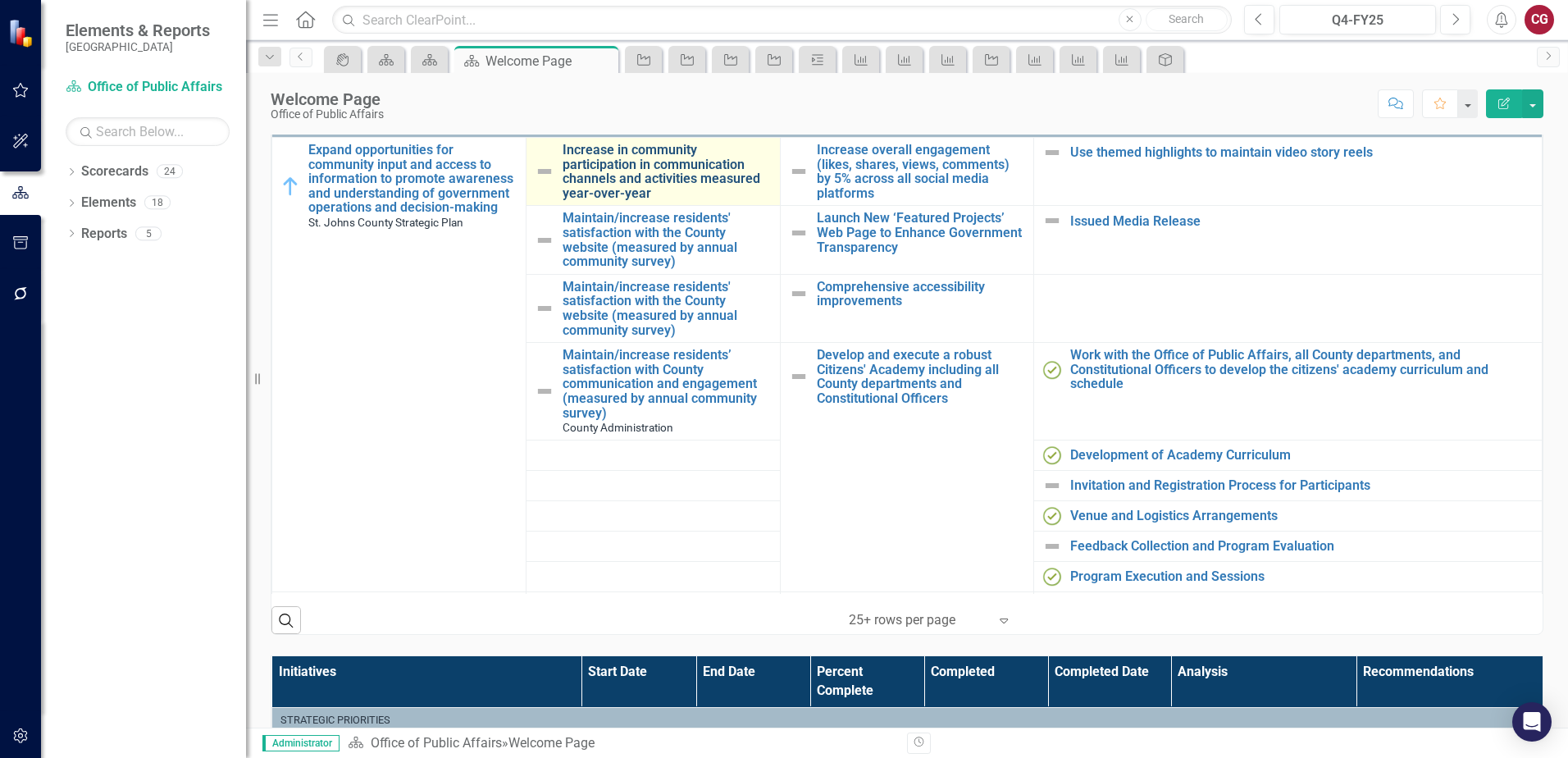
click at [658, 149] on link "Increase in community participation in communication channels and activities me…" at bounding box center [667, 171] width 210 height 57
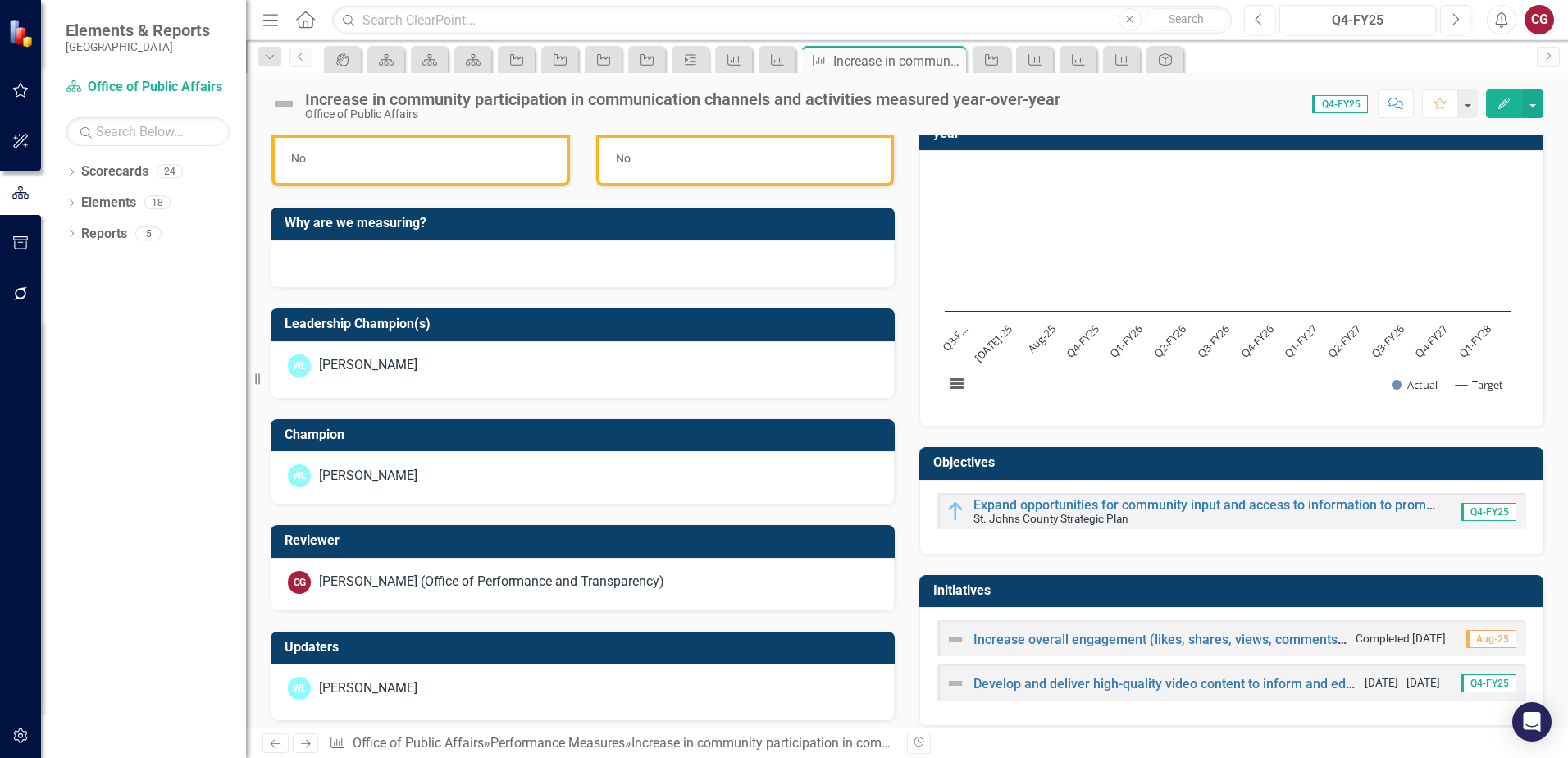
scroll to position [502, 0]
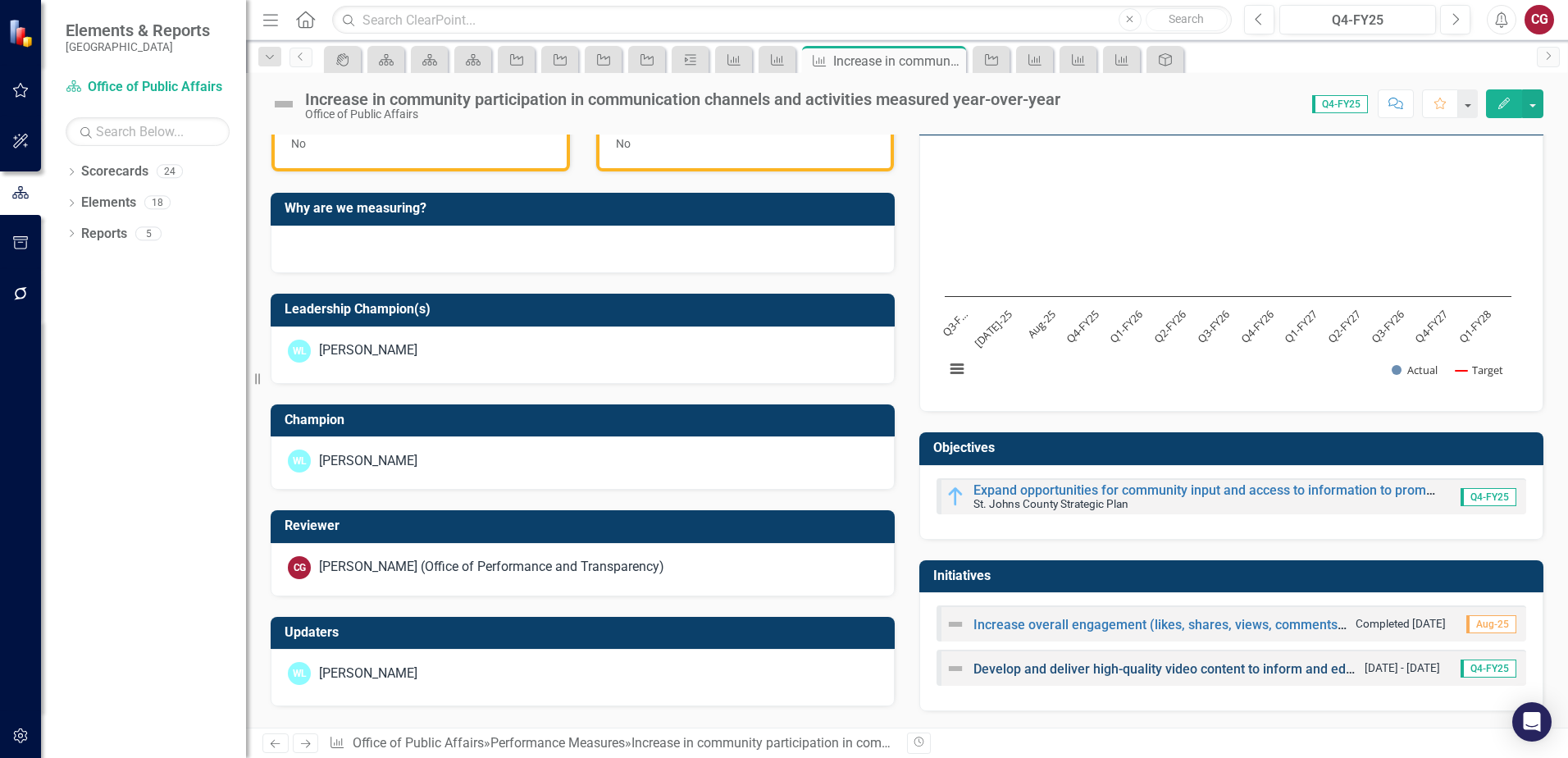
click at [1090, 672] on link "Develop and deliver high-quality video content to inform and educate the public…" at bounding box center [1549, 669] width 1152 height 15
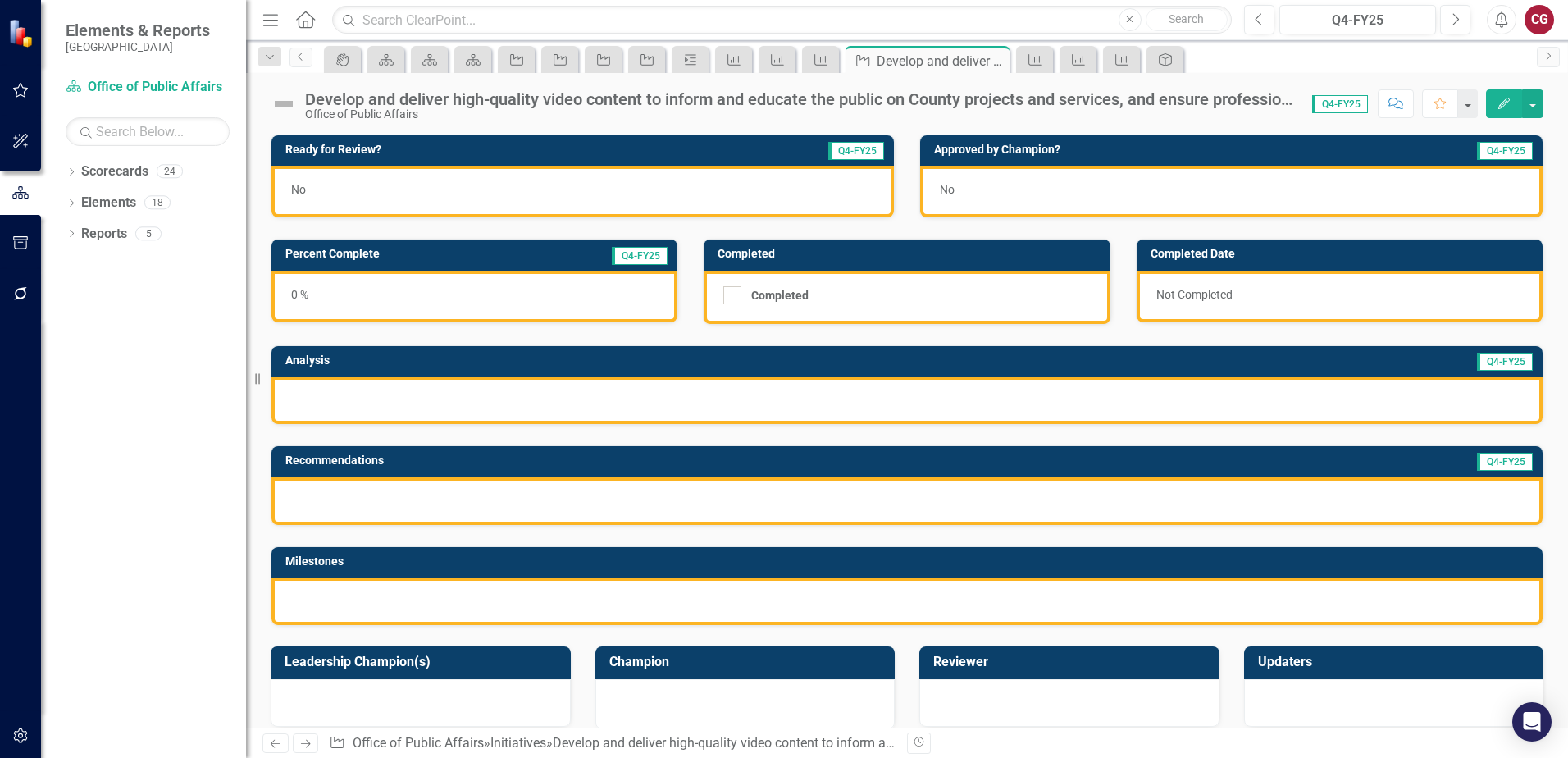
click at [1544, 24] on div "CG" at bounding box center [1539, 19] width 30 height 30
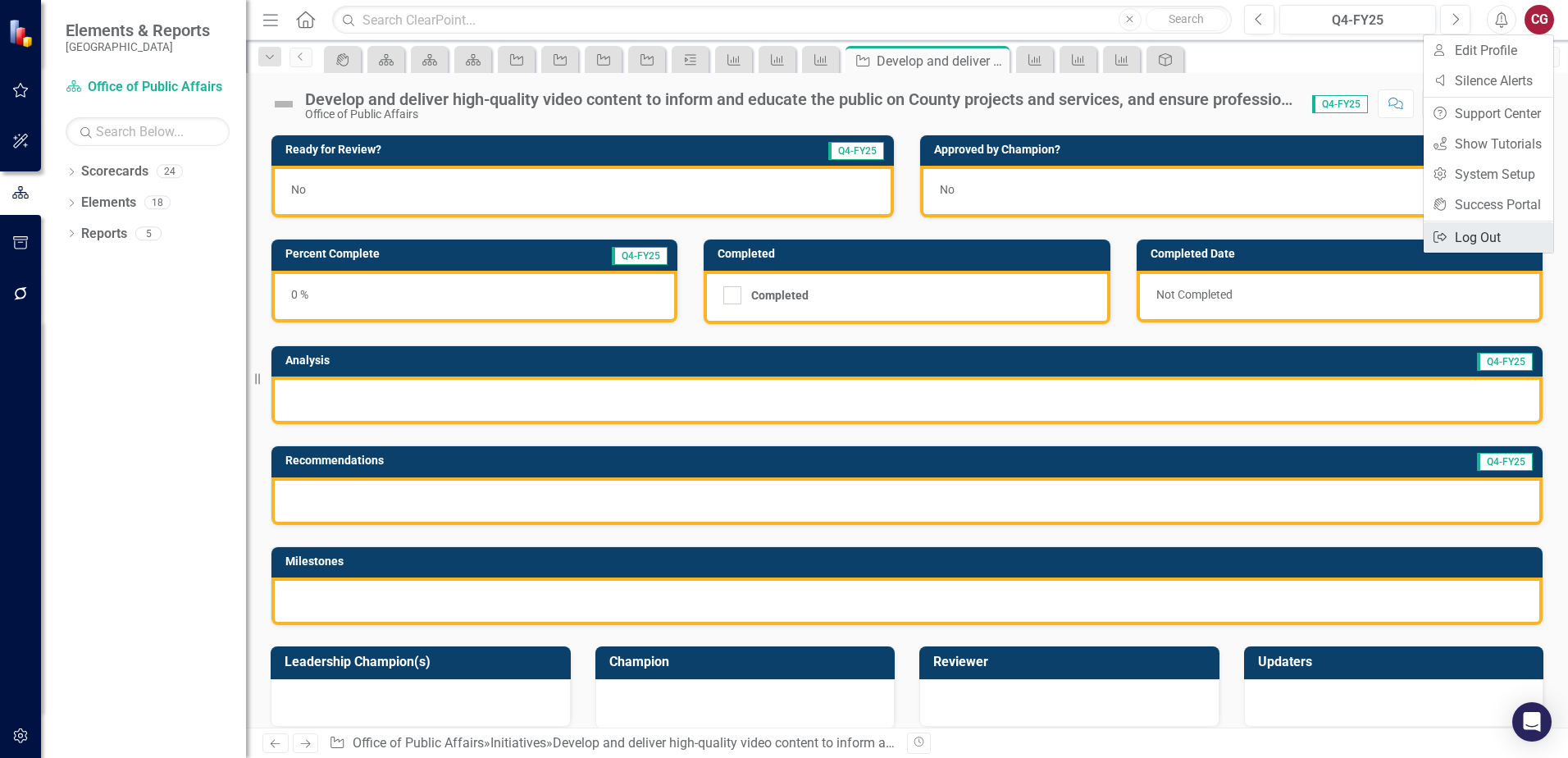
click at [1472, 239] on link "Logout Log Out" at bounding box center [1489, 237] width 129 height 31
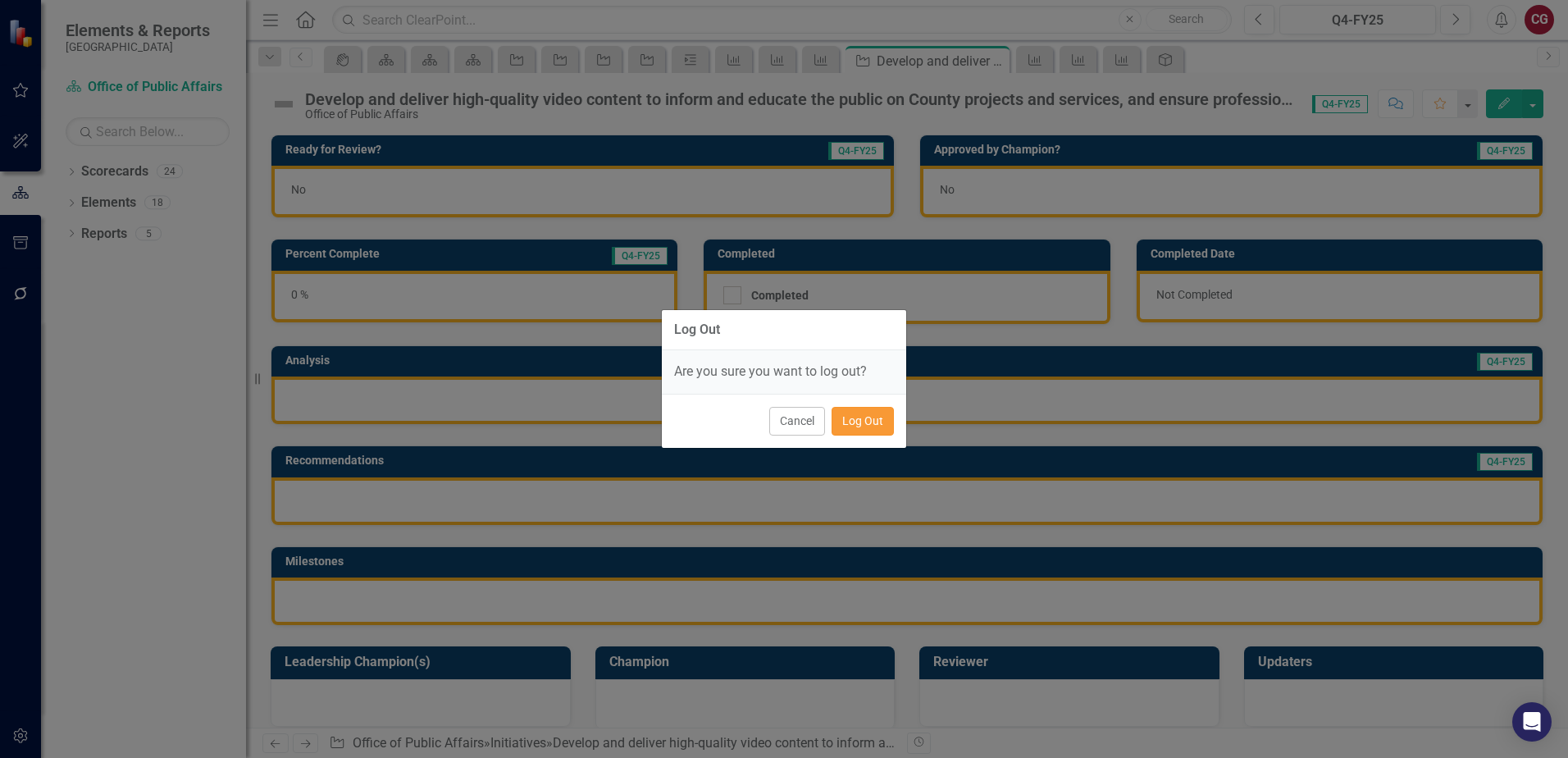
click at [882, 415] on button "Log Out" at bounding box center [862, 421] width 62 height 29
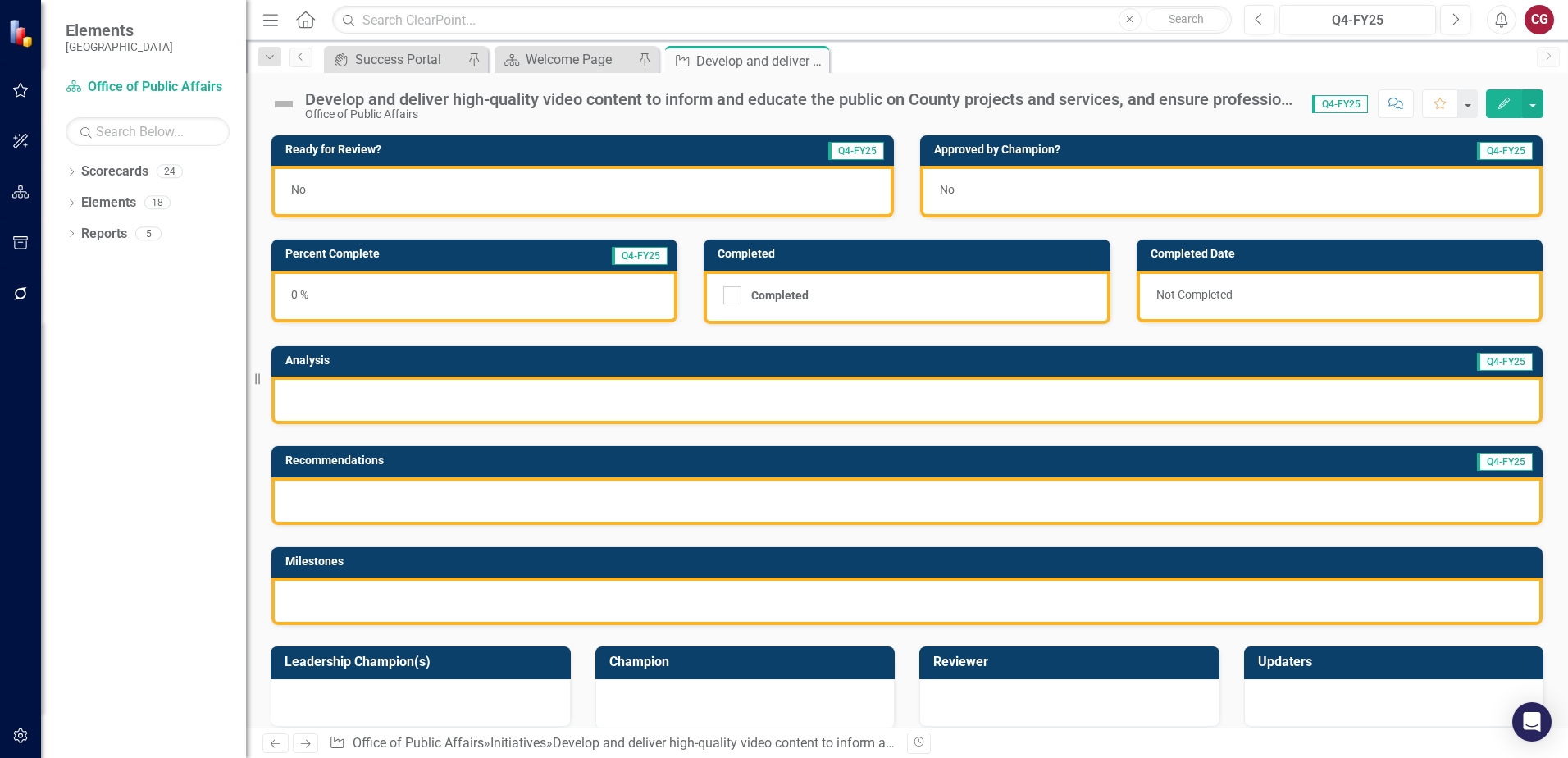
click at [291, 20] on div "Menu Home Search Close Search" at bounding box center [743, 19] width 970 height 32
click at [301, 24] on icon "Home" at bounding box center [305, 19] width 21 height 17
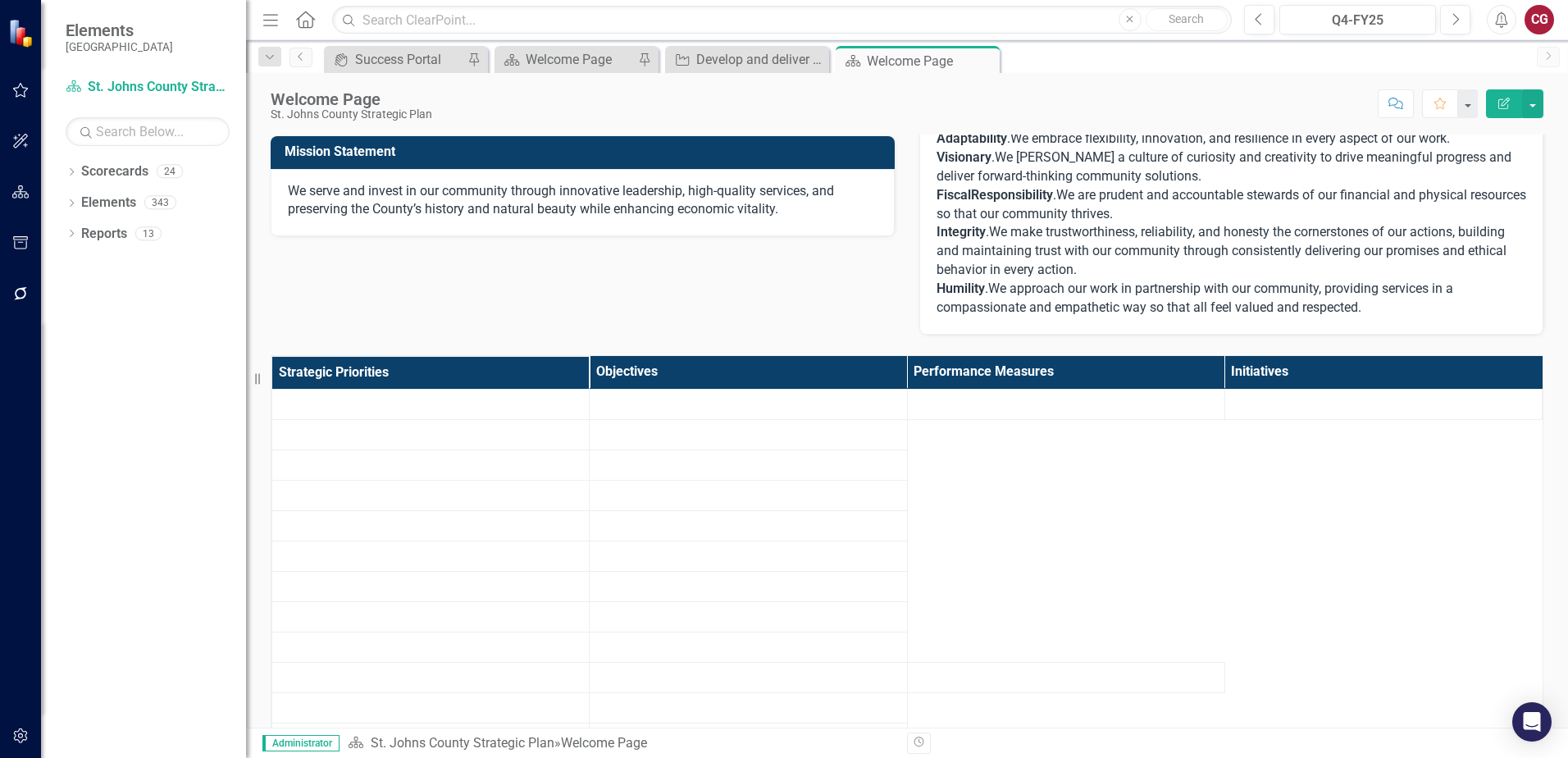
scroll to position [328, 0]
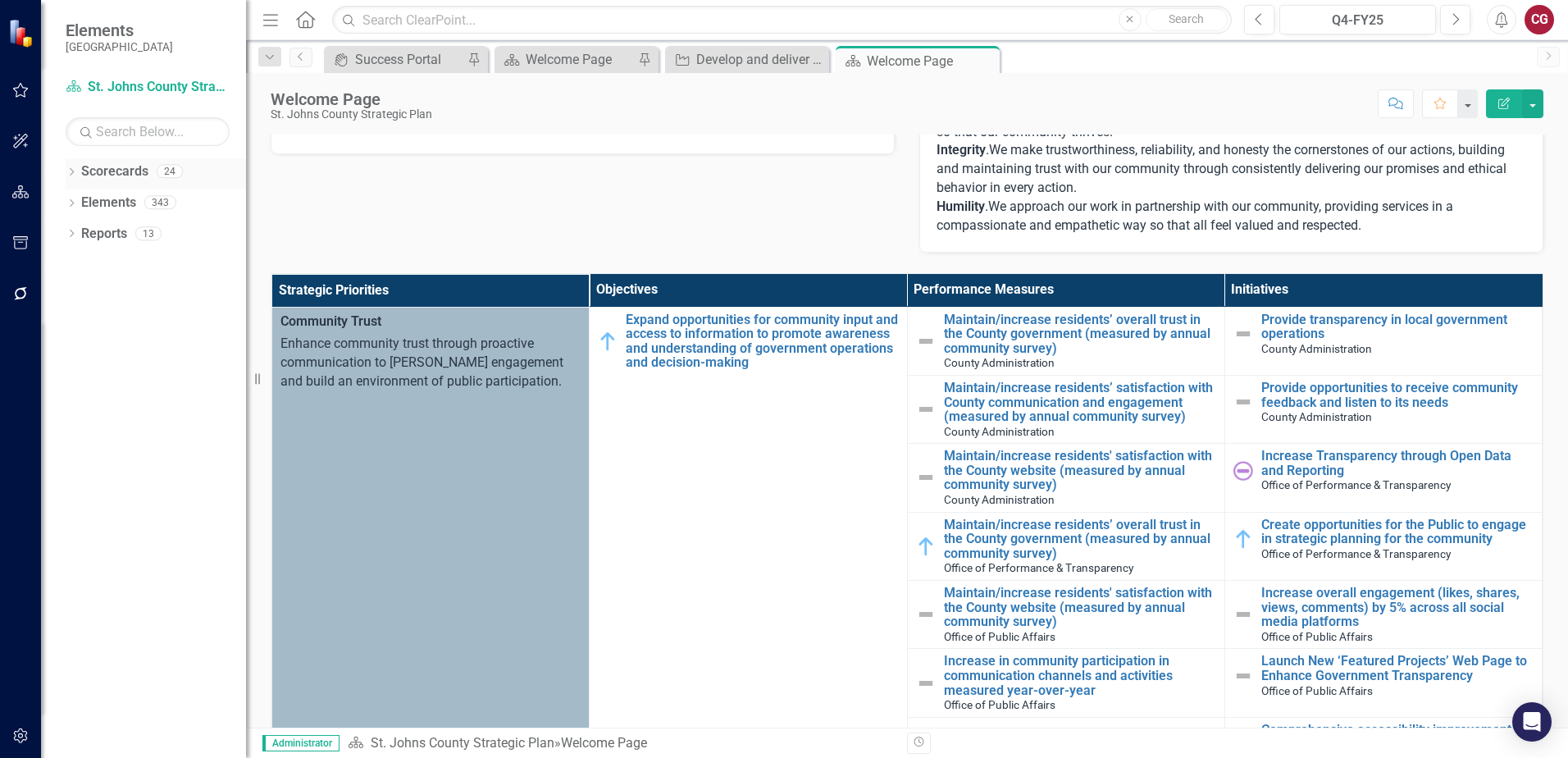
click at [73, 172] on icon at bounding box center [72, 172] width 4 height 8
click at [85, 198] on icon "Dropdown" at bounding box center [79, 202] width 12 height 10
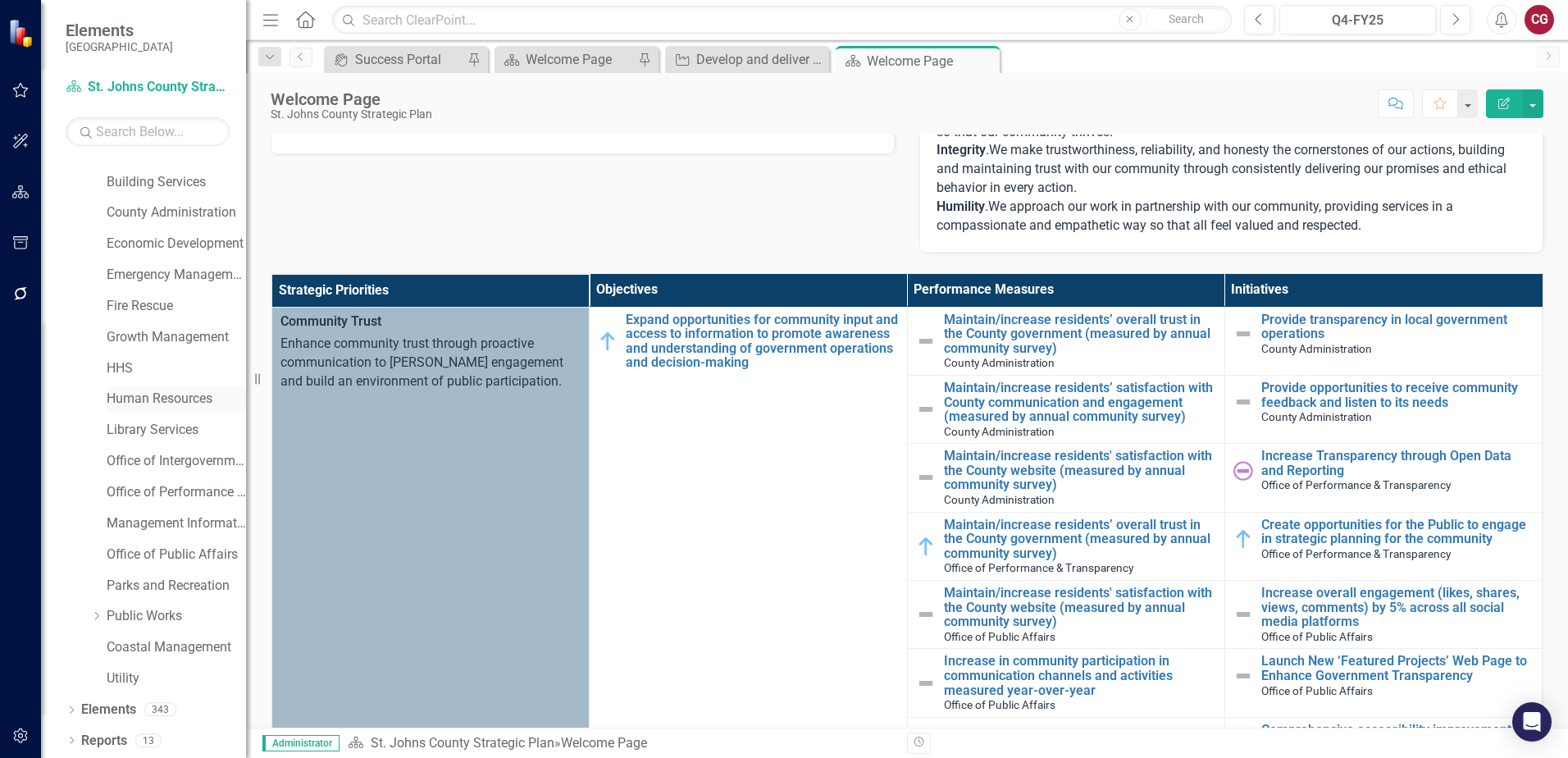
scroll to position [83, 0]
click at [154, 553] on link "Office of Public Affairs" at bounding box center [176, 554] width 140 height 19
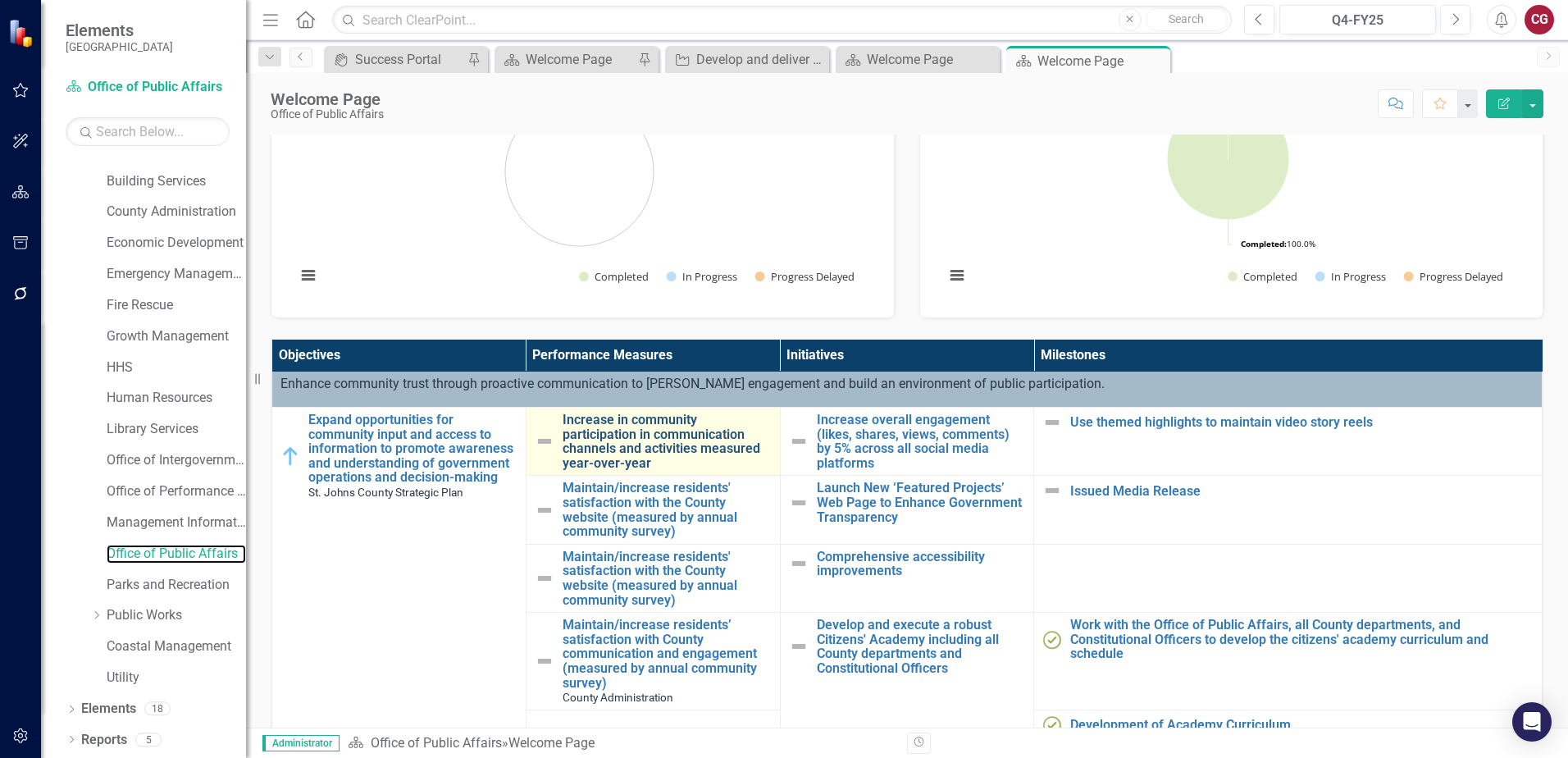
scroll to position [82, 0]
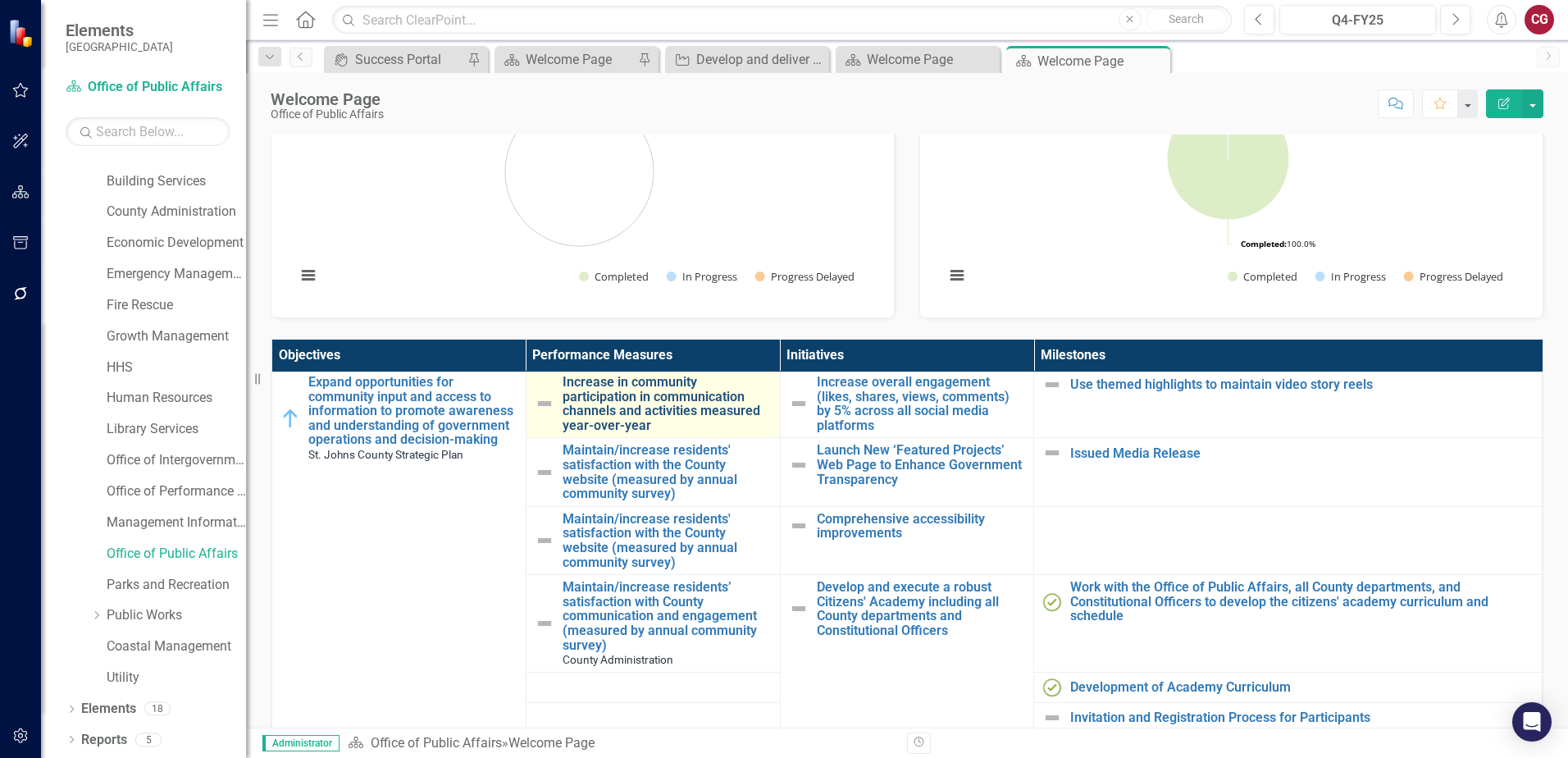
click at [625, 409] on link "Increase in community participation in communication channels and activities me…" at bounding box center [667, 404] width 210 height 57
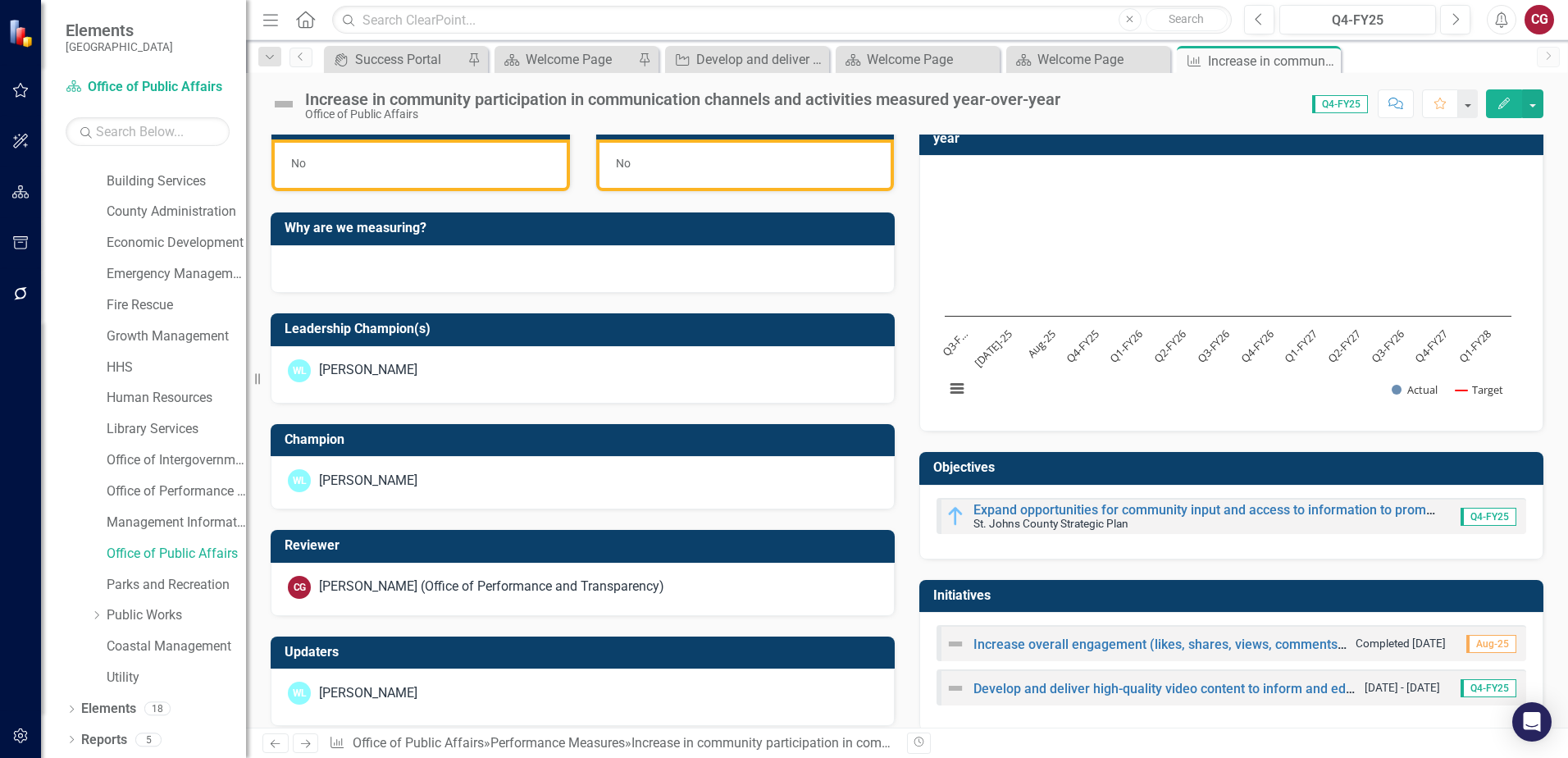
scroll to position [502, 0]
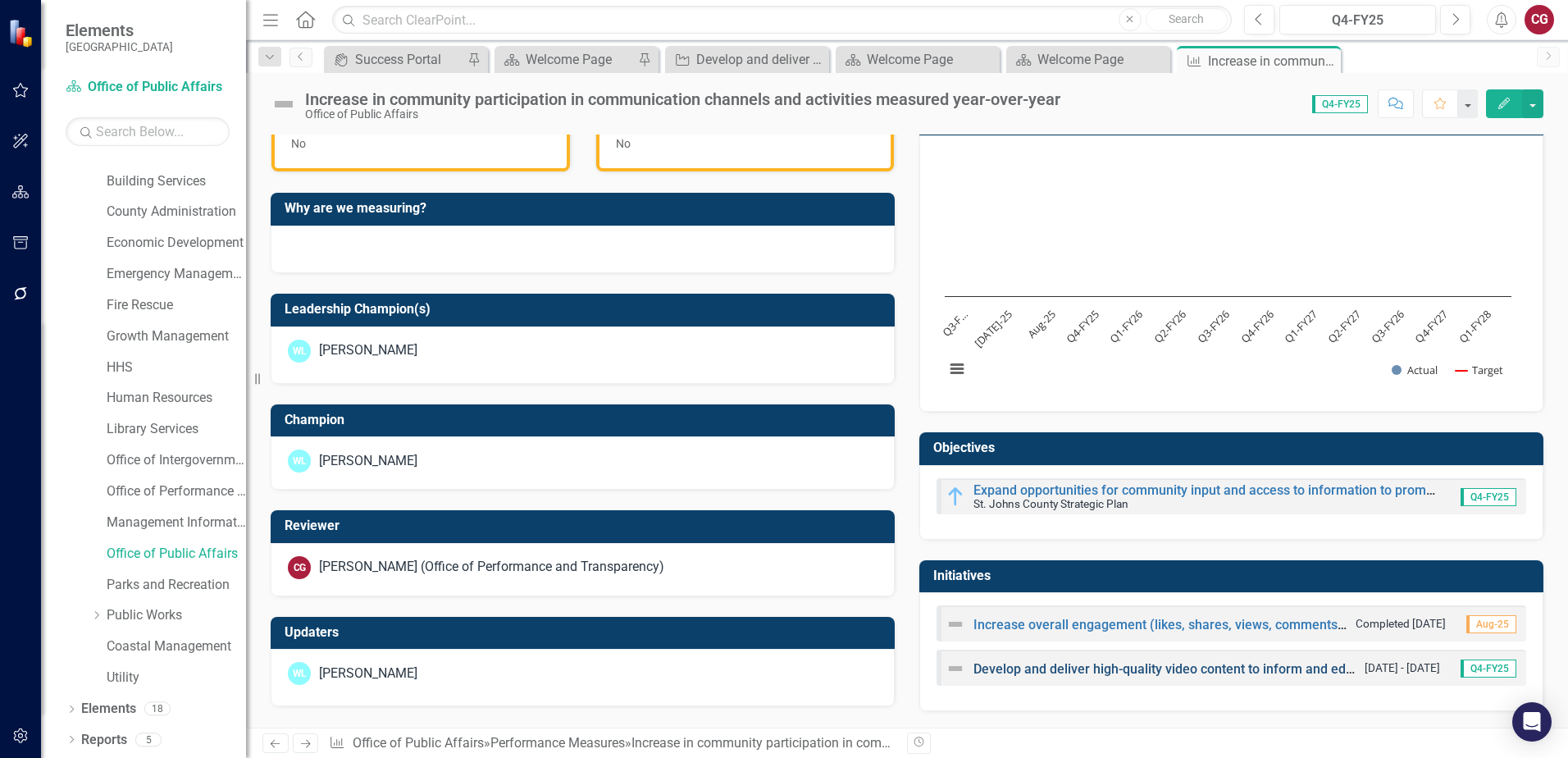
click at [982, 673] on link "Develop and deliver high-quality video content to inform and educate the public…" at bounding box center [1549, 669] width 1152 height 15
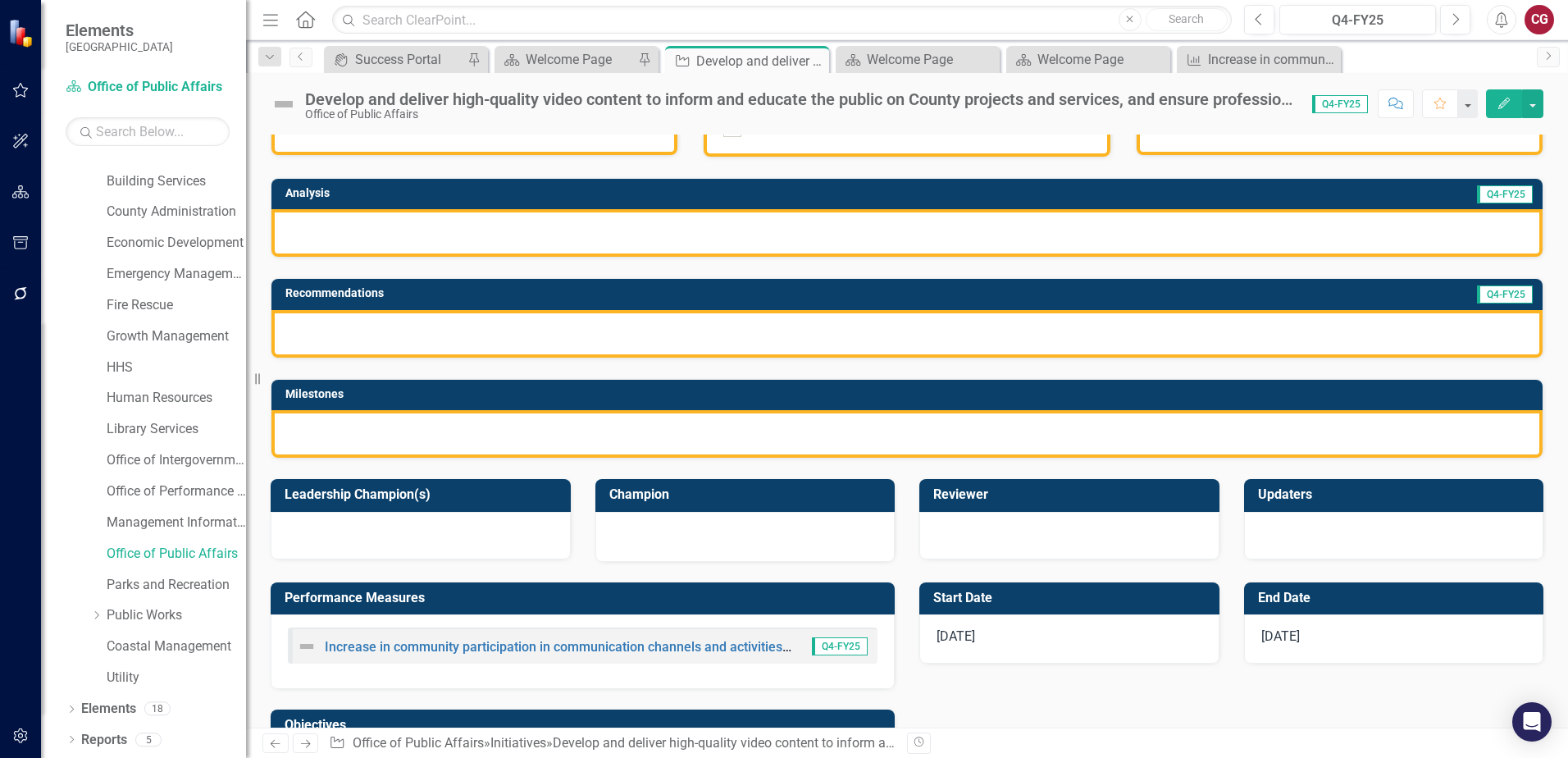
scroll to position [246, 0]
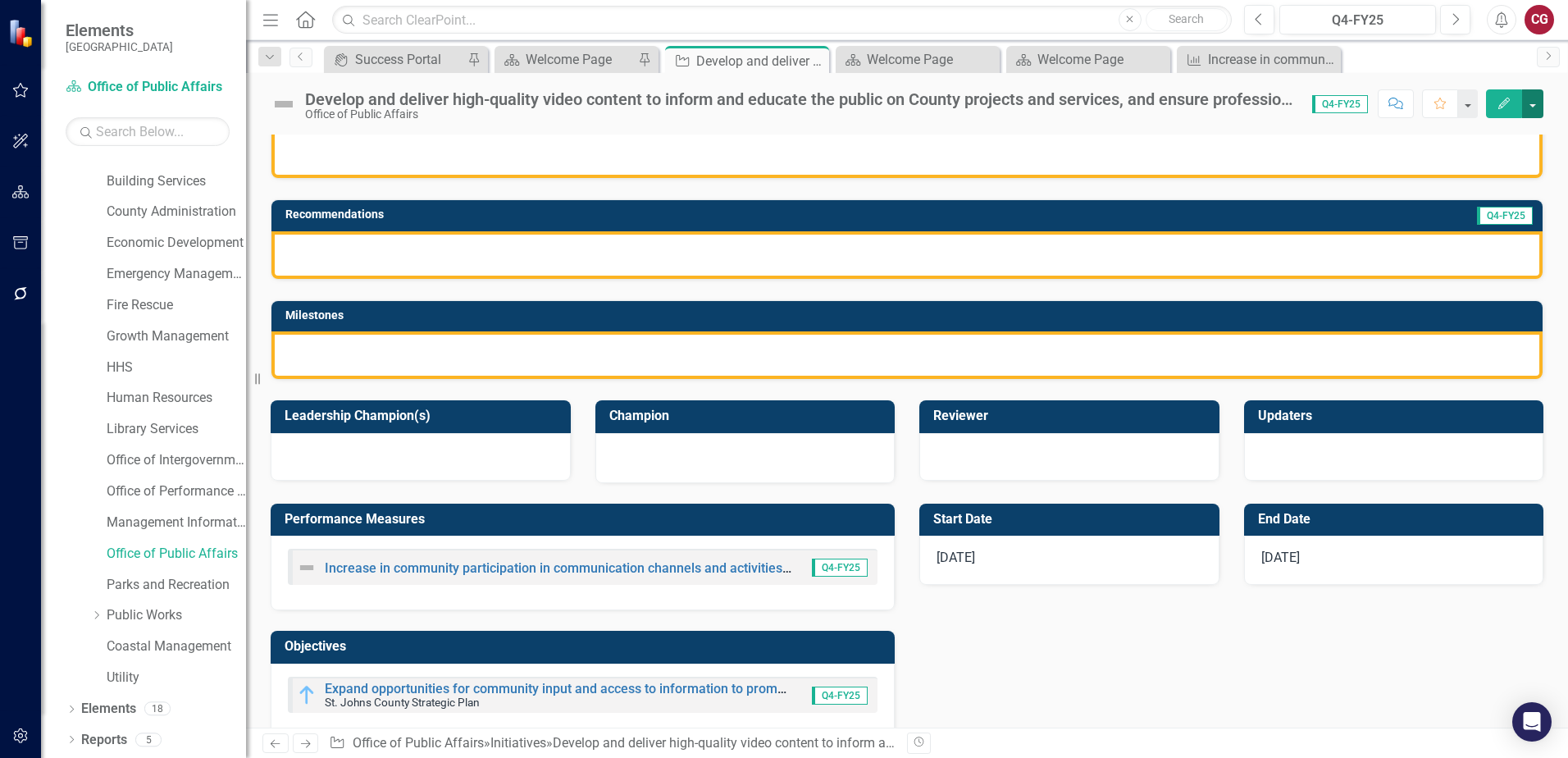
click at [1537, 103] on button "button" at bounding box center [1533, 103] width 21 height 29
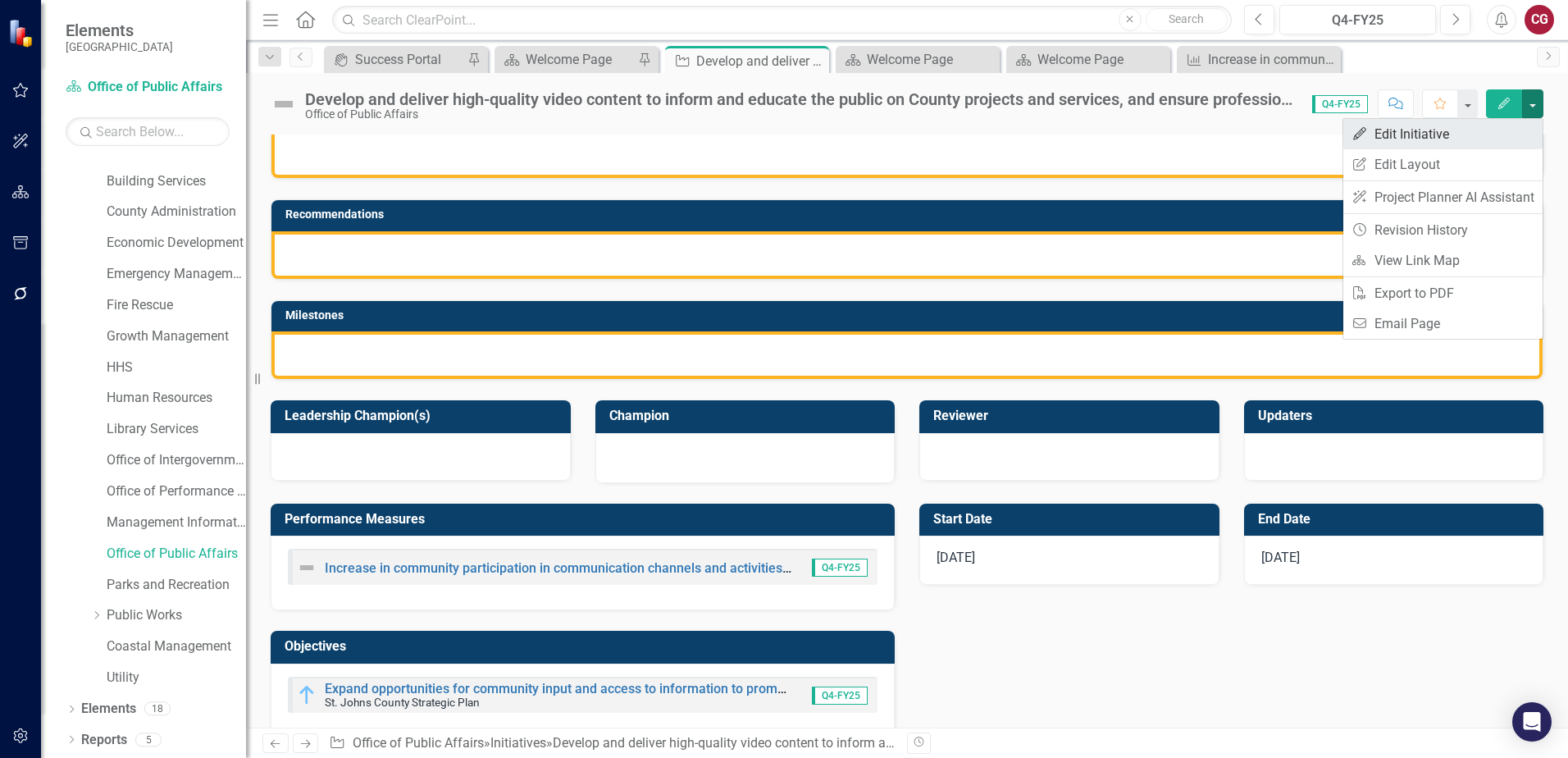
click at [1507, 135] on link "Edit Edit Initiative" at bounding box center [1444, 134] width 199 height 31
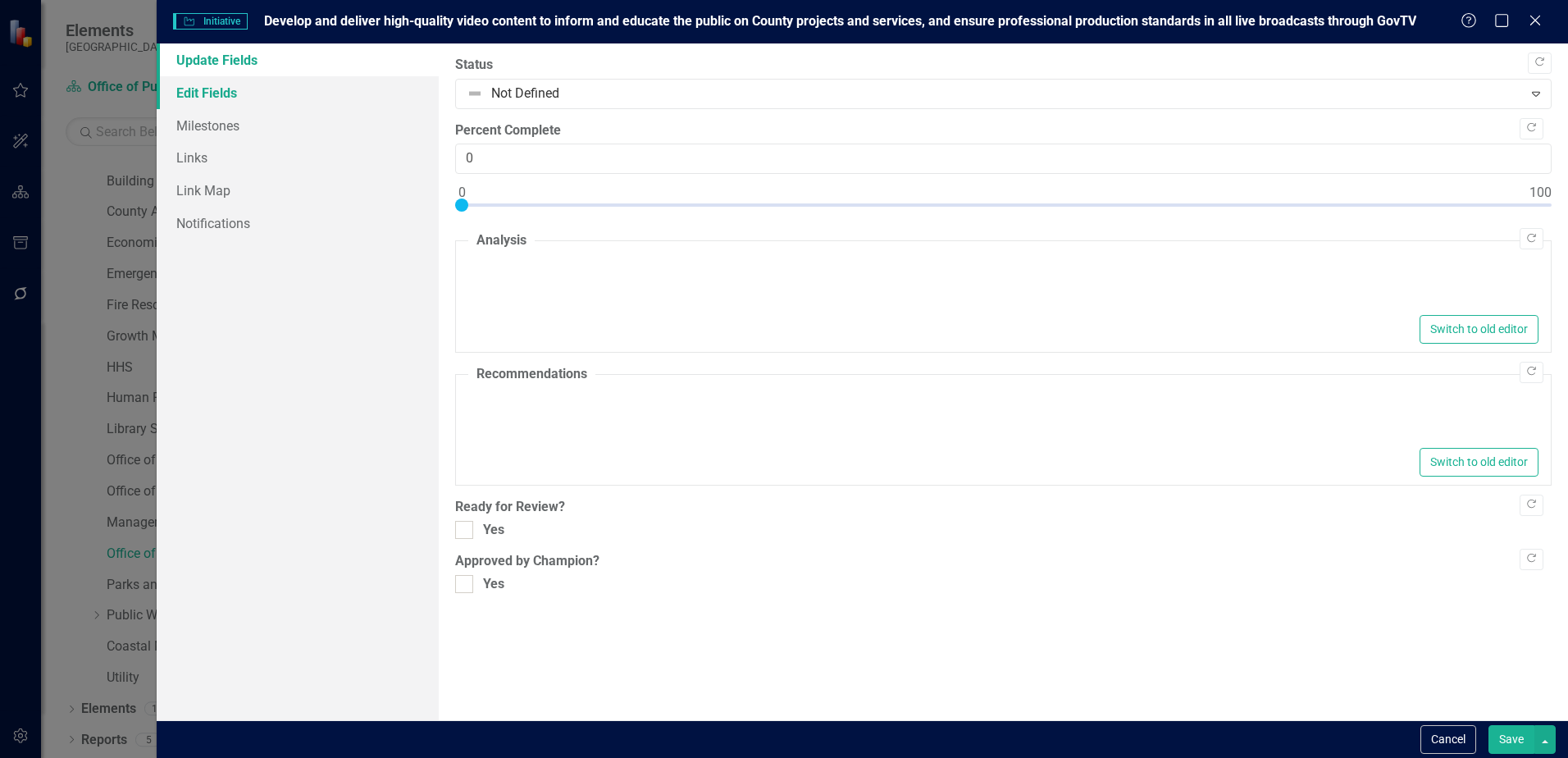
click at [220, 96] on link "Edit Fields" at bounding box center [298, 93] width 282 height 33
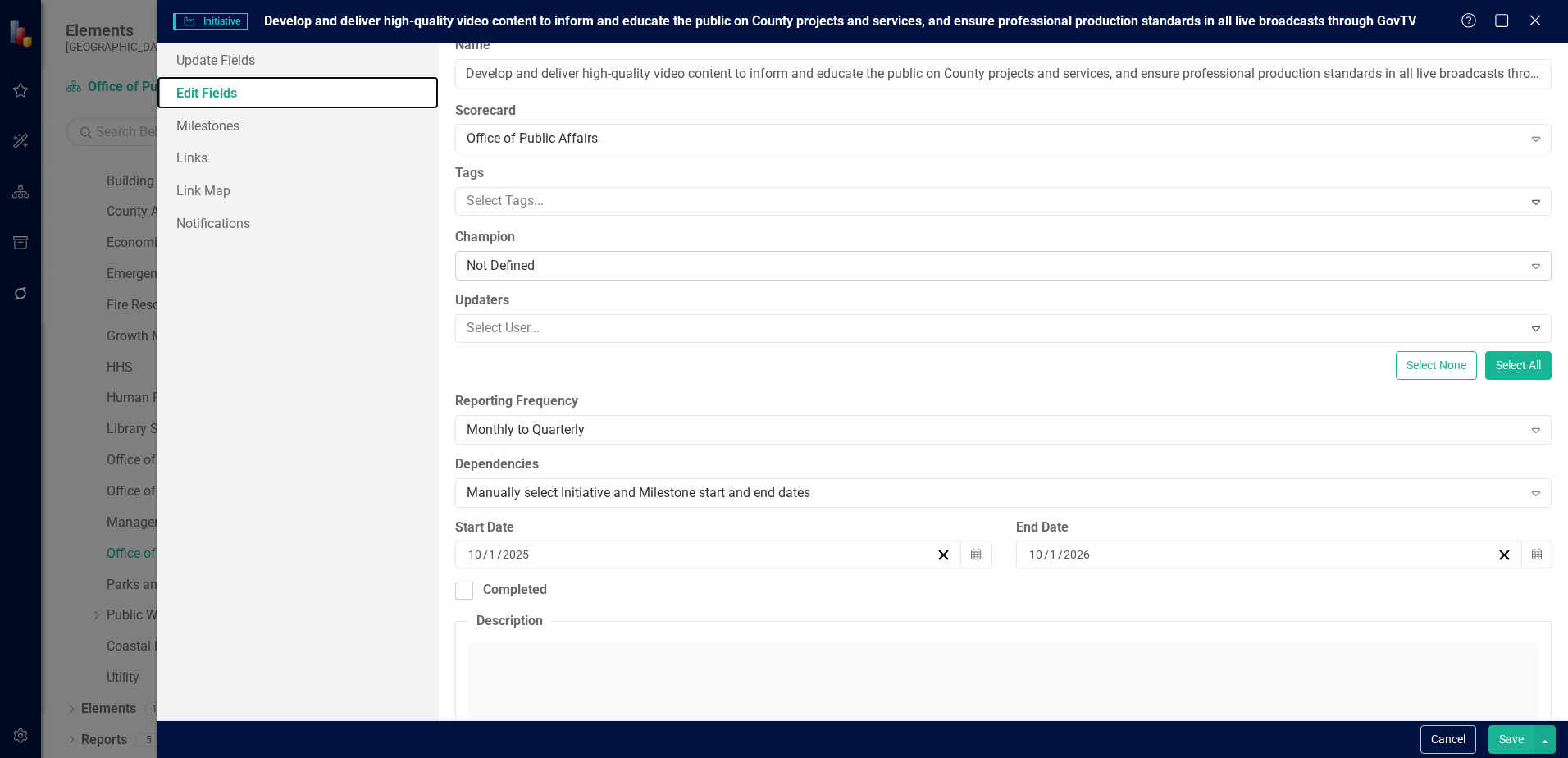
scroll to position [0, 0]
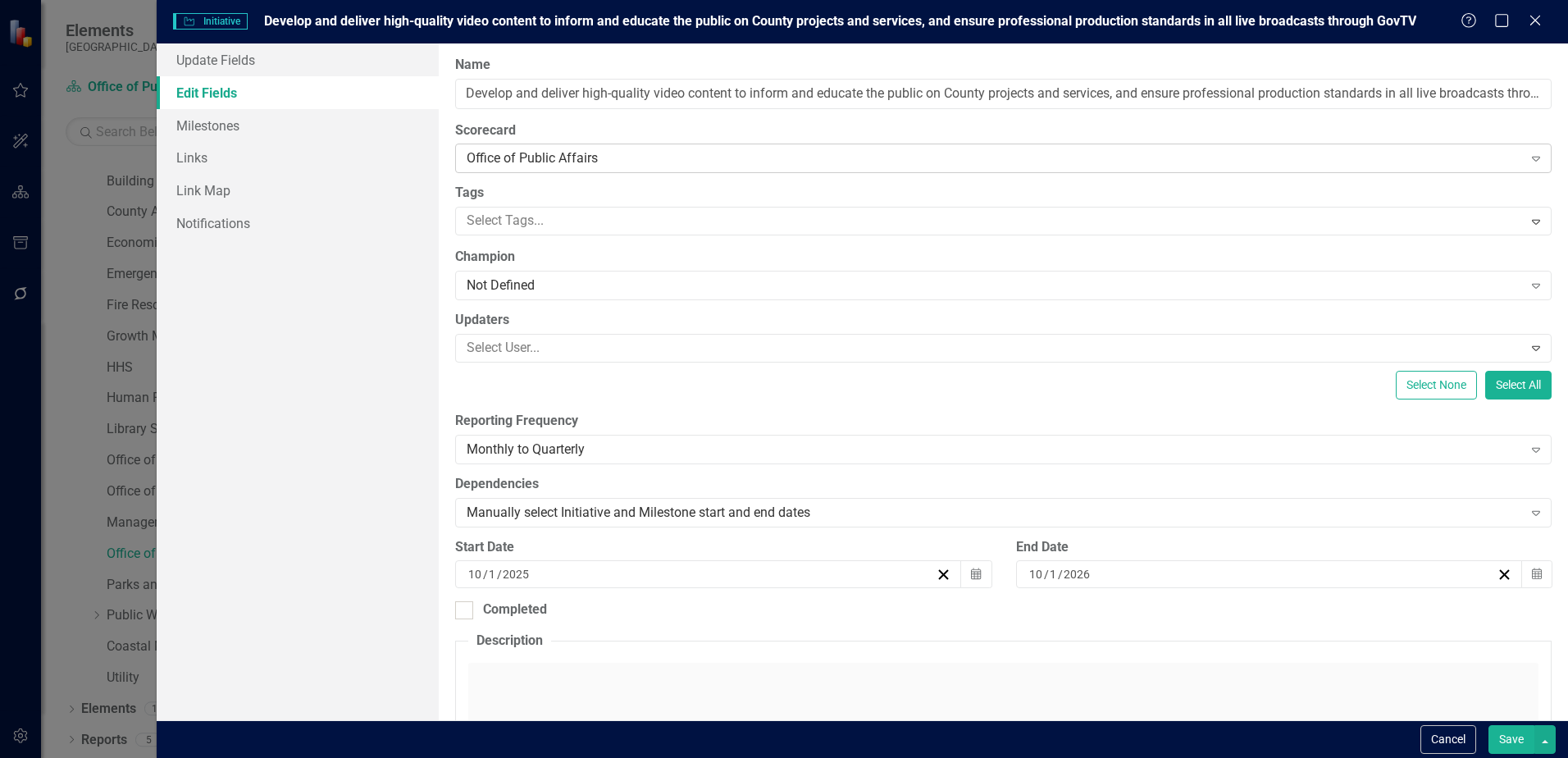
click at [610, 158] on div "Office of Public Affairs" at bounding box center [995, 159] width 1056 height 19
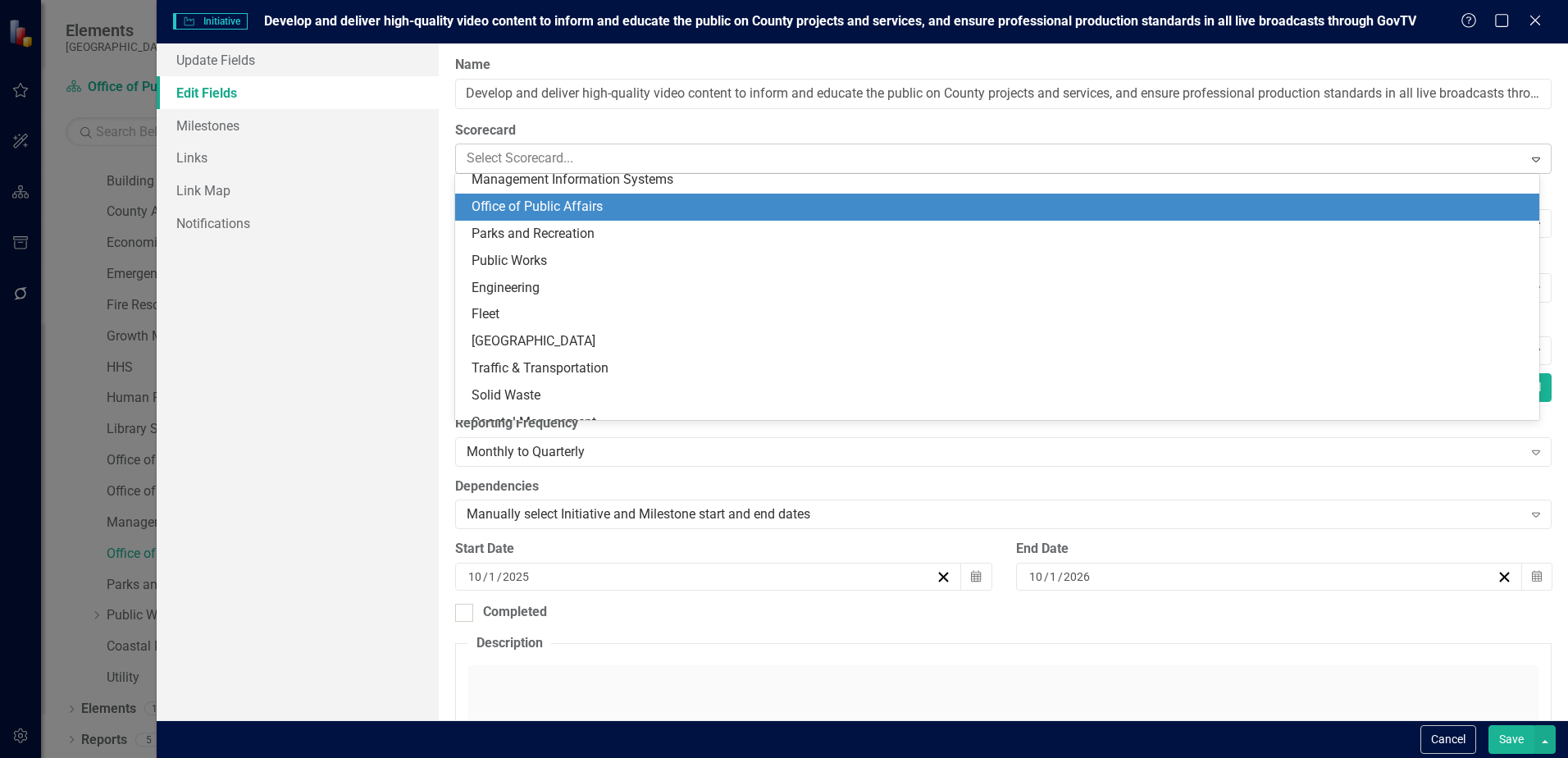
scroll to position [377, 0]
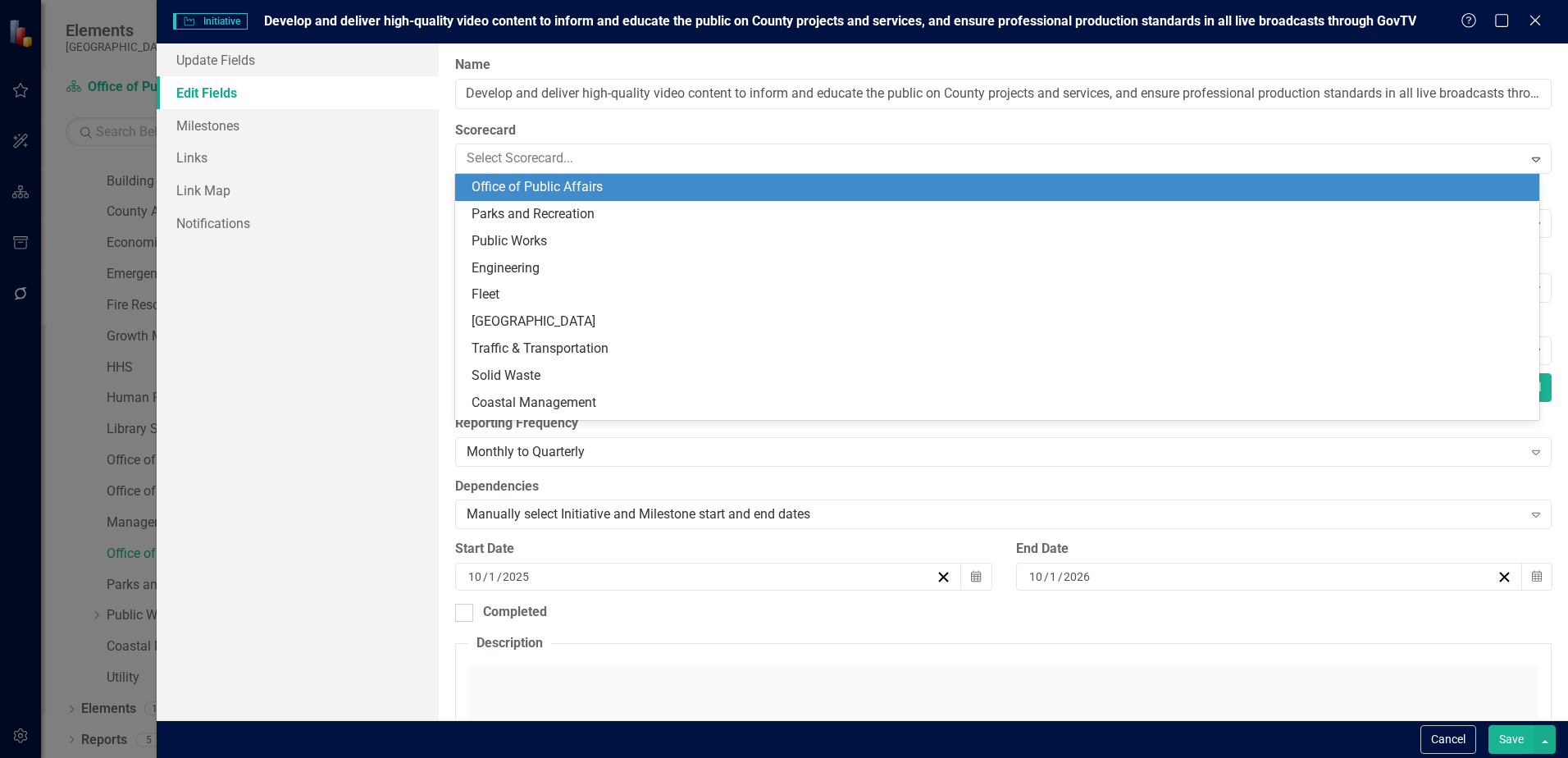
click at [620, 181] on div "Office of Public Affairs" at bounding box center [1000, 188] width 1058 height 19
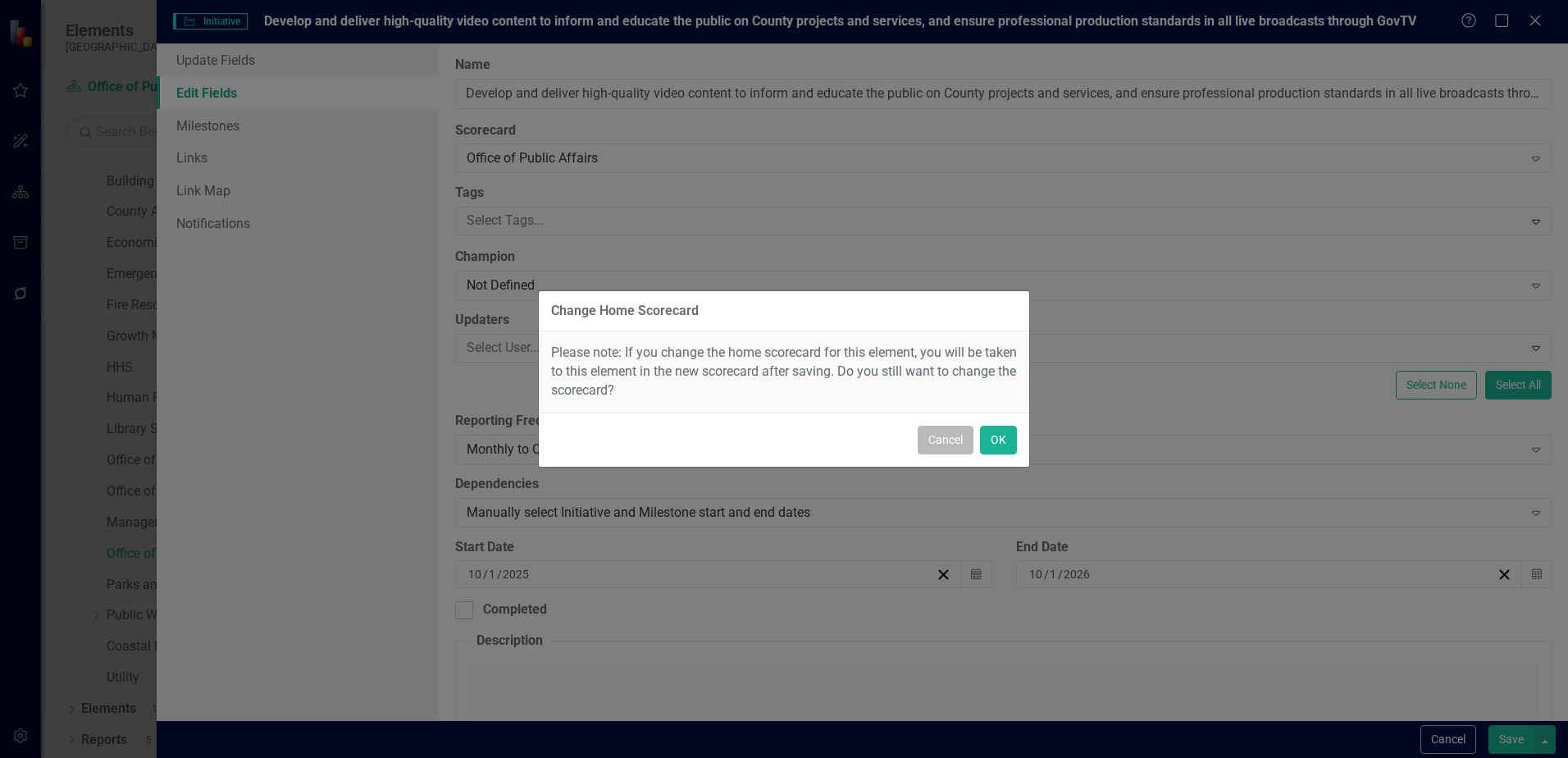
click at [937, 441] on button "Cancel" at bounding box center [946, 440] width 56 height 29
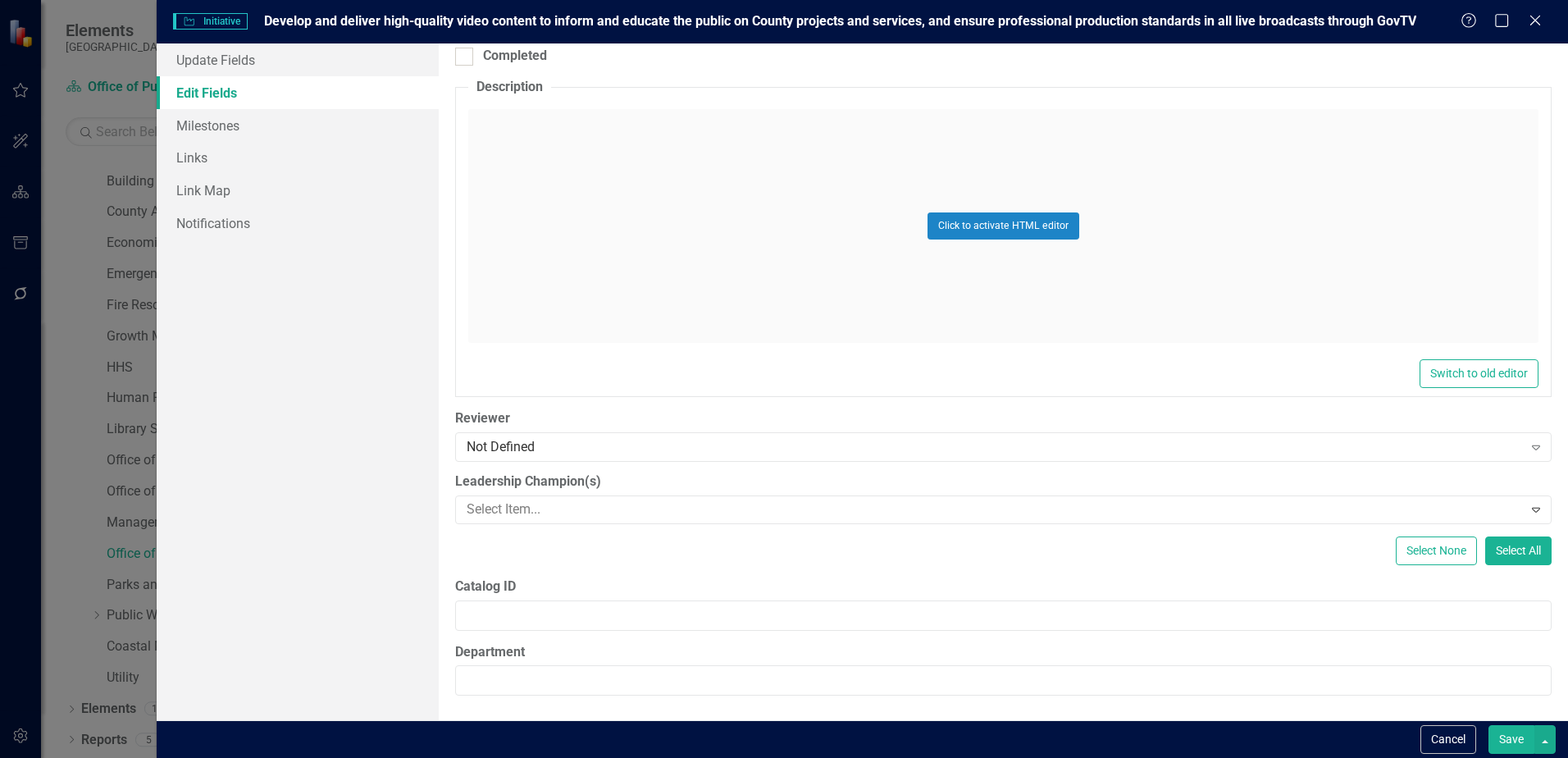
scroll to position [61, 0]
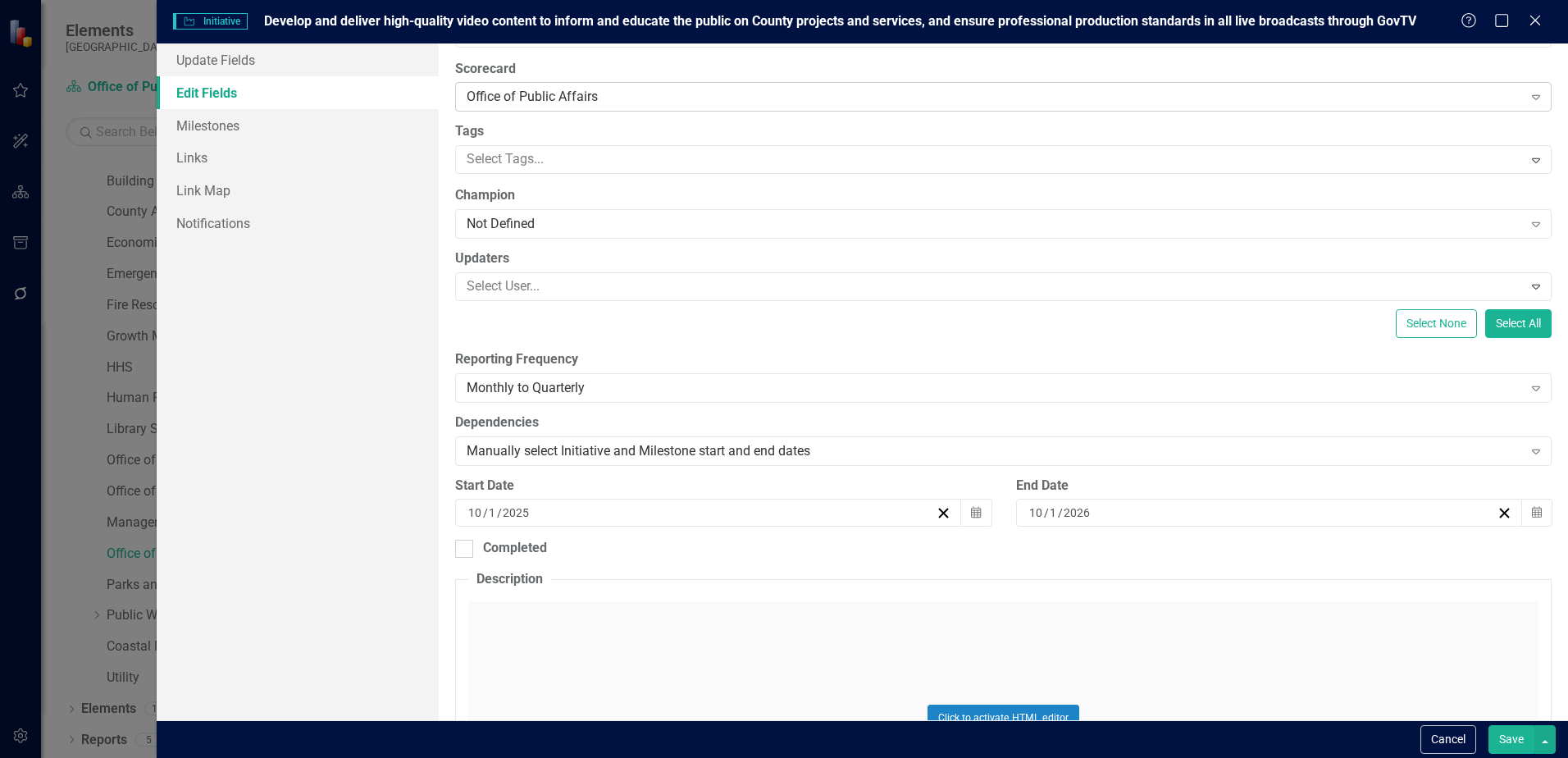
click at [580, 105] on div "Office of Public Affairs" at bounding box center [995, 98] width 1056 height 19
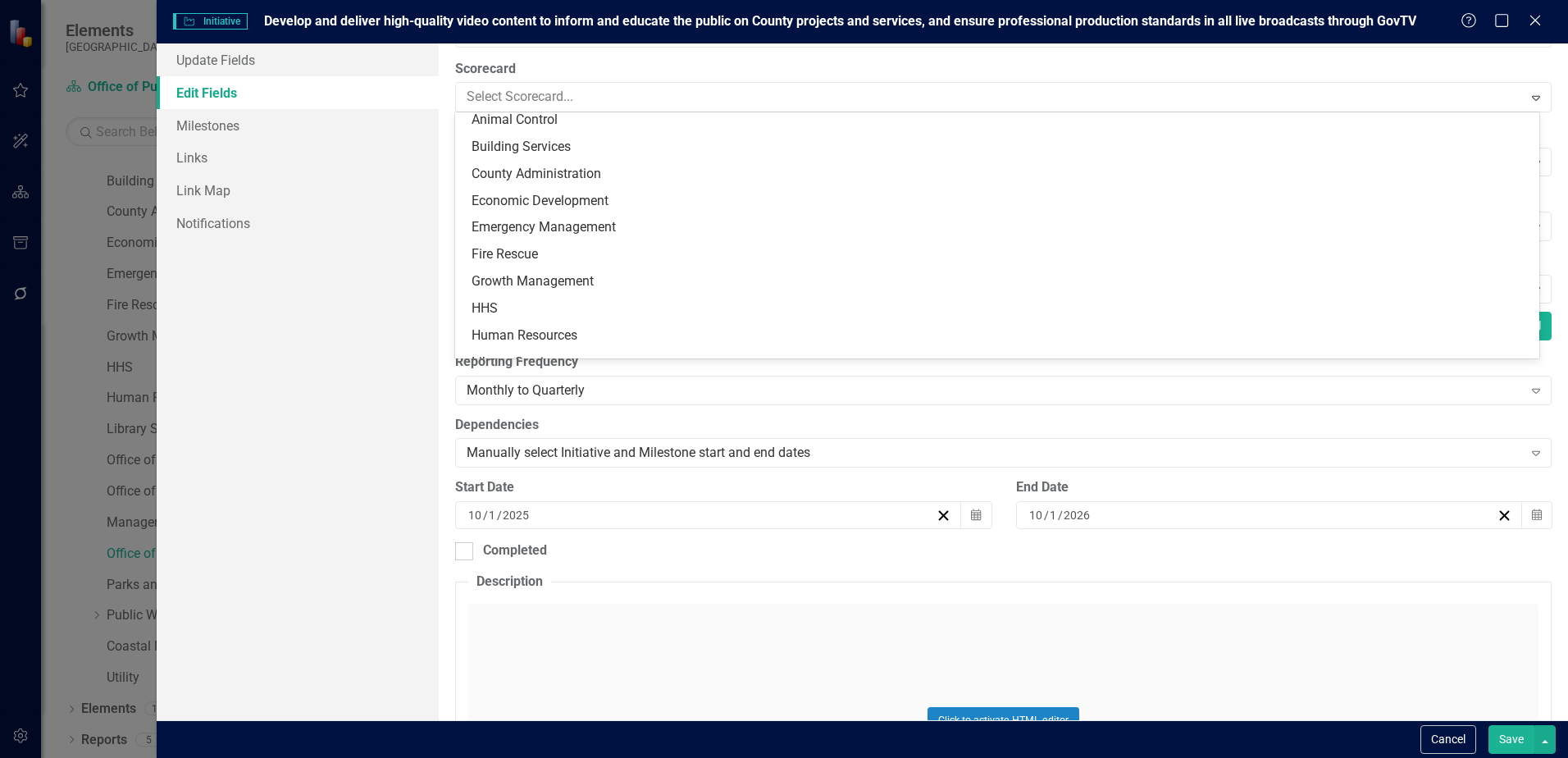
scroll to position [0, 0]
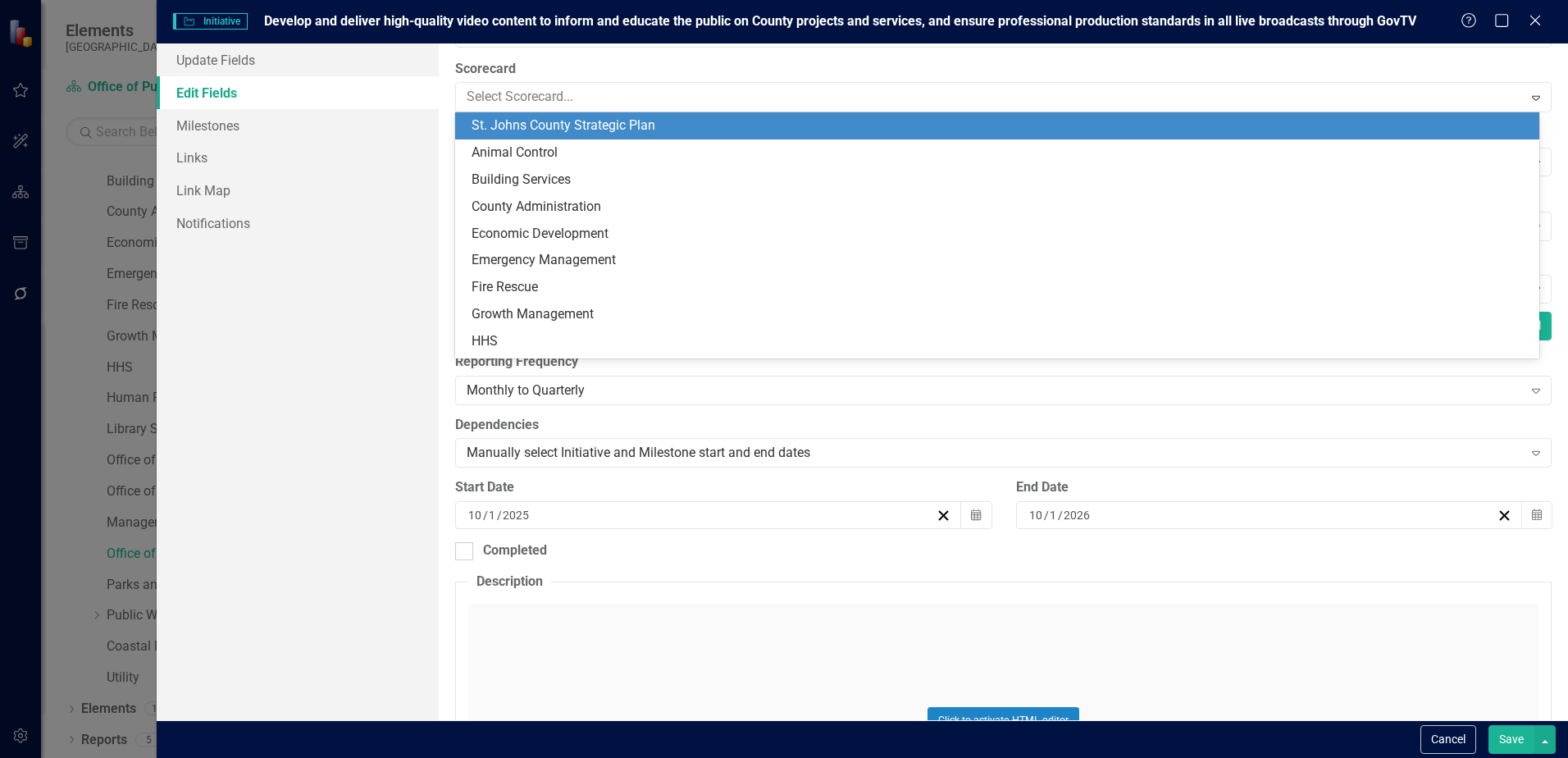
click at [581, 133] on div "St. Johns County Strategic Plan" at bounding box center [1000, 126] width 1058 height 19
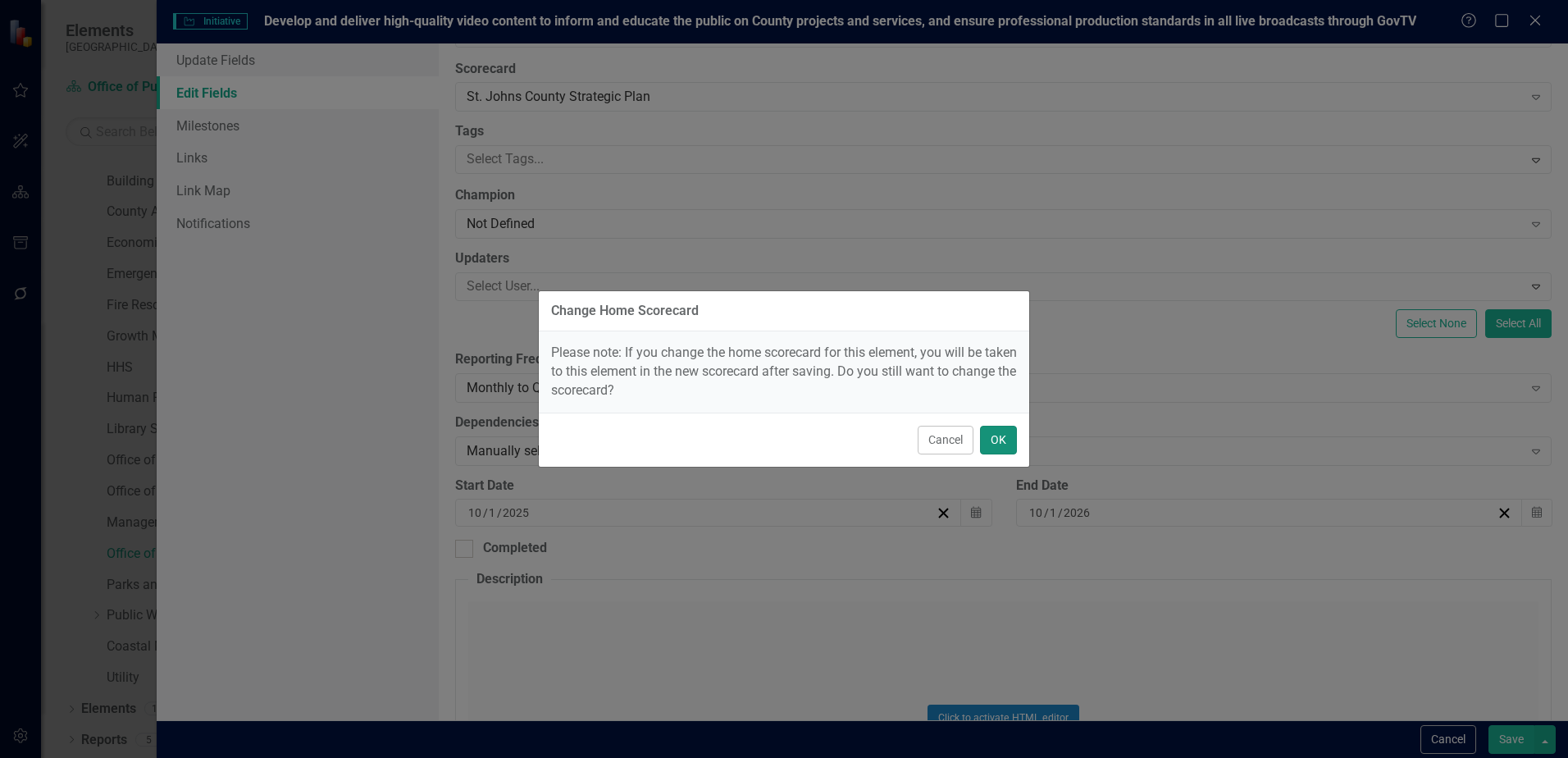
click at [1007, 436] on button "OK" at bounding box center [998, 440] width 37 height 29
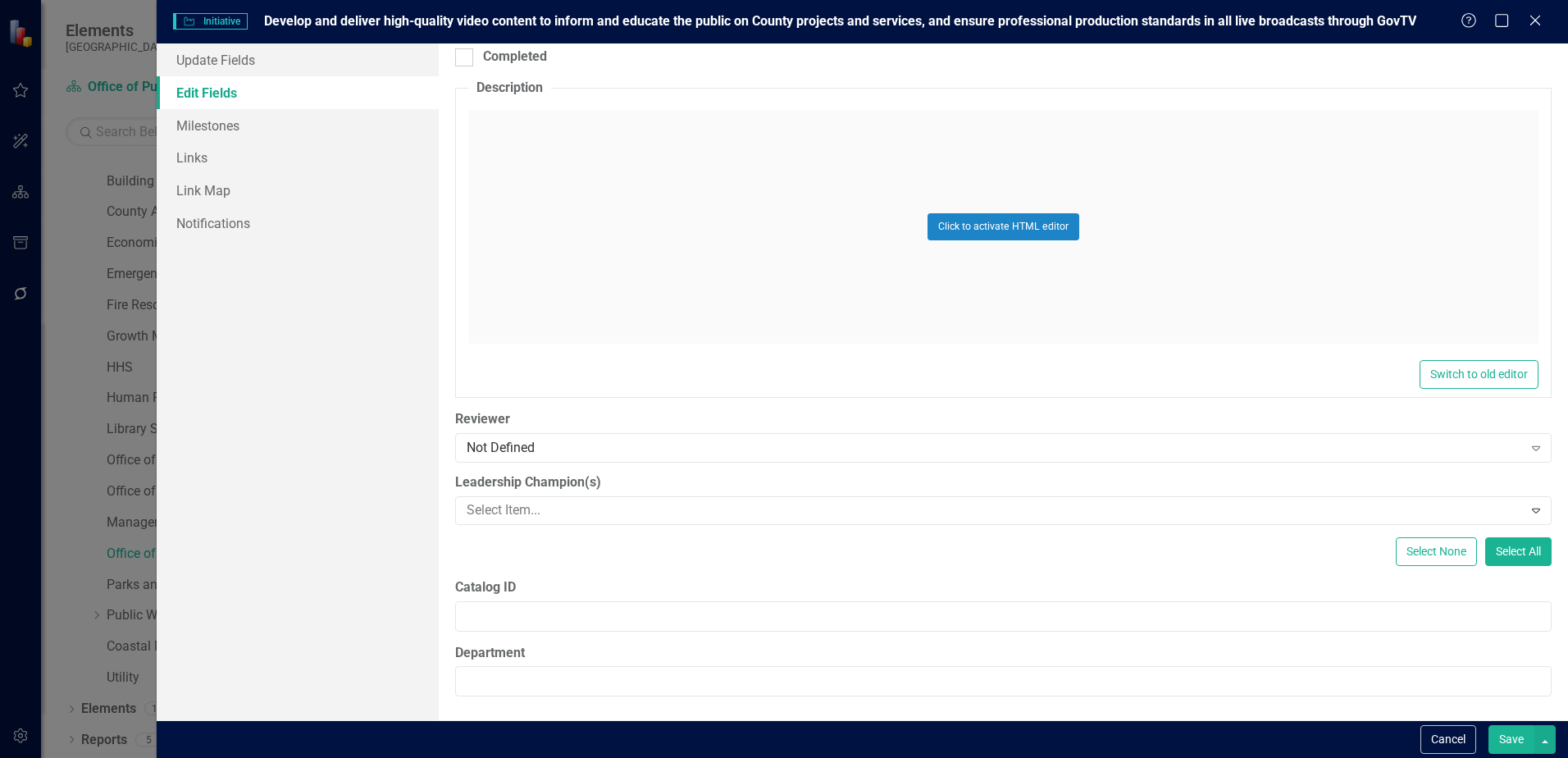
scroll to position [553, 0]
click at [583, 700] on div "ClearPoint Can Do More! How ClearPoint Can Help Close Enterprise plans can auto…" at bounding box center [1003, 381] width 1130 height 677
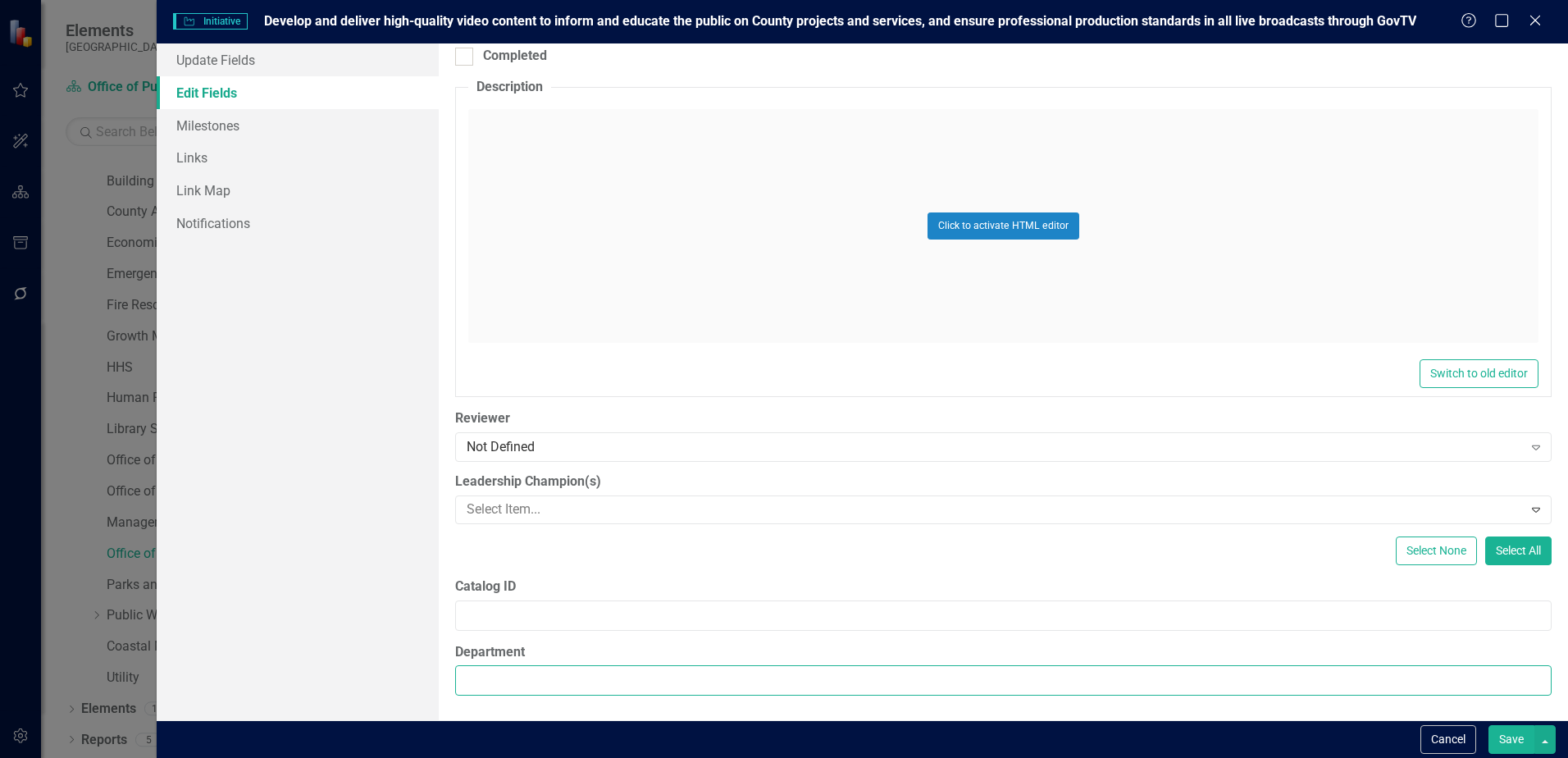
click at [583, 683] on input "Department" at bounding box center [1004, 680] width 1097 height 31
type input "Office of Public Affairs"
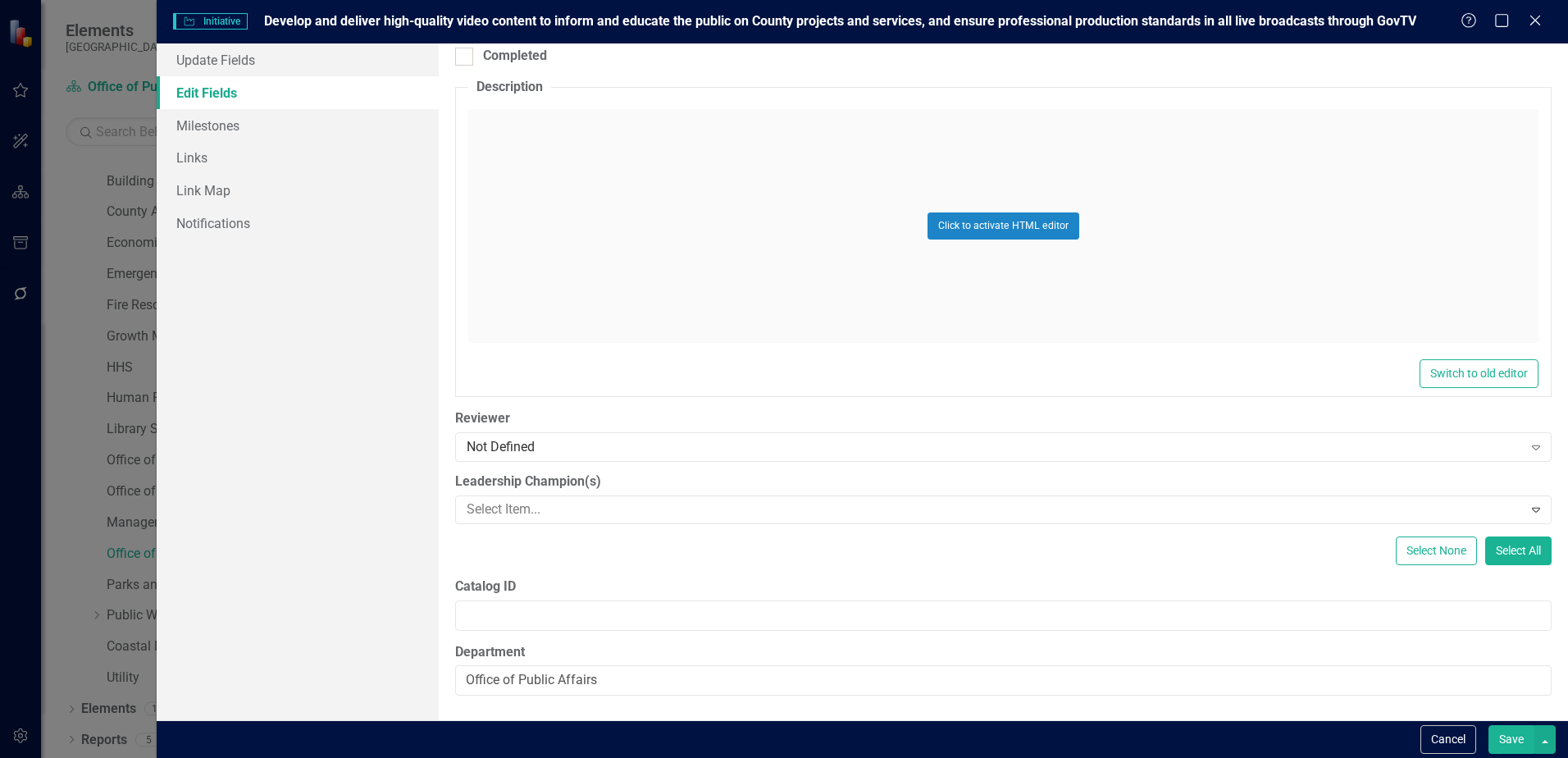
click at [1515, 747] on button "Save" at bounding box center [1512, 739] width 46 height 29
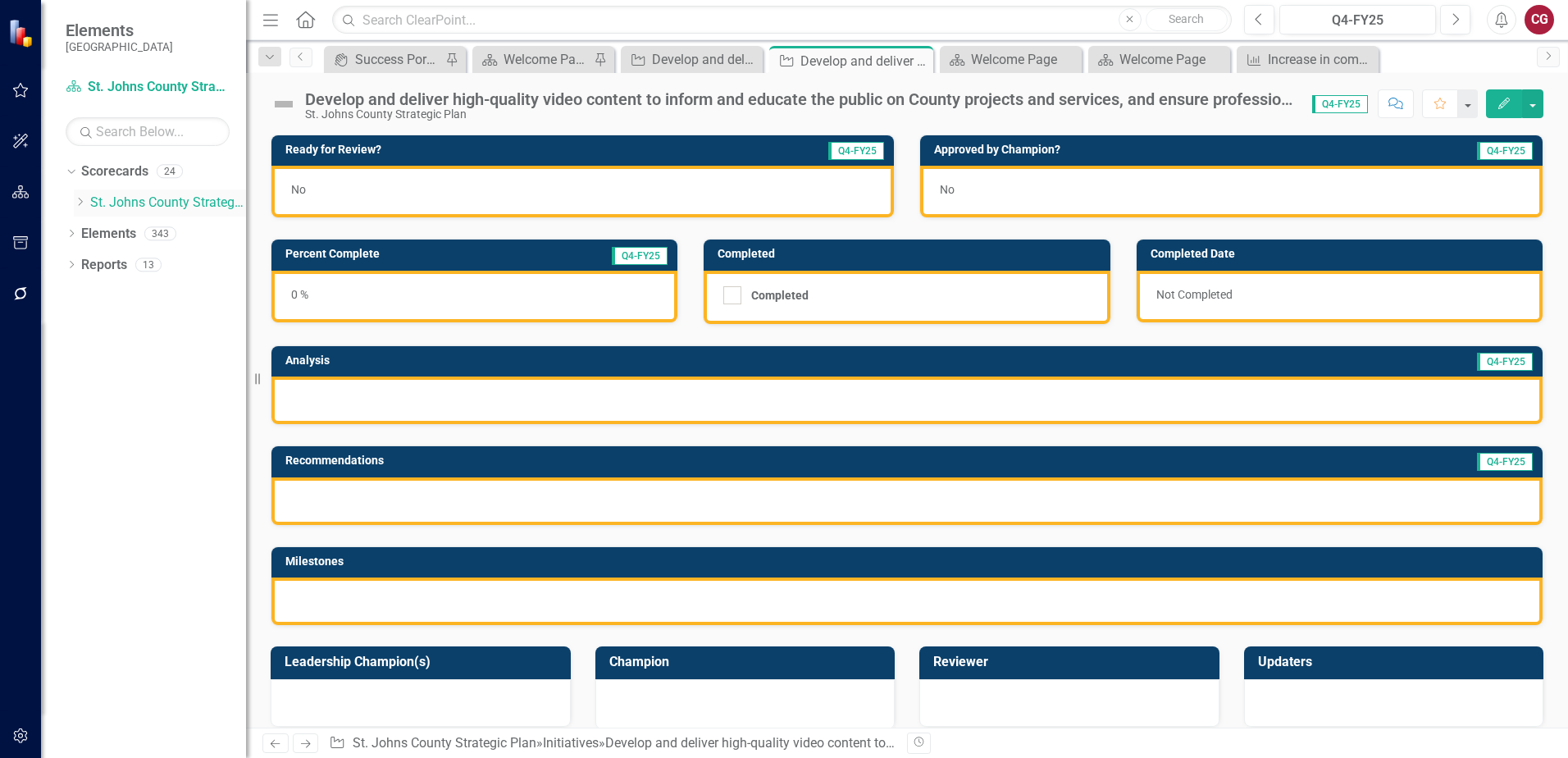
click at [79, 210] on div "Dropdown" at bounding box center [79, 203] width 12 height 14
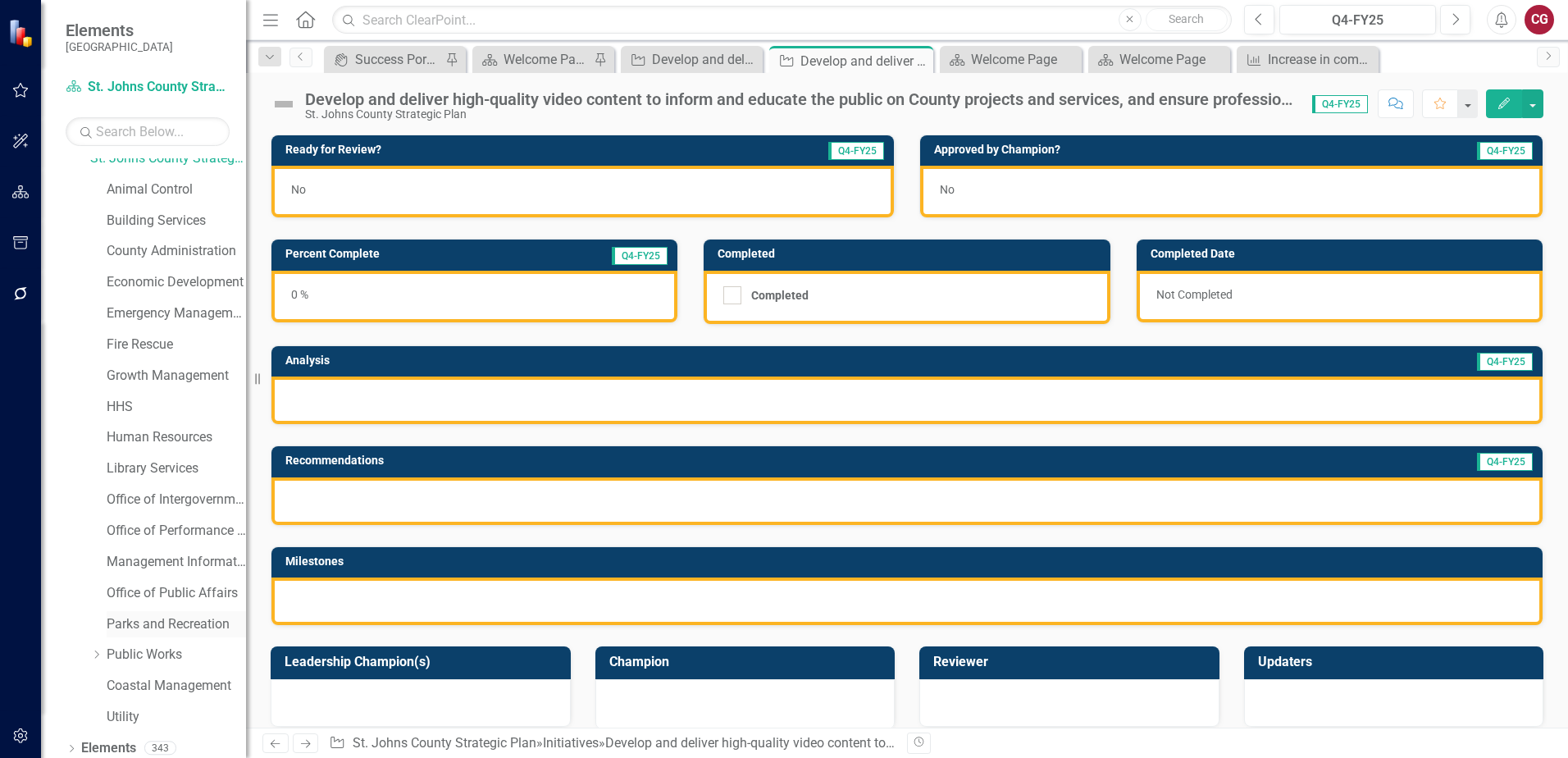
scroll to position [83, 0]
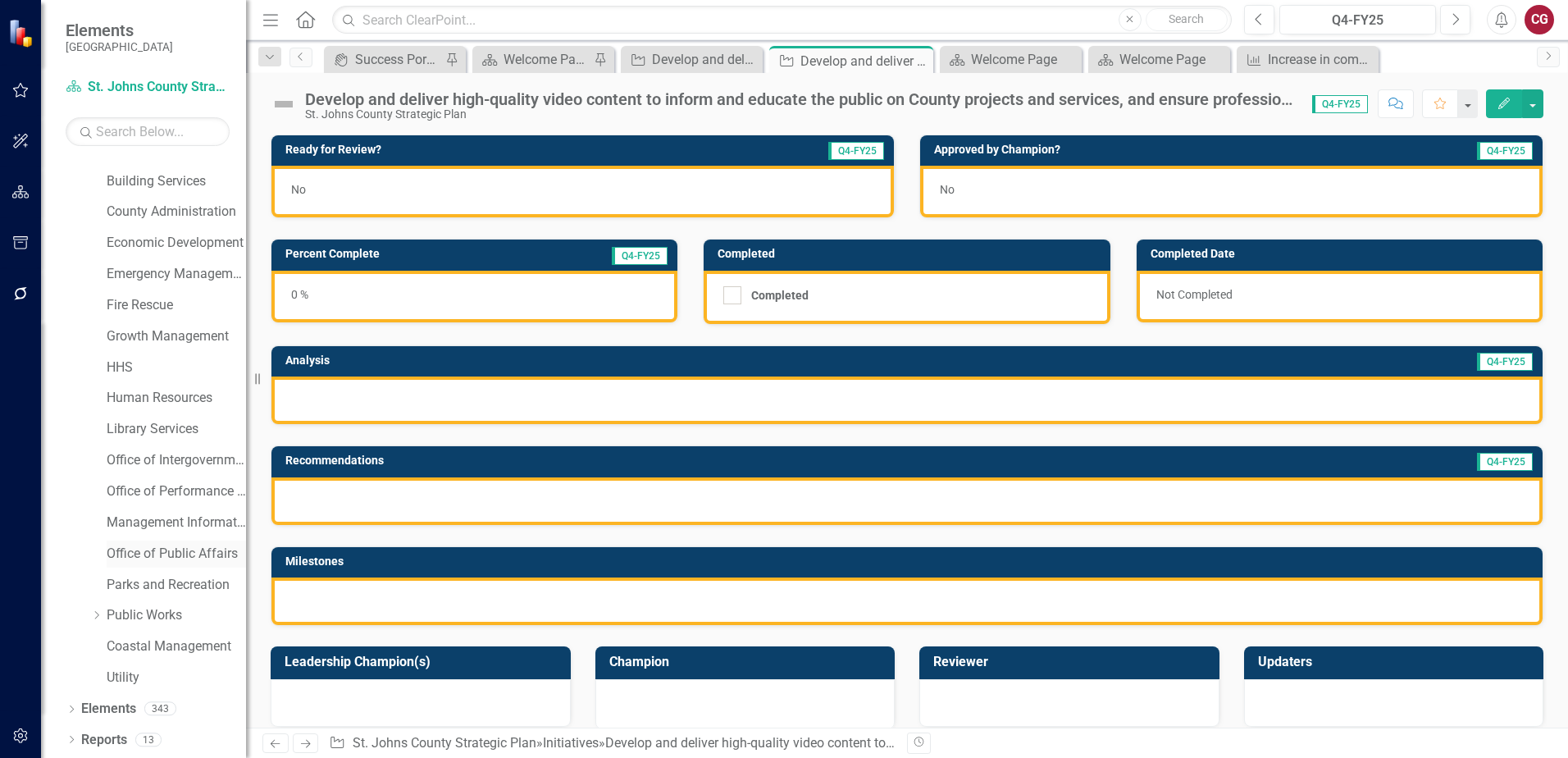
click at [152, 559] on link "Office of Public Affairs" at bounding box center [176, 554] width 140 height 19
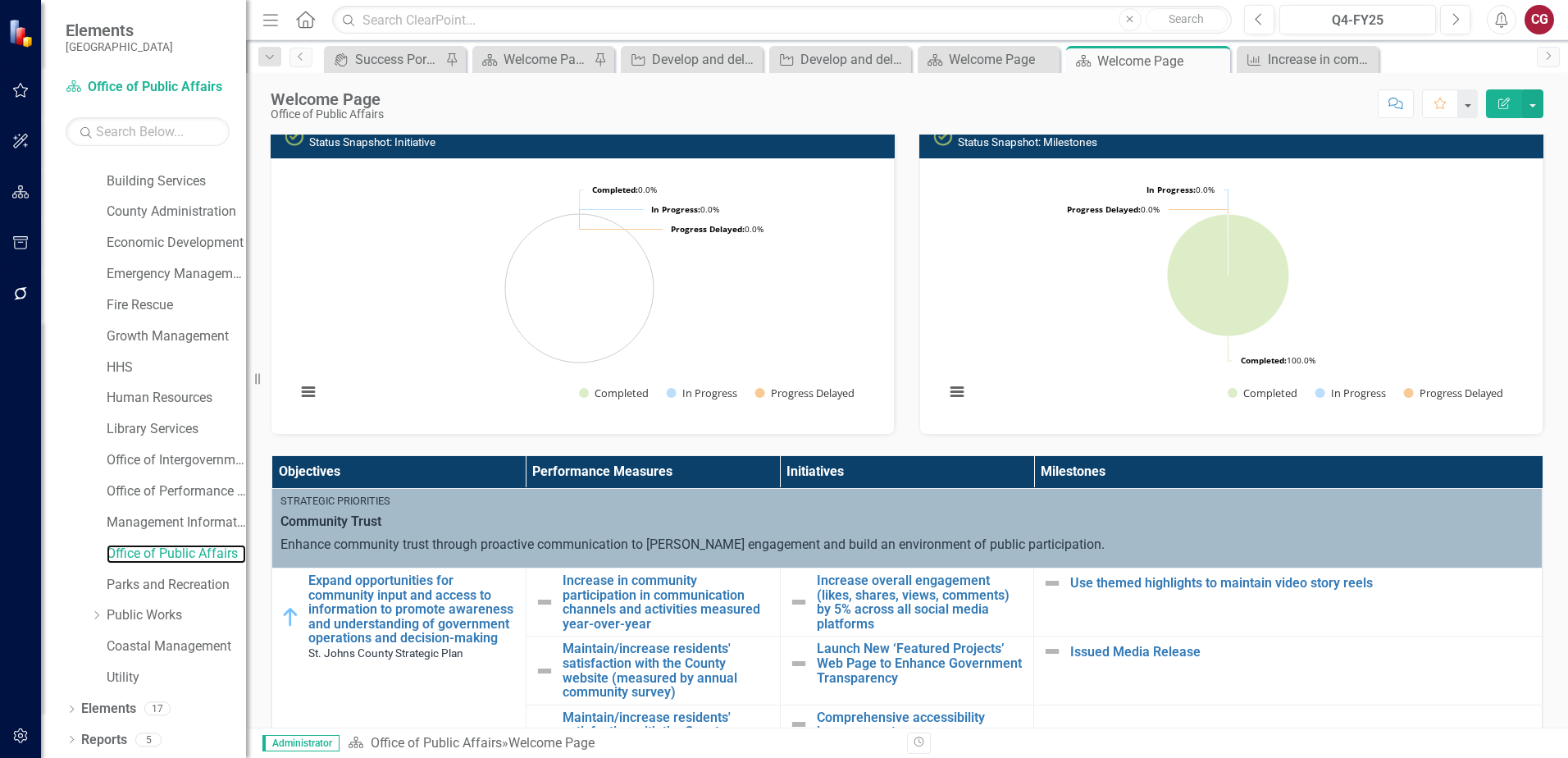
scroll to position [246, 0]
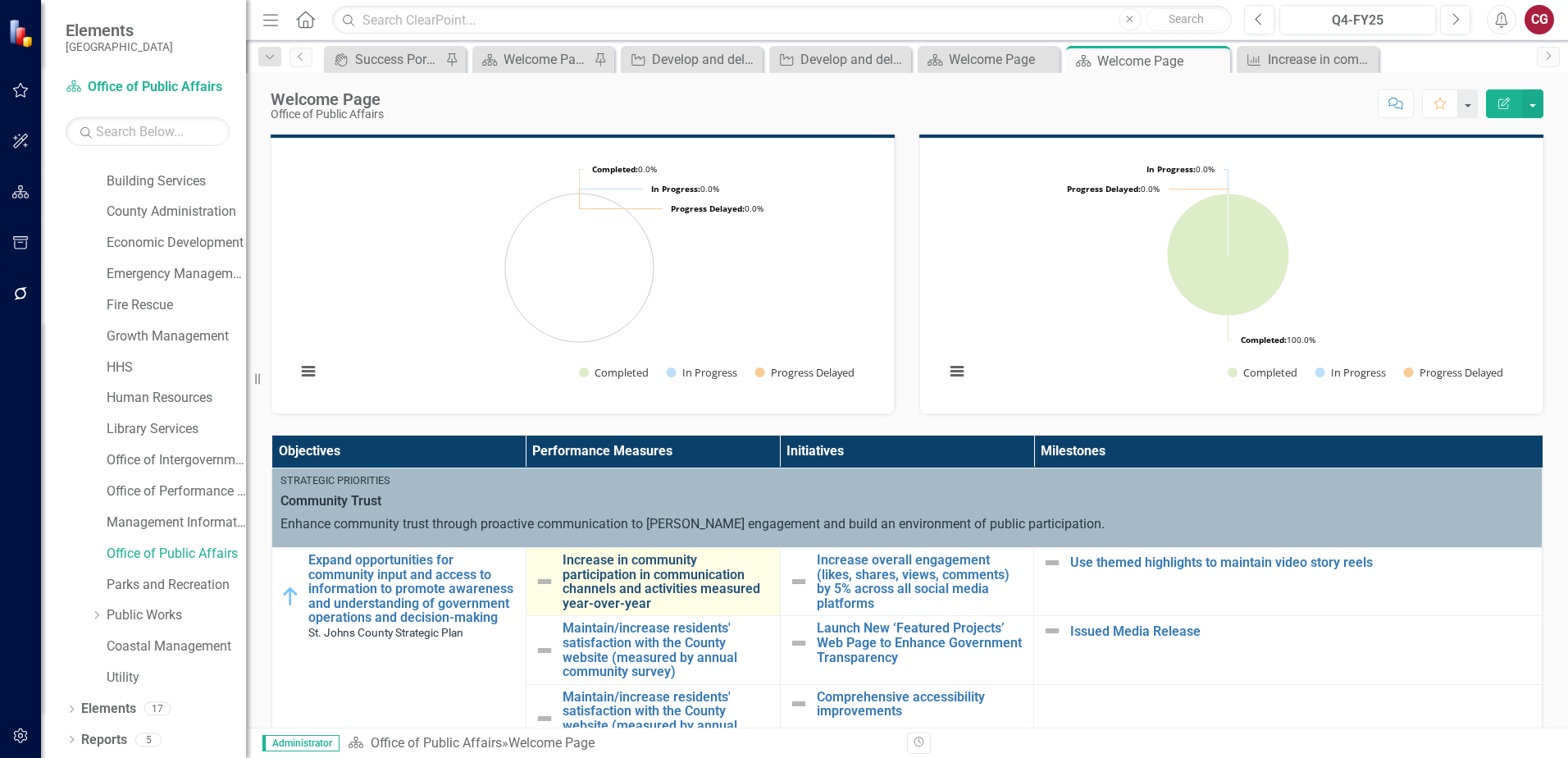
click at [657, 581] on link "Increase in community participation in communication channels and activities me…" at bounding box center [667, 582] width 210 height 57
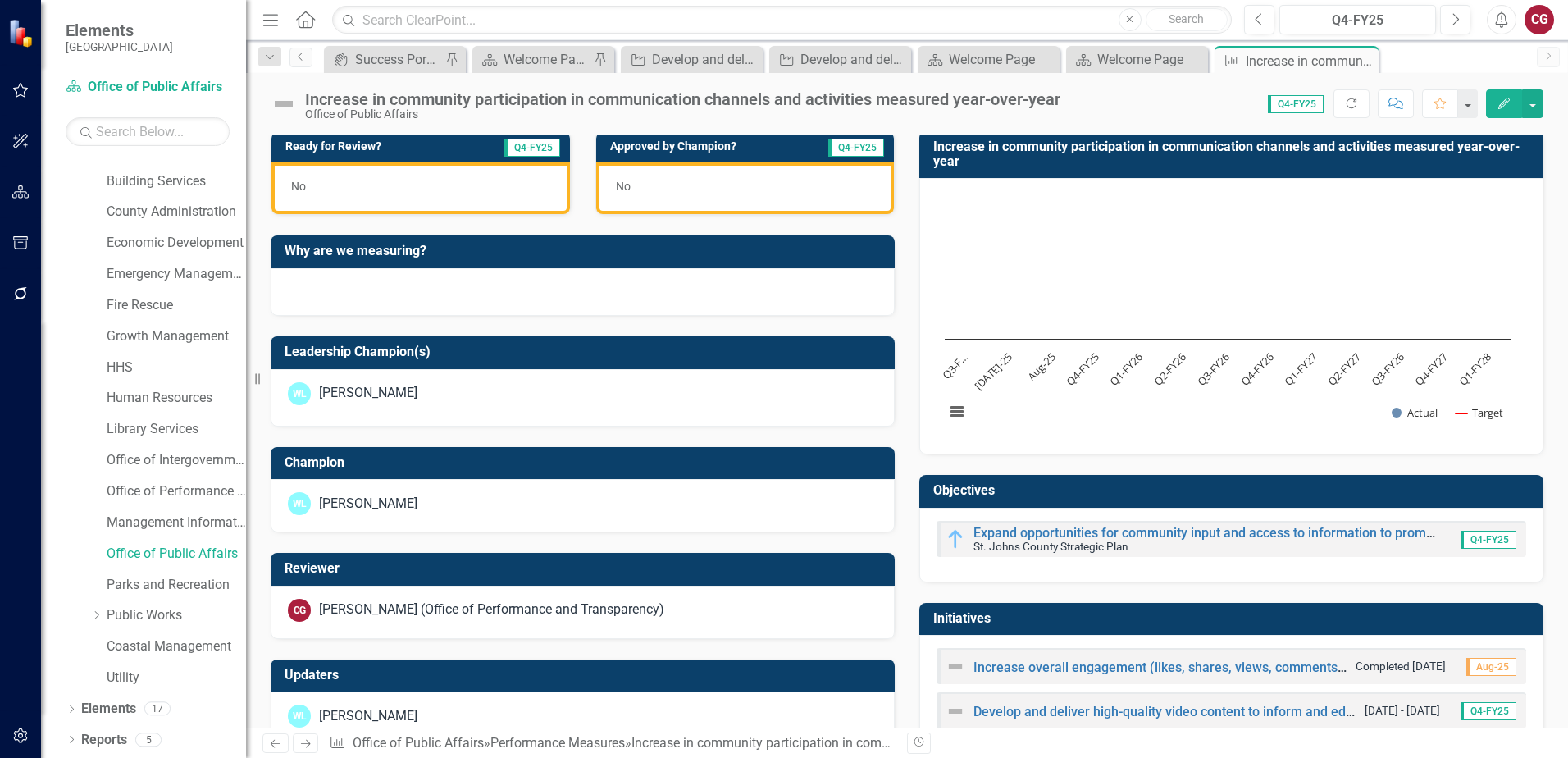
scroll to position [502, 0]
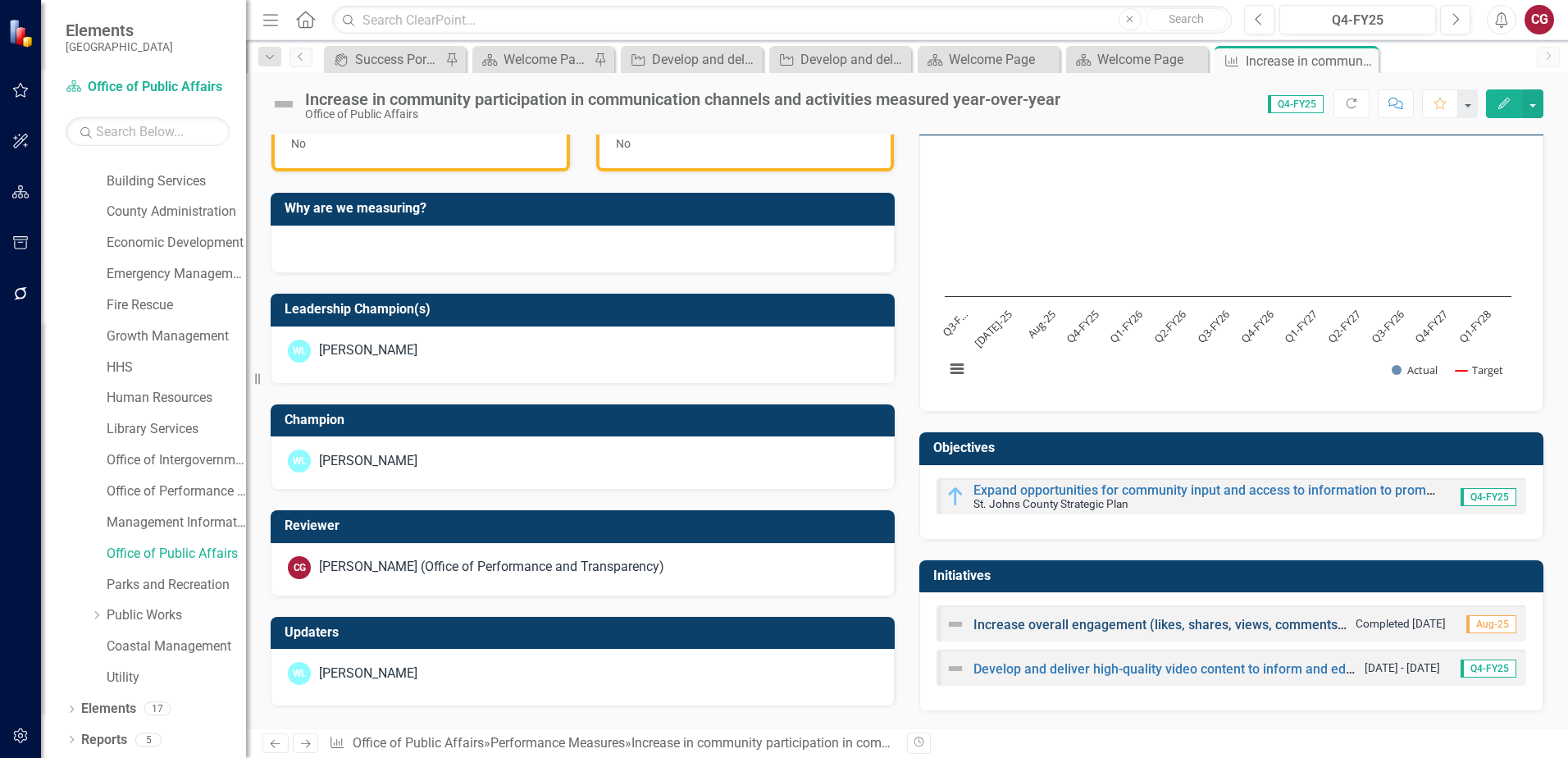
click at [1018, 629] on link "Increase overall engagement (likes, shares, views, comments) by 5% across all s…" at bounding box center [1276, 624] width 605 height 15
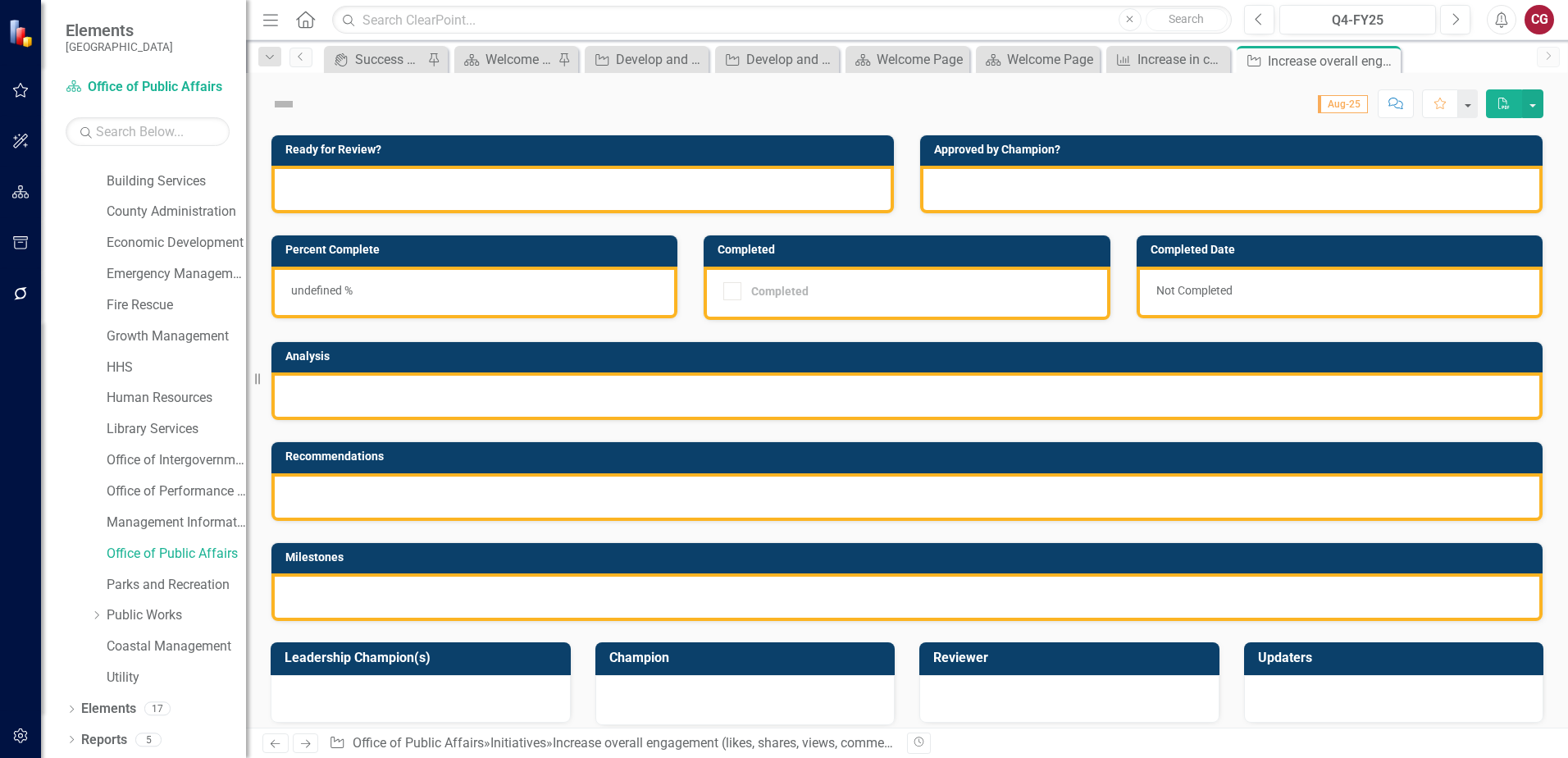
checkbox input "true"
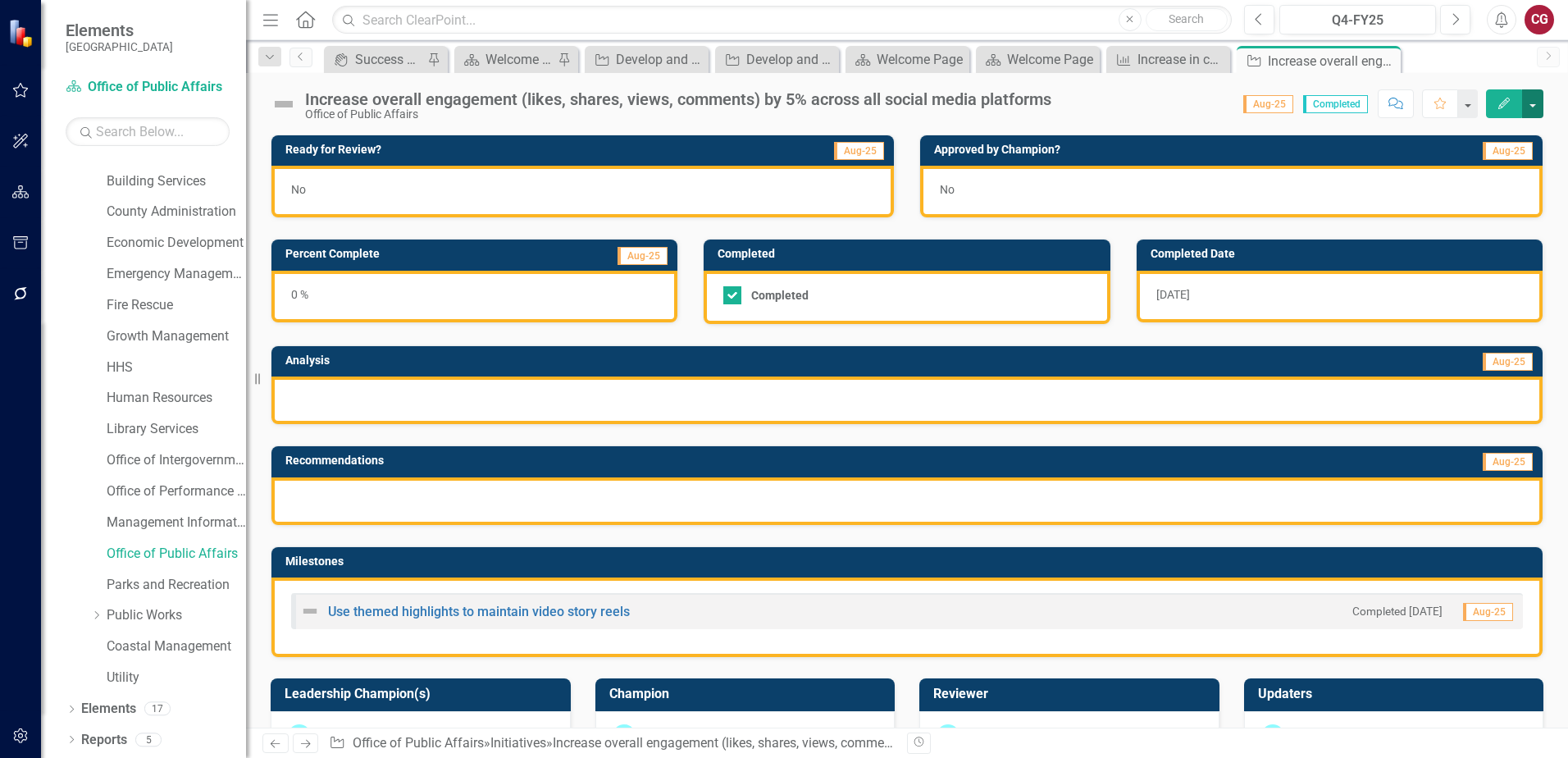
click at [1533, 110] on button "button" at bounding box center [1533, 103] width 21 height 29
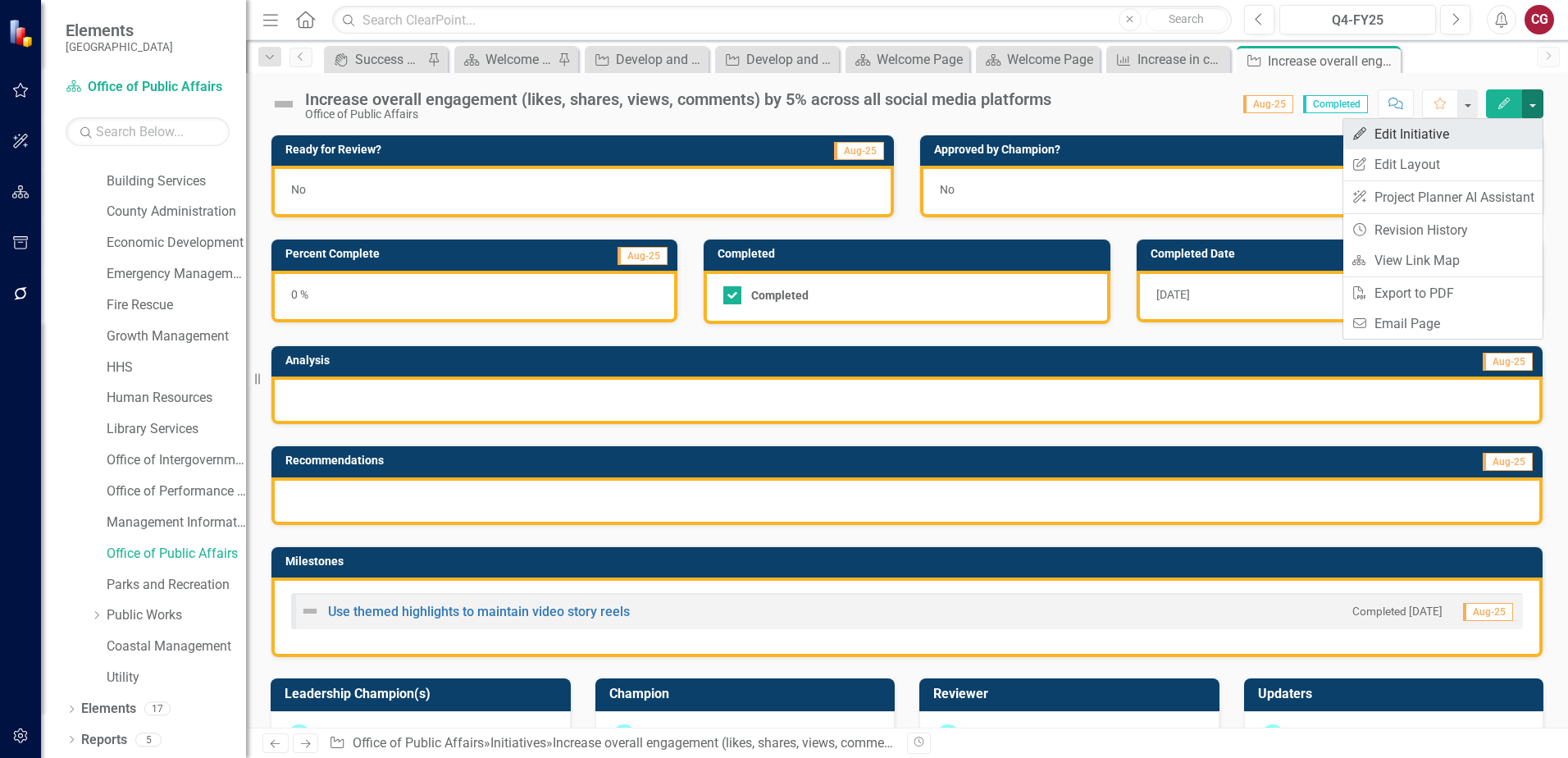
click at [1481, 126] on link "Edit Edit Initiative" at bounding box center [1444, 134] width 199 height 31
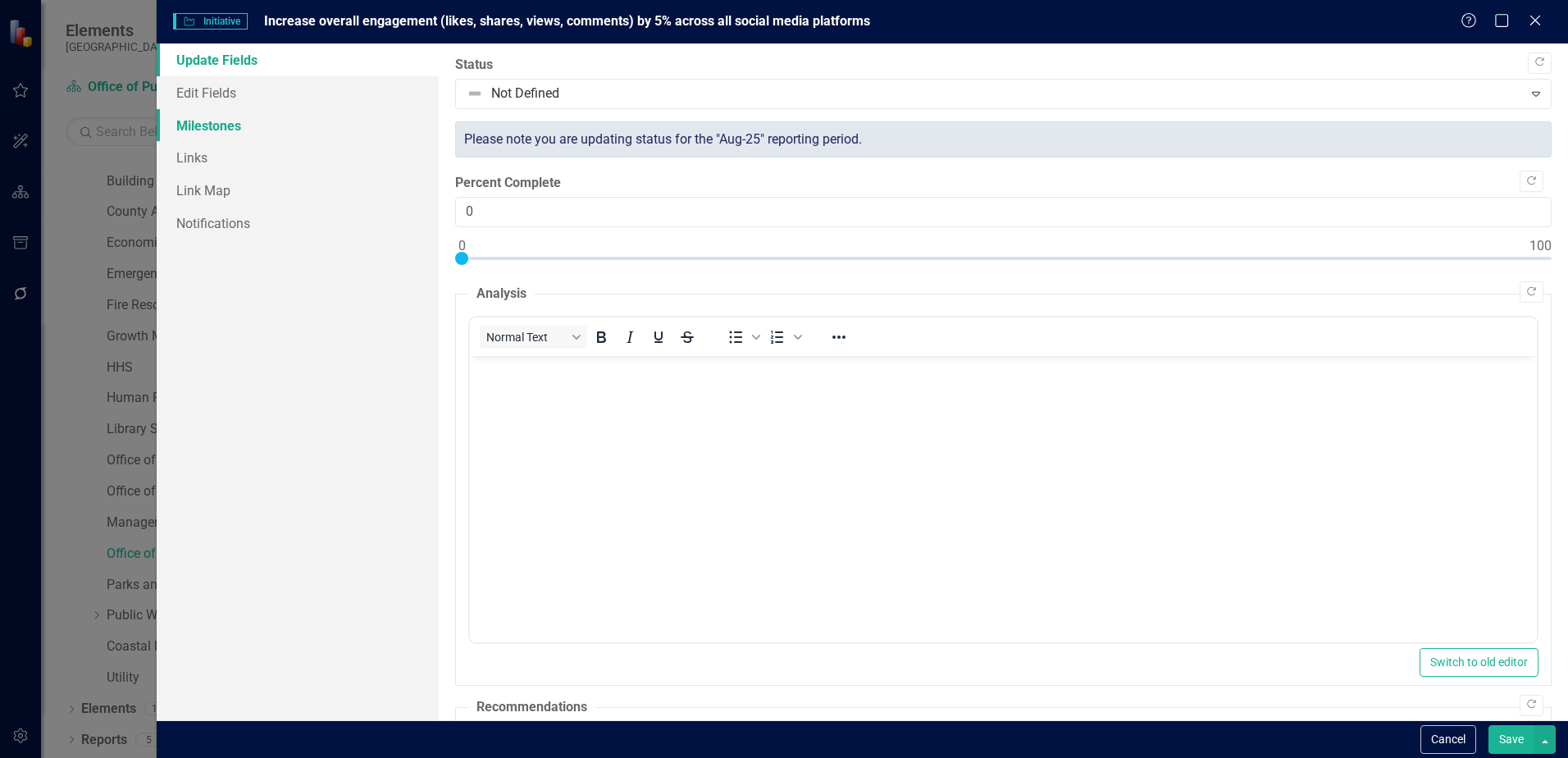
click at [234, 124] on link "Milestones" at bounding box center [298, 125] width 282 height 33
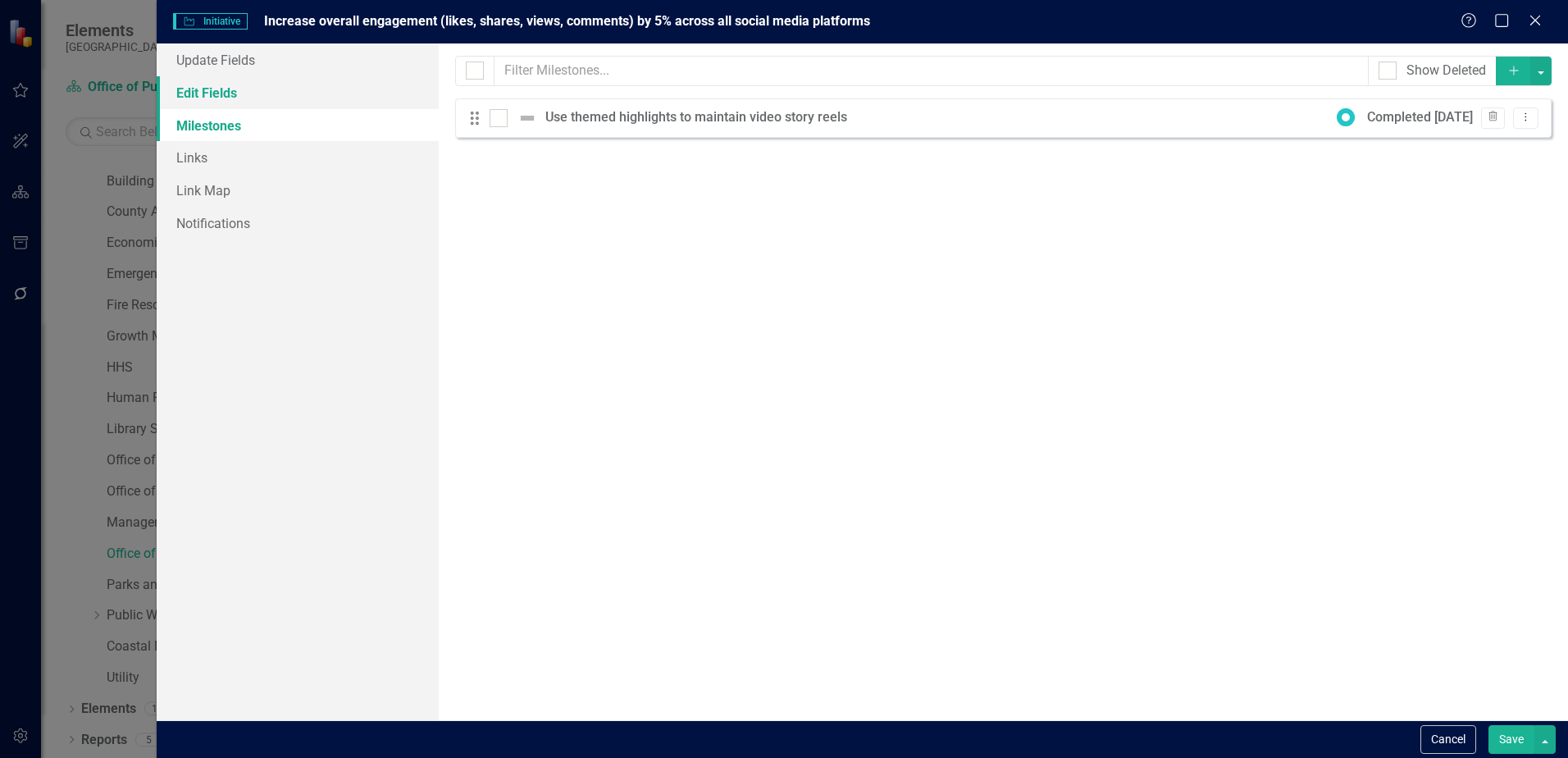
click at [232, 101] on link "Edit Fields" at bounding box center [298, 93] width 282 height 33
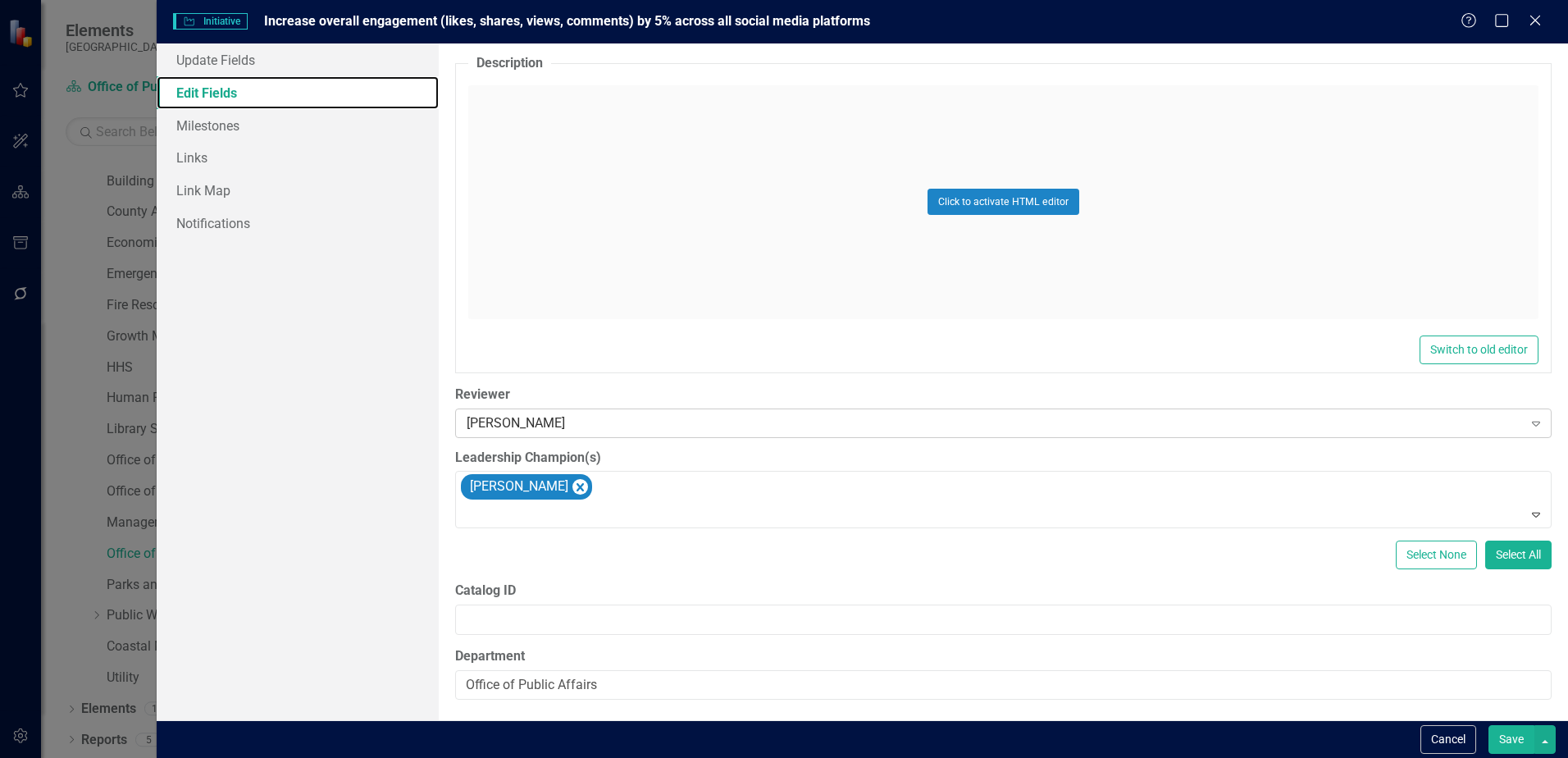
scroll to position [673, 0]
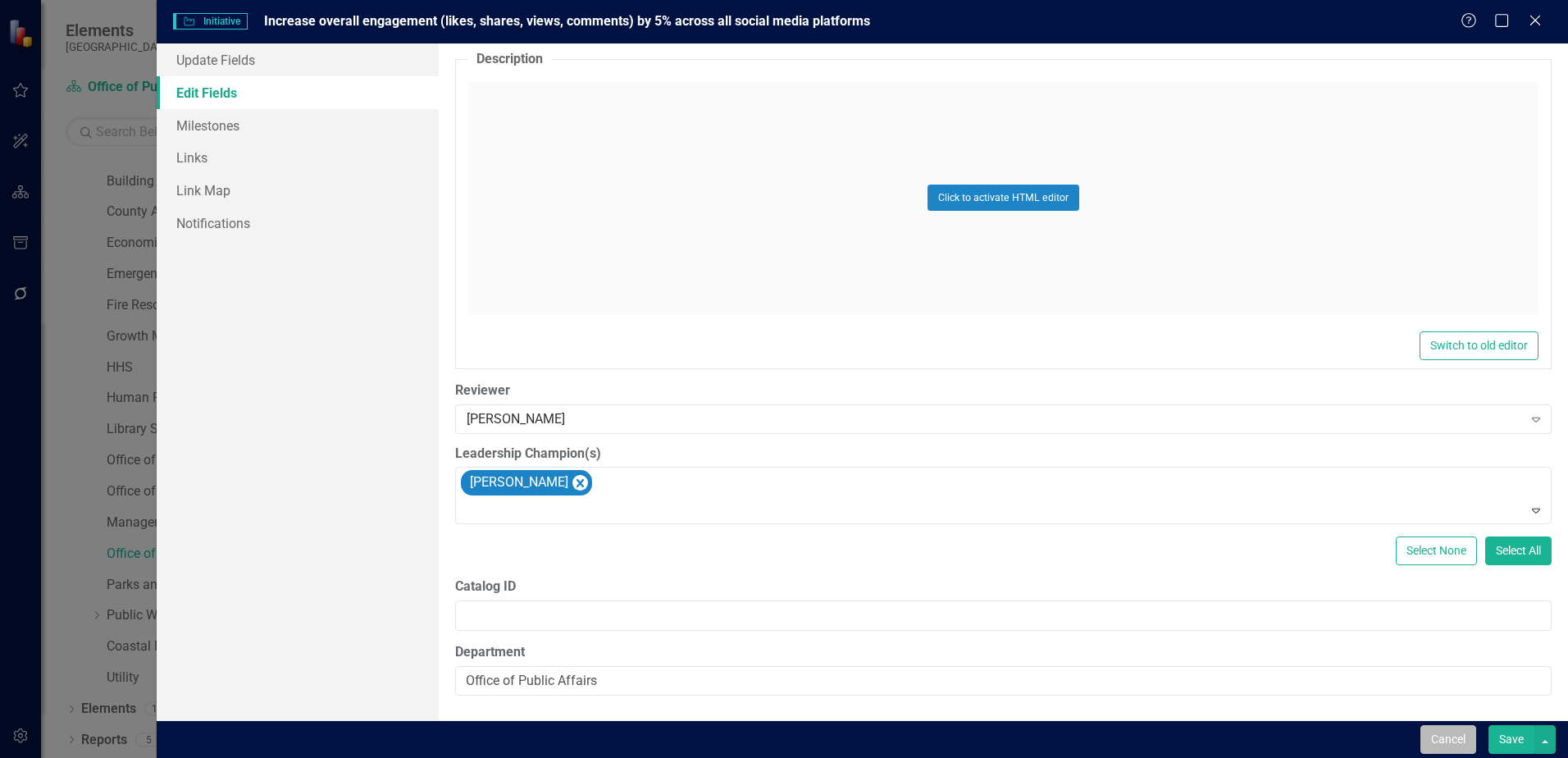
click at [1438, 736] on button "Cancel" at bounding box center [1448, 739] width 56 height 29
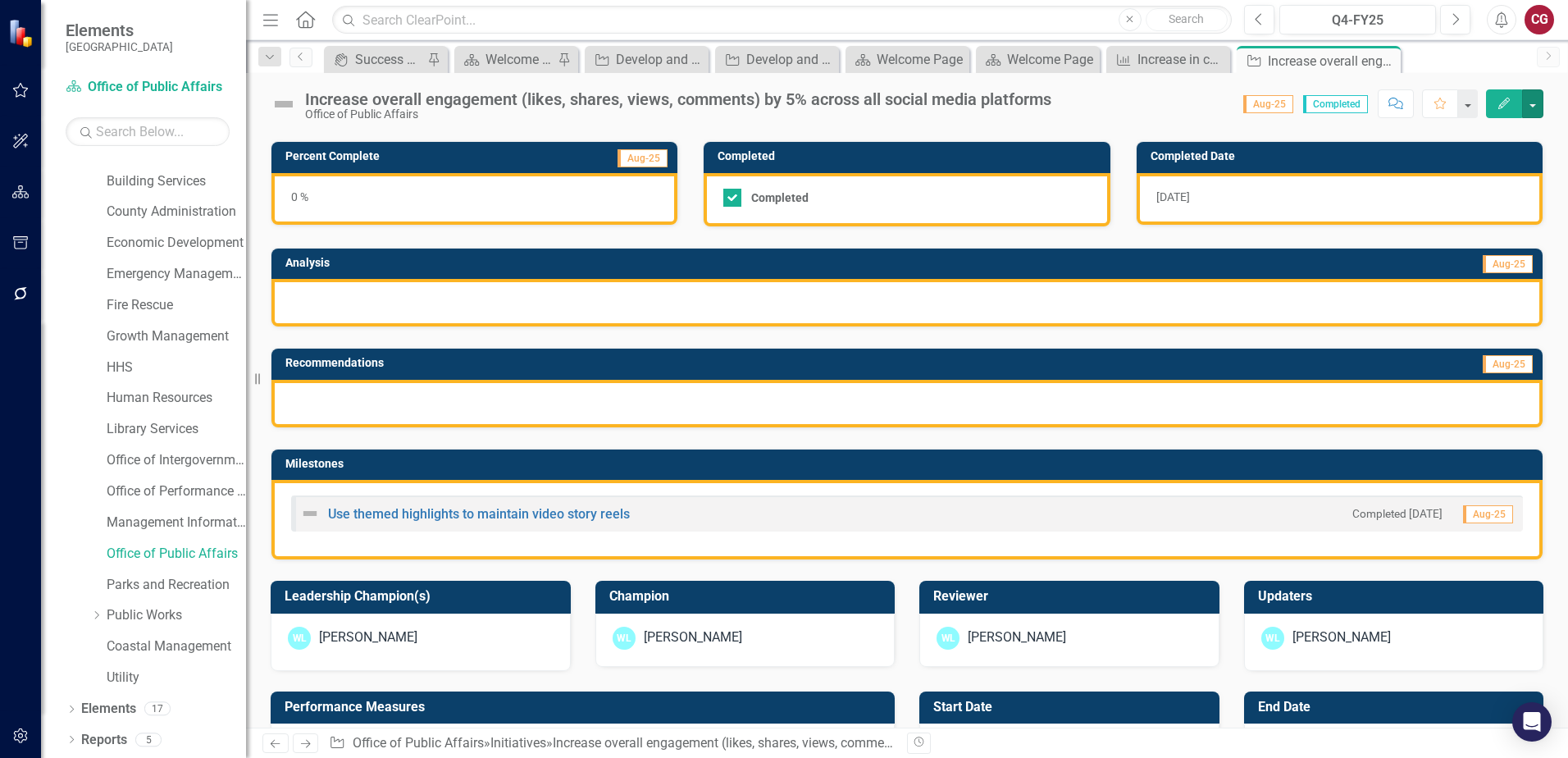
scroll to position [0, 0]
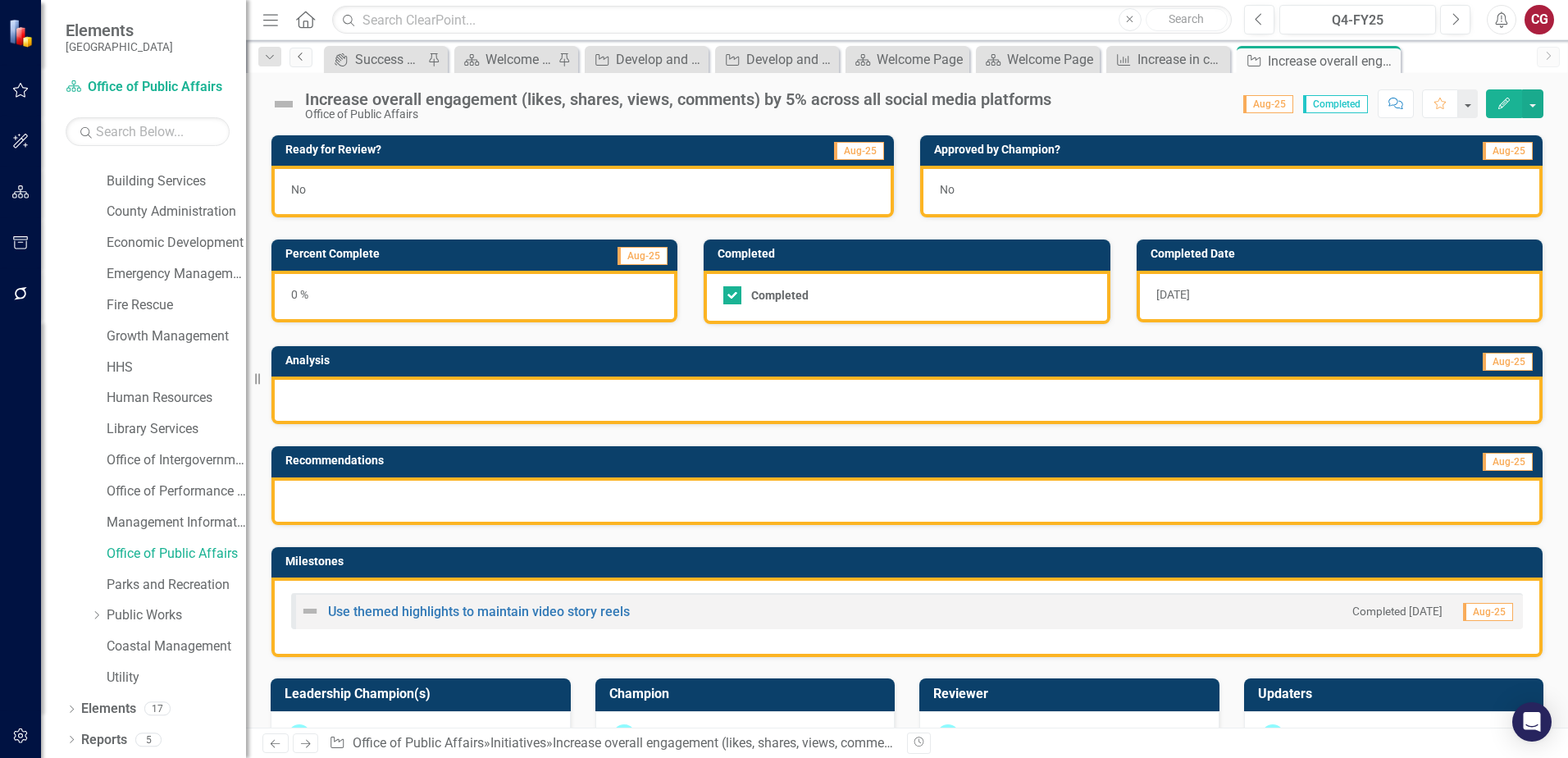
click at [306, 62] on link "Previous" at bounding box center [301, 57] width 23 height 20
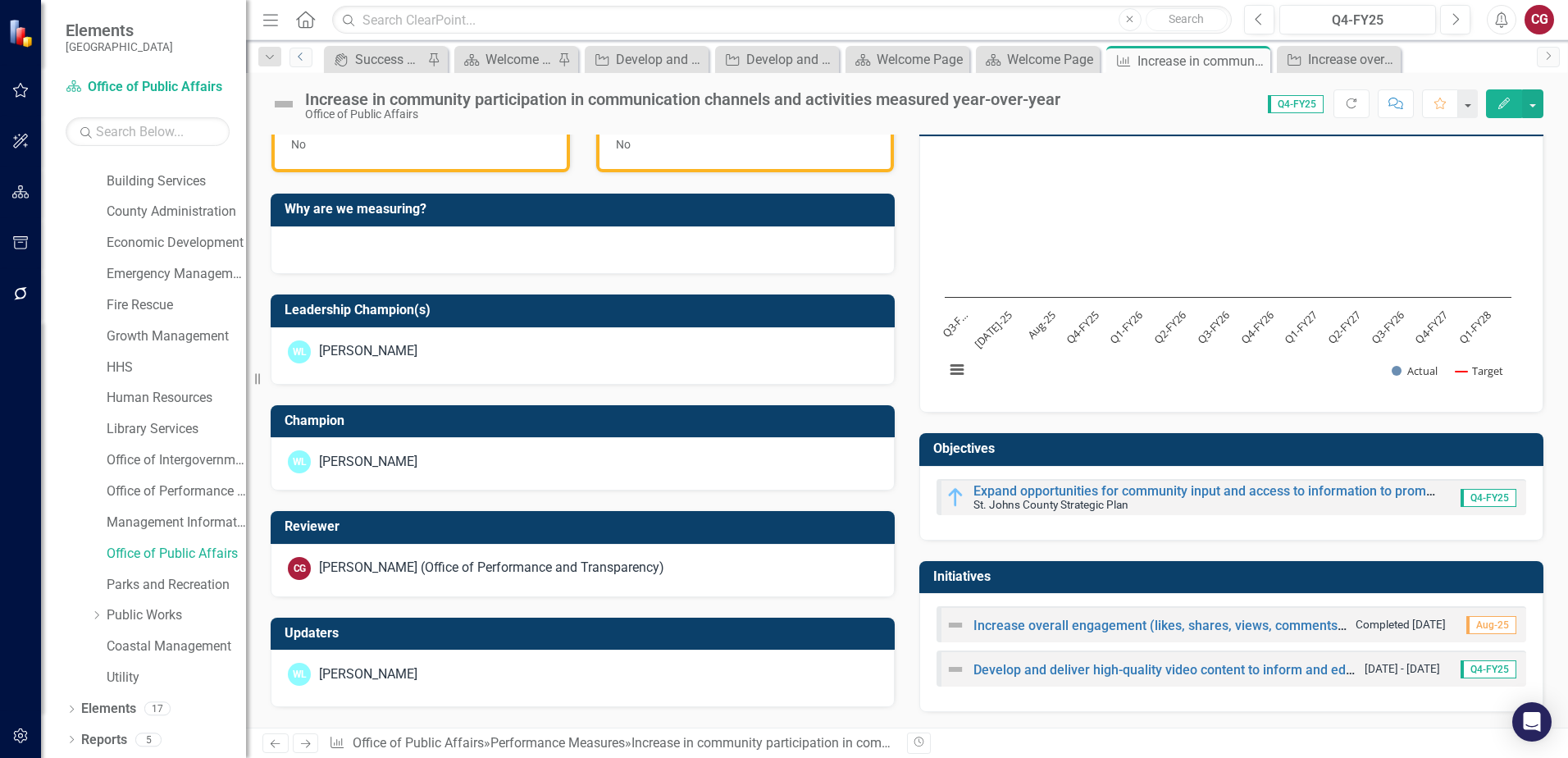
scroll to position [502, 0]
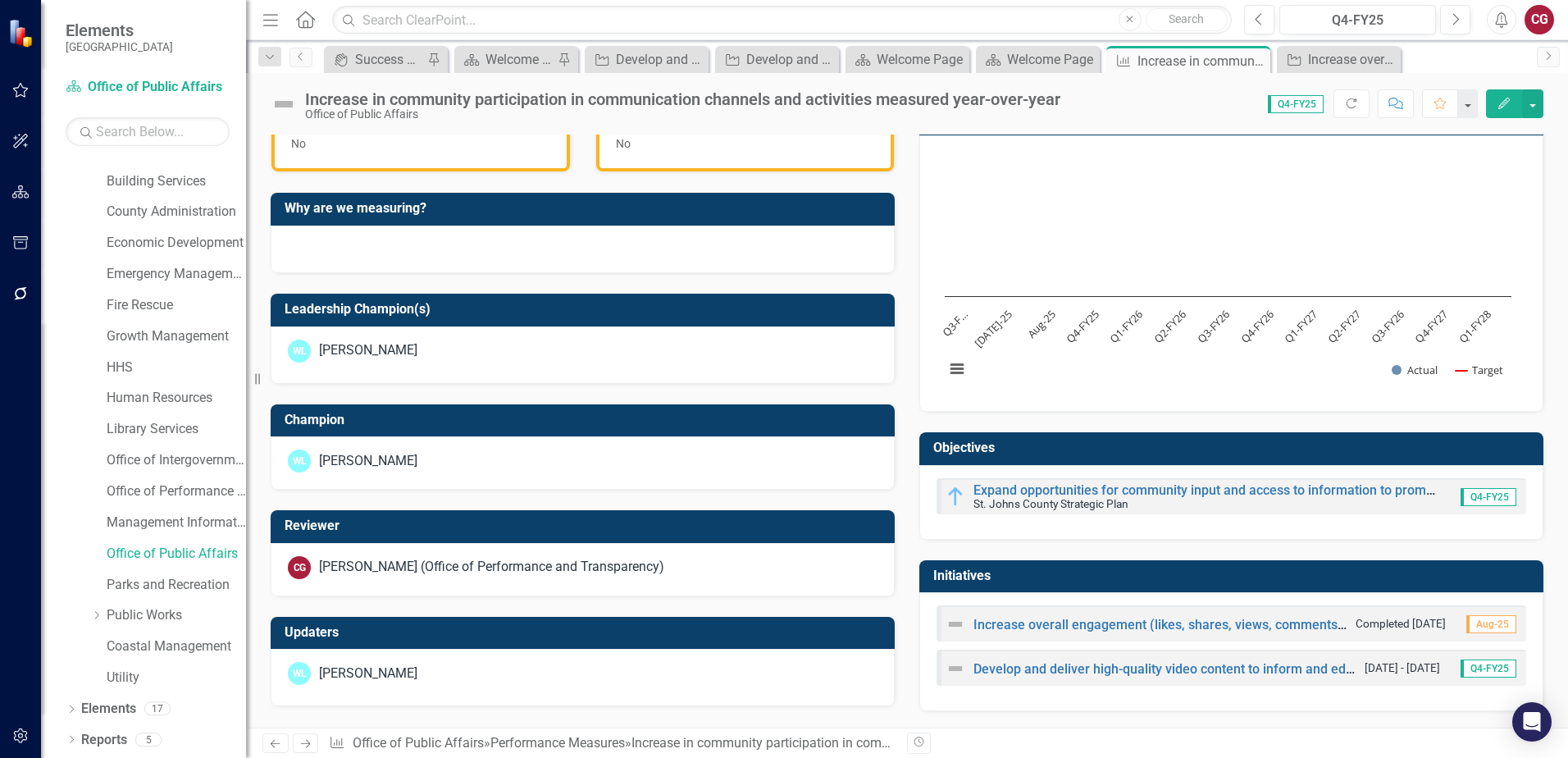
click at [1056, 661] on div "Develop and deliver high-quality video content to inform and educate the public…" at bounding box center [1151, 668] width 411 height 20
click at [1056, 667] on link "Develop and deliver high-quality video content to inform and educate the public…" at bounding box center [1549, 669] width 1152 height 15
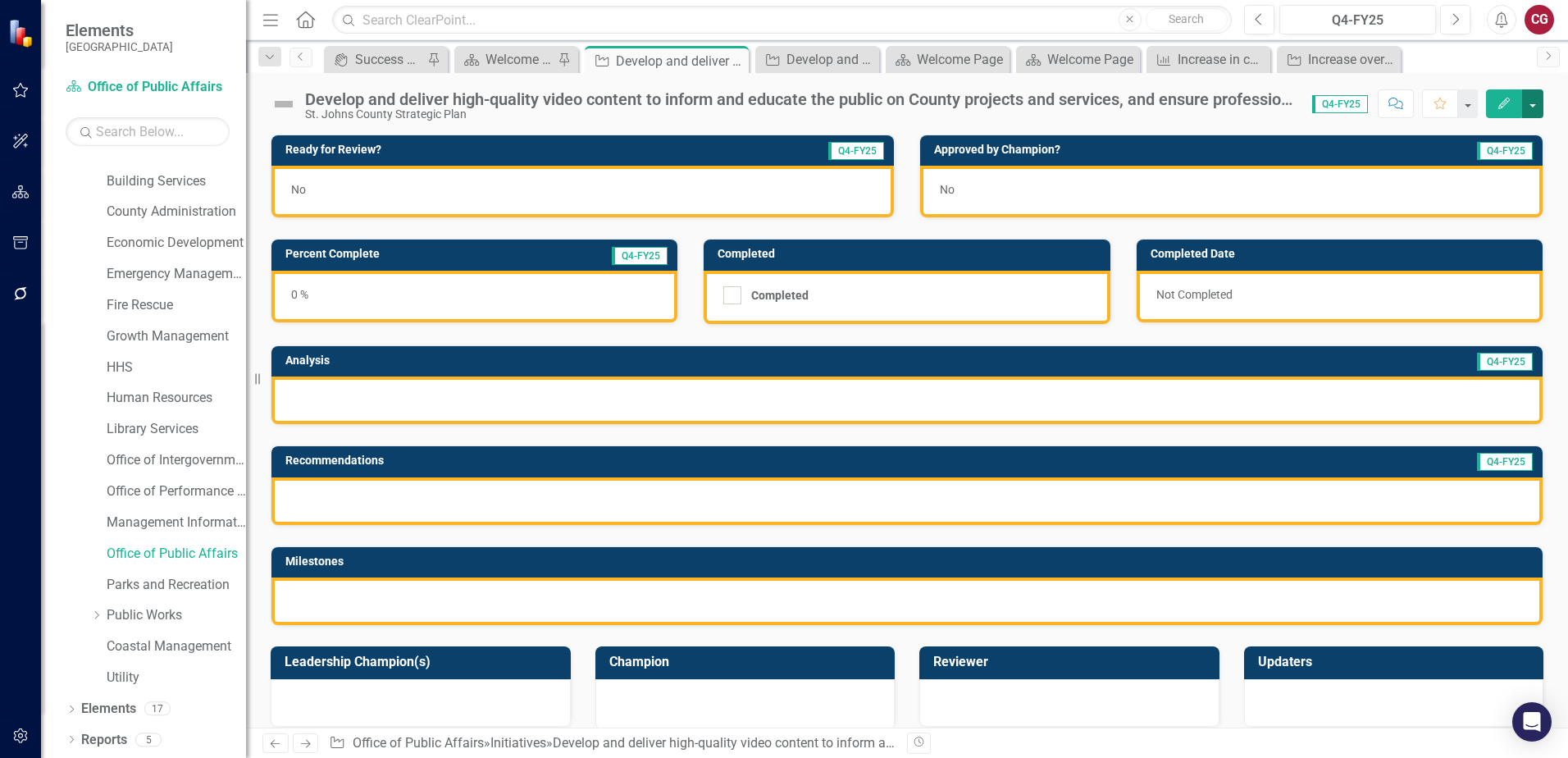
click at [1532, 106] on button "button" at bounding box center [1533, 103] width 21 height 29
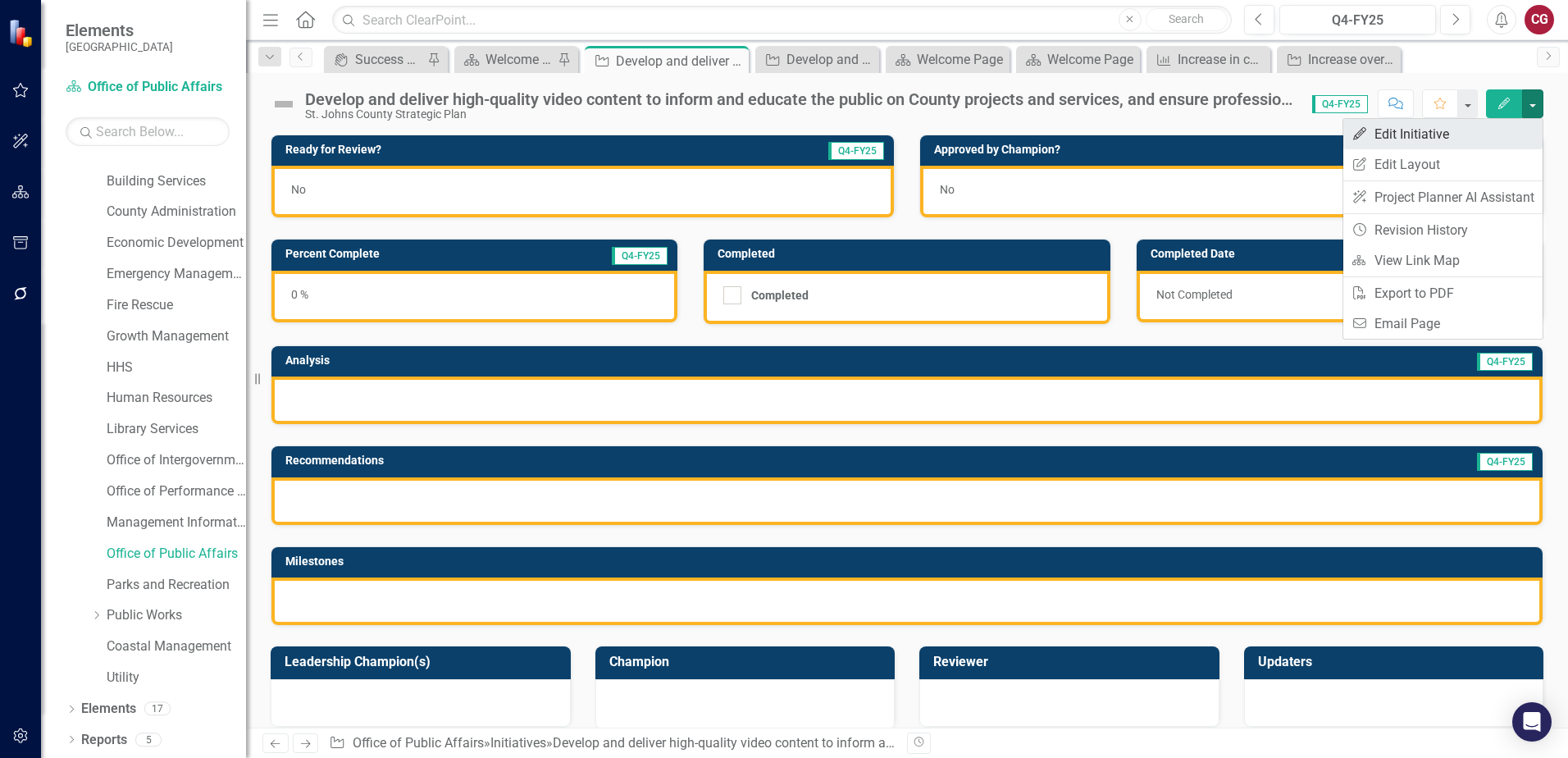
click at [1485, 145] on link "Edit Edit Initiative" at bounding box center [1444, 134] width 199 height 31
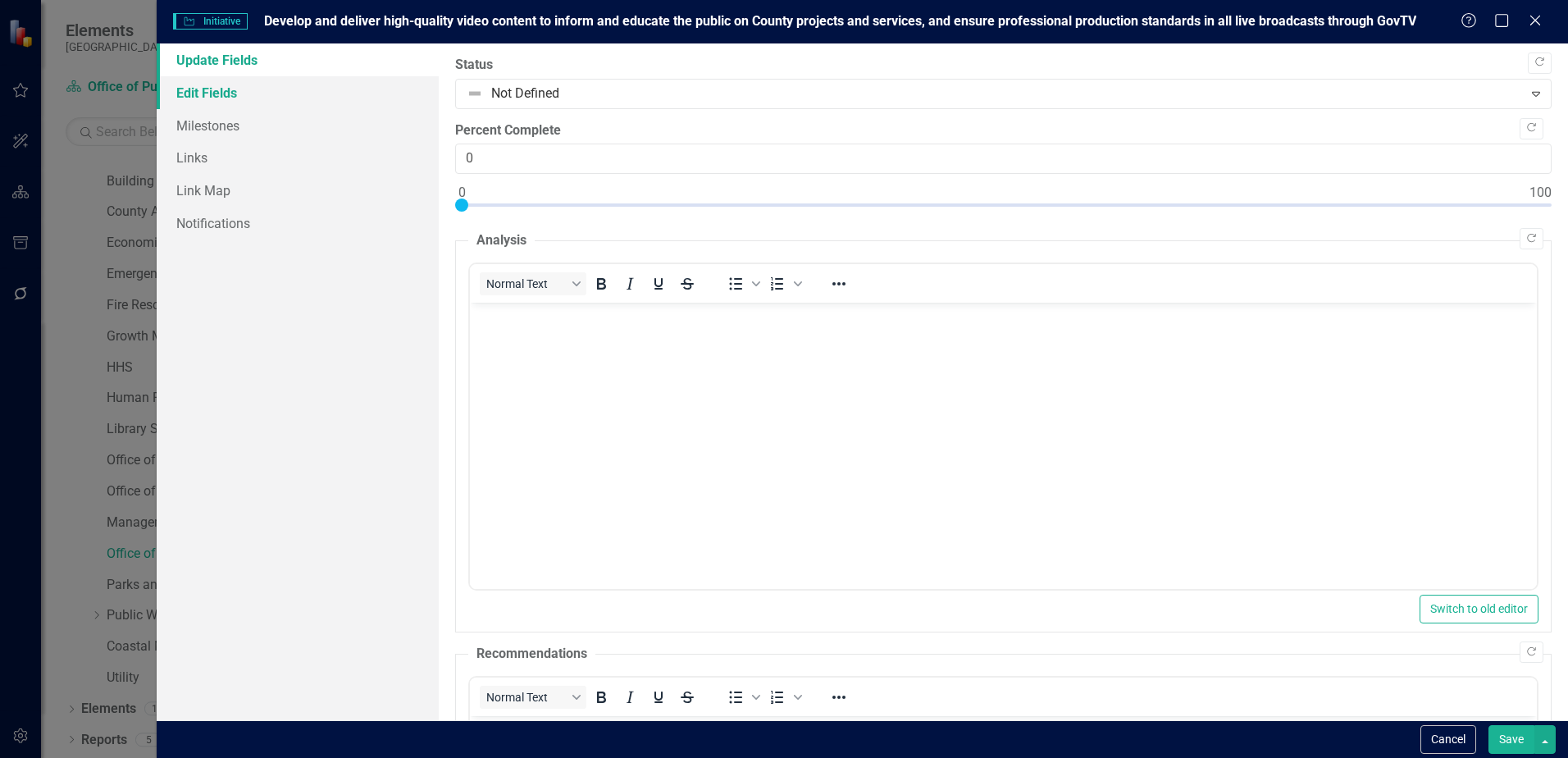
click at [214, 93] on link "Edit Fields" at bounding box center [298, 93] width 282 height 33
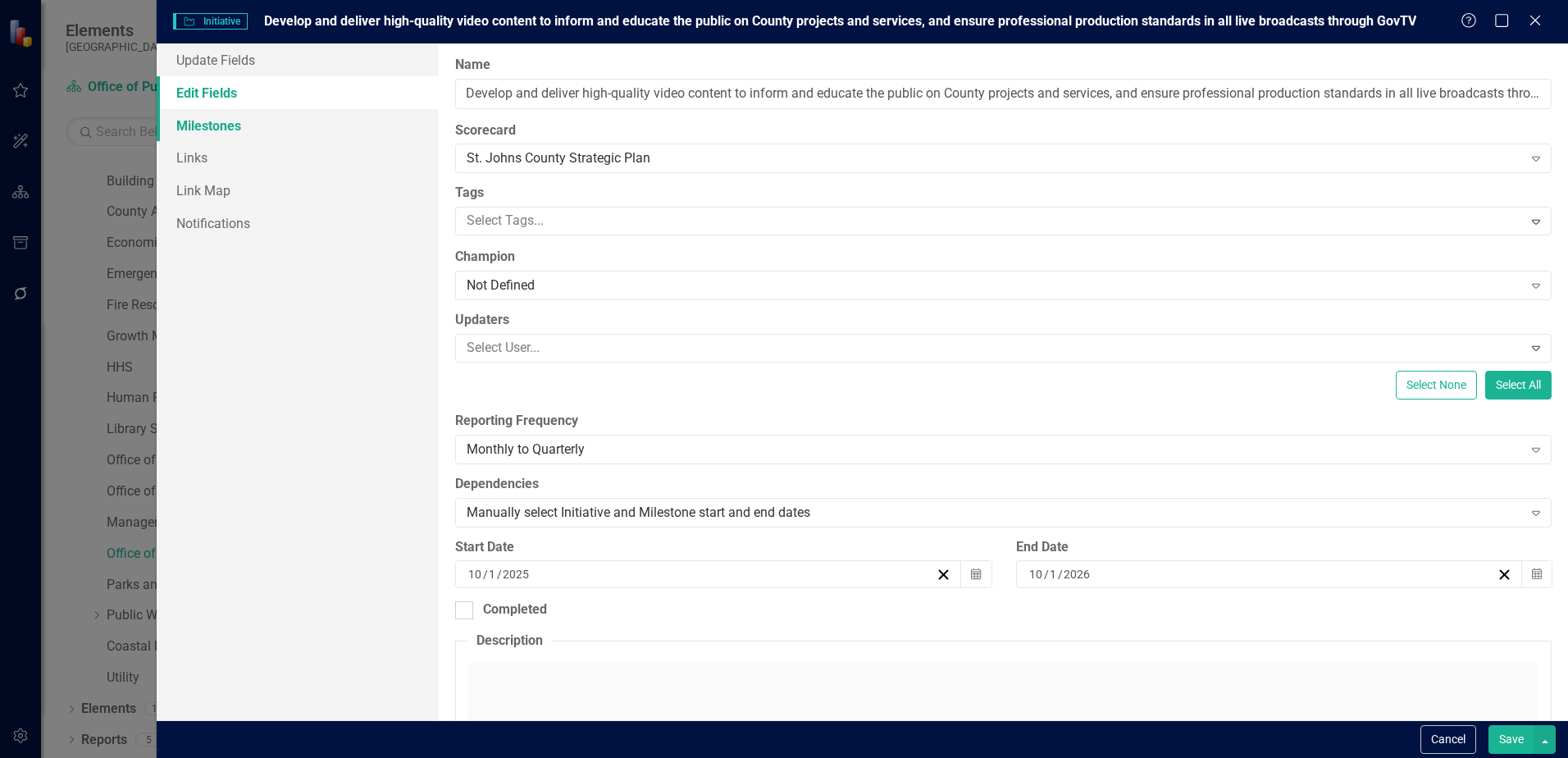
click at [210, 130] on link "Milestones" at bounding box center [298, 125] width 282 height 33
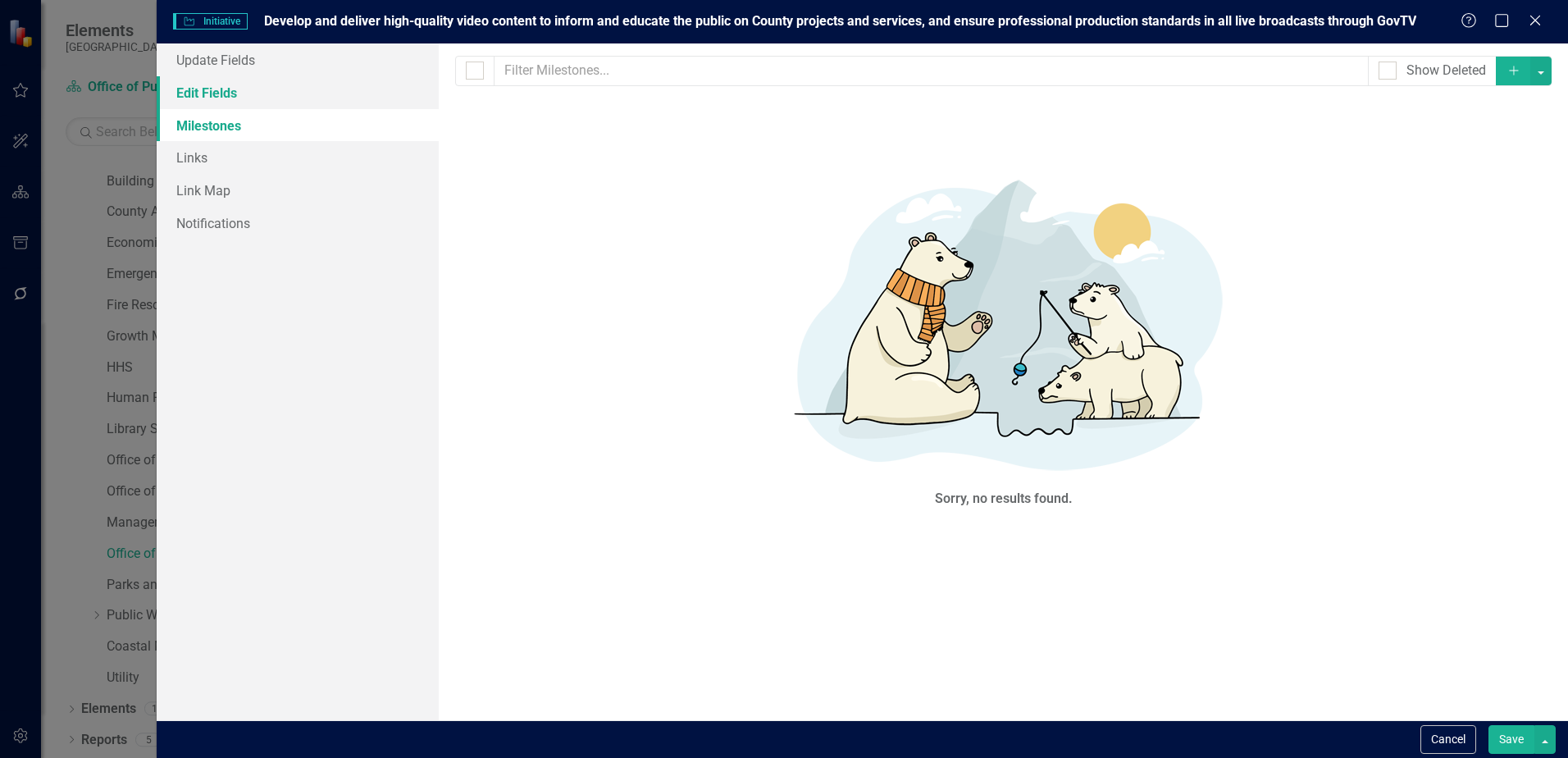
click at [218, 100] on link "Edit Fields" at bounding box center [298, 93] width 282 height 33
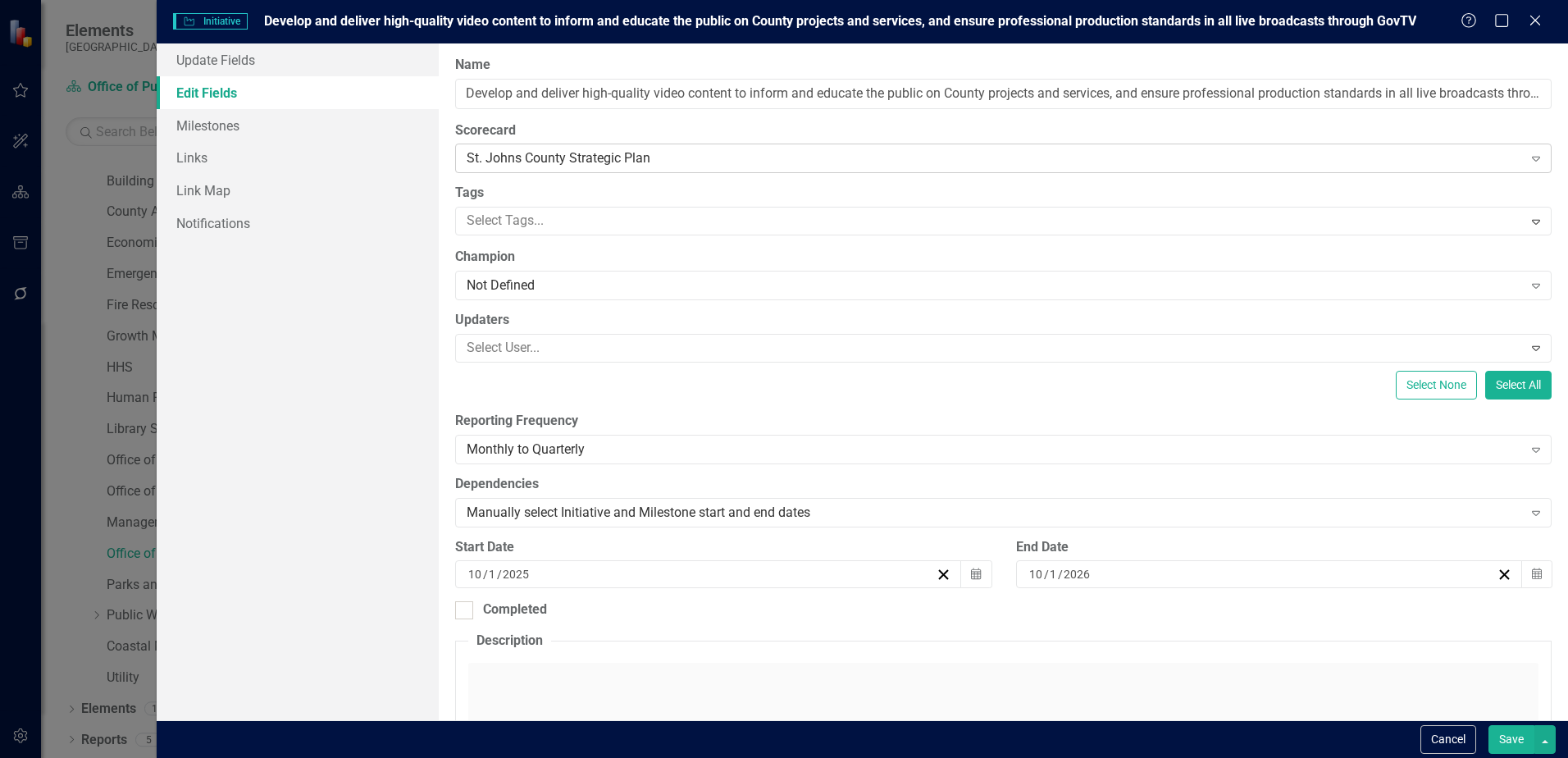
click at [608, 170] on div "St. Johns County Strategic Plan Expand" at bounding box center [1004, 158] width 1097 height 30
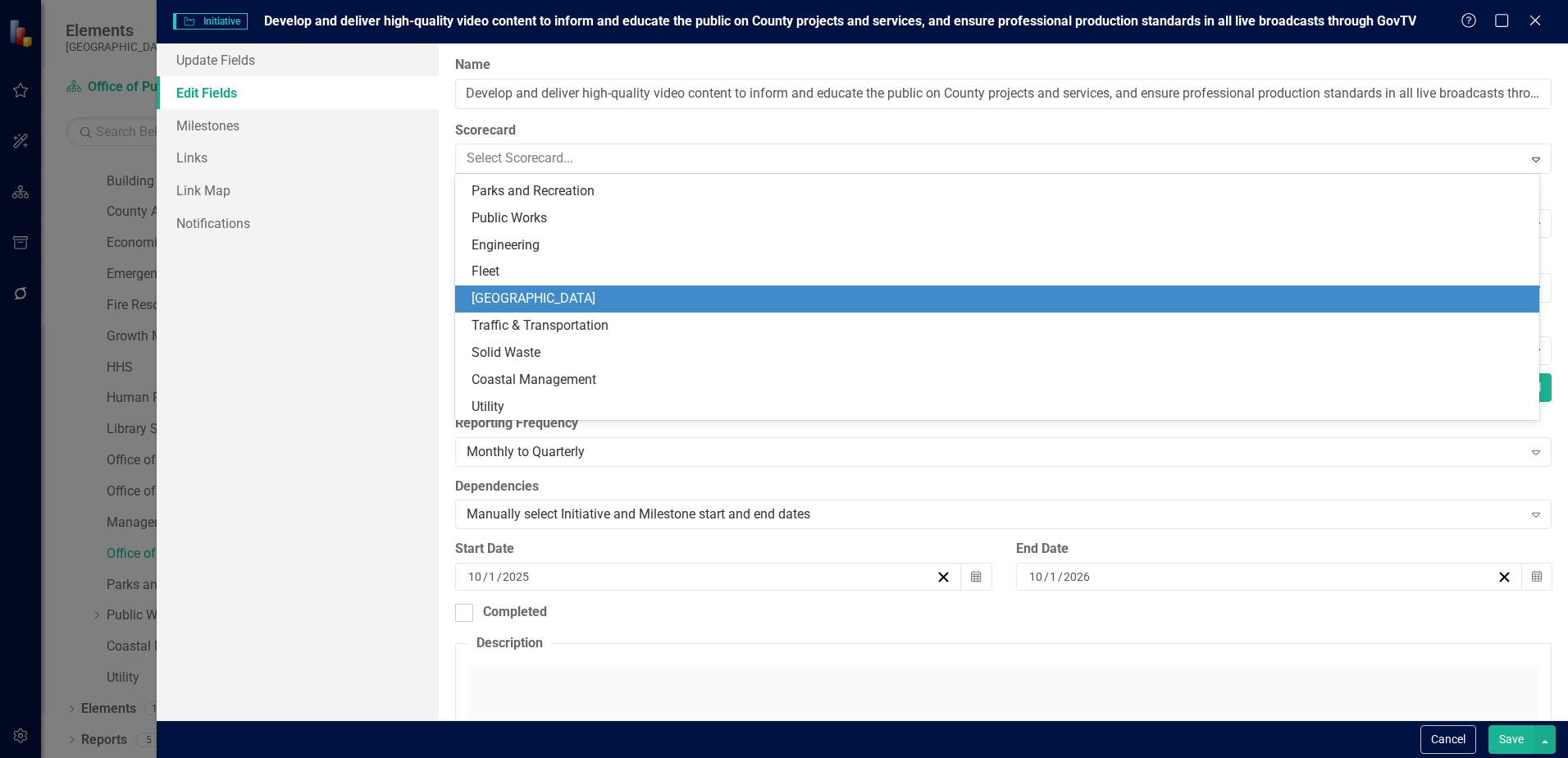
scroll to position [236, 0]
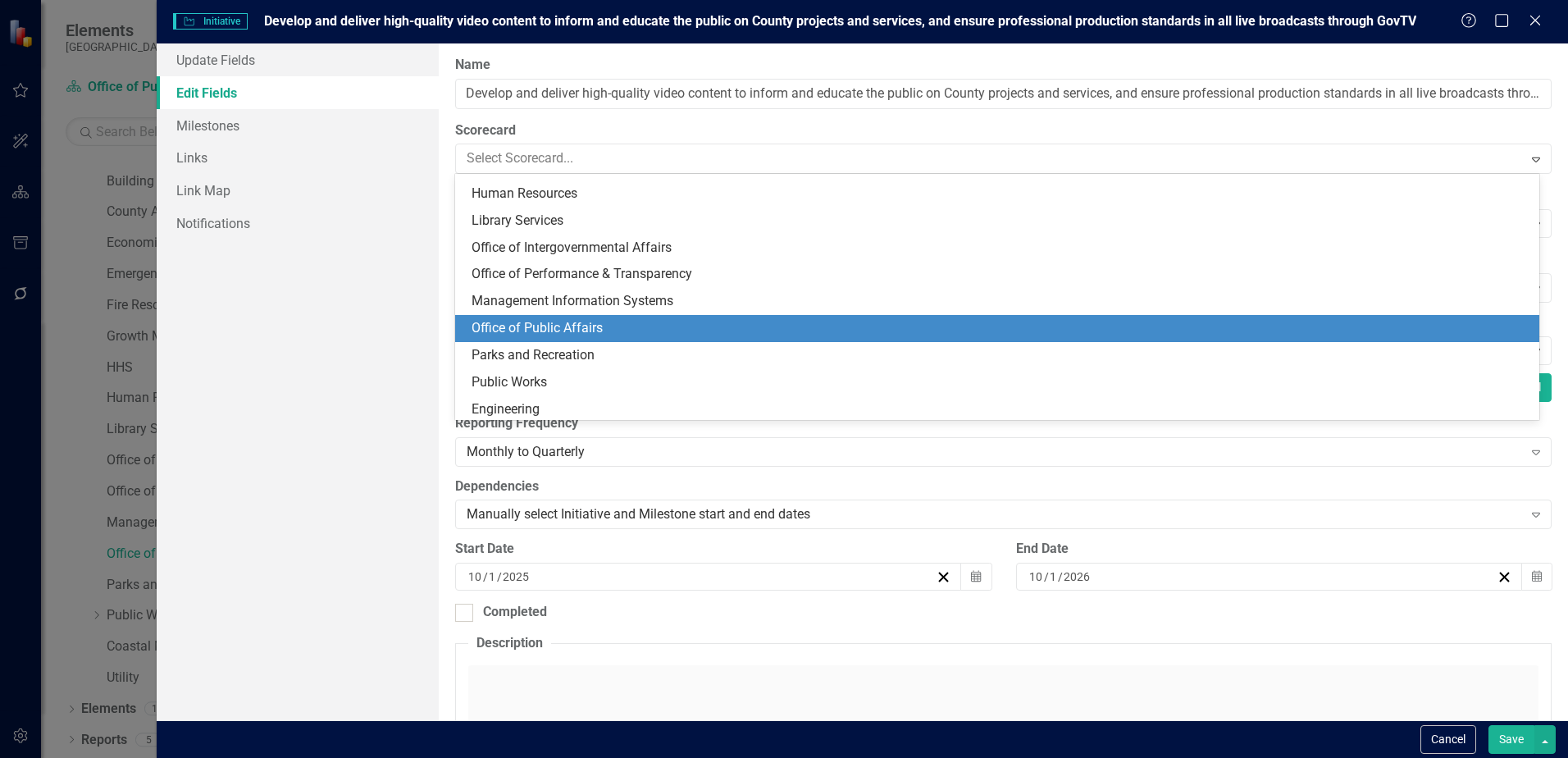
click at [532, 326] on div "Office of Public Affairs" at bounding box center [1000, 328] width 1058 height 19
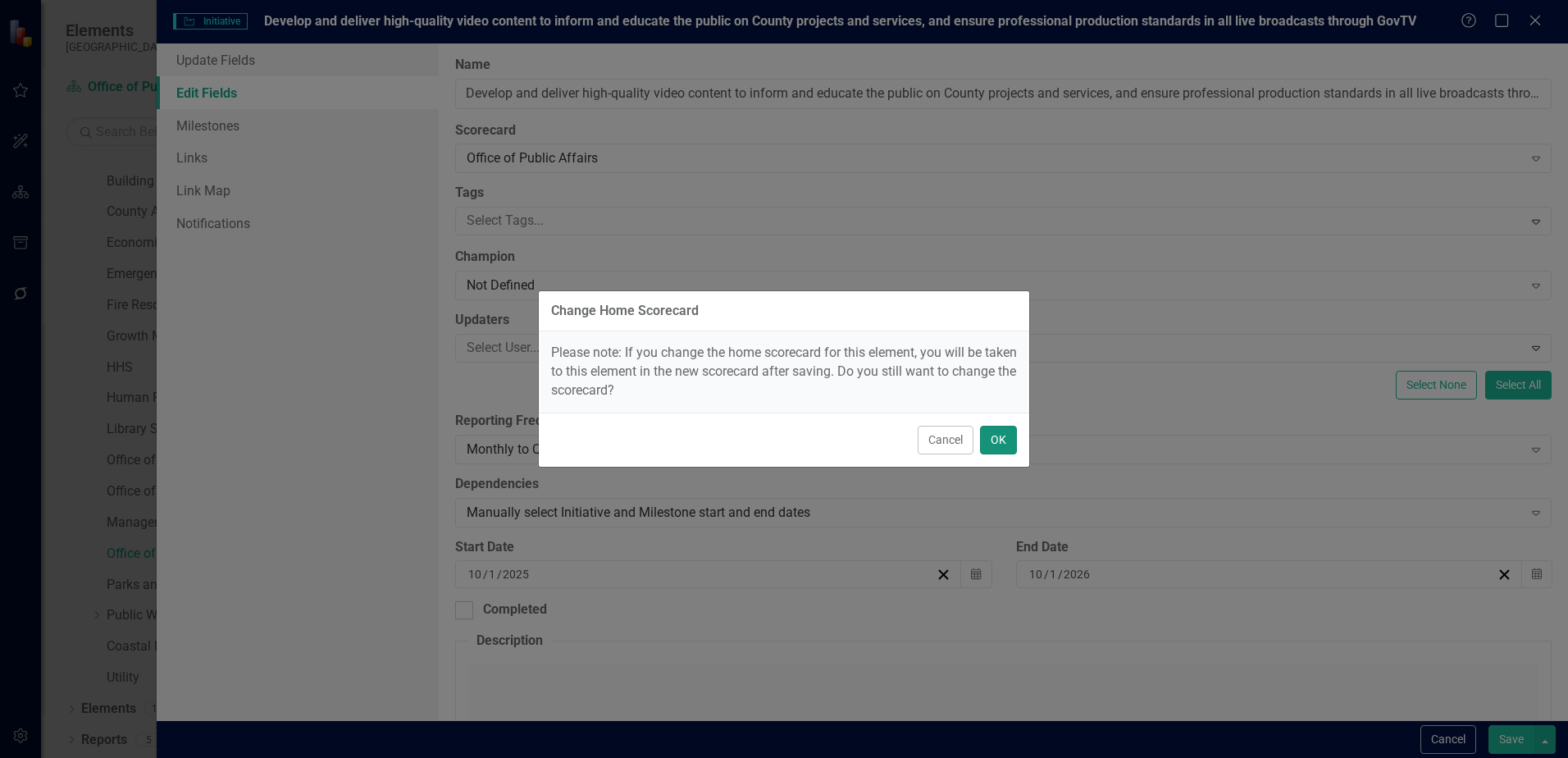
click at [1001, 435] on button "OK" at bounding box center [998, 440] width 37 height 29
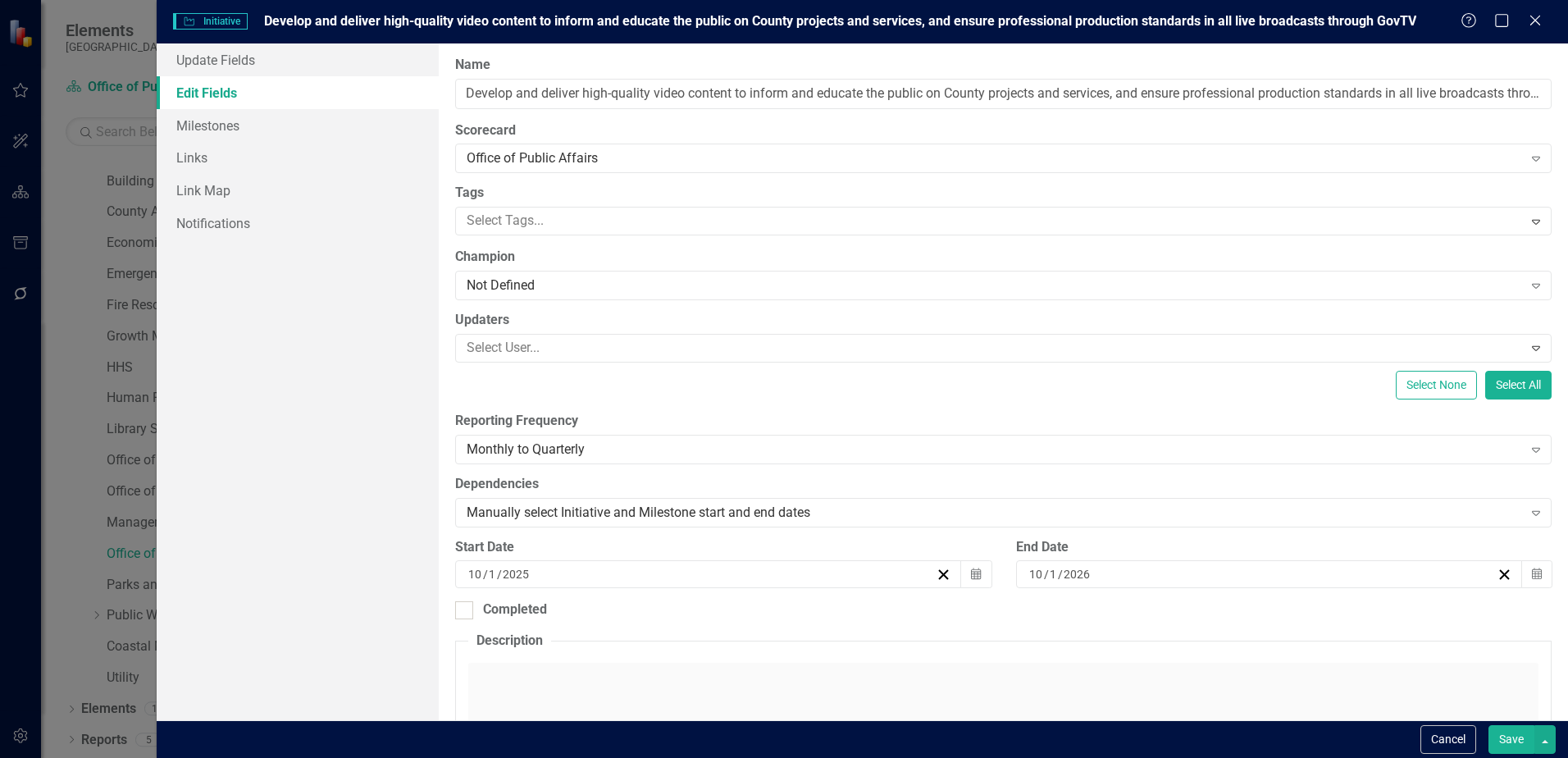
click at [1505, 725] on button "Save" at bounding box center [1512, 739] width 46 height 29
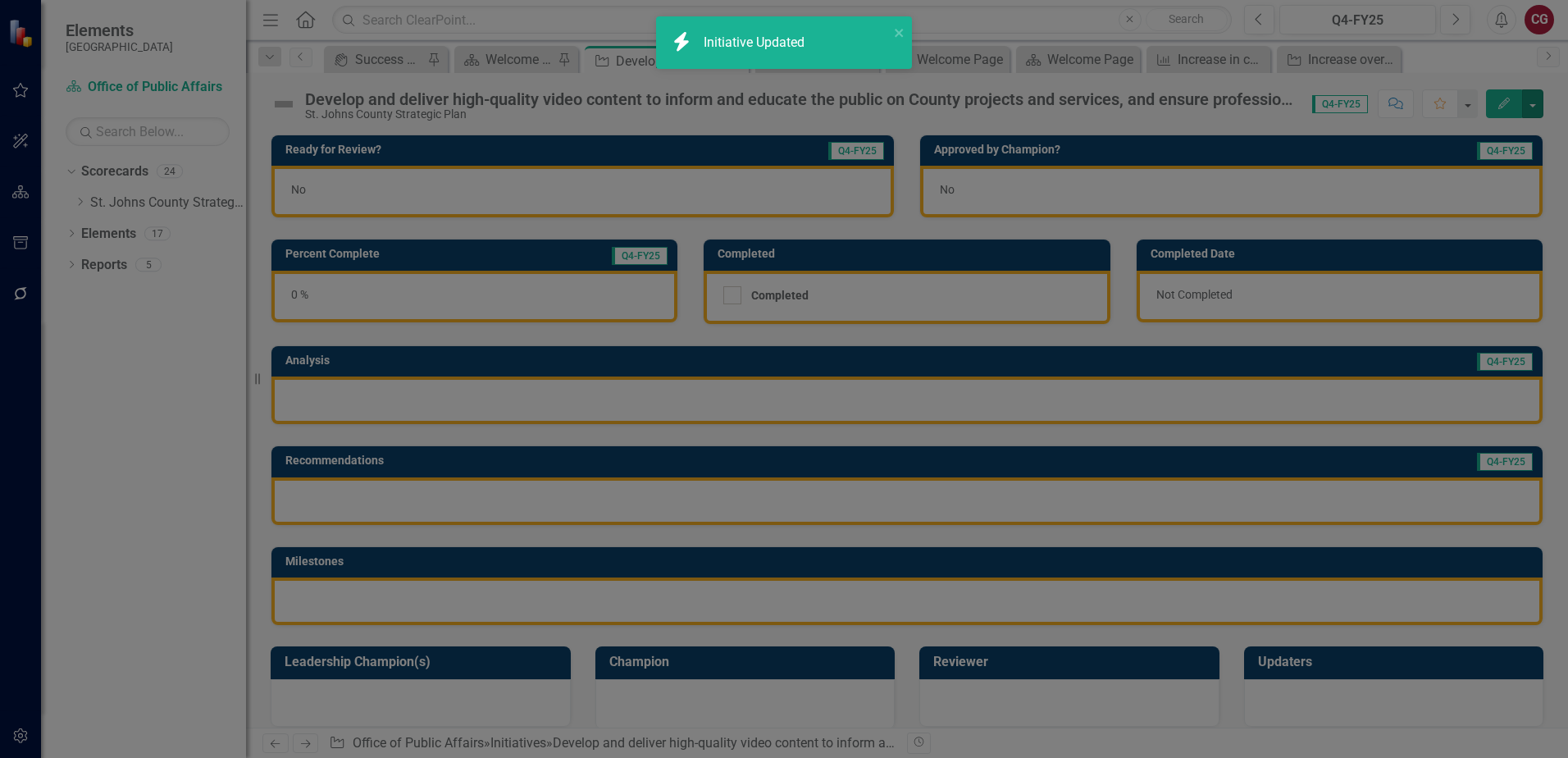
scroll to position [0, 0]
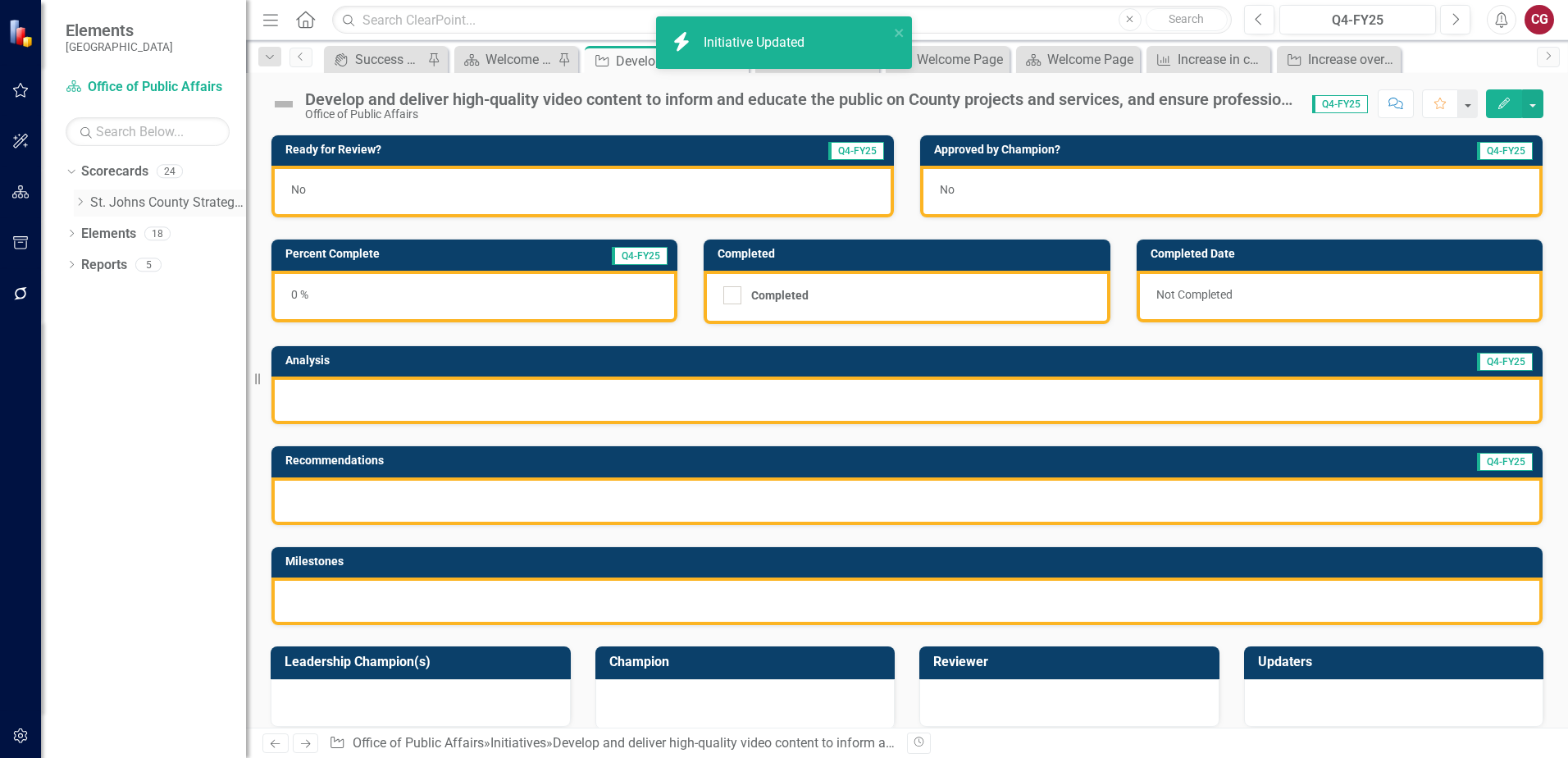
click at [77, 204] on icon "Dropdown" at bounding box center [79, 202] width 12 height 10
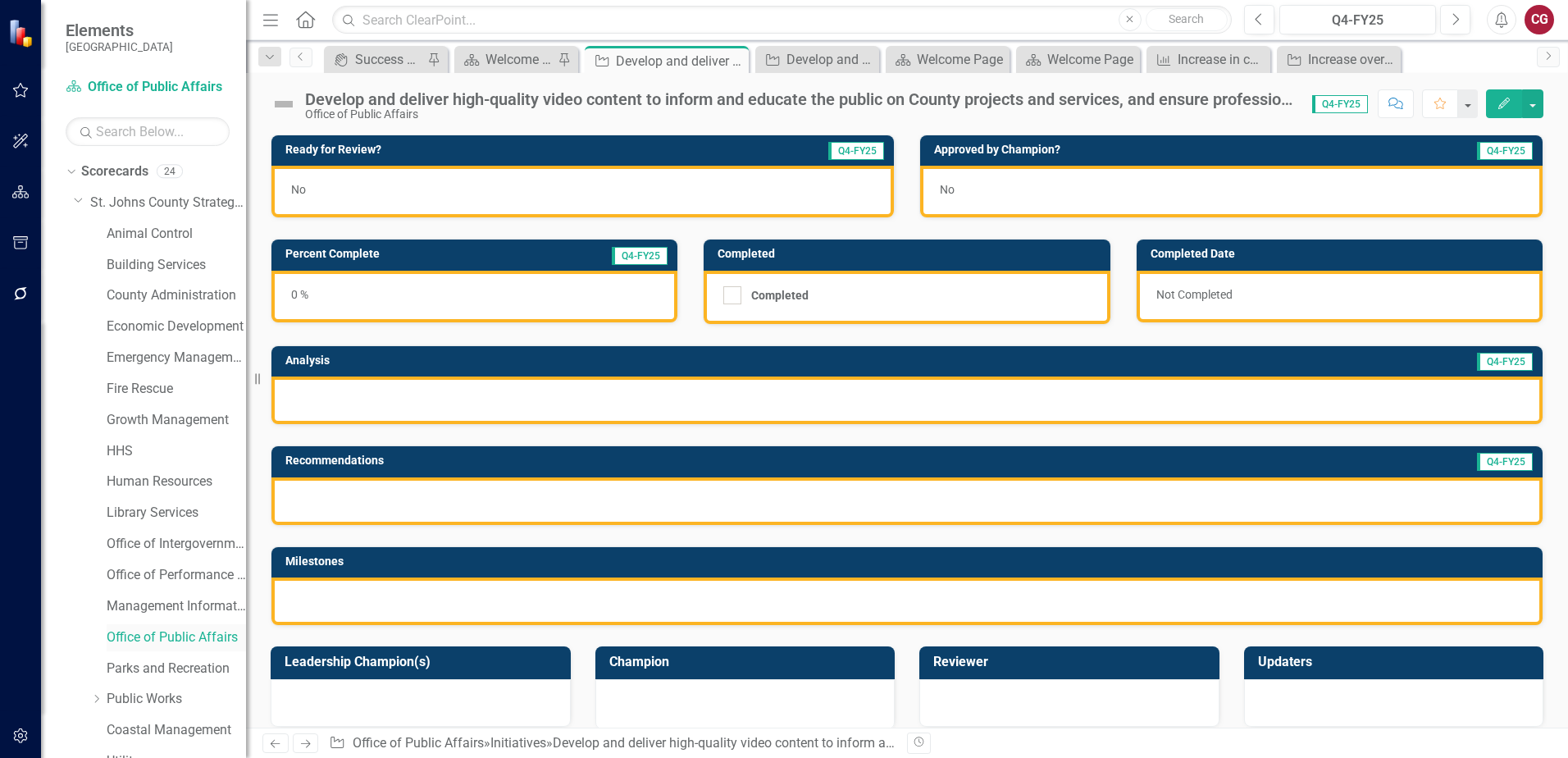
click at [155, 634] on link "Office of Public Affairs" at bounding box center [176, 637] width 140 height 19
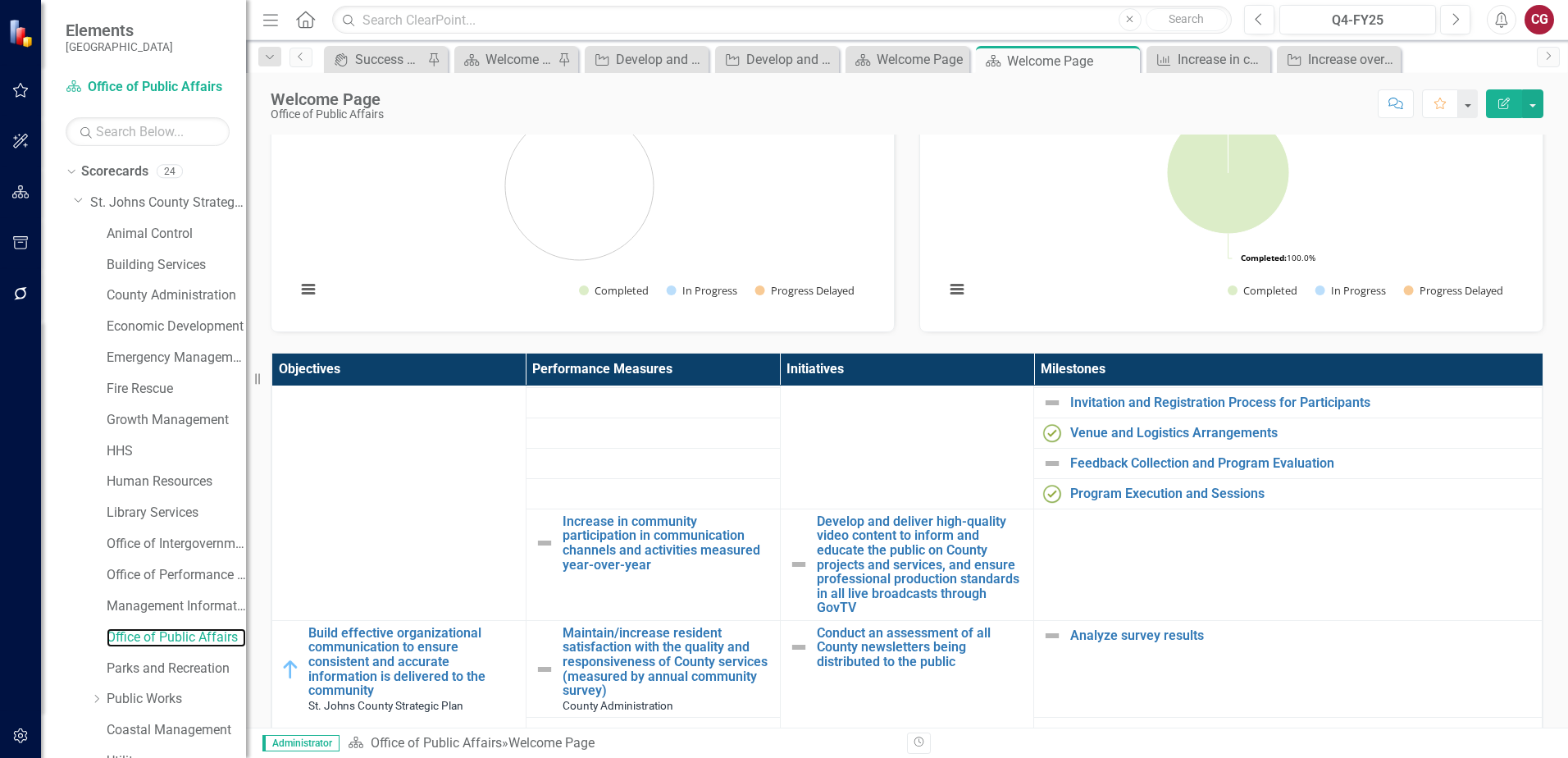
scroll to position [492, 0]
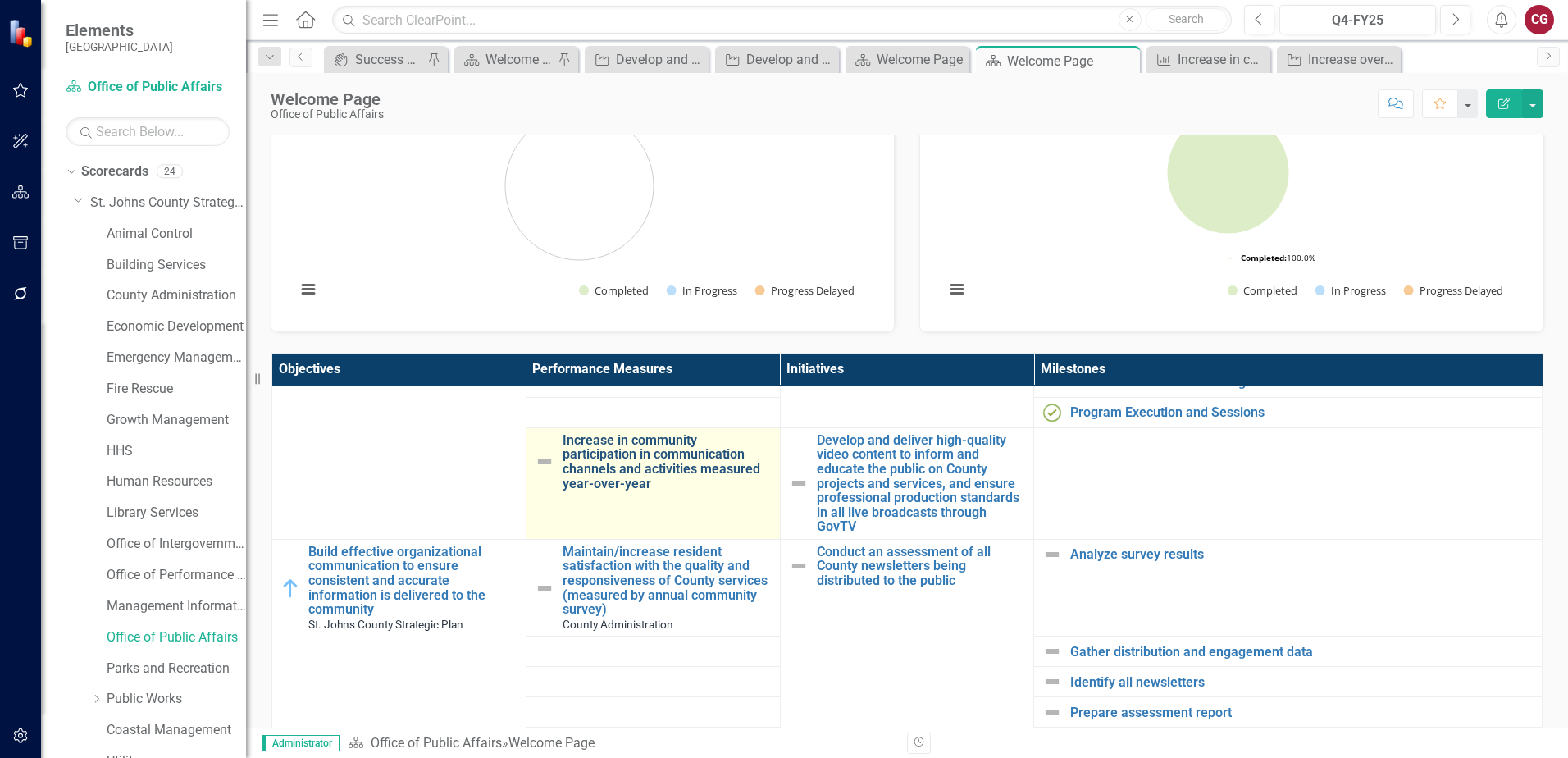
click at [628, 462] on link "Increase in community participation in communication channels and activities me…" at bounding box center [667, 461] width 210 height 57
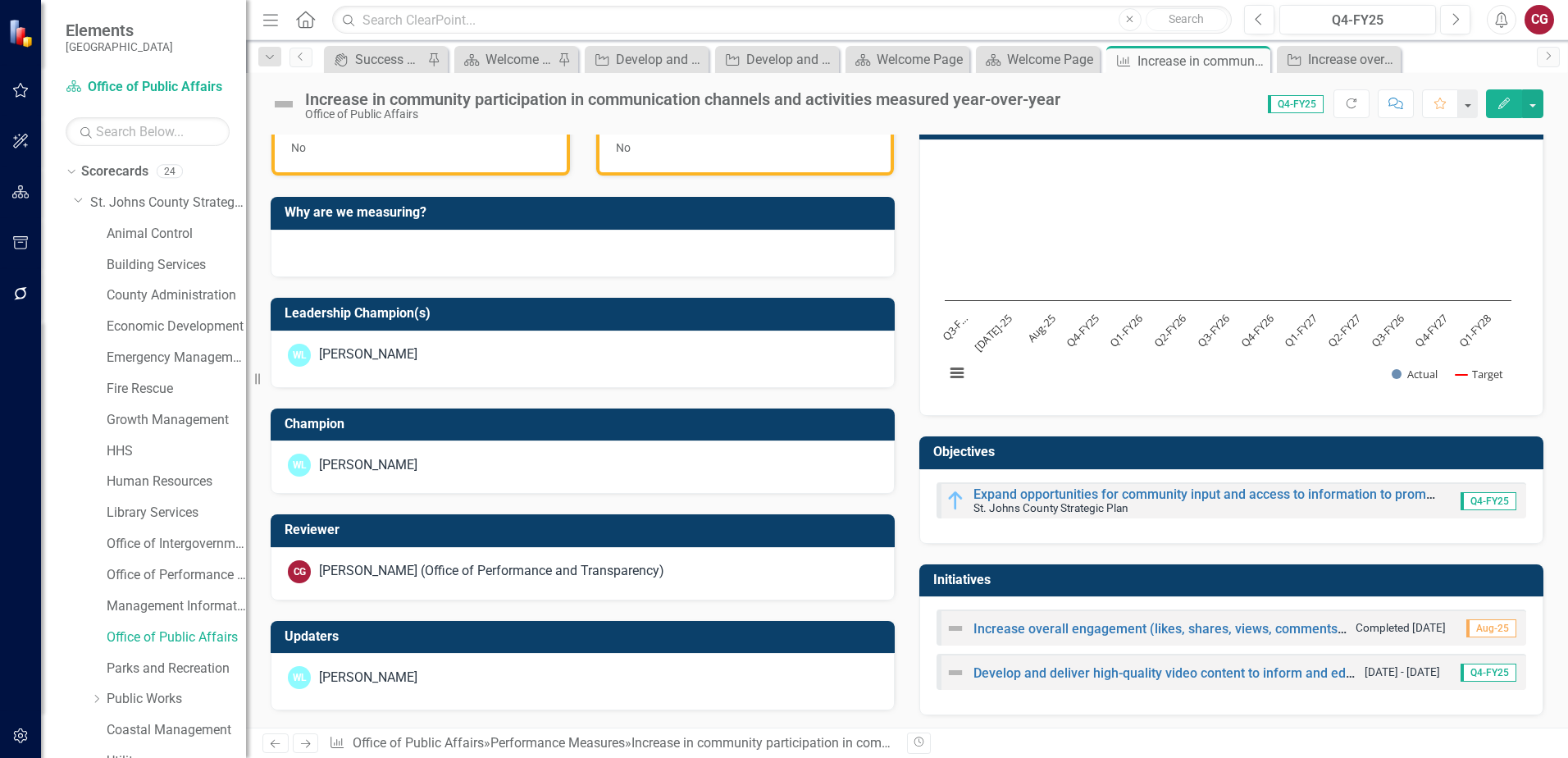
scroll to position [502, 0]
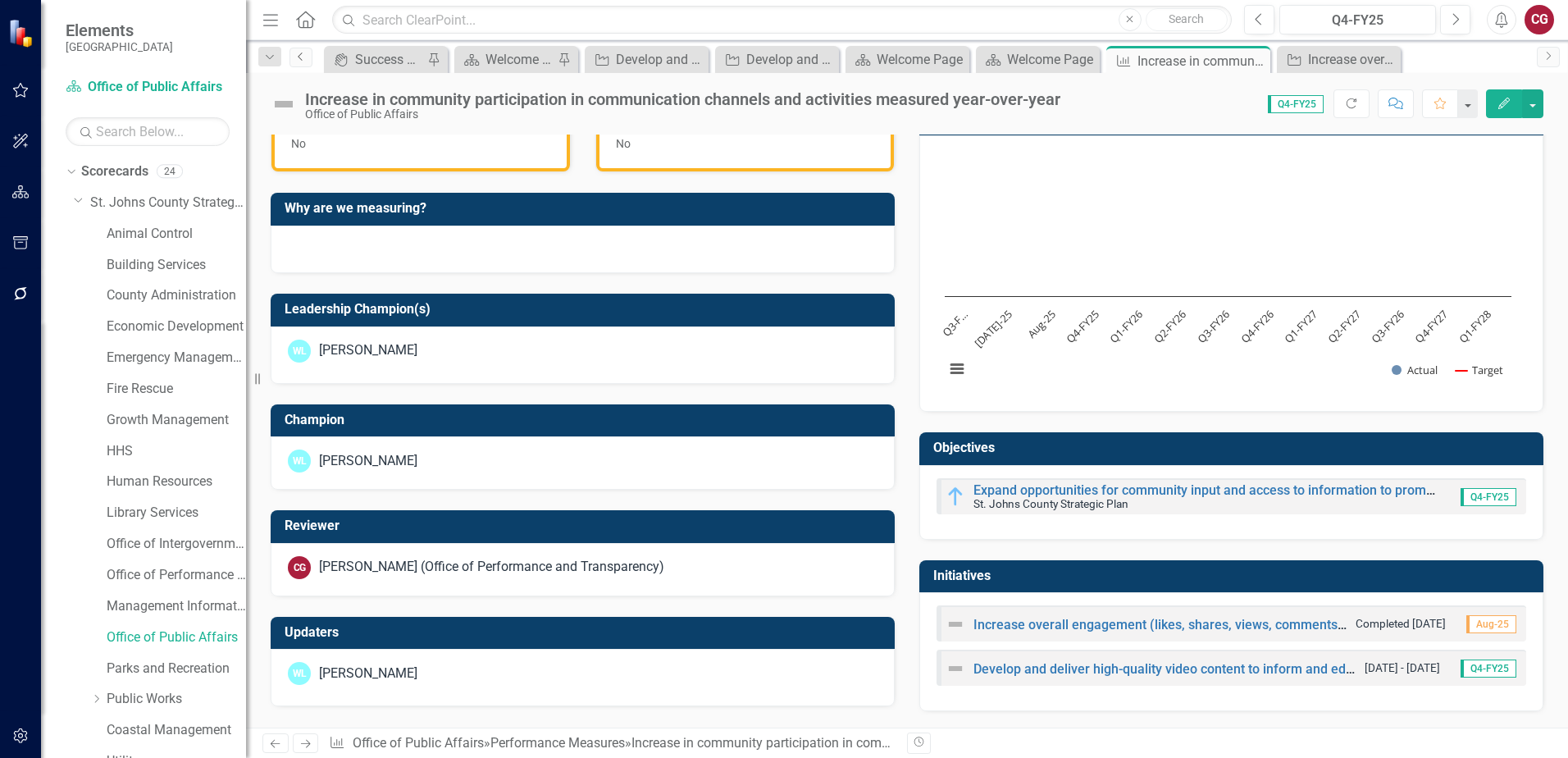
click at [302, 57] on icon "Previous" at bounding box center [302, 56] width 13 height 10
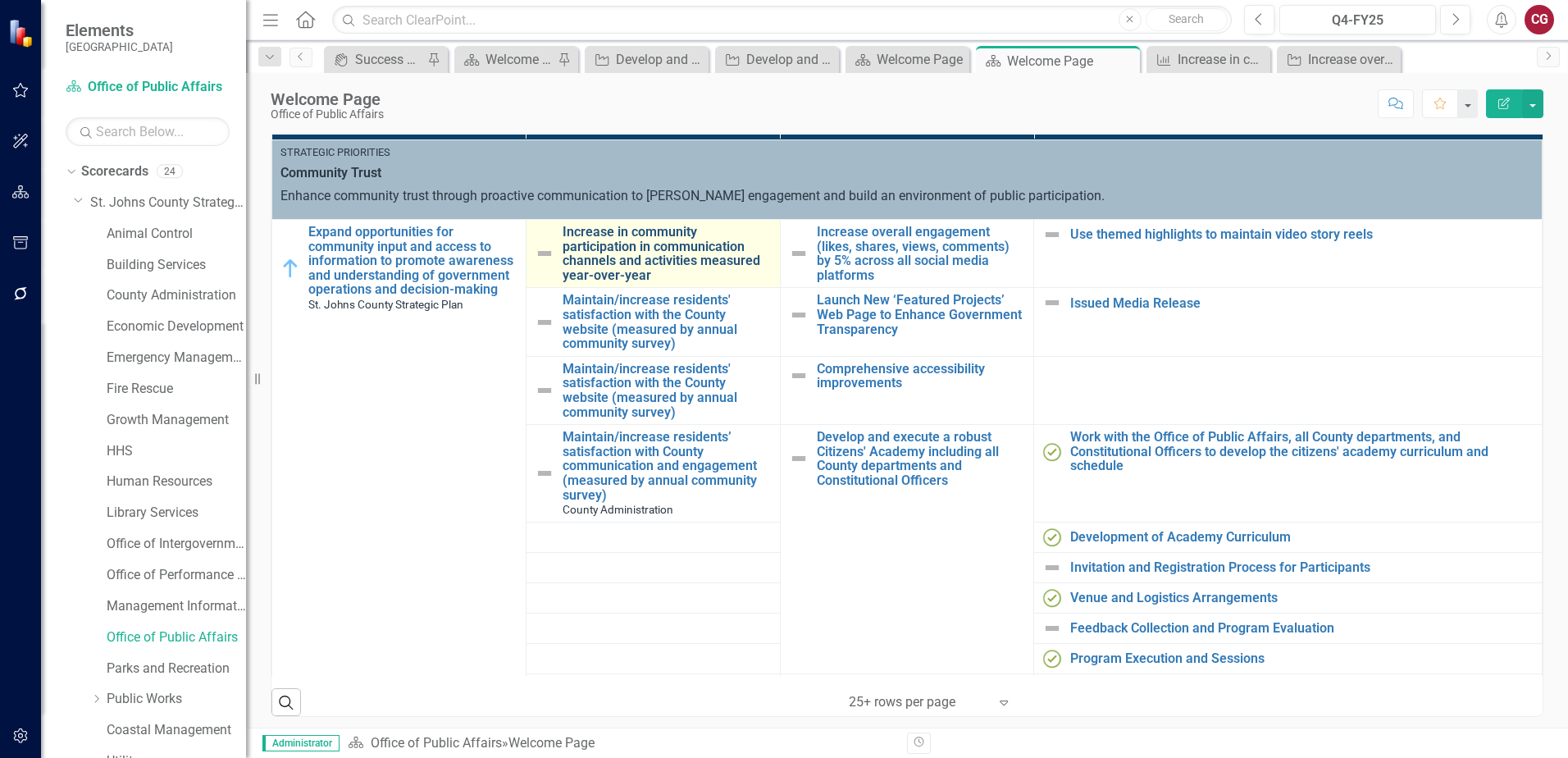
click at [596, 243] on link "Increase in community participation in communication channels and activities me…" at bounding box center [667, 254] width 210 height 57
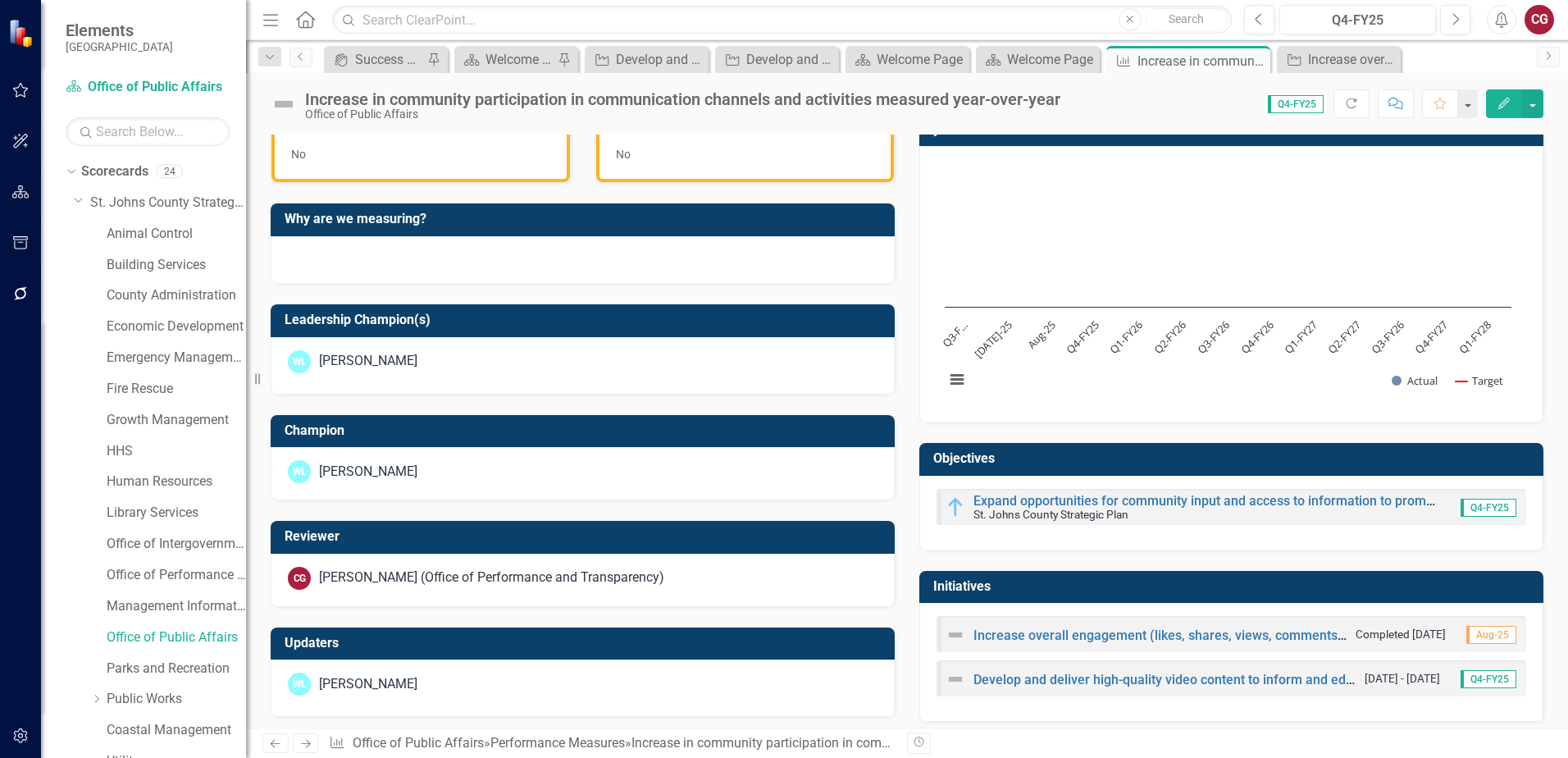
scroll to position [502, 0]
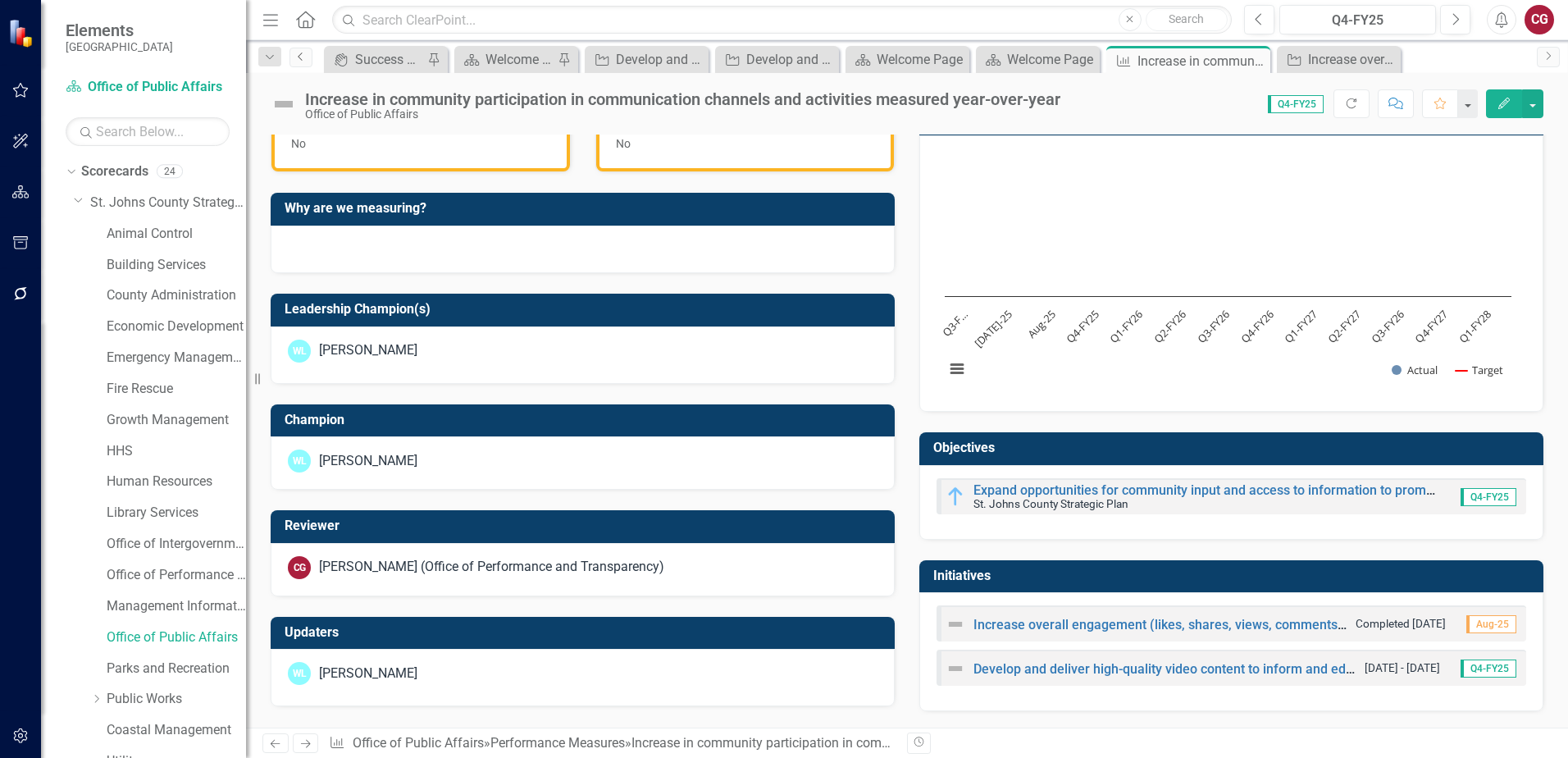
click at [304, 58] on icon "Previous" at bounding box center [302, 56] width 13 height 10
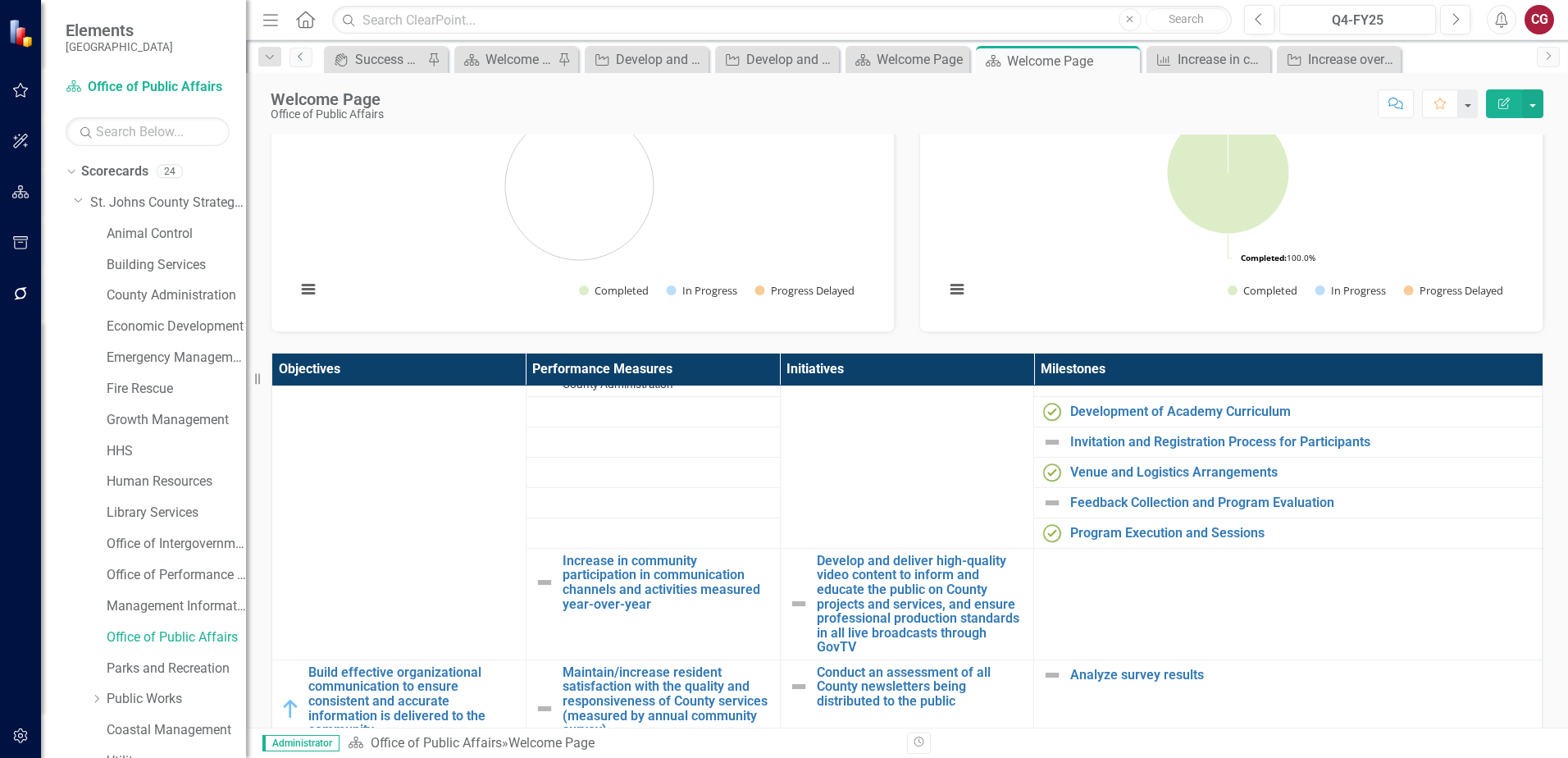
scroll to position [410, 0]
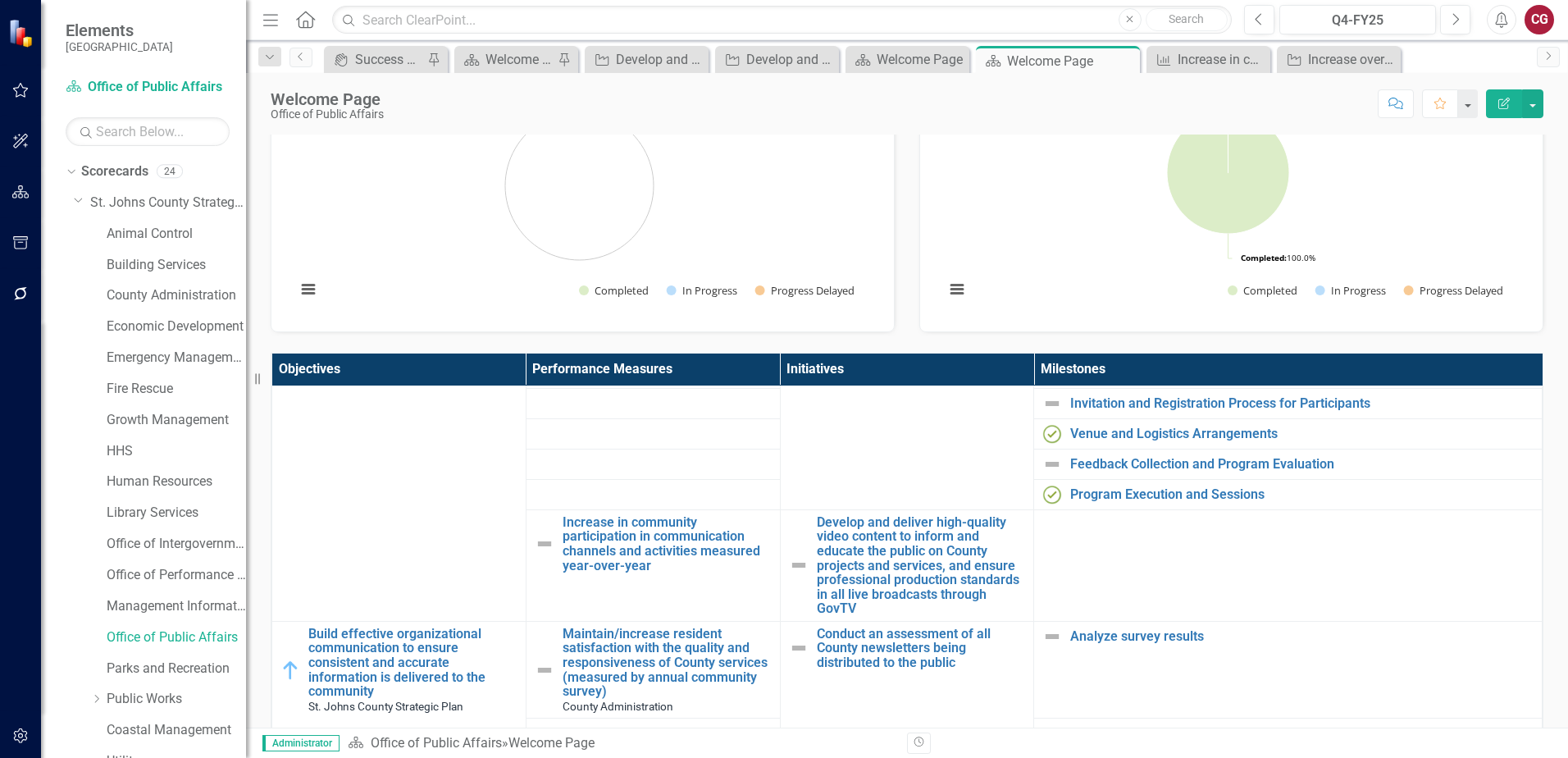
click at [1539, 29] on div "CG" at bounding box center [1539, 19] width 30 height 30
